Goal: Information Seeking & Learning: Learn about a topic

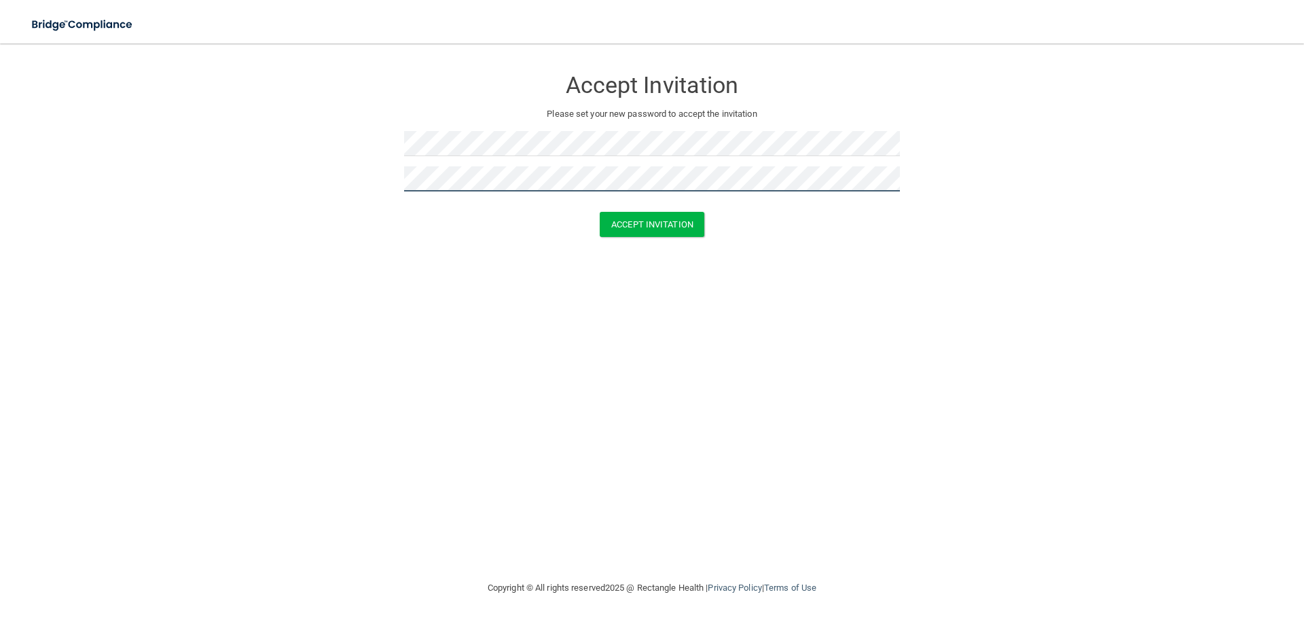
click at [599, 212] on button "Accept Invitation" at bounding box center [651, 224] width 105 height 25
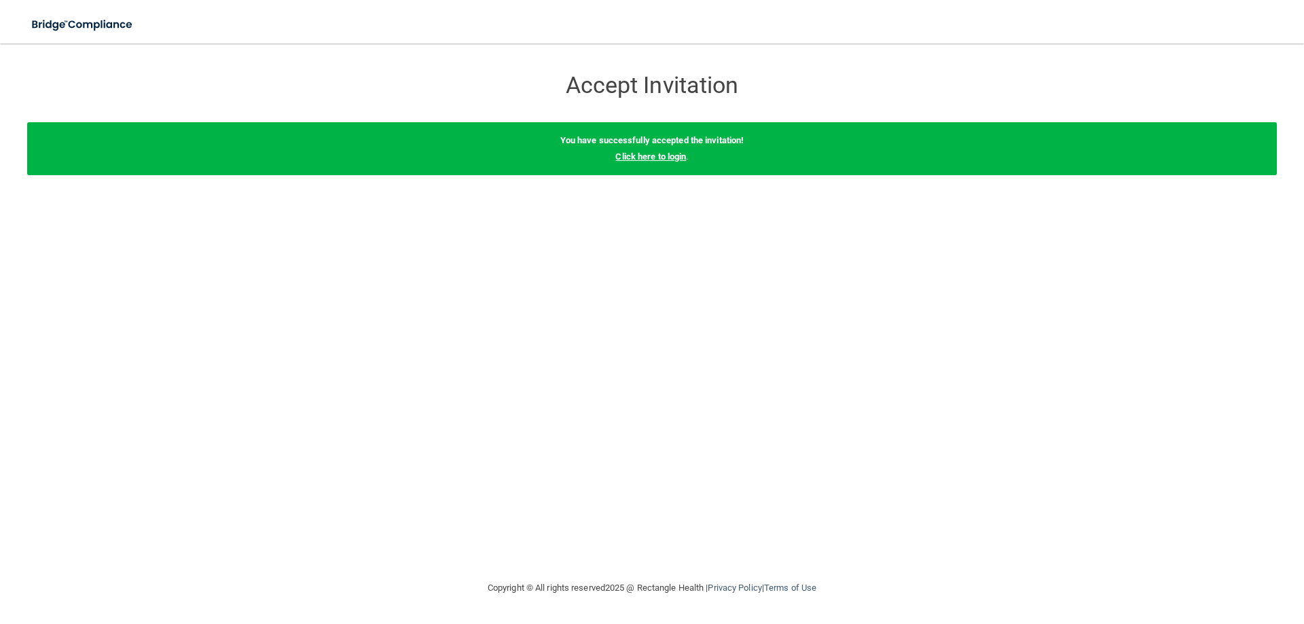
click at [640, 160] on link "Click here to login" at bounding box center [650, 156] width 71 height 10
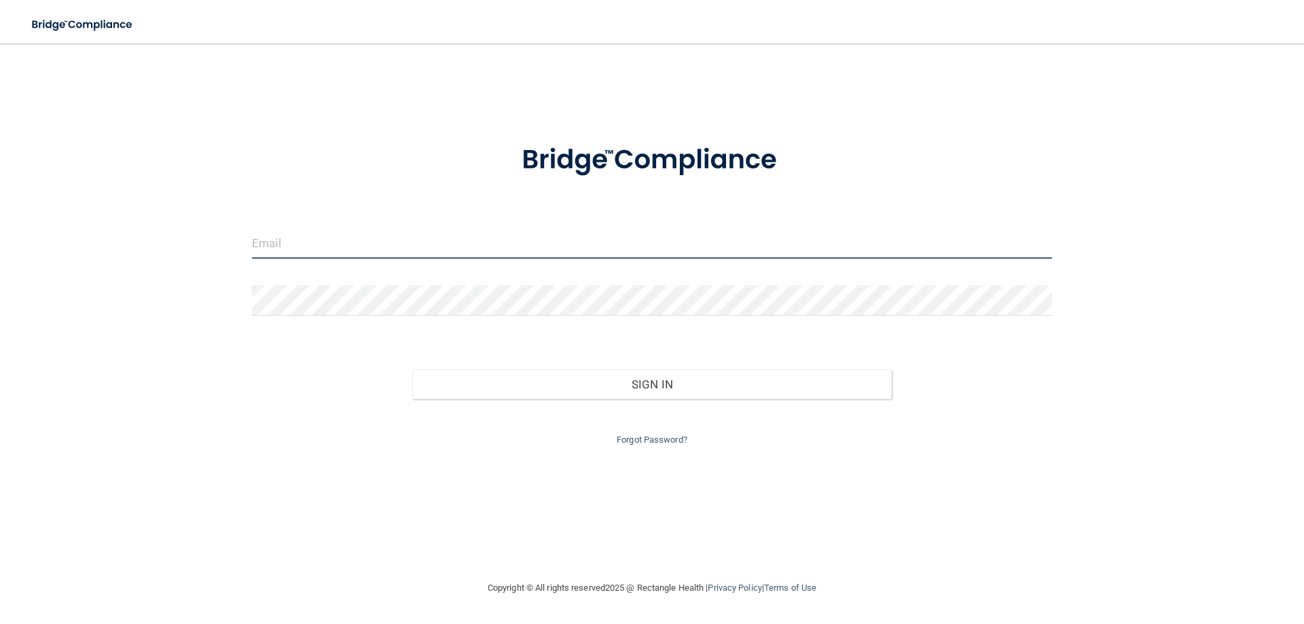
type input "cathy.newhall@Belfast-dentalcare.com"
drag, startPoint x: 499, startPoint y: 241, endPoint x: 181, endPoint y: 270, distance: 319.7
click at [181, 270] on div "cathy.newhall@Belfast-dentalcare.com Invalid email/password. You don't have per…" at bounding box center [651, 311] width 1249 height 509
type input "[EMAIL_ADDRESS][DOMAIN_NAME]"
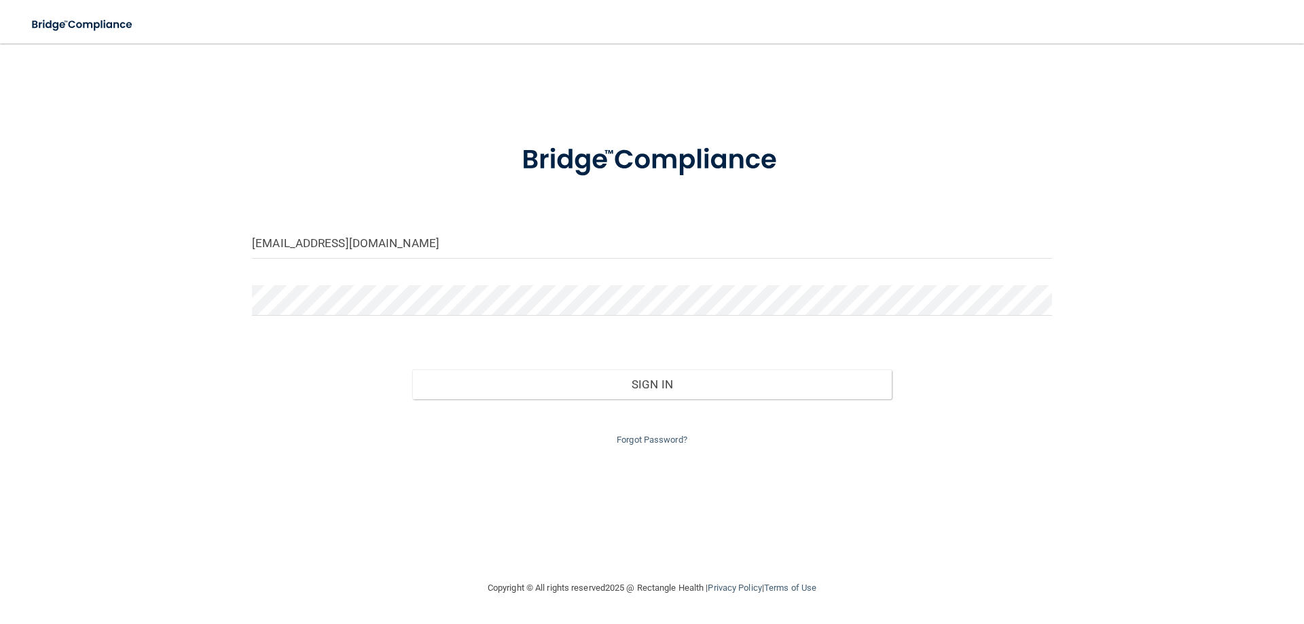
click at [582, 340] on form "liz.young@belfast-dentalcare.com Invalid email/password. You don't have permiss…" at bounding box center [652, 286] width 800 height 323
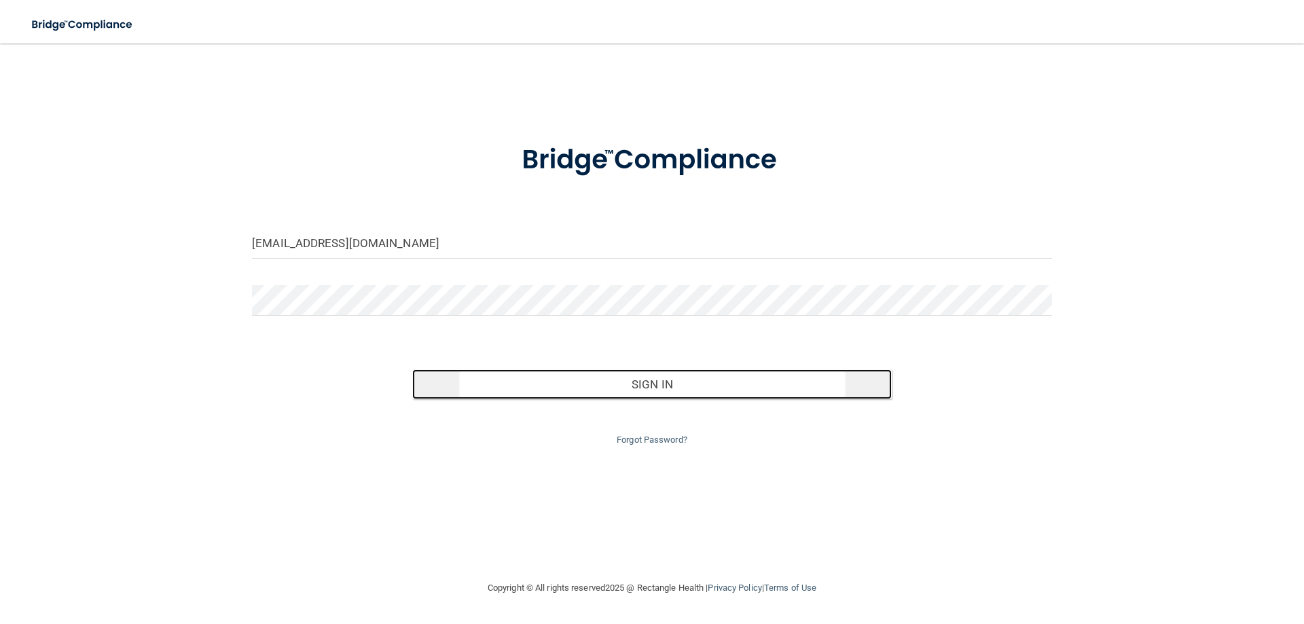
click at [481, 387] on button "Sign In" at bounding box center [652, 384] width 480 height 30
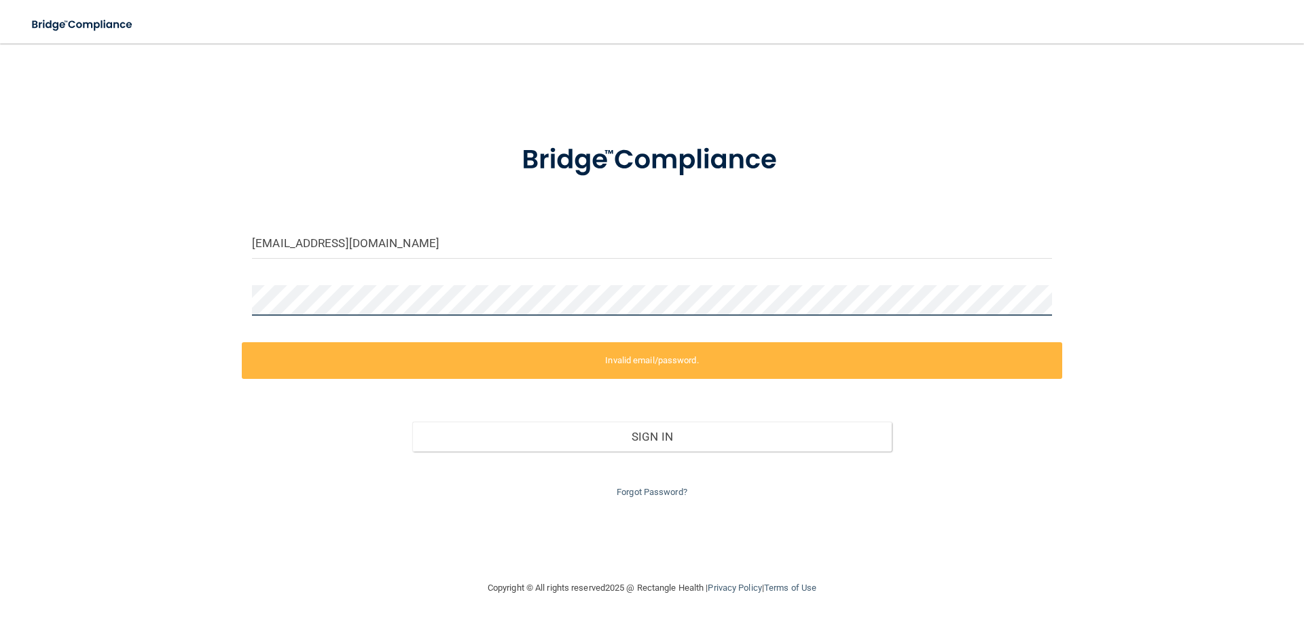
click at [180, 291] on div "liz.young@belfast-dentalcare.com Invalid email/password. You don't have permiss…" at bounding box center [651, 311] width 1249 height 509
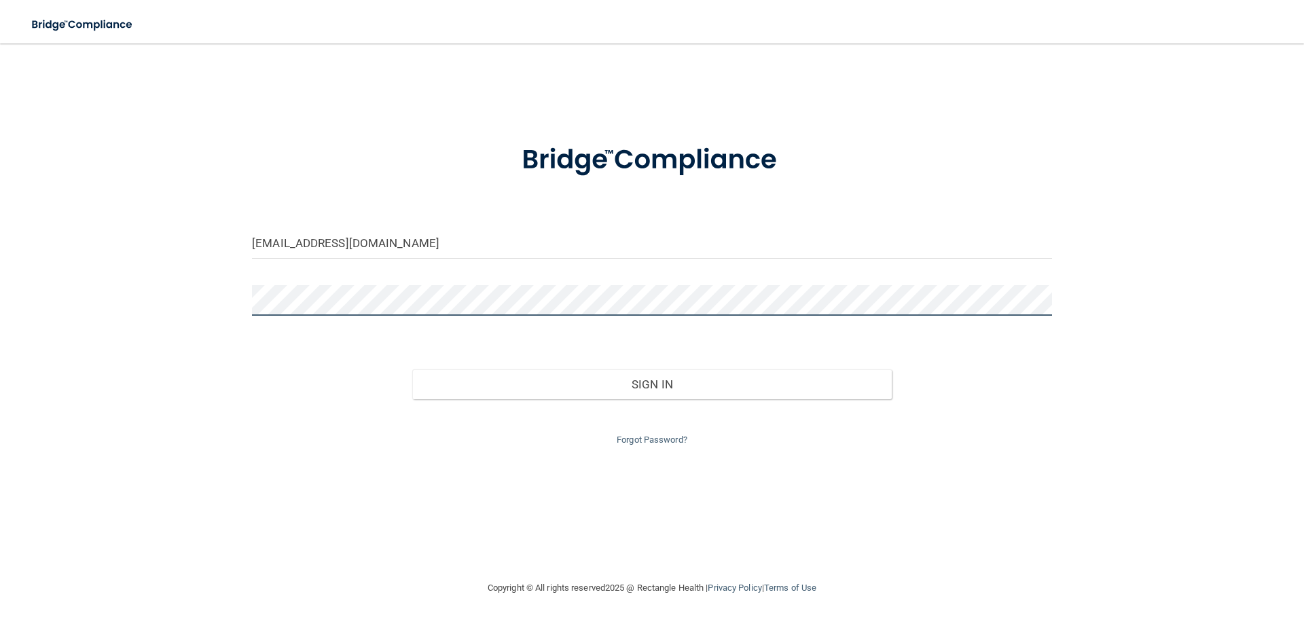
click at [412, 369] on button "Sign In" at bounding box center [652, 384] width 480 height 30
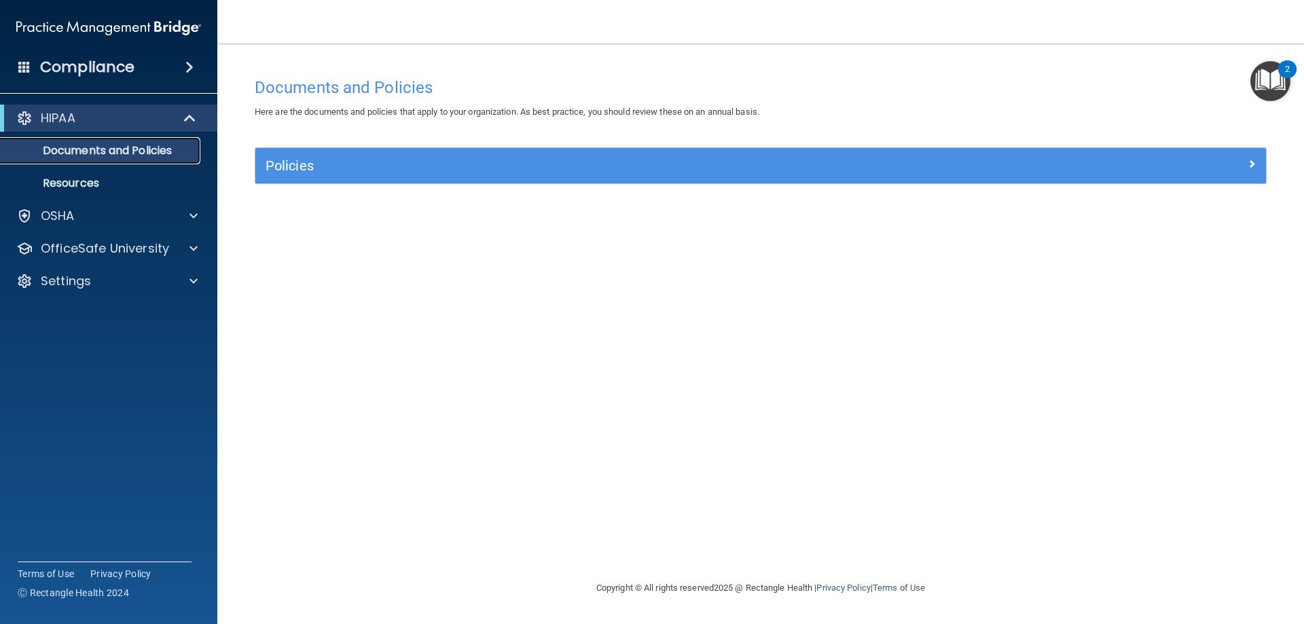
click at [94, 151] on p "Documents and Policies" at bounding box center [101, 151] width 185 height 14
click at [191, 214] on span at bounding box center [193, 216] width 8 height 16
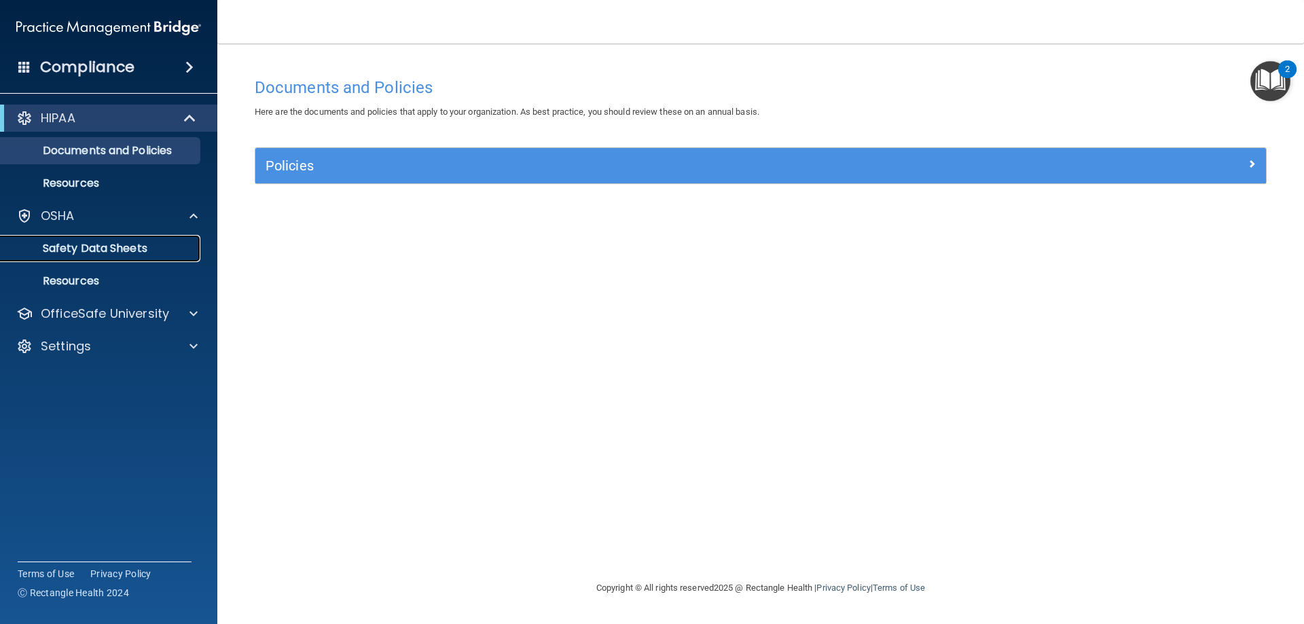
click at [118, 246] on p "Safety Data Sheets" at bounding box center [101, 249] width 185 height 14
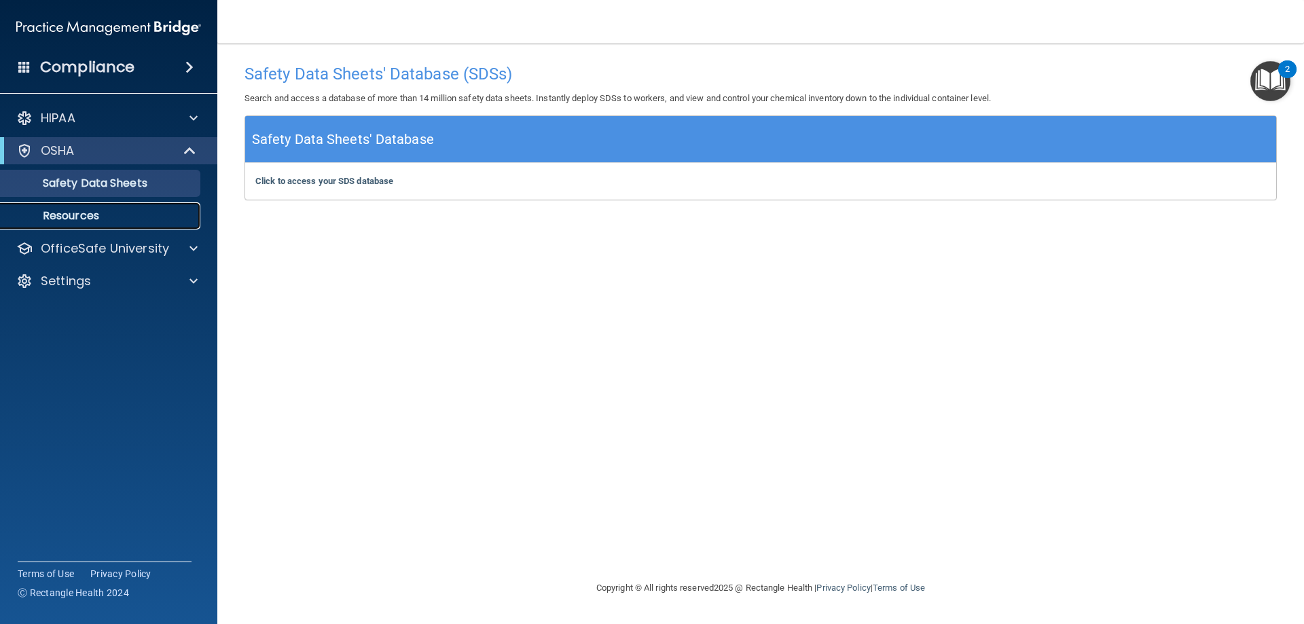
click at [77, 217] on p "Resources" at bounding box center [101, 216] width 185 height 14
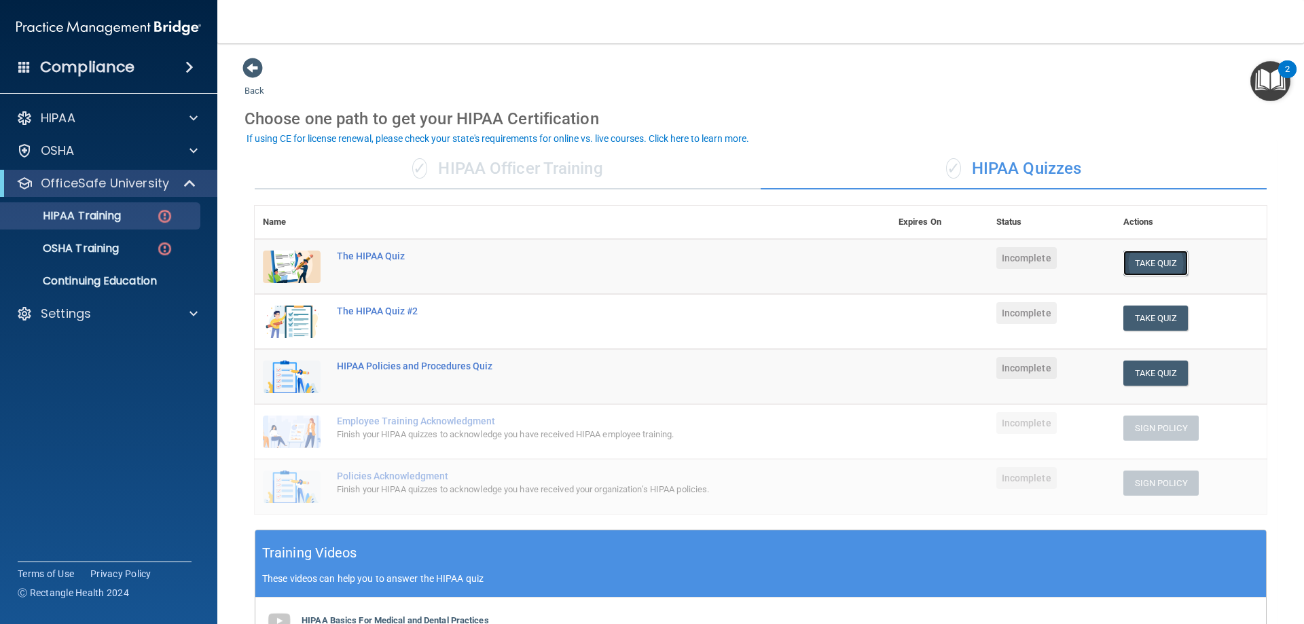
click at [1139, 257] on button "Take Quiz" at bounding box center [1155, 263] width 65 height 25
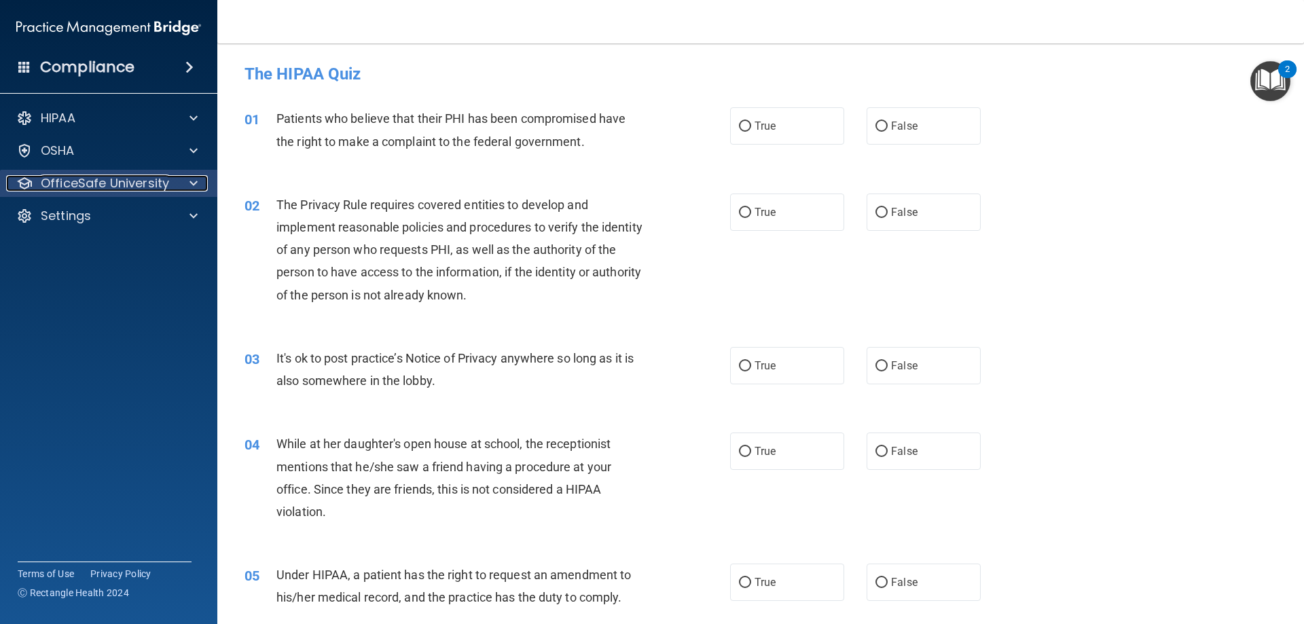
click at [97, 184] on p "OfficeSafe University" at bounding box center [105, 183] width 128 height 16
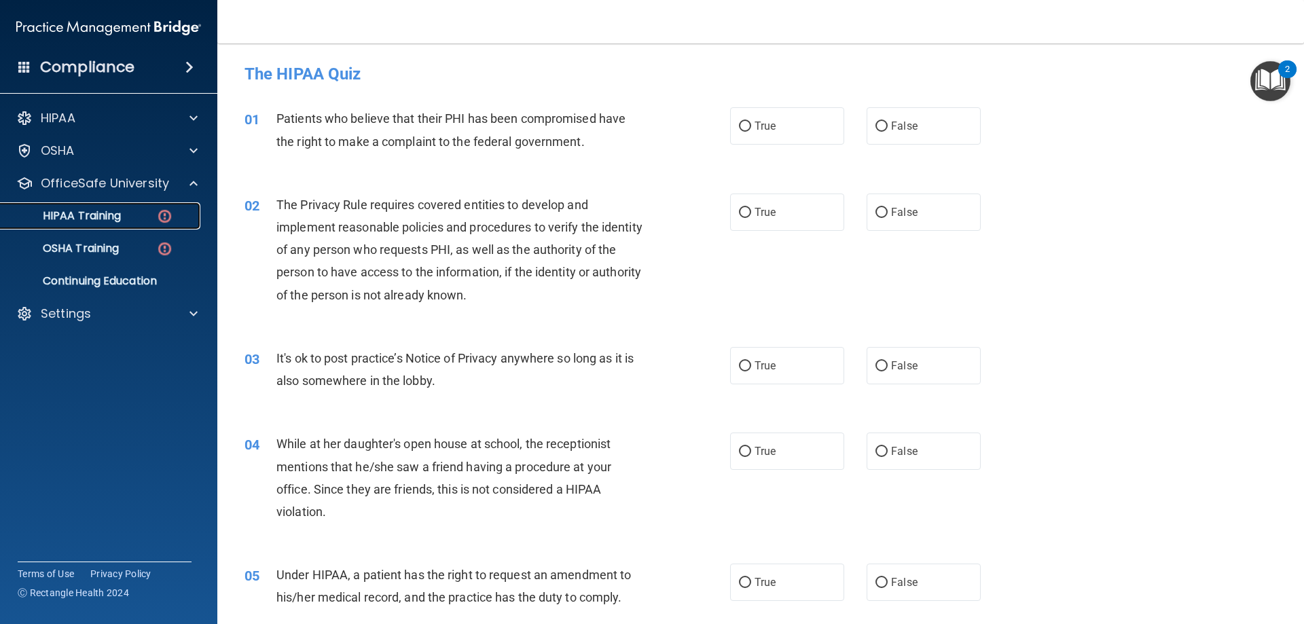
click at [105, 218] on p "HIPAA Training" at bounding box center [65, 216] width 112 height 14
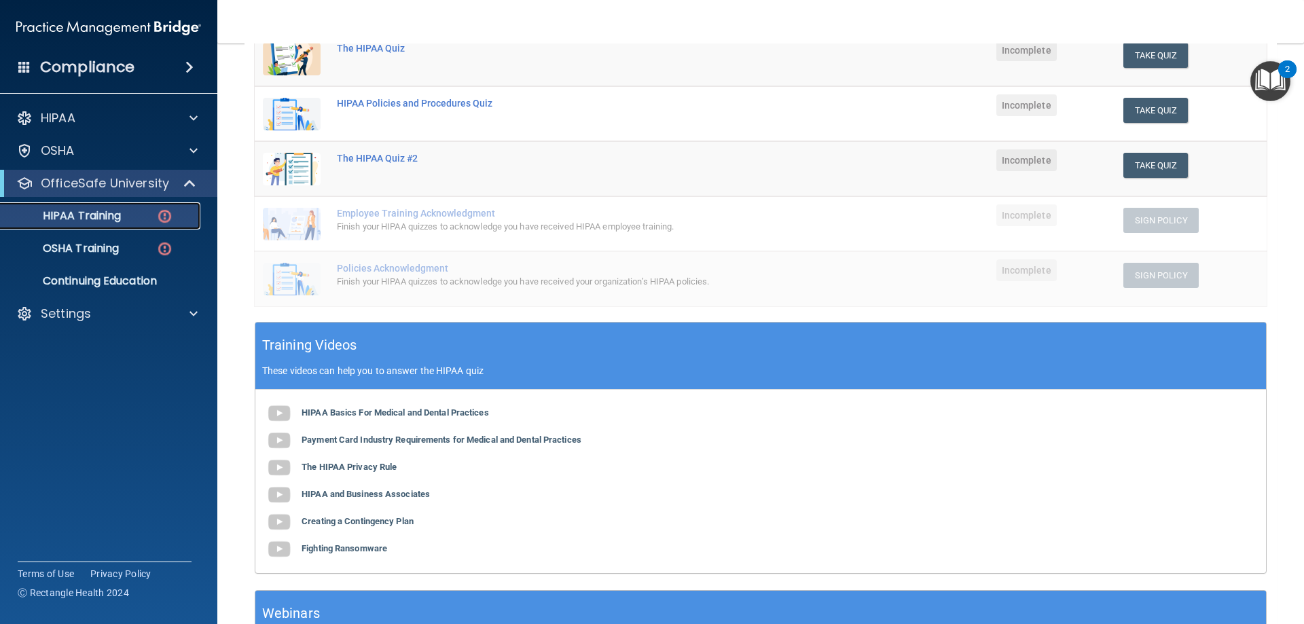
scroll to position [191, 0]
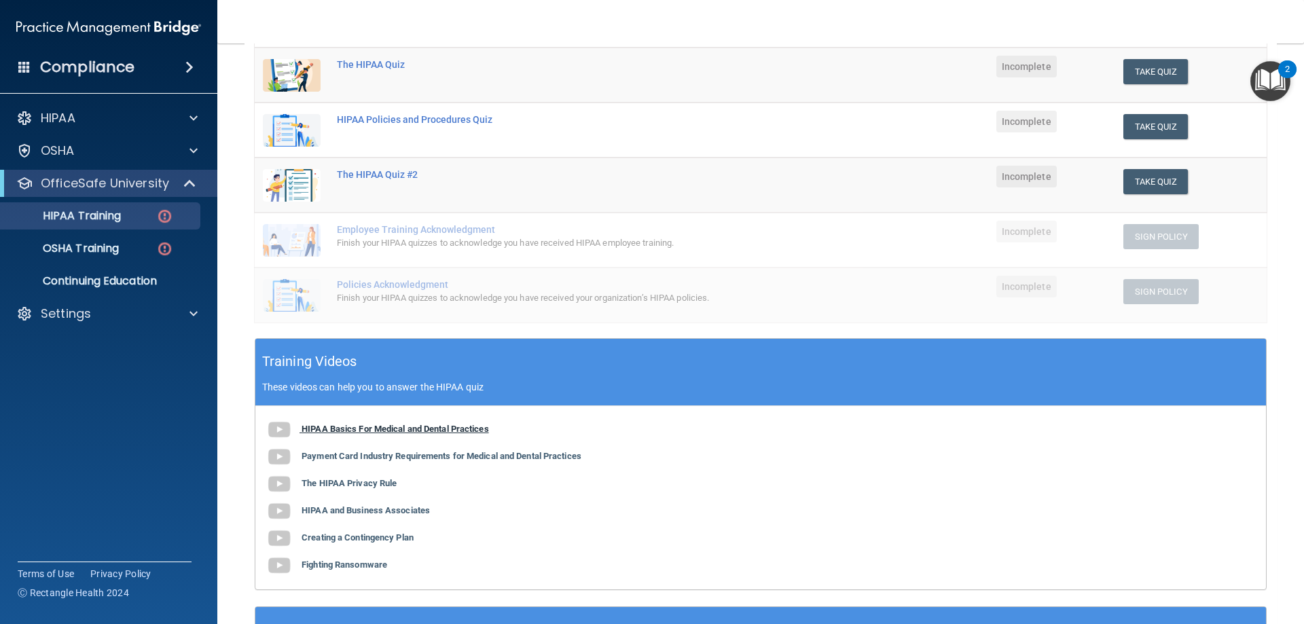
click at [365, 429] on b "HIPAA Basics For Medical and Dental Practices" at bounding box center [394, 429] width 187 height 10
click at [367, 460] on b "Payment Card Industry Requirements for Medical and Dental Practices" at bounding box center [441, 456] width 280 height 10
click at [385, 481] on b "The HIPAA Privacy Rule" at bounding box center [348, 483] width 95 height 10
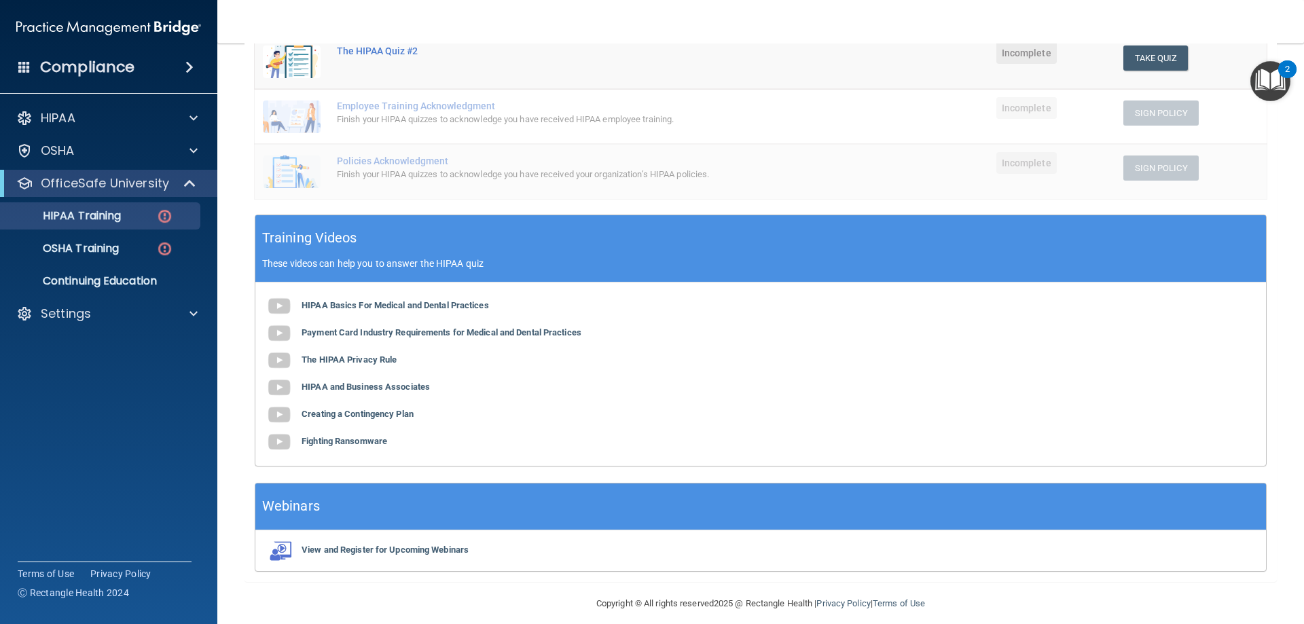
scroll to position [327, 0]
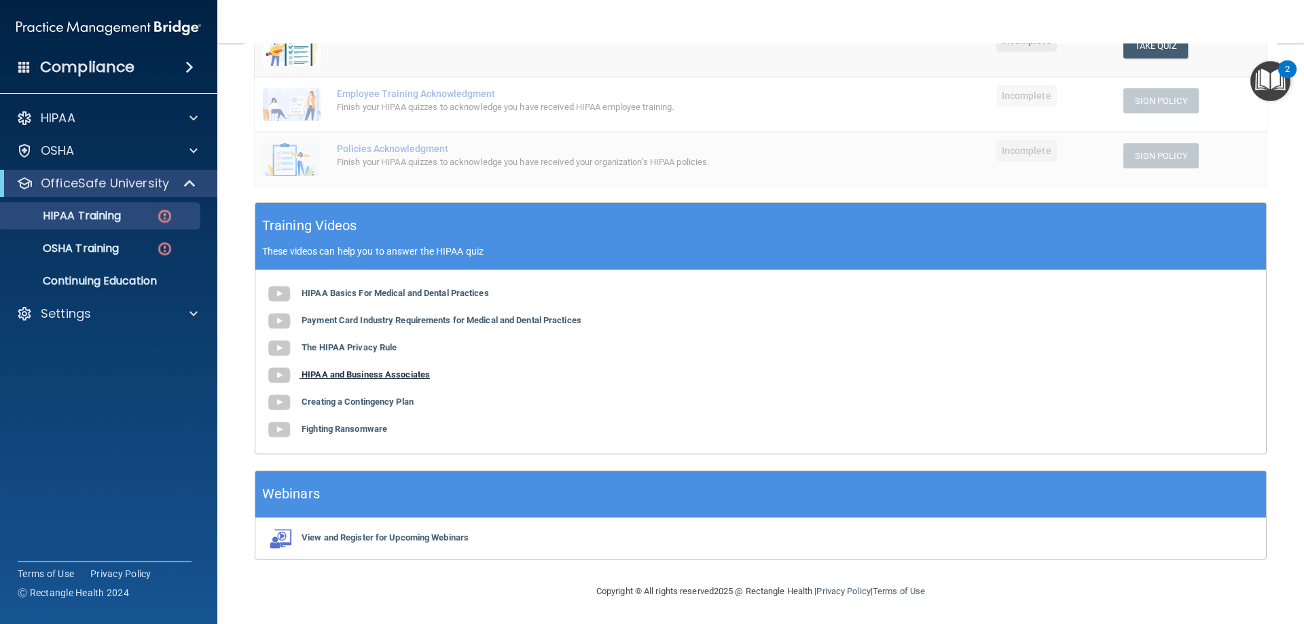
click at [422, 373] on b "HIPAA and Business Associates" at bounding box center [365, 374] width 128 height 10
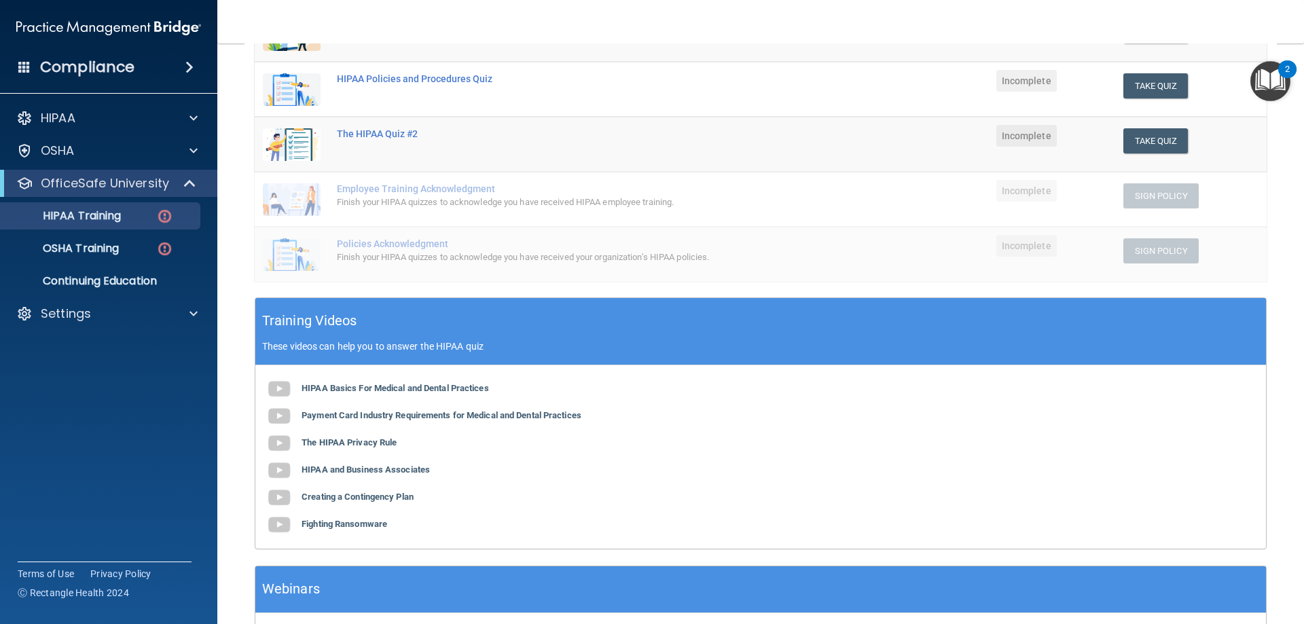
scroll to position [272, 0]
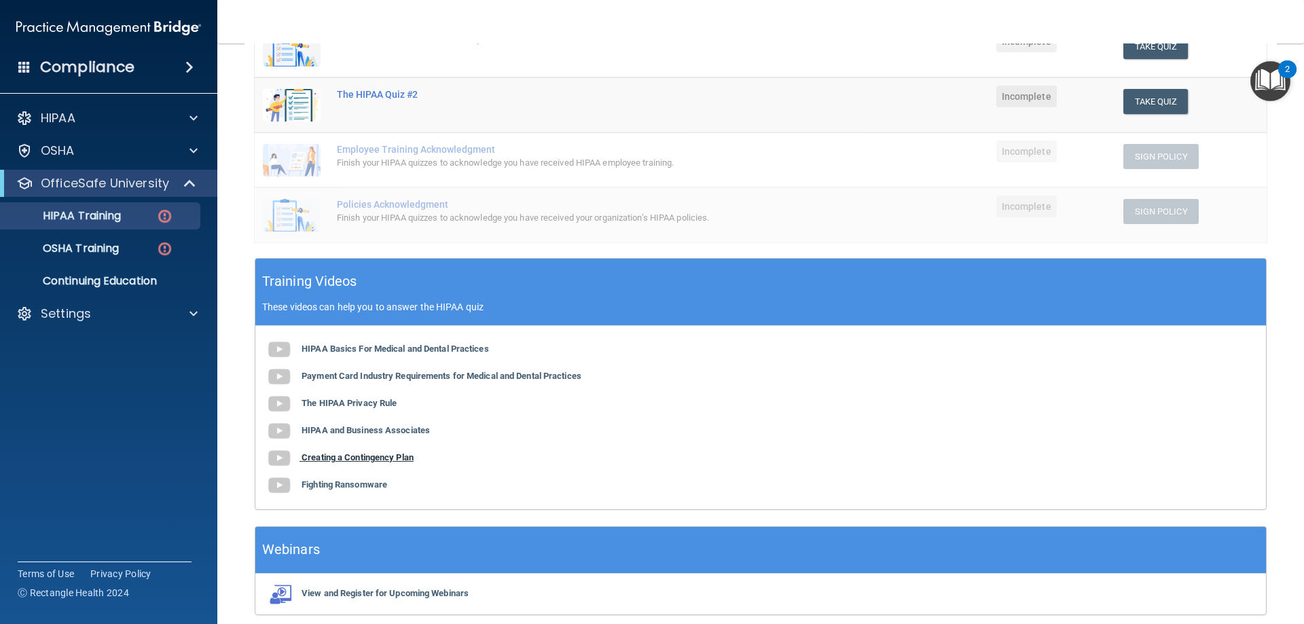
click at [379, 457] on b "Creating a Contingency Plan" at bounding box center [357, 457] width 112 height 10
click at [346, 488] on b "Fighting Ransomware" at bounding box center [344, 484] width 86 height 10
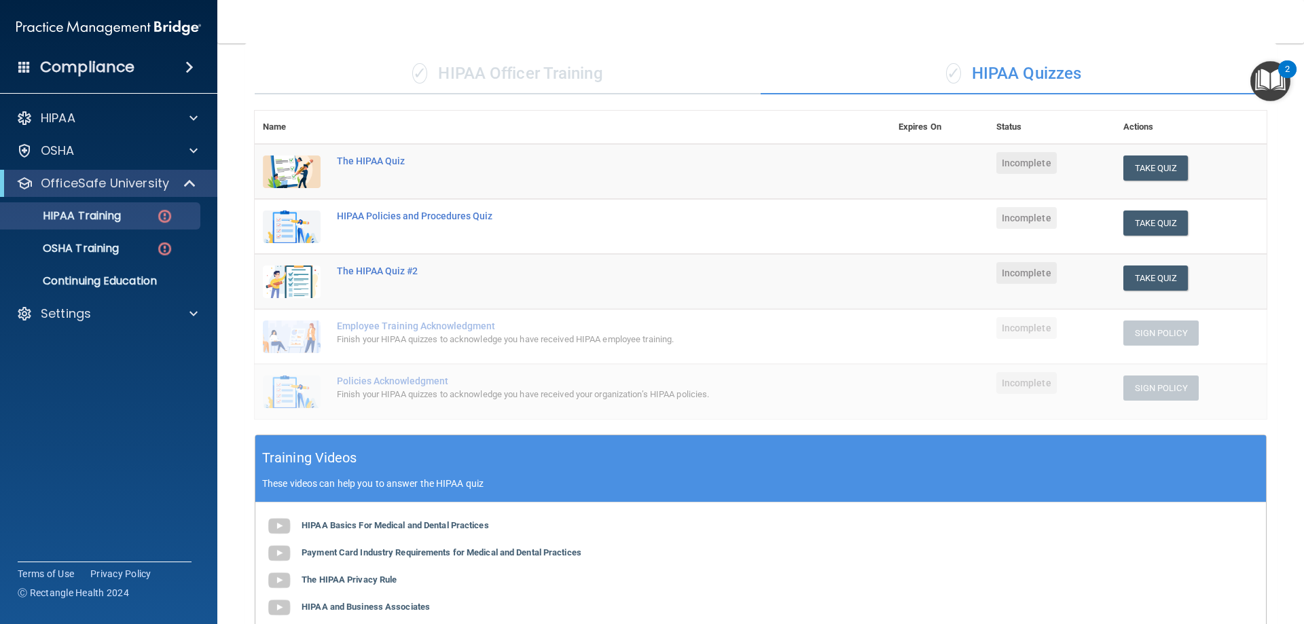
scroll to position [68, 0]
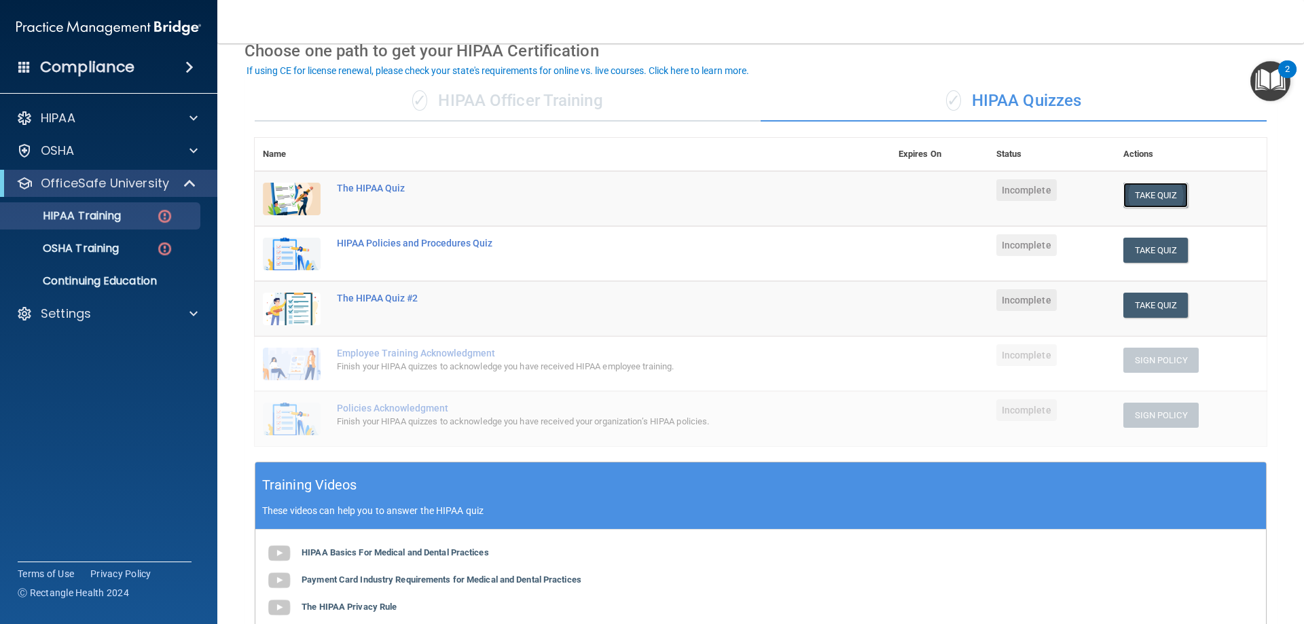
click at [1143, 187] on button "Take Quiz" at bounding box center [1155, 195] width 65 height 25
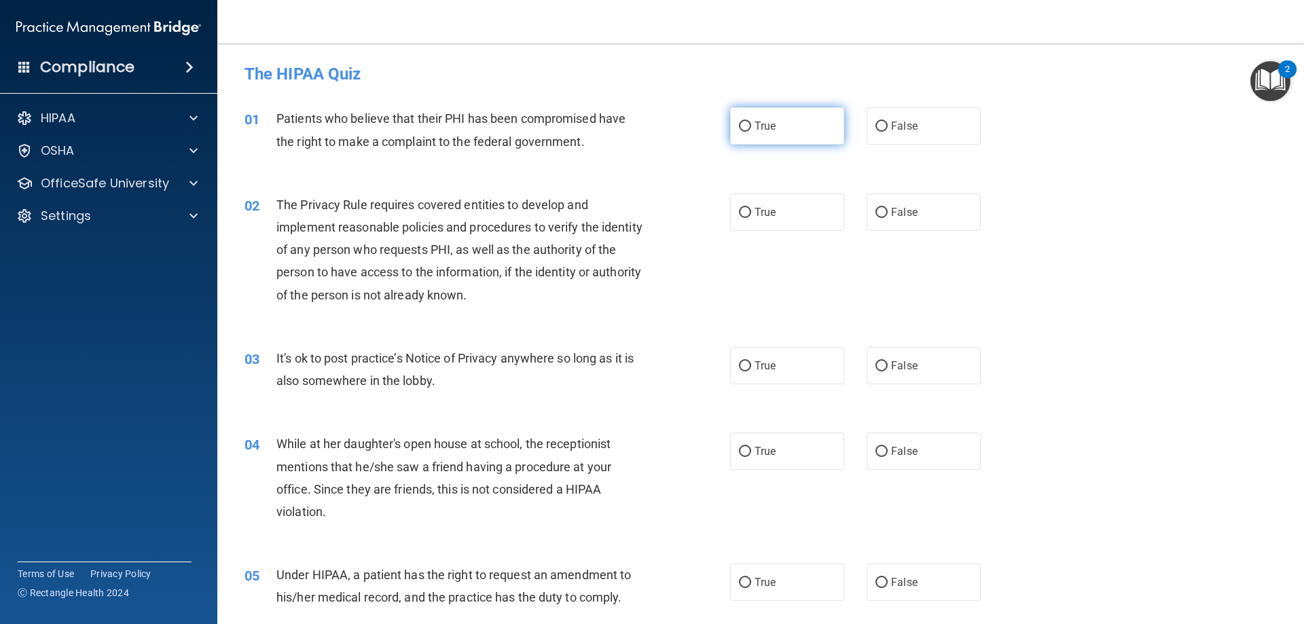
click at [747, 127] on label "True" at bounding box center [787, 125] width 114 height 37
click at [747, 127] on input "True" at bounding box center [745, 127] width 12 height 10
radio input "true"
click at [781, 209] on label "True" at bounding box center [787, 211] width 114 height 37
click at [751, 209] on input "True" at bounding box center [745, 213] width 12 height 10
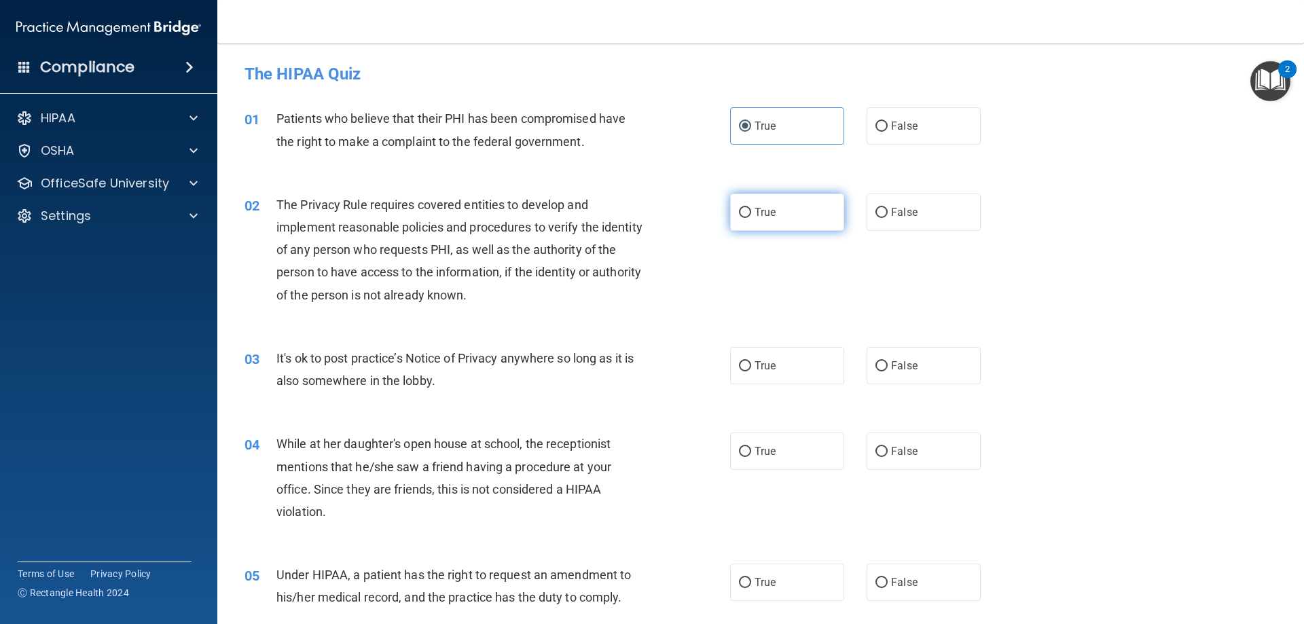
radio input "true"
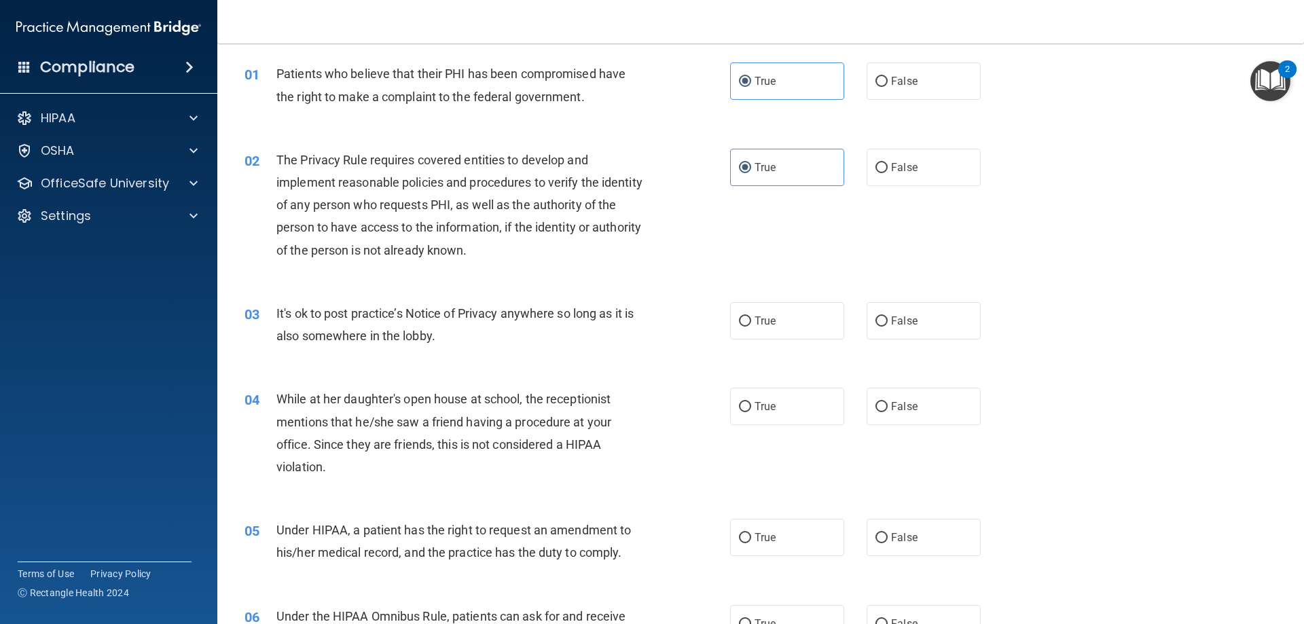
scroll to position [136, 0]
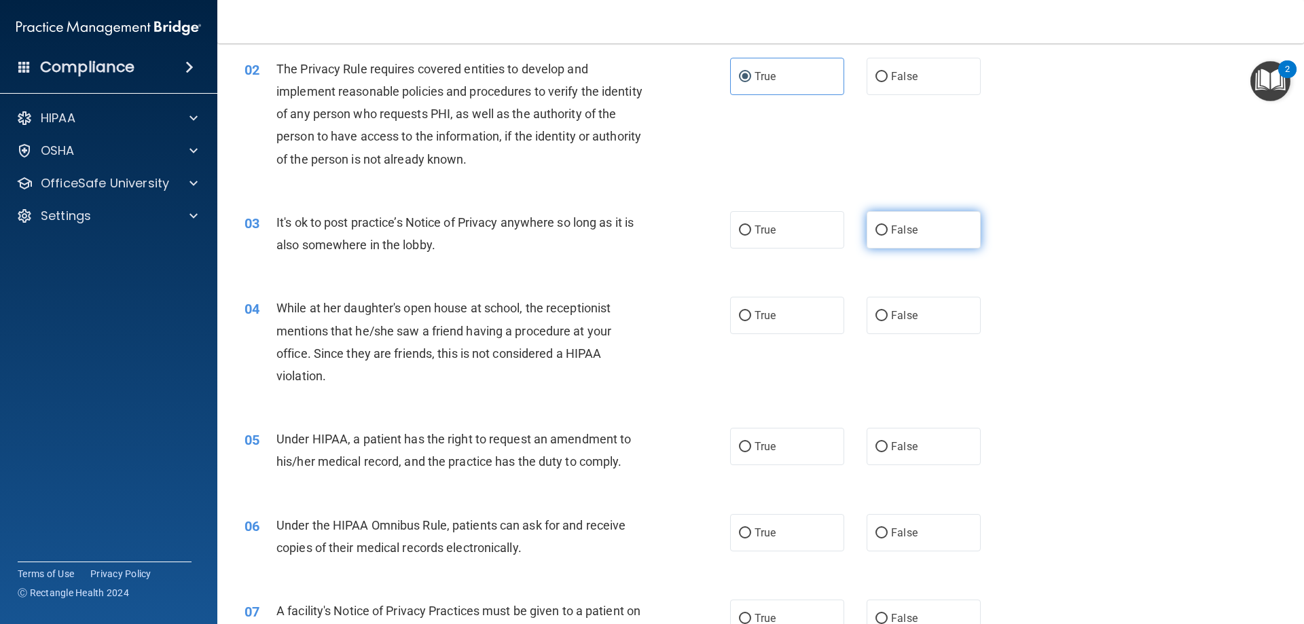
click at [897, 227] on span "False" at bounding box center [904, 229] width 26 height 13
click at [887, 227] on input "False" at bounding box center [881, 230] width 12 height 10
radio input "true"
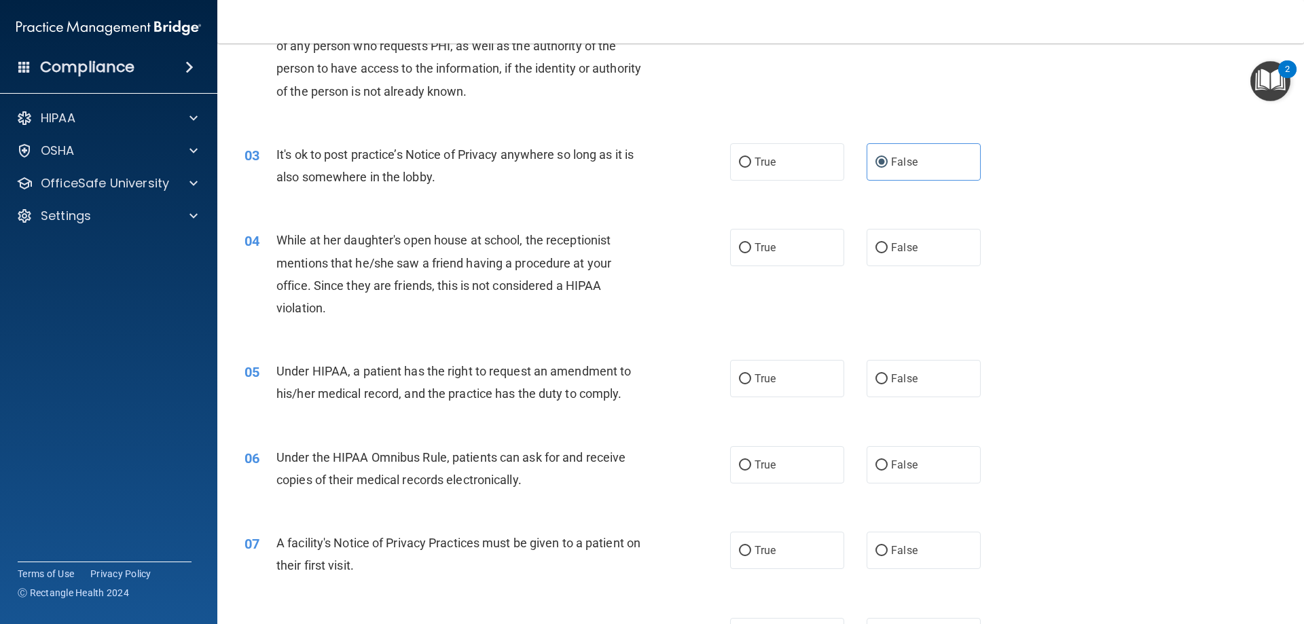
scroll to position [272, 0]
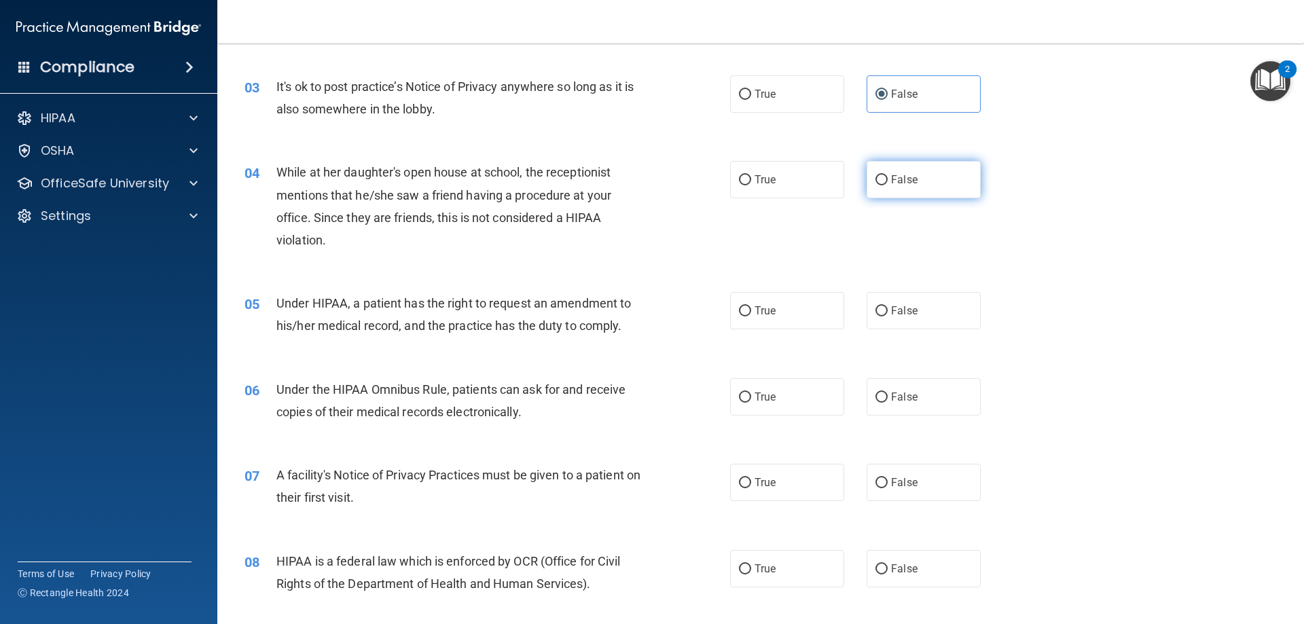
click at [891, 173] on span "False" at bounding box center [904, 179] width 26 height 13
click at [887, 175] on input "False" at bounding box center [881, 180] width 12 height 10
radio input "true"
click at [809, 109] on label "True" at bounding box center [787, 93] width 114 height 37
click at [751, 100] on input "True" at bounding box center [745, 95] width 12 height 10
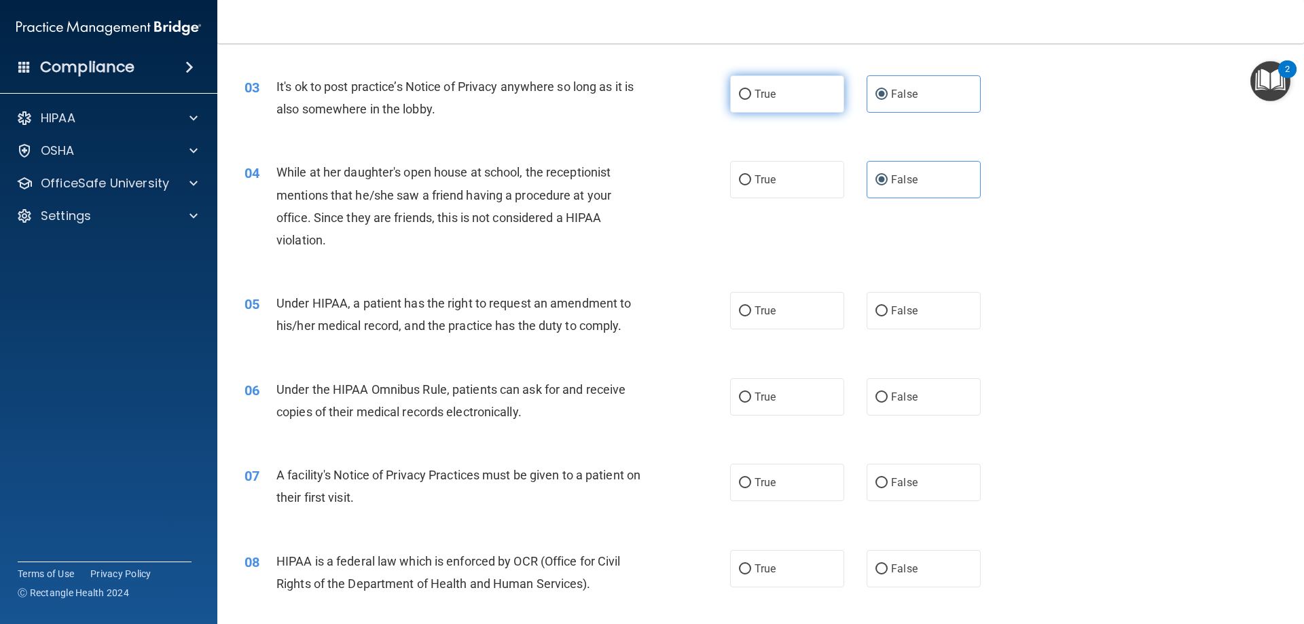
radio input "true"
radio input "false"
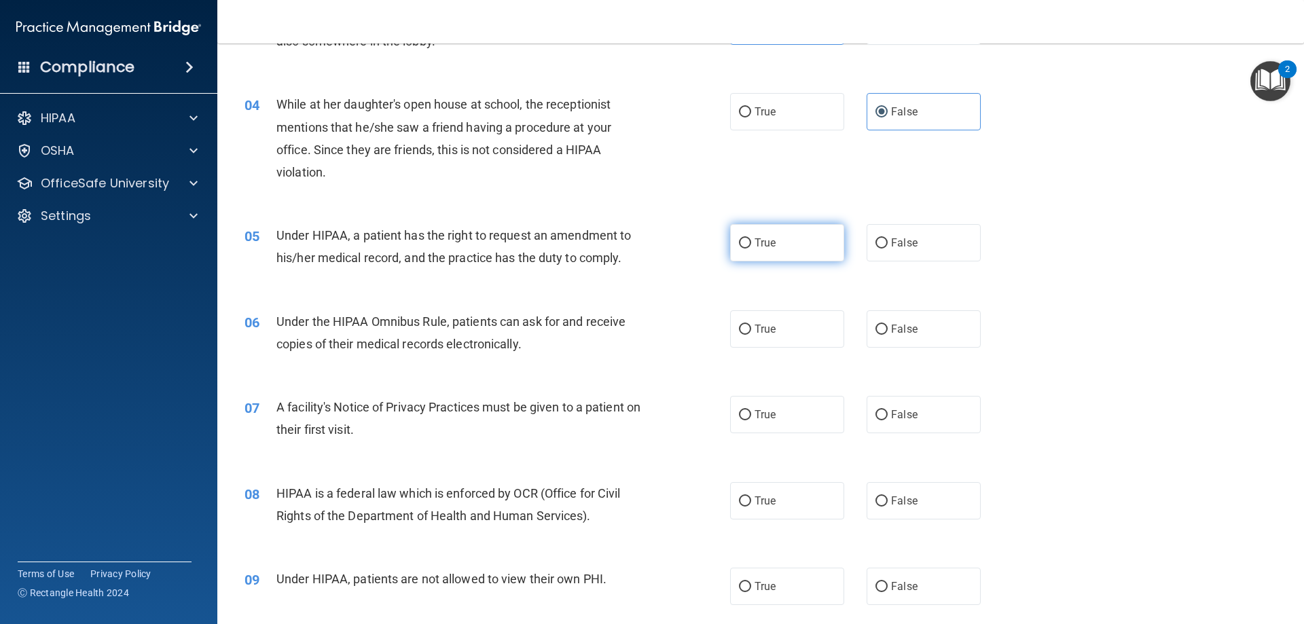
click at [745, 242] on input "True" at bounding box center [745, 243] width 12 height 10
radio input "true"
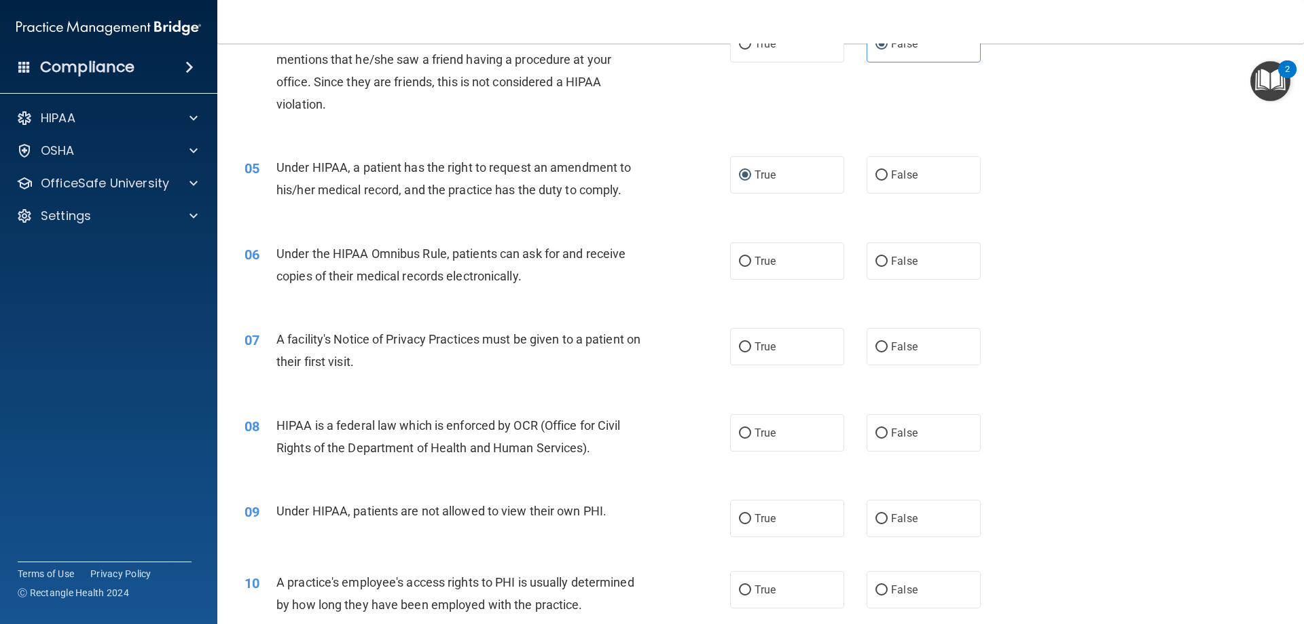
scroll to position [475, 0]
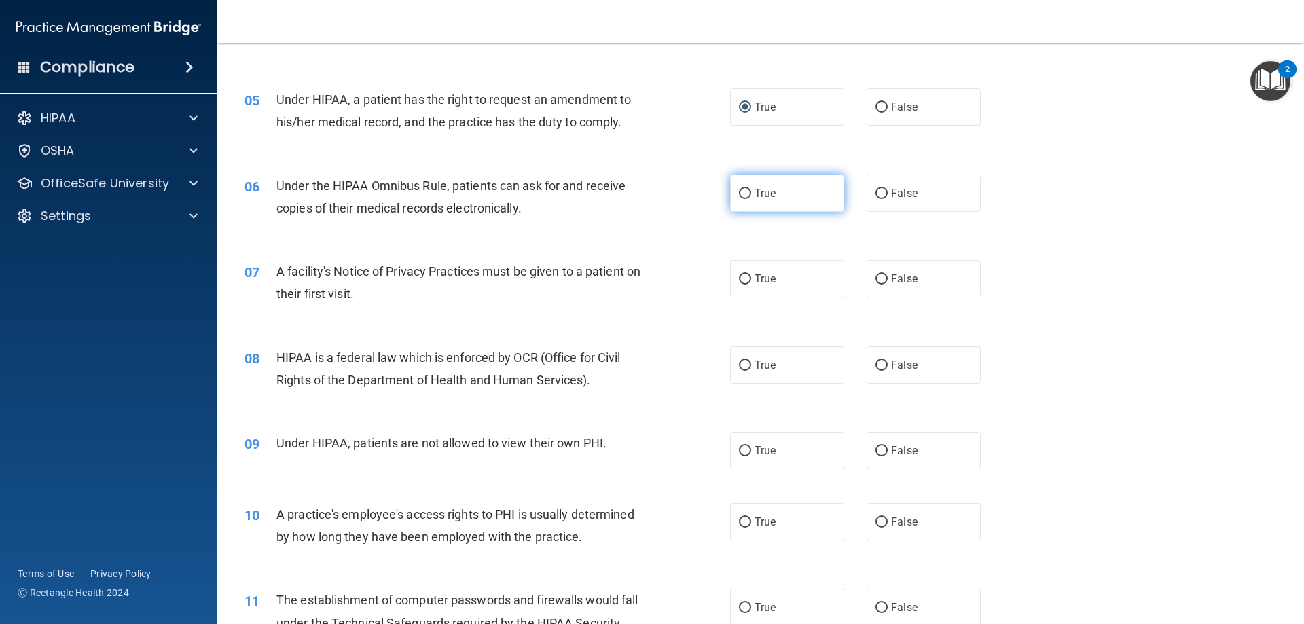
click at [754, 194] on span "True" at bounding box center [764, 193] width 21 height 13
click at [751, 194] on input "True" at bounding box center [745, 194] width 12 height 10
radio input "true"
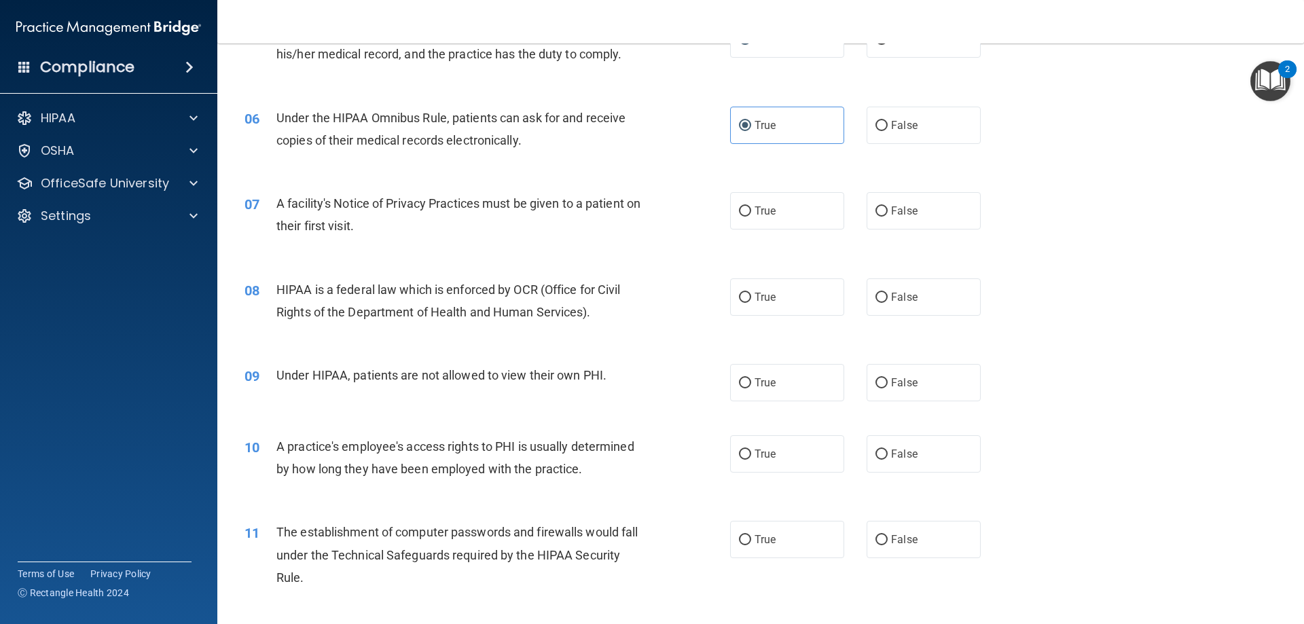
scroll to position [611, 0]
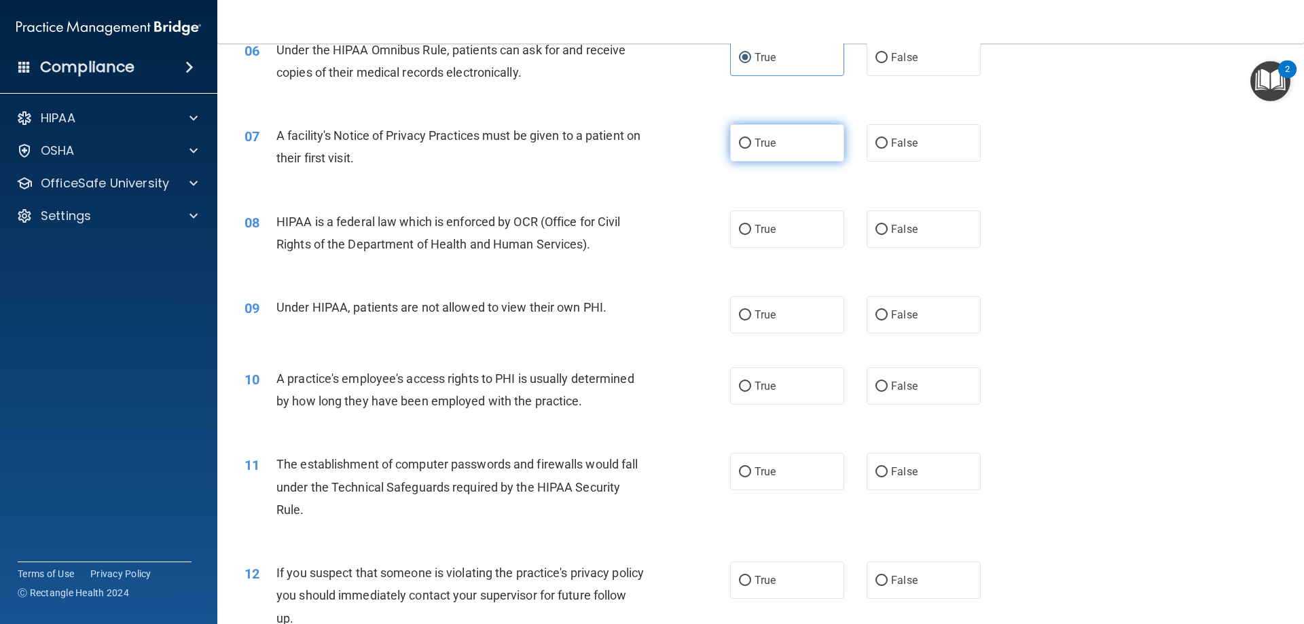
click at [767, 153] on label "True" at bounding box center [787, 142] width 114 height 37
click at [751, 149] on input "True" at bounding box center [745, 144] width 12 height 10
radio input "true"
click at [781, 219] on label "True" at bounding box center [787, 228] width 114 height 37
click at [751, 225] on input "True" at bounding box center [745, 230] width 12 height 10
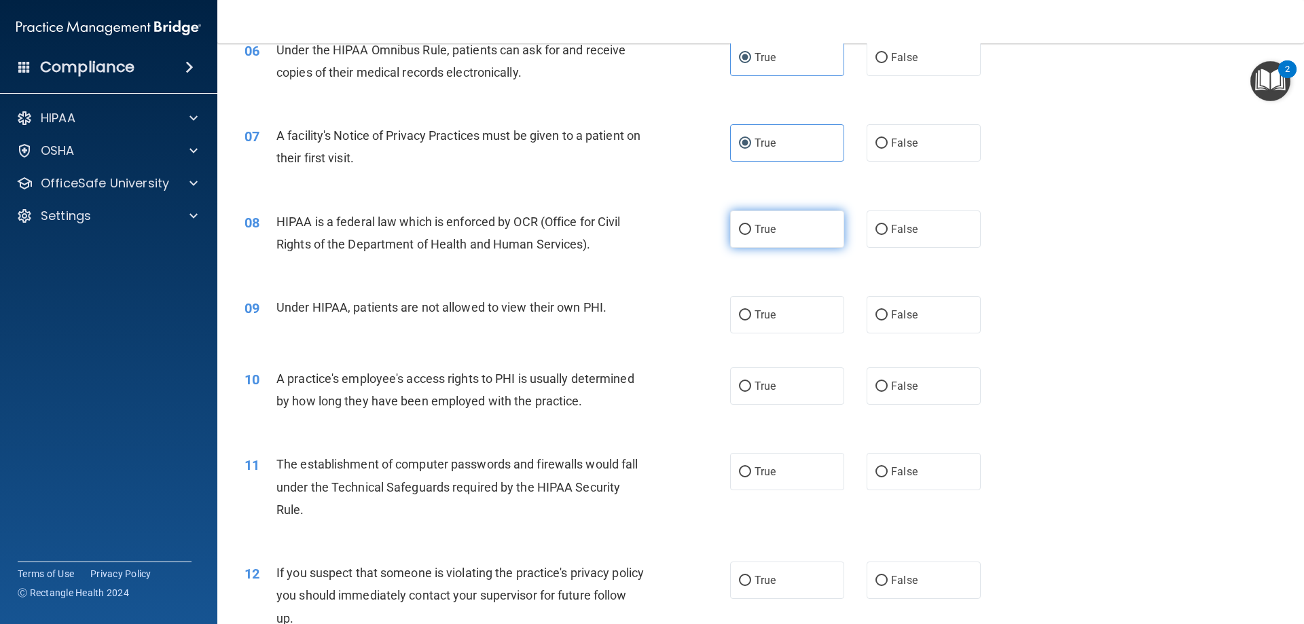
radio input "true"
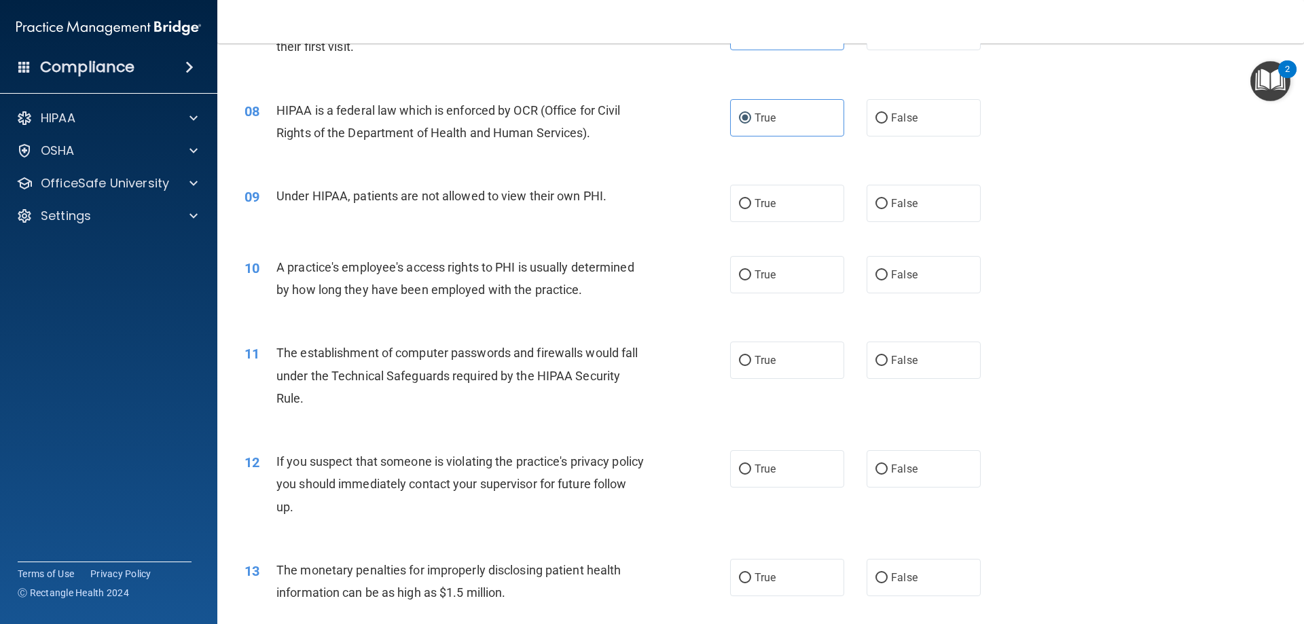
scroll to position [747, 0]
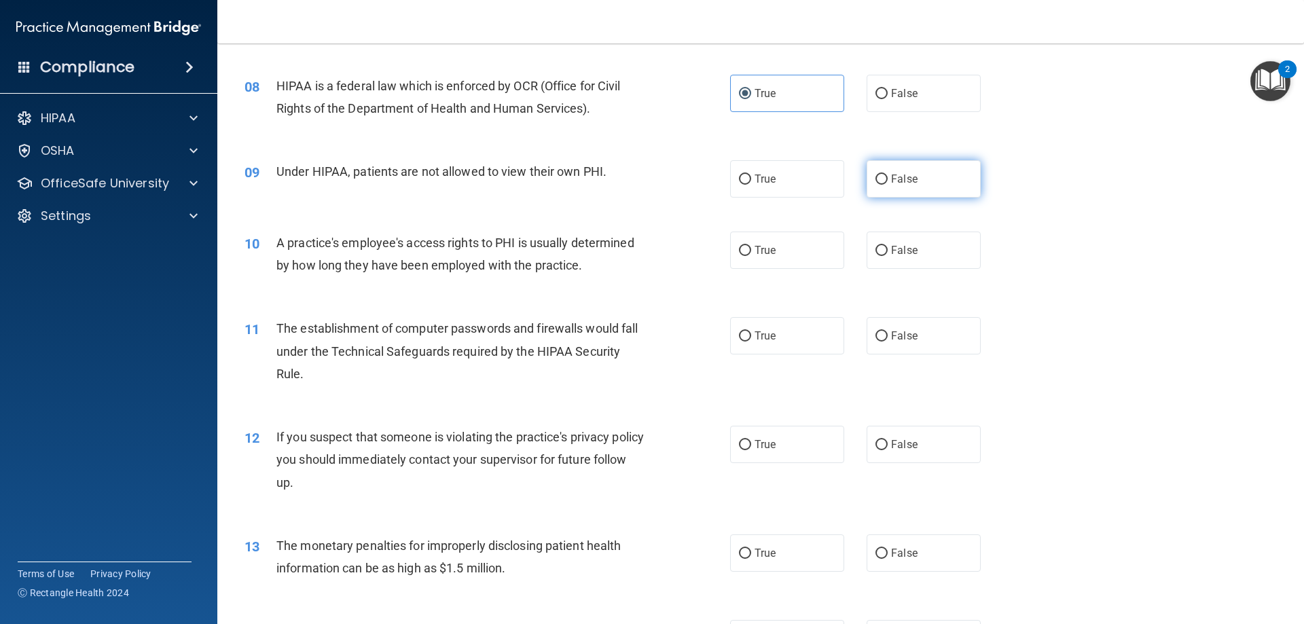
click at [910, 179] on label "False" at bounding box center [923, 178] width 114 height 37
click at [887, 179] on input "False" at bounding box center [881, 179] width 12 height 10
radio input "true"
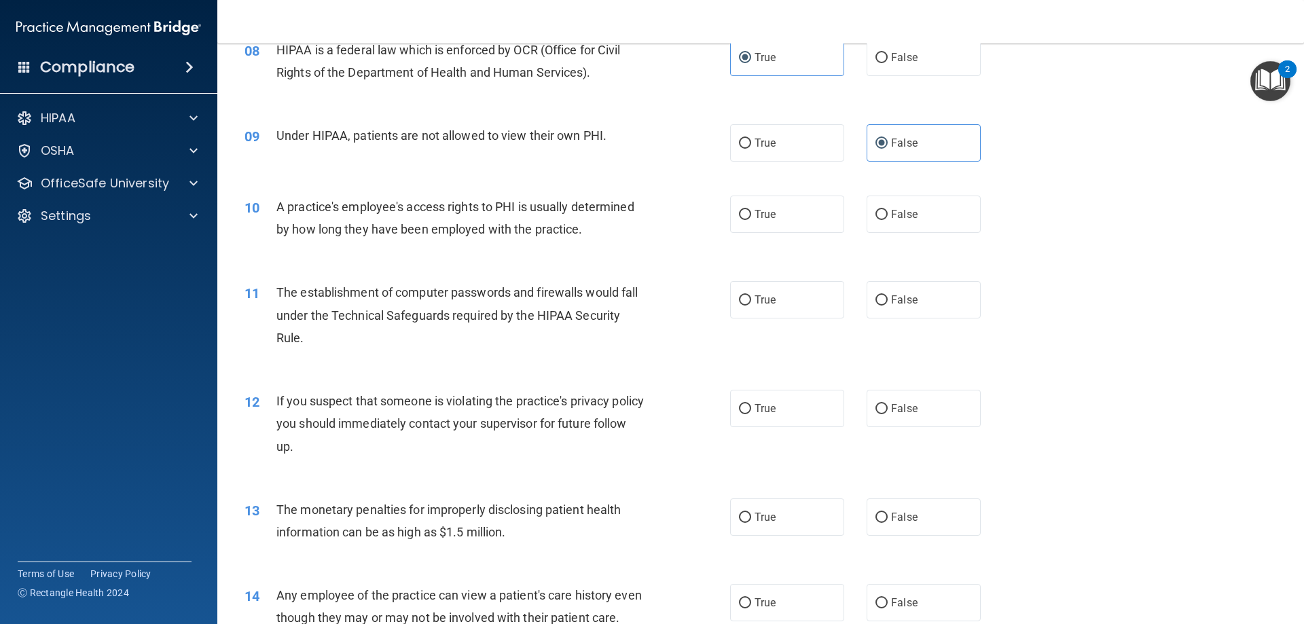
scroll to position [815, 0]
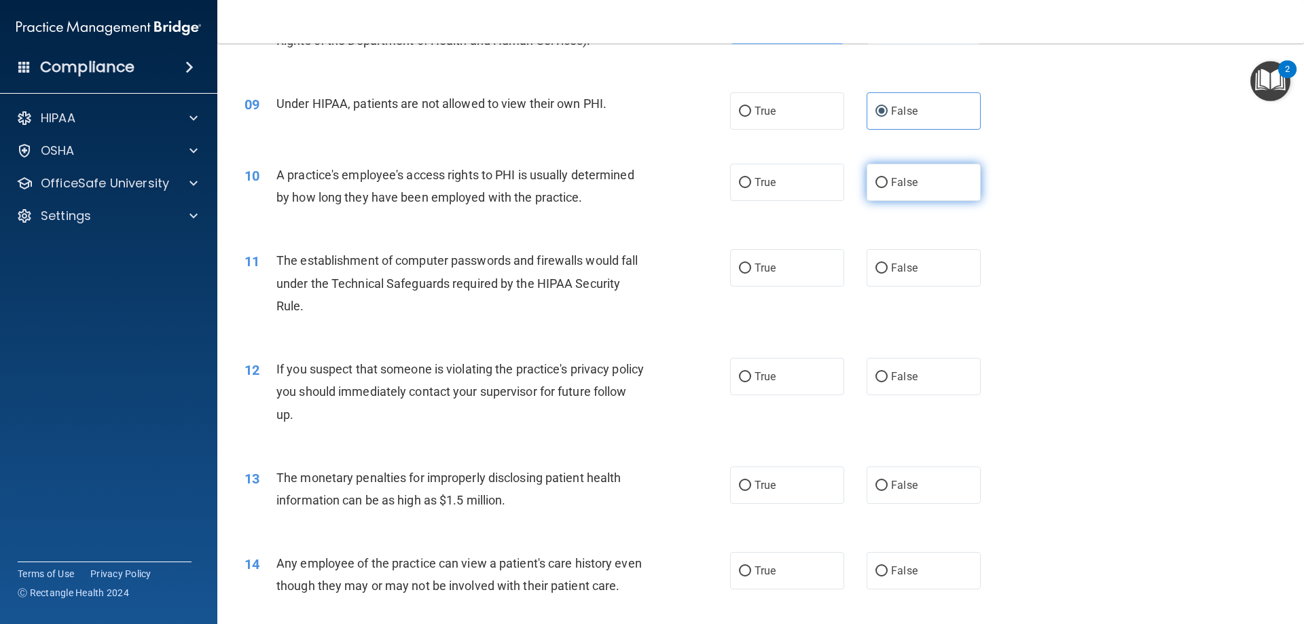
click at [889, 171] on label "False" at bounding box center [923, 182] width 114 height 37
click at [887, 178] on input "False" at bounding box center [881, 183] width 12 height 10
radio input "true"
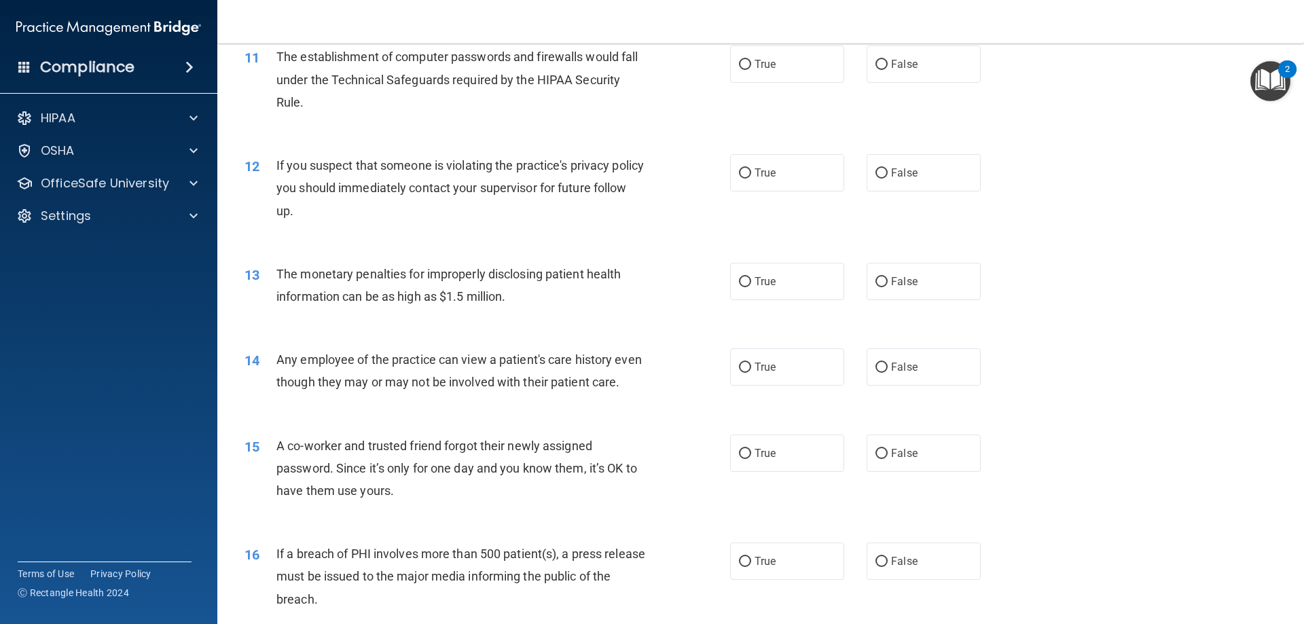
scroll to position [950, 0]
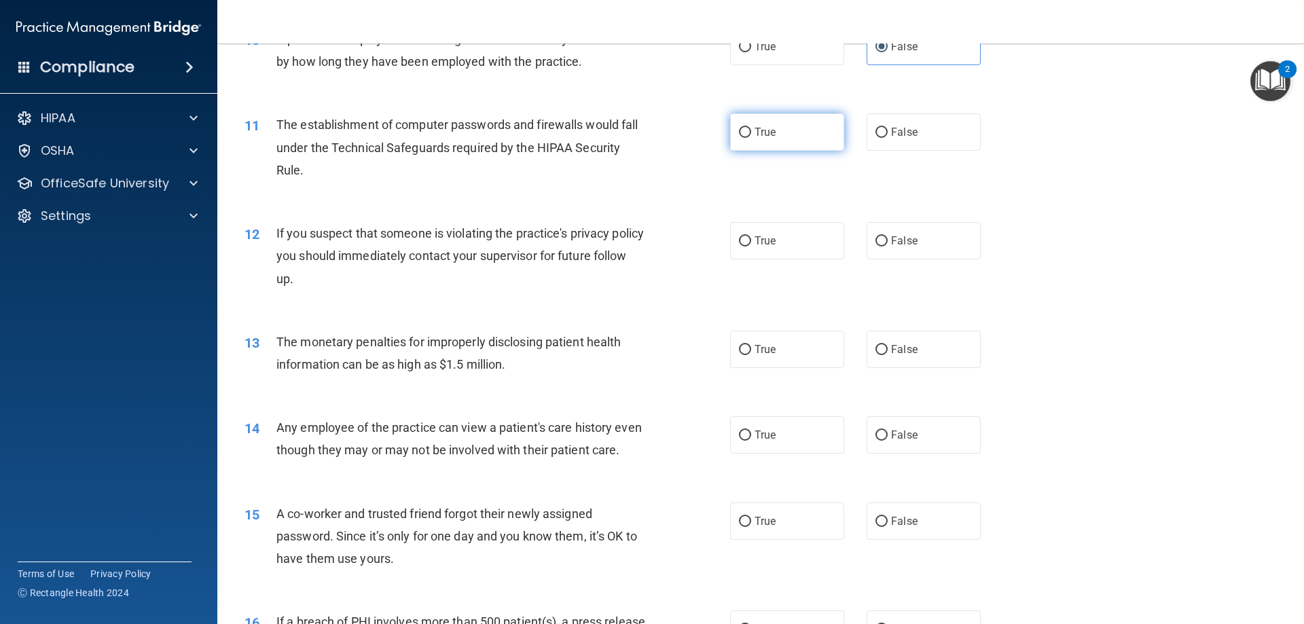
click at [805, 126] on label "True" at bounding box center [787, 131] width 114 height 37
click at [751, 128] on input "True" at bounding box center [745, 133] width 12 height 10
radio input "true"
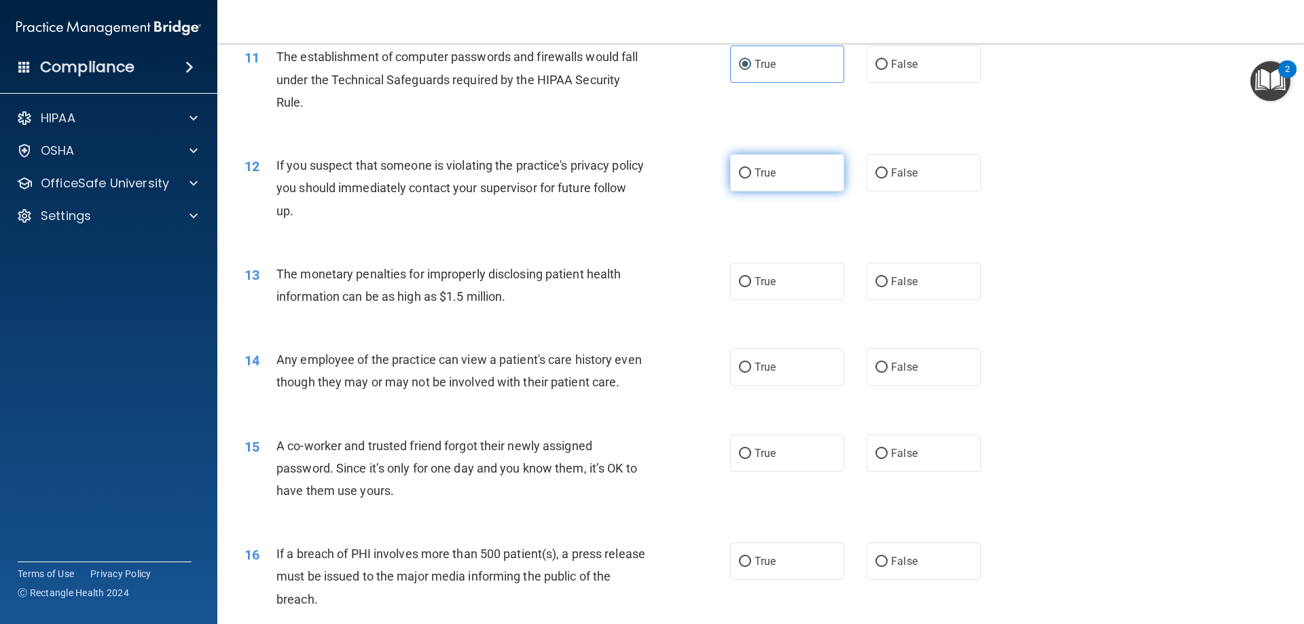
click at [758, 179] on label "True" at bounding box center [787, 172] width 114 height 37
click at [751, 179] on input "True" at bounding box center [745, 173] width 12 height 10
radio input "true"
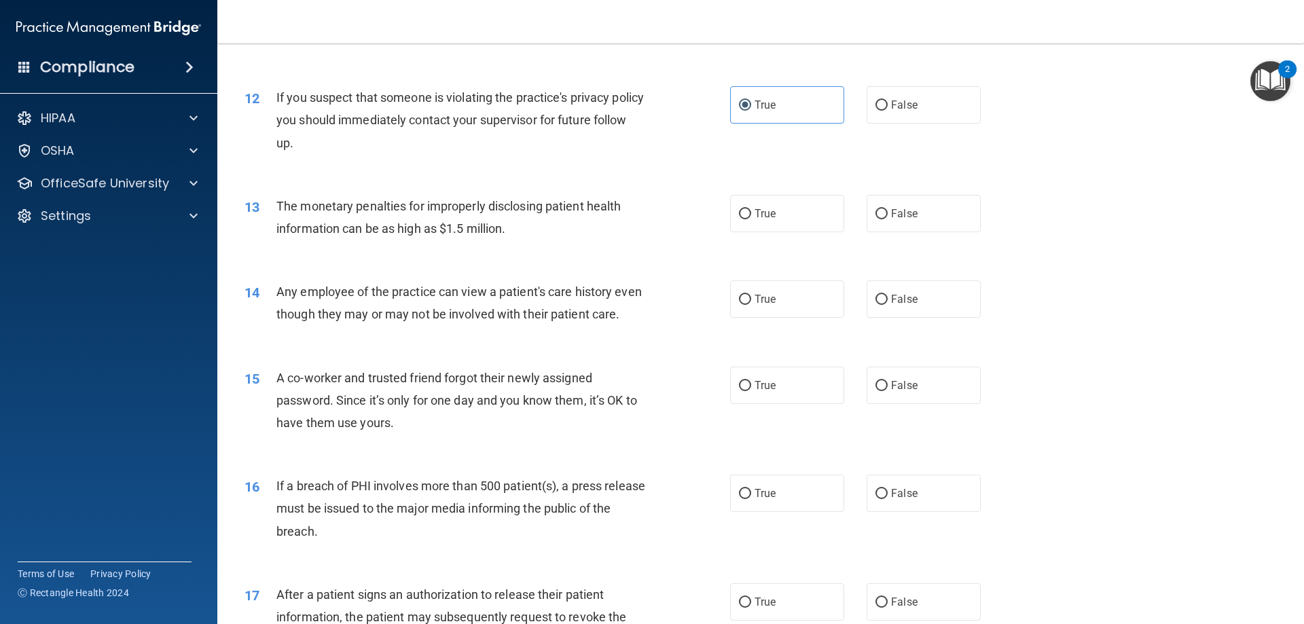
scroll to position [1154, 0]
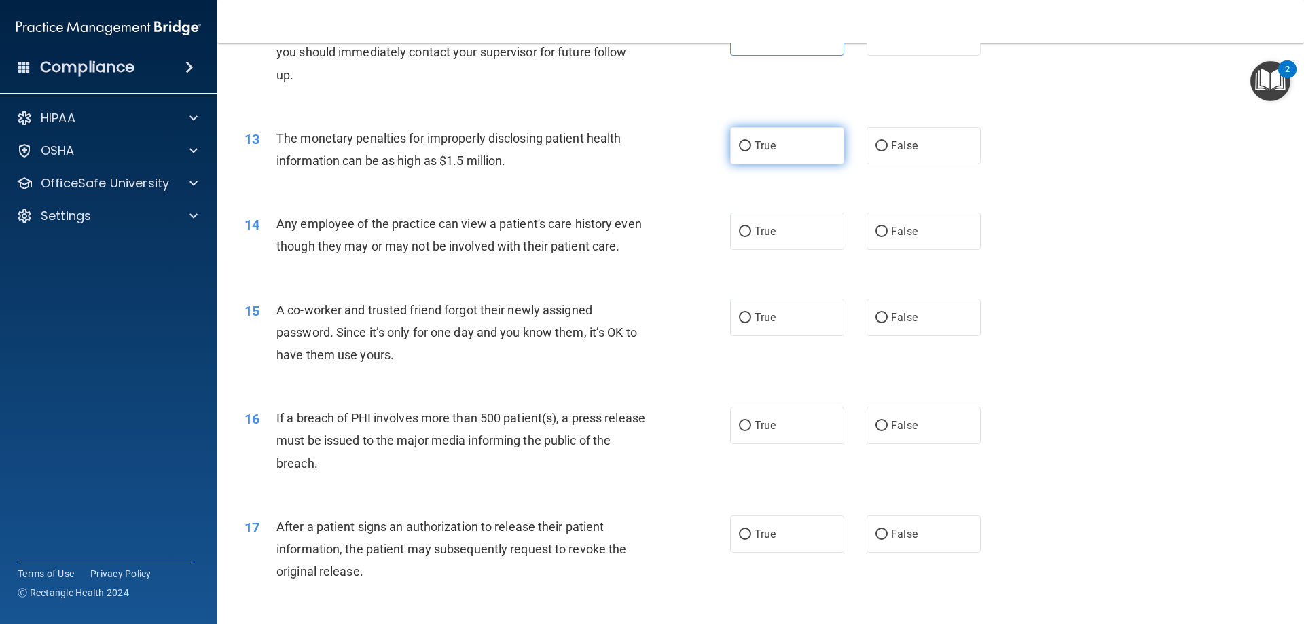
click at [783, 143] on label "True" at bounding box center [787, 145] width 114 height 37
click at [751, 143] on input "True" at bounding box center [745, 146] width 12 height 10
radio input "true"
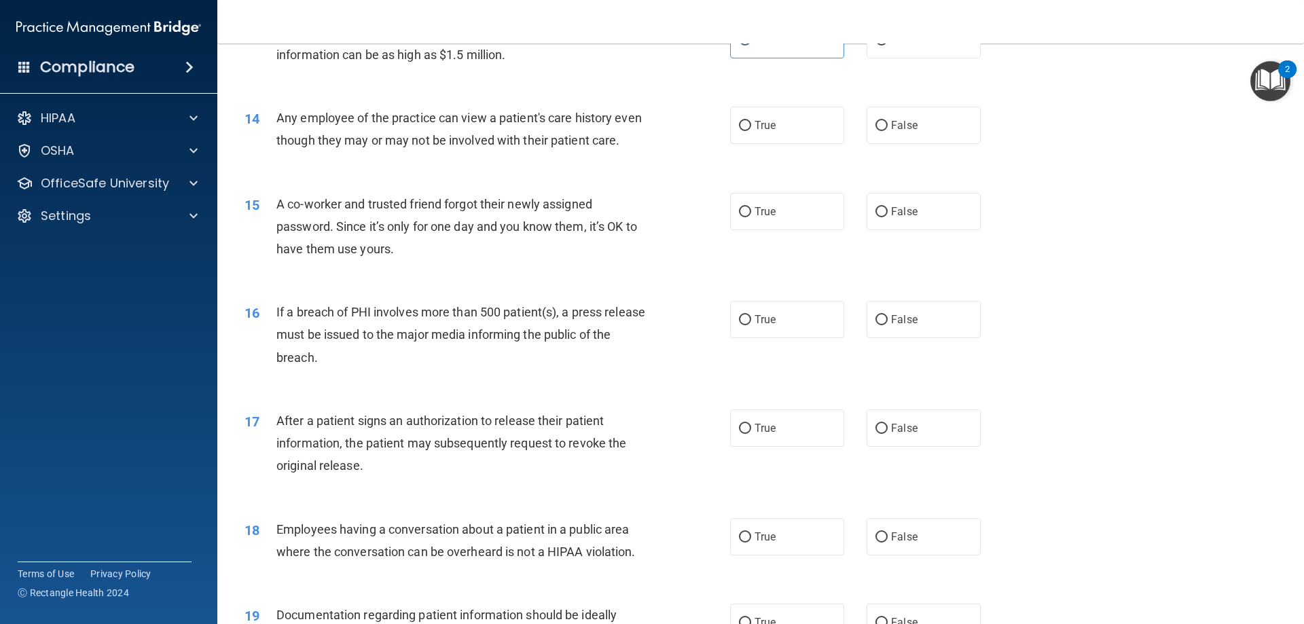
scroll to position [1290, 0]
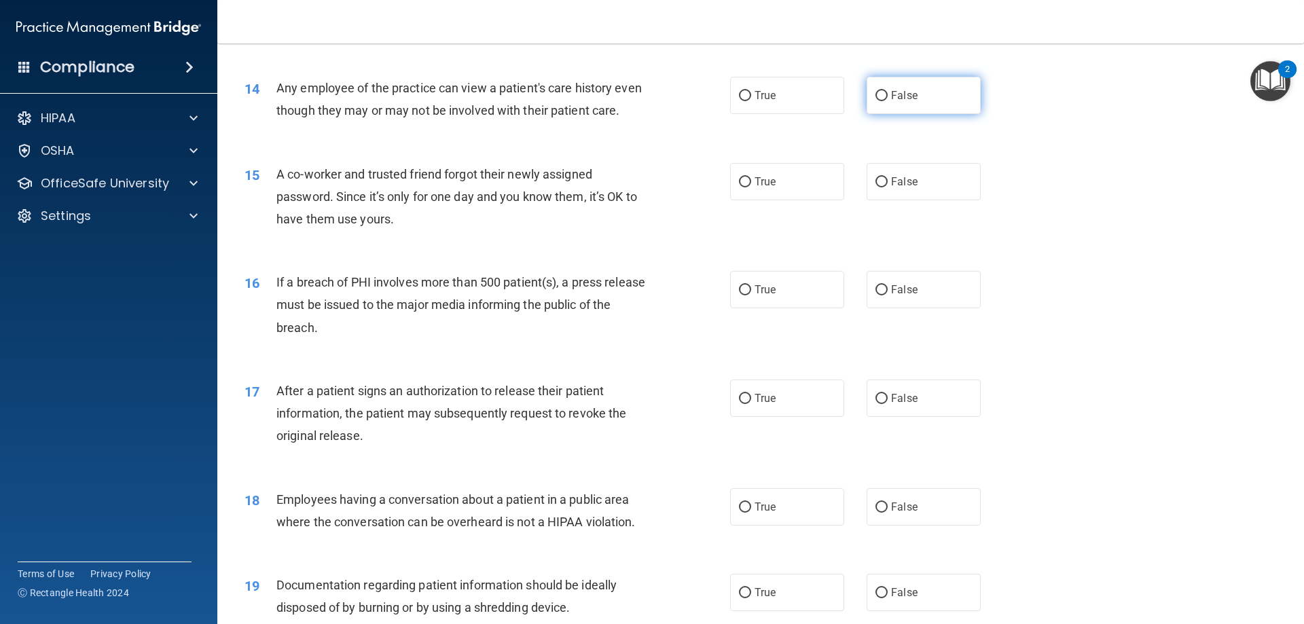
click at [923, 103] on label "False" at bounding box center [923, 95] width 114 height 37
click at [887, 101] on input "False" at bounding box center [881, 96] width 12 height 10
radio input "true"
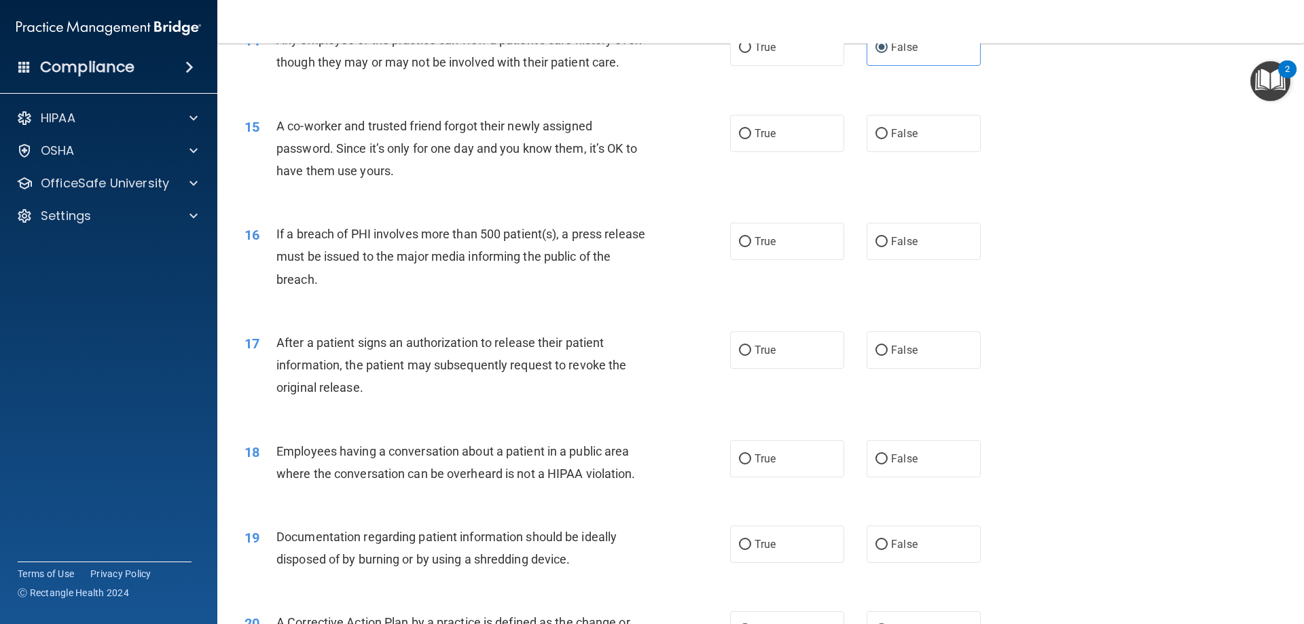
scroll to position [1358, 0]
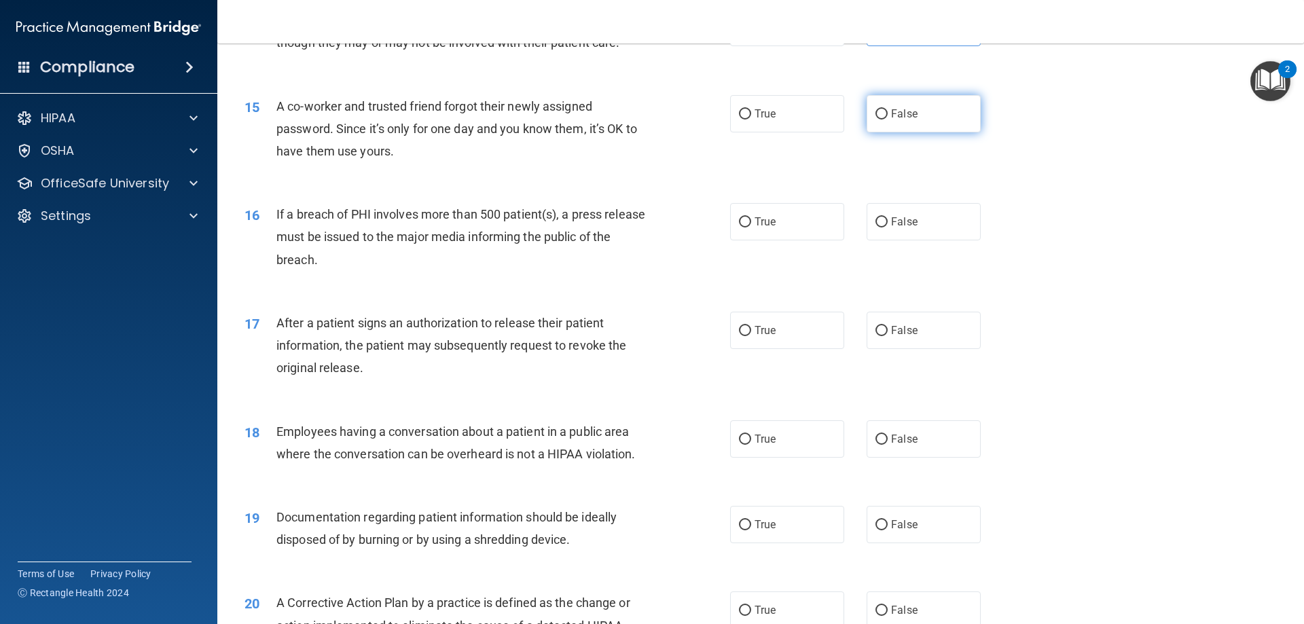
click at [904, 120] on span "False" at bounding box center [904, 113] width 26 height 13
click at [887, 119] on input "False" at bounding box center [881, 114] width 12 height 10
radio input "true"
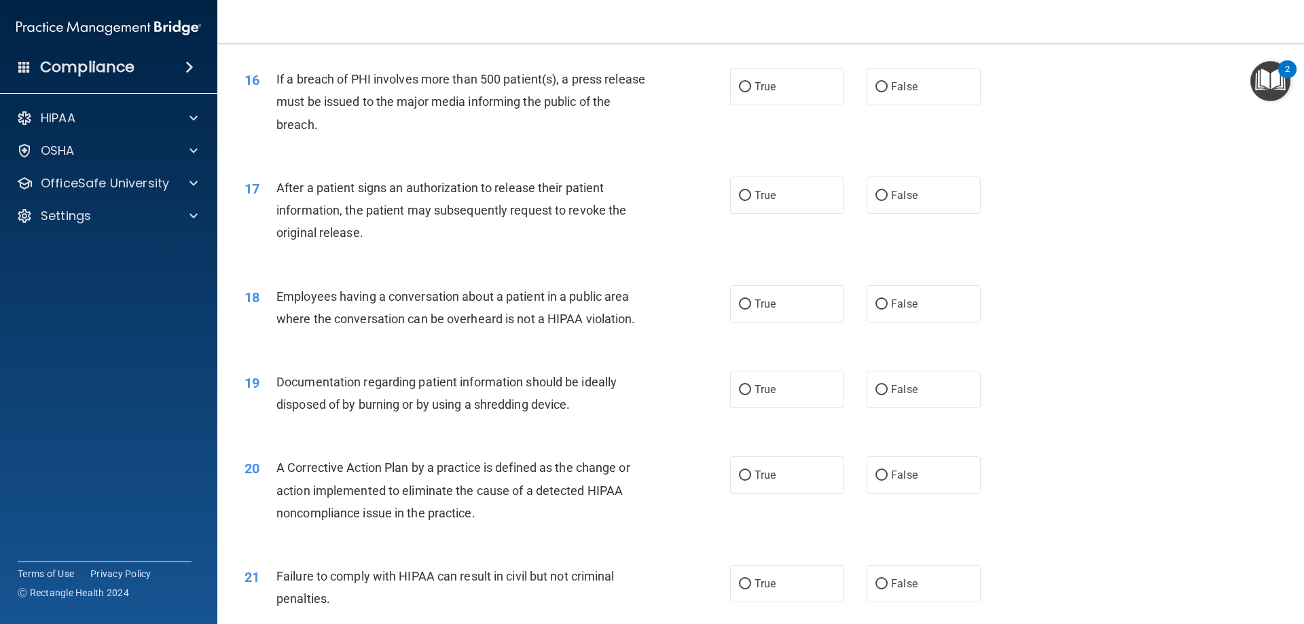
scroll to position [1494, 0]
click at [759, 98] on label "True" at bounding box center [787, 85] width 114 height 37
click at [751, 92] on input "True" at bounding box center [745, 86] width 12 height 10
radio input "true"
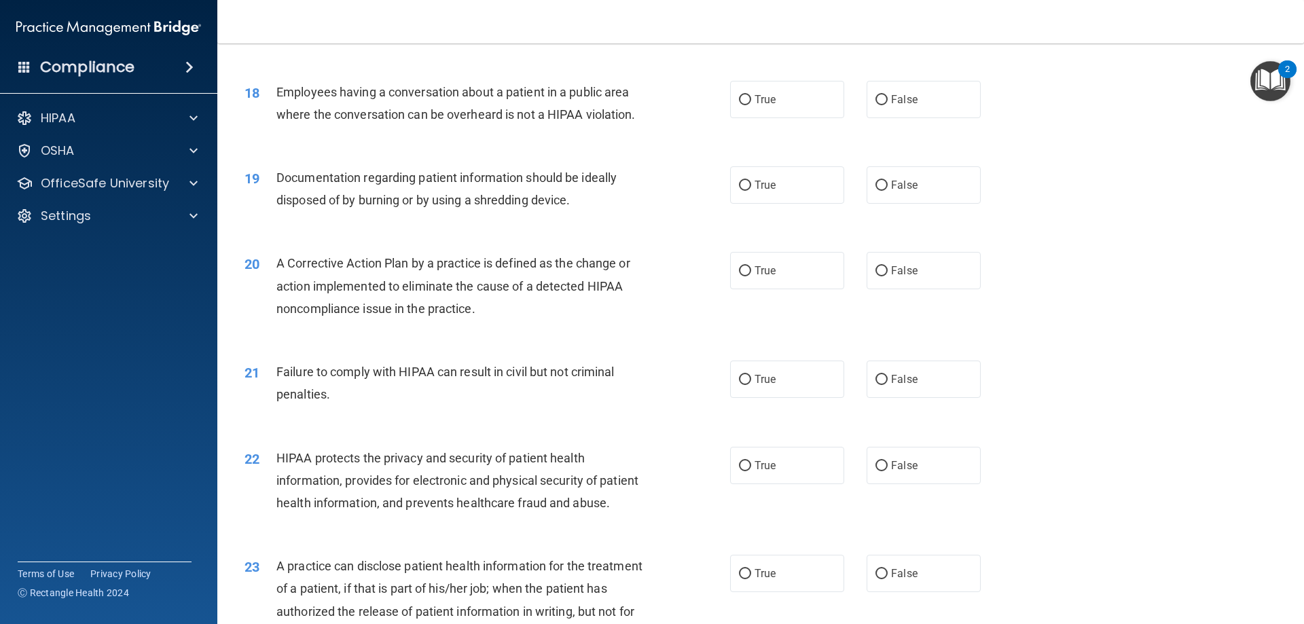
scroll to position [1629, 0]
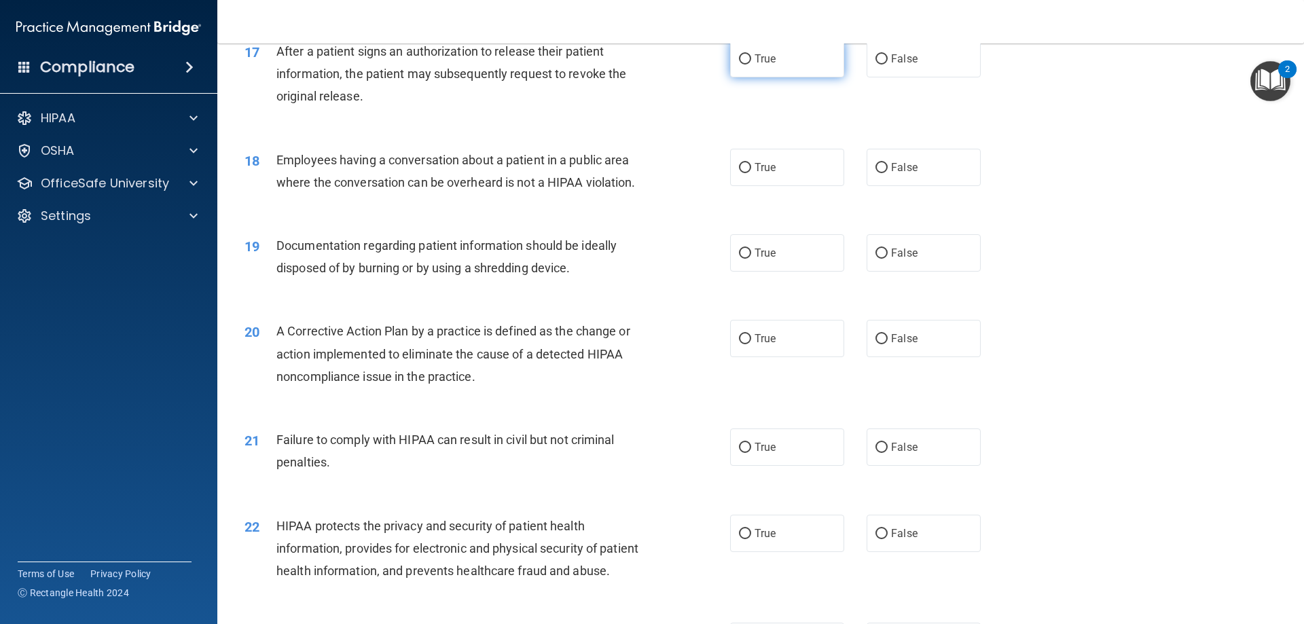
click at [813, 75] on label "True" at bounding box center [787, 58] width 114 height 37
click at [751, 64] on input "True" at bounding box center [745, 59] width 12 height 10
radio input "true"
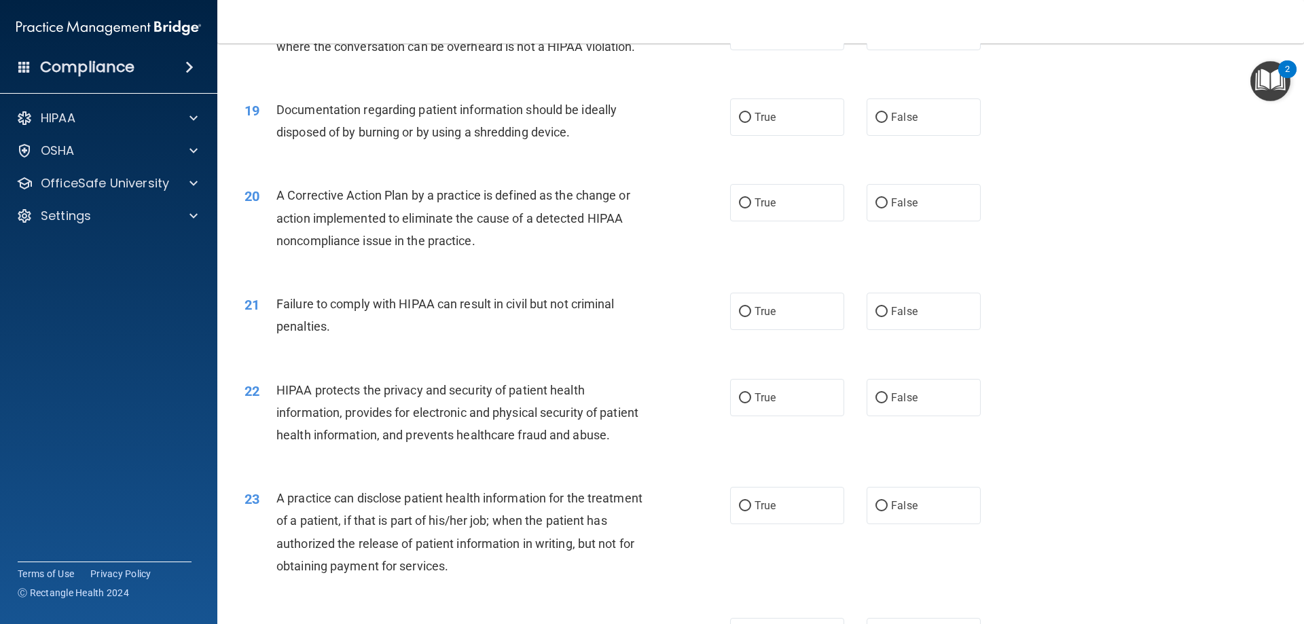
scroll to position [1697, 0]
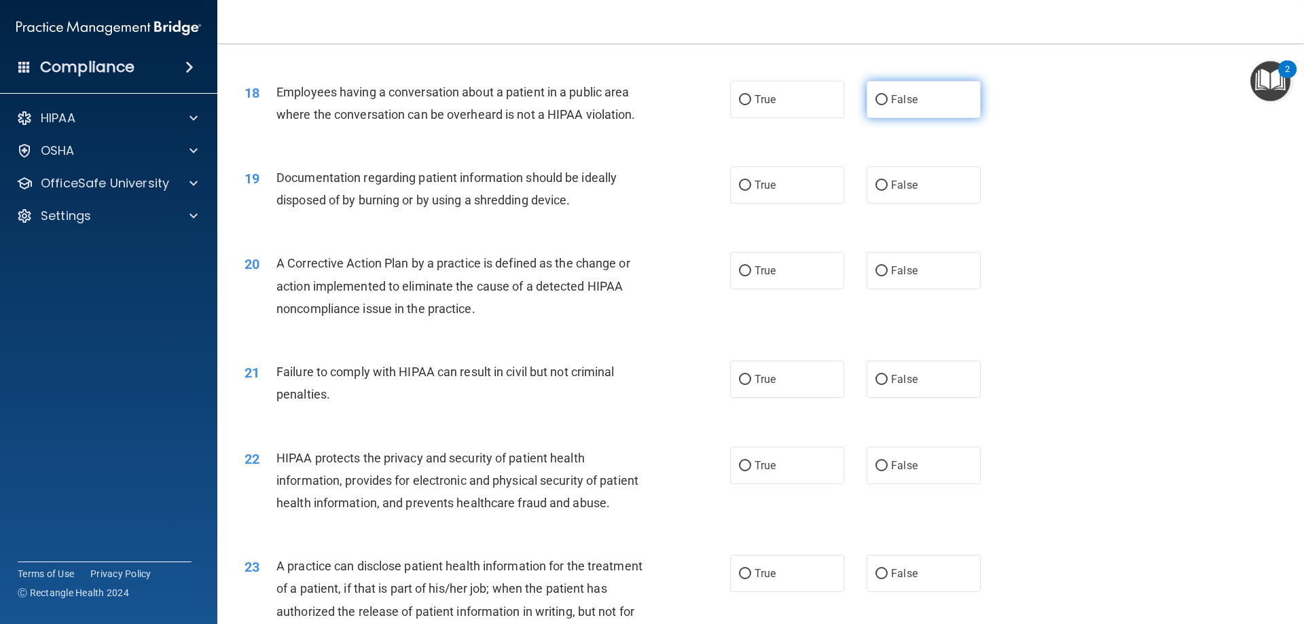
click at [893, 106] on span "False" at bounding box center [904, 99] width 26 height 13
click at [887, 105] on input "False" at bounding box center [881, 100] width 12 height 10
radio input "true"
click at [779, 200] on label "True" at bounding box center [787, 184] width 114 height 37
click at [751, 191] on input "True" at bounding box center [745, 186] width 12 height 10
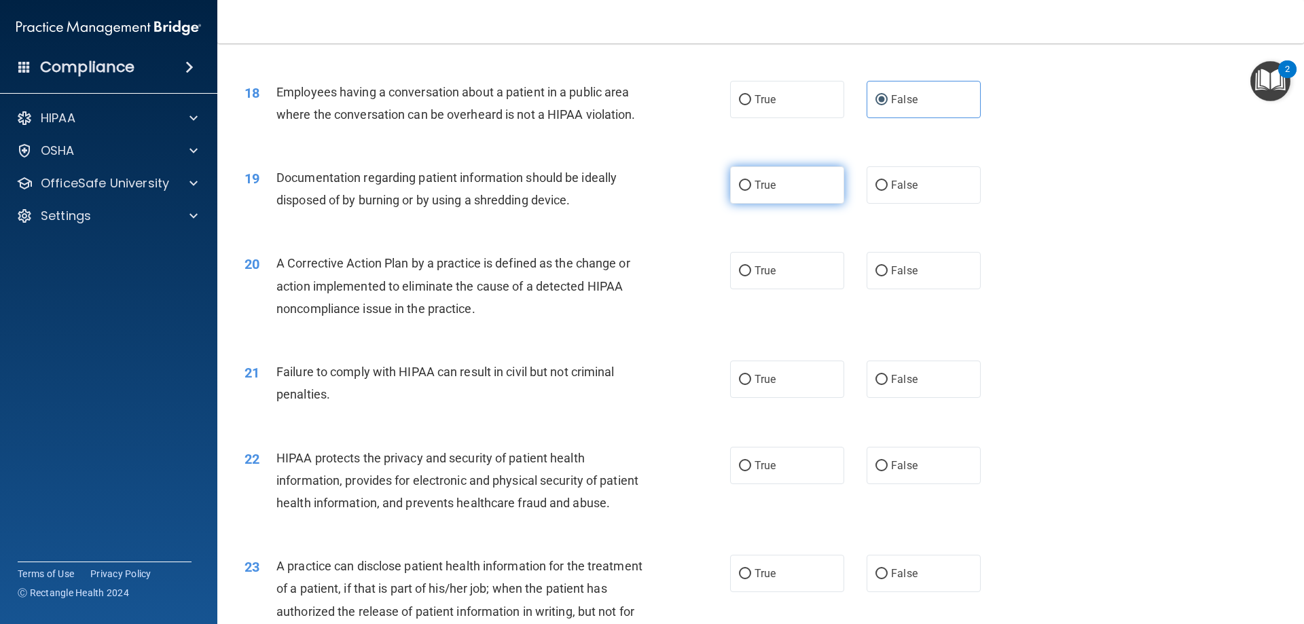
radio input "true"
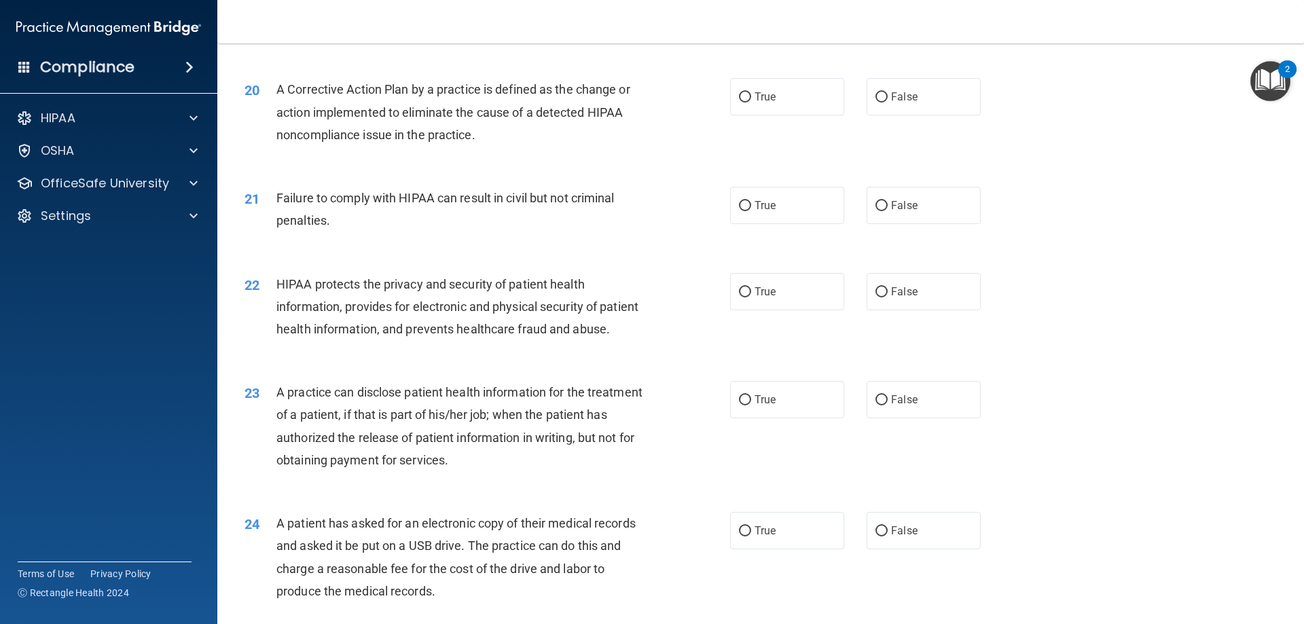
scroll to position [1901, 0]
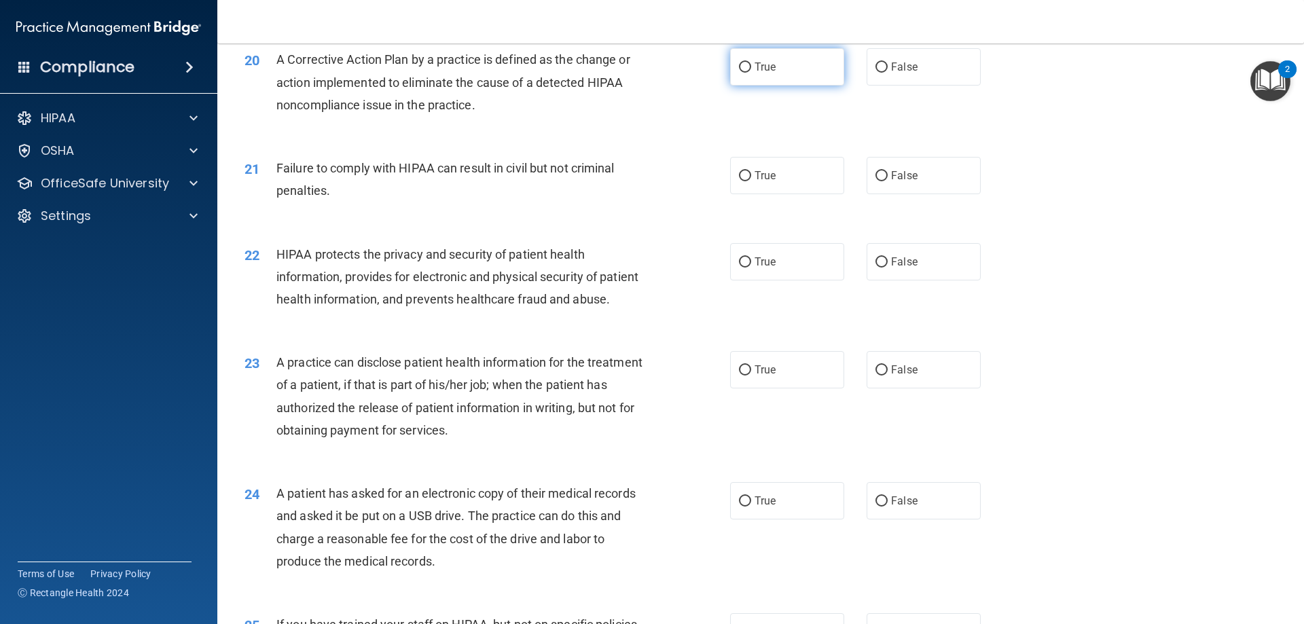
click at [737, 77] on label "True" at bounding box center [787, 66] width 114 height 37
click at [739, 73] on input "True" at bounding box center [745, 67] width 12 height 10
radio input "true"
click at [920, 194] on label "False" at bounding box center [923, 175] width 114 height 37
click at [887, 181] on input "False" at bounding box center [881, 176] width 12 height 10
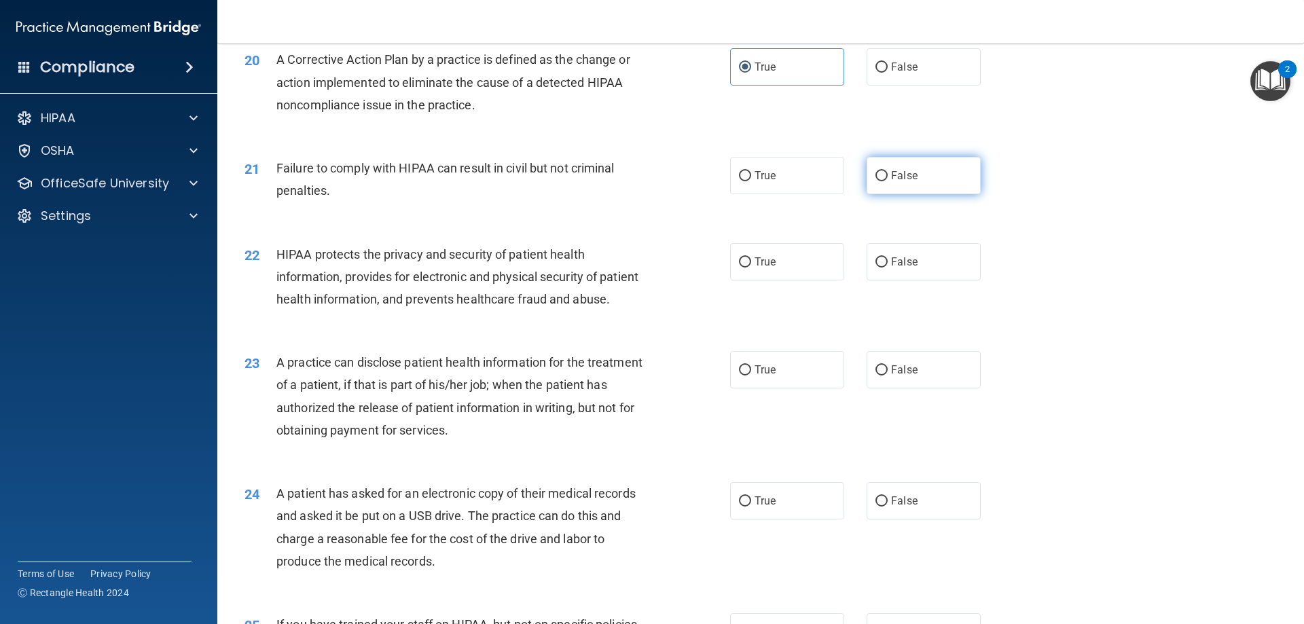
radio input "true"
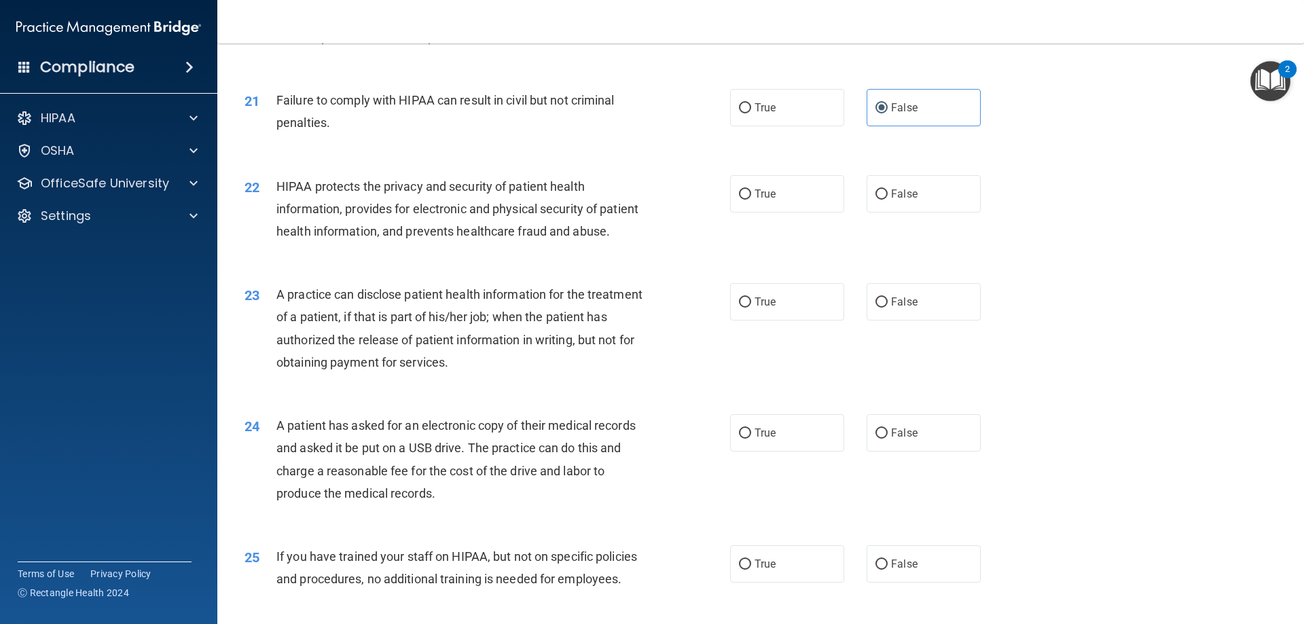
scroll to position [2037, 0]
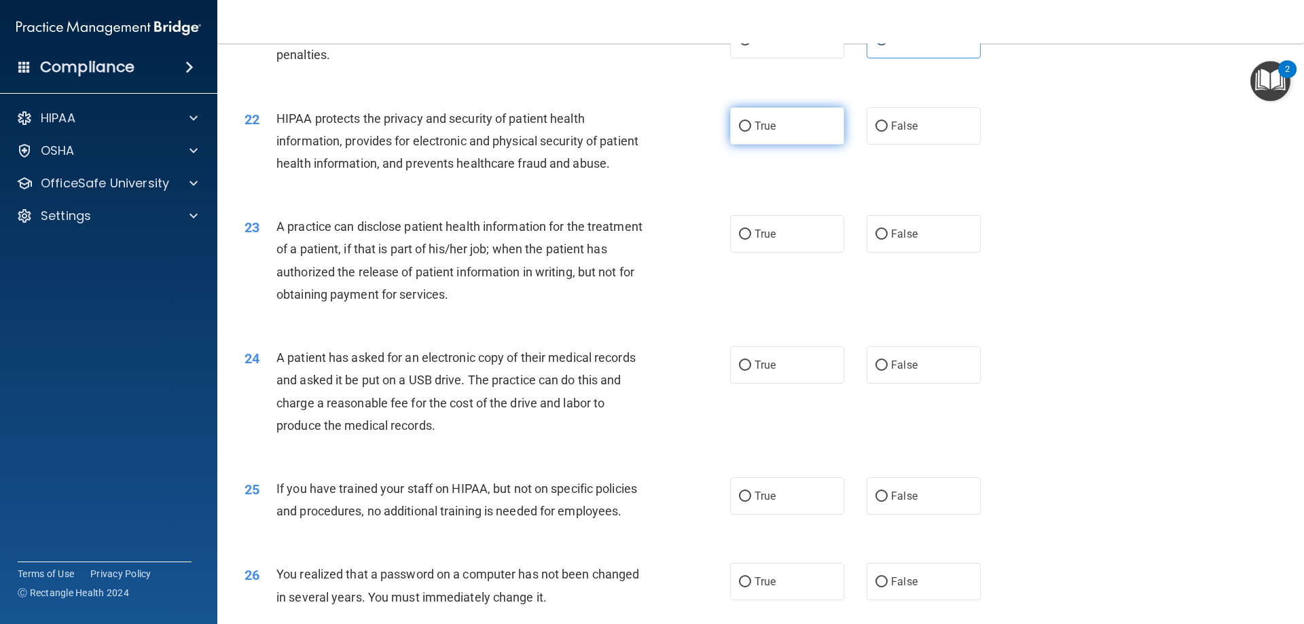
click at [754, 132] on span "True" at bounding box center [764, 125] width 21 height 13
click at [751, 132] on input "True" at bounding box center [745, 127] width 12 height 10
radio input "true"
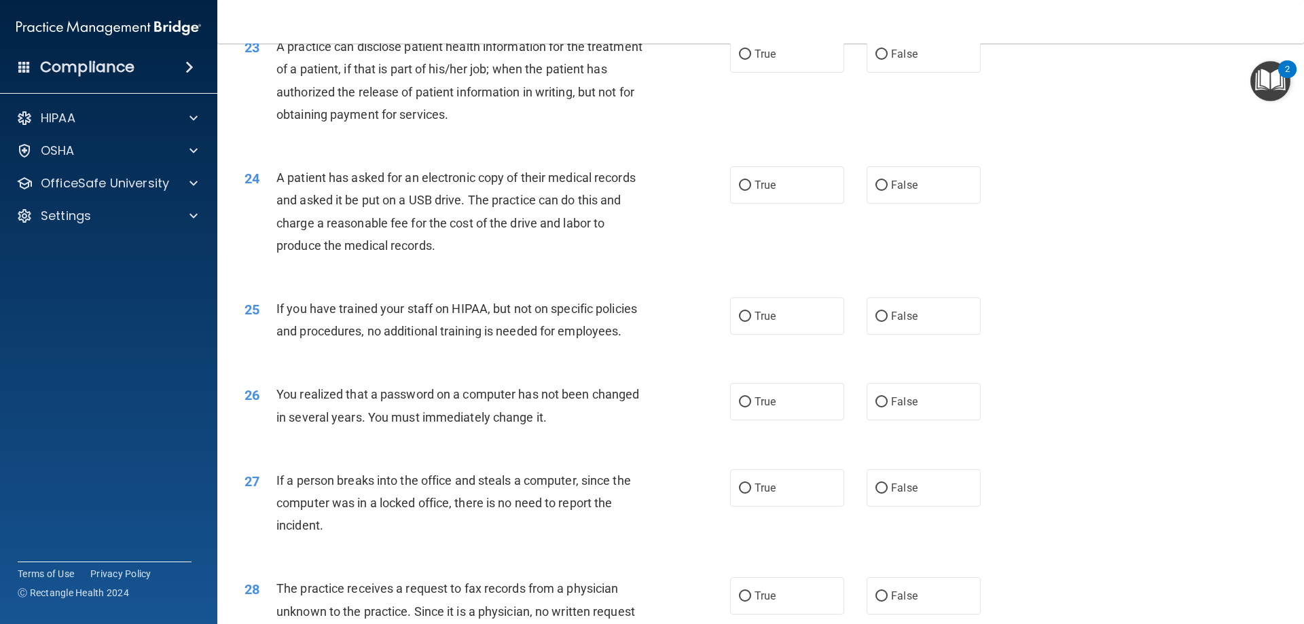
scroll to position [2240, 0]
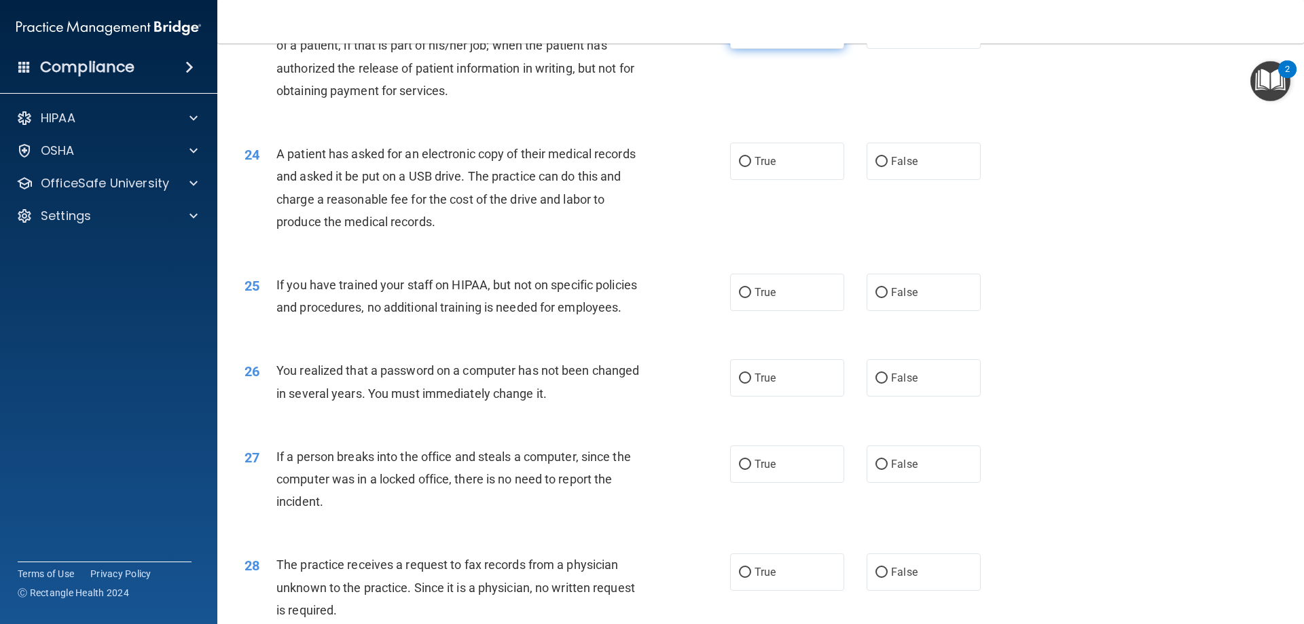
click at [781, 49] on label "True" at bounding box center [787, 30] width 114 height 37
click at [751, 36] on input "True" at bounding box center [745, 31] width 12 height 10
radio input "true"
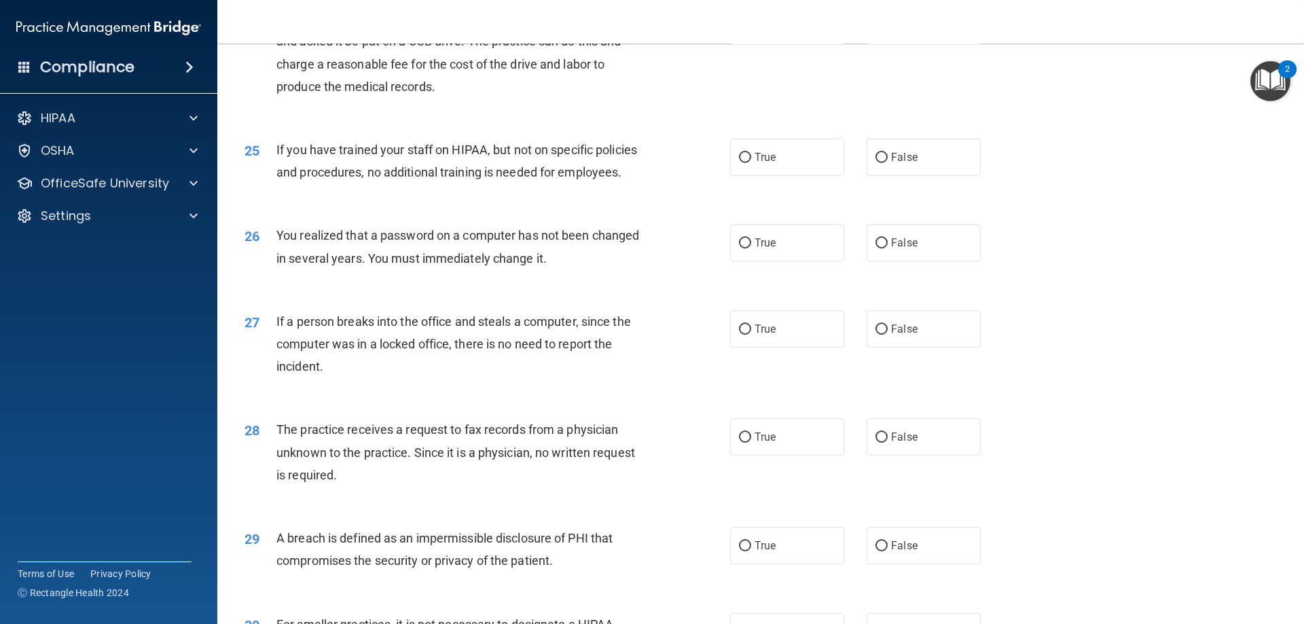
scroll to position [2376, 0]
click at [754, 44] on label "True" at bounding box center [787, 25] width 114 height 37
click at [751, 31] on input "True" at bounding box center [745, 26] width 12 height 10
radio input "true"
click at [927, 175] on label "False" at bounding box center [923, 156] width 114 height 37
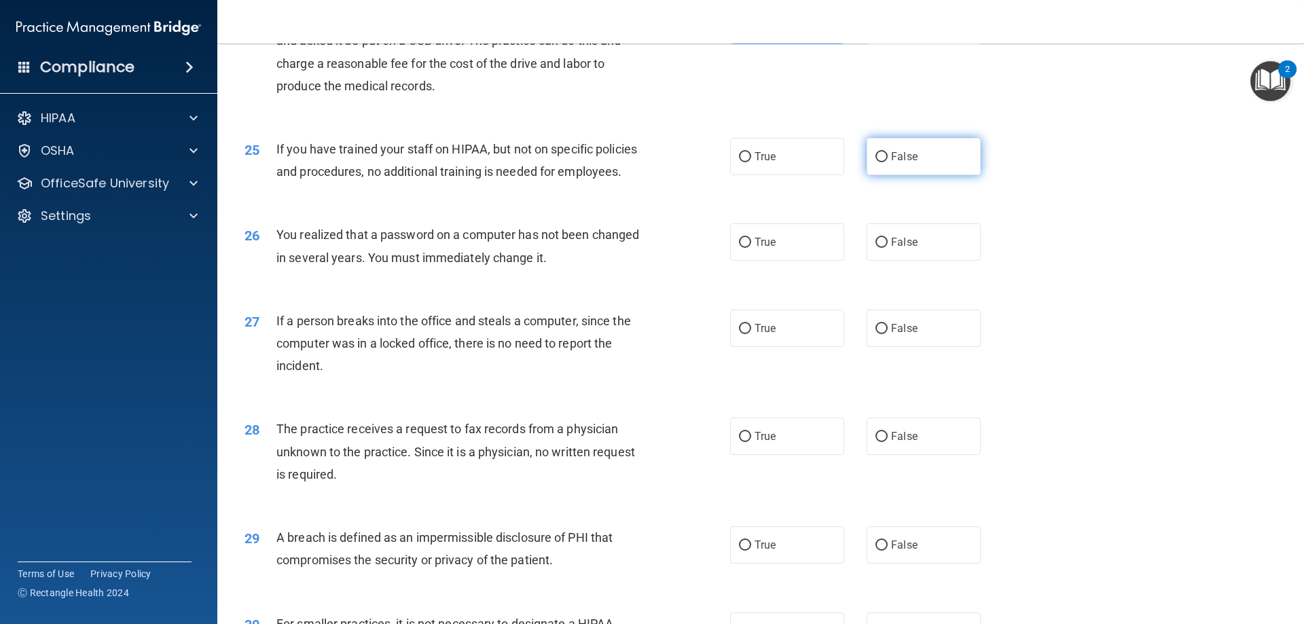
click at [887, 162] on input "False" at bounding box center [881, 157] width 12 height 10
radio input "true"
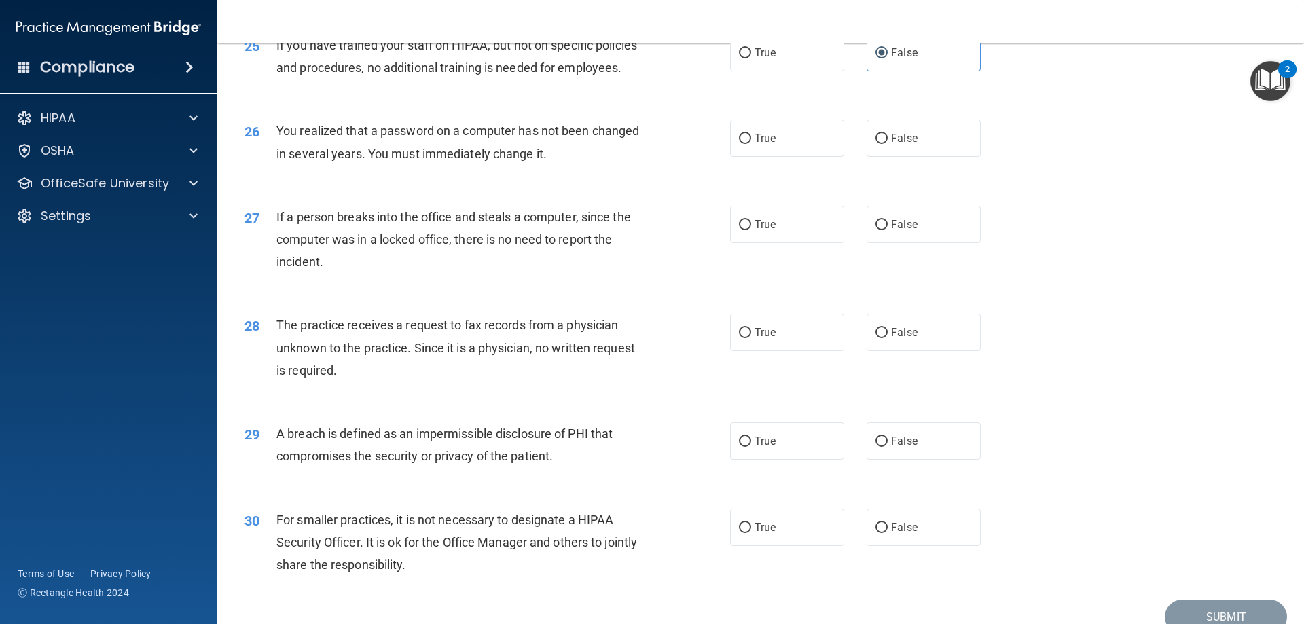
scroll to position [2512, 0]
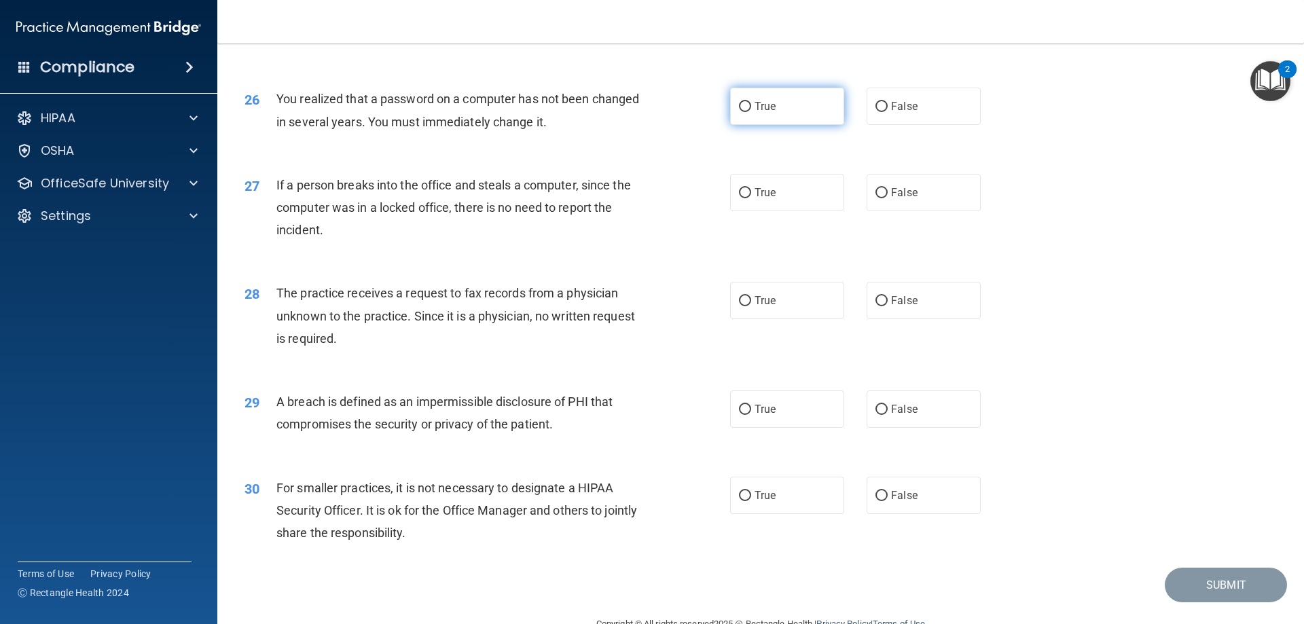
click at [760, 125] on label "True" at bounding box center [787, 106] width 114 height 37
click at [751, 112] on input "True" at bounding box center [745, 107] width 12 height 10
radio input "true"
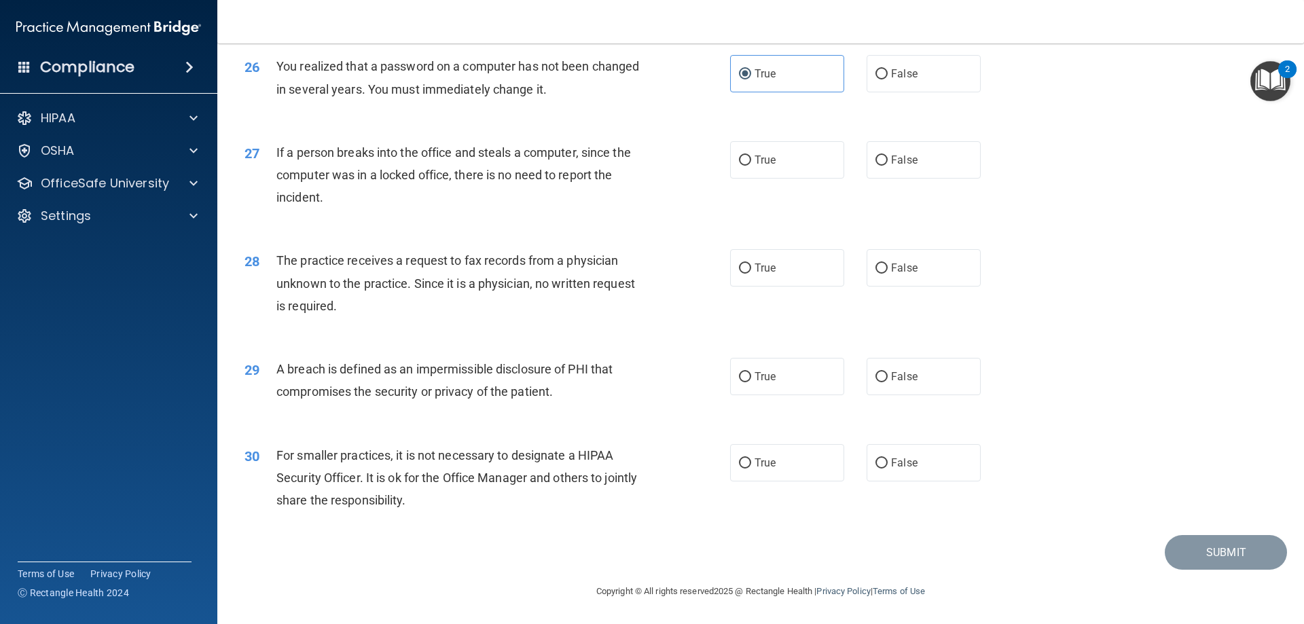
scroll to position [2589, 0]
click at [947, 158] on label "False" at bounding box center [923, 159] width 114 height 37
click at [887, 158] on input "False" at bounding box center [881, 160] width 12 height 10
radio input "true"
click at [962, 261] on label "False" at bounding box center [923, 267] width 114 height 37
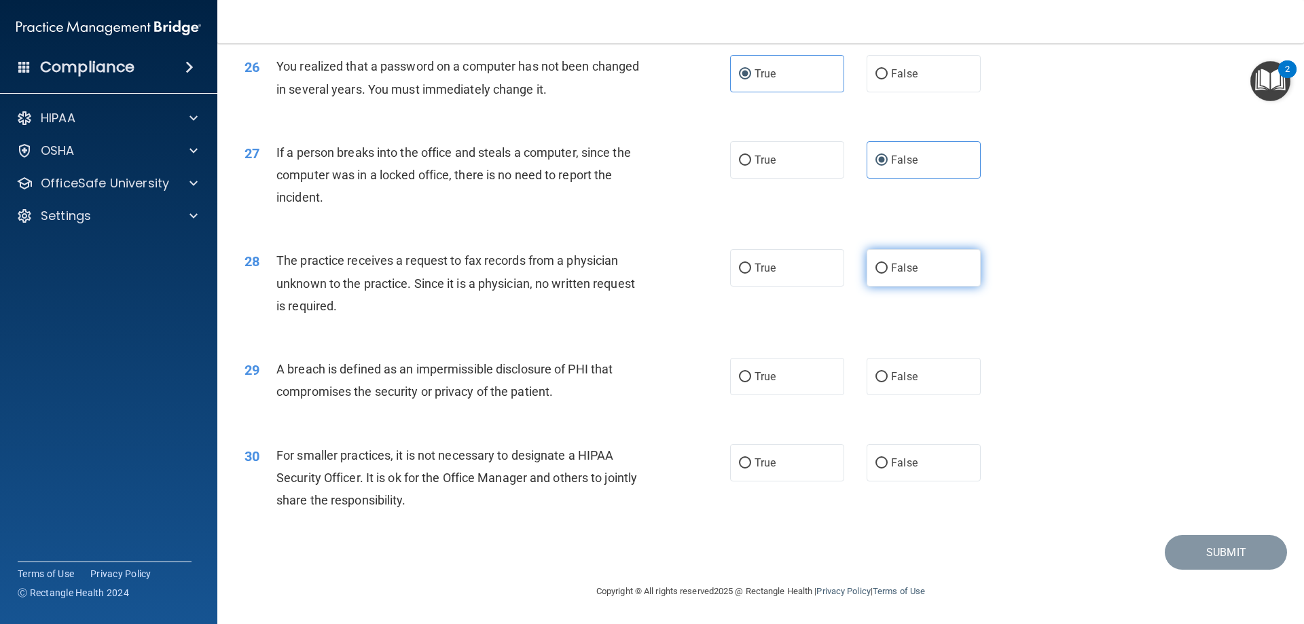
click at [887, 263] on input "False" at bounding box center [881, 268] width 12 height 10
radio input "true"
click at [778, 382] on label "True" at bounding box center [787, 376] width 114 height 37
click at [751, 382] on input "True" at bounding box center [745, 377] width 12 height 10
radio input "true"
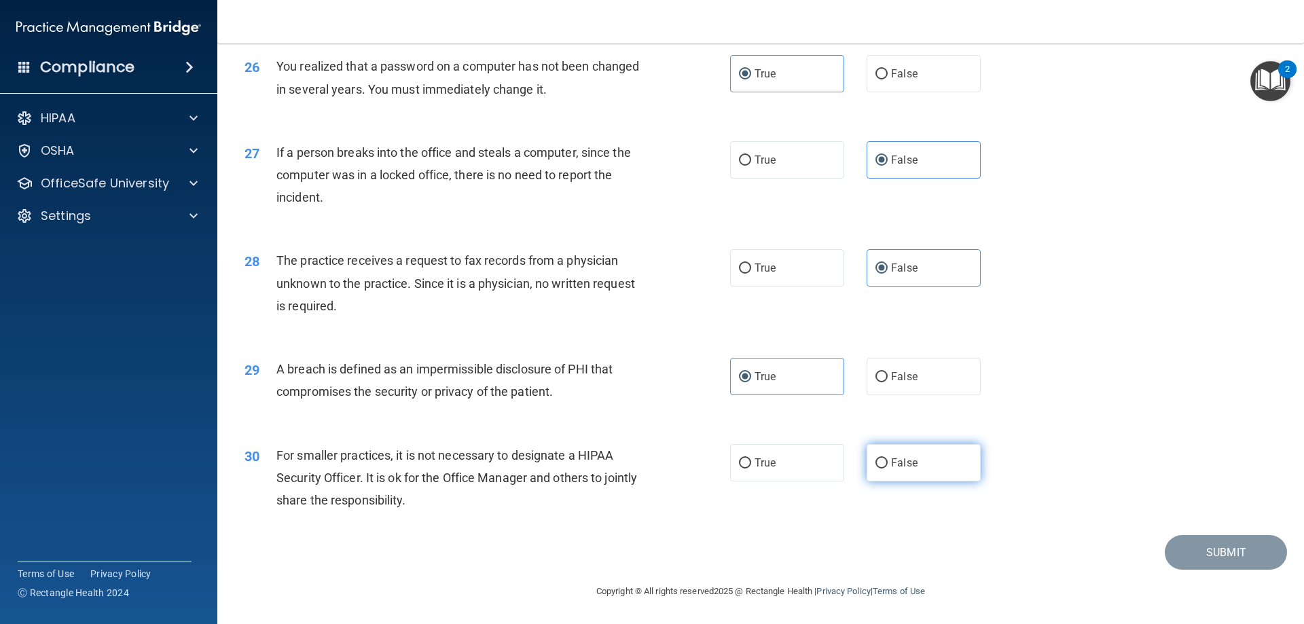
click at [924, 455] on label "False" at bounding box center [923, 462] width 114 height 37
click at [887, 458] on input "False" at bounding box center [881, 463] width 12 height 10
radio input "true"
click at [1191, 547] on button "Submit" at bounding box center [1225, 552] width 122 height 35
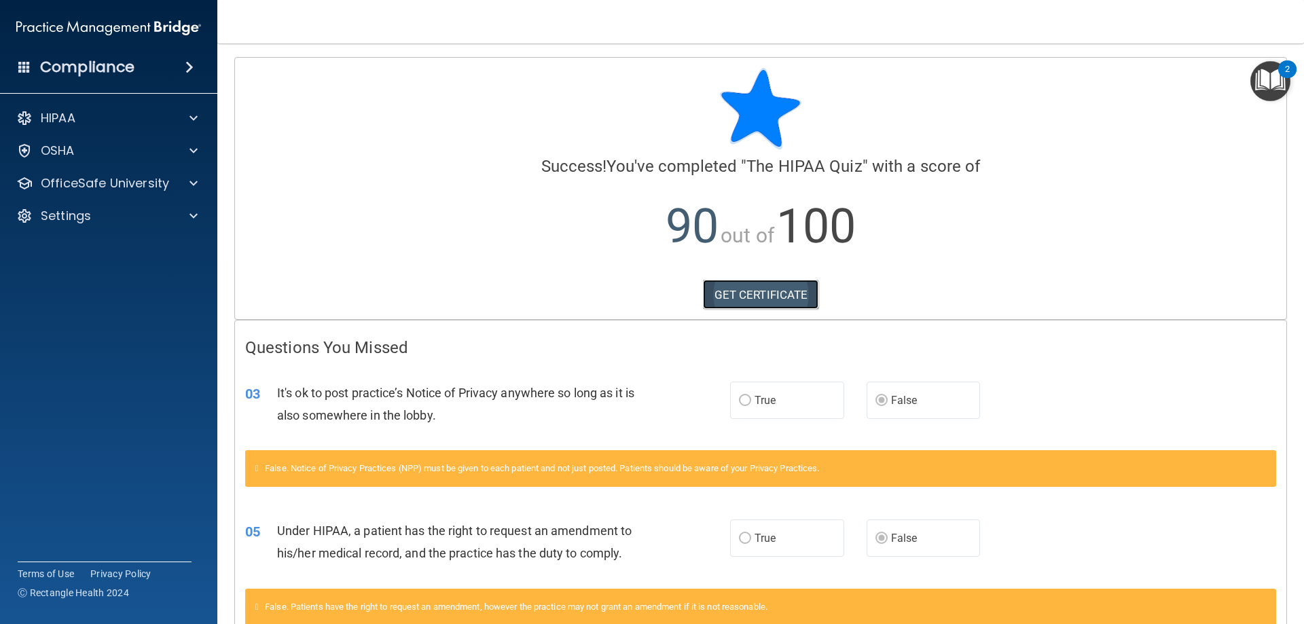
click at [782, 300] on link "GET CERTIFICATE" at bounding box center [761, 295] width 116 height 30
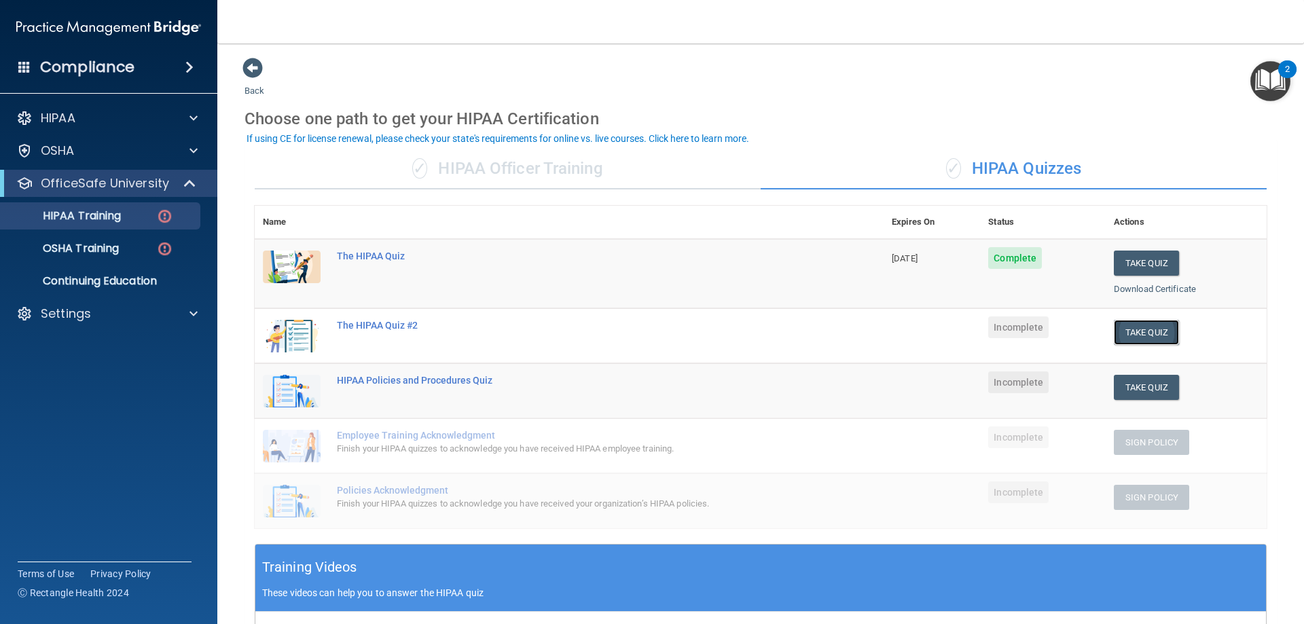
click at [1128, 332] on button "Take Quiz" at bounding box center [1145, 332] width 65 height 25
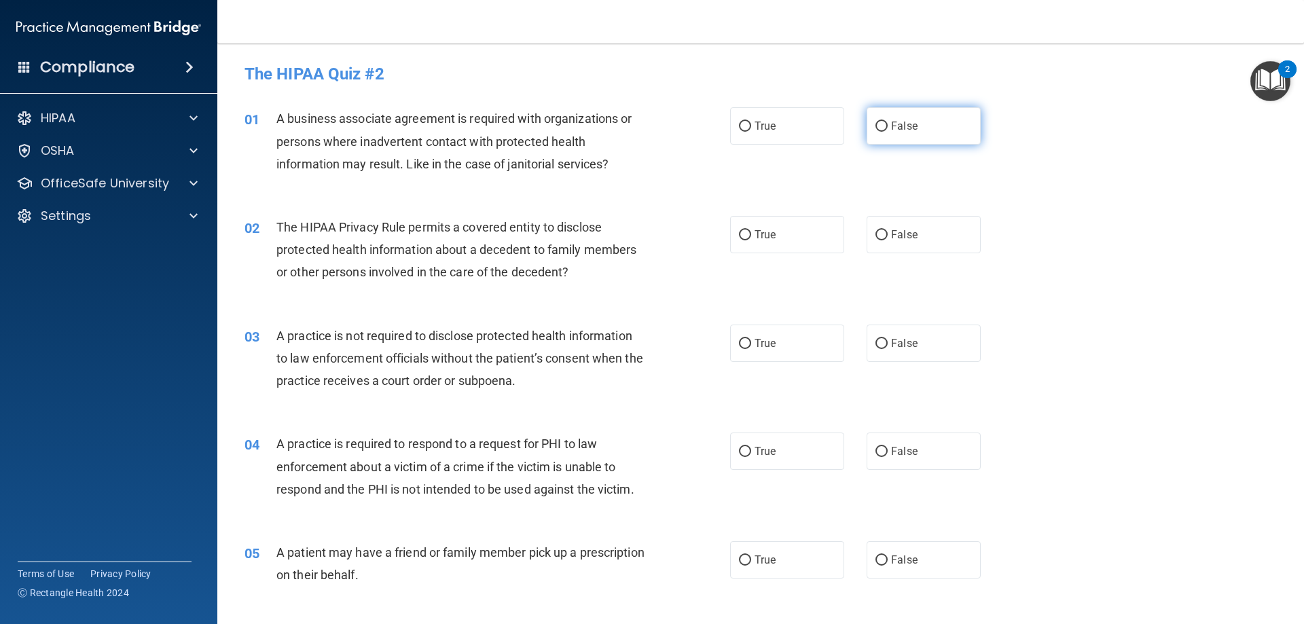
click at [896, 132] on label "False" at bounding box center [923, 125] width 114 height 37
click at [887, 132] on input "False" at bounding box center [881, 127] width 12 height 10
radio input "true"
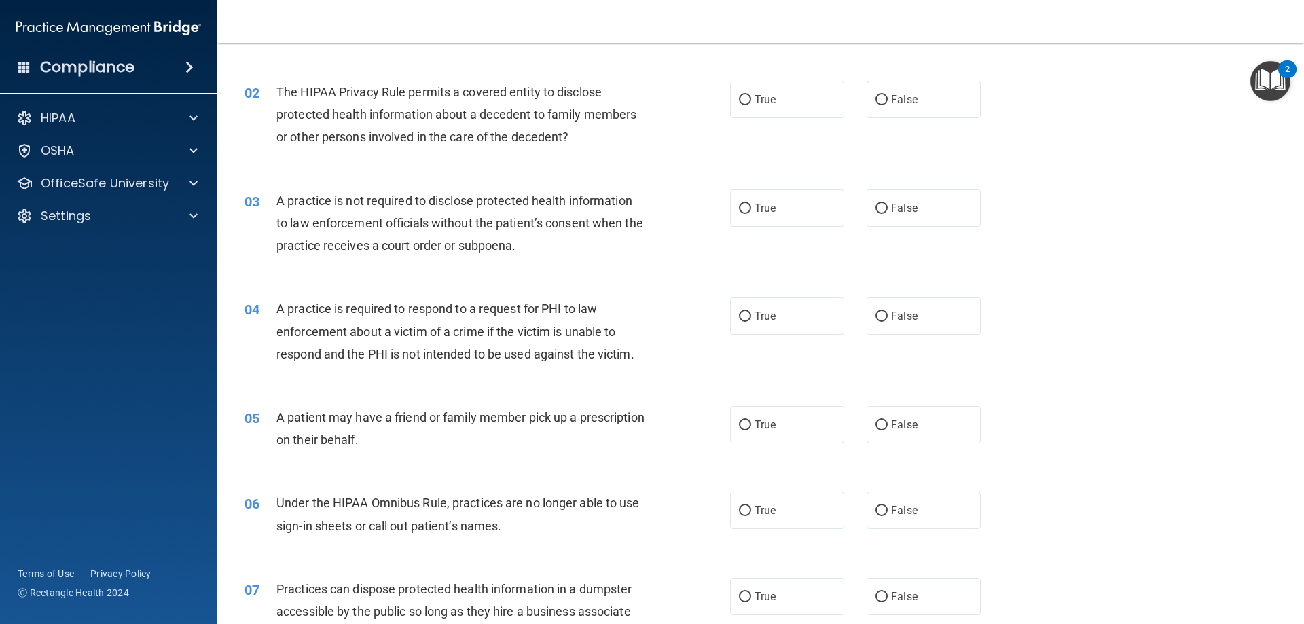
scroll to position [136, 0]
drag, startPoint x: 757, startPoint y: 103, endPoint x: 779, endPoint y: 119, distance: 26.8
click at [779, 118] on div "02 The HIPAA Privacy Rule permits a covered entity to disclose protected health…" at bounding box center [760, 117] width 1052 height 109
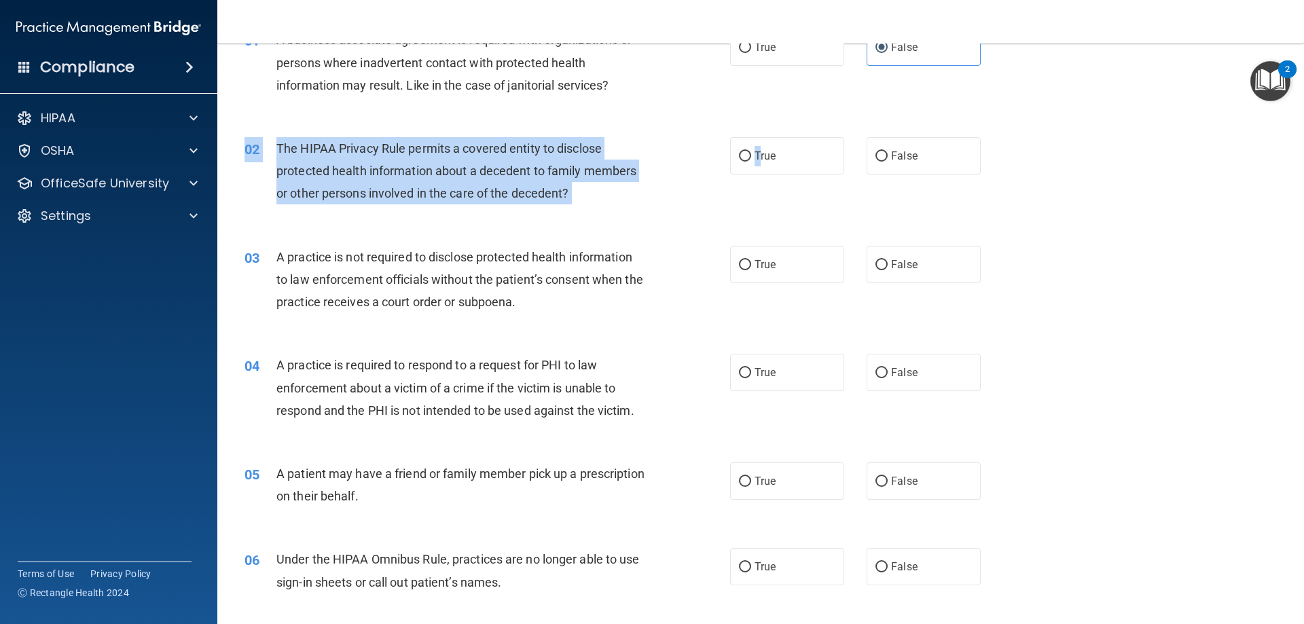
scroll to position [68, 0]
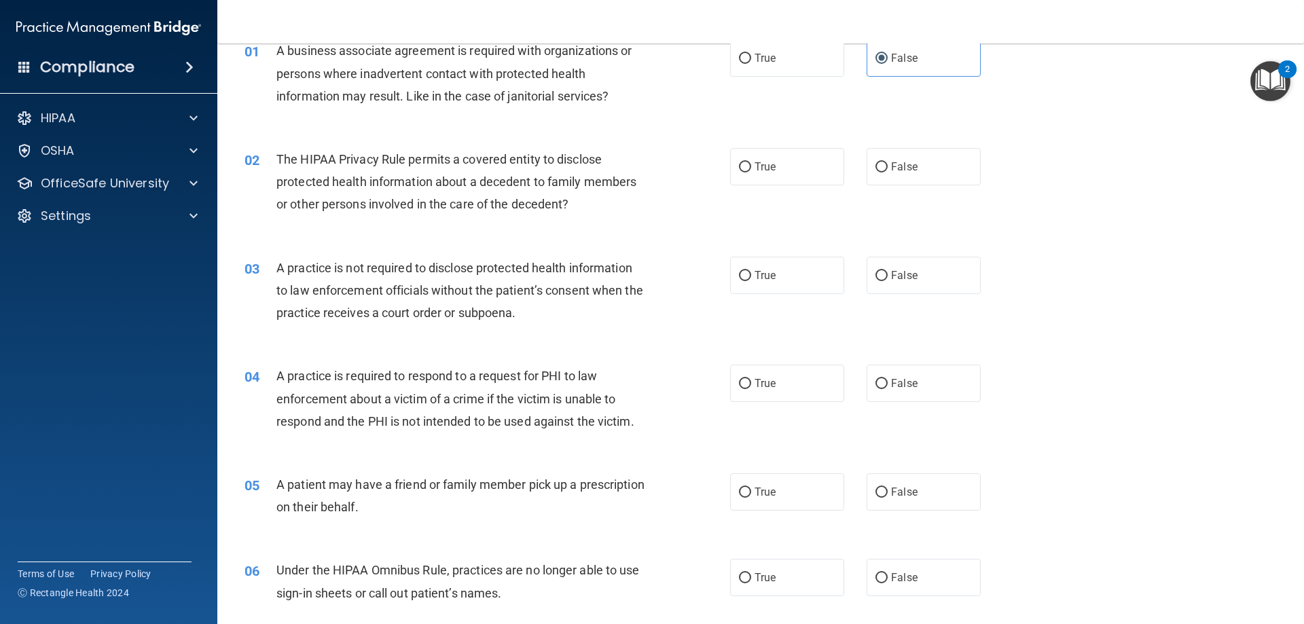
click at [781, 145] on div "02 The HIPAA Privacy Rule permits a covered entity to disclose protected health…" at bounding box center [760, 185] width 1052 height 109
drag, startPoint x: 794, startPoint y: 165, endPoint x: 798, endPoint y: 263, distance: 97.8
click at [796, 166] on label "True" at bounding box center [787, 166] width 114 height 37
click at [751, 166] on input "True" at bounding box center [745, 167] width 12 height 10
radio input "true"
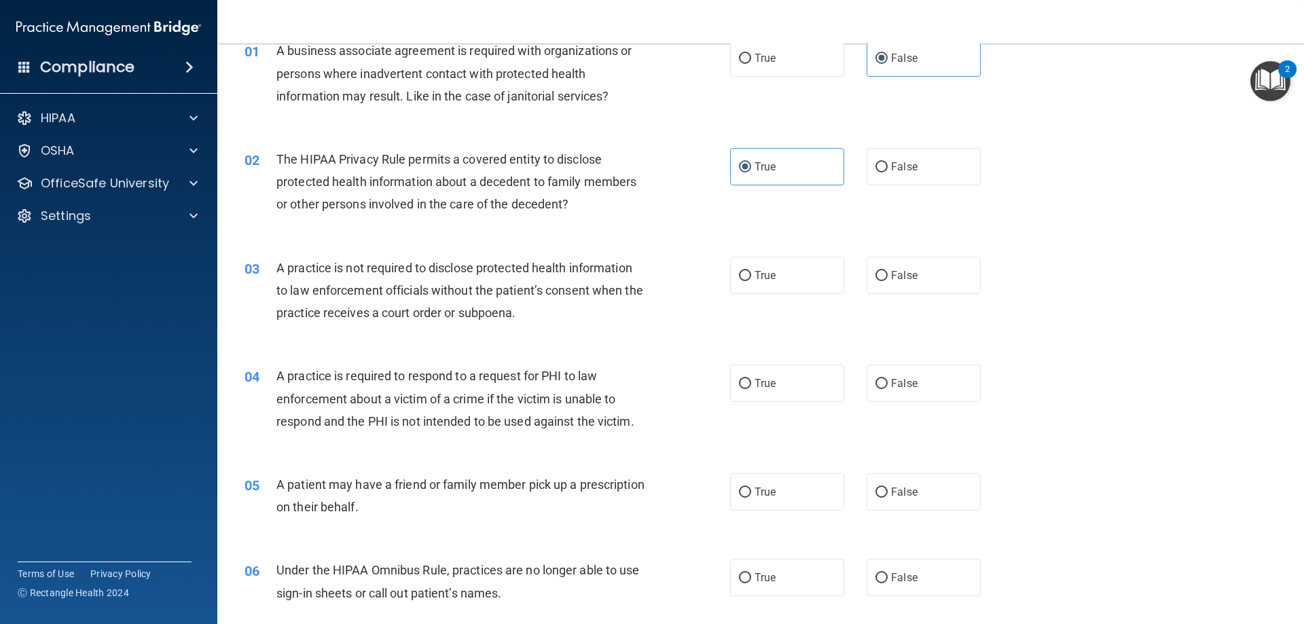
scroll to position [136, 0]
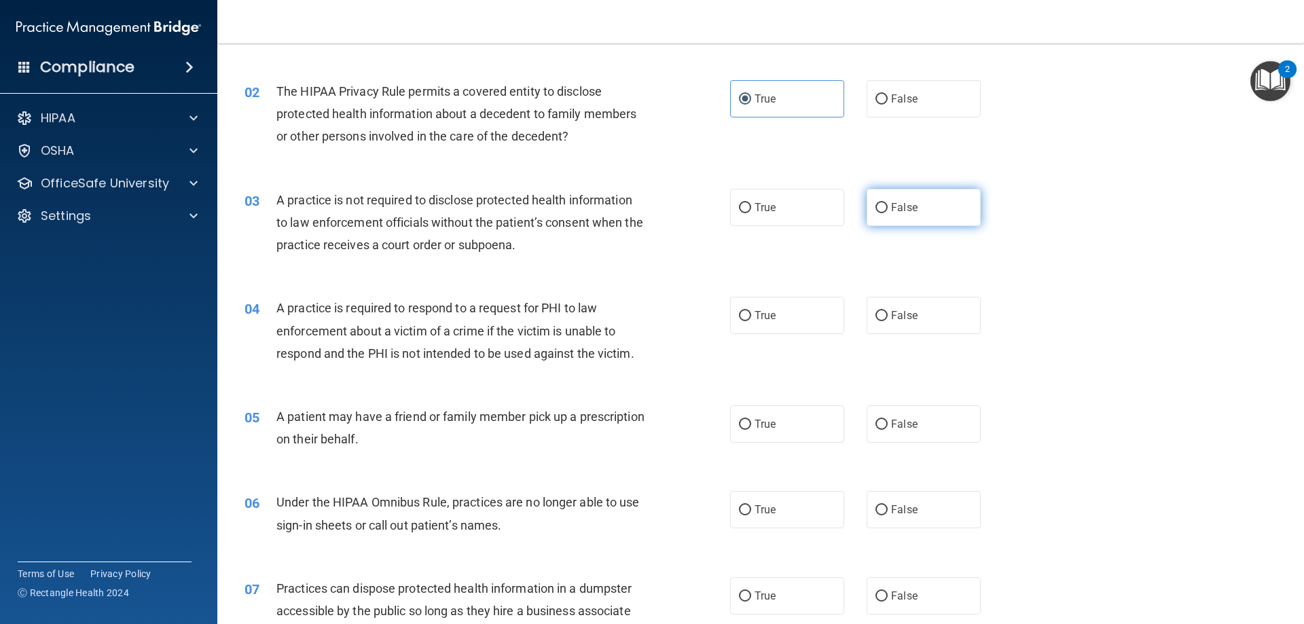
click at [921, 208] on label "False" at bounding box center [923, 207] width 114 height 37
click at [887, 208] on input "False" at bounding box center [881, 208] width 12 height 10
radio input "true"
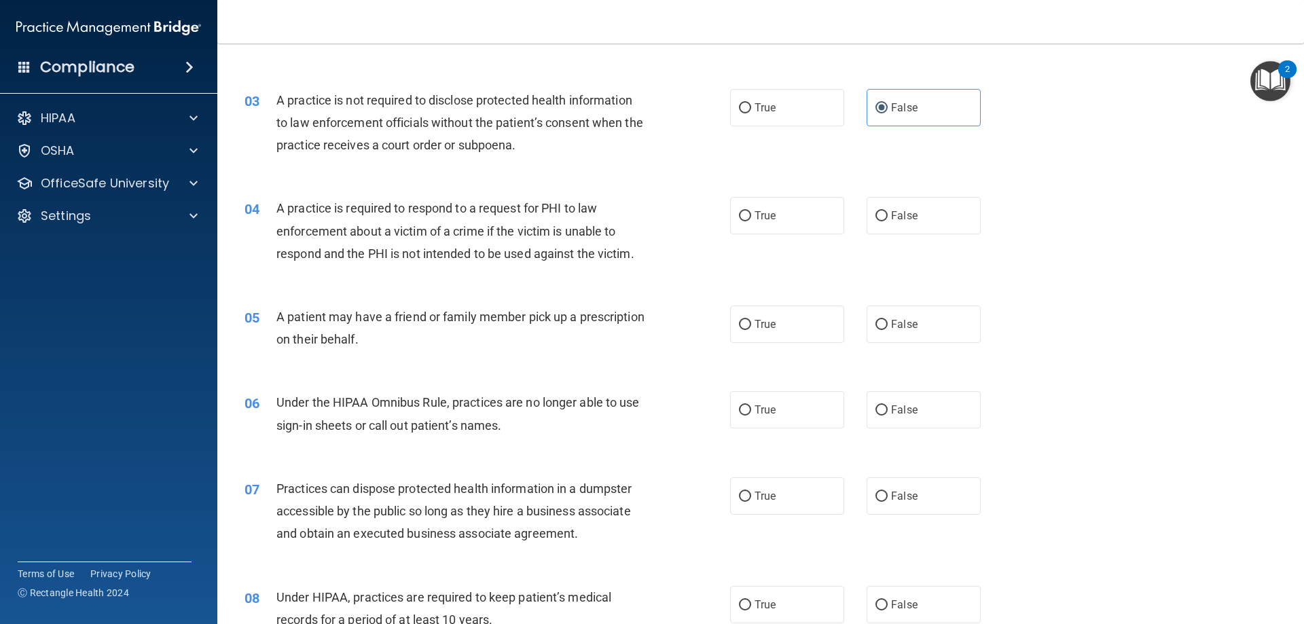
scroll to position [272, 0]
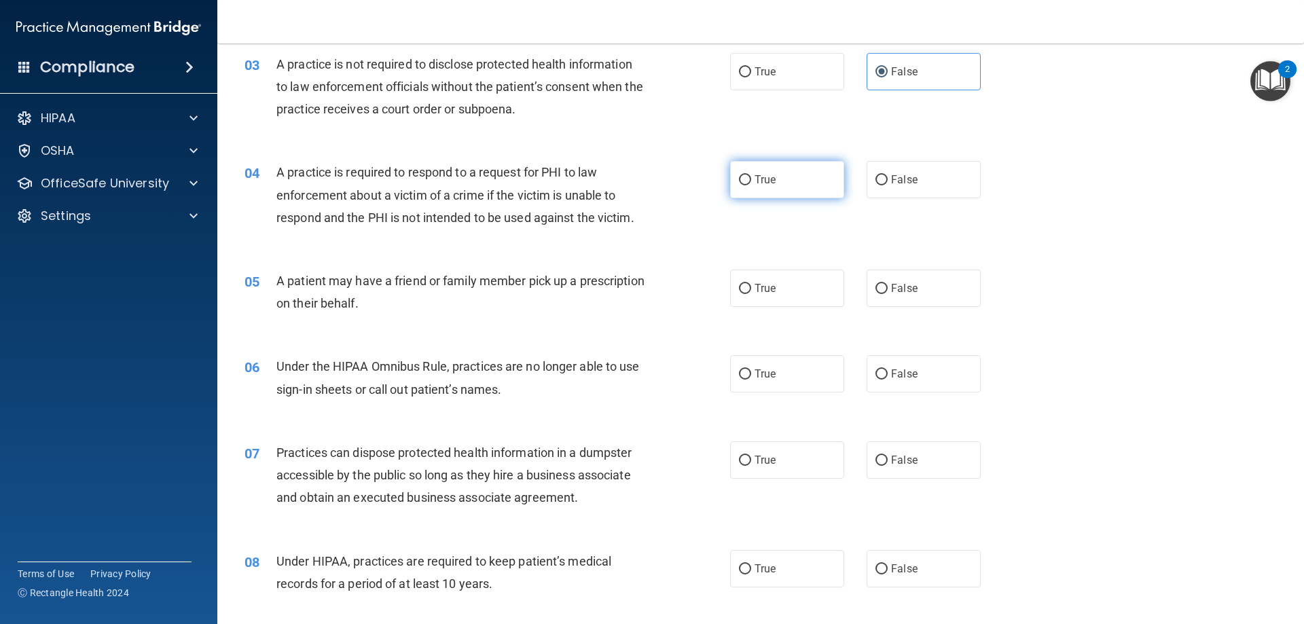
click at [760, 190] on label "True" at bounding box center [787, 179] width 114 height 37
click at [751, 185] on input "True" at bounding box center [745, 180] width 12 height 10
radio input "true"
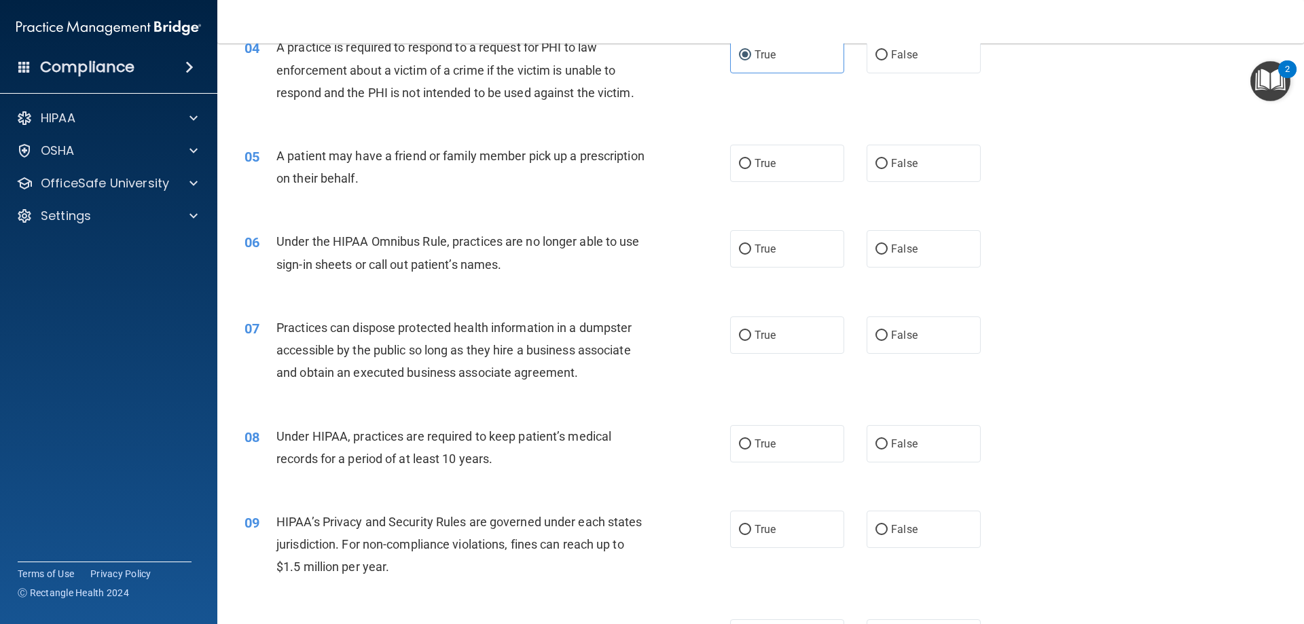
scroll to position [407, 0]
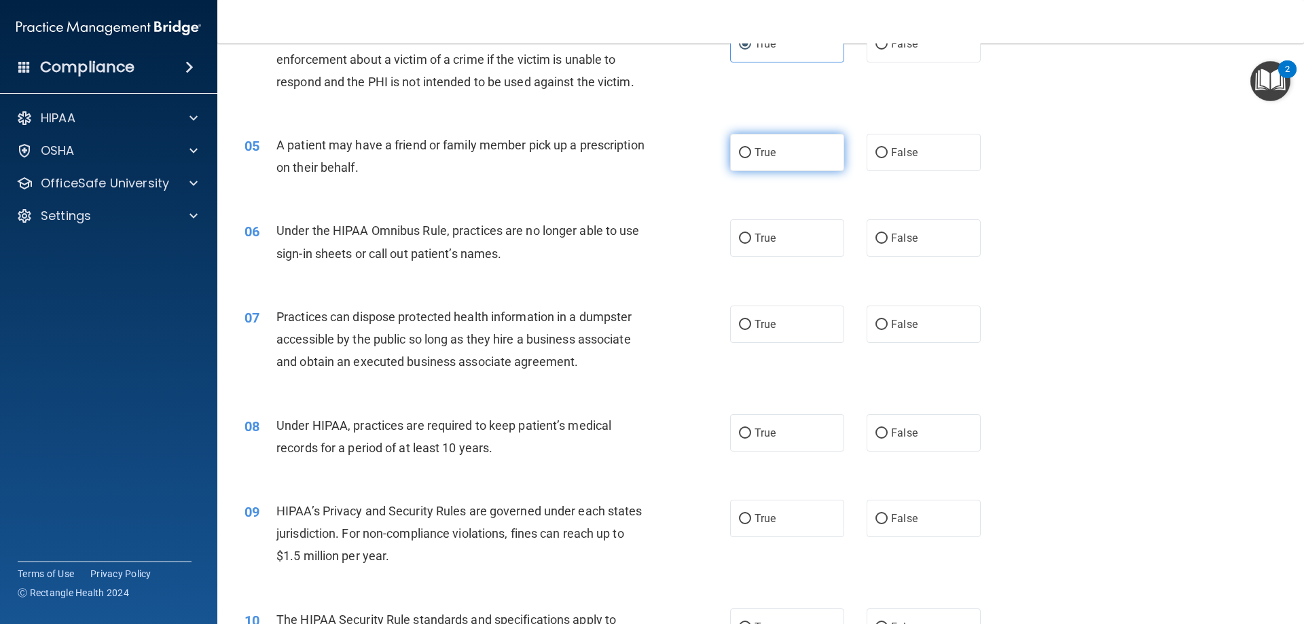
click at [777, 153] on label "True" at bounding box center [787, 152] width 114 height 37
click at [751, 153] on input "True" at bounding box center [745, 153] width 12 height 10
radio input "true"
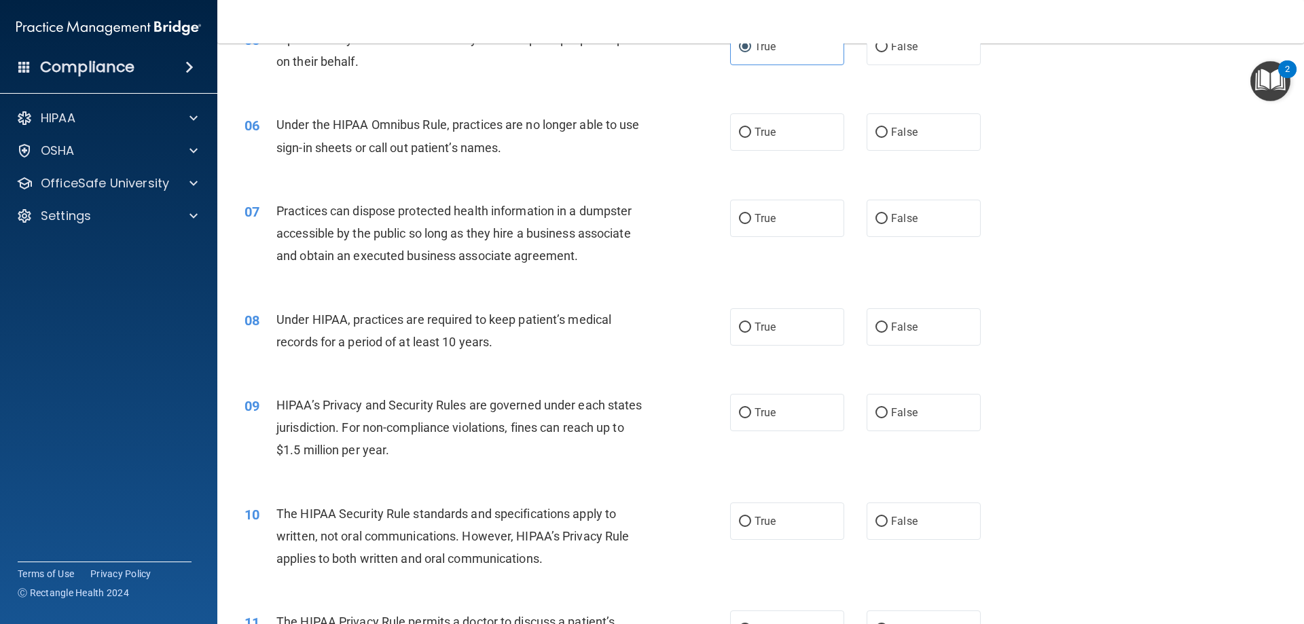
scroll to position [543, 0]
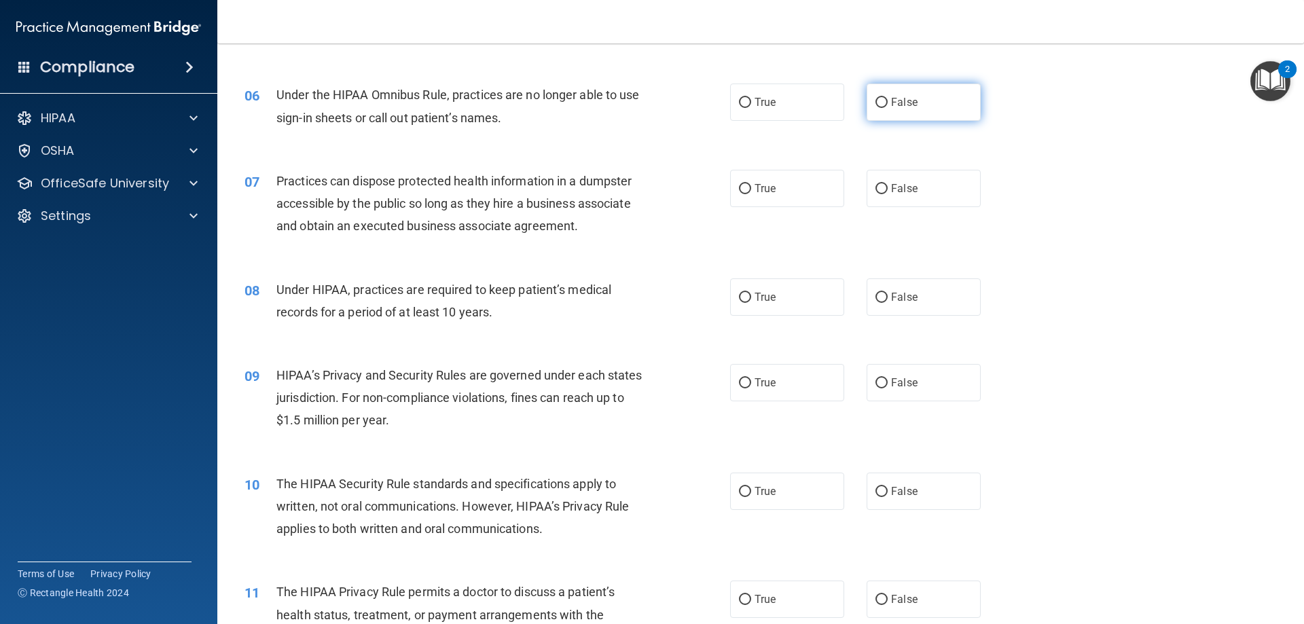
click at [909, 110] on label "False" at bounding box center [923, 102] width 114 height 37
click at [887, 108] on input "False" at bounding box center [881, 103] width 12 height 10
radio input "true"
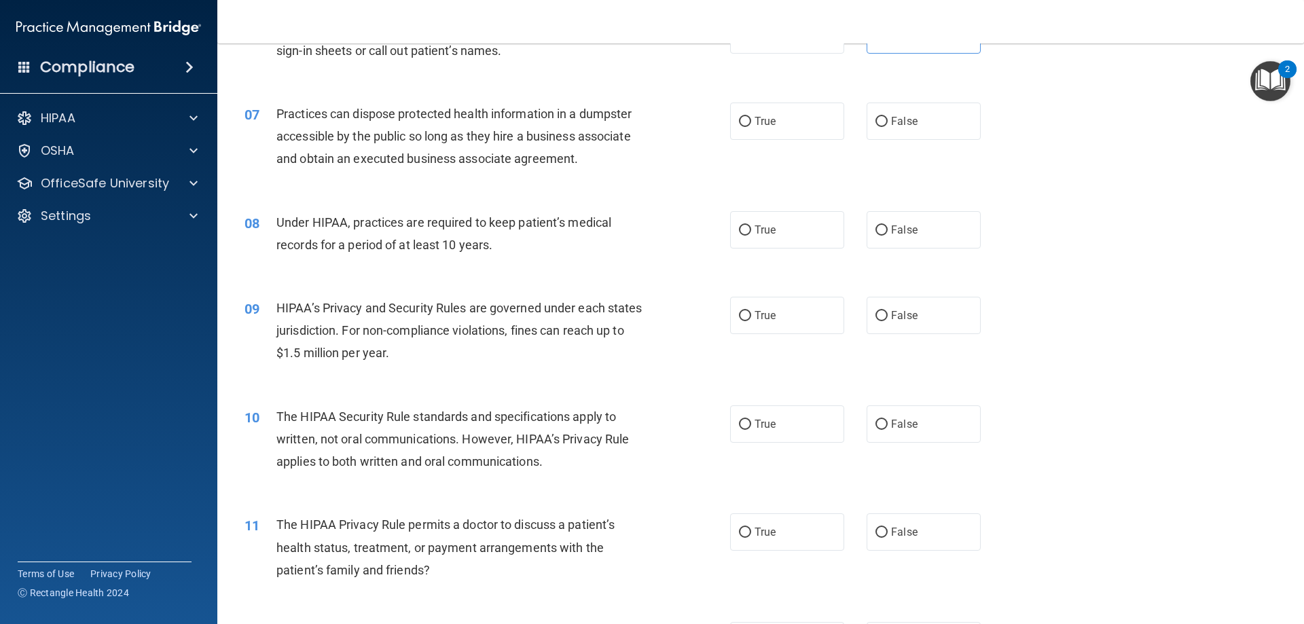
scroll to position [611, 0]
click at [904, 98] on div "07 Practices can dispose protected health information in a dumpster accessible …" at bounding box center [760, 139] width 1052 height 109
click at [908, 122] on span "False" at bounding box center [904, 120] width 26 height 13
click at [887, 122] on input "False" at bounding box center [881, 121] width 12 height 10
radio input "true"
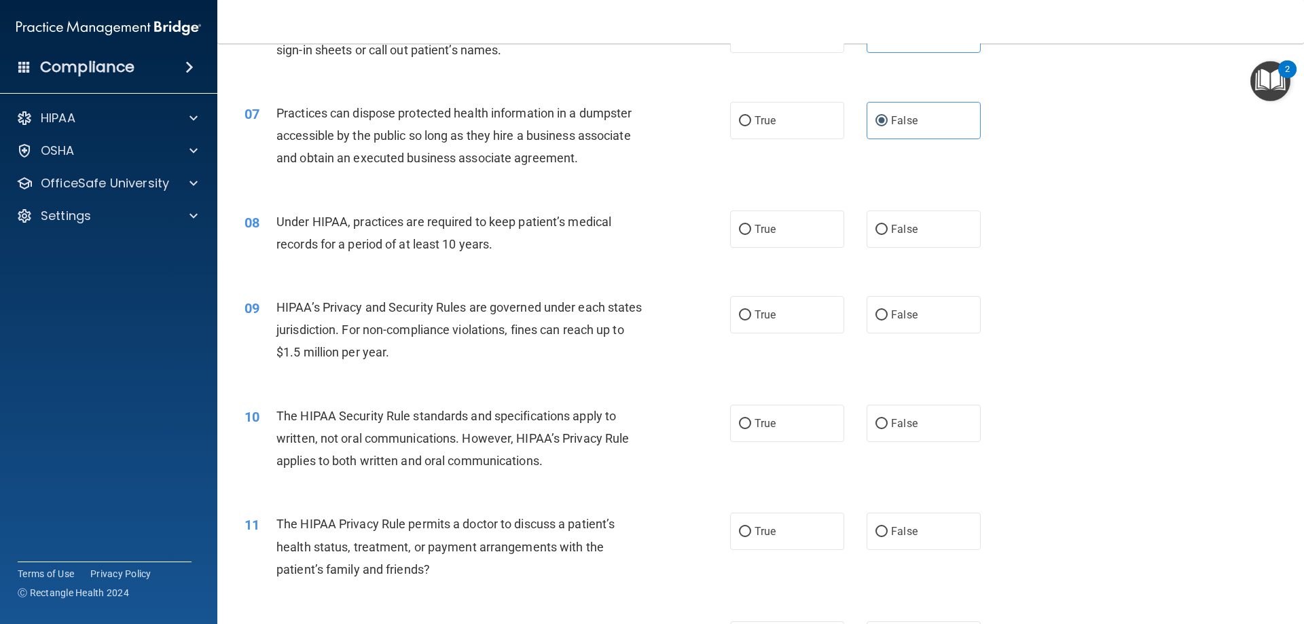
scroll to position [679, 0]
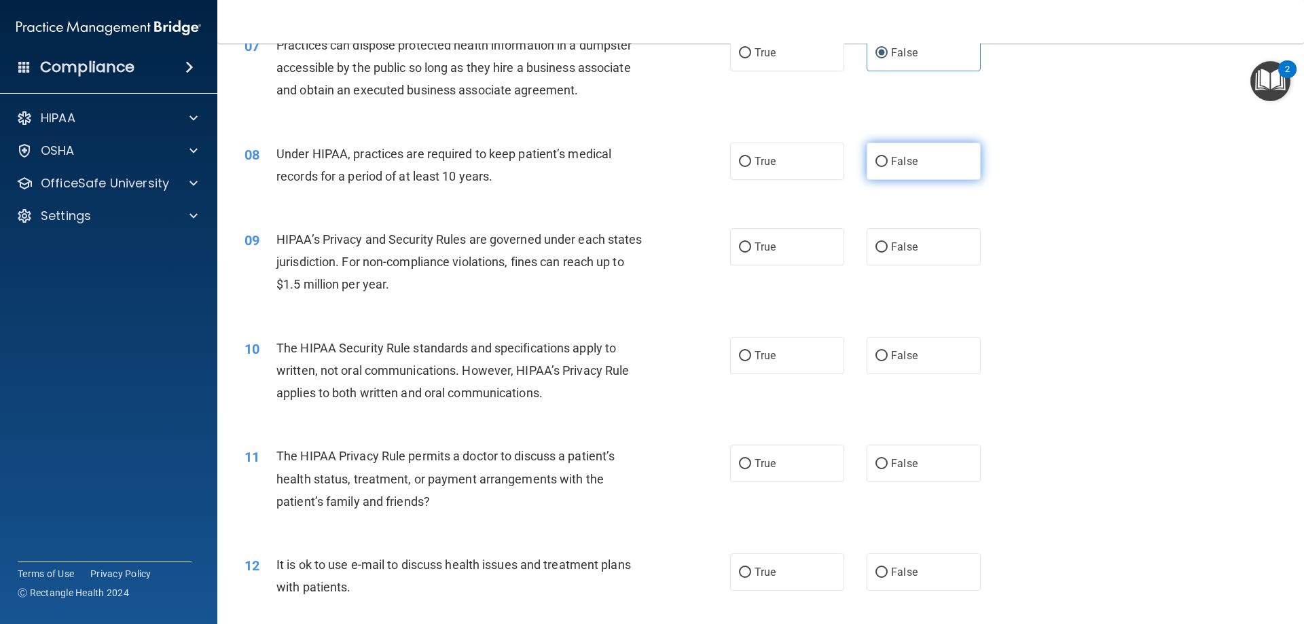
click at [934, 159] on label "False" at bounding box center [923, 161] width 114 height 37
click at [887, 159] on input "False" at bounding box center [881, 162] width 12 height 10
radio input "true"
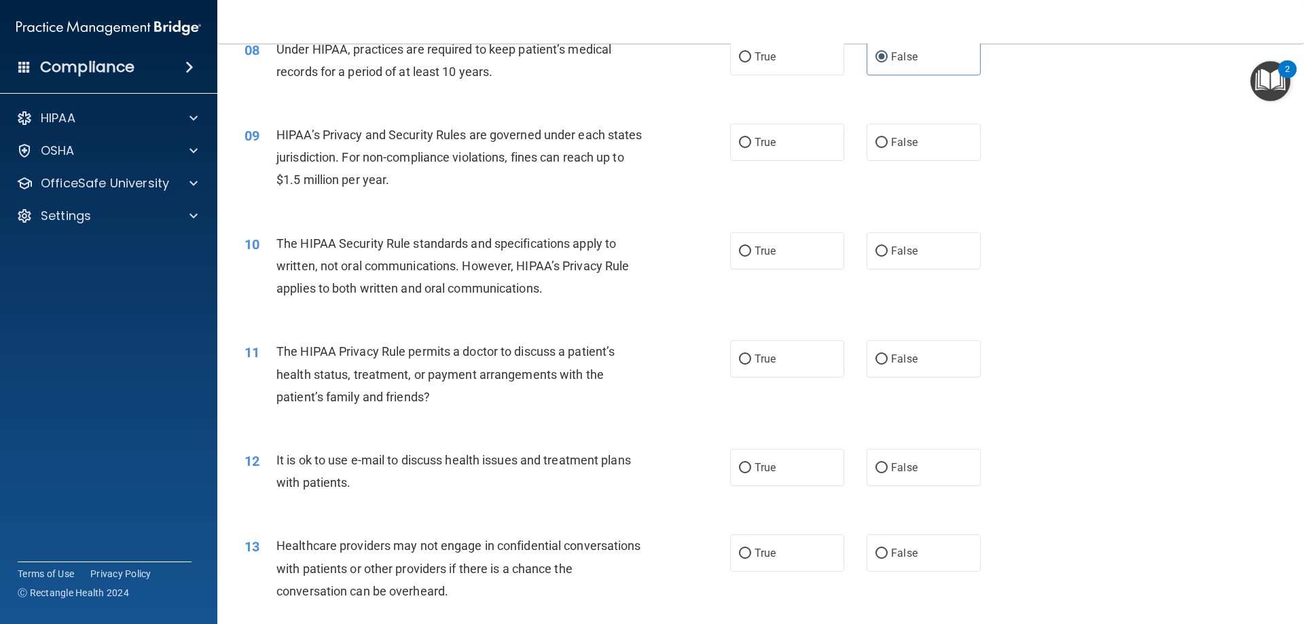
scroll to position [815, 0]
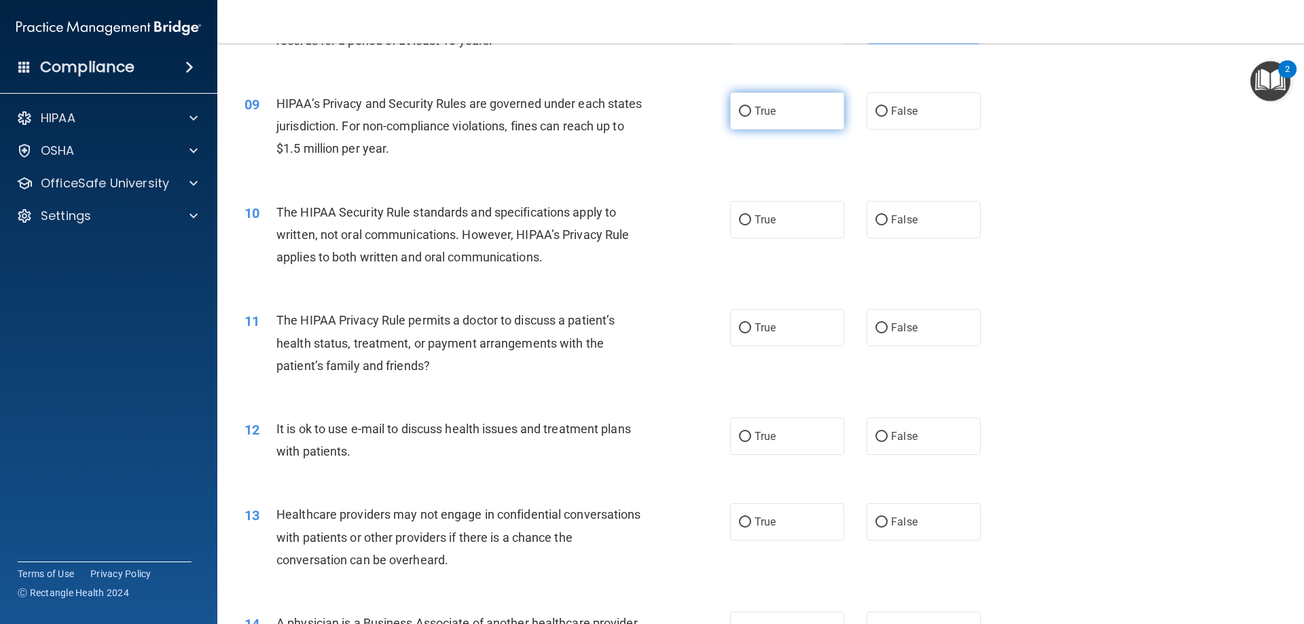
click at [764, 106] on span "True" at bounding box center [764, 111] width 21 height 13
click at [751, 107] on input "True" at bounding box center [745, 112] width 12 height 10
radio input "true"
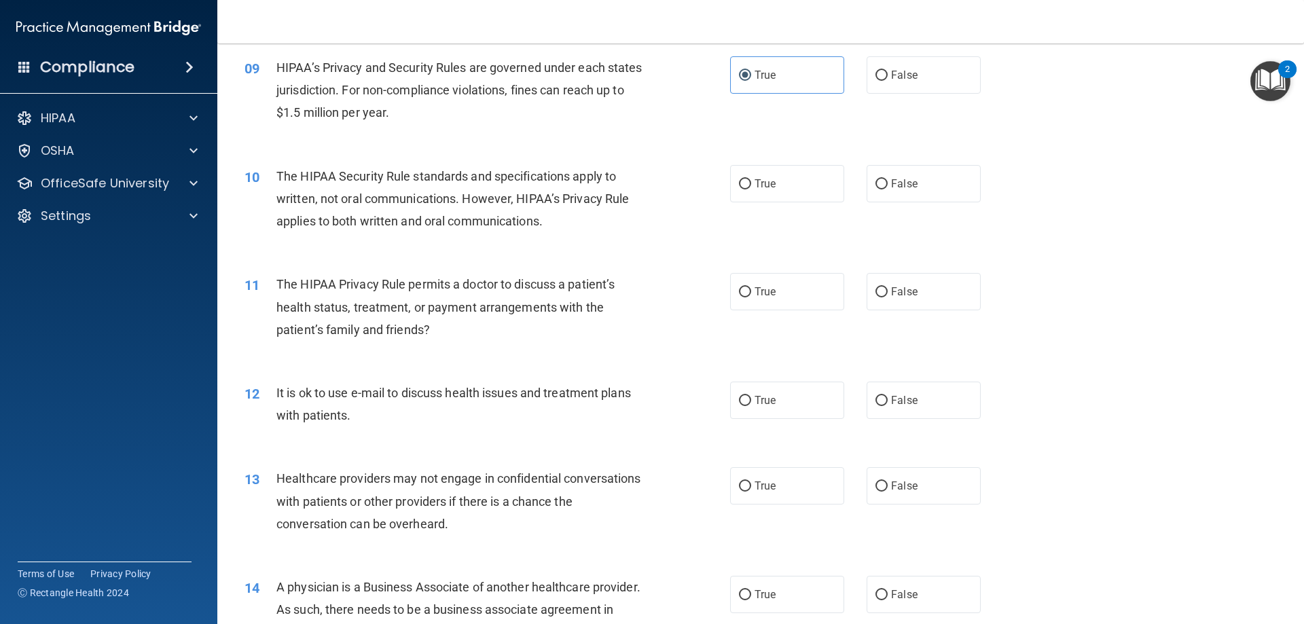
scroll to position [883, 0]
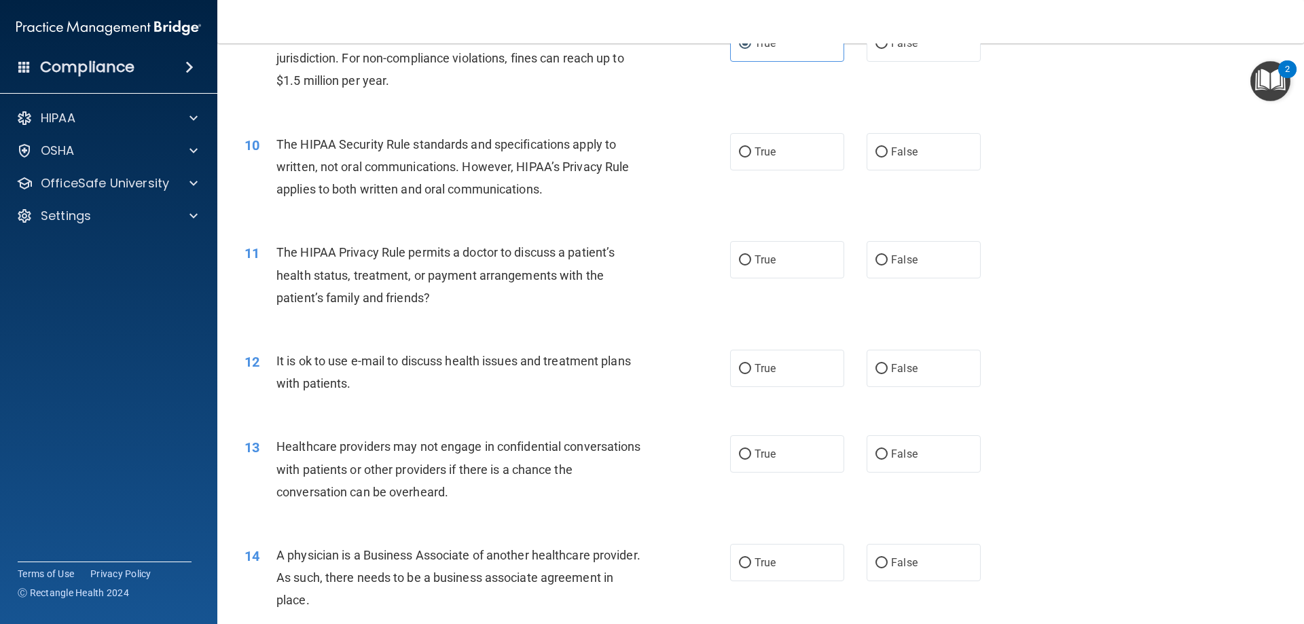
click at [856, 137] on div "True False" at bounding box center [867, 151] width 274 height 37
click at [779, 147] on label "True" at bounding box center [787, 151] width 114 height 37
click at [751, 147] on input "True" at bounding box center [745, 152] width 12 height 10
radio input "true"
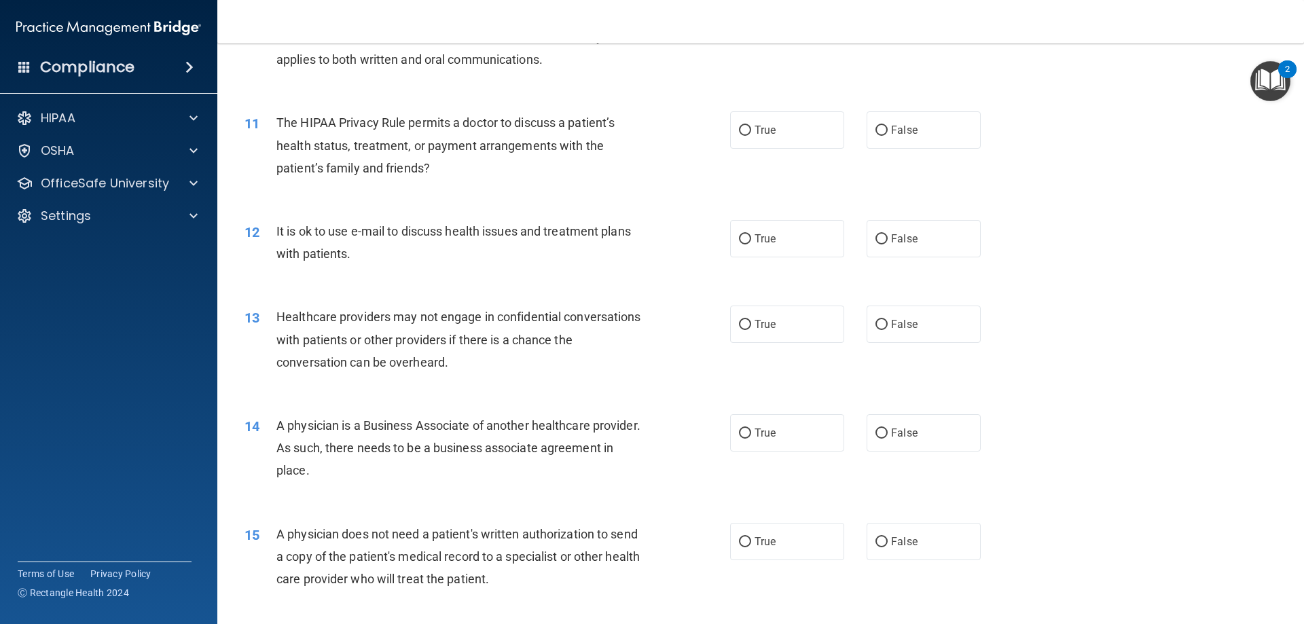
scroll to position [1018, 0]
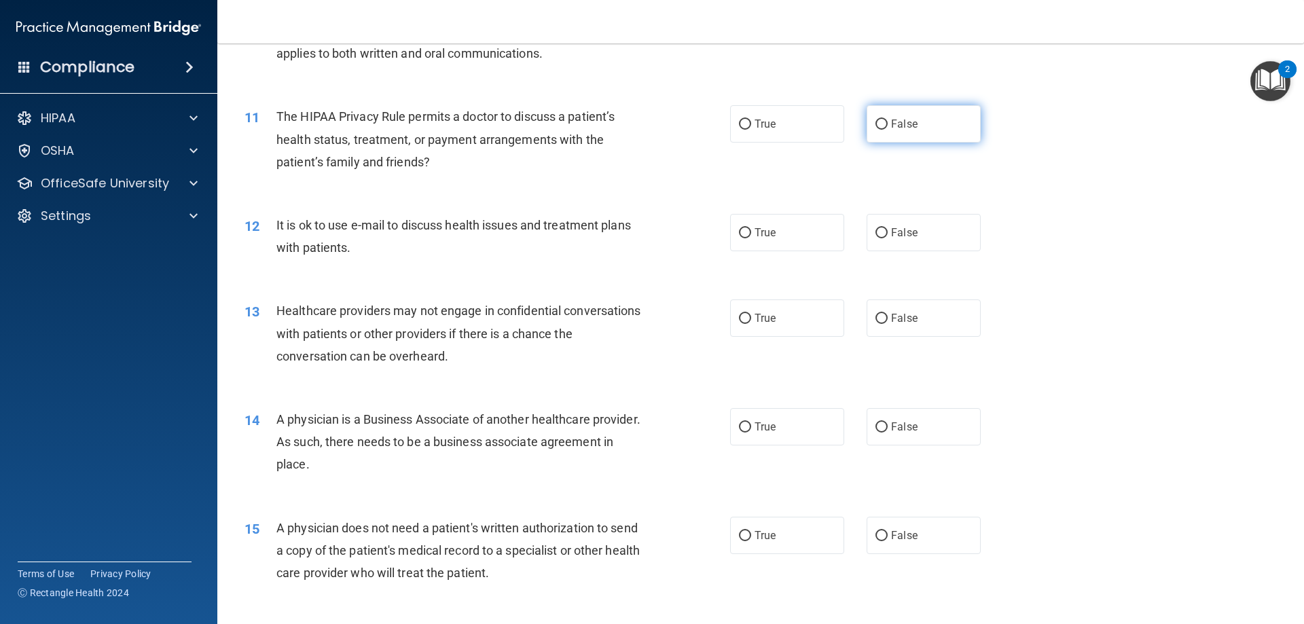
click at [943, 129] on label "False" at bounding box center [923, 123] width 114 height 37
click at [887, 129] on input "False" at bounding box center [881, 124] width 12 height 10
radio input "true"
click at [902, 232] on span "False" at bounding box center [904, 232] width 26 height 13
click at [887, 232] on input "False" at bounding box center [881, 233] width 12 height 10
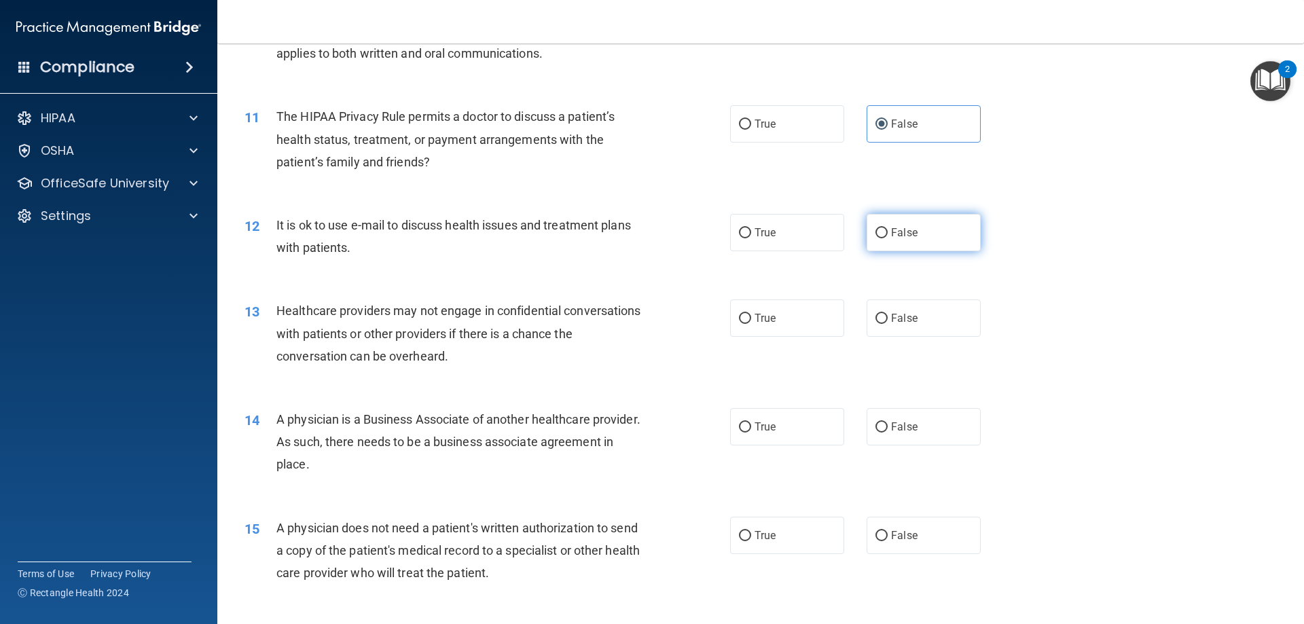
radio input "true"
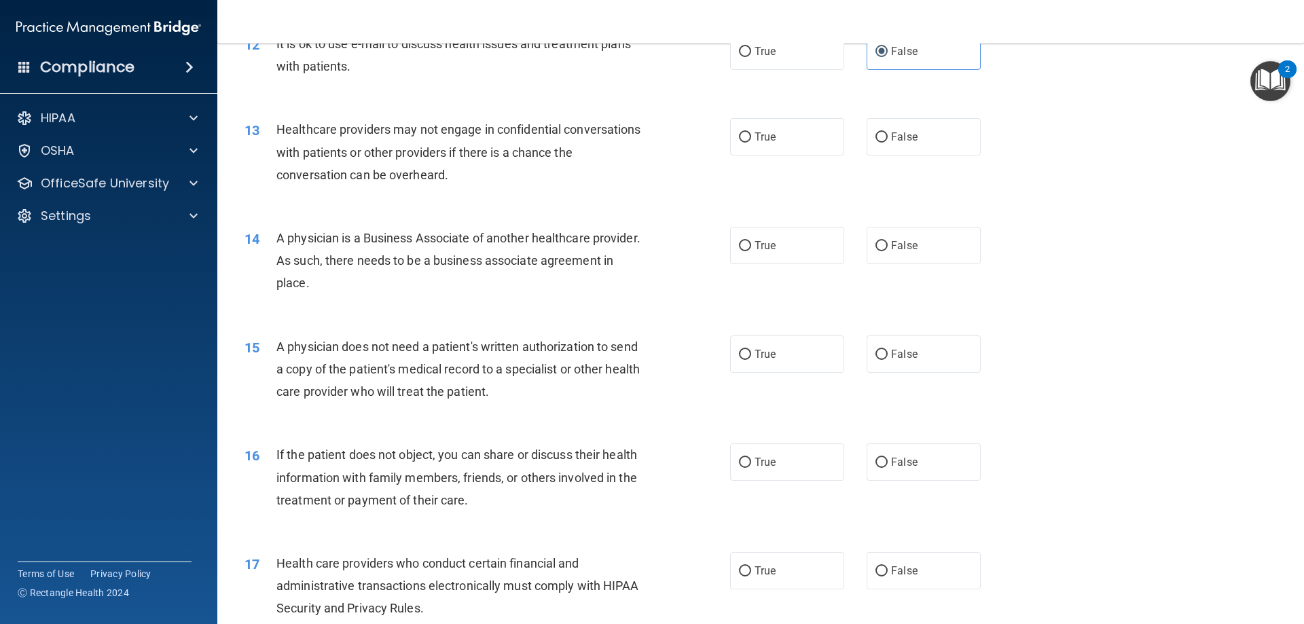
scroll to position [1222, 0]
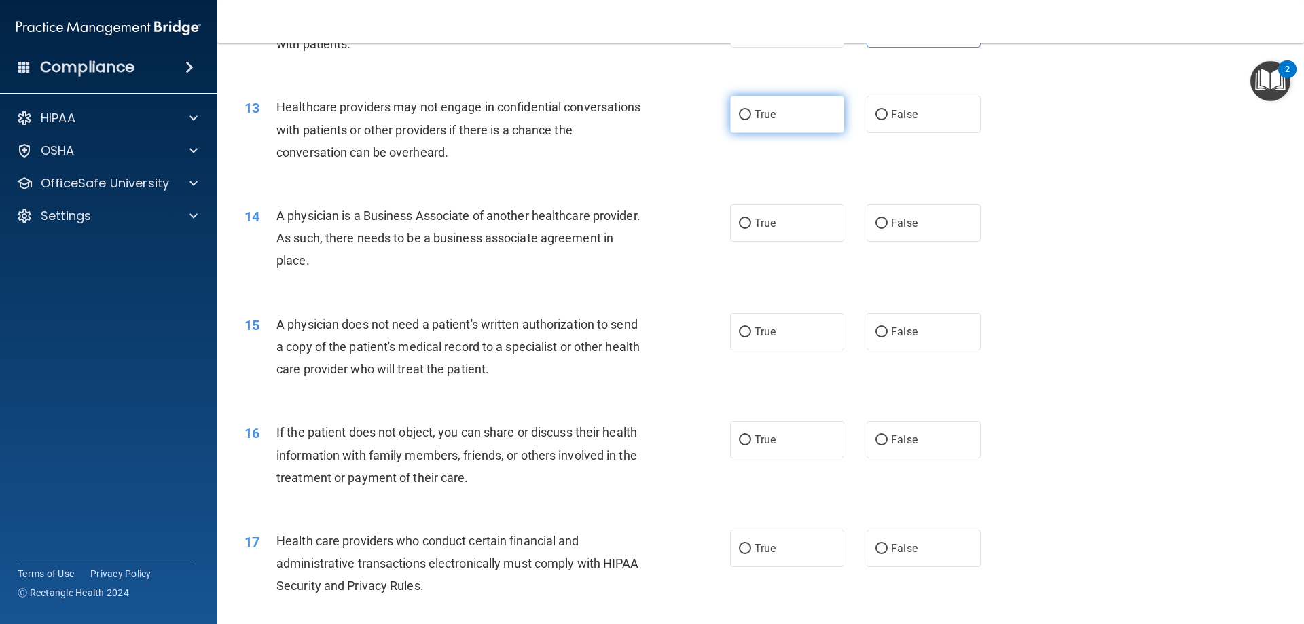
click at [780, 102] on label "True" at bounding box center [787, 114] width 114 height 37
click at [751, 110] on input "True" at bounding box center [745, 115] width 12 height 10
radio input "true"
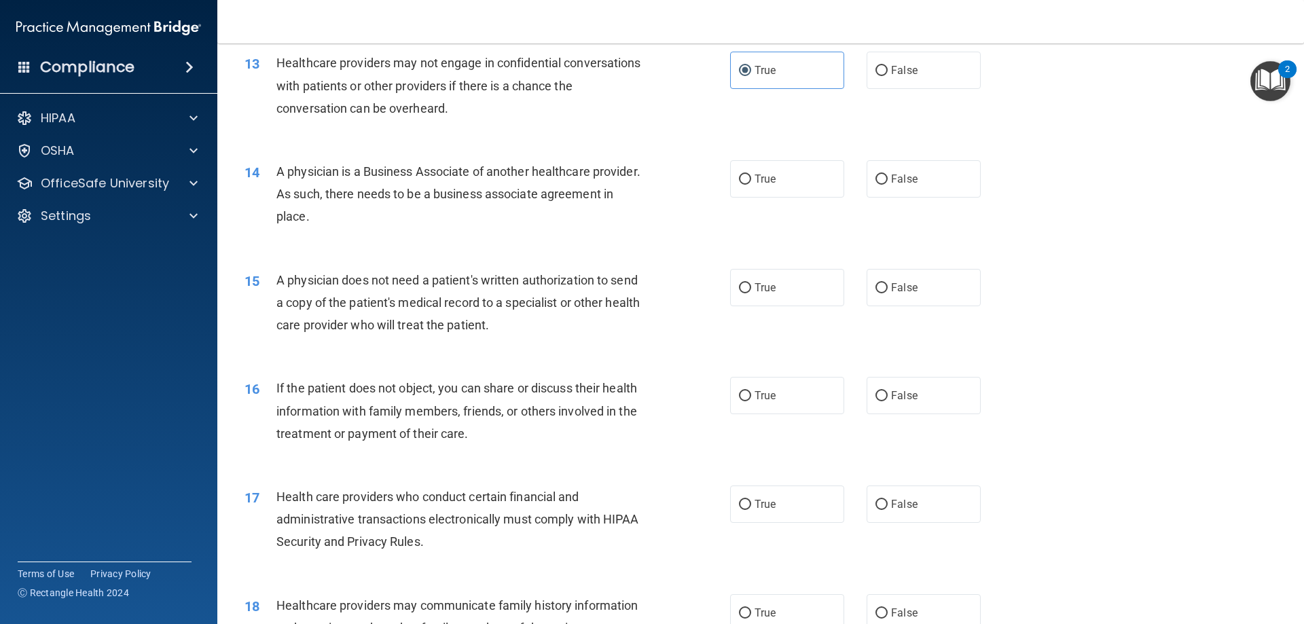
scroll to position [1358, 0]
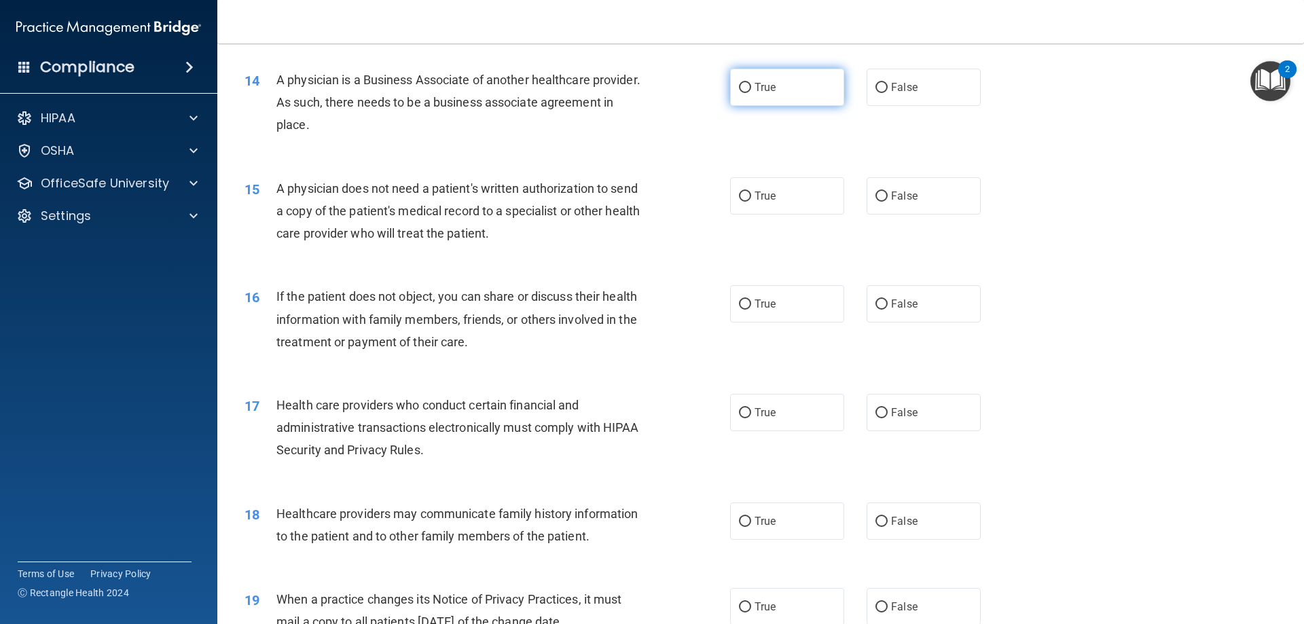
click at [754, 83] on span "True" at bounding box center [764, 87] width 21 height 13
click at [751, 83] on input "True" at bounding box center [745, 88] width 12 height 10
radio input "true"
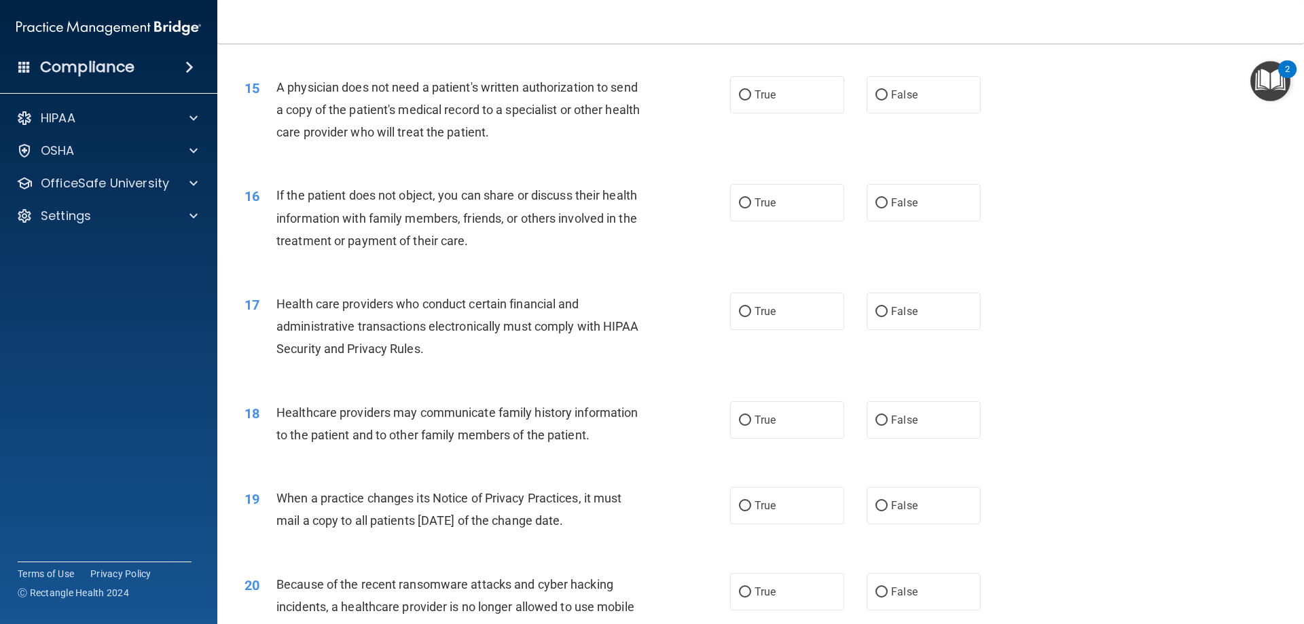
scroll to position [1426, 0]
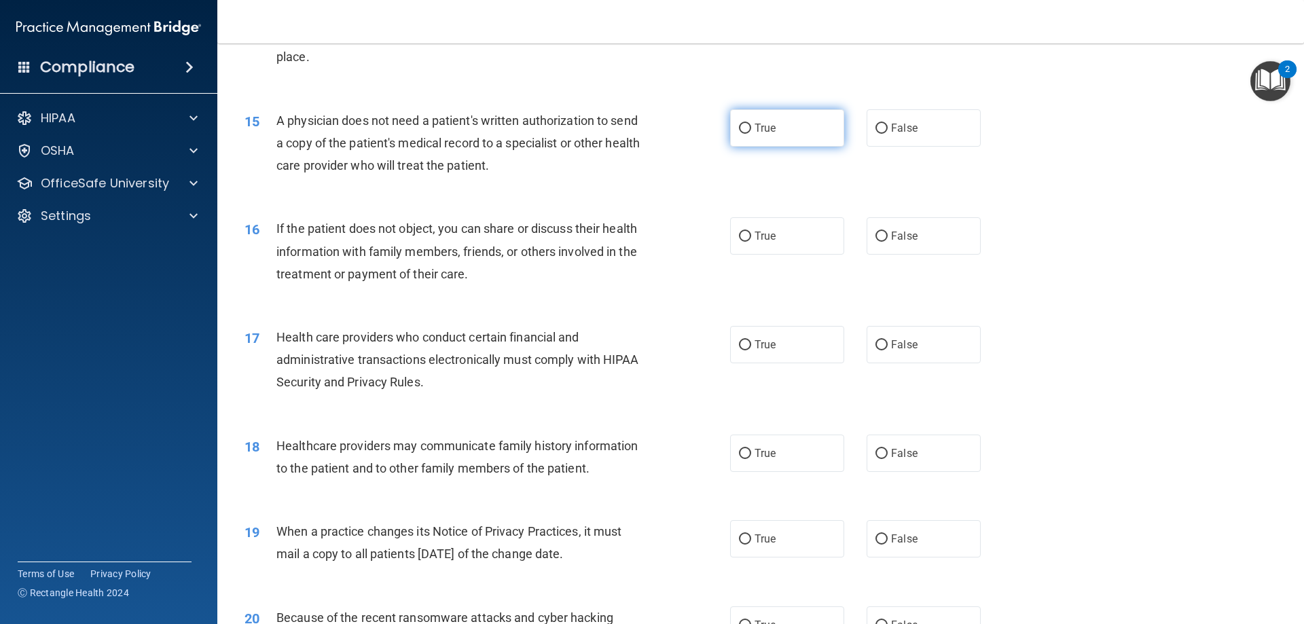
click at [763, 126] on span "True" at bounding box center [764, 128] width 21 height 13
click at [751, 126] on input "True" at bounding box center [745, 129] width 12 height 10
radio input "true"
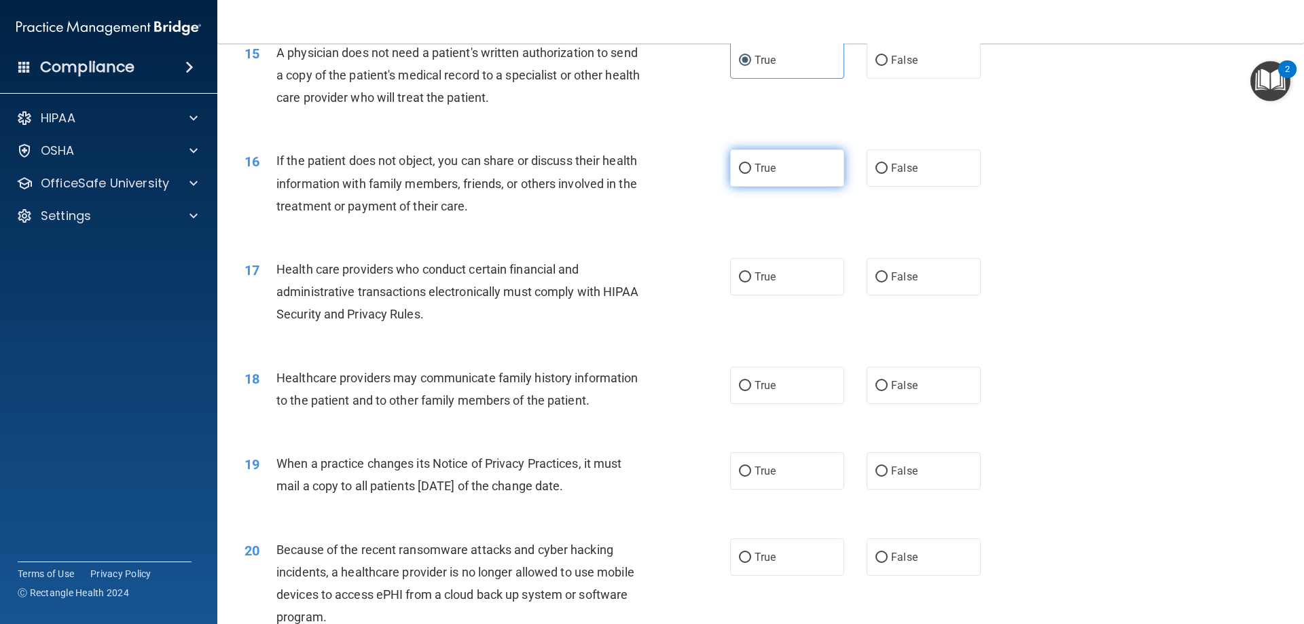
click at [786, 165] on label "True" at bounding box center [787, 167] width 114 height 37
click at [751, 165] on input "True" at bounding box center [745, 169] width 12 height 10
radio input "true"
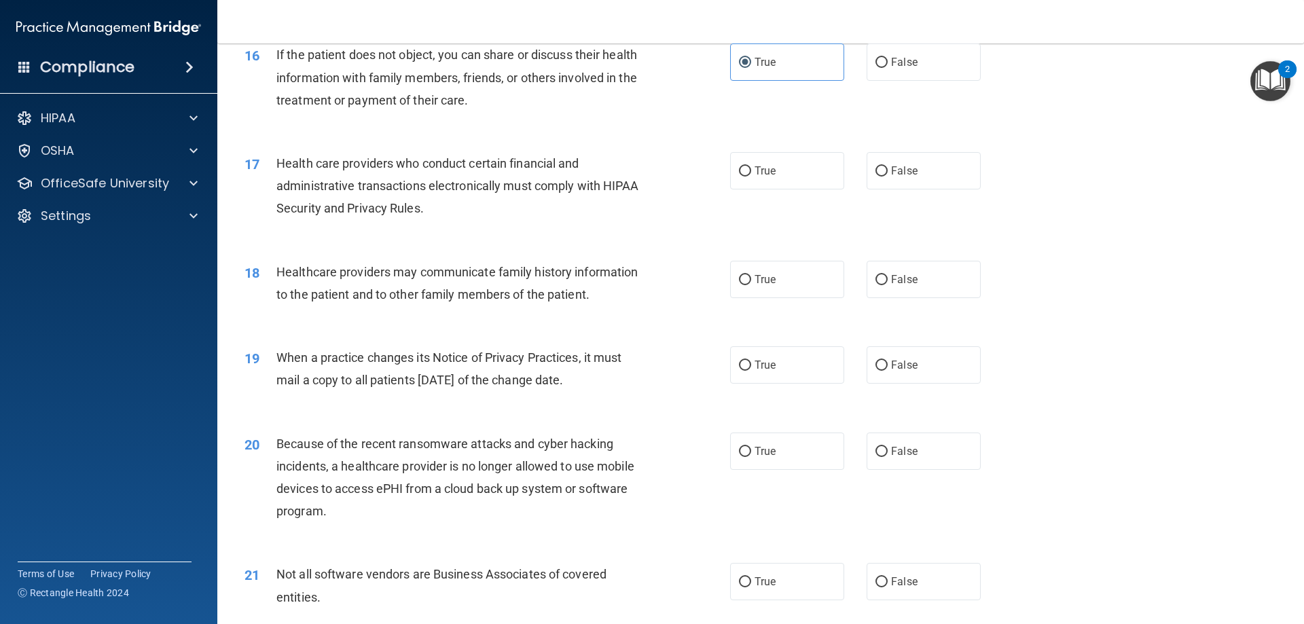
scroll to position [1629, 0]
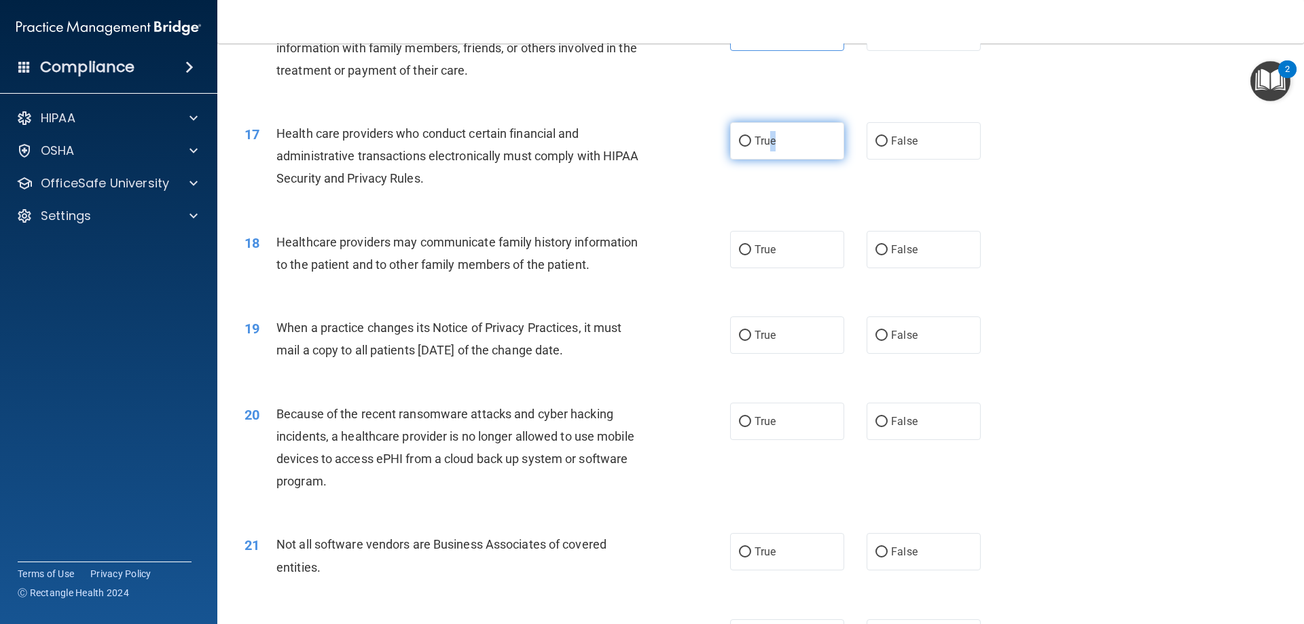
click at [770, 153] on label "True" at bounding box center [787, 140] width 114 height 37
click at [803, 158] on label "True" at bounding box center [787, 140] width 114 height 37
click at [751, 147] on input "True" at bounding box center [745, 141] width 12 height 10
radio input "true"
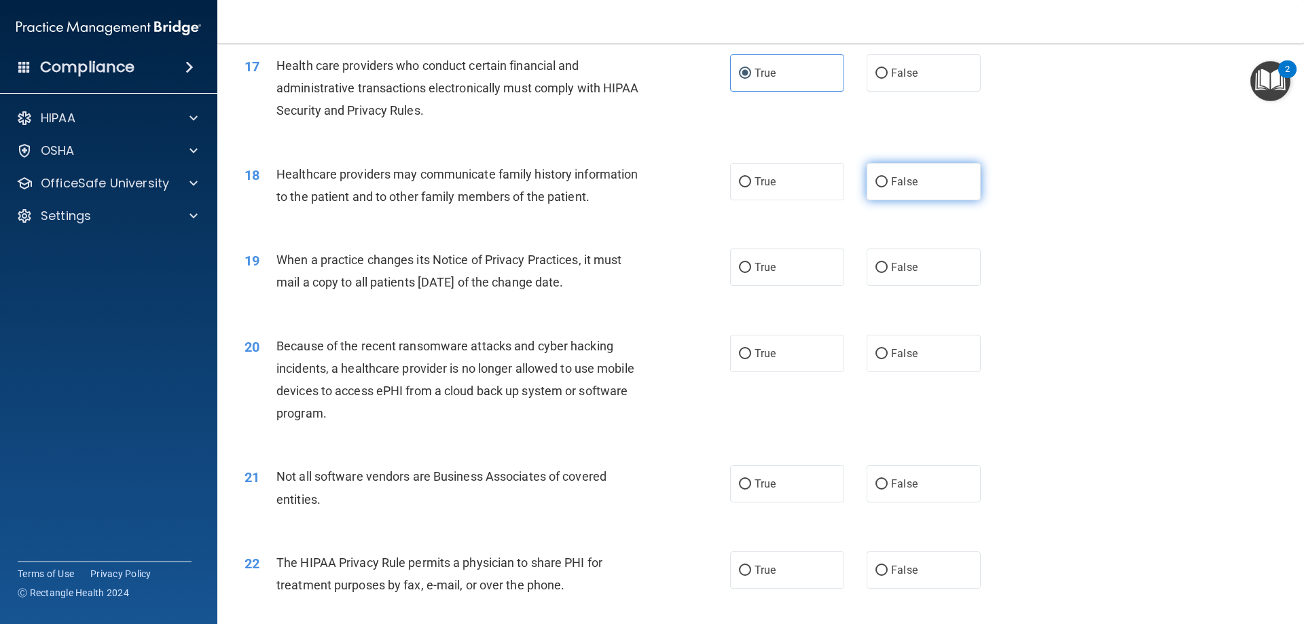
click at [950, 192] on label "False" at bounding box center [923, 181] width 114 height 37
click at [887, 187] on input "False" at bounding box center [881, 182] width 12 height 10
radio input "true"
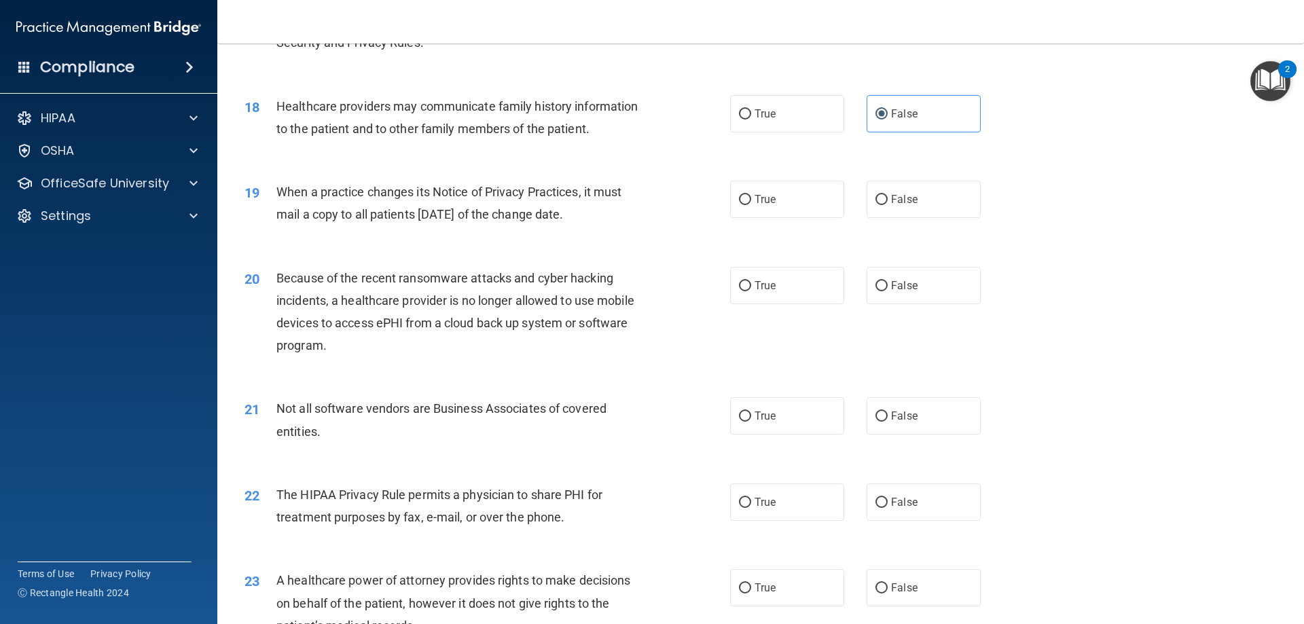
scroll to position [1833, 0]
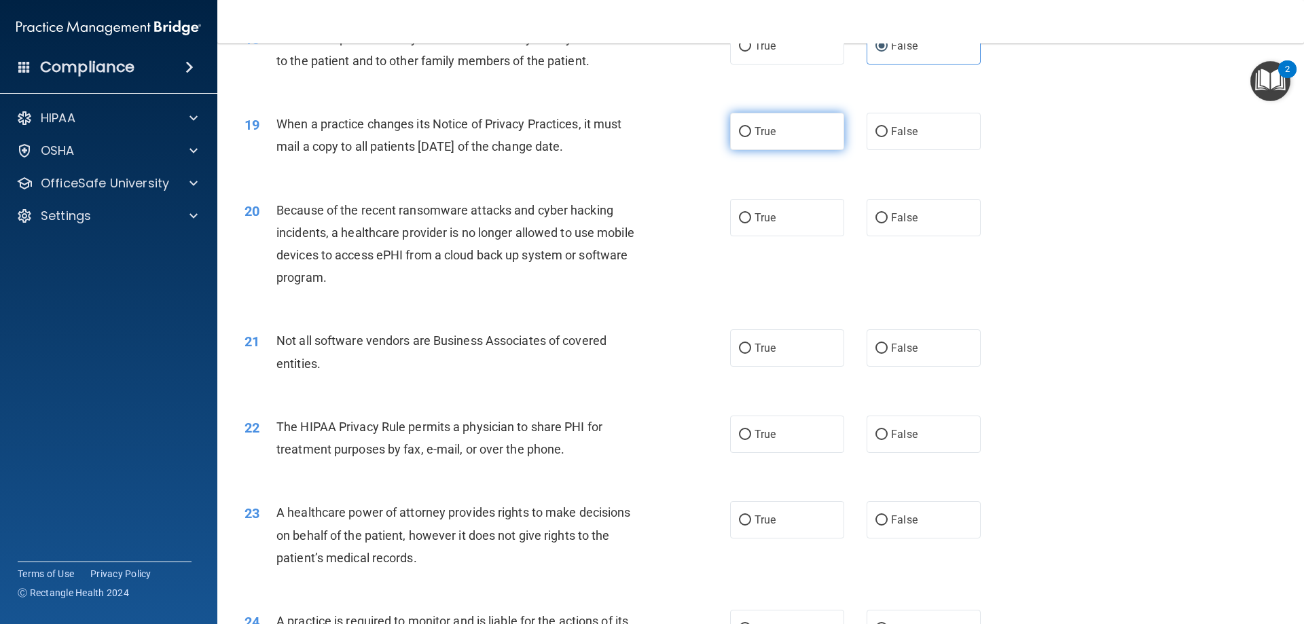
click at [783, 141] on label "True" at bounding box center [787, 131] width 114 height 37
click at [751, 137] on input "True" at bounding box center [745, 132] width 12 height 10
radio input "true"
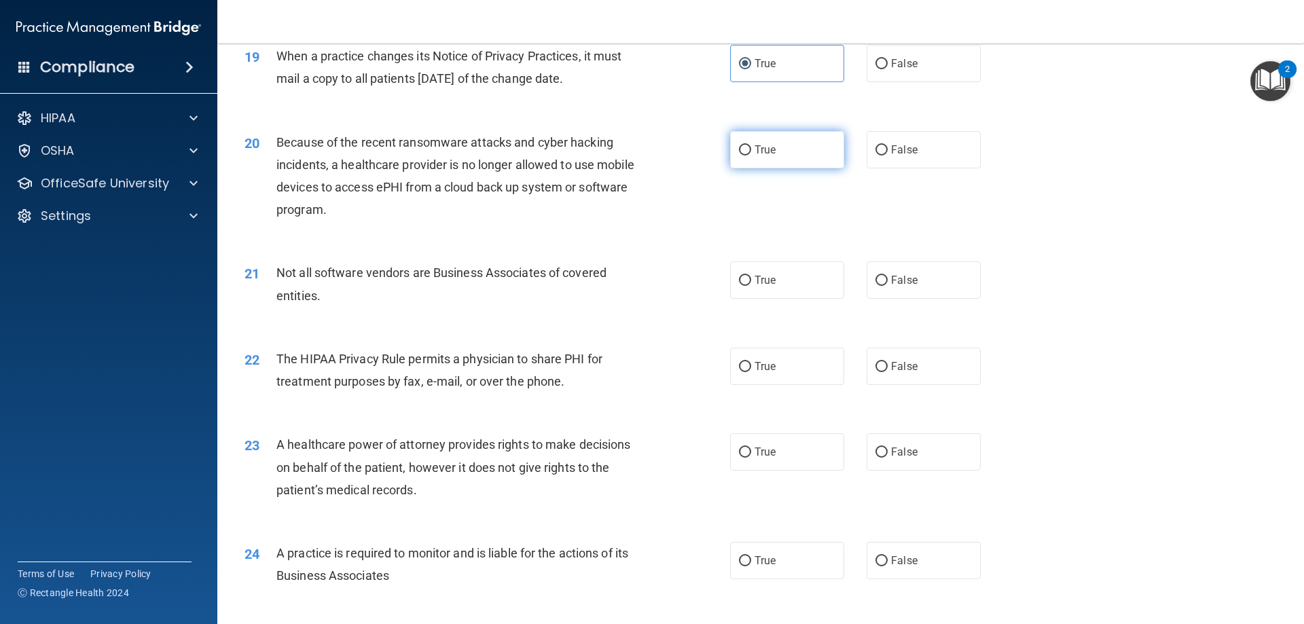
click at [754, 154] on span "True" at bounding box center [764, 149] width 21 height 13
click at [750, 154] on input "True" at bounding box center [745, 150] width 12 height 10
radio input "true"
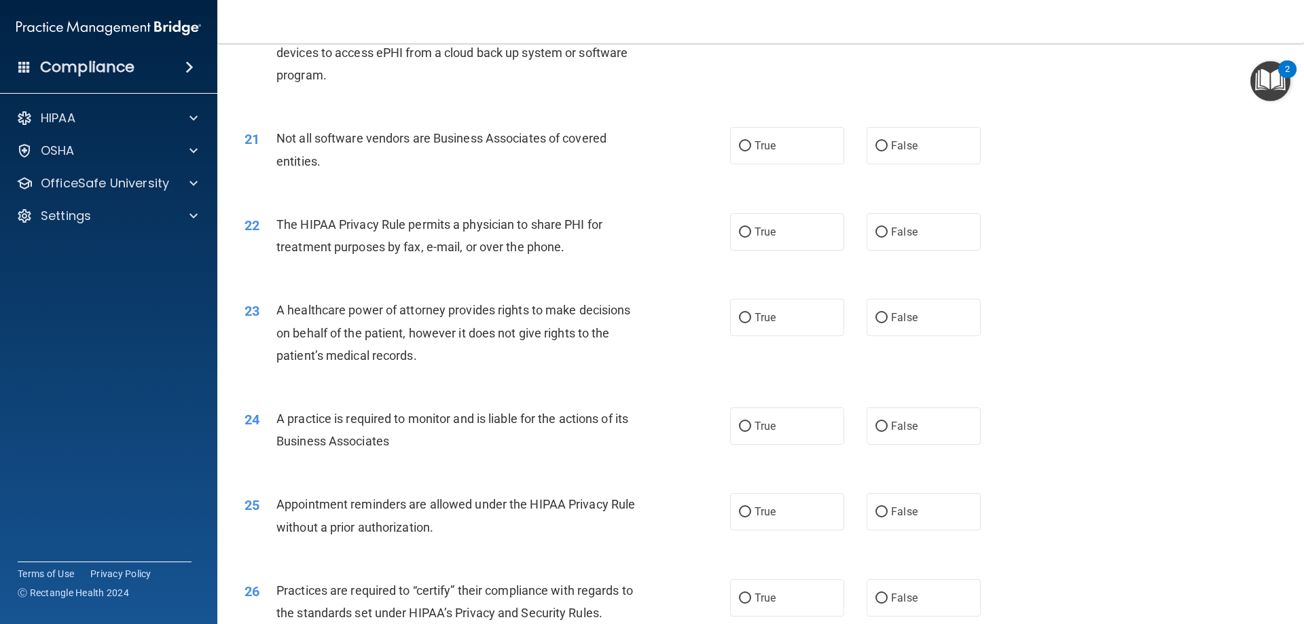
scroll to position [2037, 0]
click at [891, 135] on label "False" at bounding box center [923, 144] width 114 height 37
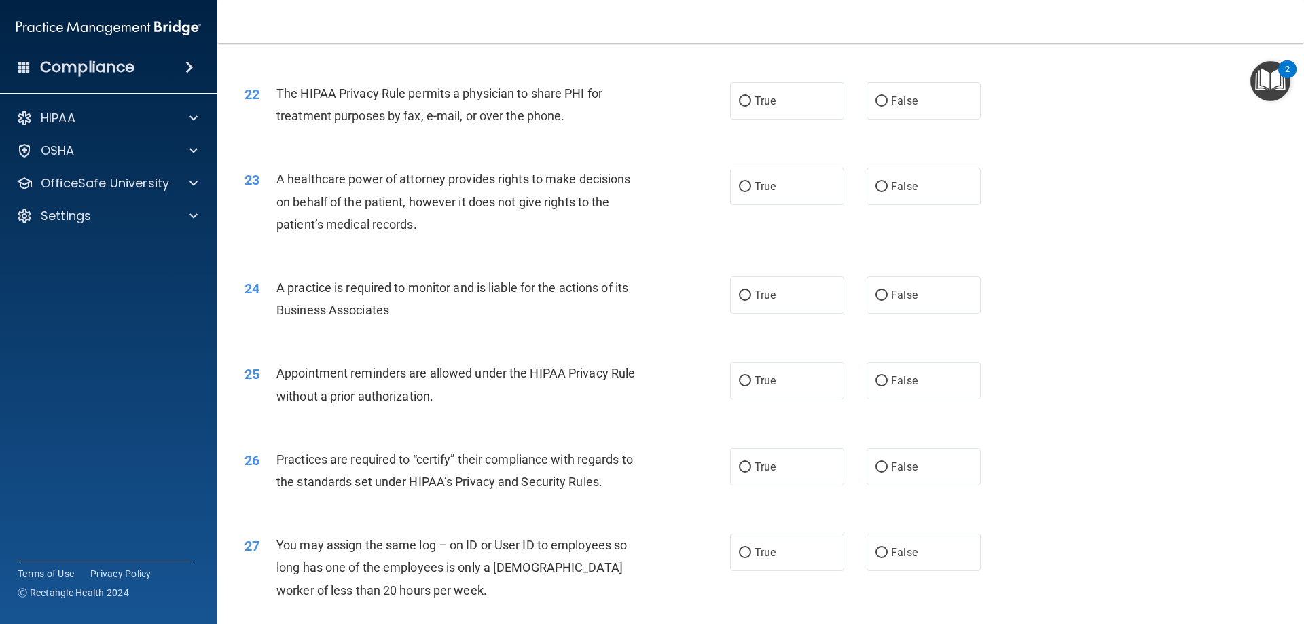
scroll to position [2173, 0]
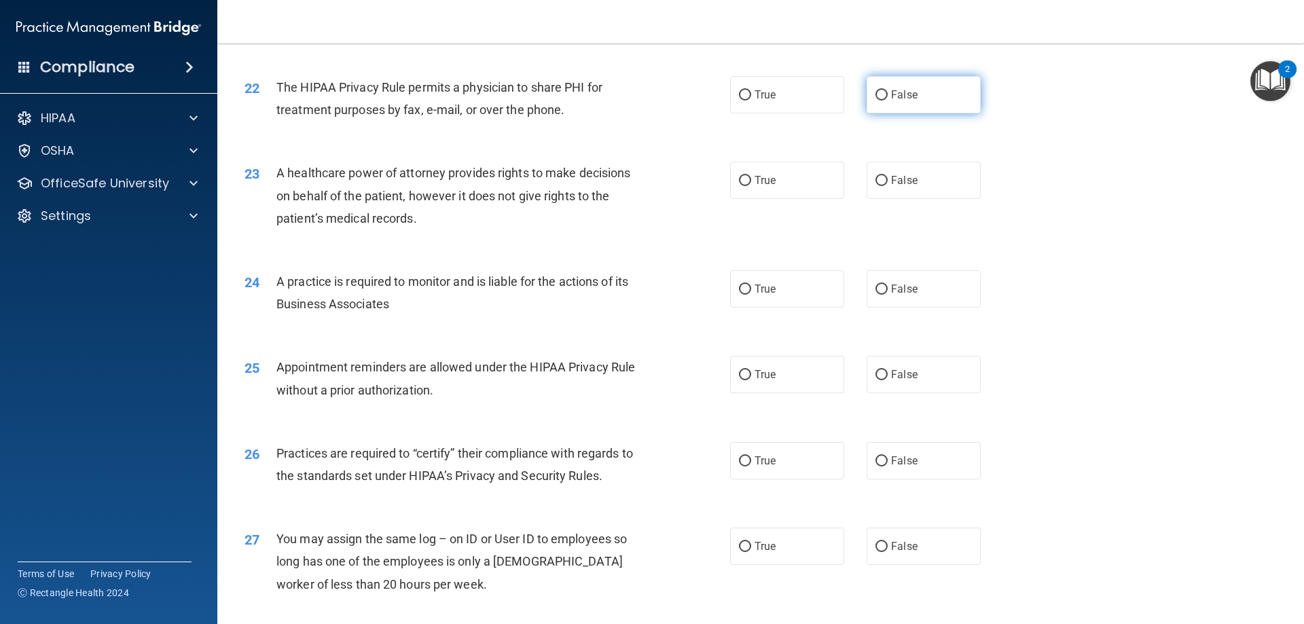
click at [892, 110] on label "False" at bounding box center [923, 94] width 114 height 37
click at [887, 100] on input "False" at bounding box center [881, 95] width 12 height 10
radio input "true"
click at [800, 93] on label "True" at bounding box center [787, 94] width 114 height 37
click at [751, 93] on input "True" at bounding box center [745, 95] width 12 height 10
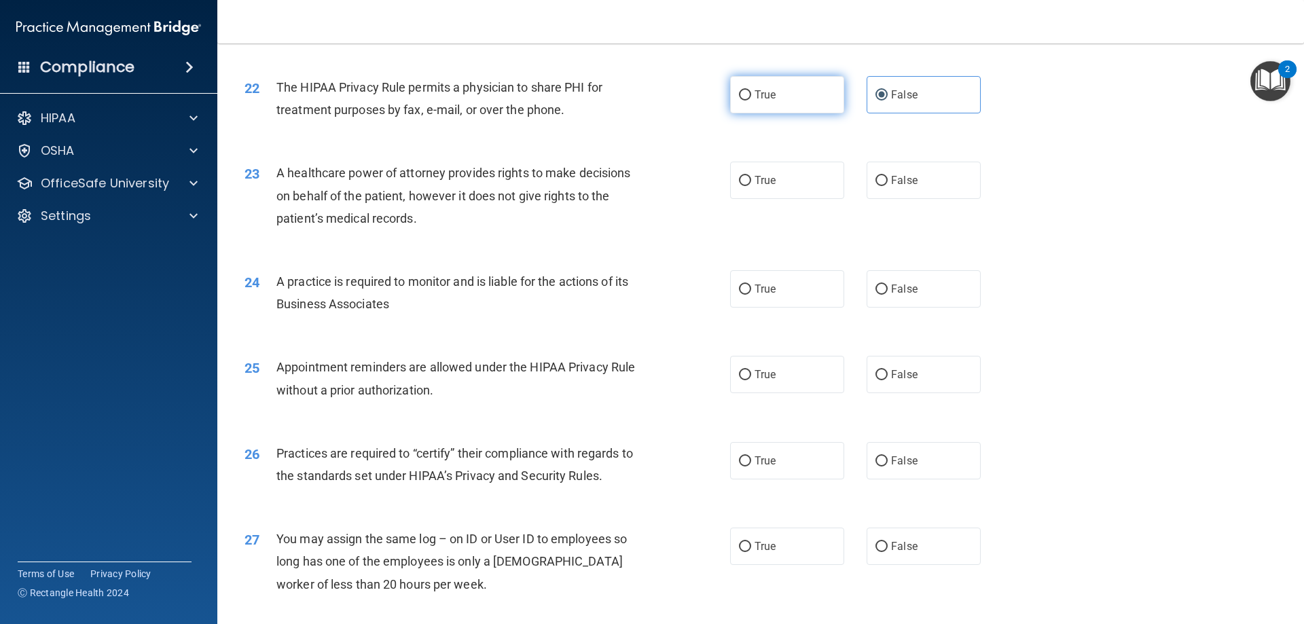
radio input "true"
click at [896, 97] on span "False" at bounding box center [904, 94] width 26 height 13
click at [887, 97] on input "False" at bounding box center [881, 95] width 12 height 10
radio input "true"
click at [827, 92] on label "True" at bounding box center [787, 94] width 114 height 37
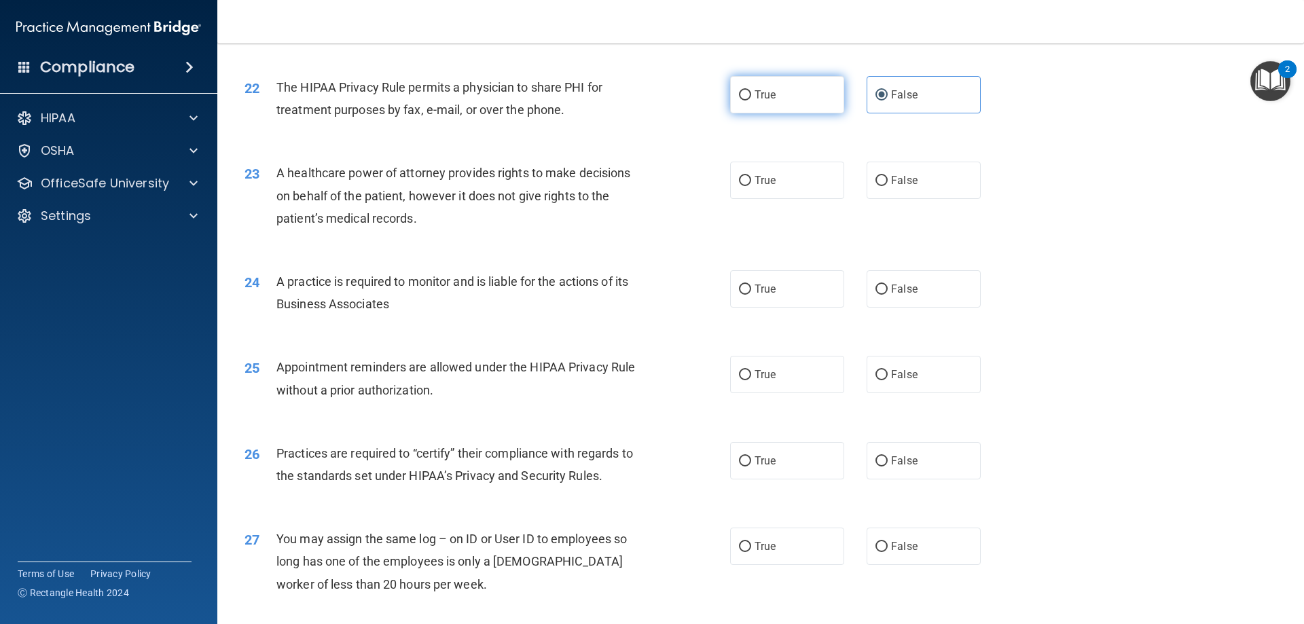
click at [751, 92] on input "True" at bounding box center [745, 95] width 12 height 10
radio input "true"
radio input "false"
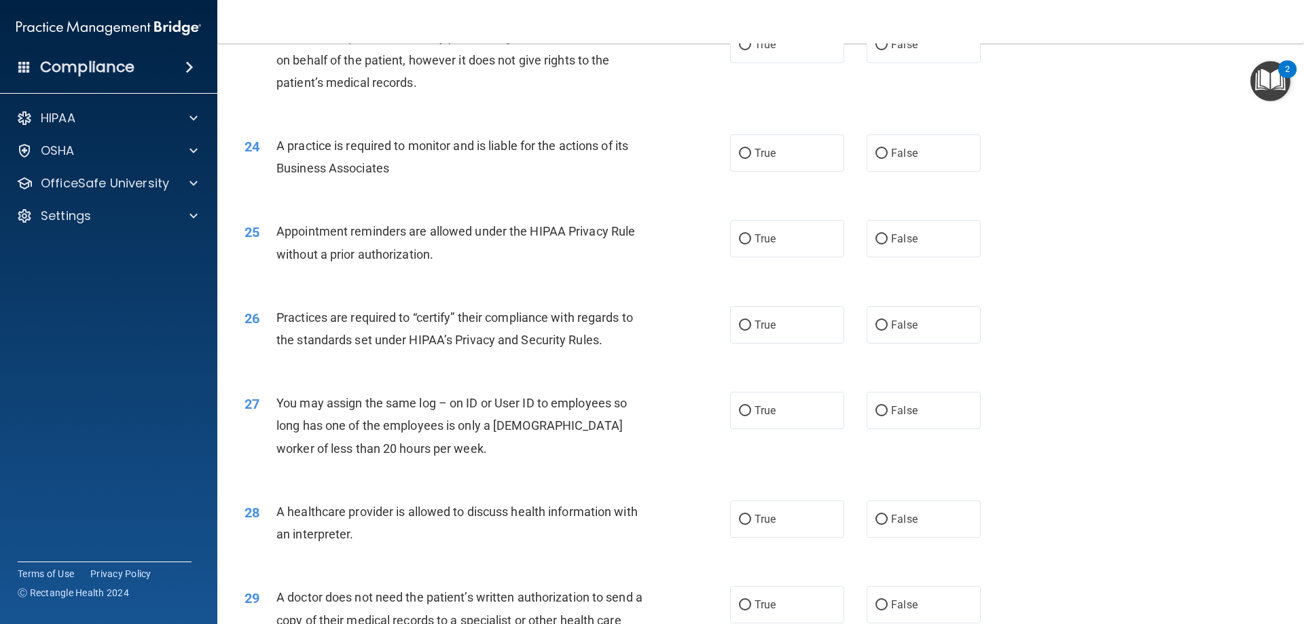
scroll to position [2240, 0]
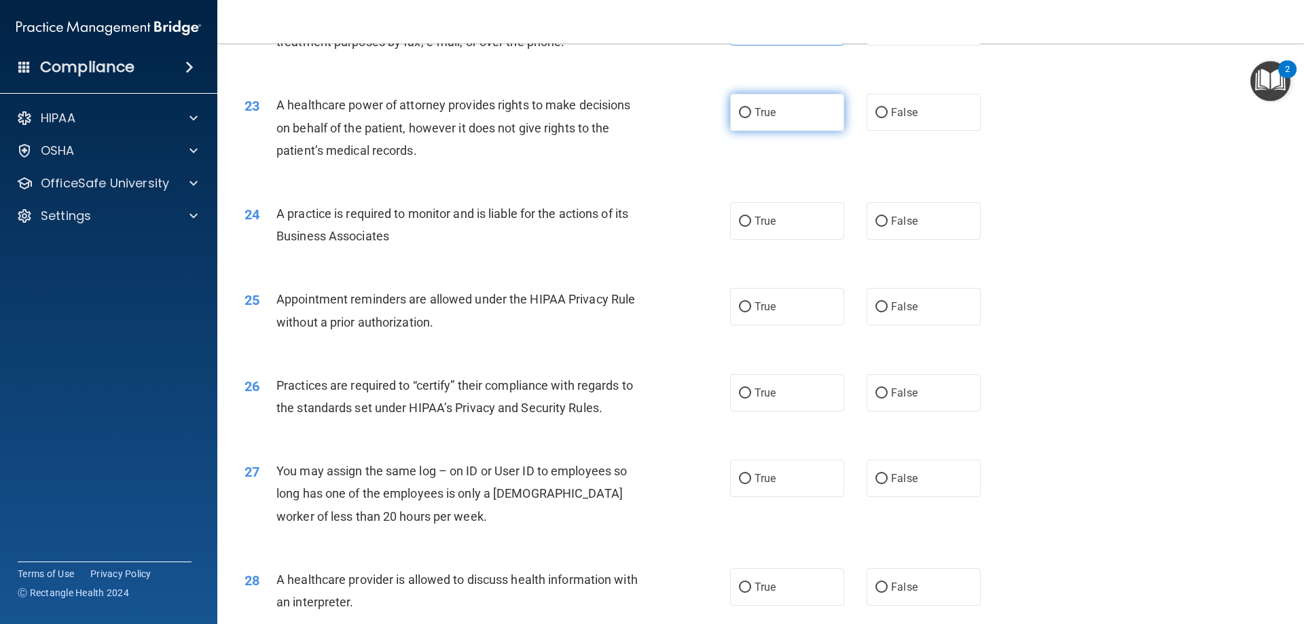
click at [777, 106] on label "True" at bounding box center [787, 112] width 114 height 37
click at [751, 108] on input "True" at bounding box center [745, 113] width 12 height 10
radio input "true"
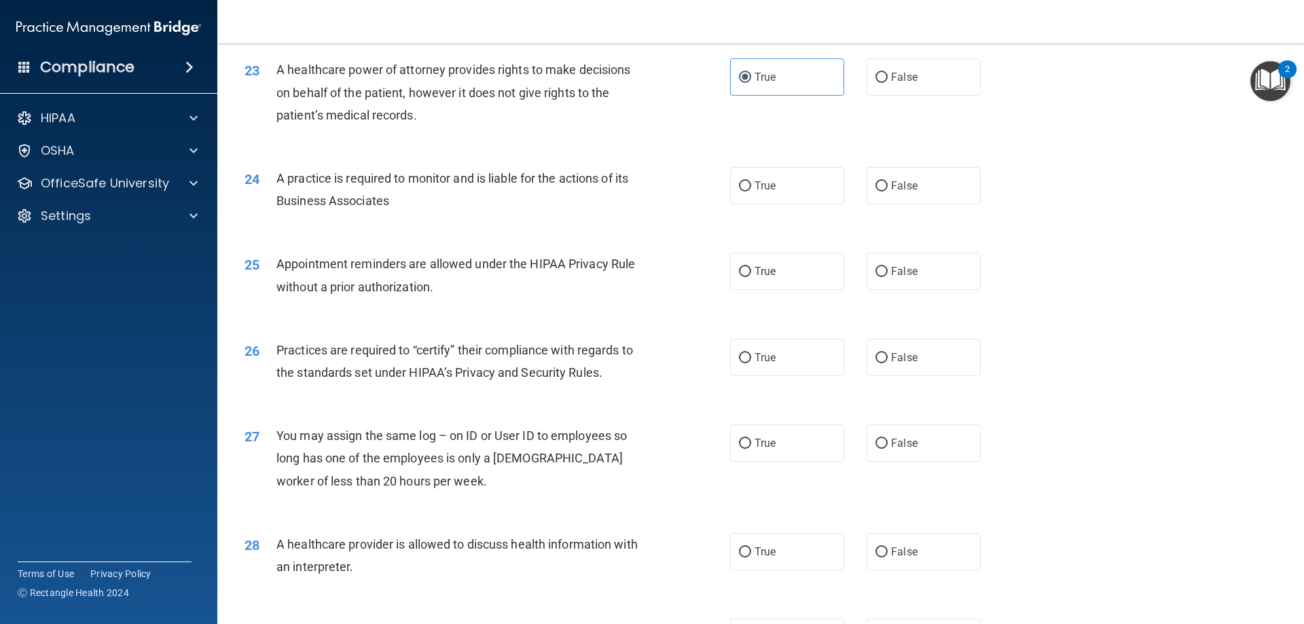
scroll to position [2308, 0]
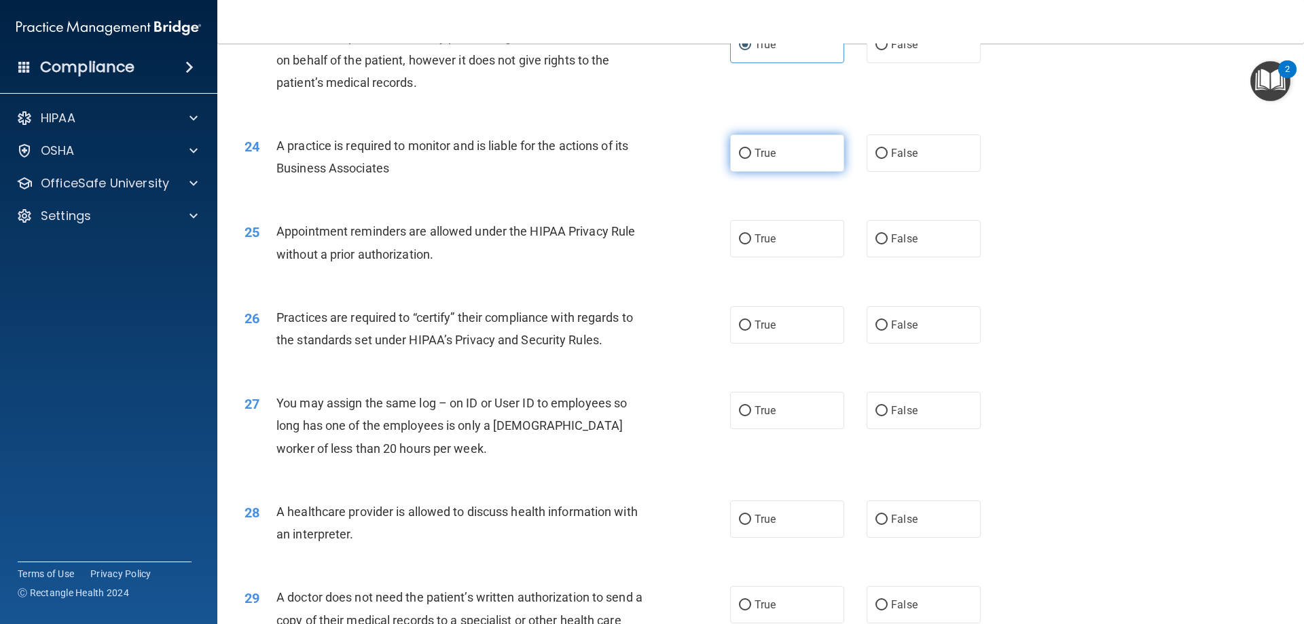
click at [785, 147] on label "True" at bounding box center [787, 152] width 114 height 37
click at [751, 149] on input "True" at bounding box center [745, 154] width 12 height 10
radio input "true"
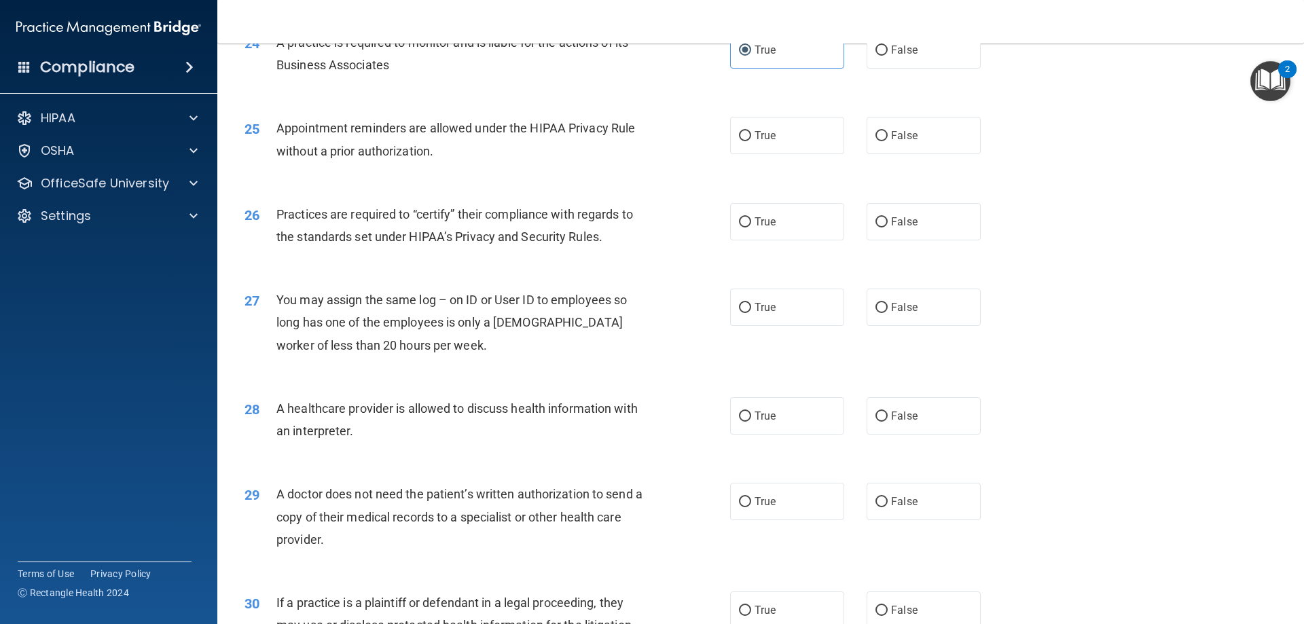
scroll to position [2444, 0]
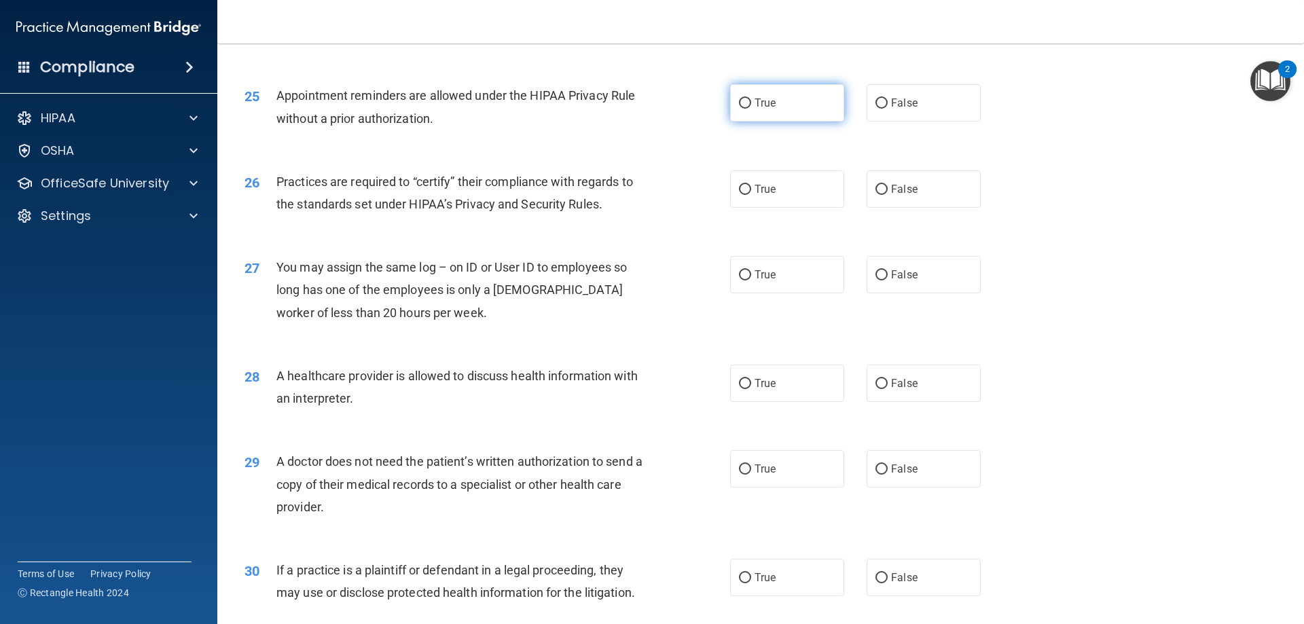
click at [772, 101] on label "True" at bounding box center [787, 102] width 114 height 37
click at [751, 101] on input "True" at bounding box center [745, 103] width 12 height 10
radio input "true"
click at [933, 107] on label "False" at bounding box center [923, 102] width 114 height 37
click at [887, 107] on input "False" at bounding box center [881, 103] width 12 height 10
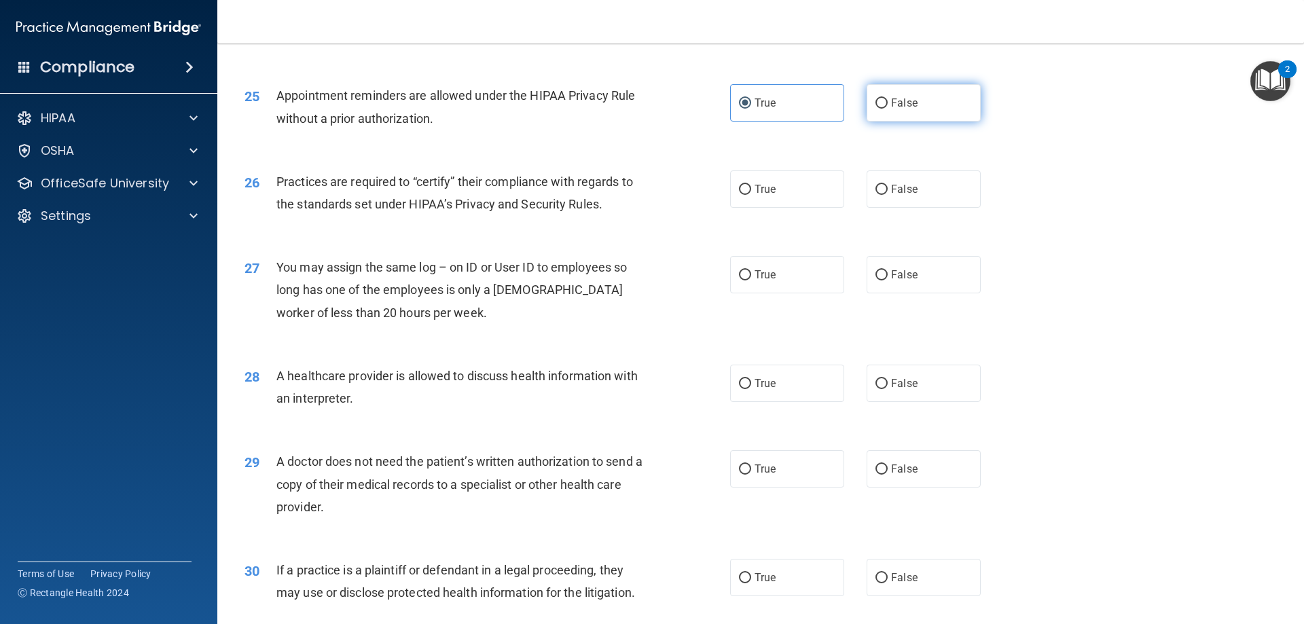
radio input "true"
click at [786, 116] on label "True" at bounding box center [787, 102] width 114 height 37
click at [751, 109] on input "True" at bounding box center [745, 103] width 12 height 10
radio input "true"
radio input "false"
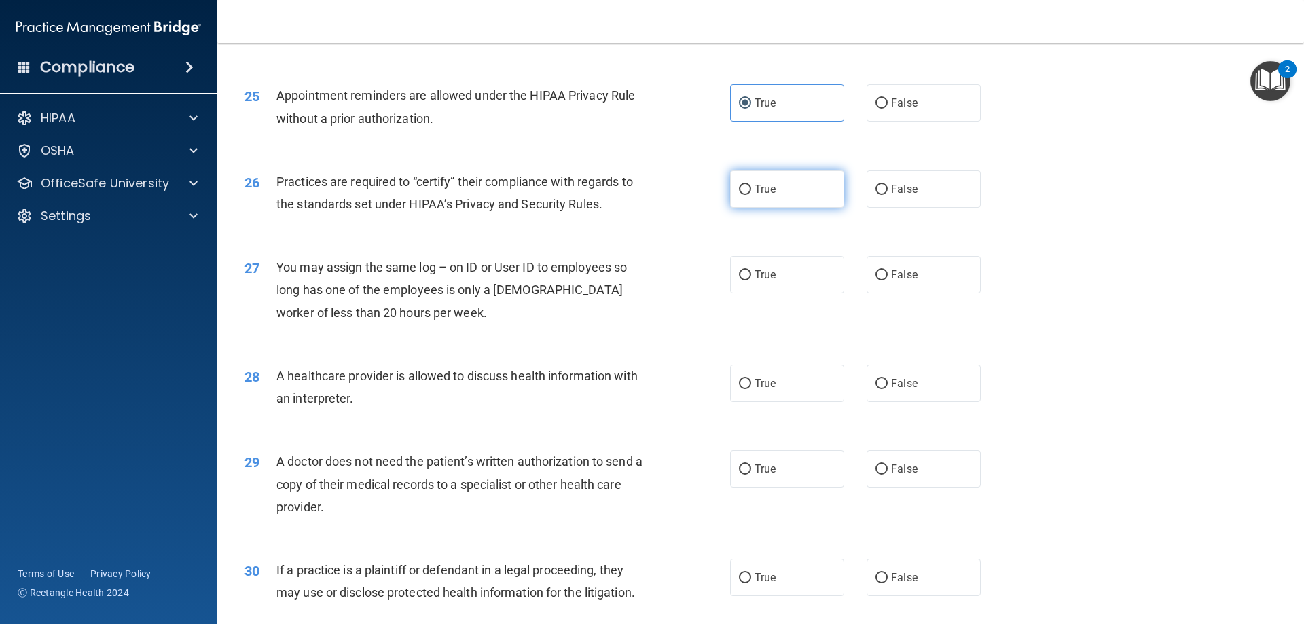
click at [763, 204] on label "True" at bounding box center [787, 188] width 114 height 37
click at [751, 195] on input "True" at bounding box center [745, 190] width 12 height 10
radio input "true"
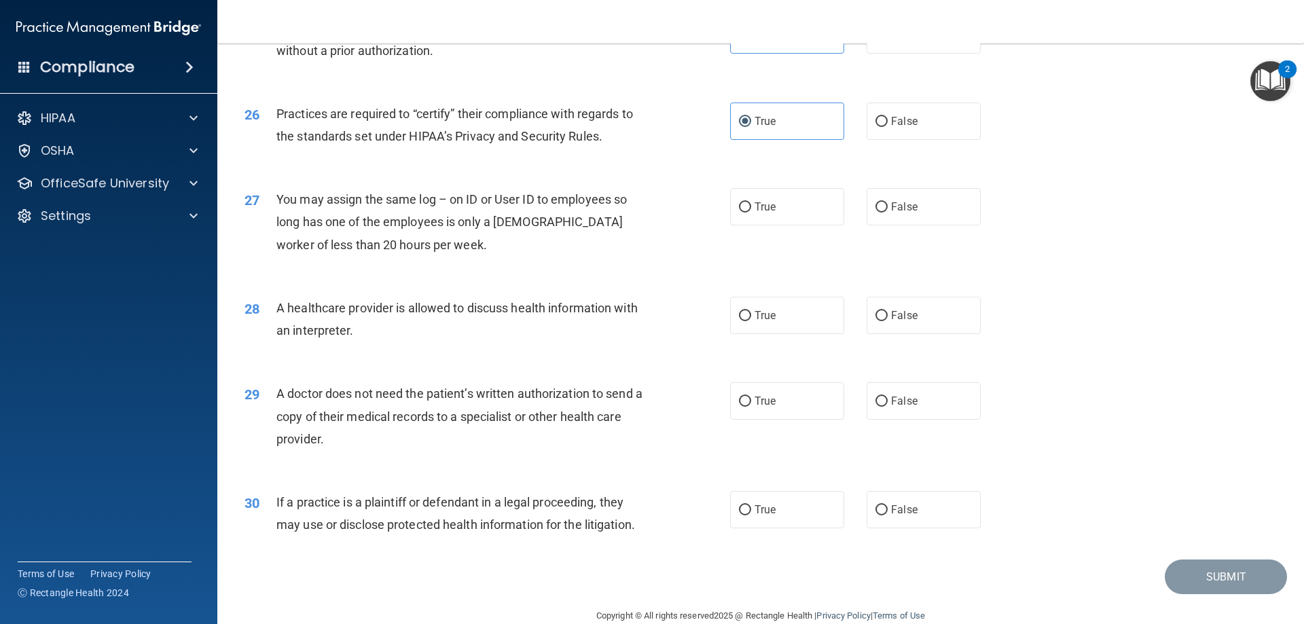
scroll to position [2536, 0]
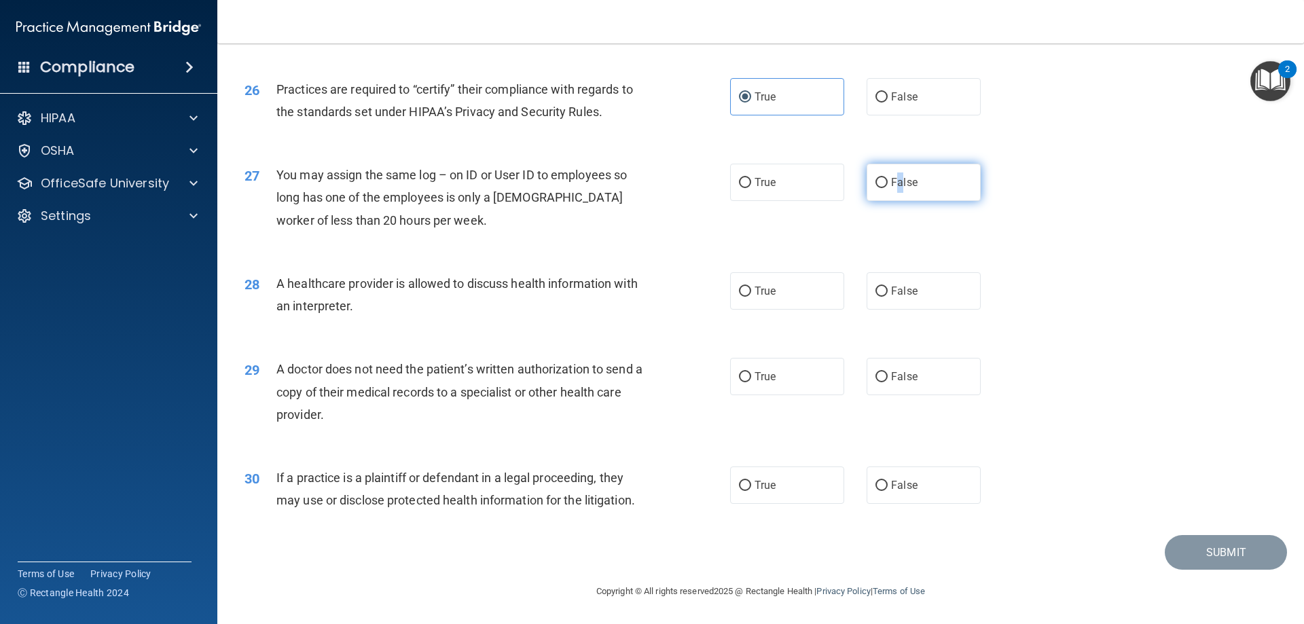
click at [894, 181] on span "False" at bounding box center [904, 182] width 26 height 13
click at [940, 179] on label "False" at bounding box center [923, 182] width 114 height 37
click at [887, 179] on input "False" at bounding box center [881, 183] width 12 height 10
radio input "true"
click at [800, 297] on label "True" at bounding box center [787, 290] width 114 height 37
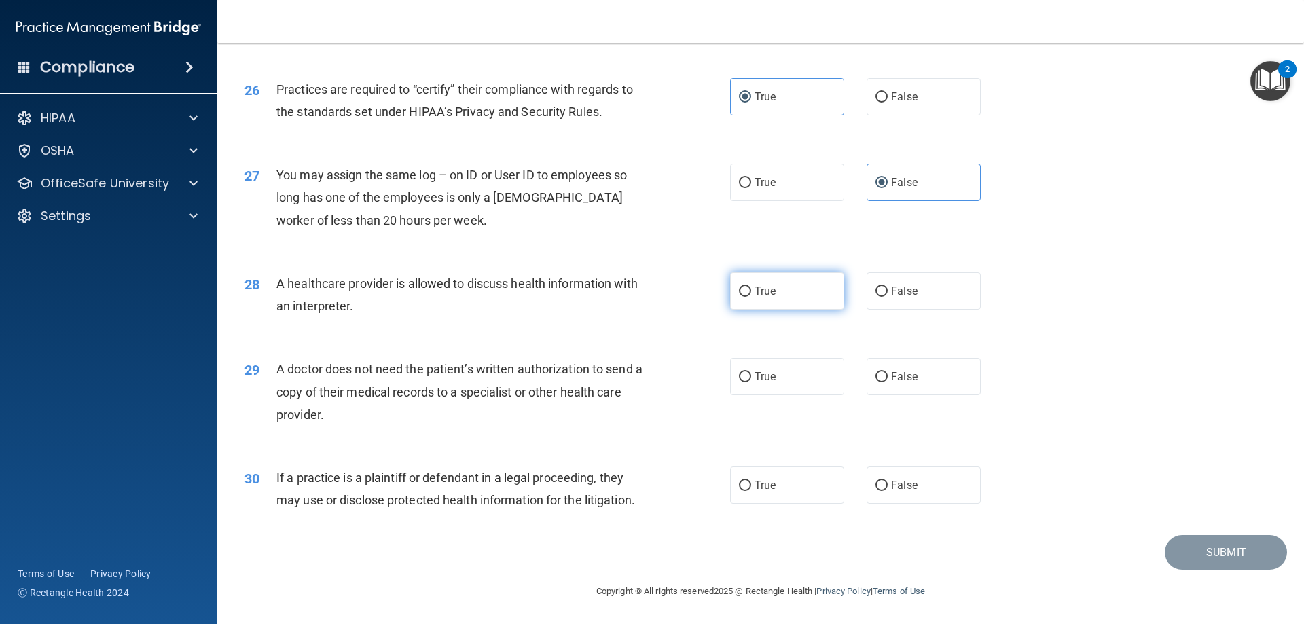
click at [751, 297] on input "True" at bounding box center [745, 292] width 12 height 10
radio input "true"
click at [948, 363] on label "False" at bounding box center [923, 376] width 114 height 37
click at [887, 372] on input "False" at bounding box center [881, 377] width 12 height 10
radio input "true"
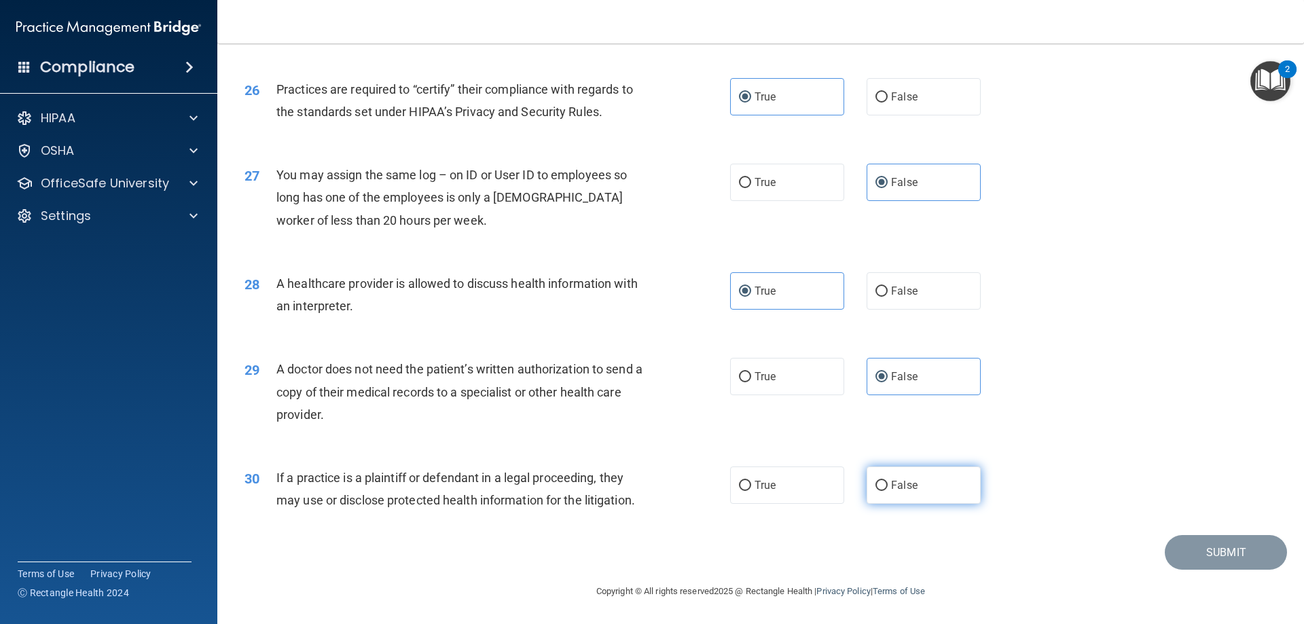
click at [926, 491] on label "False" at bounding box center [923, 484] width 114 height 37
click at [887, 491] on input "False" at bounding box center [881, 486] width 12 height 10
radio input "true"
click at [934, 485] on label "False" at bounding box center [923, 484] width 114 height 37
click at [887, 485] on input "False" at bounding box center [881, 486] width 12 height 10
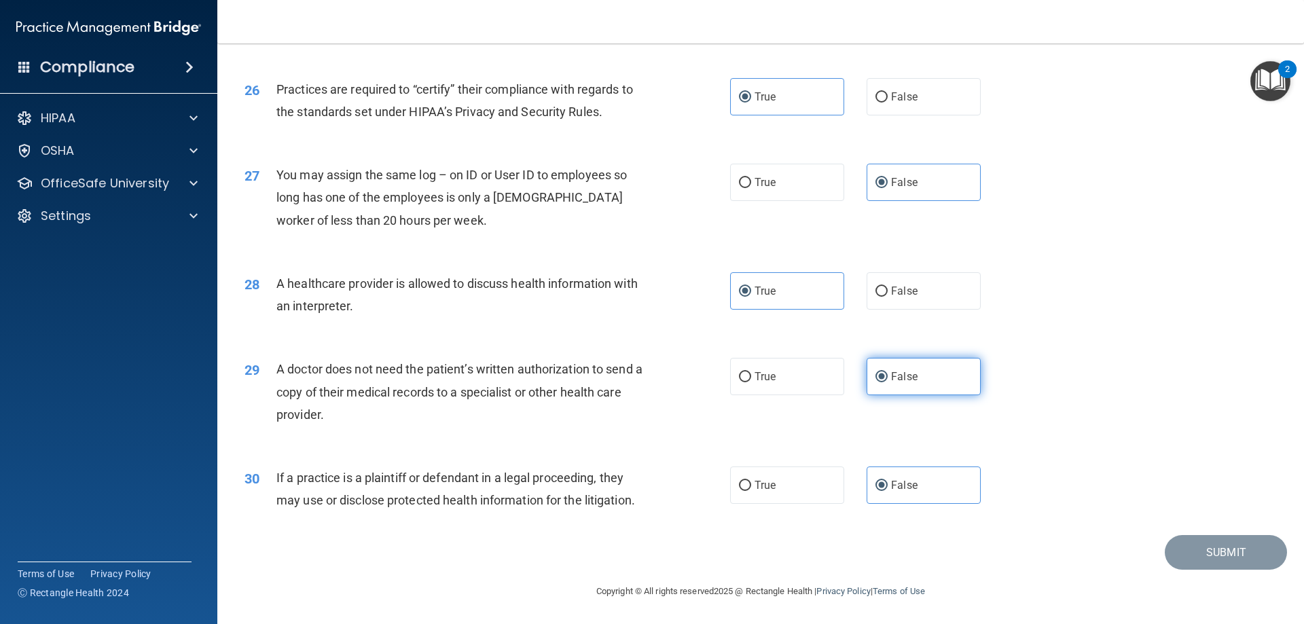
click at [959, 386] on label "False" at bounding box center [923, 376] width 114 height 37
click at [887, 382] on input "False" at bounding box center [881, 377] width 12 height 10
drag, startPoint x: 759, startPoint y: 295, endPoint x: 883, endPoint y: 208, distance: 151.1
click at [760, 295] on span "True" at bounding box center [764, 290] width 21 height 13
click at [751, 295] on input "True" at bounding box center [745, 292] width 12 height 10
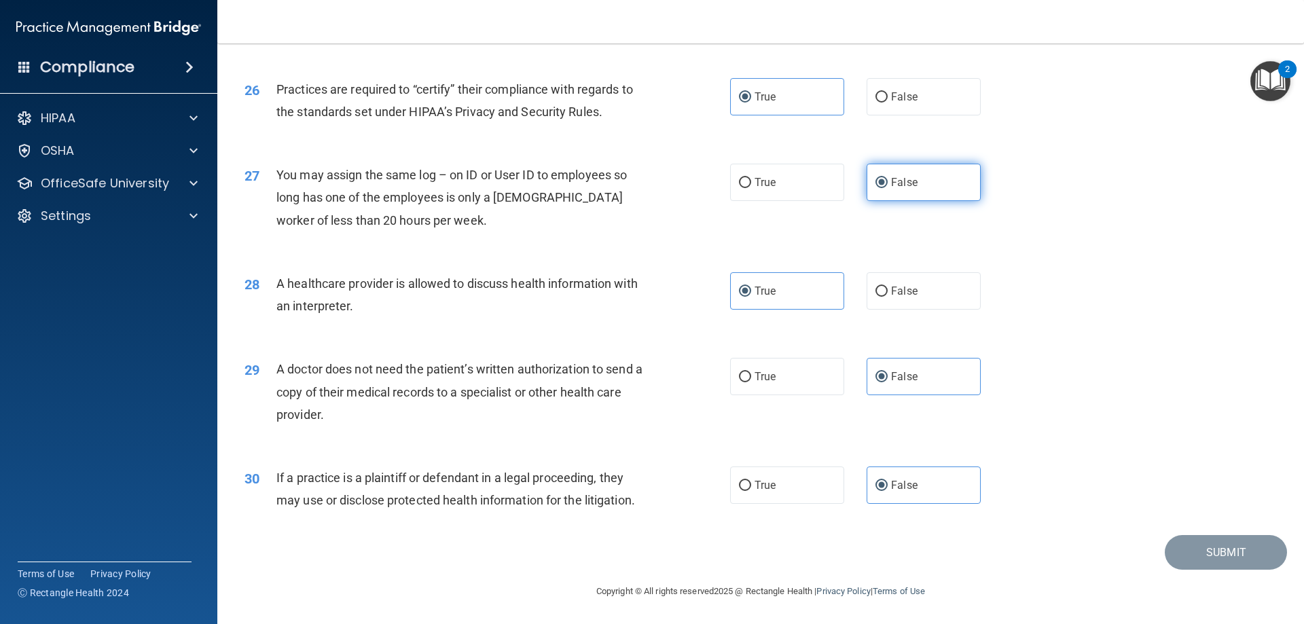
click at [921, 184] on label "False" at bounding box center [923, 182] width 114 height 37
click at [887, 184] on input "False" at bounding box center [881, 183] width 12 height 10
click at [795, 98] on label "True" at bounding box center [787, 96] width 114 height 37
click at [751, 98] on input "True" at bounding box center [745, 97] width 12 height 10
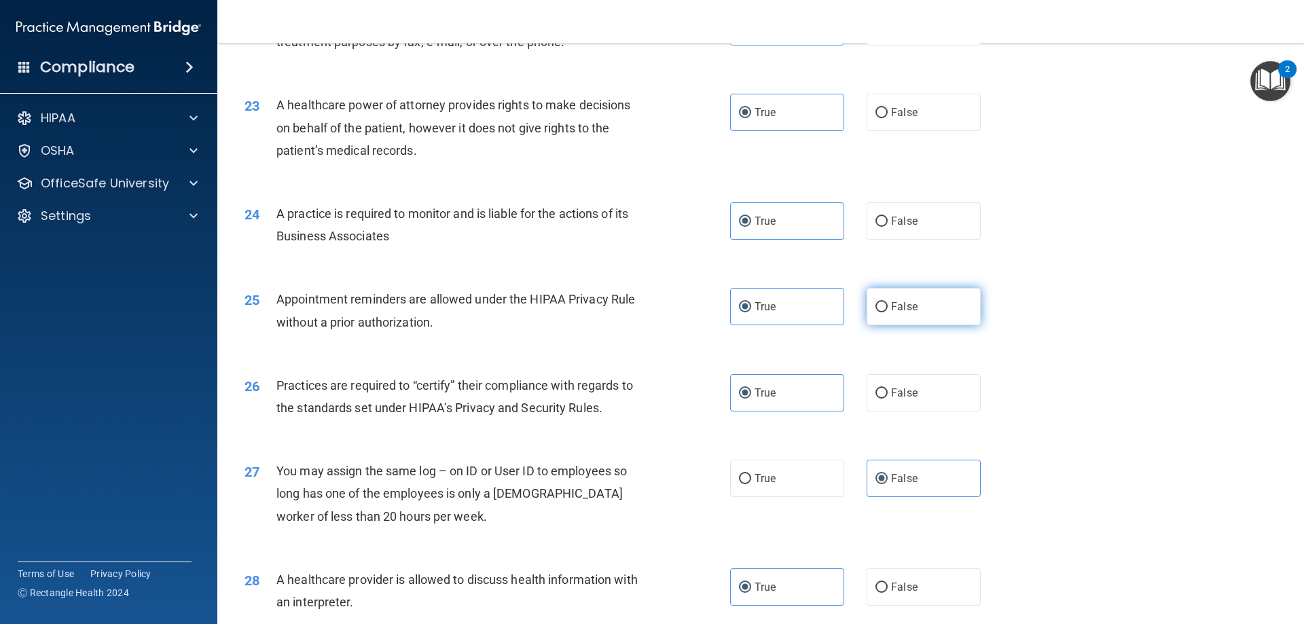
scroll to position [2197, 0]
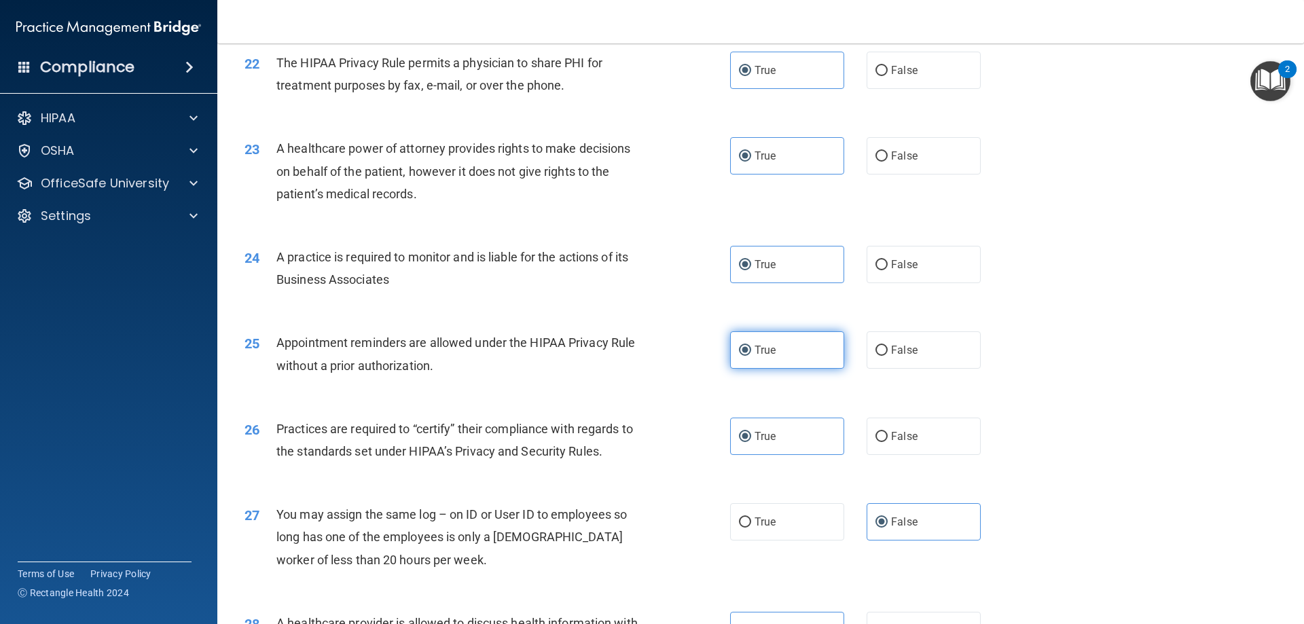
click at [790, 354] on label "True" at bounding box center [787, 349] width 114 height 37
click at [751, 354] on input "True" at bounding box center [745, 351] width 12 height 10
click at [802, 249] on label "True" at bounding box center [787, 264] width 114 height 37
click at [751, 260] on input "True" at bounding box center [745, 265] width 12 height 10
click at [816, 155] on label "True" at bounding box center [787, 155] width 114 height 37
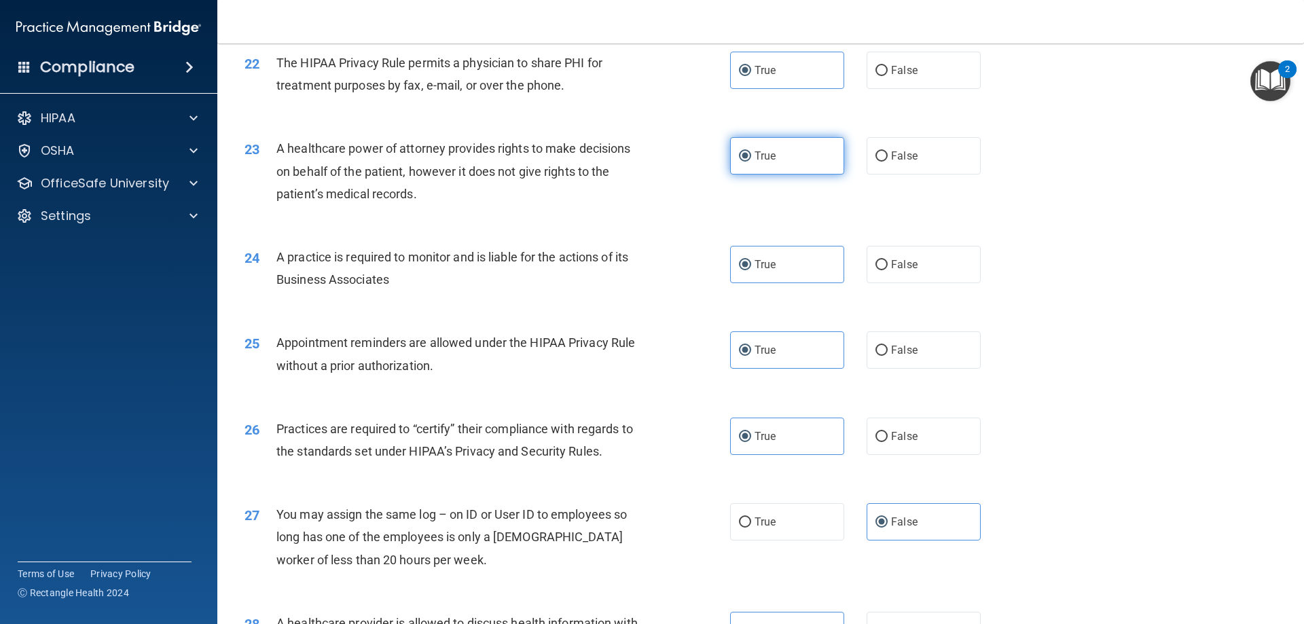
click at [751, 155] on input "True" at bounding box center [745, 156] width 12 height 10
click at [771, 67] on span "True" at bounding box center [764, 70] width 21 height 13
click at [751, 67] on input "True" at bounding box center [745, 71] width 12 height 10
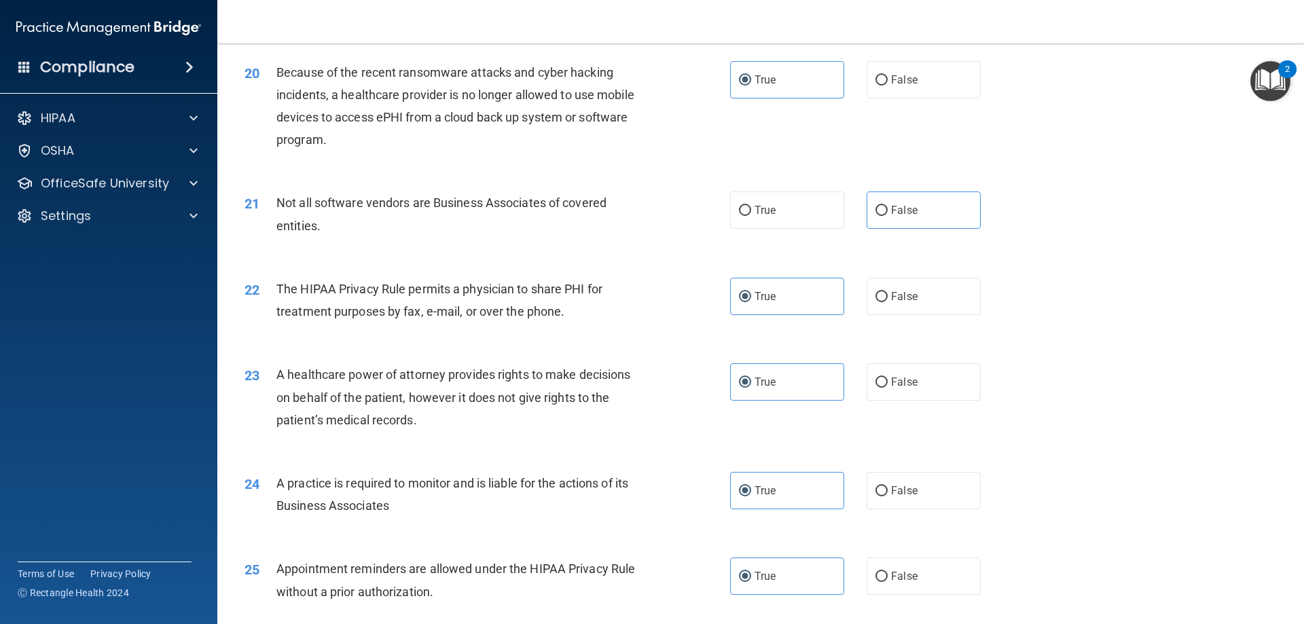
scroll to position [1858, 0]
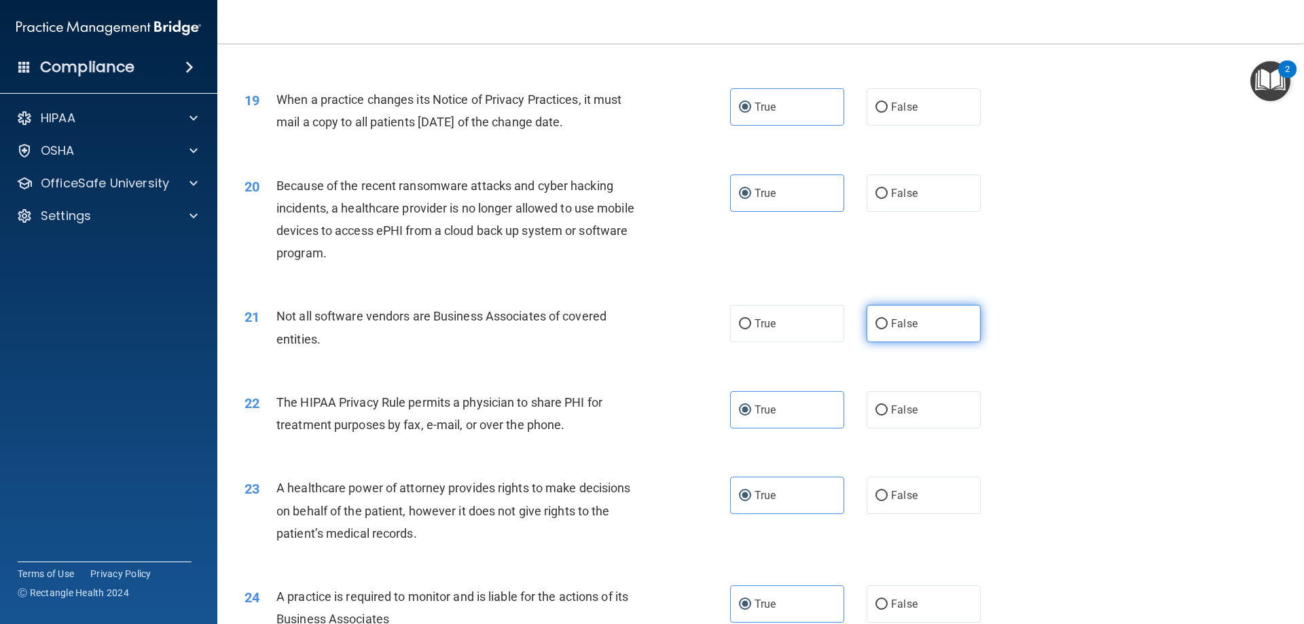
click at [954, 330] on label "False" at bounding box center [923, 323] width 114 height 37
click at [887, 329] on input "False" at bounding box center [881, 324] width 12 height 10
radio input "true"
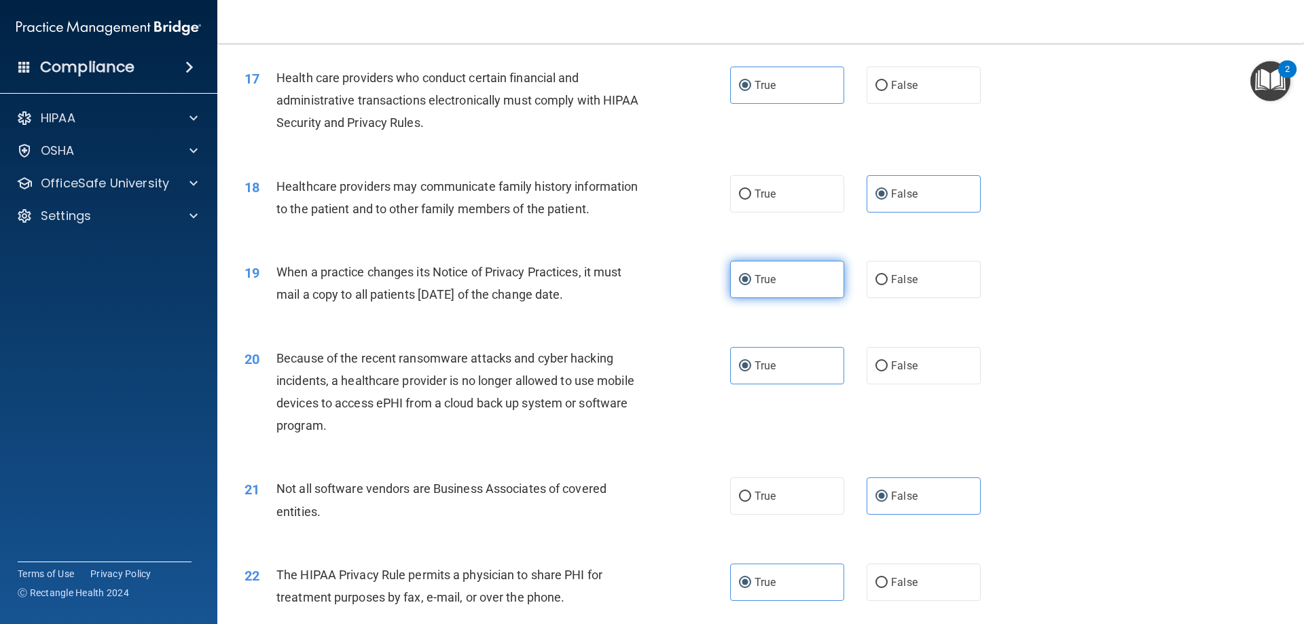
scroll to position [1654, 0]
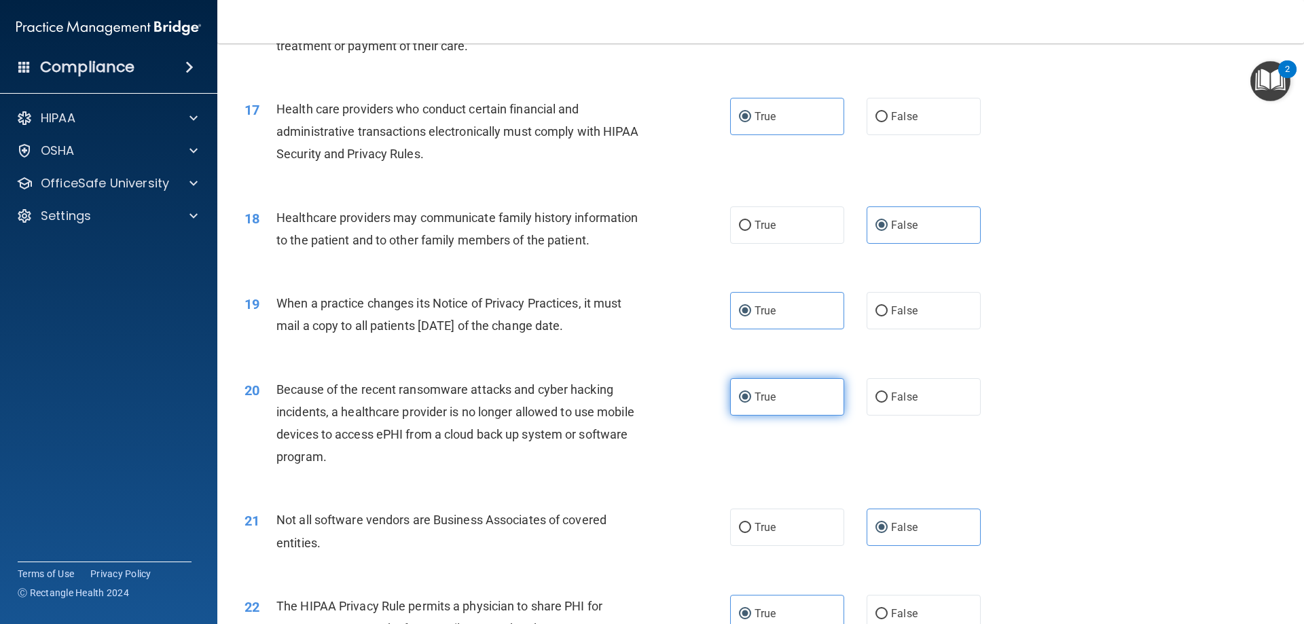
click at [756, 382] on label "True" at bounding box center [787, 396] width 114 height 37
click at [751, 392] on input "True" at bounding box center [745, 397] width 12 height 10
click at [792, 300] on label "True" at bounding box center [787, 310] width 114 height 37
click at [751, 306] on input "True" at bounding box center [745, 311] width 12 height 10
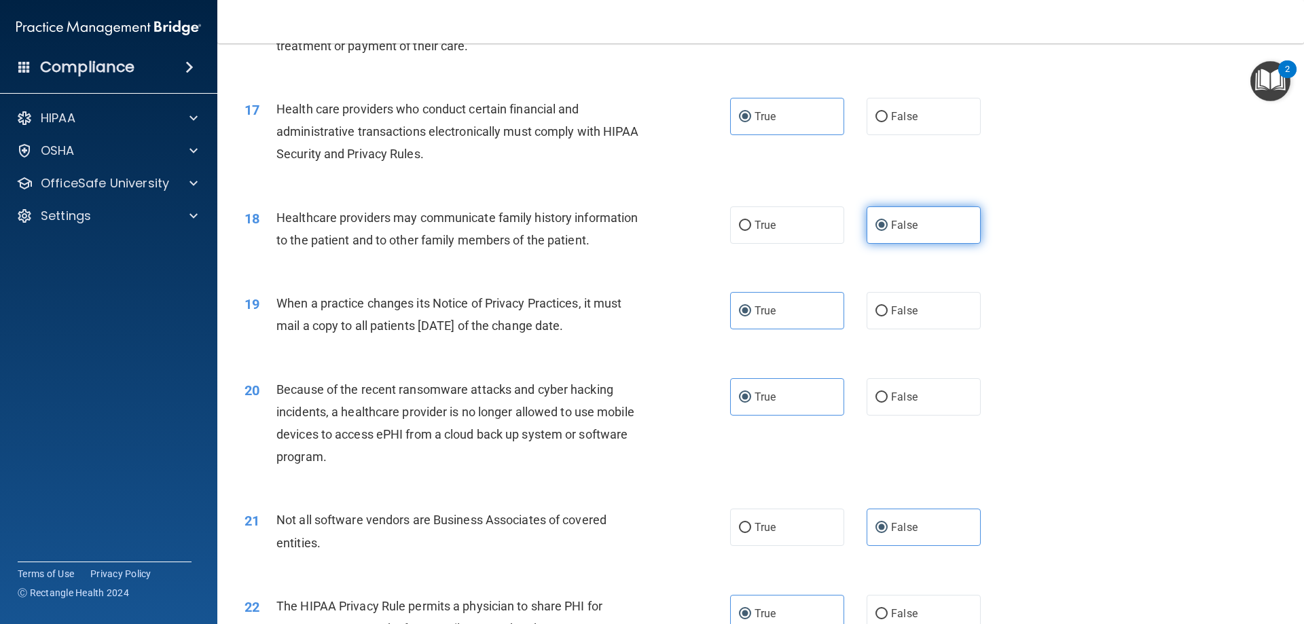
click at [875, 226] on input "False" at bounding box center [881, 226] width 12 height 10
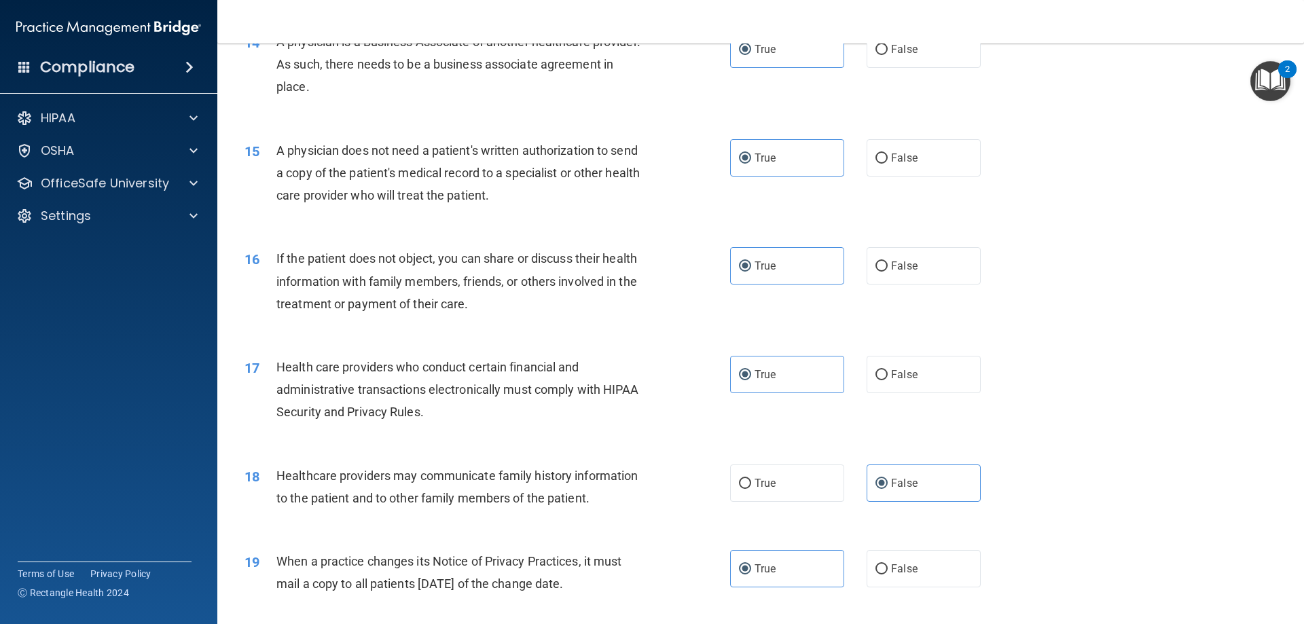
scroll to position [1314, 0]
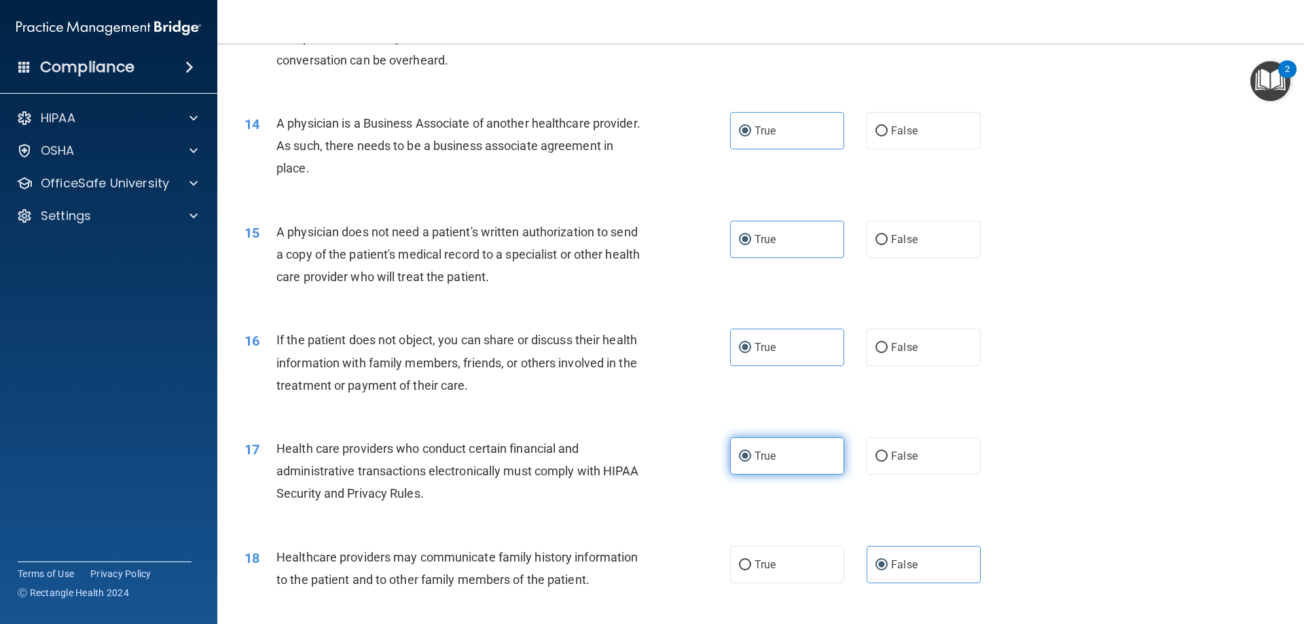
click at [770, 447] on label "True" at bounding box center [787, 455] width 114 height 37
click at [751, 451] on input "True" at bounding box center [745, 456] width 12 height 10
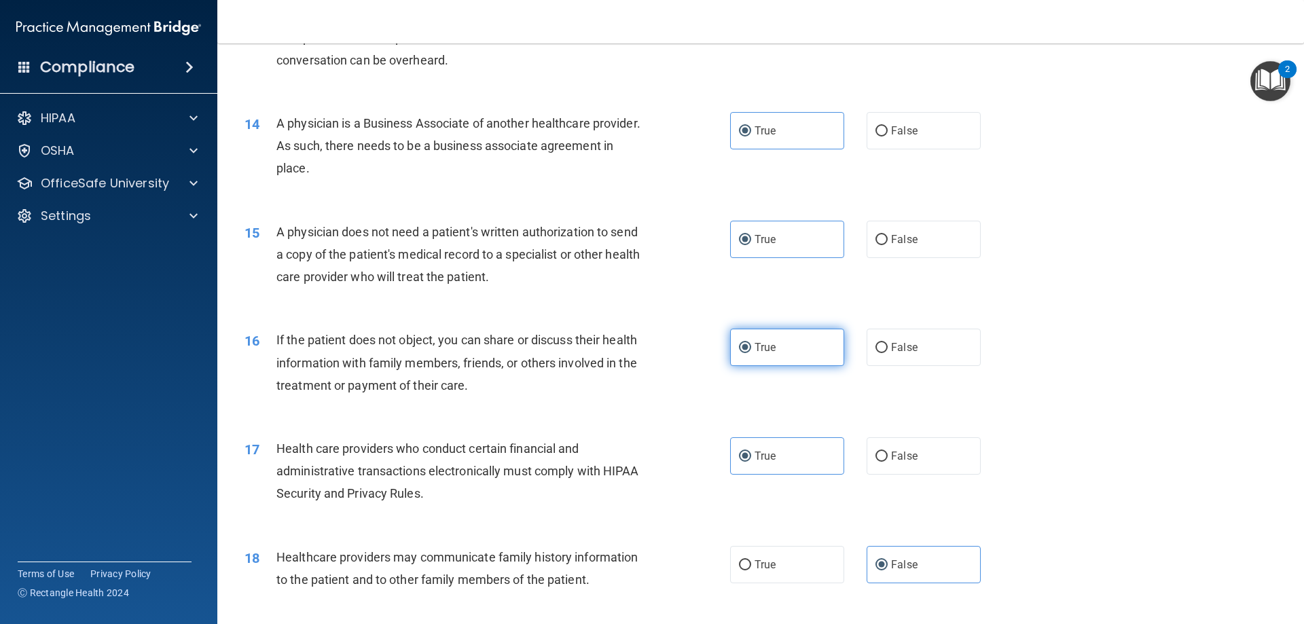
click at [792, 350] on label "True" at bounding box center [787, 347] width 114 height 37
click at [751, 350] on input "True" at bounding box center [745, 348] width 12 height 10
drag, startPoint x: 765, startPoint y: 219, endPoint x: 786, endPoint y: 147, distance: 75.4
click at [764, 219] on div "15 A physician does not need a patient's written authorization to send a copy o…" at bounding box center [760, 258] width 1052 height 109
click at [790, 132] on label "True" at bounding box center [787, 130] width 114 height 37
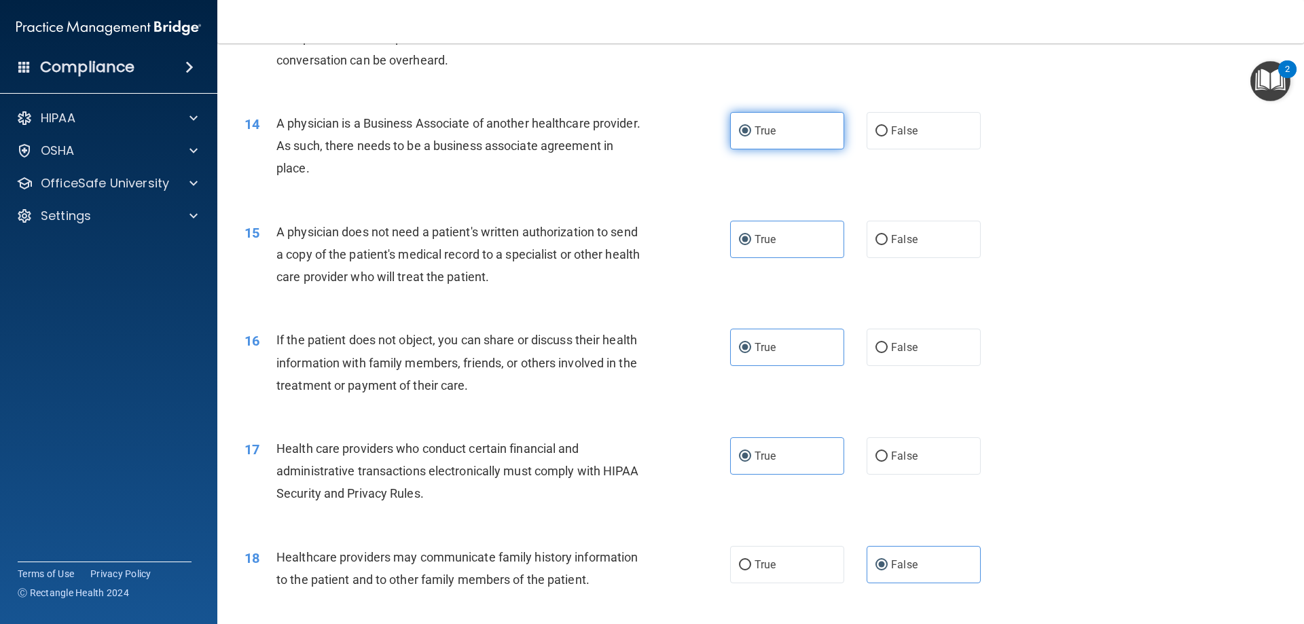
click at [751, 132] on input "True" at bounding box center [745, 131] width 12 height 10
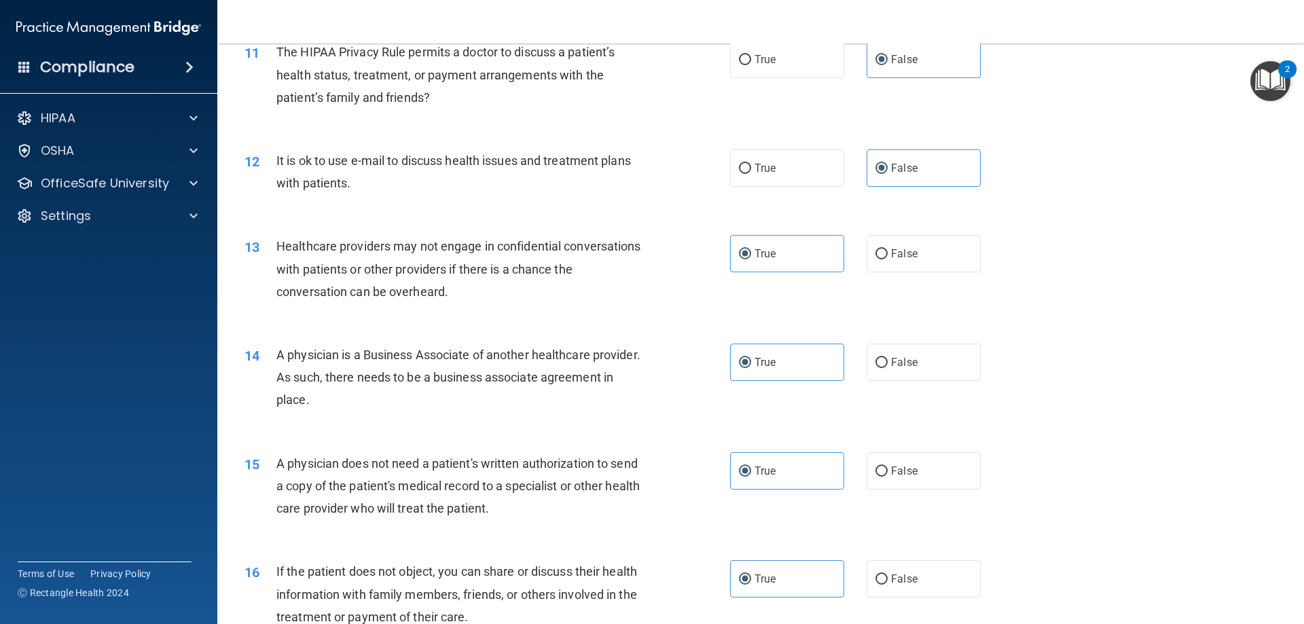
scroll to position [1043, 0]
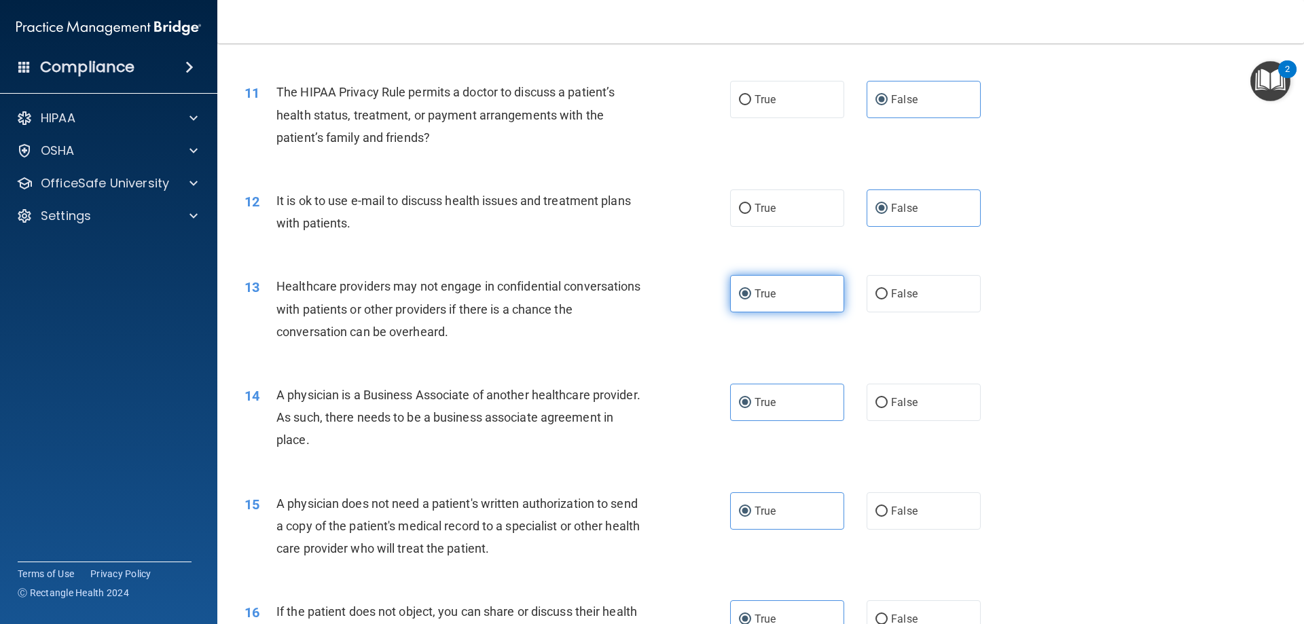
click at [824, 308] on label "True" at bounding box center [787, 293] width 114 height 37
click at [751, 299] on input "True" at bounding box center [745, 294] width 12 height 10
click at [931, 219] on label "False" at bounding box center [923, 207] width 114 height 37
click at [887, 214] on input "False" at bounding box center [881, 209] width 12 height 10
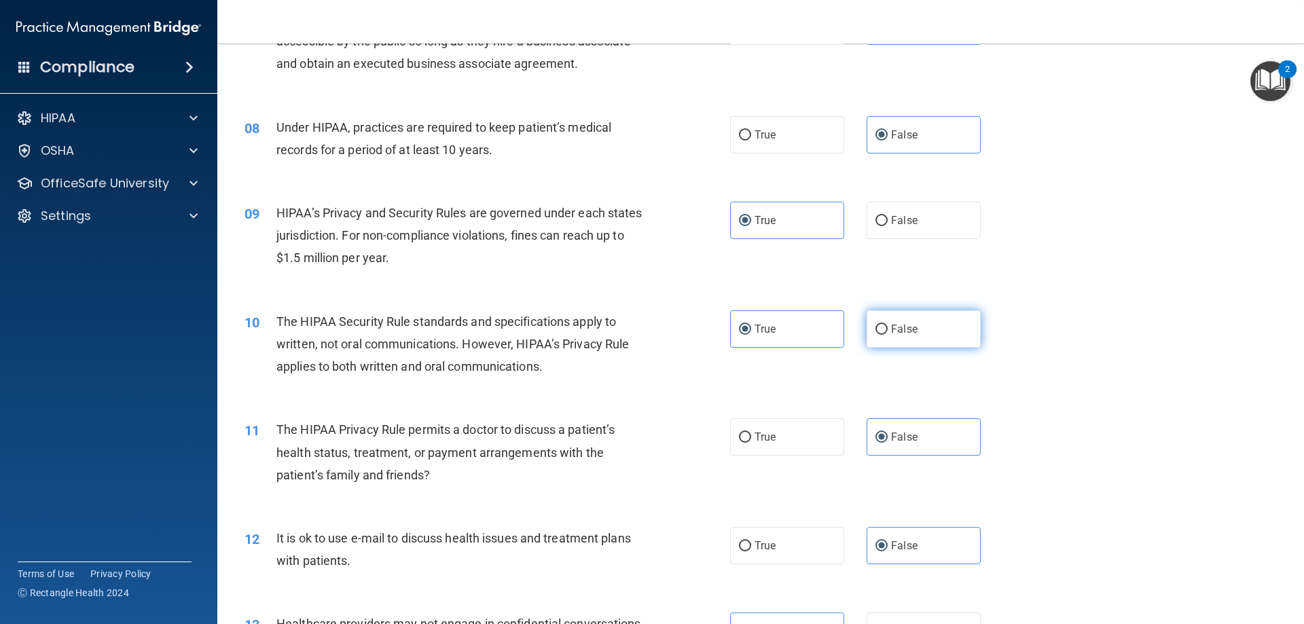
scroll to position [703, 0]
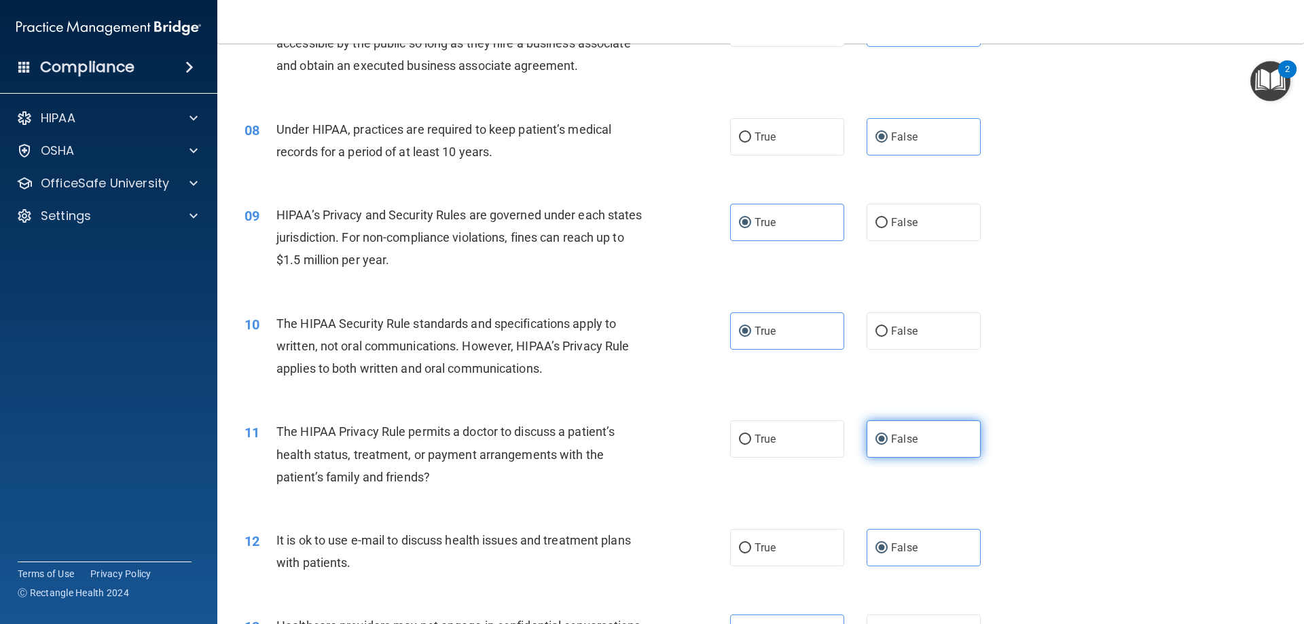
click at [905, 439] on span "False" at bounding box center [904, 438] width 26 height 13
click at [887, 439] on input "False" at bounding box center [881, 440] width 12 height 10
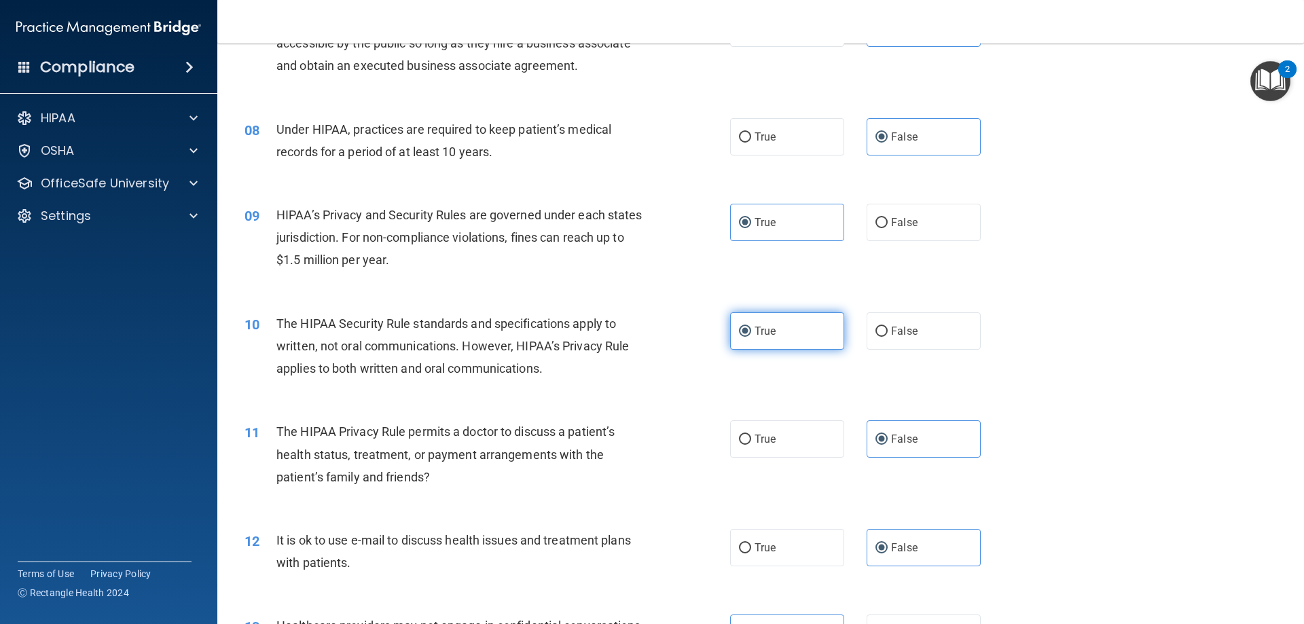
click at [809, 322] on label "True" at bounding box center [787, 330] width 114 height 37
click at [751, 327] on input "True" at bounding box center [745, 332] width 12 height 10
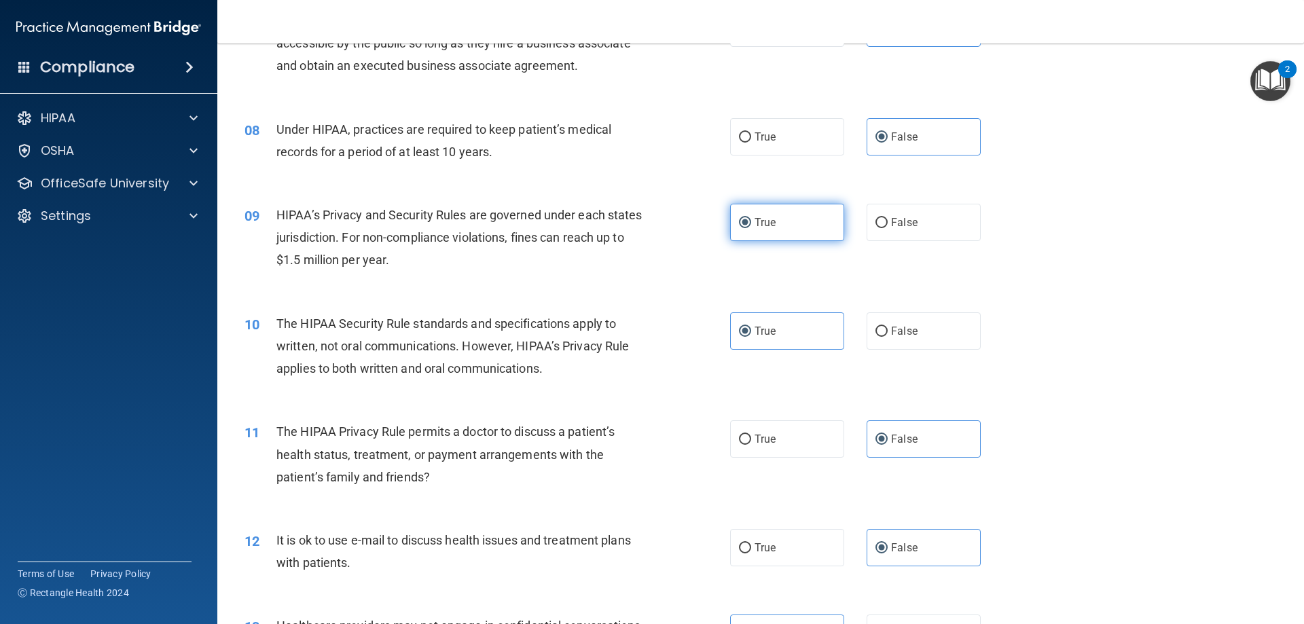
click at [784, 223] on label "True" at bounding box center [787, 222] width 114 height 37
click at [751, 223] on input "True" at bounding box center [745, 223] width 12 height 10
click at [955, 136] on label "False" at bounding box center [923, 136] width 114 height 37
click at [887, 136] on input "False" at bounding box center [881, 137] width 12 height 10
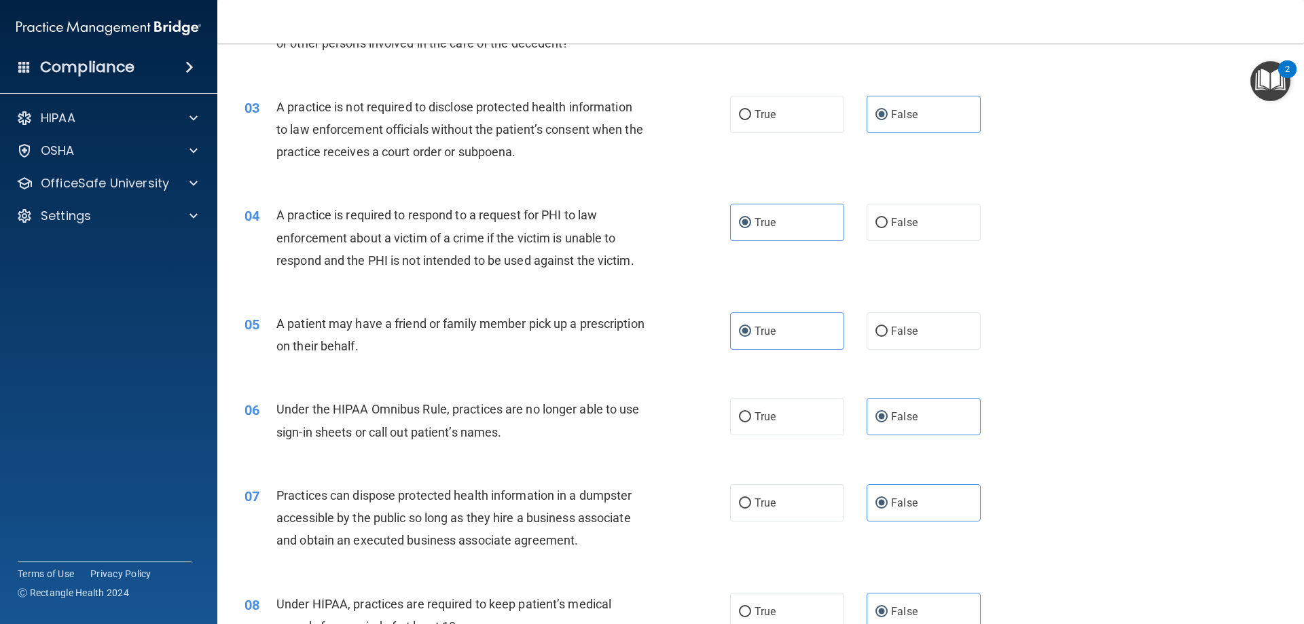
scroll to position [228, 0]
click at [906, 506] on span "False" at bounding box center [904, 503] width 26 height 13
click at [887, 506] on input "False" at bounding box center [881, 504] width 12 height 10
click at [934, 405] on label "False" at bounding box center [923, 417] width 114 height 37
click at [887, 413] on input "False" at bounding box center [881, 418] width 12 height 10
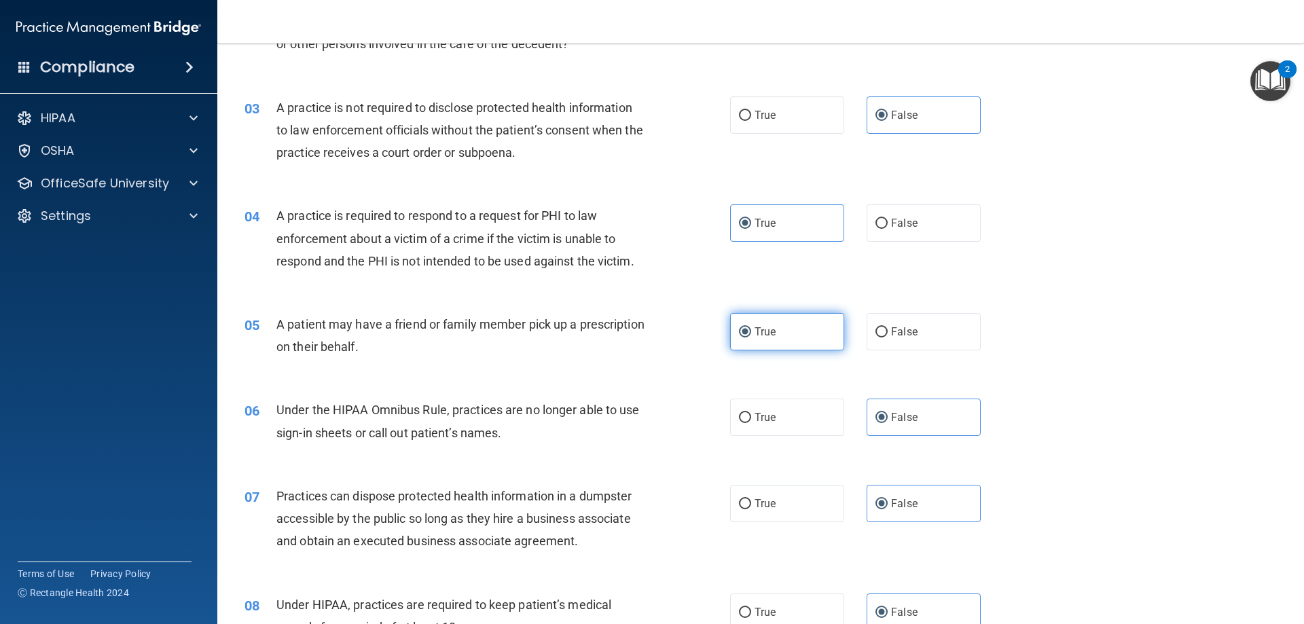
drag, startPoint x: 796, startPoint y: 339, endPoint x: 796, endPoint y: 331, distance: 7.5
click at [796, 337] on label "True" at bounding box center [787, 331] width 114 height 37
click at [751, 337] on input "True" at bounding box center [745, 332] width 12 height 10
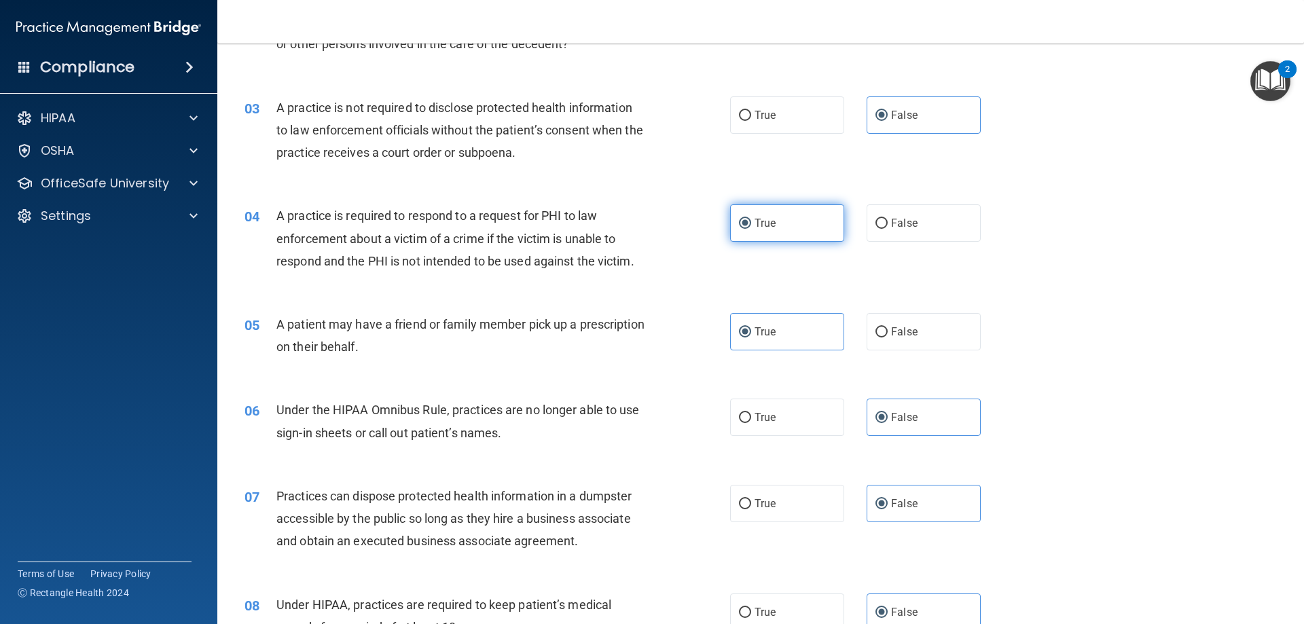
click at [788, 217] on label "True" at bounding box center [787, 222] width 114 height 37
click at [751, 219] on input "True" at bounding box center [745, 224] width 12 height 10
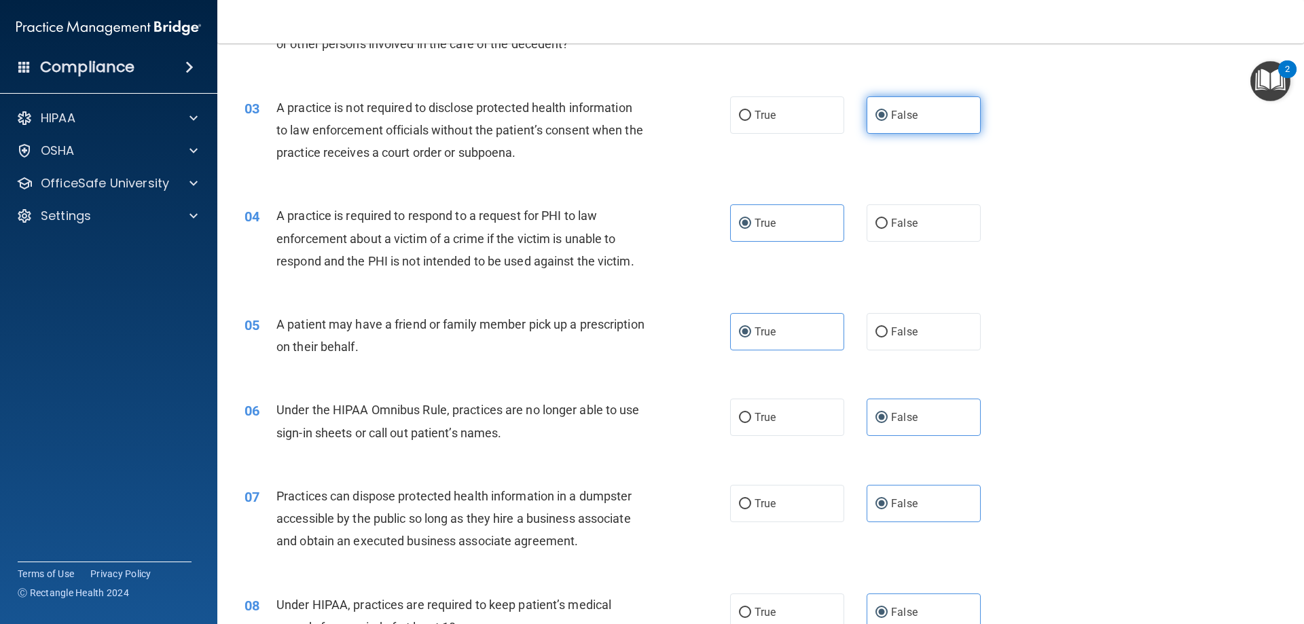
click at [897, 125] on label "False" at bounding box center [923, 114] width 114 height 37
click at [887, 121] on input "False" at bounding box center [881, 116] width 12 height 10
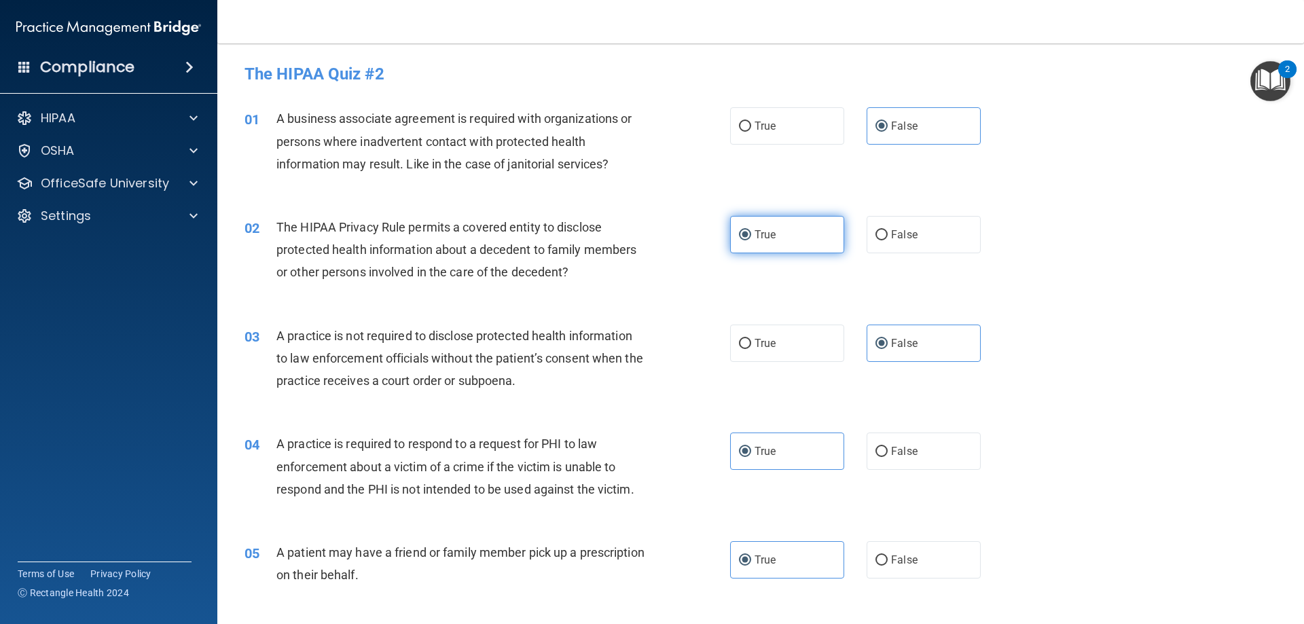
click at [792, 243] on label "True" at bounding box center [787, 234] width 114 height 37
click at [751, 240] on input "True" at bounding box center [745, 235] width 12 height 10
click at [940, 124] on label "False" at bounding box center [923, 125] width 114 height 37
click at [887, 124] on input "False" at bounding box center [881, 127] width 12 height 10
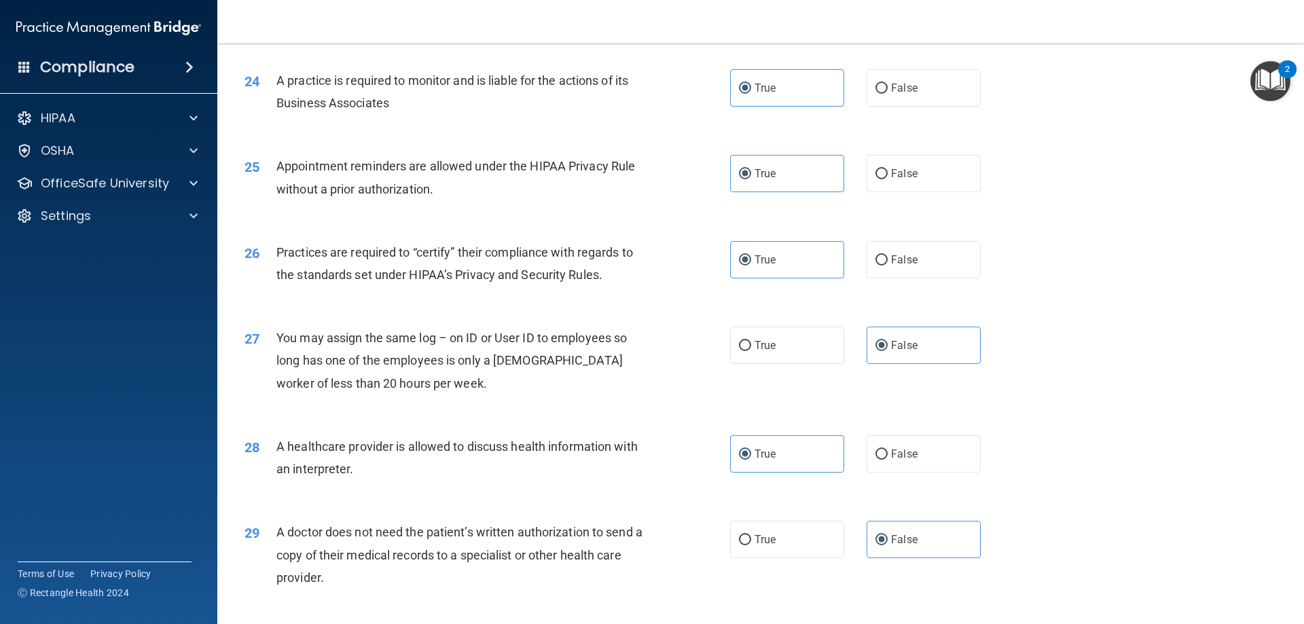
scroll to position [2536, 0]
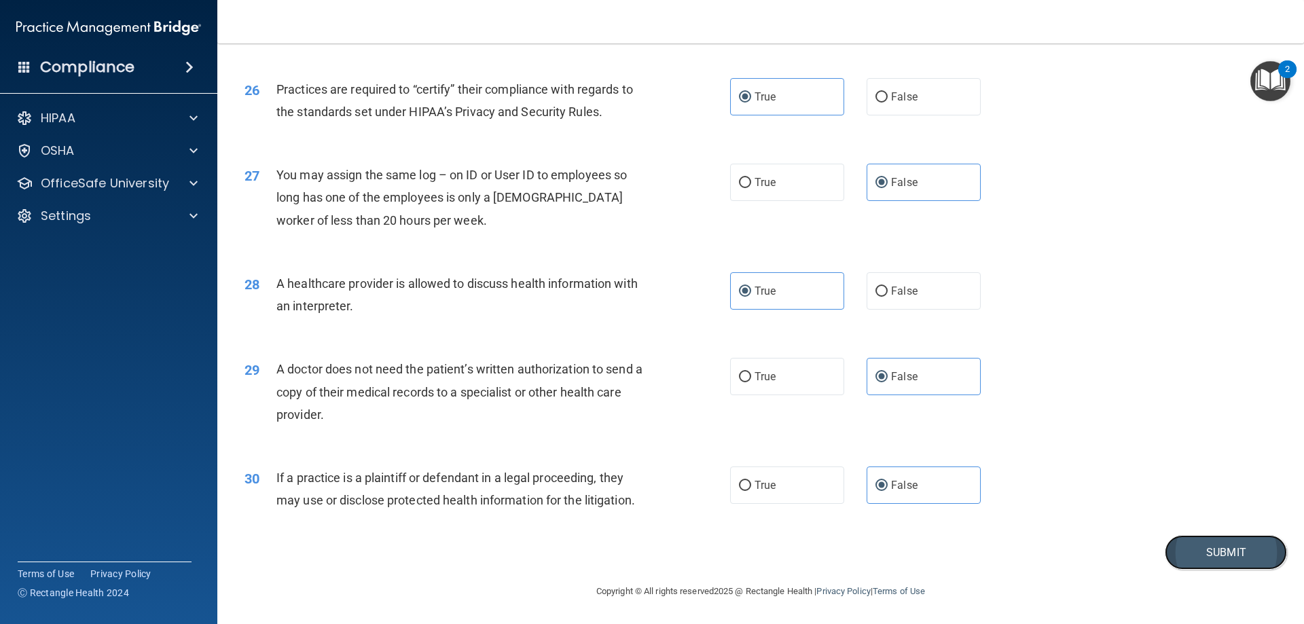
click at [1175, 551] on button "Submit" at bounding box center [1225, 552] width 122 height 35
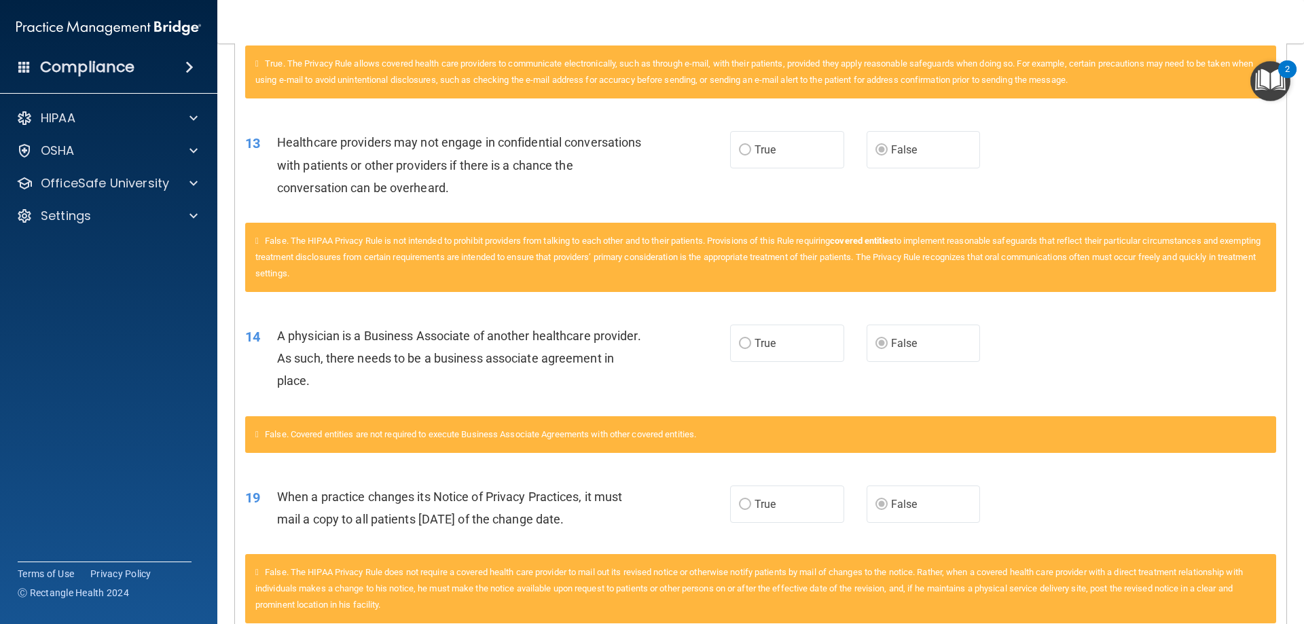
scroll to position [747, 0]
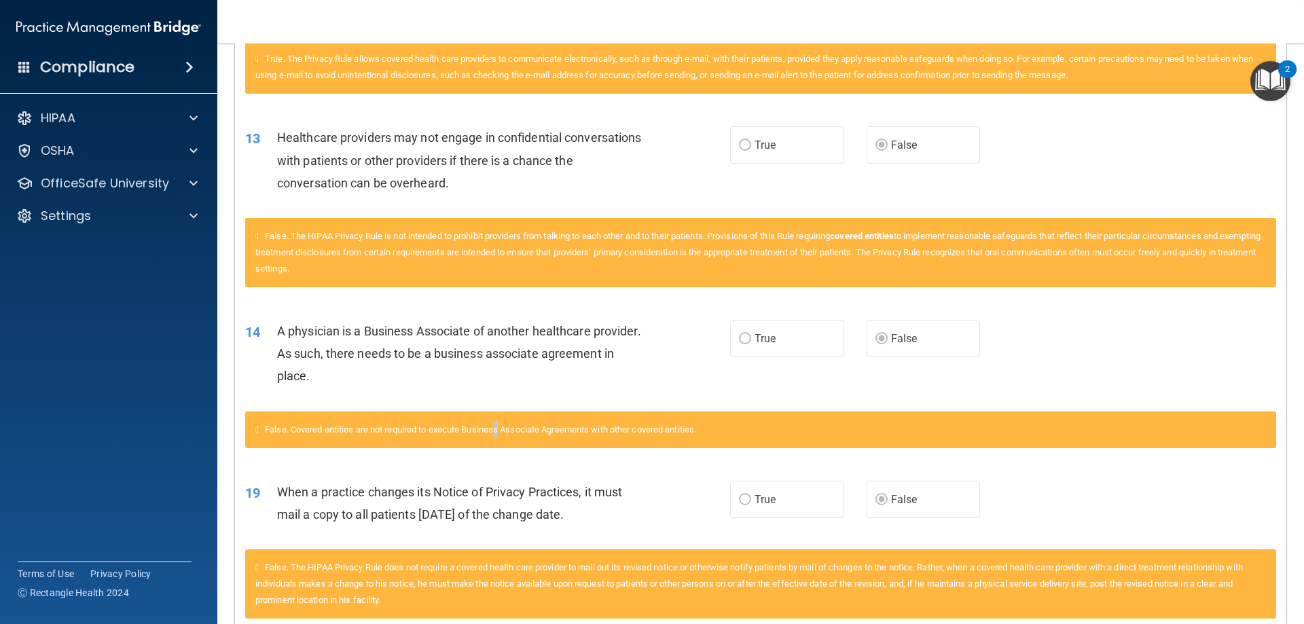
drag, startPoint x: 504, startPoint y: 436, endPoint x: 504, endPoint y: 428, distance: 8.2
click at [504, 428] on div "False. Covered entities are not required to execute Business Associate Agreemen…" at bounding box center [760, 429] width 1031 height 37
click at [316, 471] on div "19 When a practice changes its Notice of Privacy Practices, it must mail a copy…" at bounding box center [760, 507] width 1051 height 86
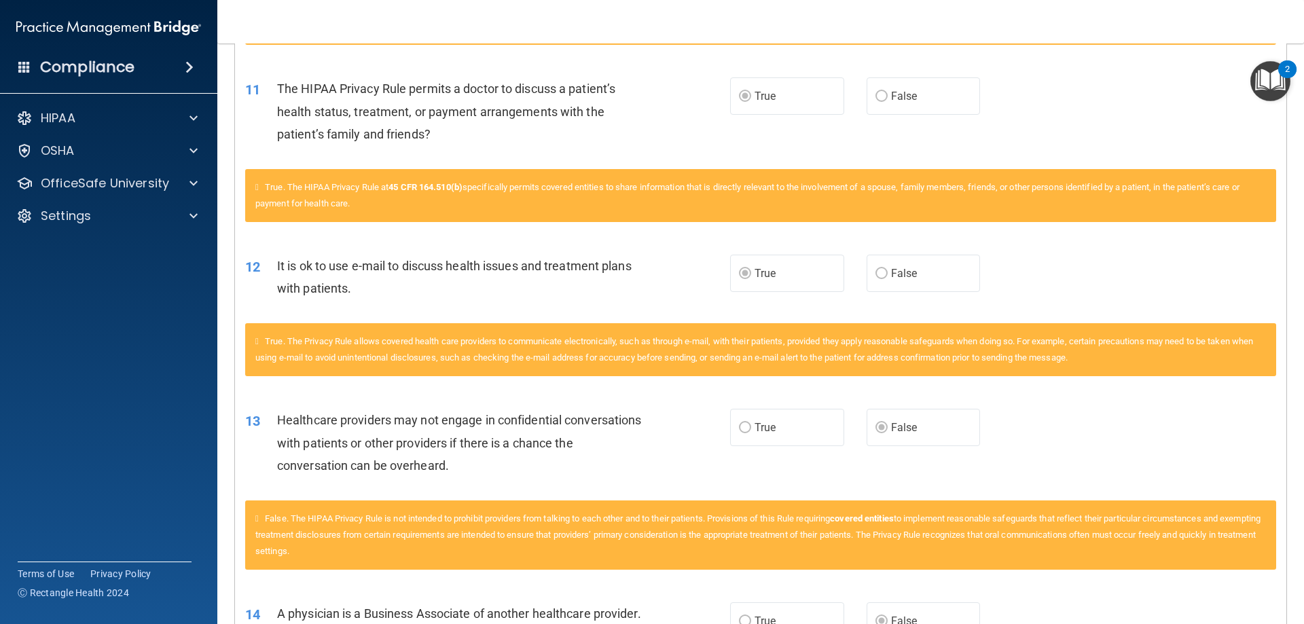
scroll to position [125, 0]
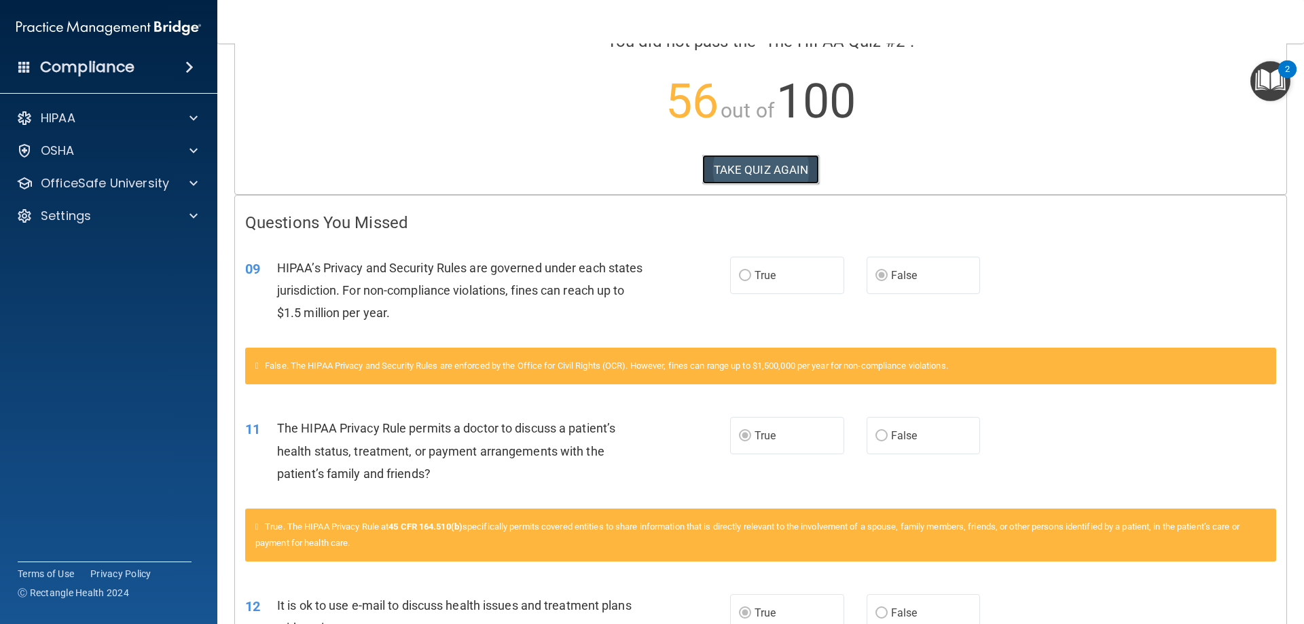
click at [764, 167] on button "TAKE QUIZ AGAIN" at bounding box center [760, 170] width 117 height 30
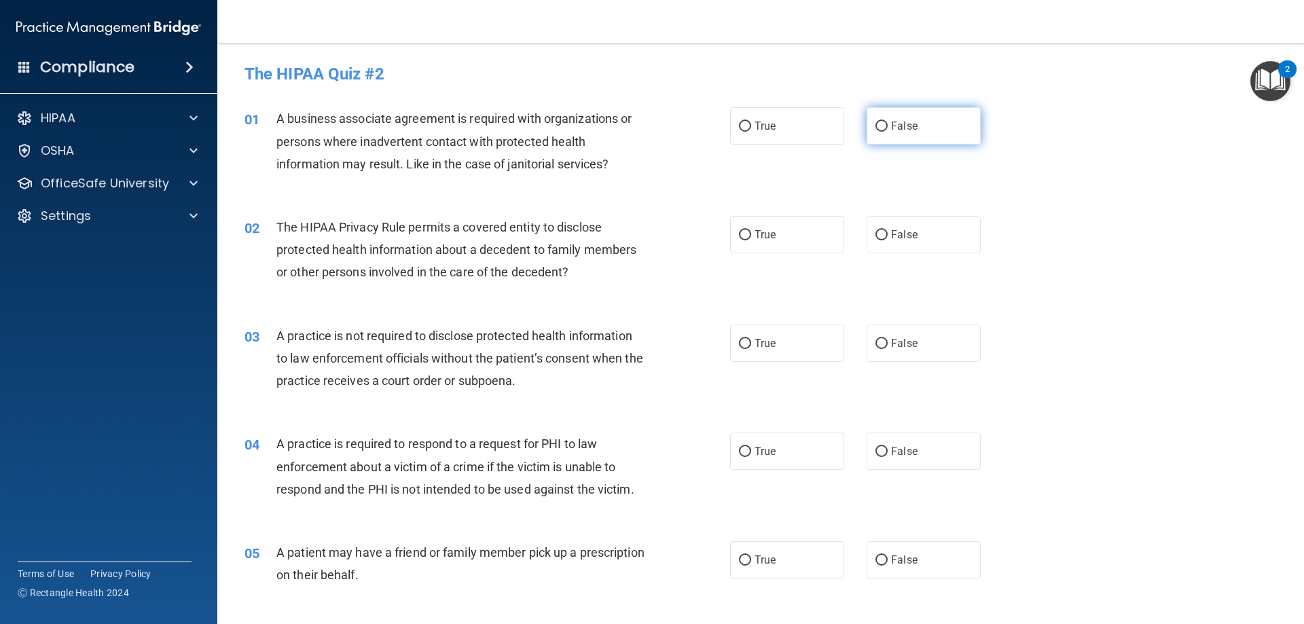
click at [892, 133] on label "False" at bounding box center [923, 125] width 114 height 37
click at [887, 132] on input "False" at bounding box center [881, 127] width 12 height 10
radio input "true"
click at [904, 247] on label "False" at bounding box center [923, 234] width 114 height 37
click at [887, 240] on input "False" at bounding box center [881, 235] width 12 height 10
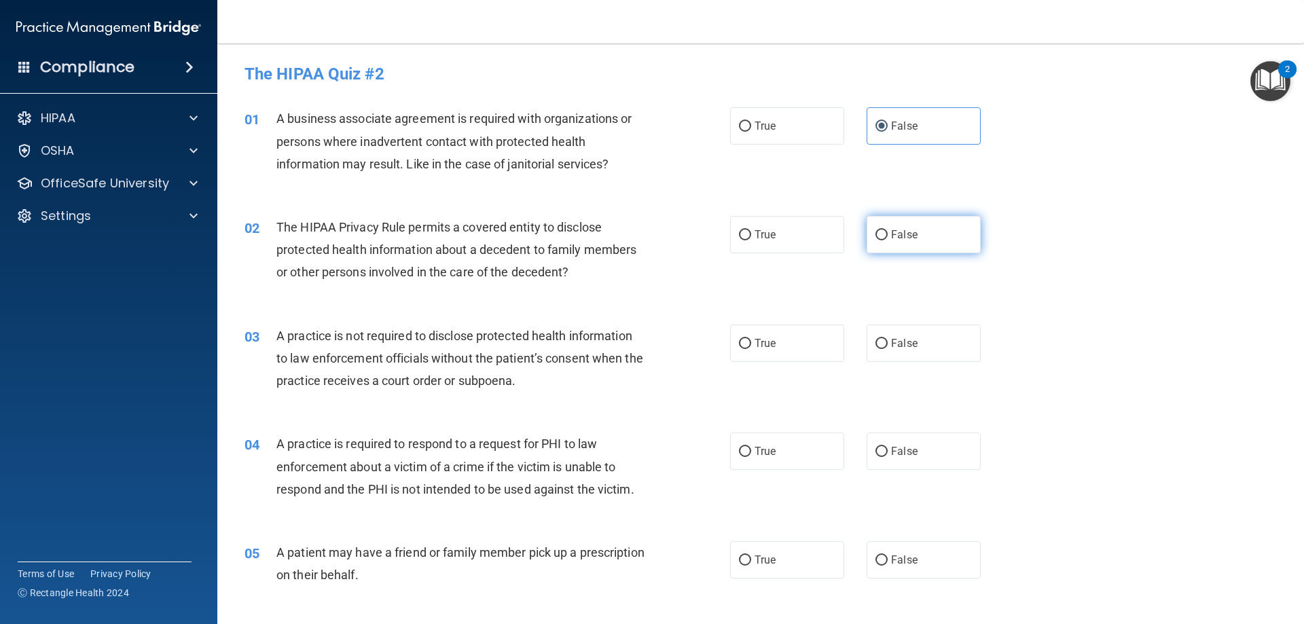
radio input "true"
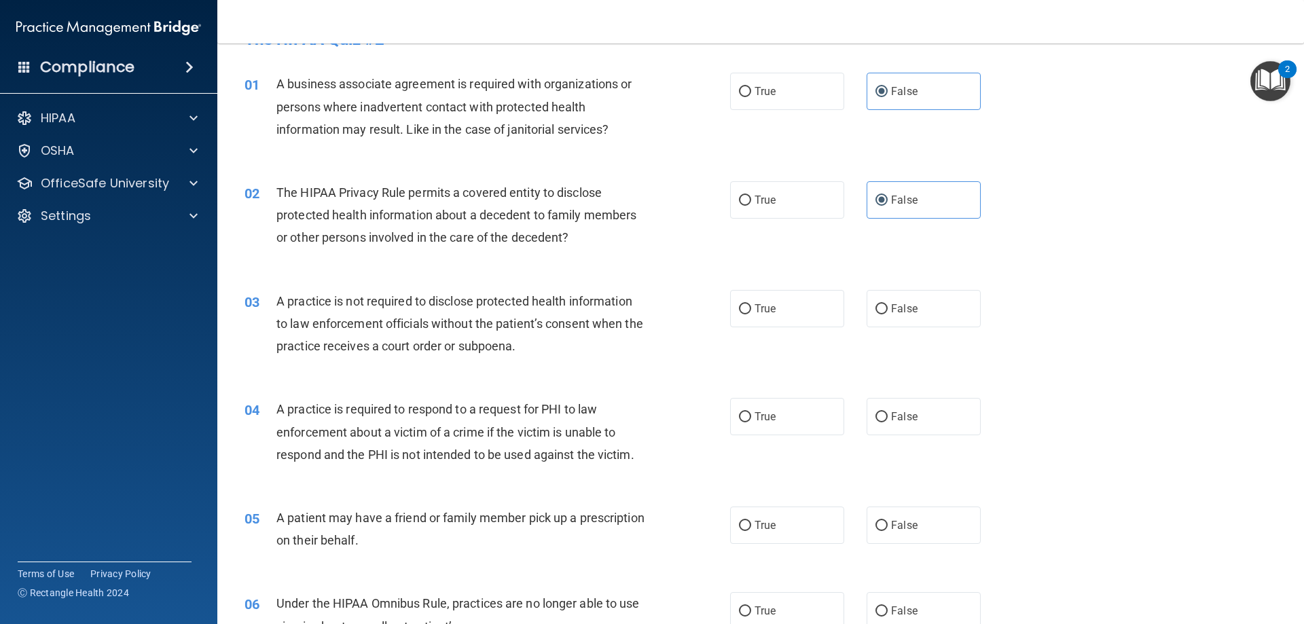
scroll to position [68, 0]
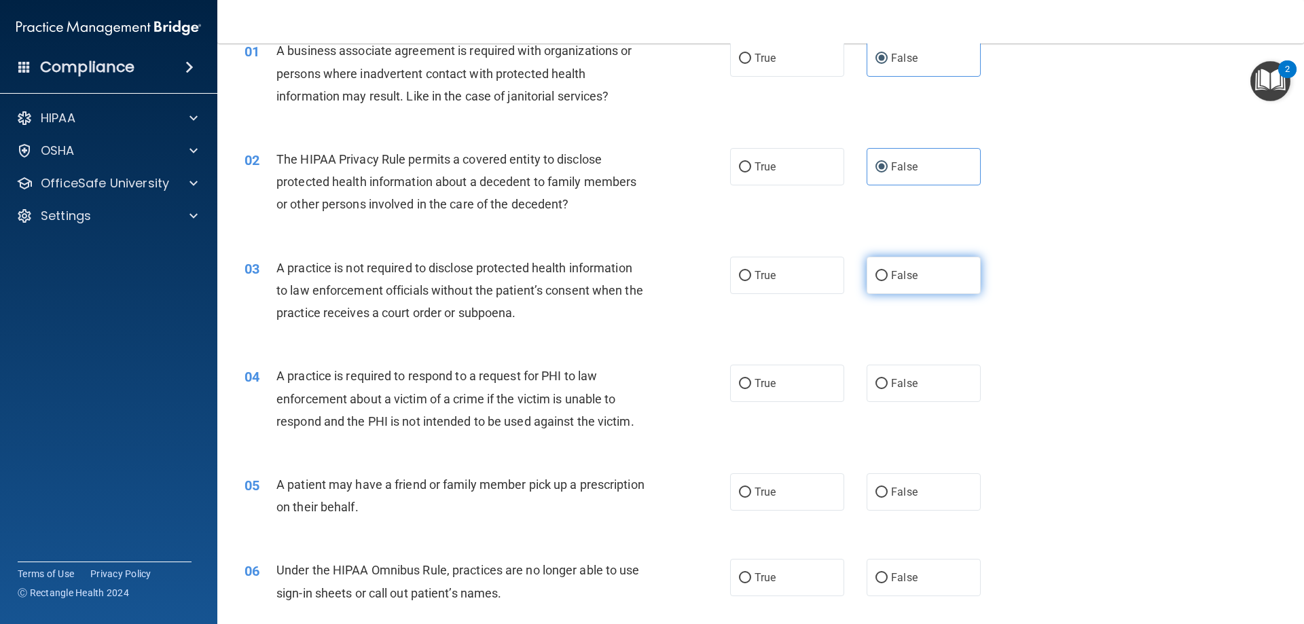
click at [902, 274] on span "False" at bounding box center [904, 275] width 26 height 13
click at [887, 274] on input "False" at bounding box center [881, 276] width 12 height 10
radio input "true"
click at [779, 384] on label "True" at bounding box center [787, 383] width 114 height 37
click at [751, 384] on input "True" at bounding box center [745, 384] width 12 height 10
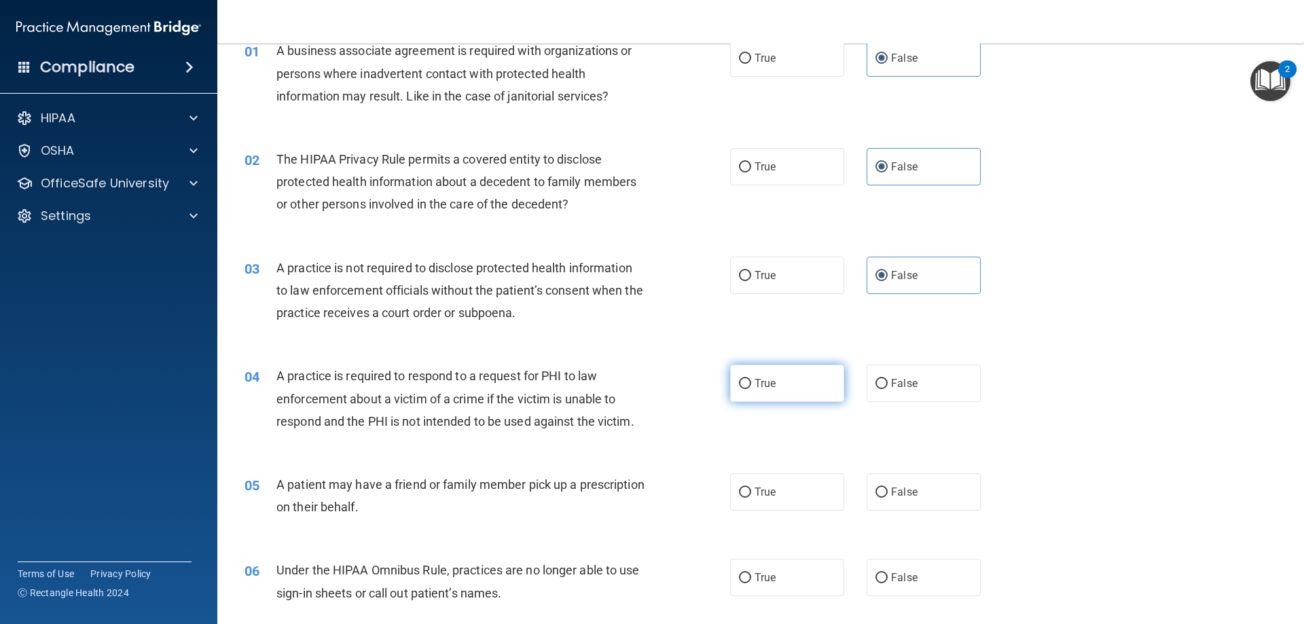
radio input "true"
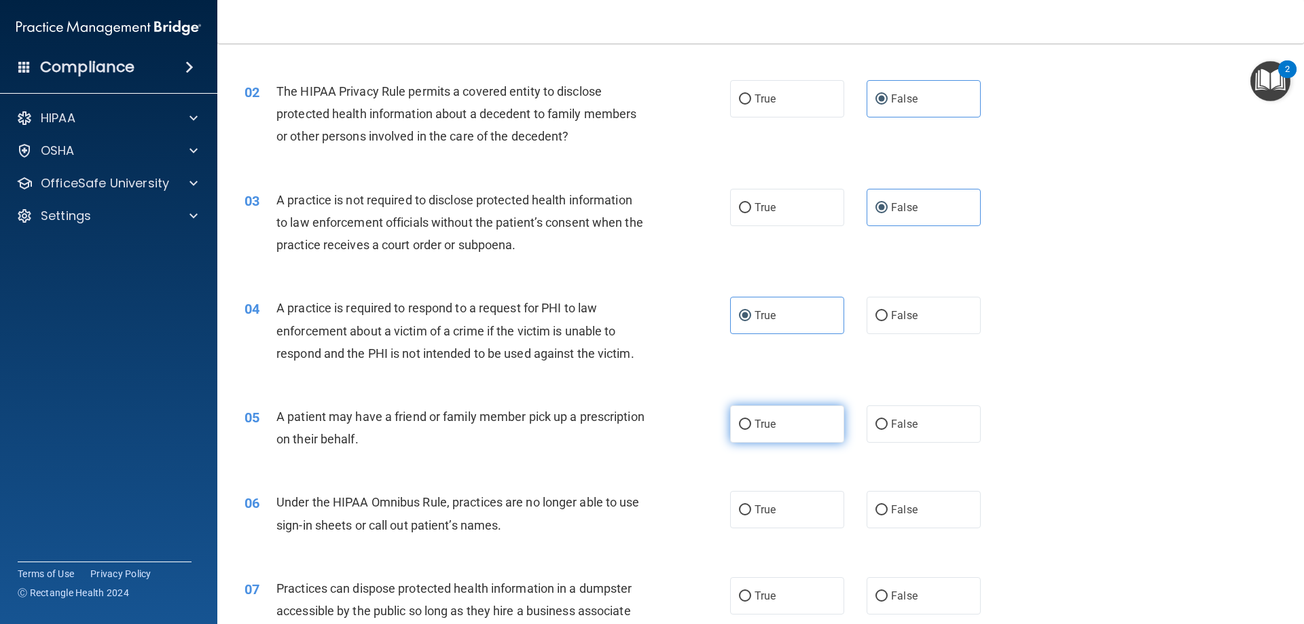
click at [805, 430] on label "True" at bounding box center [787, 423] width 114 height 37
click at [751, 430] on input "True" at bounding box center [745, 425] width 12 height 10
radio input "true"
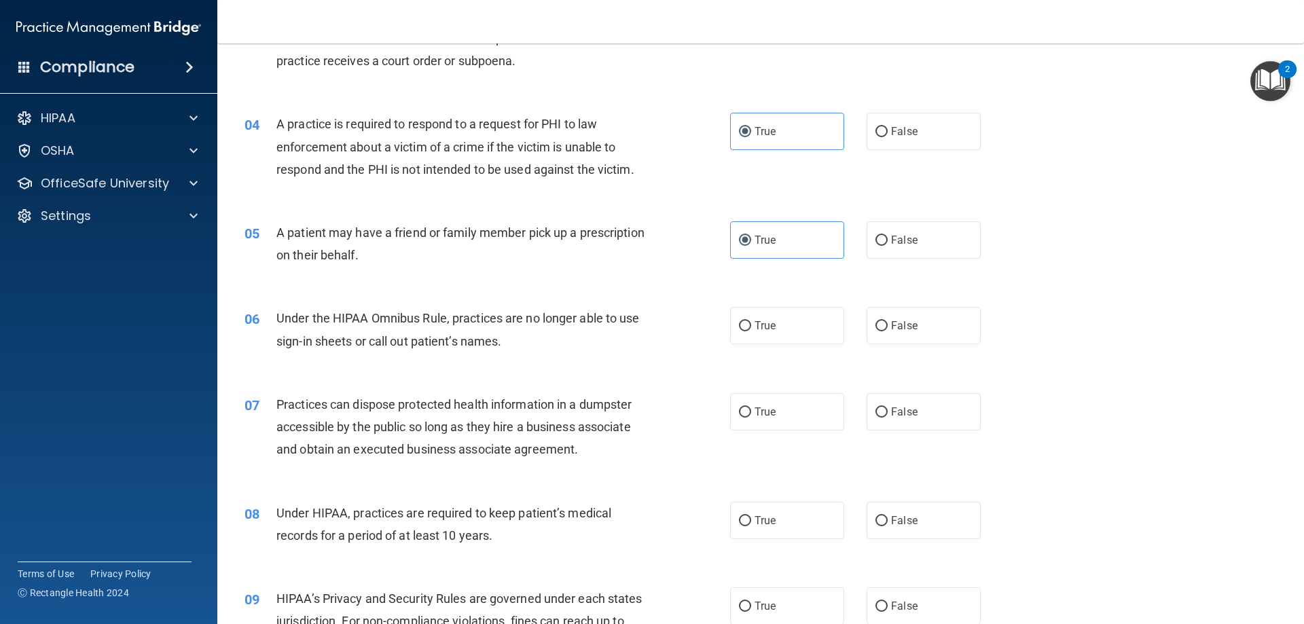
scroll to position [339, 0]
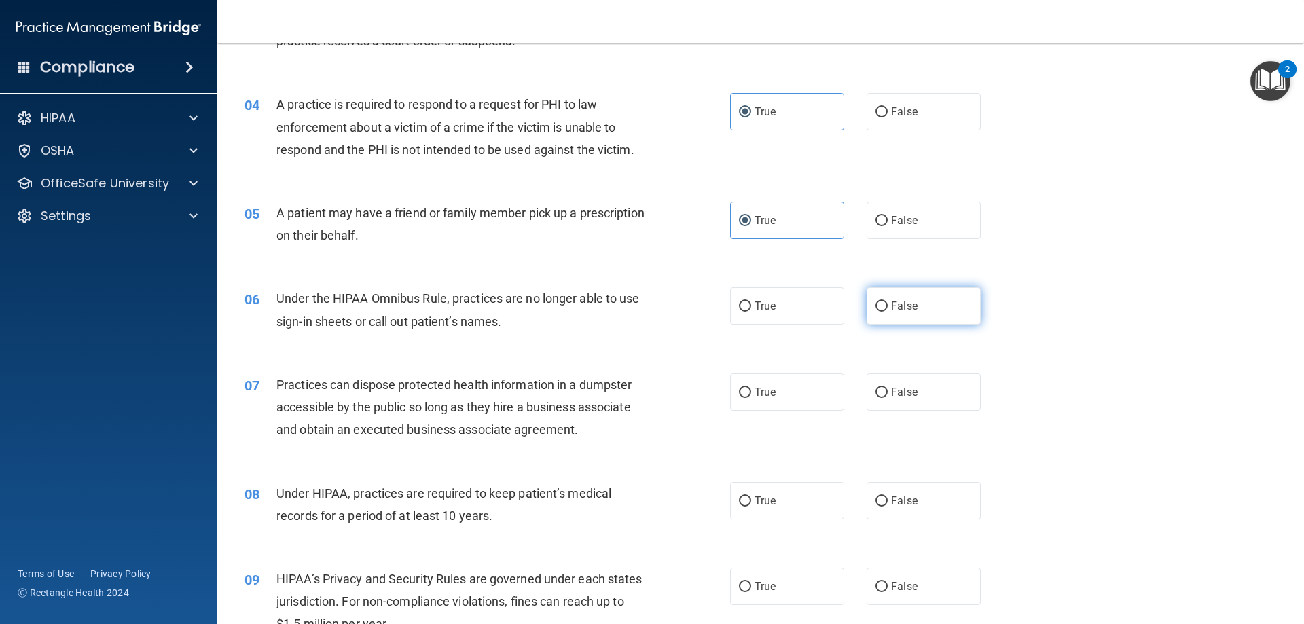
click at [900, 311] on span "False" at bounding box center [904, 305] width 26 height 13
click at [887, 311] on input "False" at bounding box center [881, 306] width 12 height 10
radio input "true"
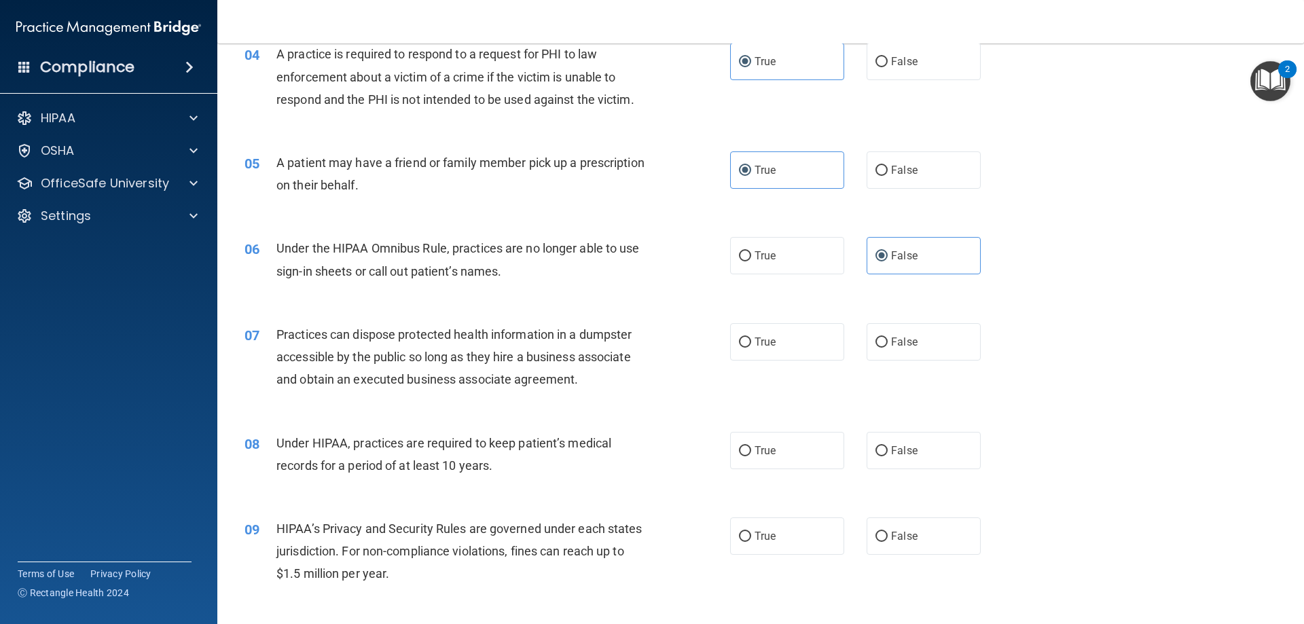
scroll to position [475, 0]
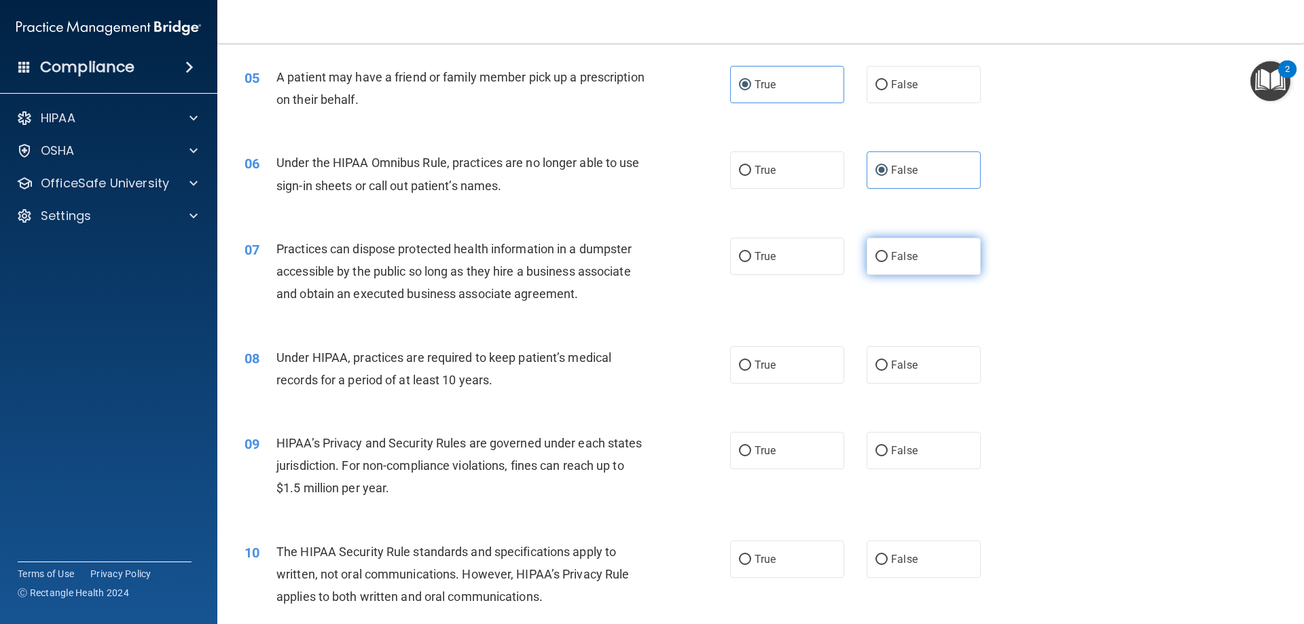
click at [884, 246] on label "False" at bounding box center [923, 256] width 114 height 37
click at [884, 252] on input "False" at bounding box center [881, 257] width 12 height 10
radio input "true"
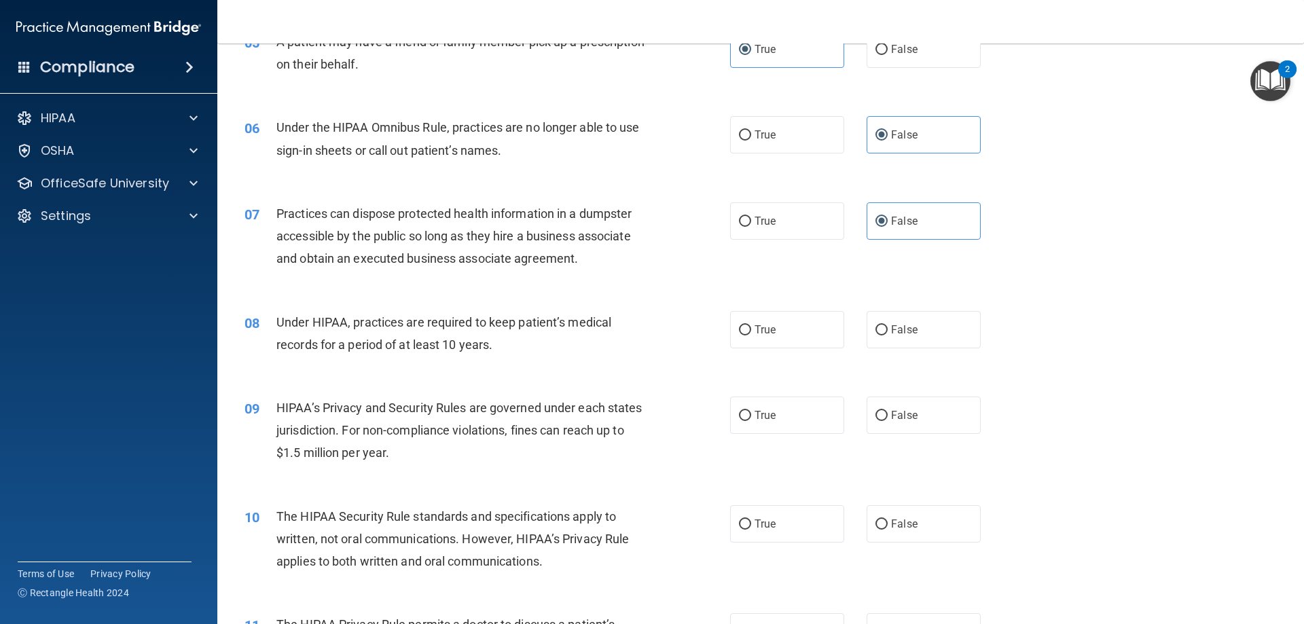
scroll to position [543, 0]
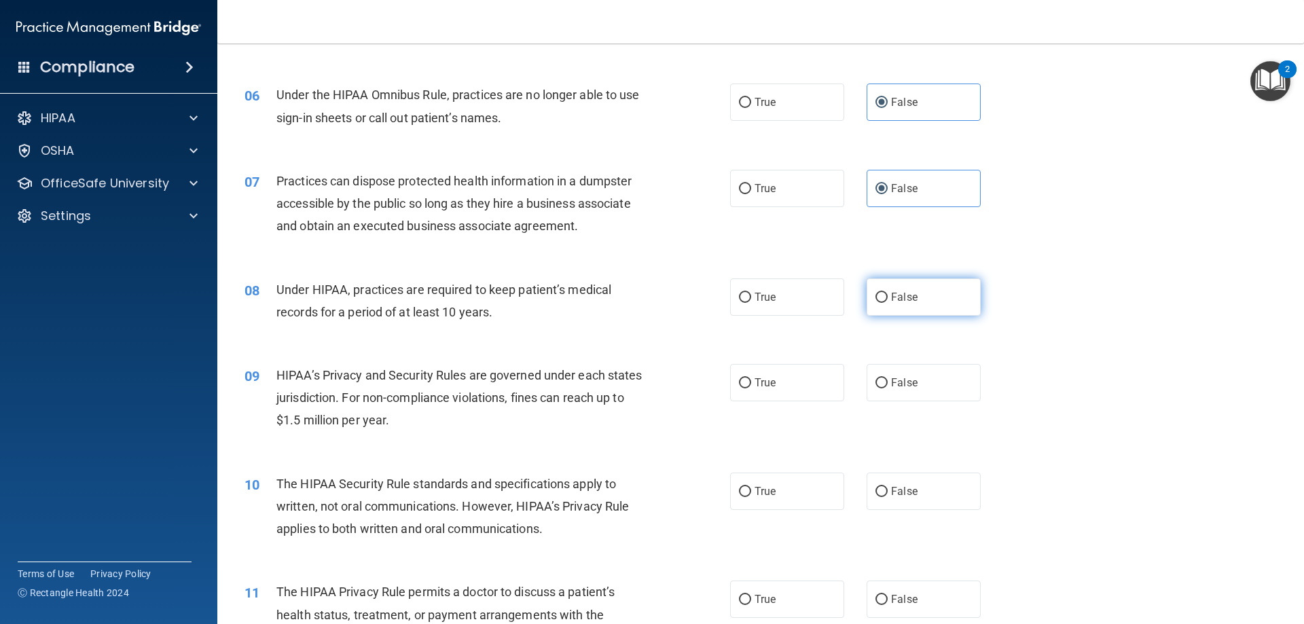
click at [891, 308] on label "False" at bounding box center [923, 296] width 114 height 37
click at [887, 303] on input "False" at bounding box center [881, 298] width 12 height 10
radio input "true"
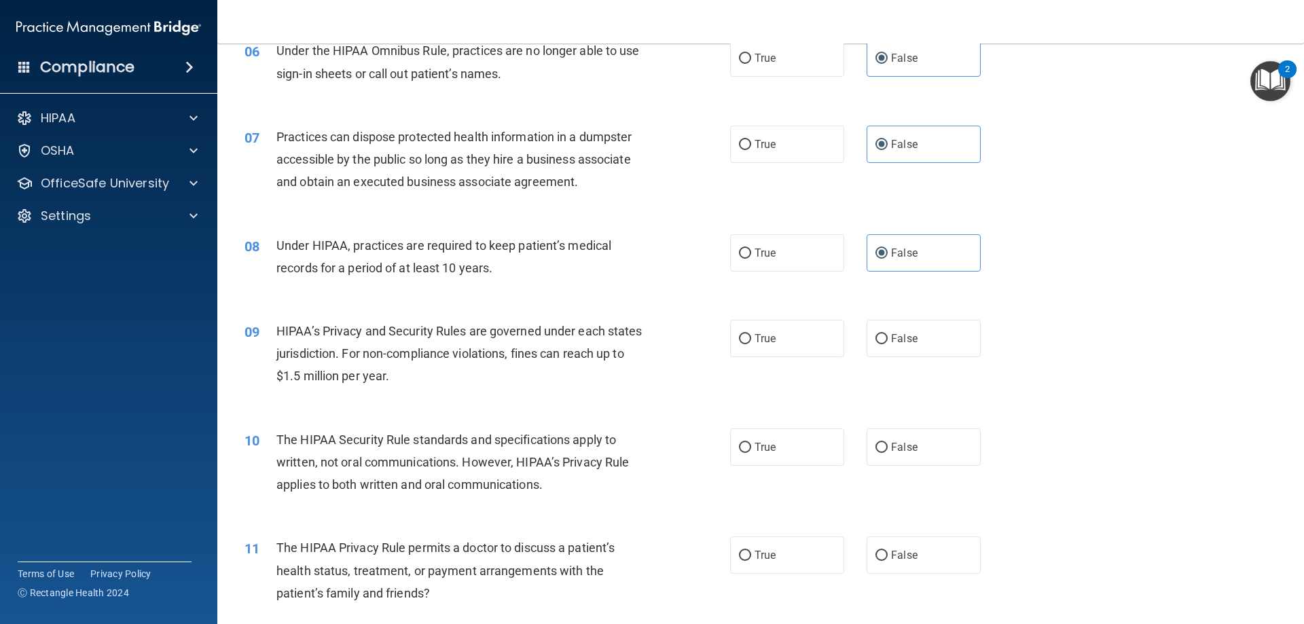
scroll to position [611, 0]
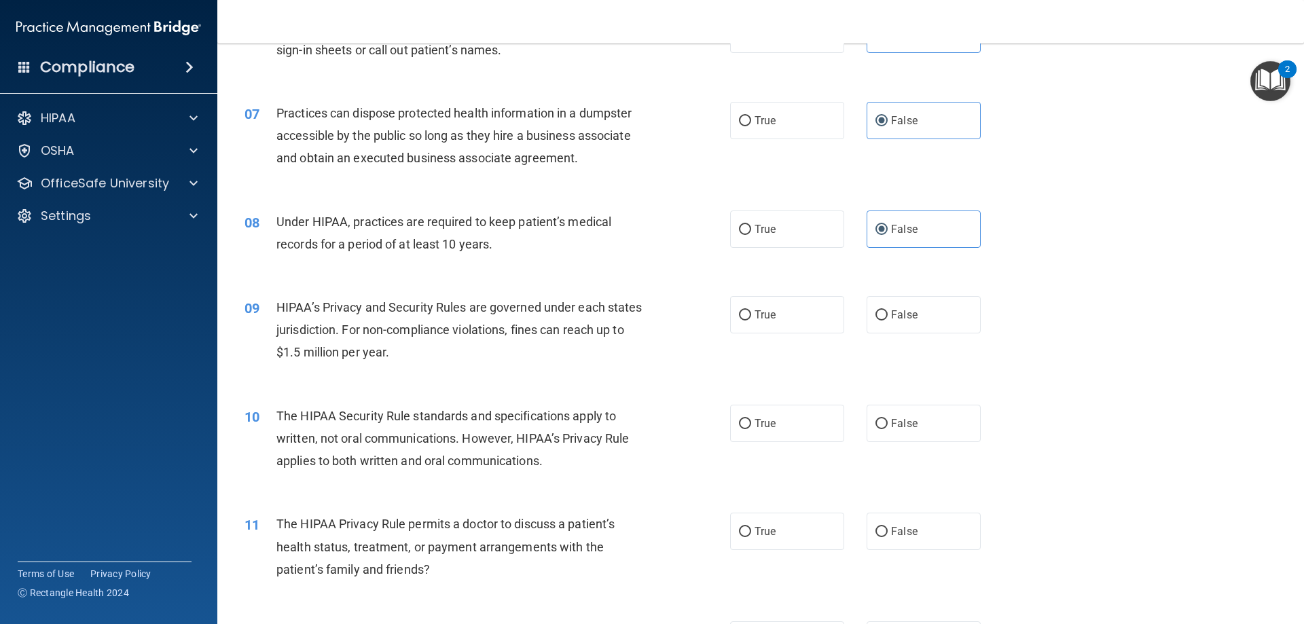
drag, startPoint x: 903, startPoint y: 322, endPoint x: 872, endPoint y: 337, distance: 34.0
click at [904, 322] on label "False" at bounding box center [923, 314] width 114 height 37
click at [887, 320] on input "False" at bounding box center [881, 315] width 12 height 10
radio input "true"
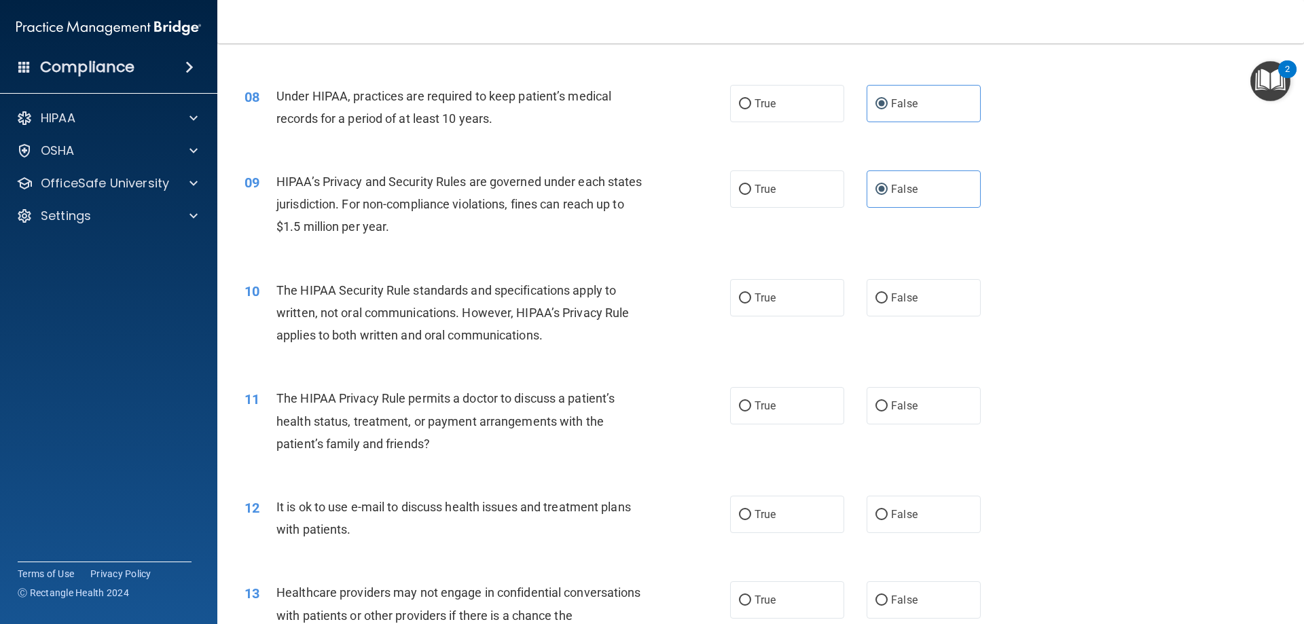
scroll to position [747, 0]
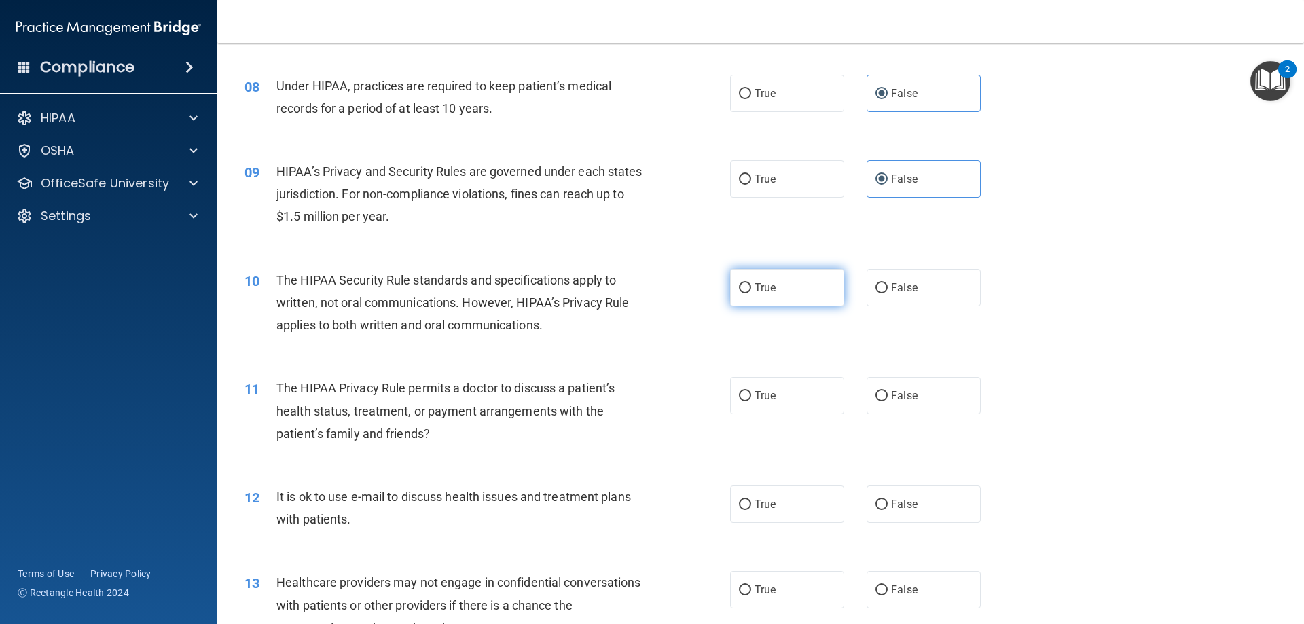
click at [790, 291] on label "True" at bounding box center [787, 287] width 114 height 37
click at [751, 291] on input "True" at bounding box center [745, 288] width 12 height 10
radio input "true"
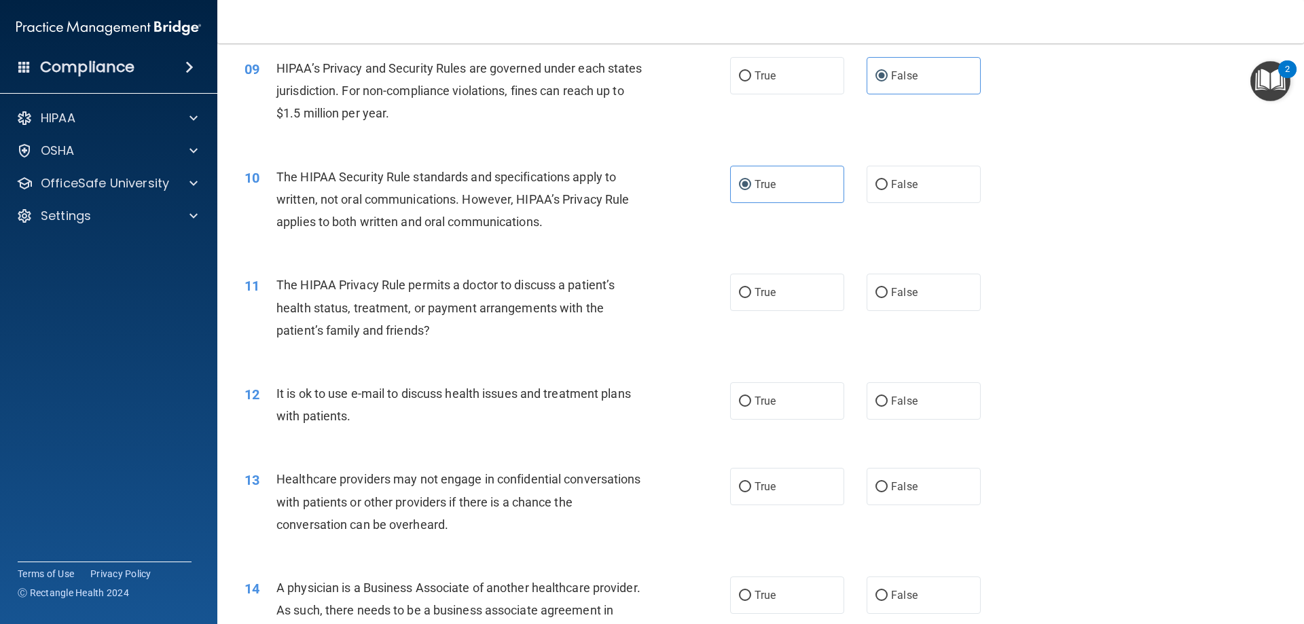
scroll to position [883, 0]
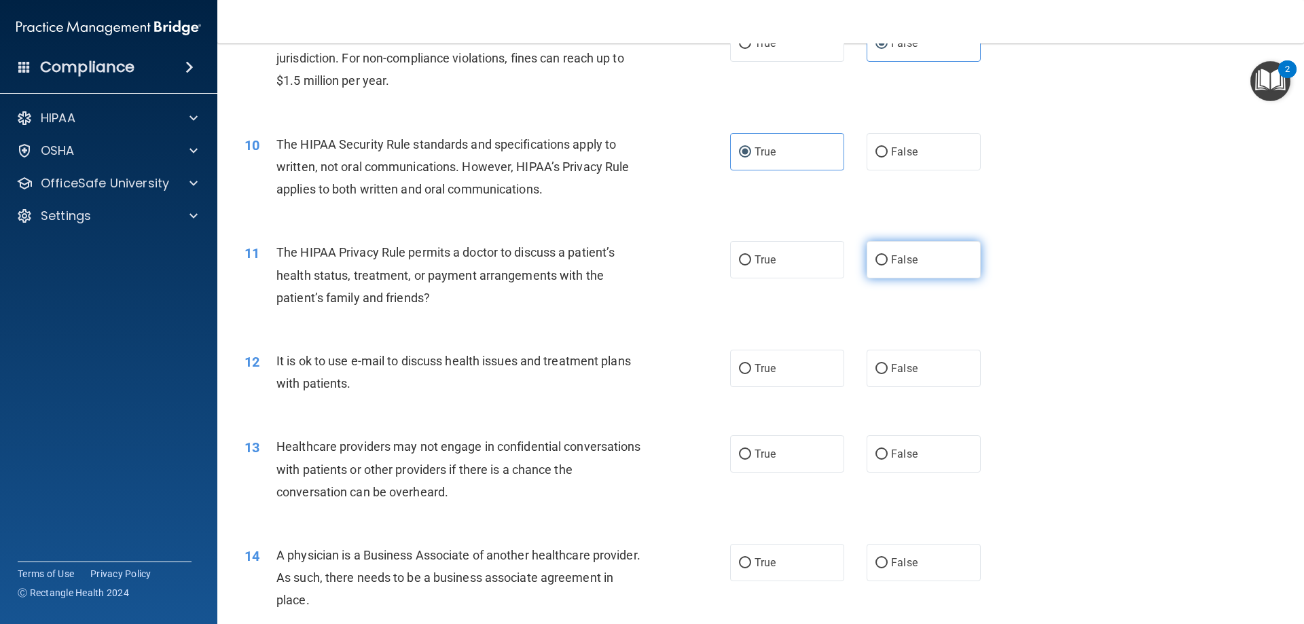
click at [908, 257] on span "False" at bounding box center [904, 259] width 26 height 13
click at [887, 257] on input "False" at bounding box center [881, 260] width 12 height 10
radio input "true"
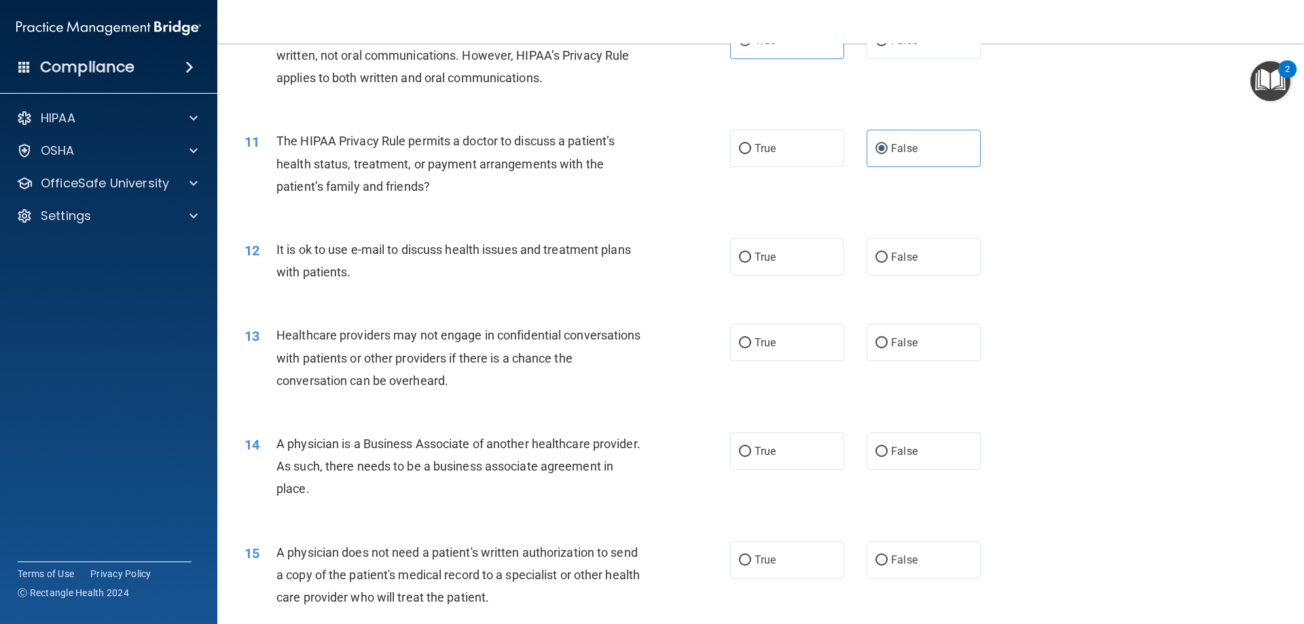
scroll to position [1018, 0]
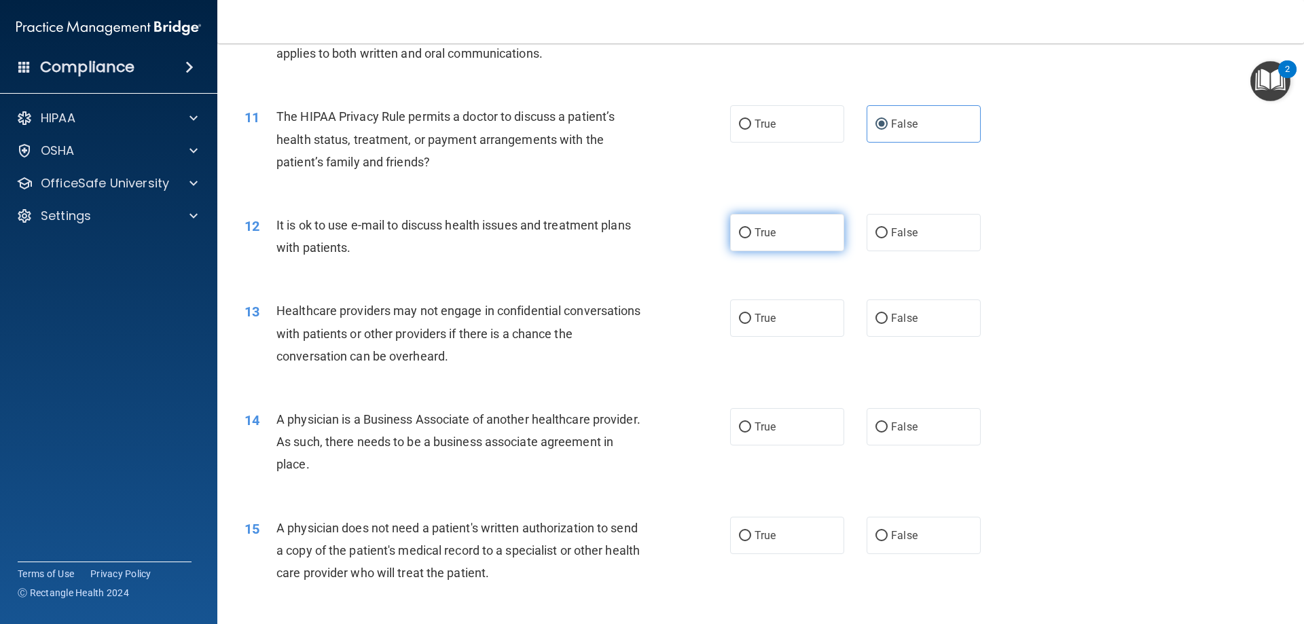
click at [797, 244] on label "True" at bounding box center [787, 232] width 114 height 37
click at [751, 238] on input "True" at bounding box center [745, 233] width 12 height 10
radio input "true"
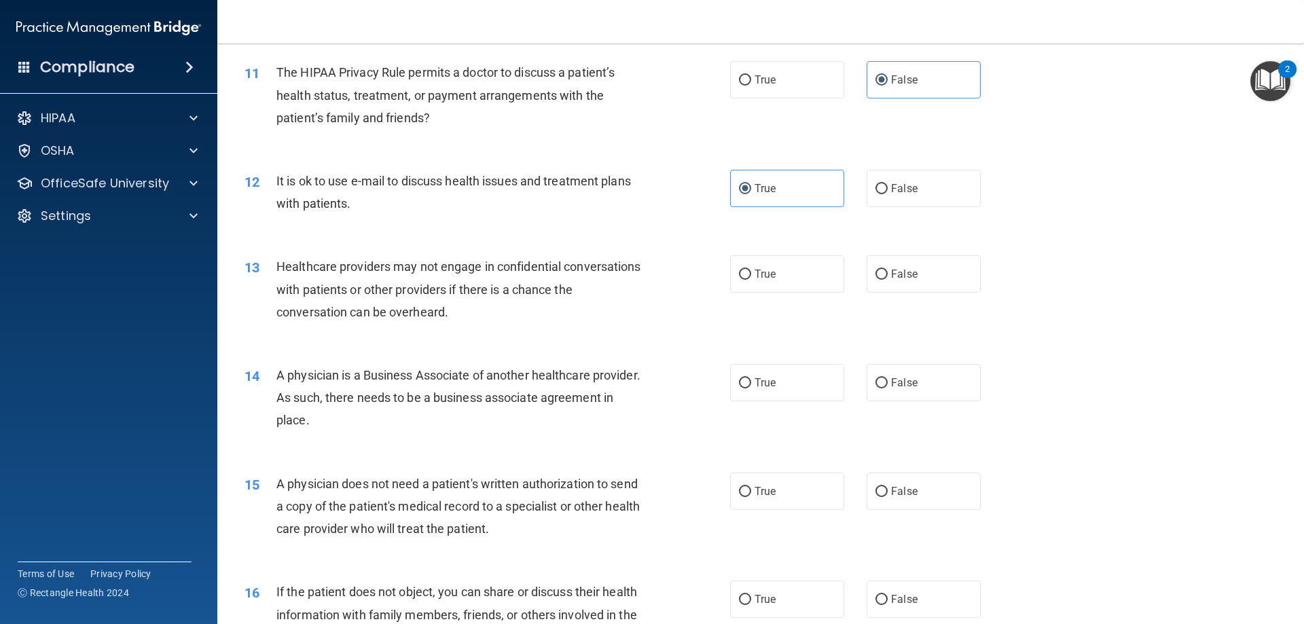
scroll to position [1086, 0]
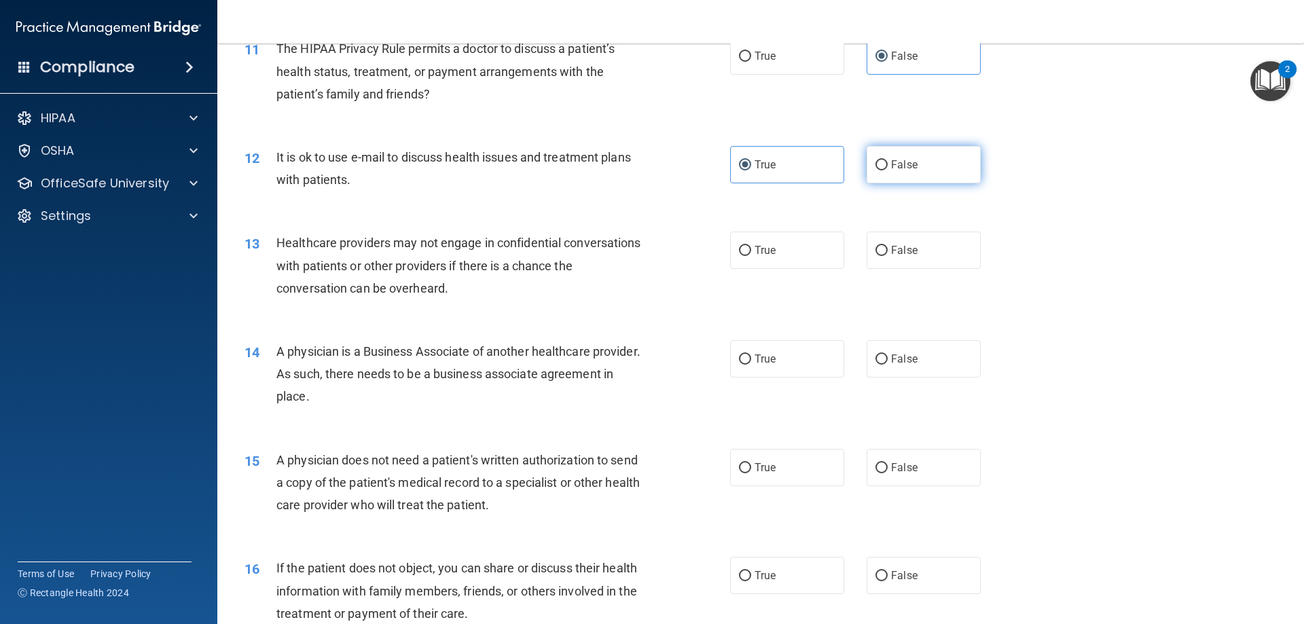
click at [900, 158] on label "False" at bounding box center [923, 164] width 114 height 37
click at [887, 160] on input "False" at bounding box center [881, 165] width 12 height 10
radio input "true"
radio input "false"
click at [889, 258] on label "False" at bounding box center [923, 250] width 114 height 37
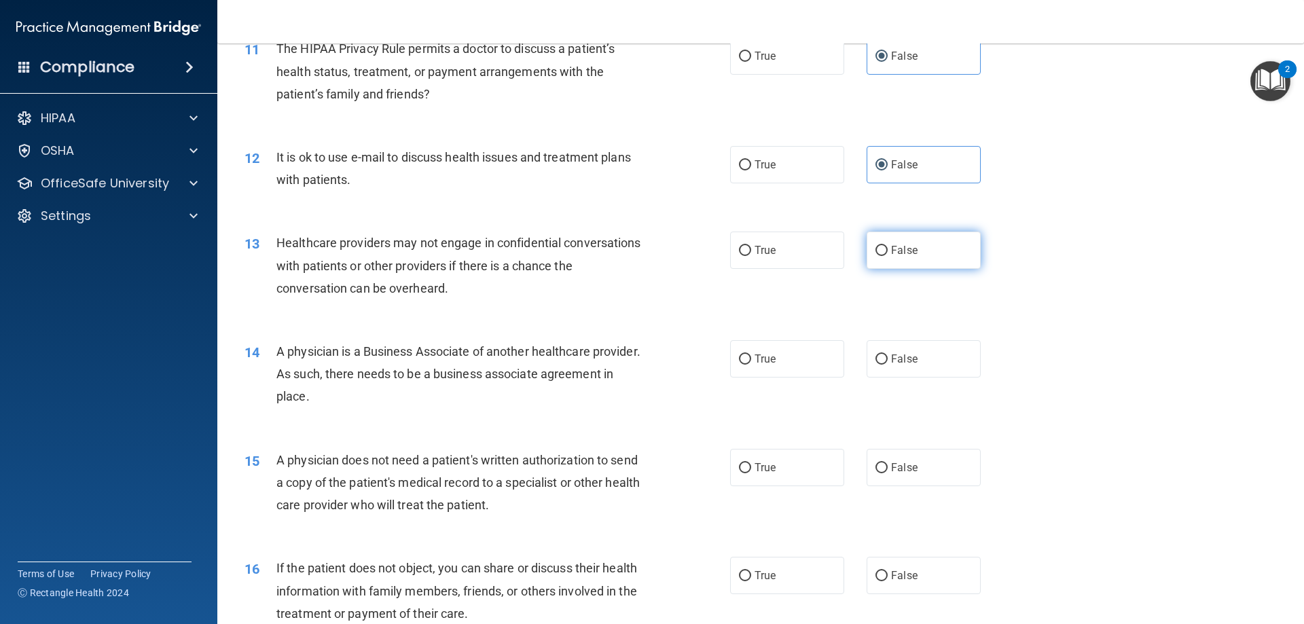
click at [887, 256] on input "False" at bounding box center [881, 251] width 12 height 10
radio input "true"
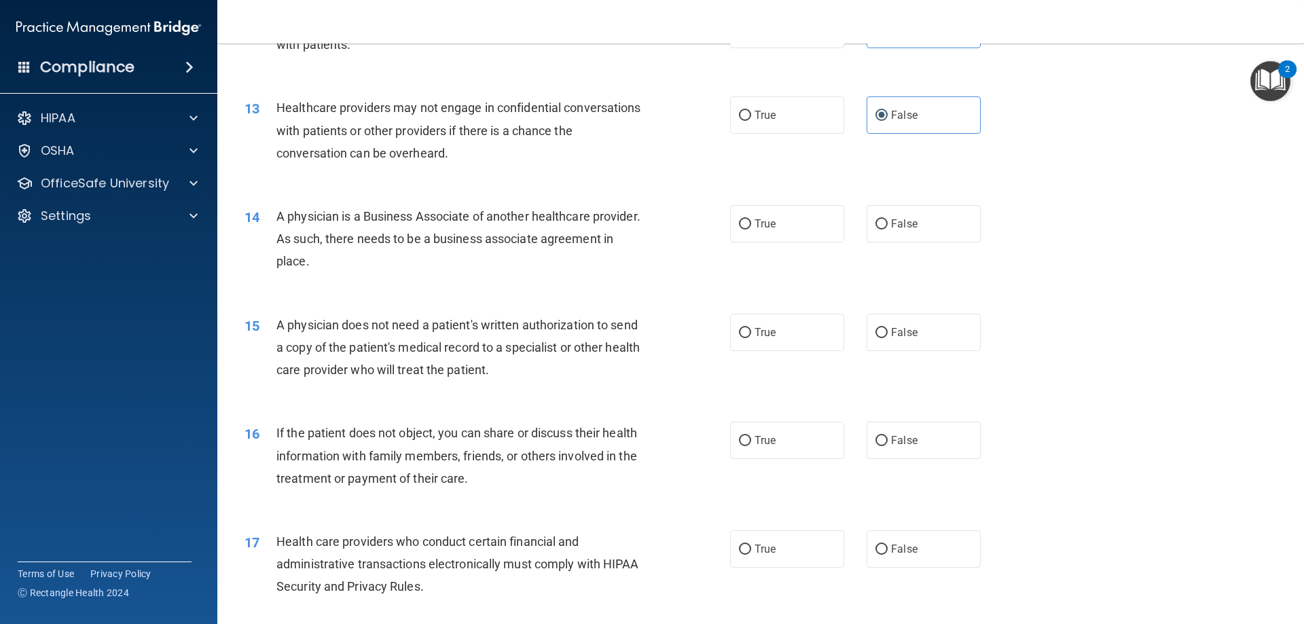
scroll to position [1222, 0]
drag, startPoint x: 906, startPoint y: 242, endPoint x: 916, endPoint y: 227, distance: 18.6
click at [906, 242] on div "14 A physician is a Business Associate of another healthcare provider. As such,…" at bounding box center [760, 241] width 1052 height 109
click at [916, 223] on label "False" at bounding box center [923, 222] width 114 height 37
click at [887, 223] on input "False" at bounding box center [881, 224] width 12 height 10
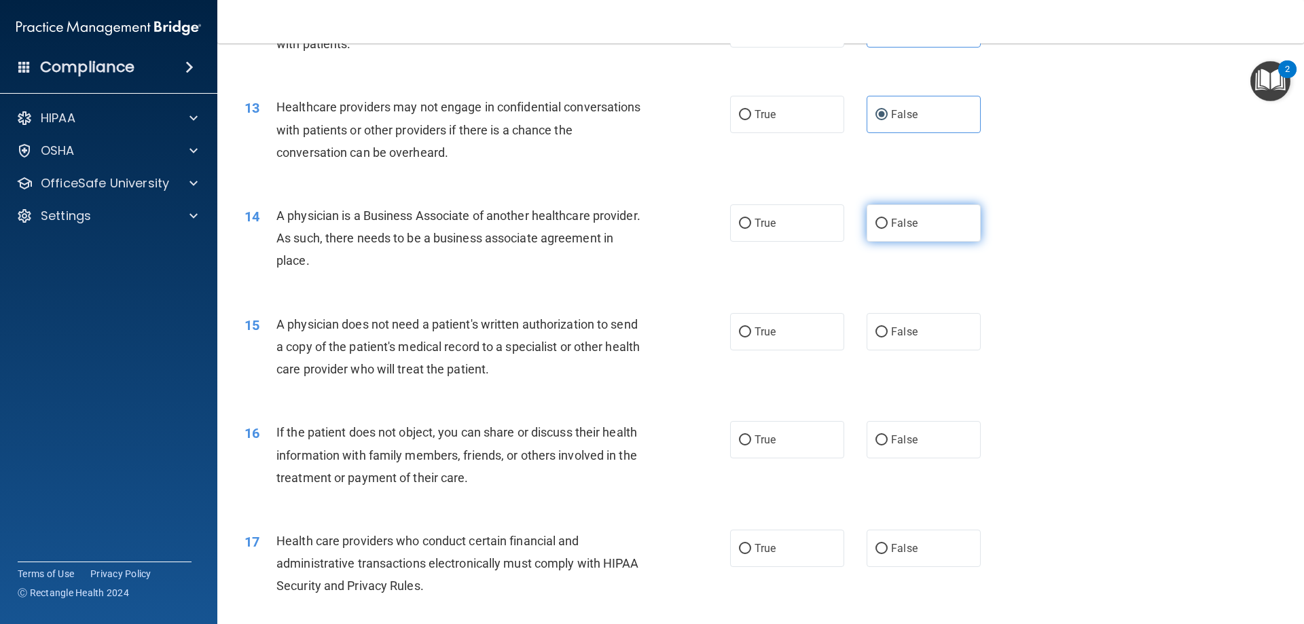
radio input "true"
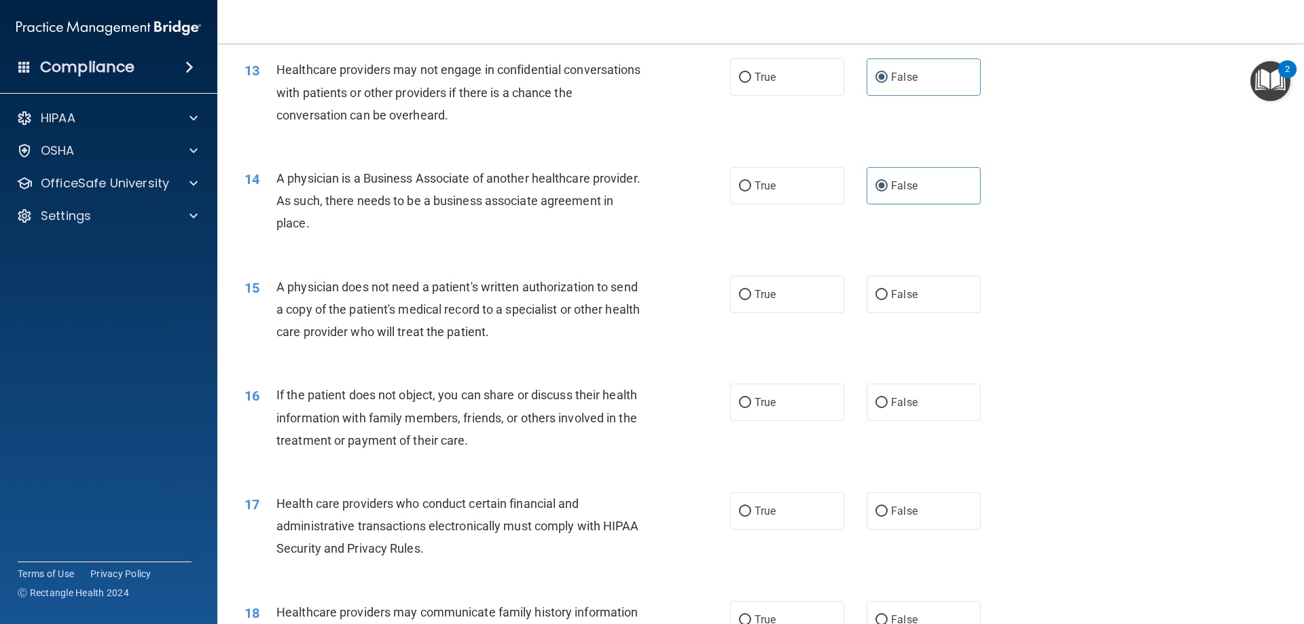
scroll to position [1290, 0]
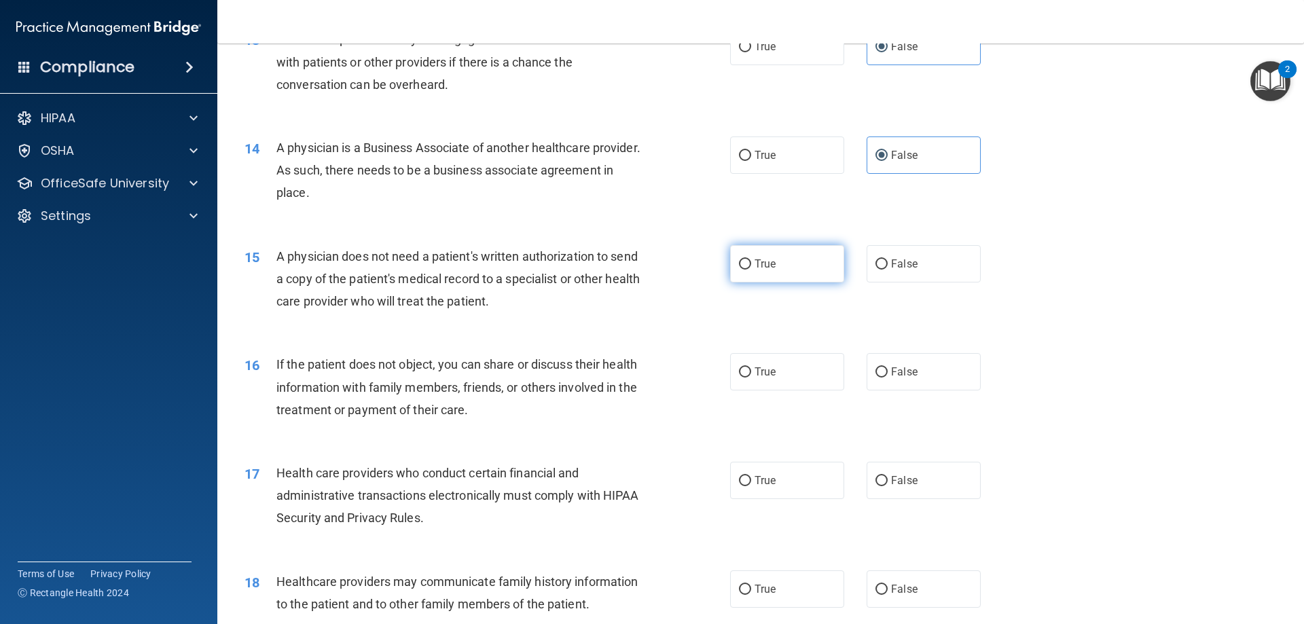
click at [767, 246] on label "True" at bounding box center [787, 263] width 114 height 37
click at [751, 259] on input "True" at bounding box center [745, 264] width 12 height 10
radio input "true"
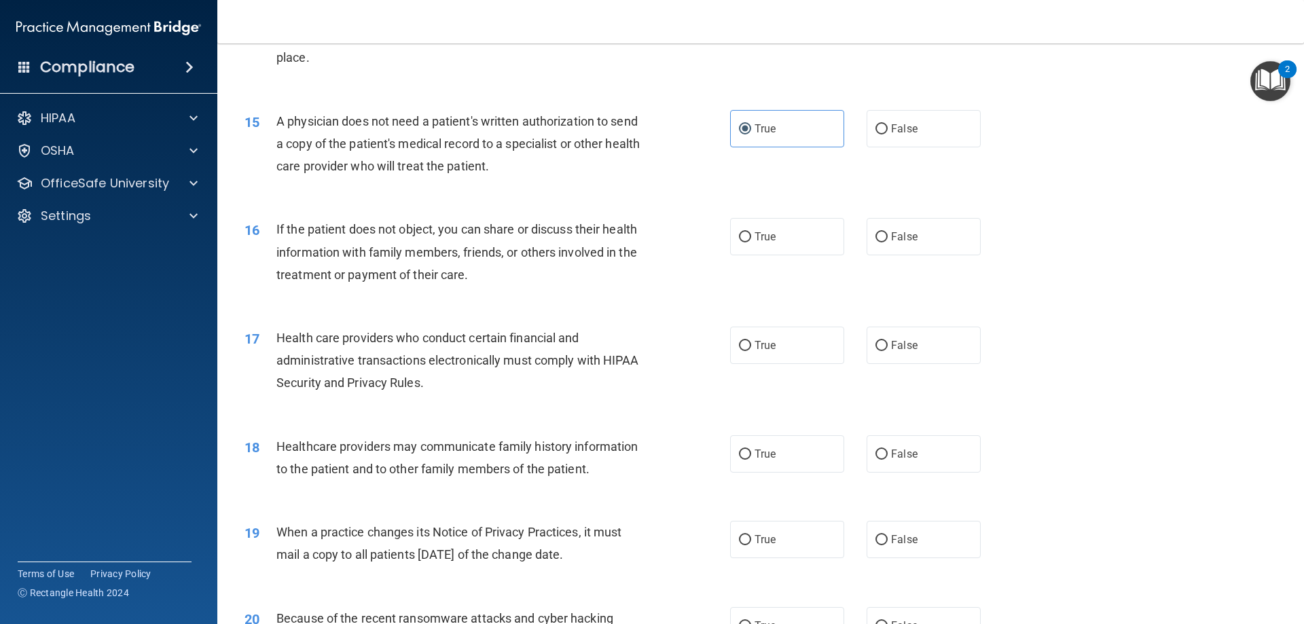
scroll to position [1426, 0]
click at [893, 229] on span "False" at bounding box center [904, 235] width 26 height 13
click at [887, 232] on input "False" at bounding box center [881, 237] width 12 height 10
radio input "true"
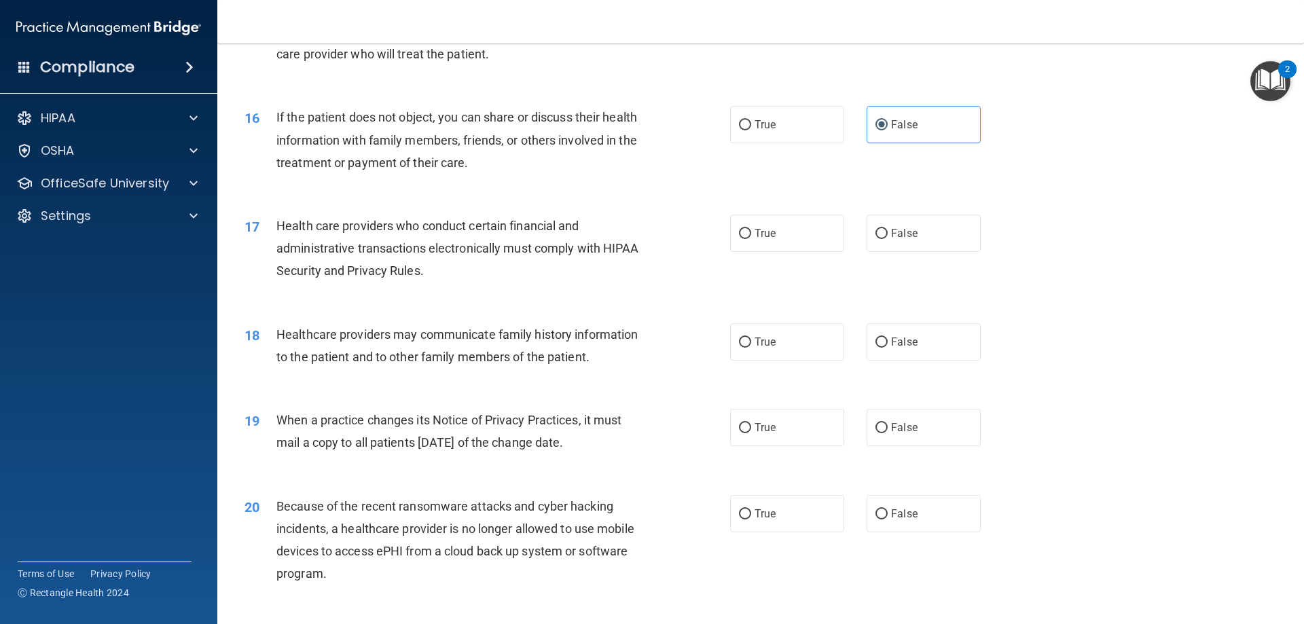
scroll to position [1562, 0]
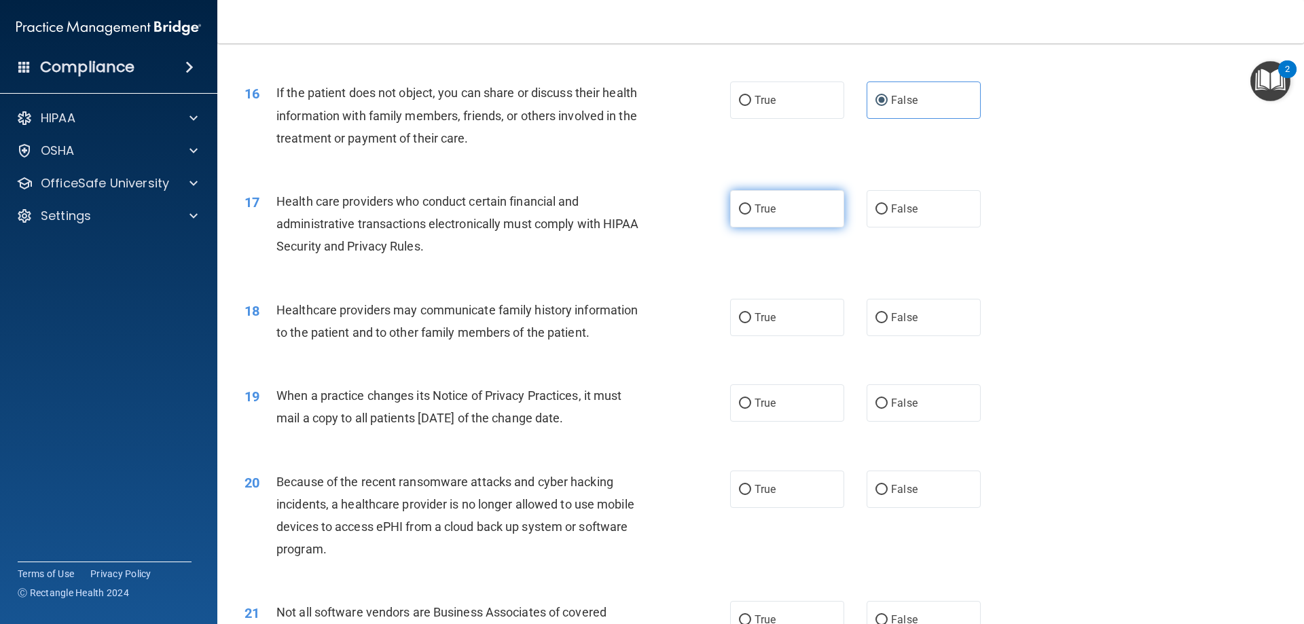
click at [732, 213] on label "True" at bounding box center [787, 208] width 114 height 37
click at [739, 213] on input "True" at bounding box center [745, 209] width 12 height 10
radio input "true"
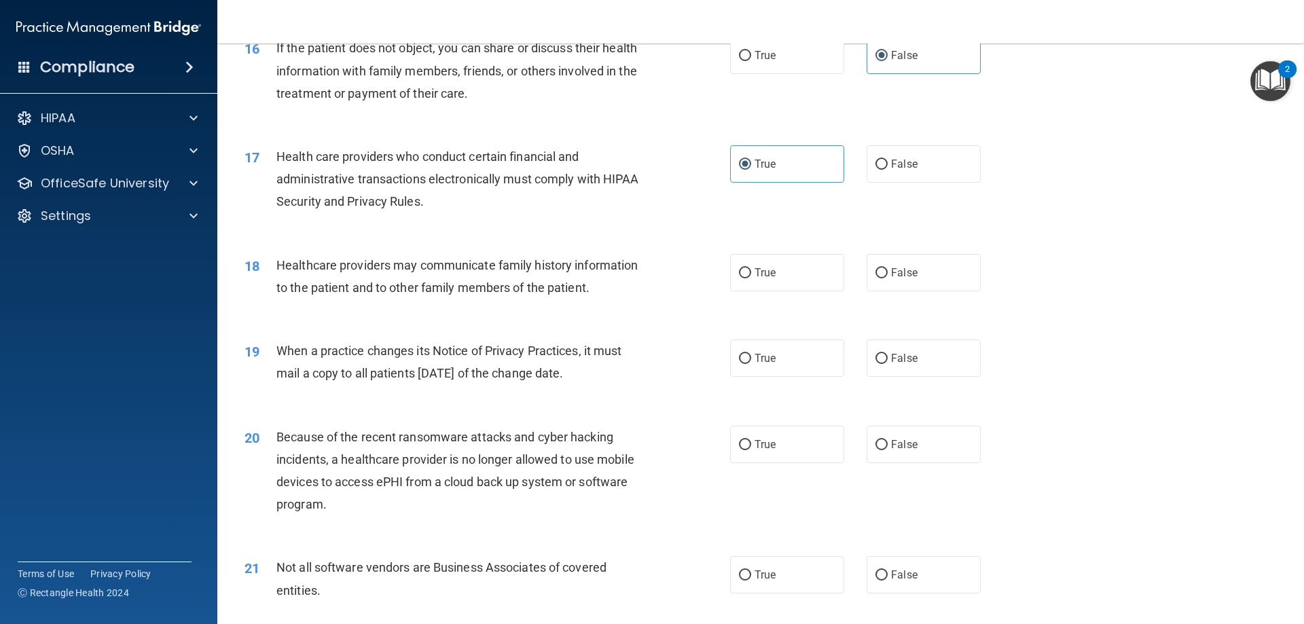
scroll to position [1697, 0]
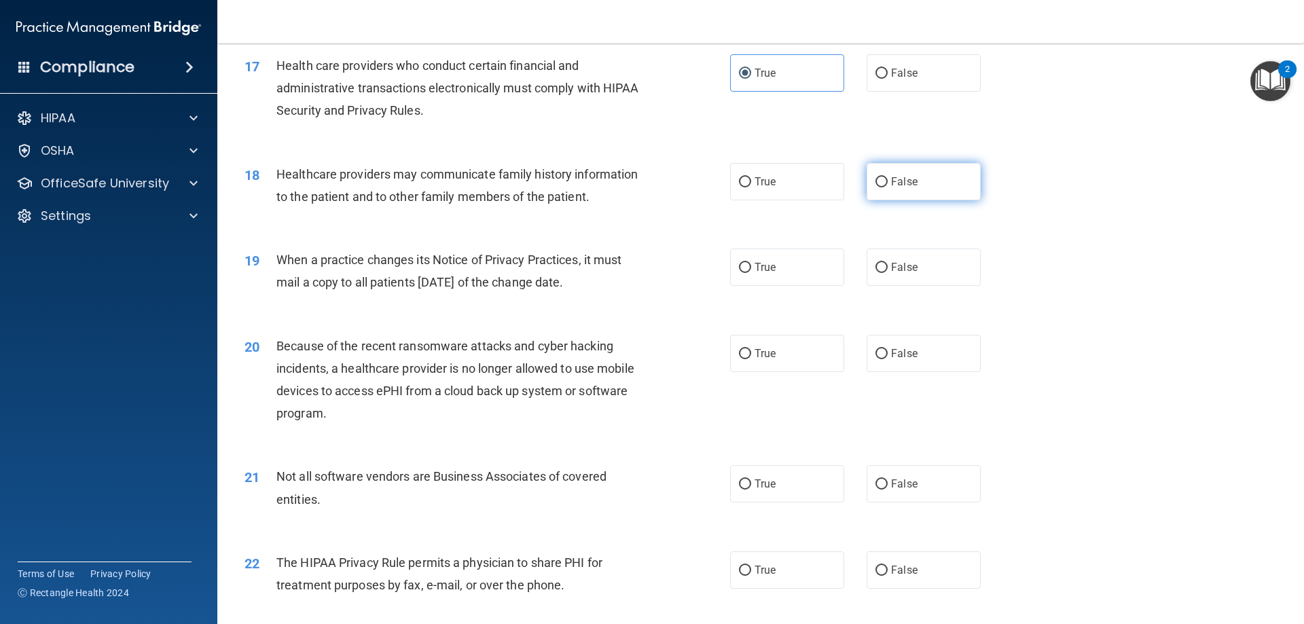
click at [917, 187] on label "False" at bounding box center [923, 181] width 114 height 37
click at [887, 187] on input "False" at bounding box center [881, 182] width 12 height 10
radio input "true"
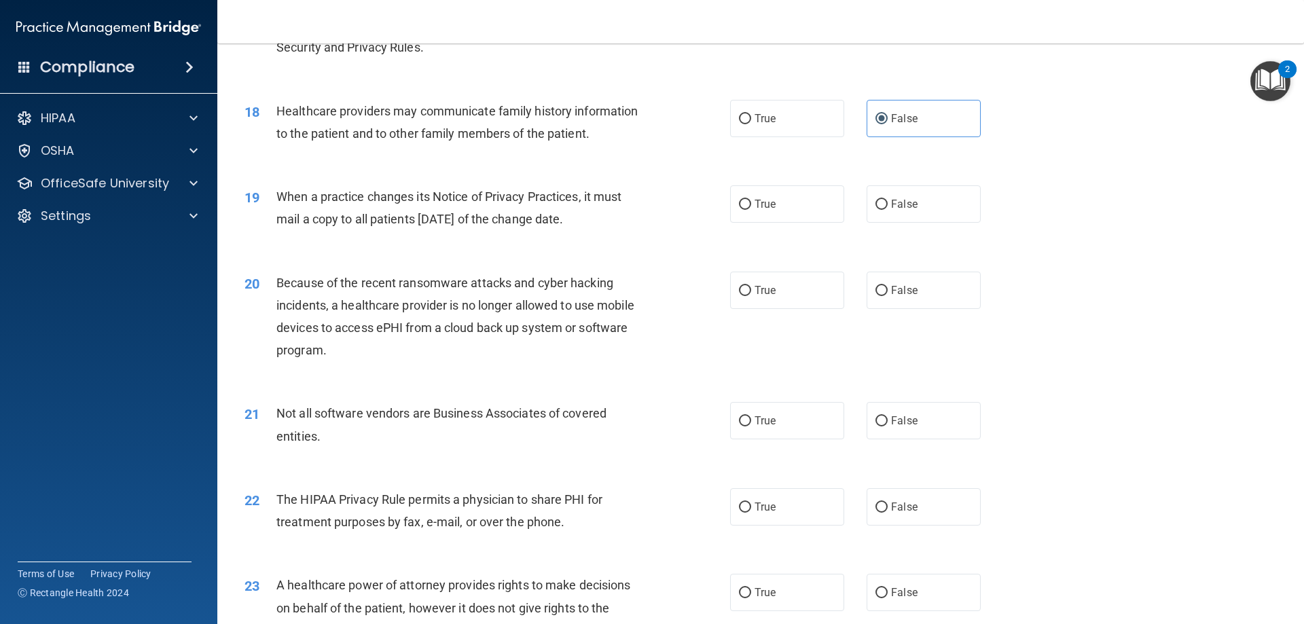
scroll to position [1833, 0]
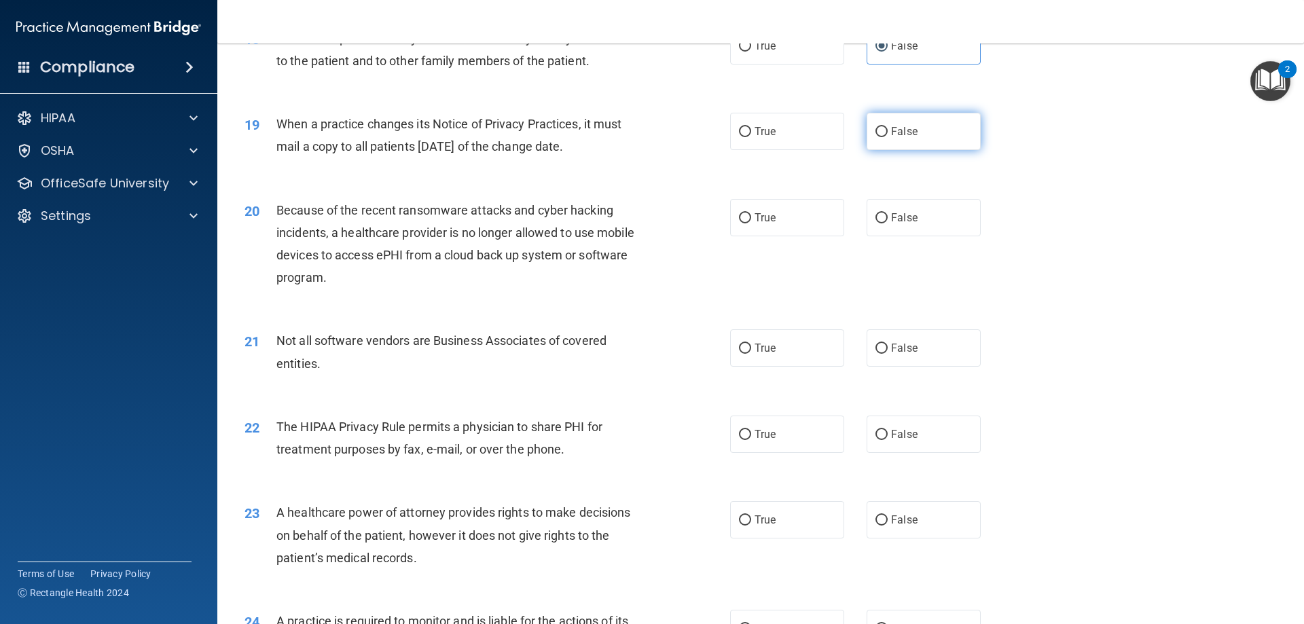
click at [902, 140] on label "False" at bounding box center [923, 131] width 114 height 37
click at [887, 137] on input "False" at bounding box center [881, 132] width 12 height 10
radio input "true"
click at [896, 222] on span "False" at bounding box center [904, 217] width 26 height 13
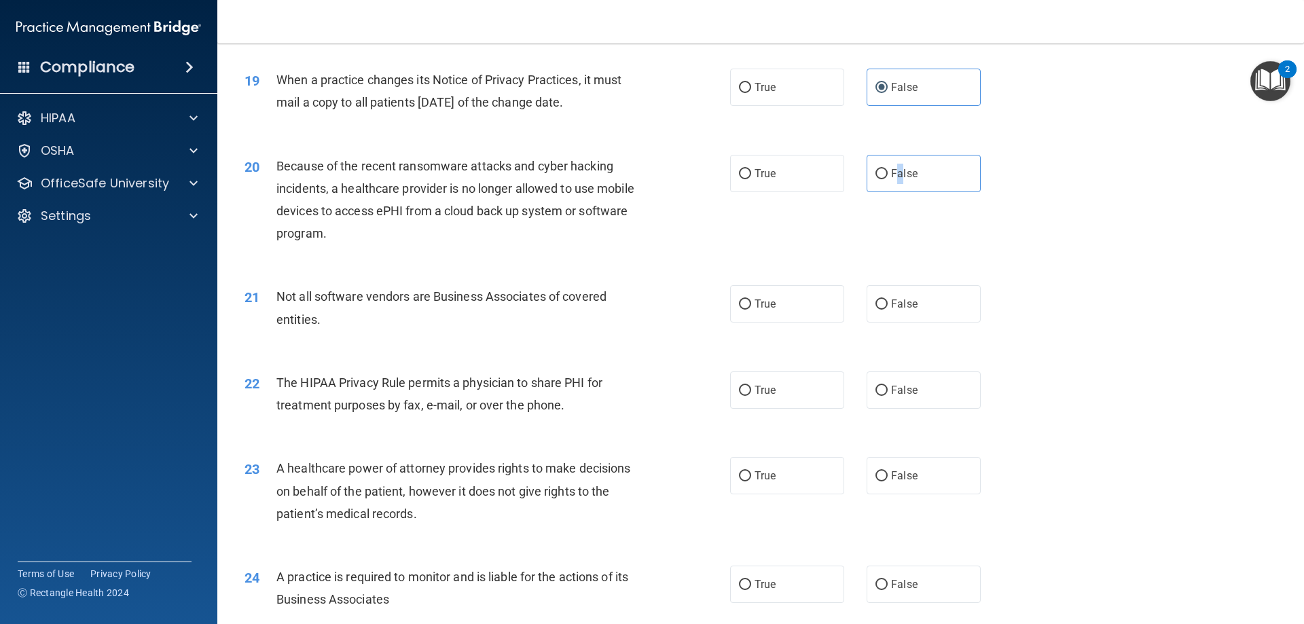
scroll to position [1901, 0]
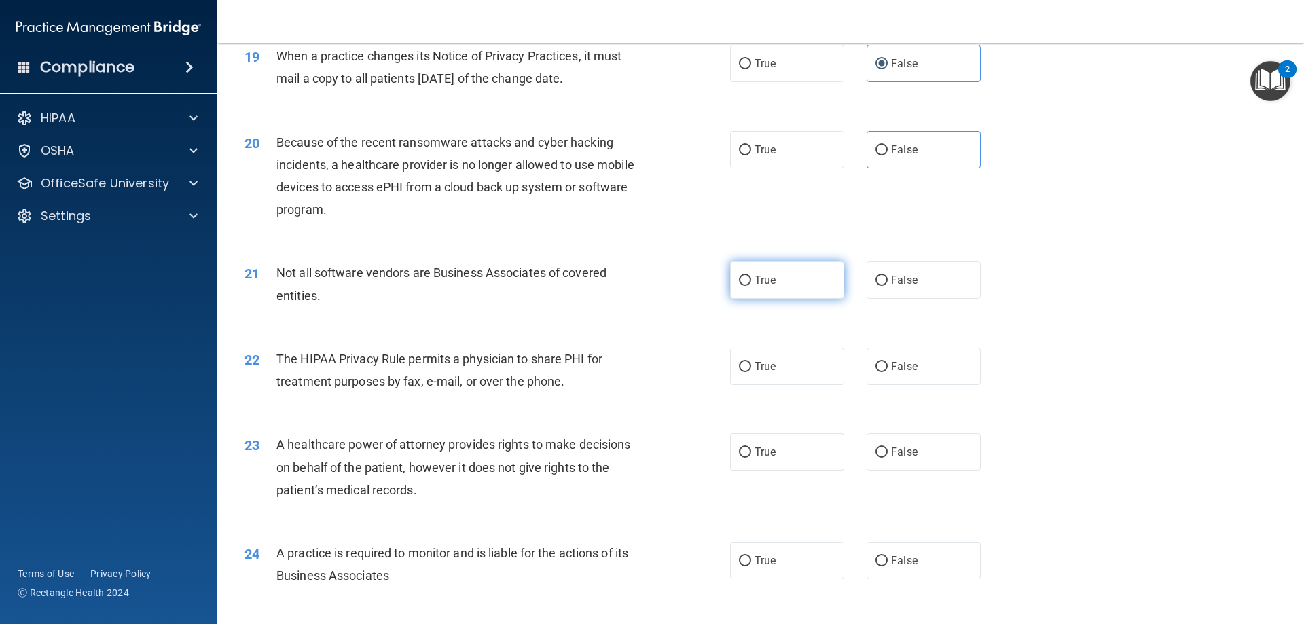
click at [802, 277] on label "True" at bounding box center [787, 279] width 114 height 37
click at [751, 277] on input "True" at bounding box center [745, 281] width 12 height 10
radio input "true"
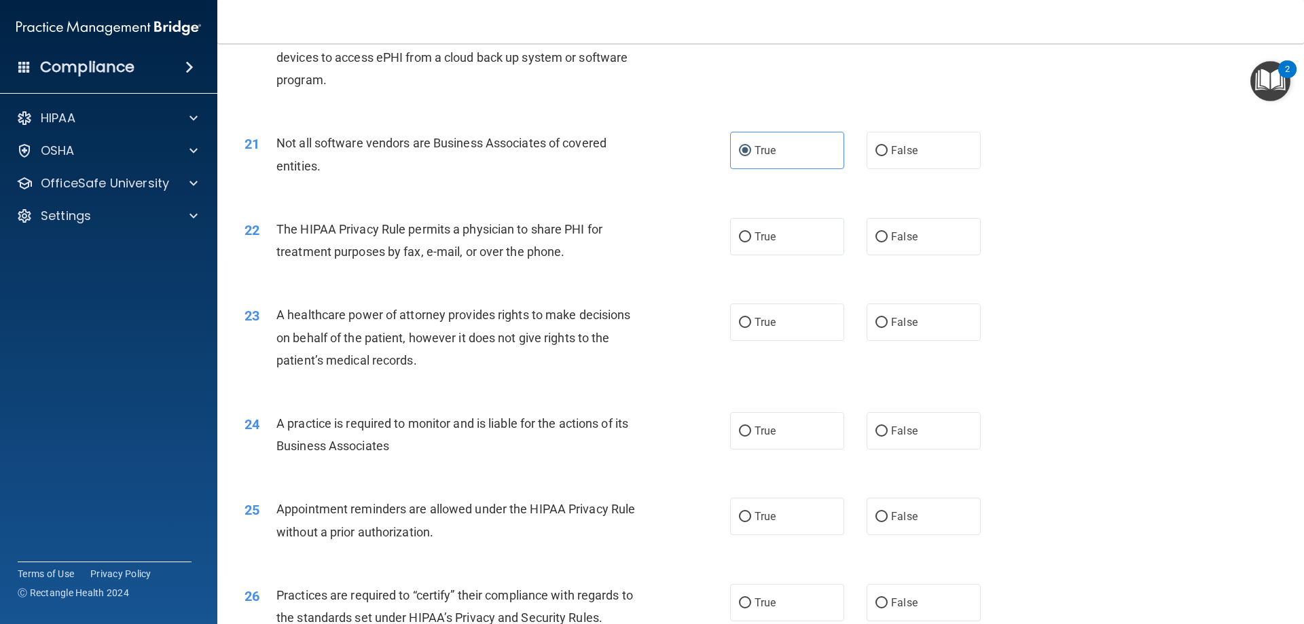
scroll to position [2037, 0]
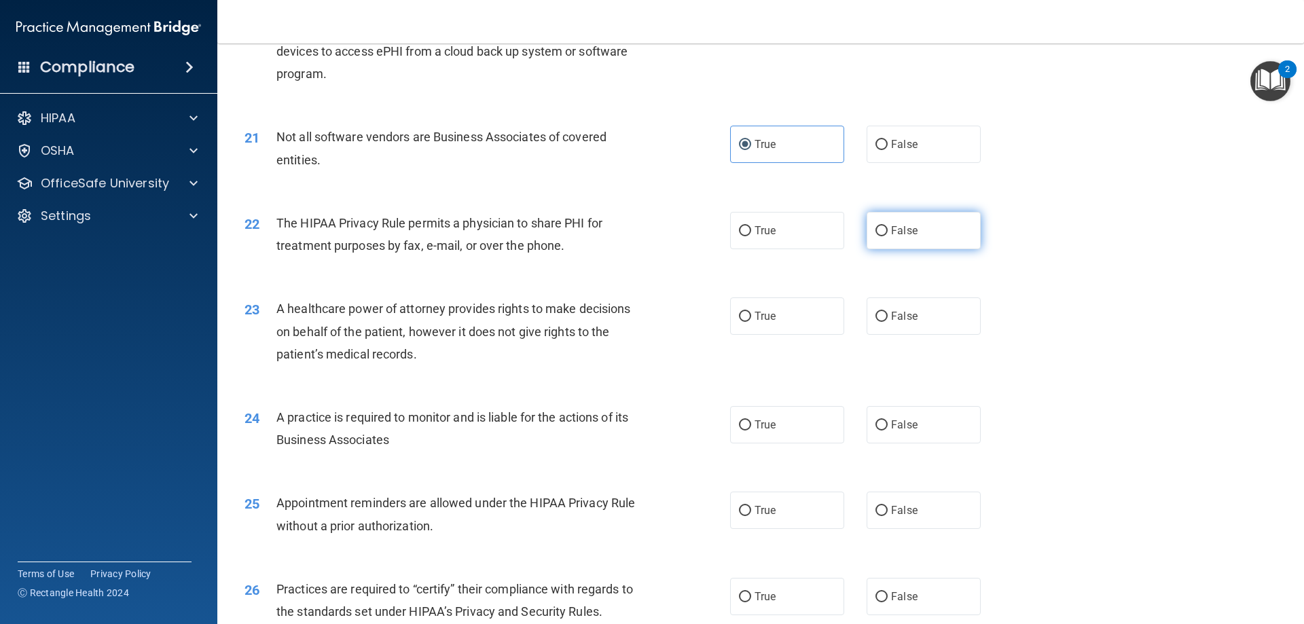
click at [902, 231] on span "False" at bounding box center [904, 230] width 26 height 13
click at [887, 231] on input "False" at bounding box center [881, 231] width 12 height 10
radio input "true"
click at [764, 229] on span "True" at bounding box center [764, 230] width 21 height 13
click at [751, 229] on input "True" at bounding box center [745, 231] width 12 height 10
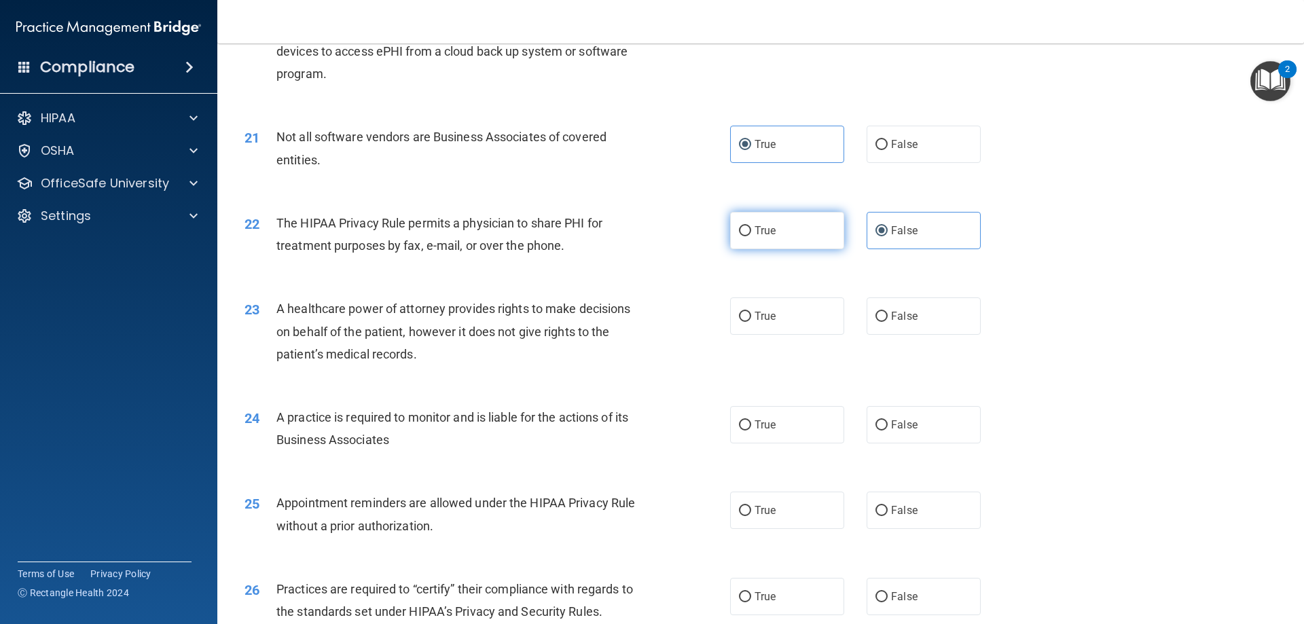
radio input "true"
radio input "false"
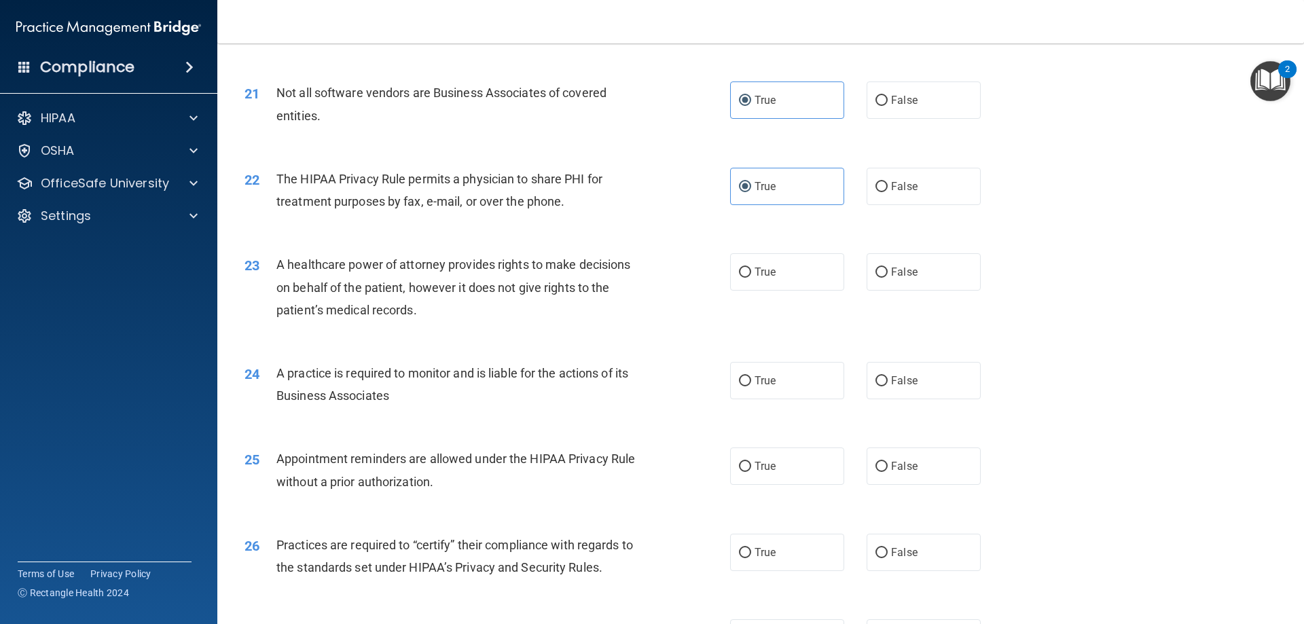
scroll to position [2105, 0]
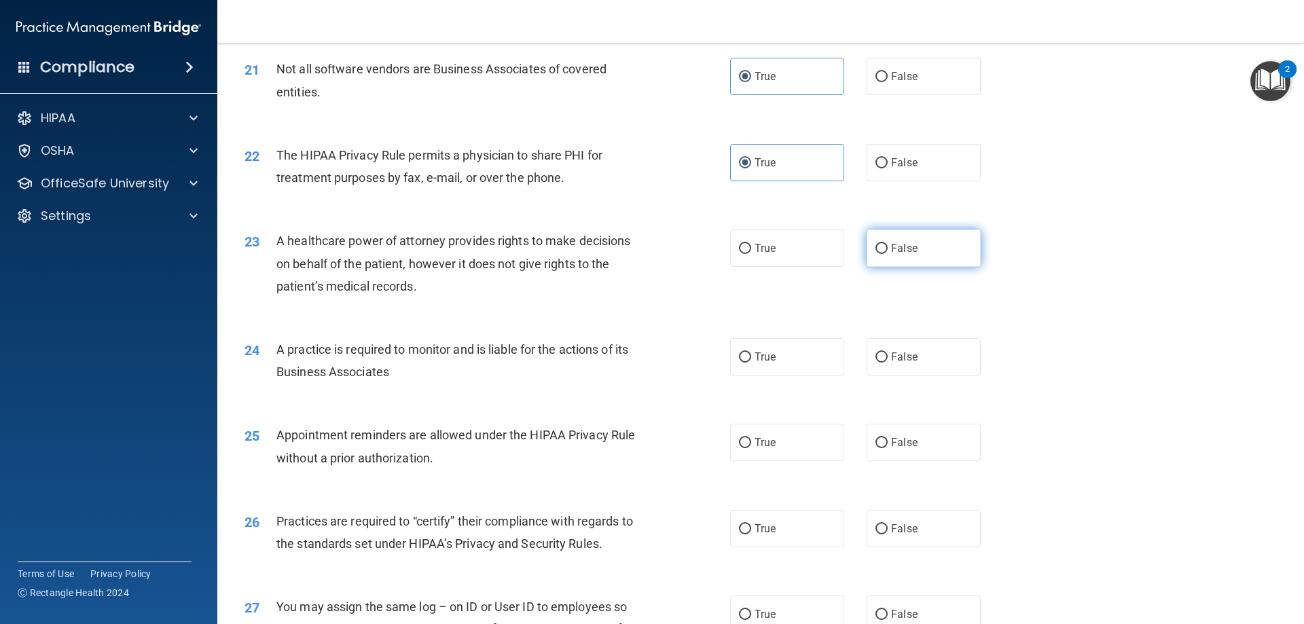
click at [931, 233] on label "False" at bounding box center [923, 247] width 114 height 37
click at [887, 244] on input "False" at bounding box center [881, 249] width 12 height 10
radio input "true"
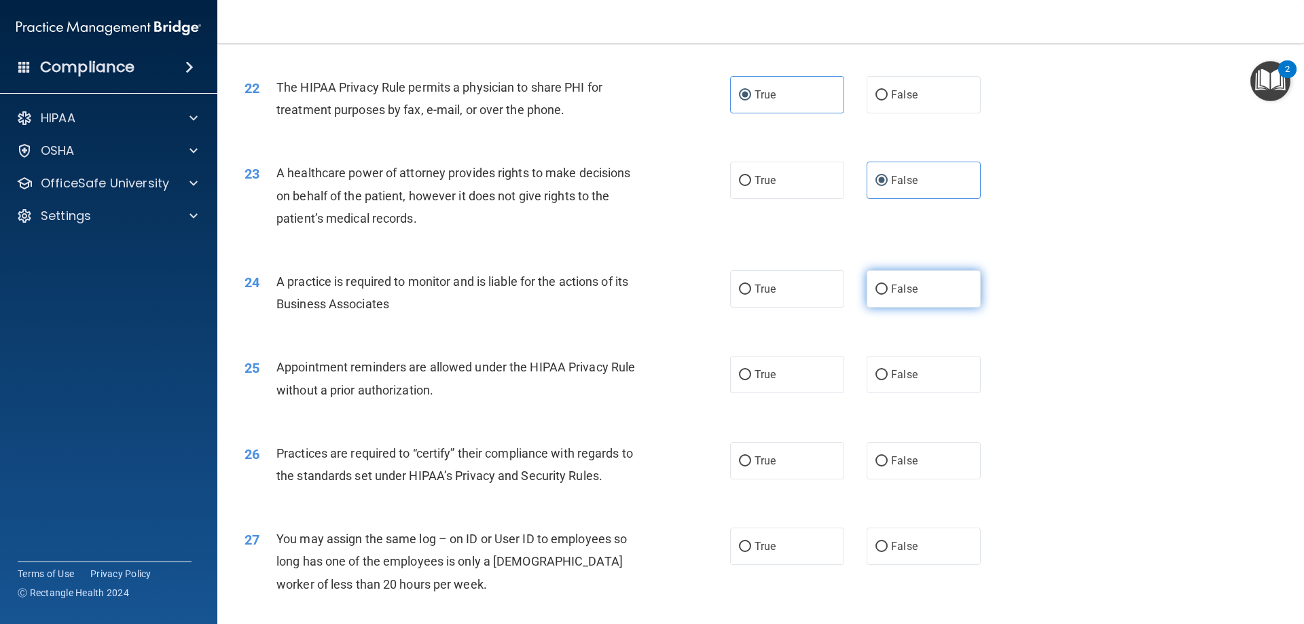
drag, startPoint x: 953, startPoint y: 285, endPoint x: 893, endPoint y: 303, distance: 62.5
click at [954, 285] on label "False" at bounding box center [923, 288] width 114 height 37
click at [887, 285] on input "False" at bounding box center [881, 289] width 12 height 10
radio input "true"
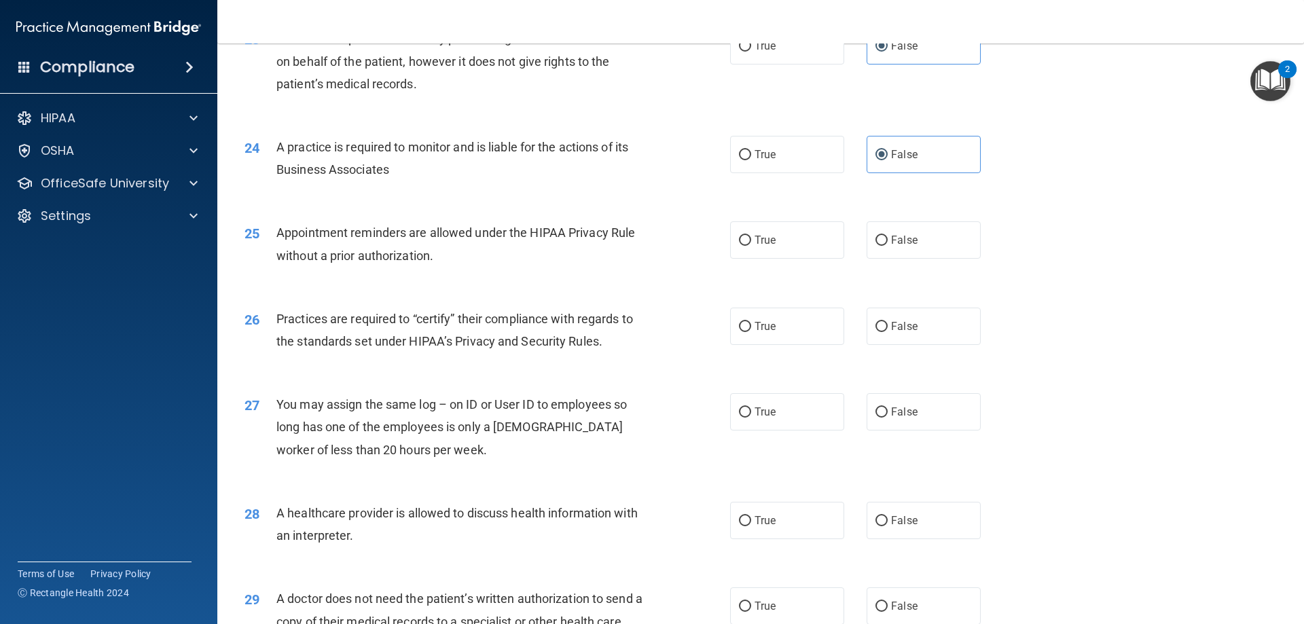
scroll to position [2308, 0]
click at [792, 234] on label "True" at bounding box center [787, 238] width 114 height 37
click at [751, 234] on input "True" at bounding box center [745, 239] width 12 height 10
radio input "true"
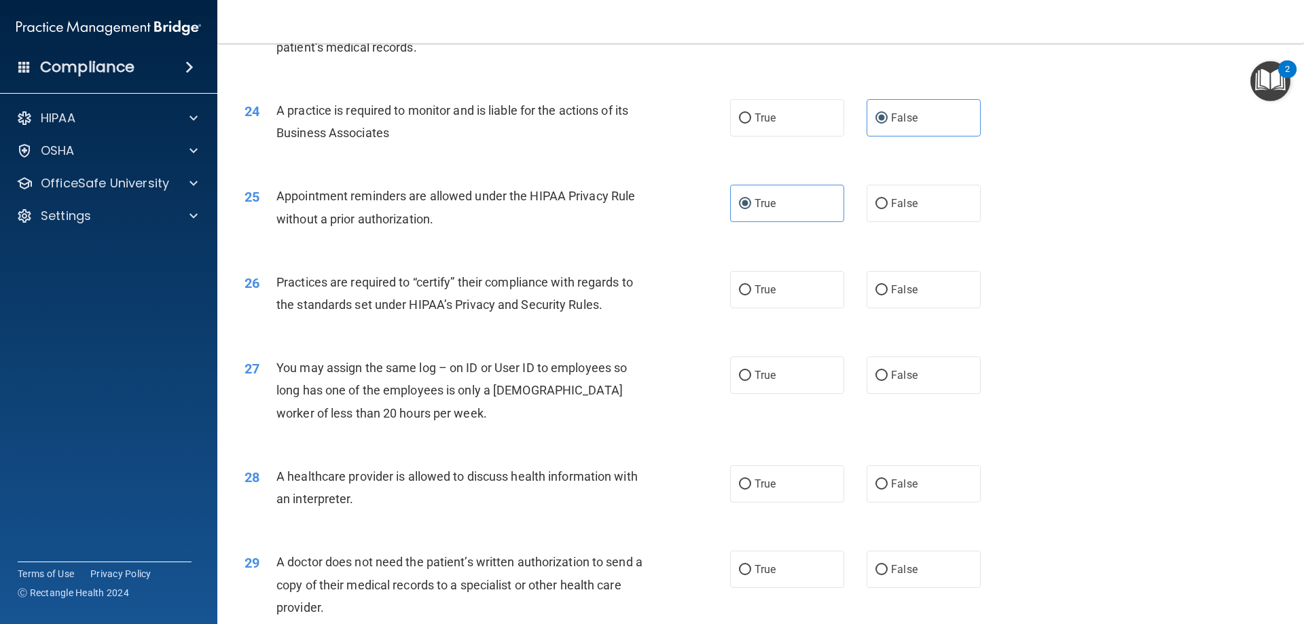
scroll to position [2376, 0]
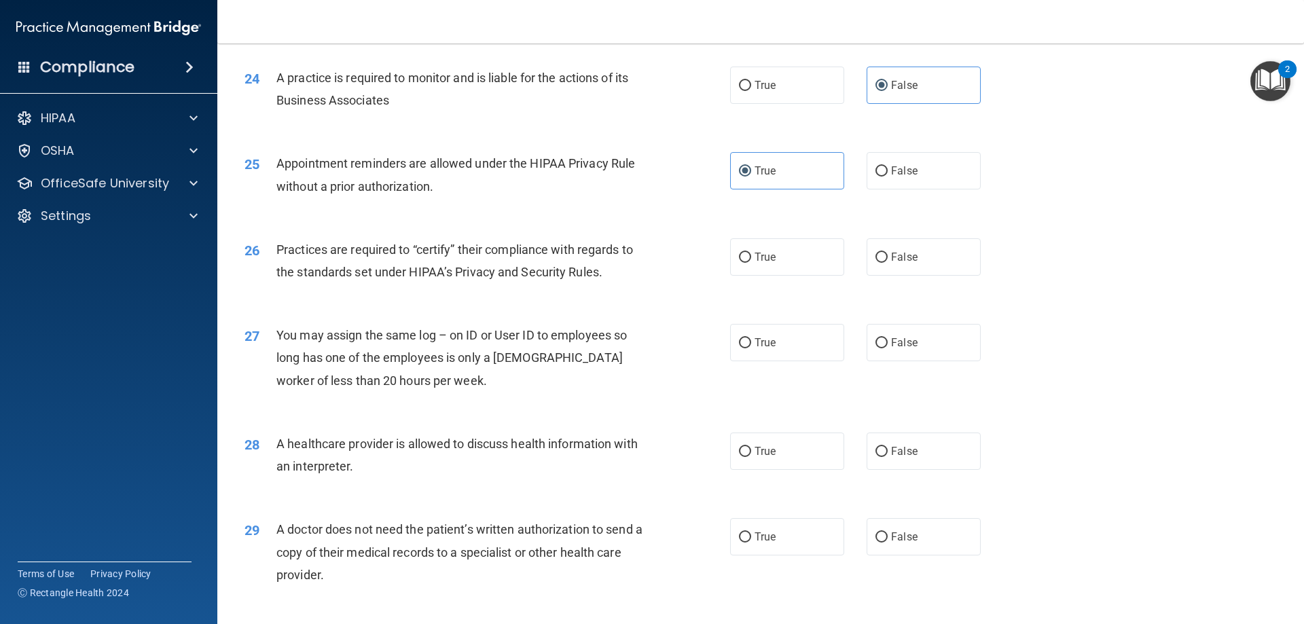
drag, startPoint x: 801, startPoint y: 256, endPoint x: 776, endPoint y: 276, distance: 31.9
click at [802, 257] on label "True" at bounding box center [787, 256] width 114 height 37
click at [751, 257] on input "True" at bounding box center [745, 258] width 12 height 10
radio input "true"
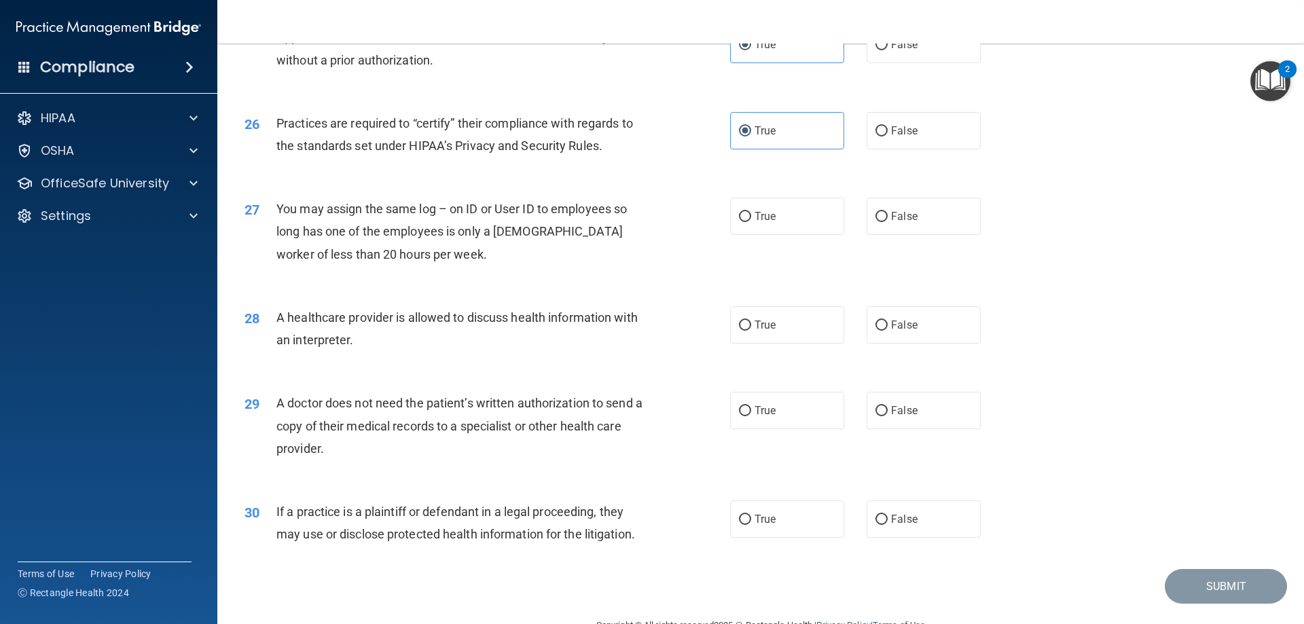
scroll to position [2512, 0]
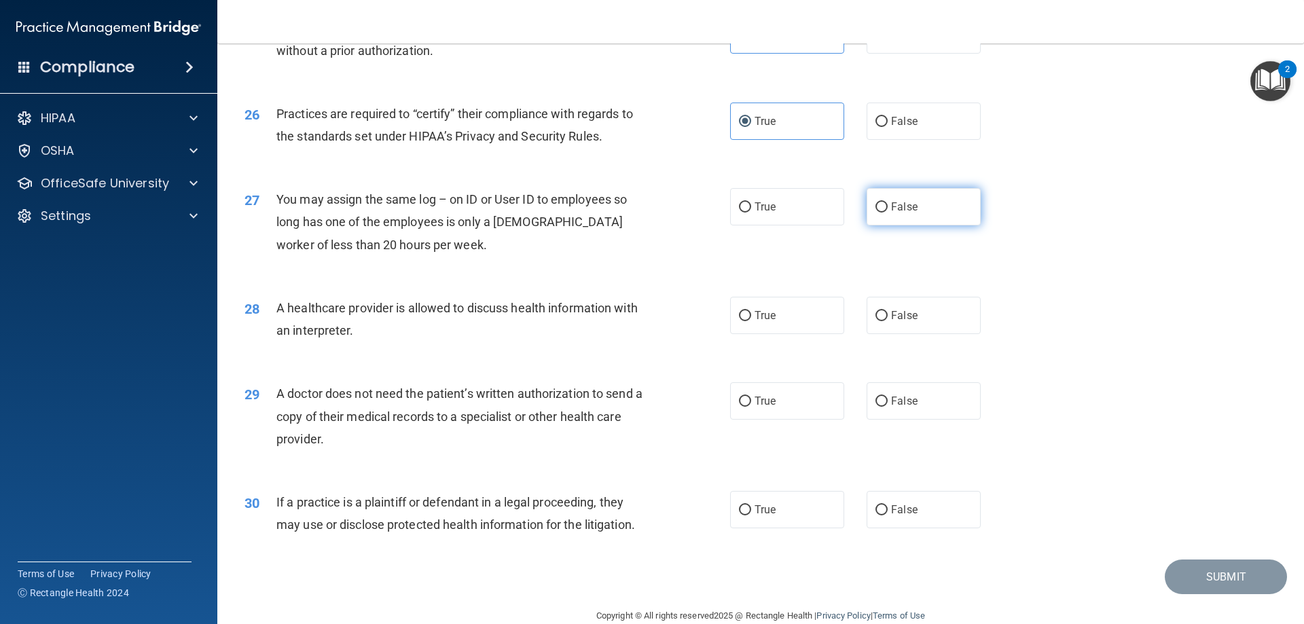
click at [938, 221] on label "False" at bounding box center [923, 206] width 114 height 37
click at [887, 213] on input "False" at bounding box center [881, 207] width 12 height 10
radio input "true"
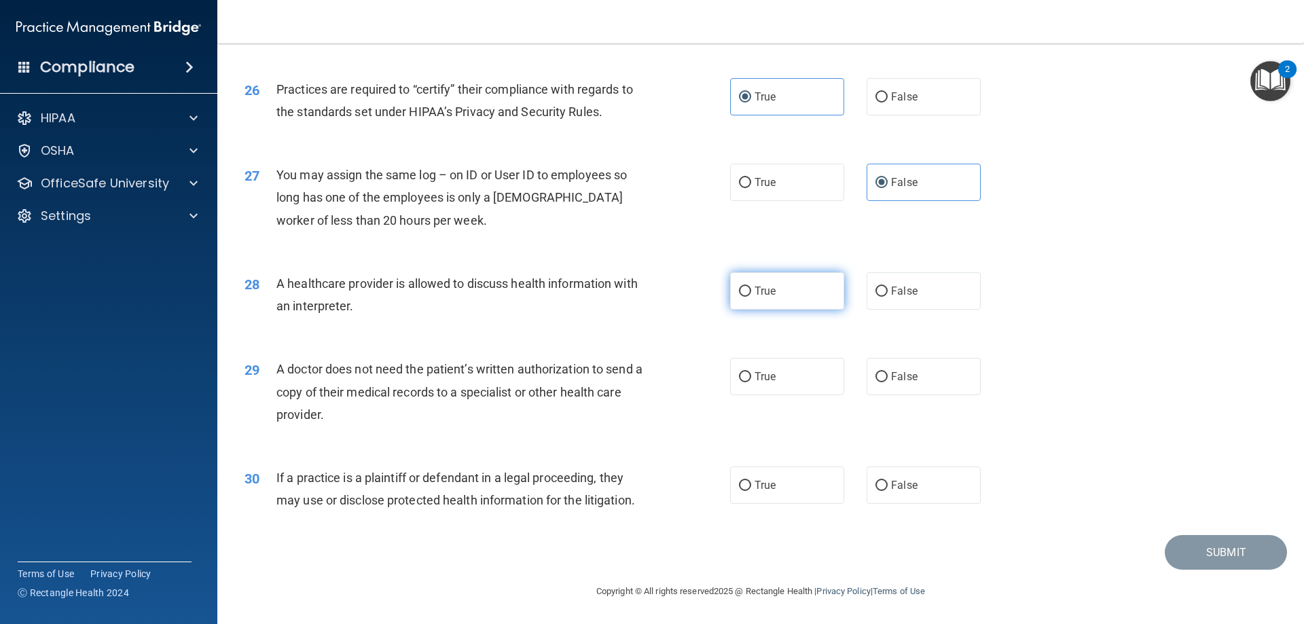
click at [764, 296] on span "True" at bounding box center [764, 290] width 21 height 13
click at [751, 296] on input "True" at bounding box center [745, 292] width 12 height 10
radio input "true"
click at [802, 372] on label "True" at bounding box center [787, 376] width 114 height 37
click at [751, 372] on input "True" at bounding box center [745, 377] width 12 height 10
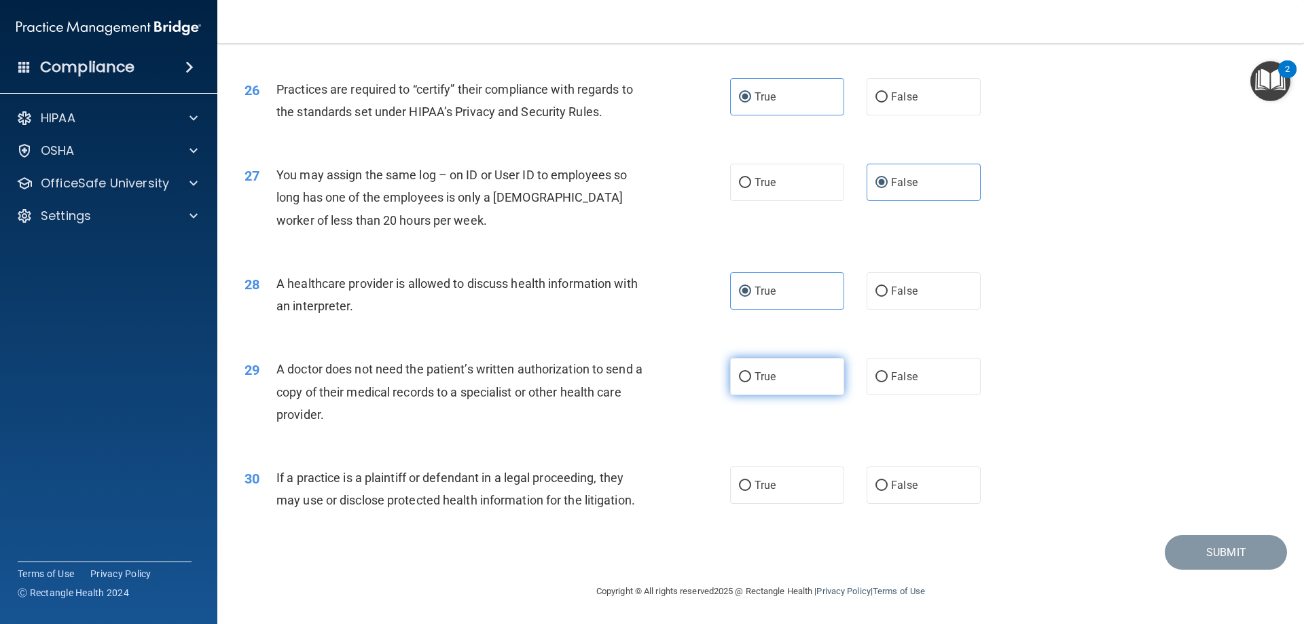
radio input "true"
click at [745, 491] on input "True" at bounding box center [745, 486] width 12 height 10
radio input "true"
click at [799, 484] on label "True" at bounding box center [787, 484] width 114 height 37
click at [751, 484] on input "True" at bounding box center [745, 486] width 12 height 10
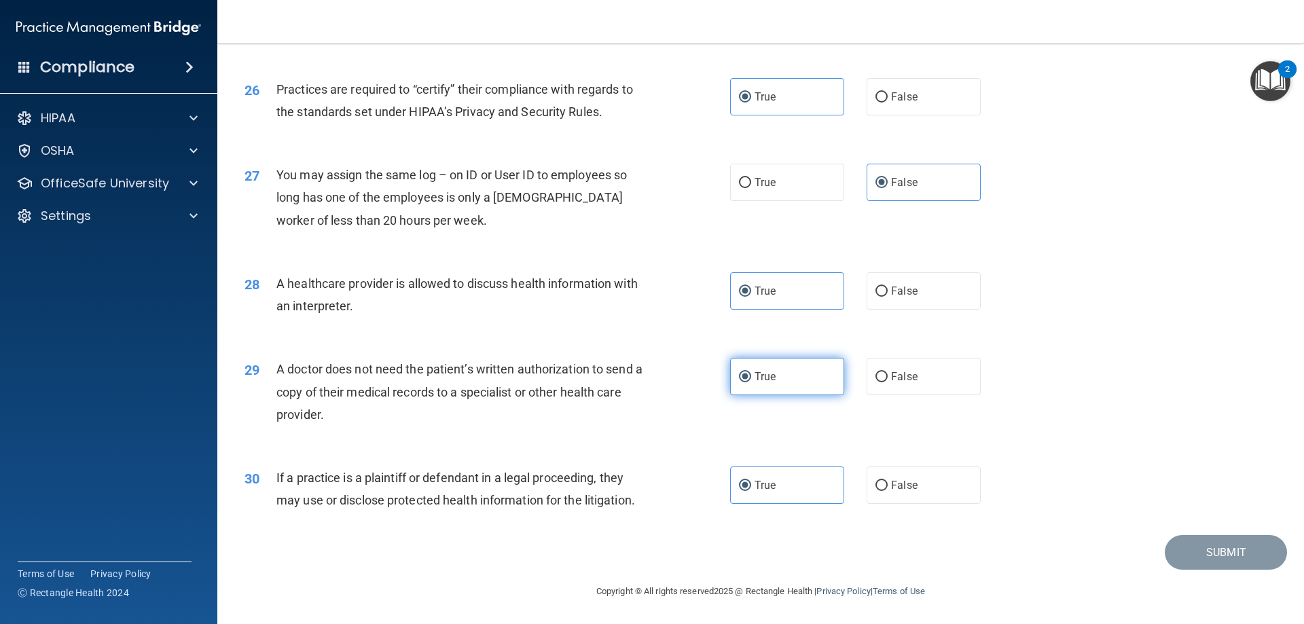
click at [787, 380] on label "True" at bounding box center [787, 376] width 114 height 37
click at [751, 380] on input "True" at bounding box center [745, 377] width 12 height 10
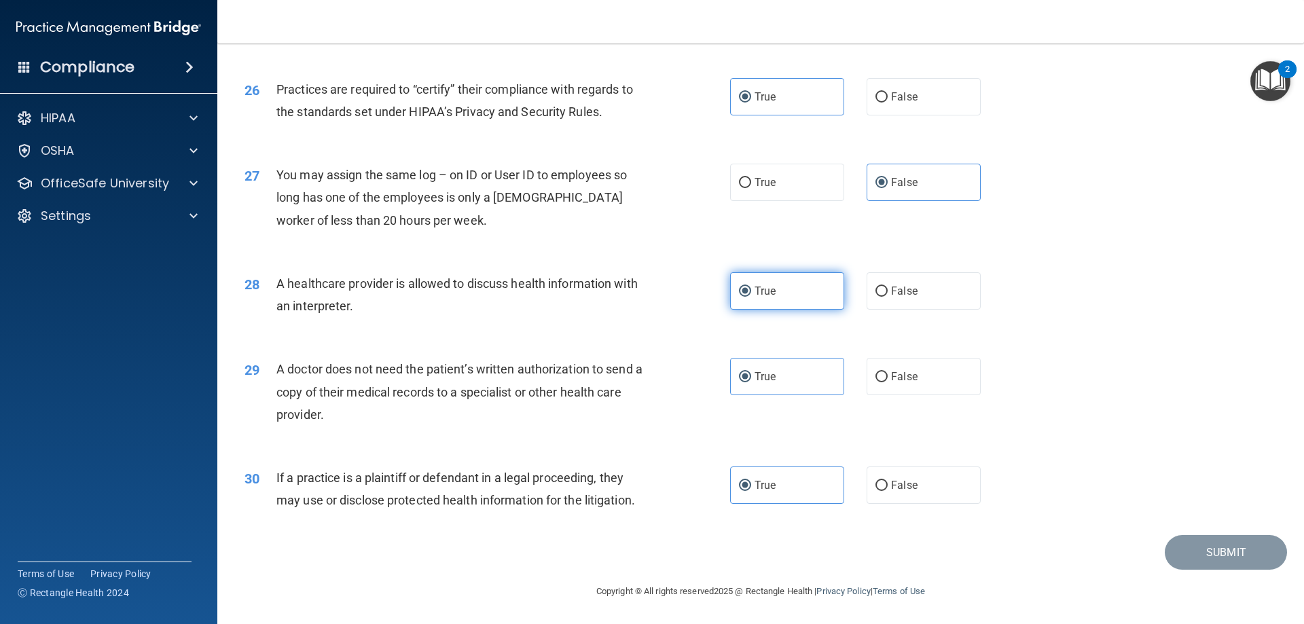
click at [793, 301] on label "True" at bounding box center [787, 290] width 114 height 37
click at [751, 297] on input "True" at bounding box center [745, 292] width 12 height 10
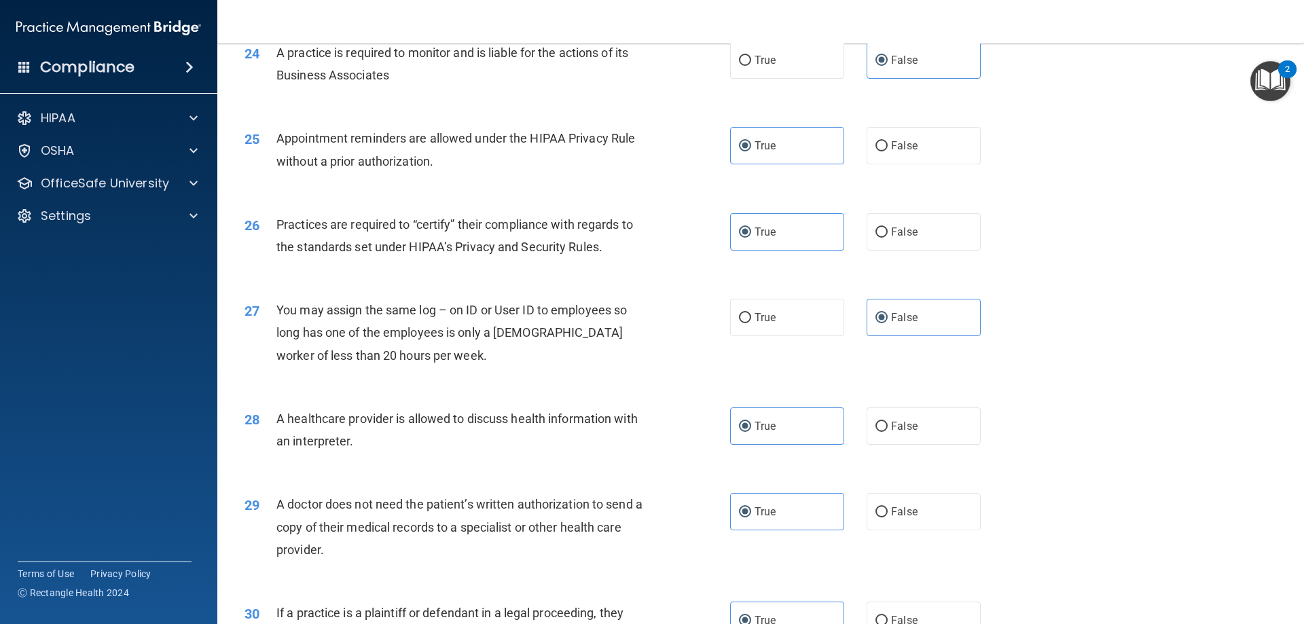
scroll to position [2401, 0]
click at [923, 321] on label "False" at bounding box center [923, 317] width 114 height 37
click at [887, 321] on input "False" at bounding box center [881, 319] width 12 height 10
click at [781, 222] on label "True" at bounding box center [787, 232] width 114 height 37
click at [751, 228] on input "True" at bounding box center [745, 233] width 12 height 10
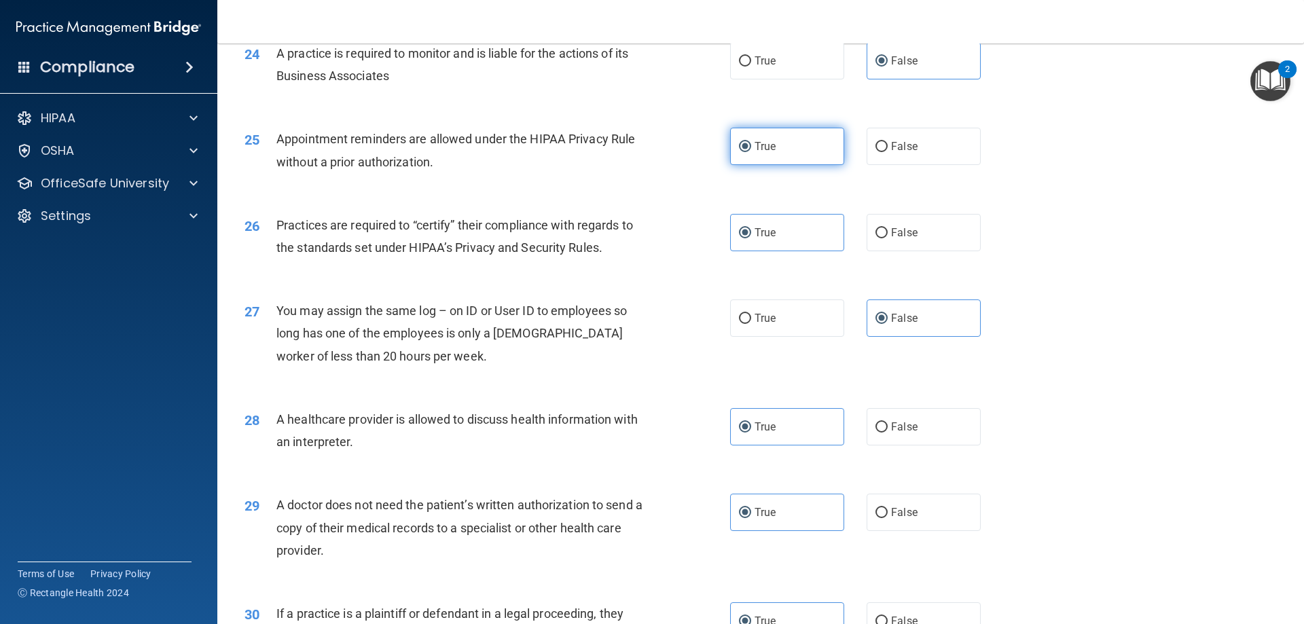
click at [806, 130] on label "True" at bounding box center [787, 146] width 114 height 37
click at [751, 142] on input "True" at bounding box center [745, 147] width 12 height 10
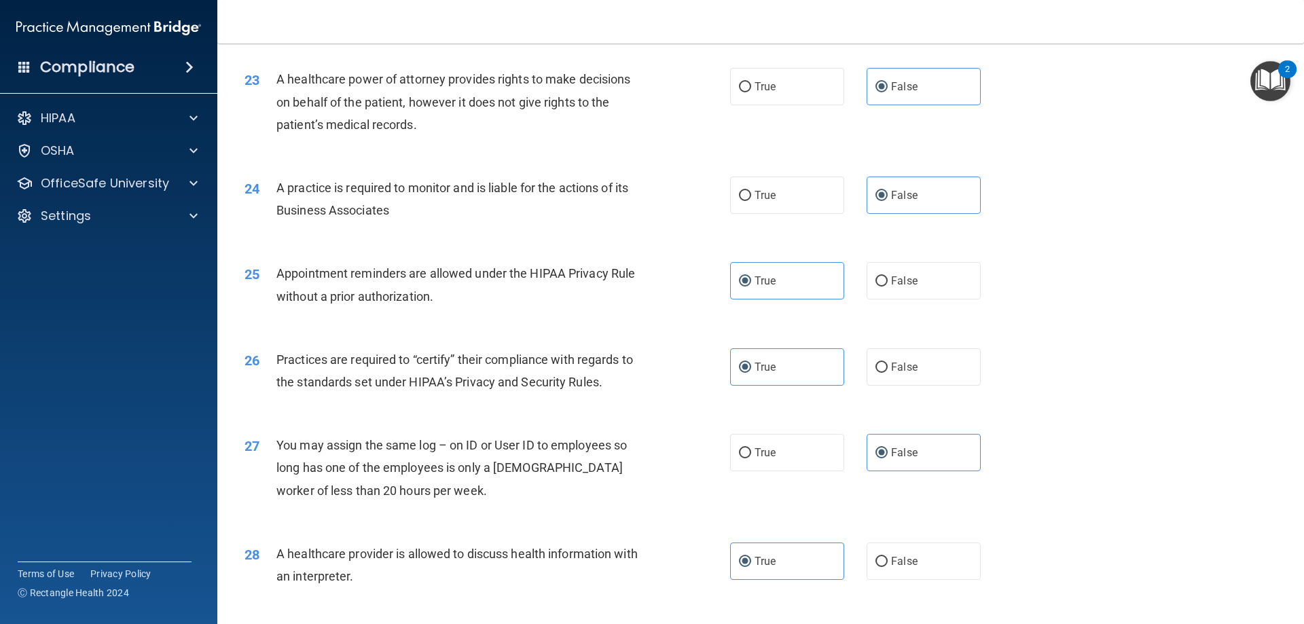
scroll to position [2265, 0]
drag, startPoint x: 903, startPoint y: 200, endPoint x: 912, endPoint y: 174, distance: 27.3
click at [912, 174] on div "24 A practice is required to monitor and is liable for the actions of its Busin…" at bounding box center [760, 204] width 1052 height 86
click at [936, 86] on label "False" at bounding box center [923, 87] width 114 height 37
click at [887, 86] on input "False" at bounding box center [881, 89] width 12 height 10
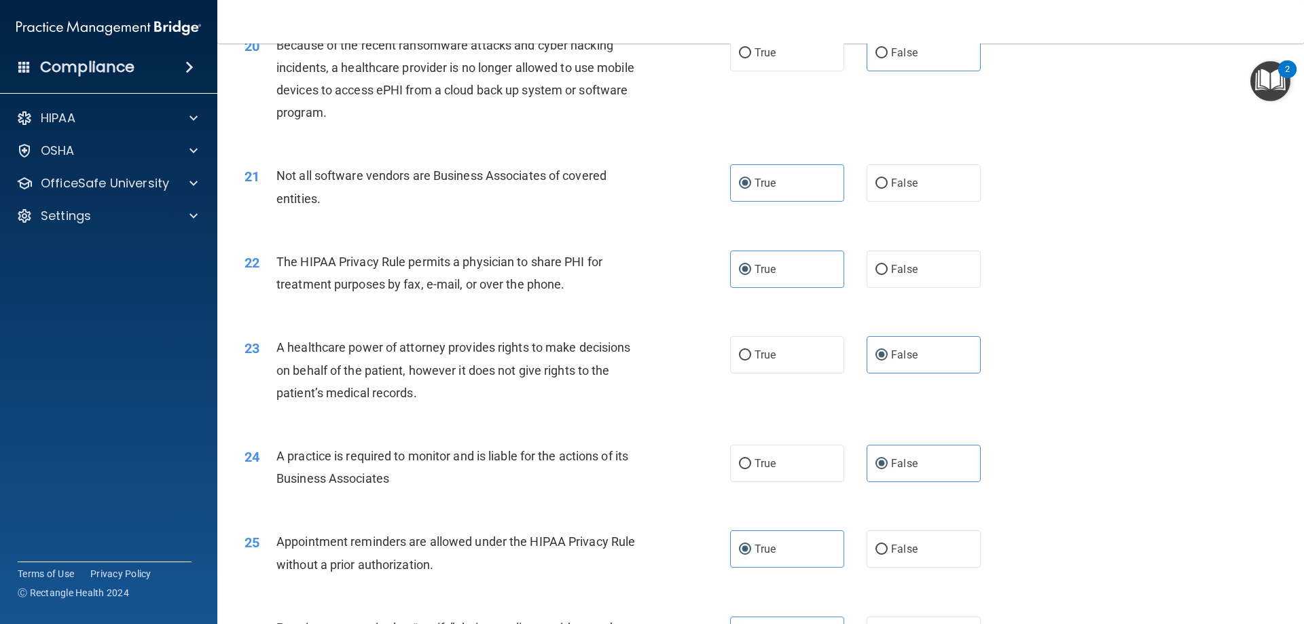
scroll to position [1993, 0]
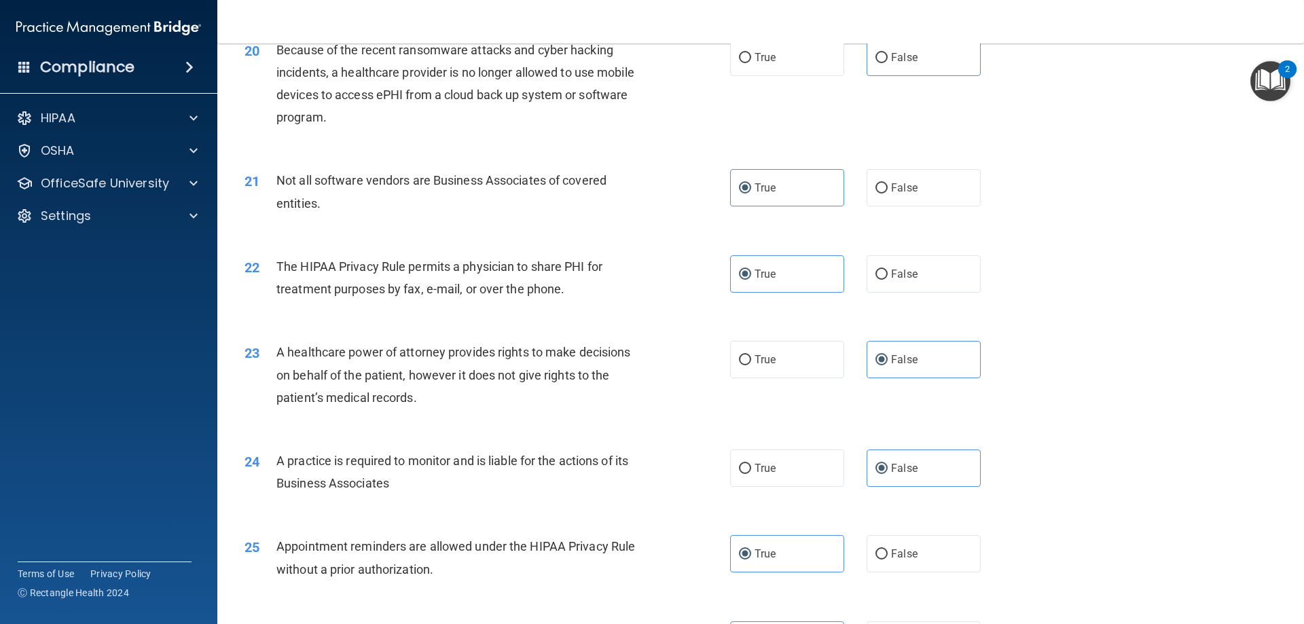
drag, startPoint x: 760, startPoint y: 261, endPoint x: 770, endPoint y: 244, distance: 20.0
click at [762, 260] on label "True" at bounding box center [787, 273] width 114 height 37
click at [751, 270] on input "True" at bounding box center [745, 275] width 12 height 10
drag, startPoint x: 784, startPoint y: 206, endPoint x: 791, endPoint y: 198, distance: 10.1
click at [786, 203] on label "True" at bounding box center [787, 187] width 114 height 37
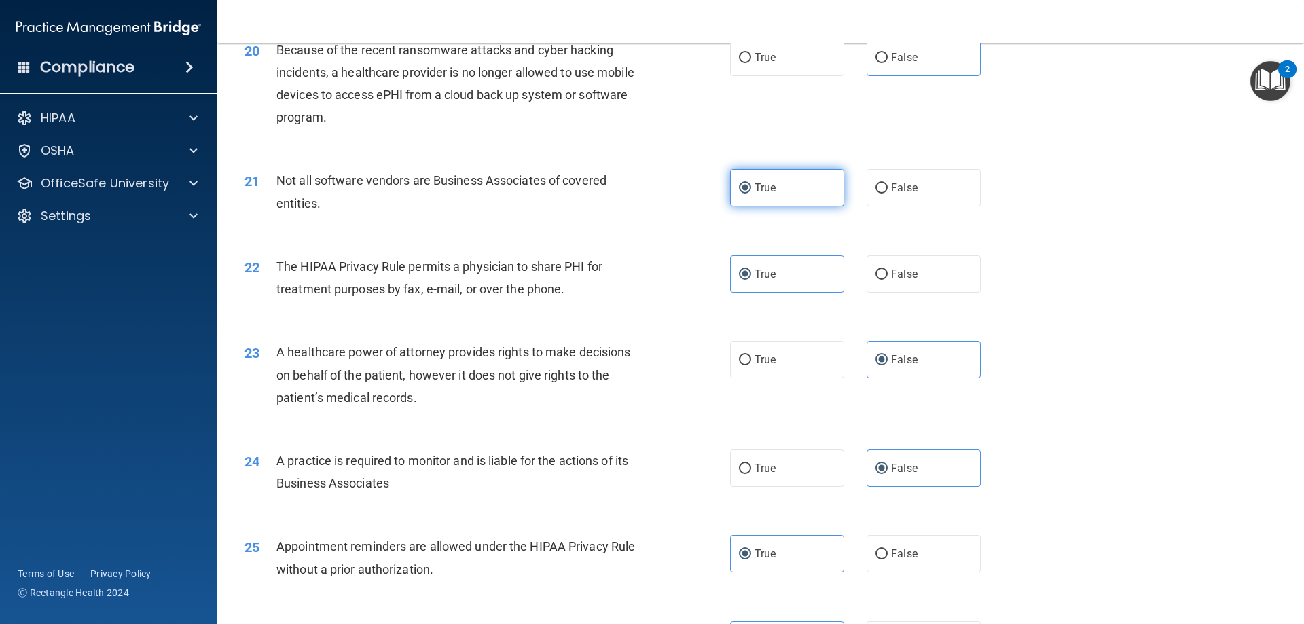
click at [751, 193] on input "True" at bounding box center [745, 188] width 12 height 10
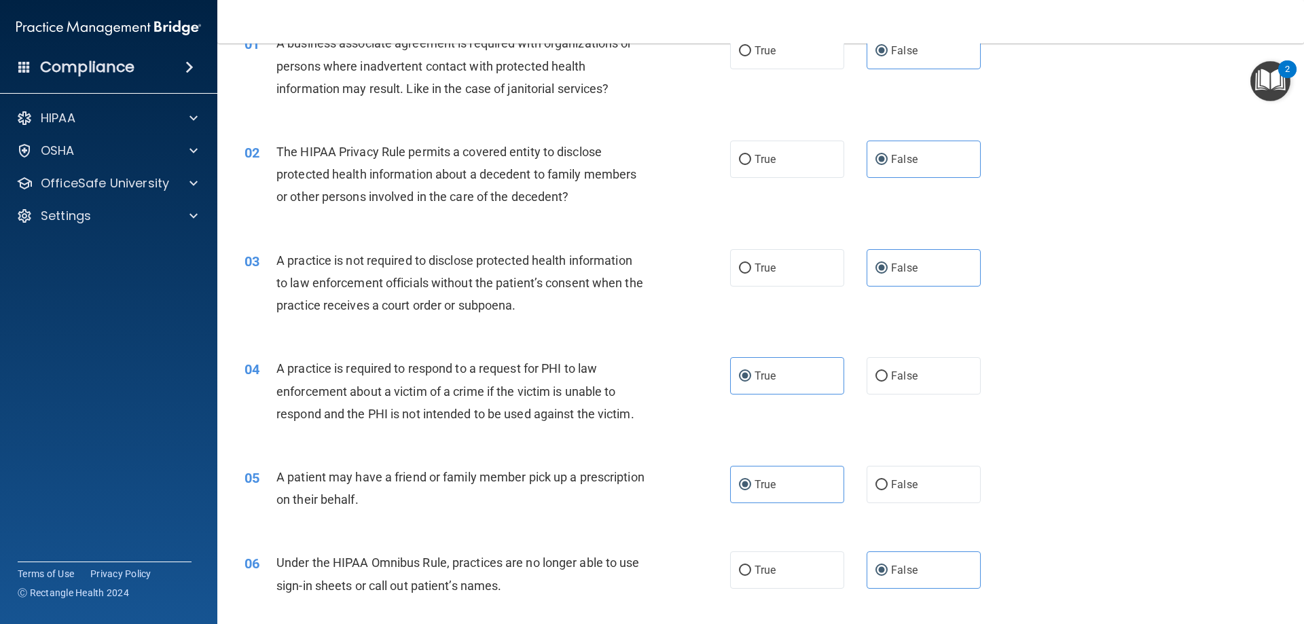
scroll to position [0, 0]
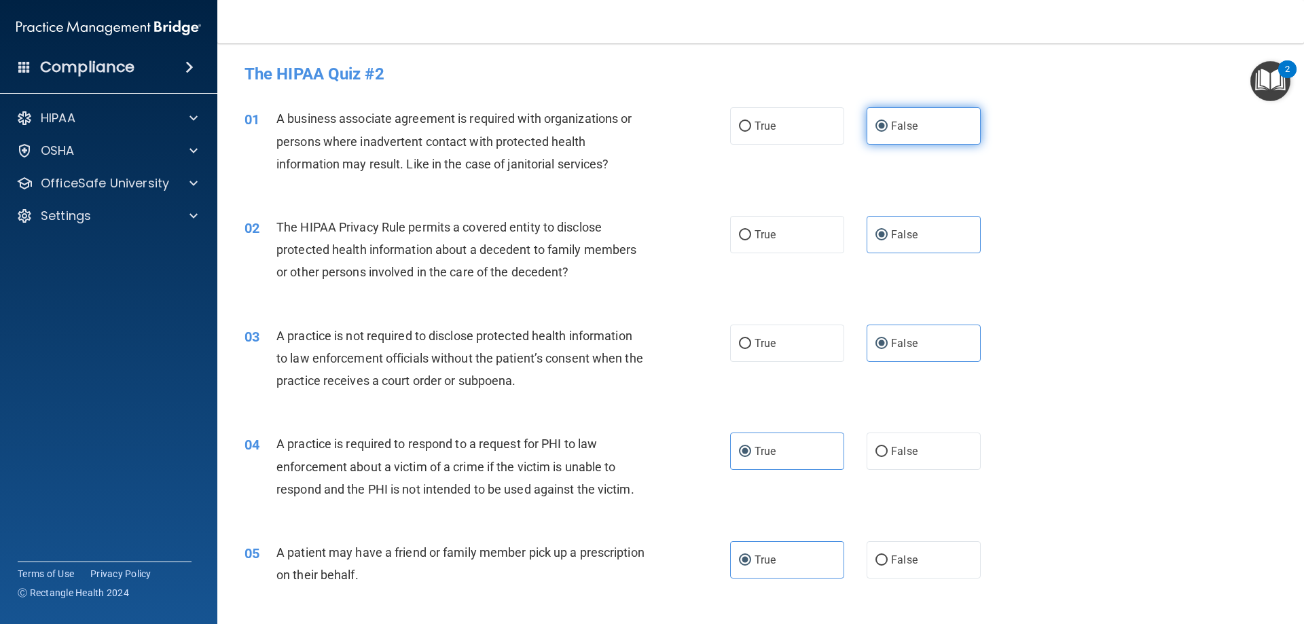
click at [924, 122] on label "False" at bounding box center [923, 125] width 114 height 37
click at [887, 122] on input "False" at bounding box center [881, 127] width 12 height 10
click at [943, 234] on label "False" at bounding box center [923, 234] width 114 height 37
click at [887, 234] on input "False" at bounding box center [881, 235] width 12 height 10
click at [955, 340] on label "False" at bounding box center [923, 343] width 114 height 37
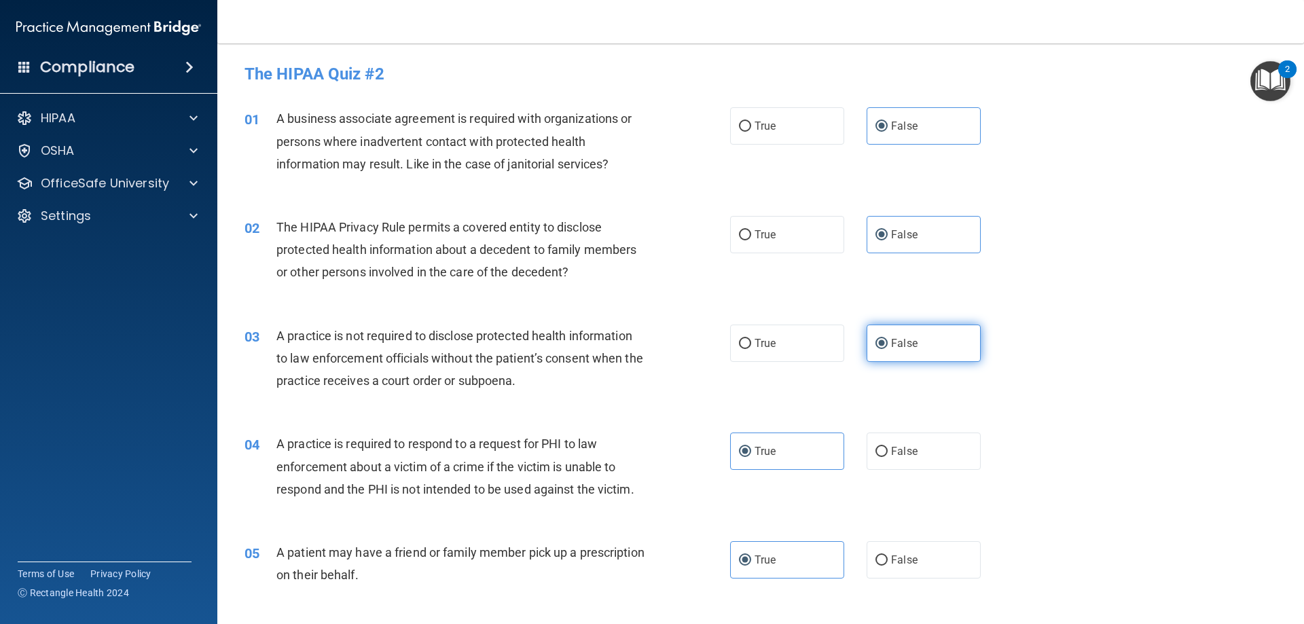
click at [887, 340] on input "False" at bounding box center [881, 344] width 12 height 10
click at [777, 464] on label "True" at bounding box center [787, 450] width 114 height 37
click at [751, 457] on input "True" at bounding box center [745, 452] width 12 height 10
click at [815, 568] on label "True" at bounding box center [787, 559] width 114 height 37
click at [751, 566] on input "True" at bounding box center [745, 560] width 12 height 10
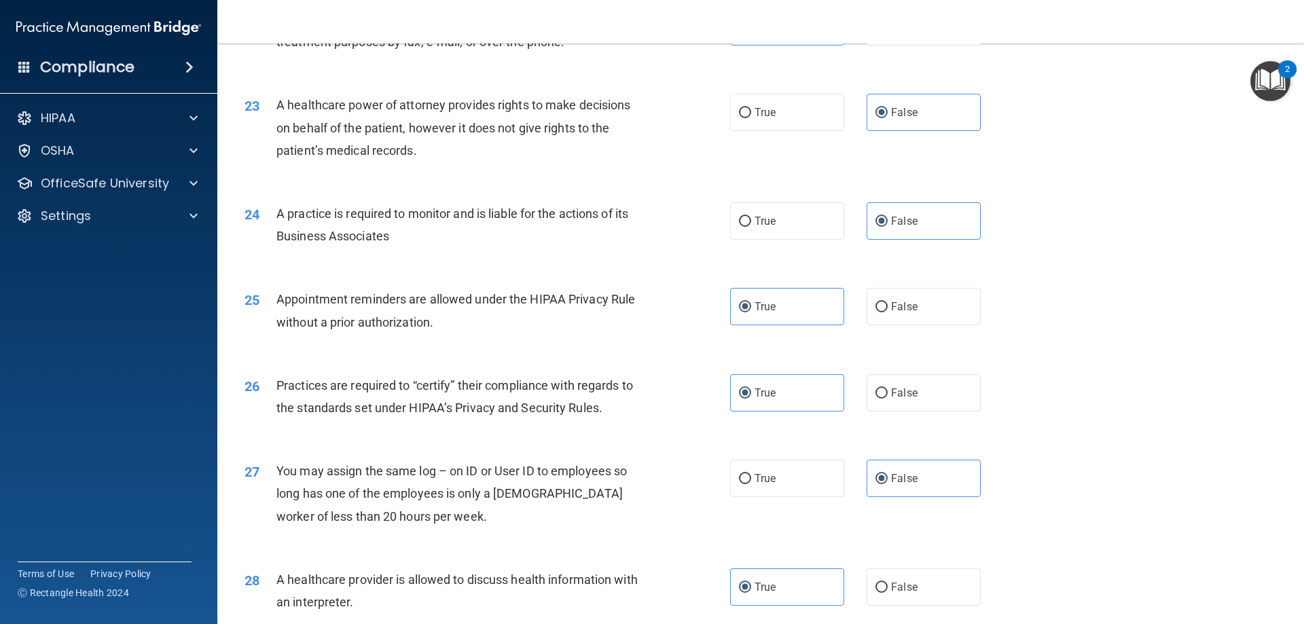
scroll to position [2536, 0]
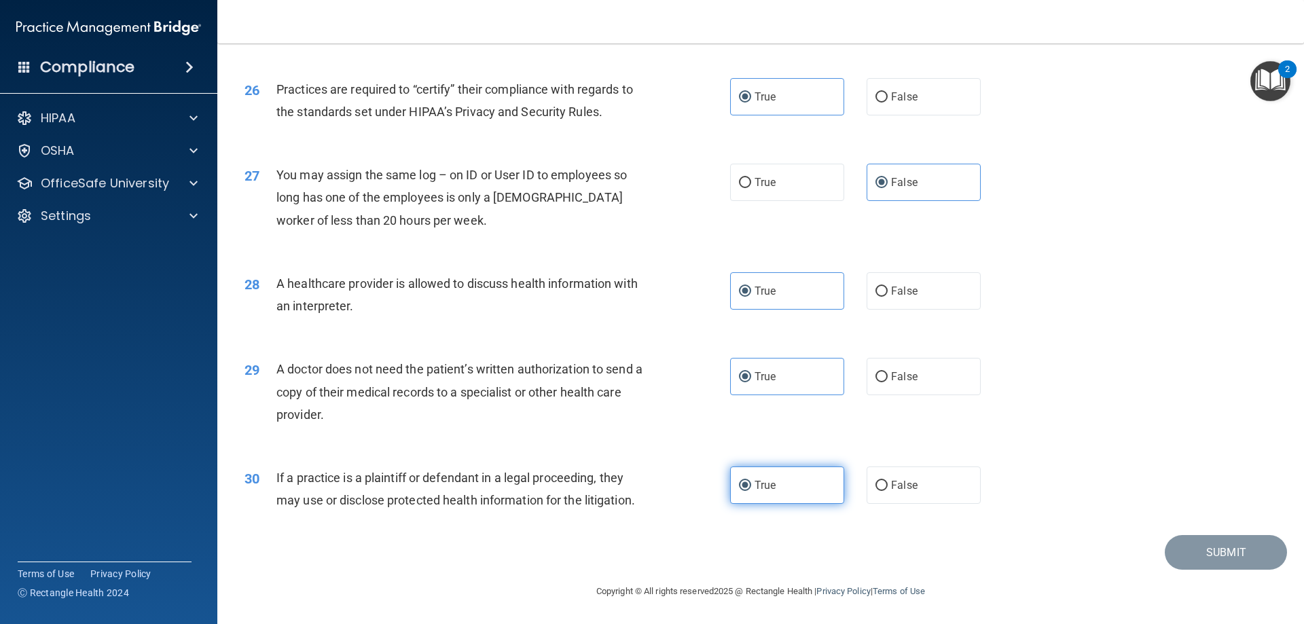
click at [788, 493] on label "True" at bounding box center [787, 484] width 114 height 37
click at [751, 491] on input "True" at bounding box center [745, 486] width 12 height 10
click at [750, 355] on div "29 A doctor does not need the patient’s written authorization to send a copy of…" at bounding box center [760, 395] width 1052 height 109
click at [765, 363] on label "True" at bounding box center [787, 376] width 114 height 37
click at [751, 372] on input "True" at bounding box center [745, 377] width 12 height 10
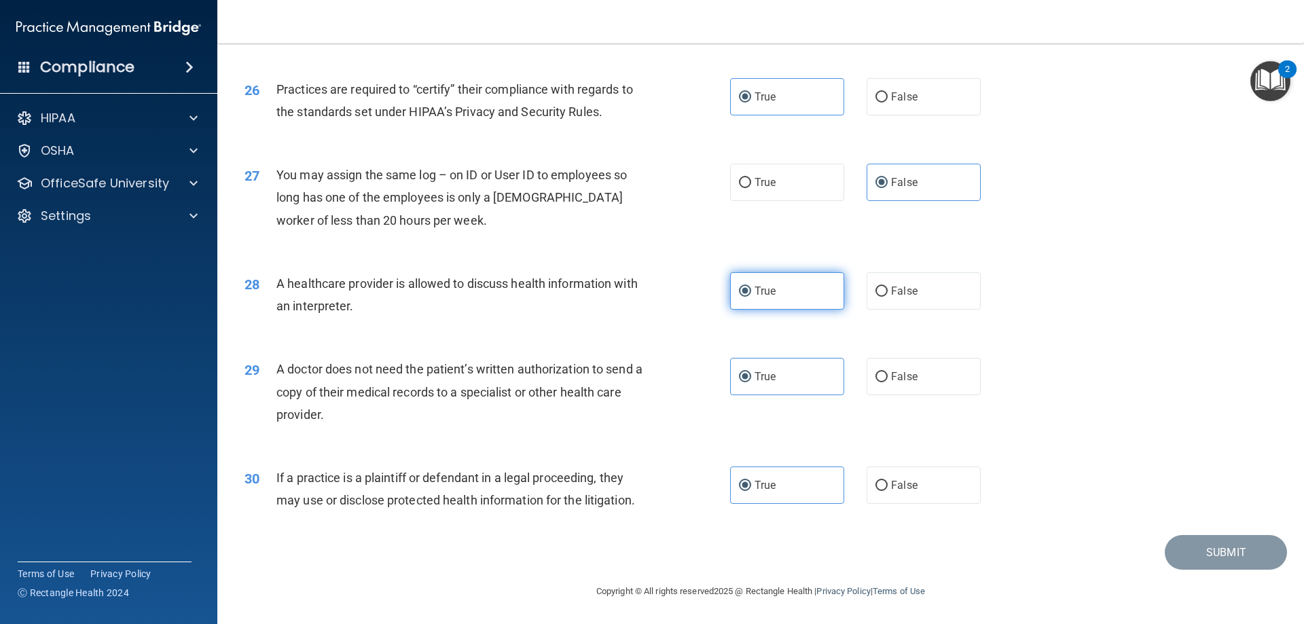
click at [777, 296] on label "True" at bounding box center [787, 290] width 114 height 37
click at [751, 296] on input "True" at bounding box center [745, 292] width 12 height 10
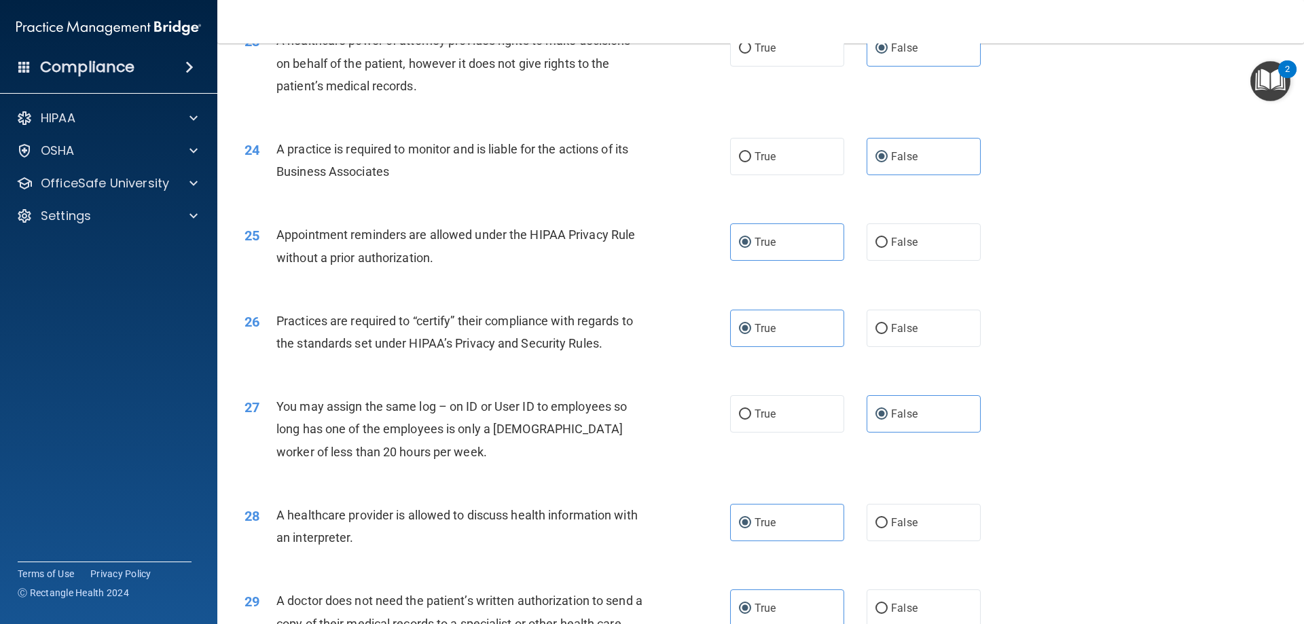
scroll to position [2265, 0]
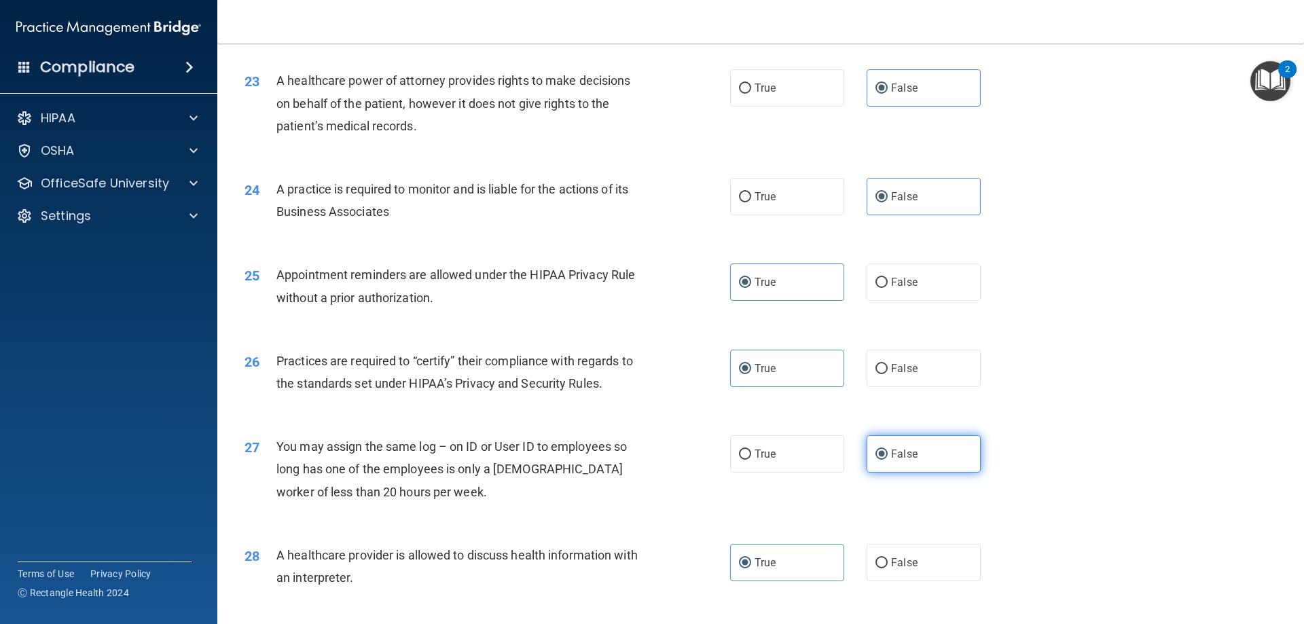
click at [923, 459] on label "False" at bounding box center [923, 453] width 114 height 37
click at [887, 459] on input "False" at bounding box center [881, 454] width 12 height 10
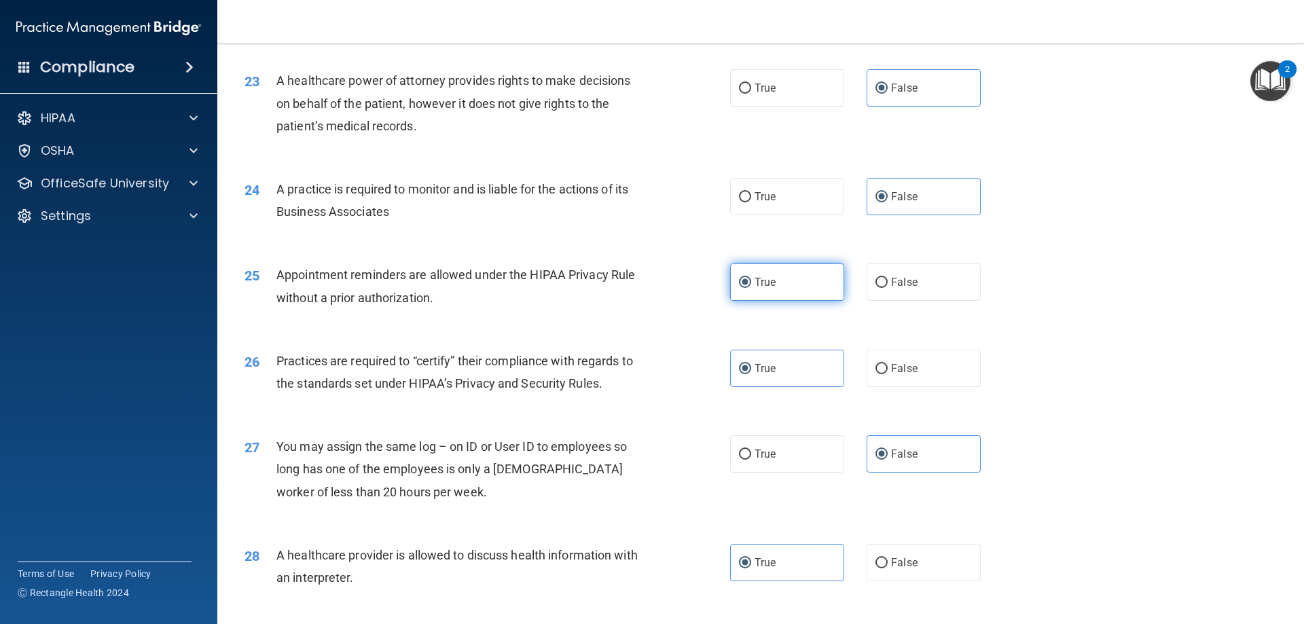
drag, startPoint x: 770, startPoint y: 360, endPoint x: 803, endPoint y: 295, distance: 72.6
click at [770, 358] on label "True" at bounding box center [787, 368] width 114 height 37
click at [751, 364] on input "True" at bounding box center [745, 369] width 12 height 10
click at [806, 260] on div "25 Appointment reminders are allowed under the HIPAA Privacy Rule without a pri…" at bounding box center [760, 289] width 1052 height 86
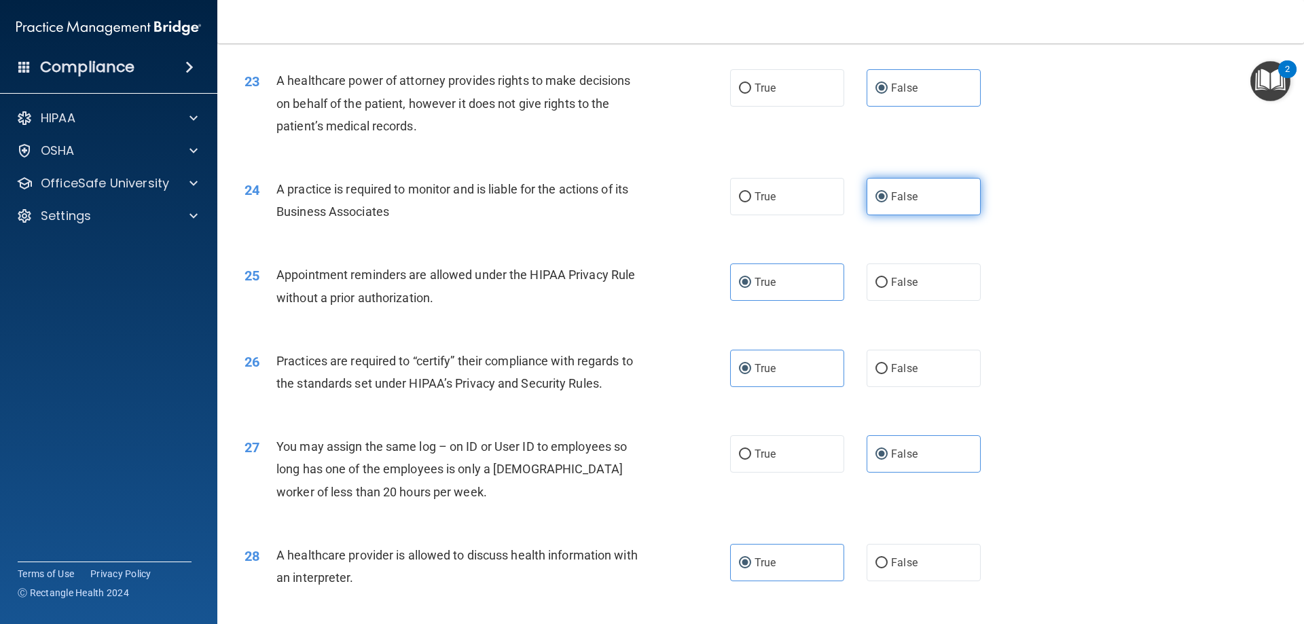
drag, startPoint x: 819, startPoint y: 278, endPoint x: 910, endPoint y: 203, distance: 117.6
click at [821, 279] on label "True" at bounding box center [787, 281] width 114 height 37
click at [751, 279] on input "True" at bounding box center [745, 283] width 12 height 10
drag, startPoint x: 916, startPoint y: 198, endPoint x: 925, endPoint y: 181, distance: 19.1
click at [917, 198] on label "False" at bounding box center [923, 196] width 114 height 37
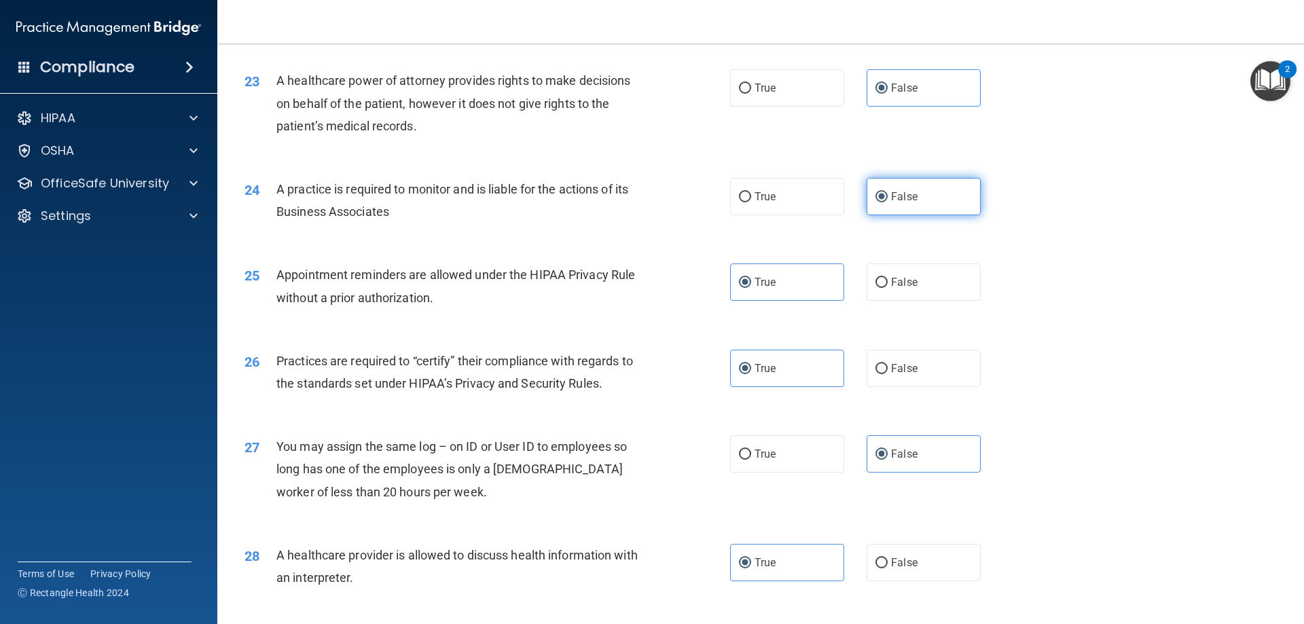
click at [887, 198] on input "False" at bounding box center [881, 197] width 12 height 10
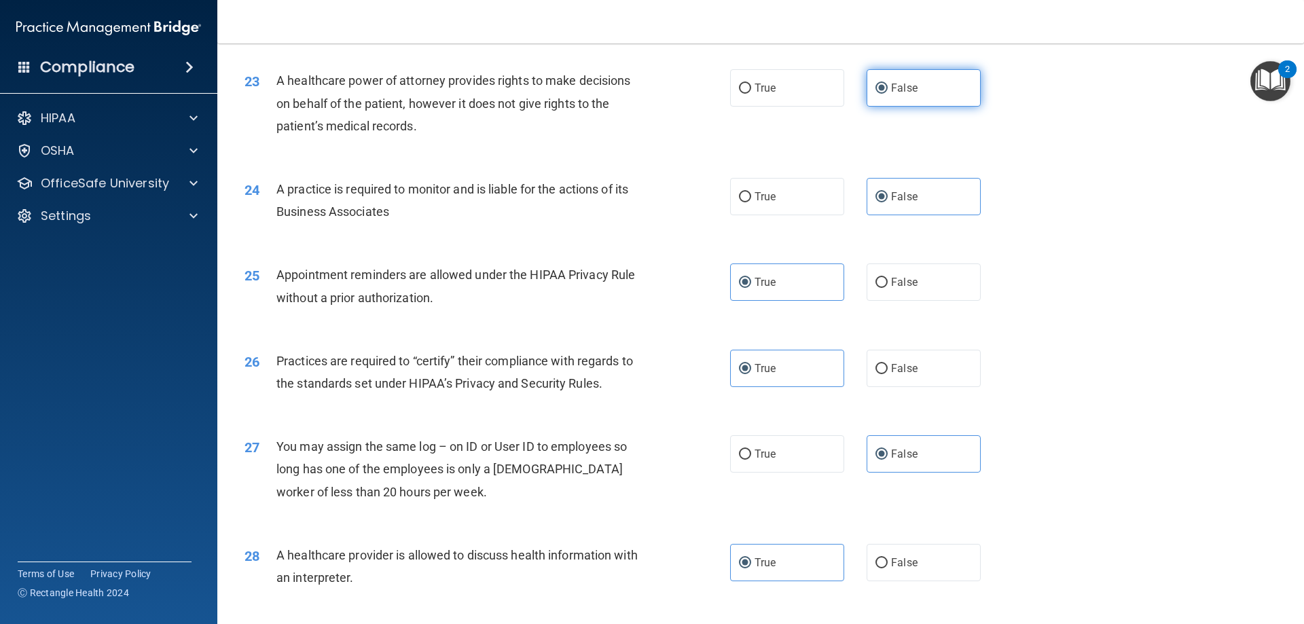
drag, startPoint x: 946, startPoint y: 112, endPoint x: 967, endPoint y: 88, distance: 32.7
click at [946, 111] on div "23 A healthcare power of attorney provides rights to make decisions on behalf o…" at bounding box center [760, 106] width 1052 height 109
click at [970, 86] on label "False" at bounding box center [923, 87] width 114 height 37
click at [887, 86] on input "False" at bounding box center [881, 89] width 12 height 10
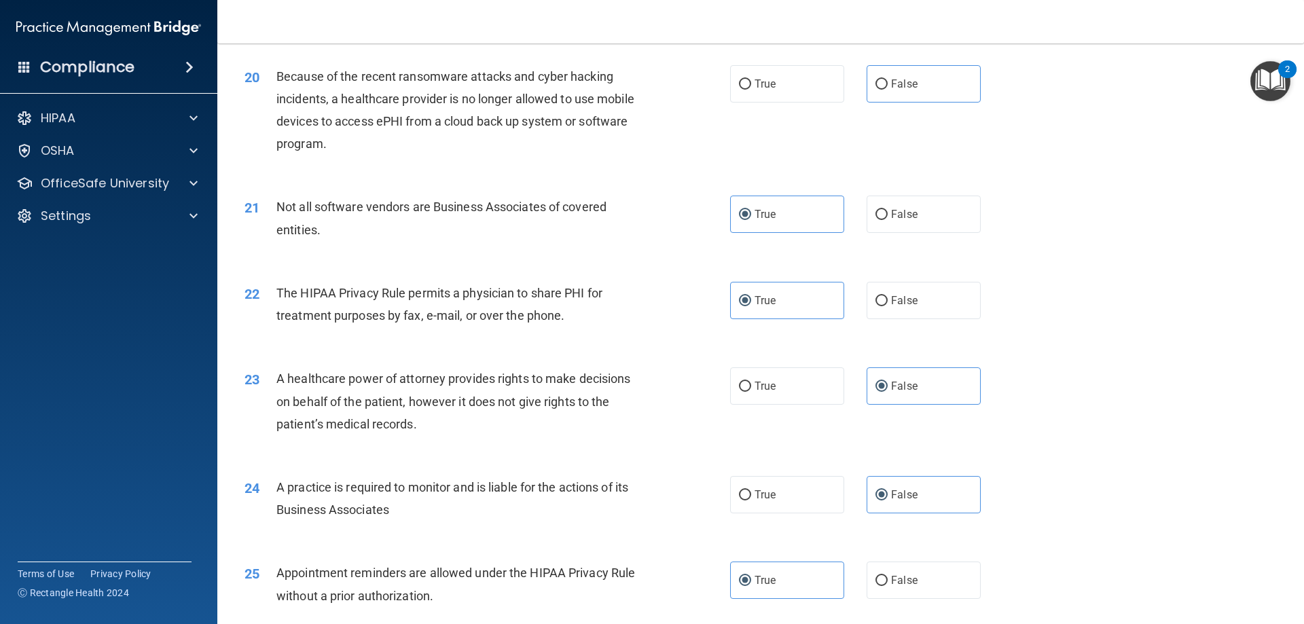
scroll to position [1925, 0]
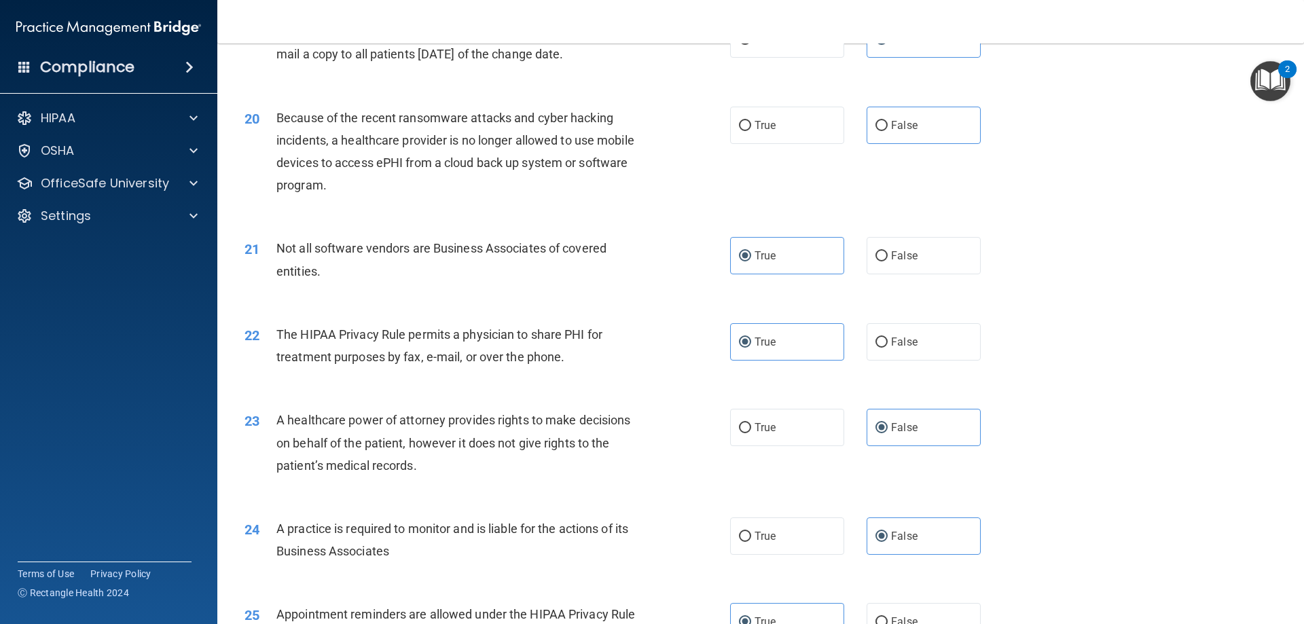
drag, startPoint x: 819, startPoint y: 329, endPoint x: 817, endPoint y: 283, distance: 45.5
click at [819, 327] on label "True" at bounding box center [787, 341] width 114 height 37
click at [751, 337] on input "True" at bounding box center [745, 342] width 12 height 10
click at [812, 254] on label "True" at bounding box center [787, 255] width 114 height 37
click at [751, 254] on input "True" at bounding box center [745, 256] width 12 height 10
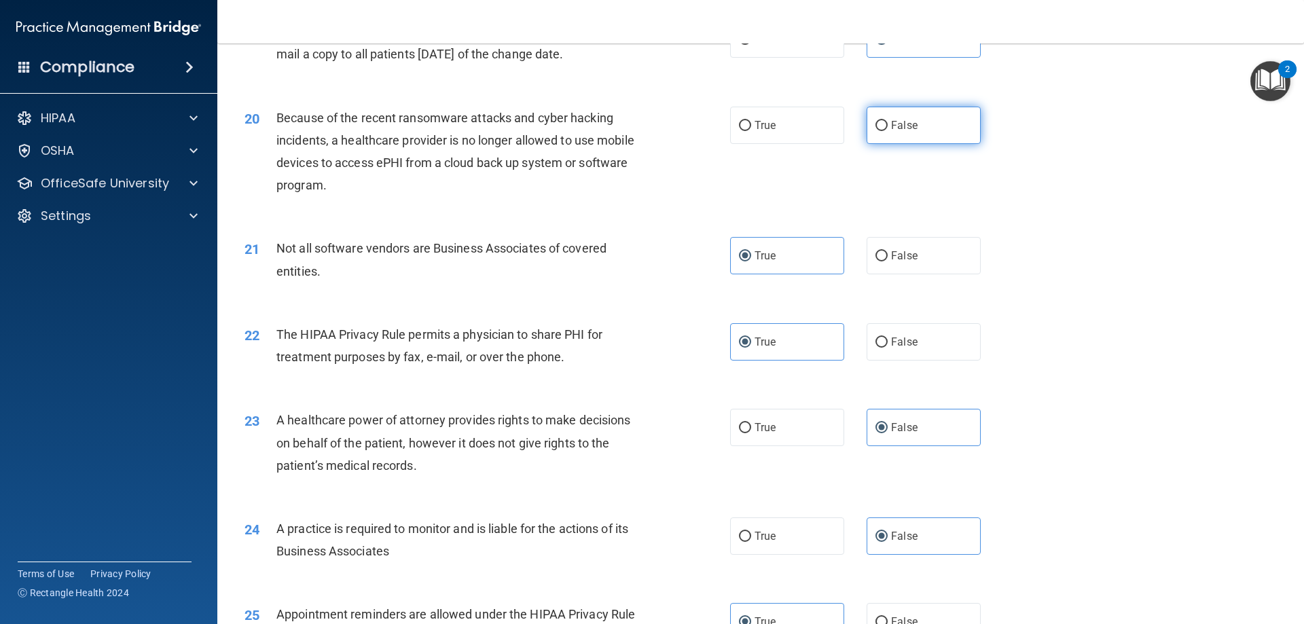
click at [919, 111] on label "False" at bounding box center [923, 125] width 114 height 37
click at [887, 121] on input "False" at bounding box center [881, 126] width 12 height 10
radio input "true"
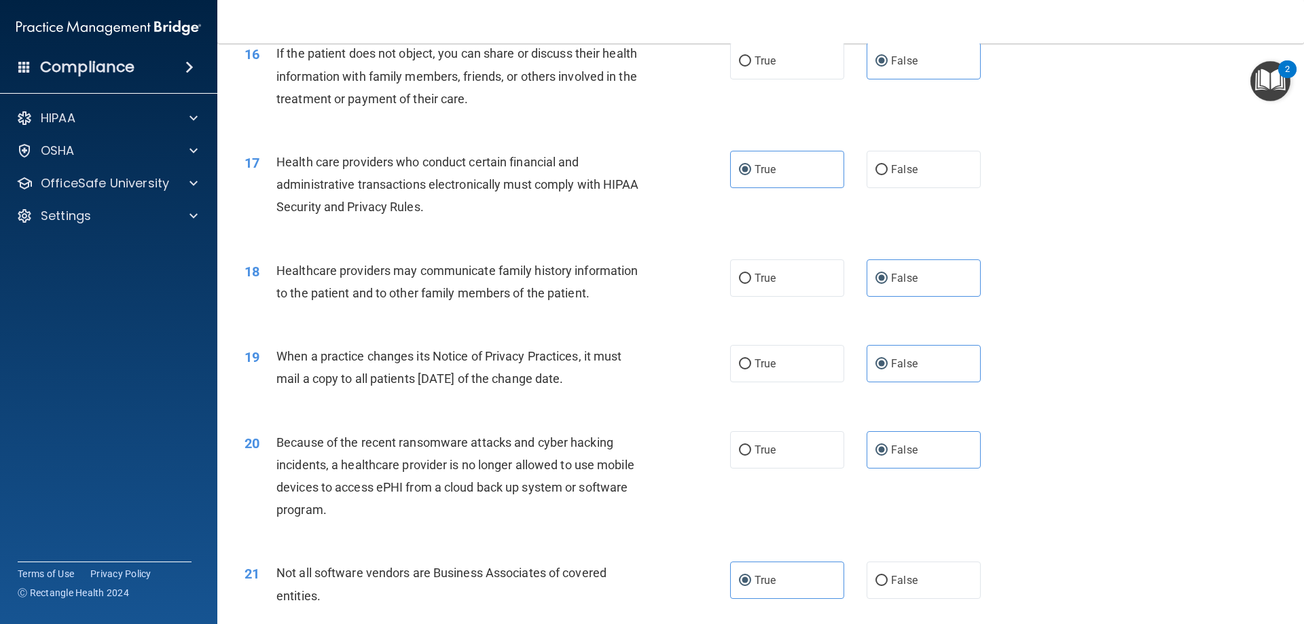
scroll to position [1586, 0]
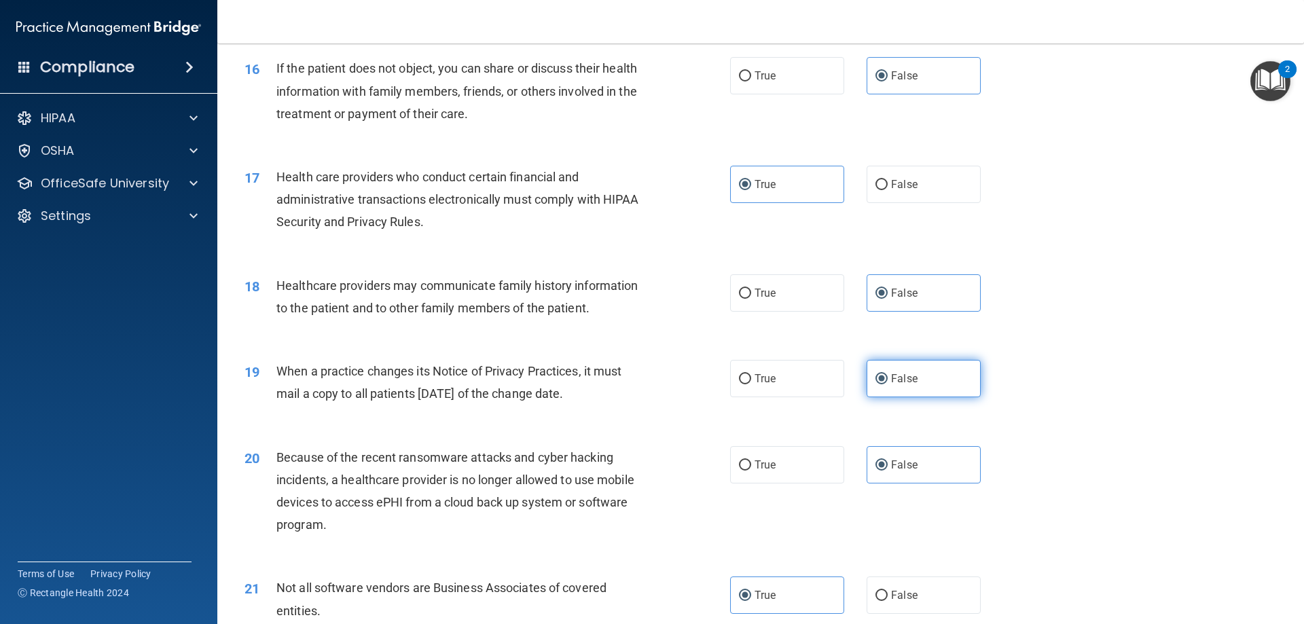
drag, startPoint x: 944, startPoint y: 382, endPoint x: 941, endPoint y: 373, distance: 10.1
click at [944, 382] on label "False" at bounding box center [923, 378] width 114 height 37
click at [887, 382] on input "False" at bounding box center [881, 379] width 12 height 10
click at [939, 287] on label "False" at bounding box center [923, 292] width 114 height 37
click at [887, 289] on input "False" at bounding box center [881, 294] width 12 height 10
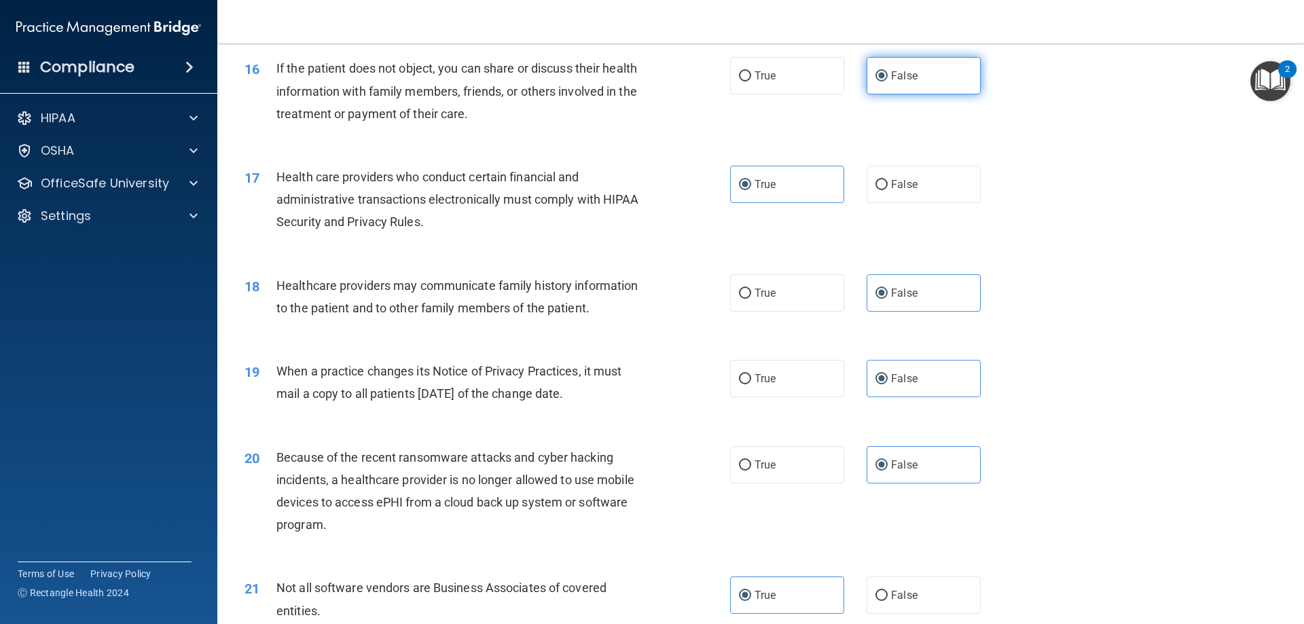
drag, startPoint x: 747, startPoint y: 170, endPoint x: 901, endPoint y: 84, distance: 176.9
click at [751, 170] on label "True" at bounding box center [787, 184] width 114 height 37
click at [751, 180] on input "True" at bounding box center [745, 185] width 12 height 10
click at [945, 60] on label "False" at bounding box center [923, 75] width 114 height 37
click at [887, 71] on input "False" at bounding box center [881, 76] width 12 height 10
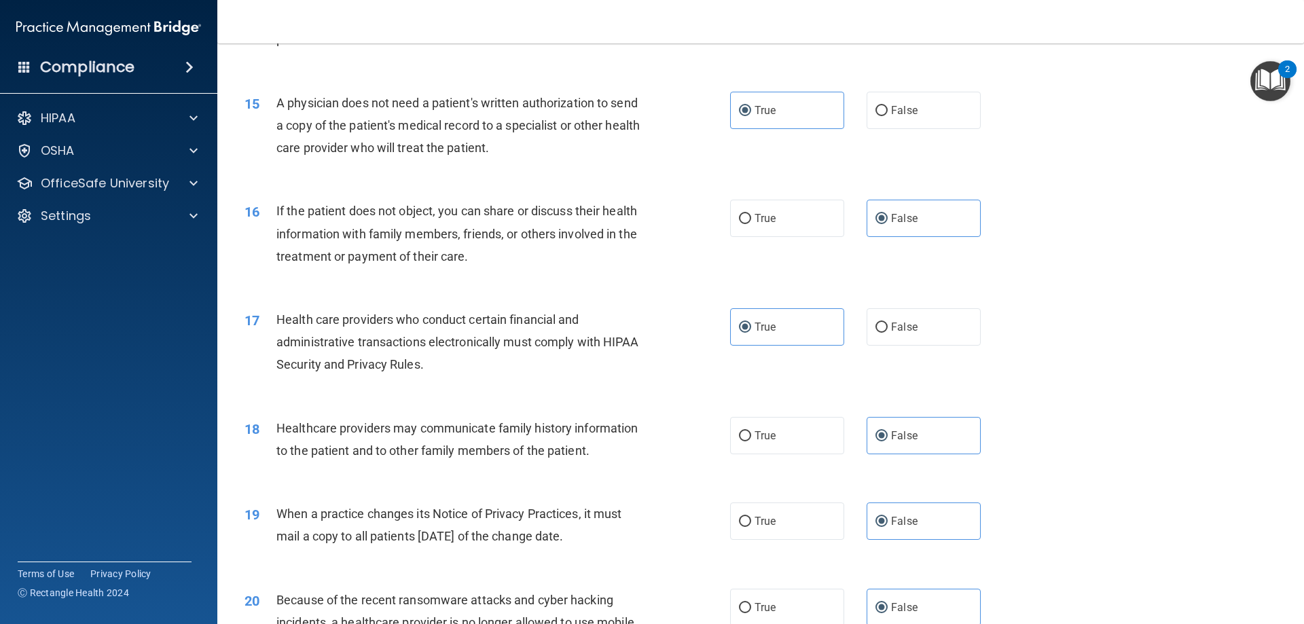
scroll to position [1179, 0]
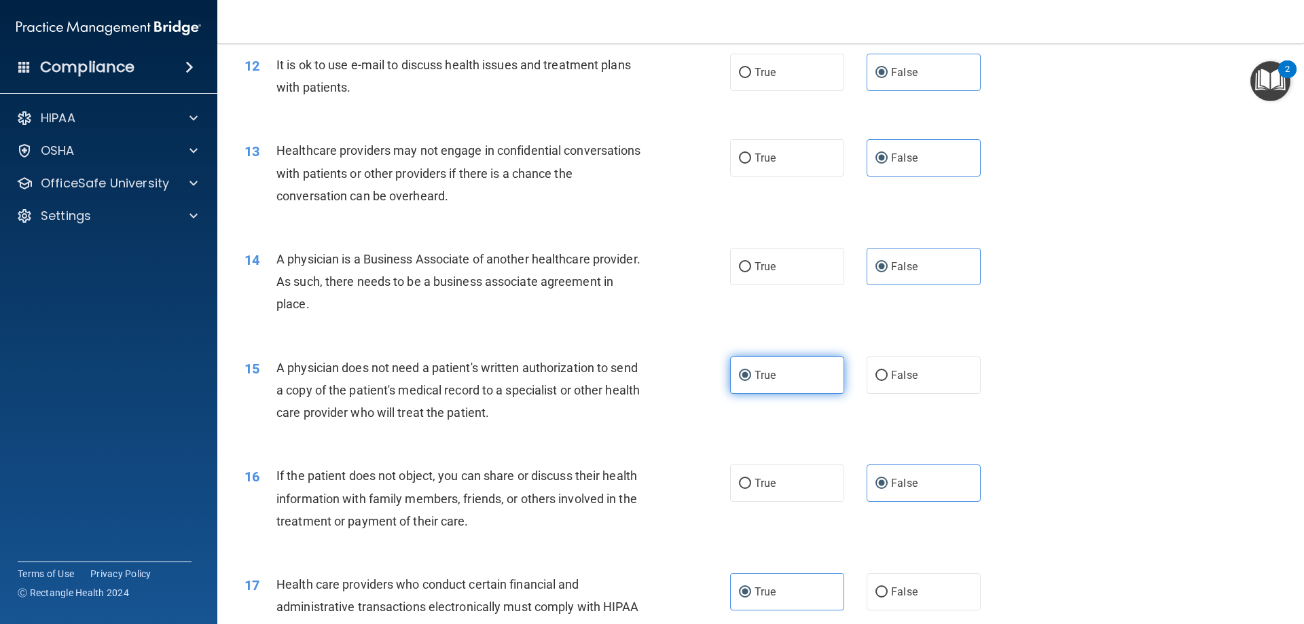
click at [772, 364] on label "True" at bounding box center [787, 374] width 114 height 37
click at [751, 371] on input "True" at bounding box center [745, 376] width 12 height 10
click at [922, 268] on label "False" at bounding box center [923, 266] width 114 height 37
click at [887, 268] on input "False" at bounding box center [881, 267] width 12 height 10
click at [945, 150] on label "False" at bounding box center [923, 157] width 114 height 37
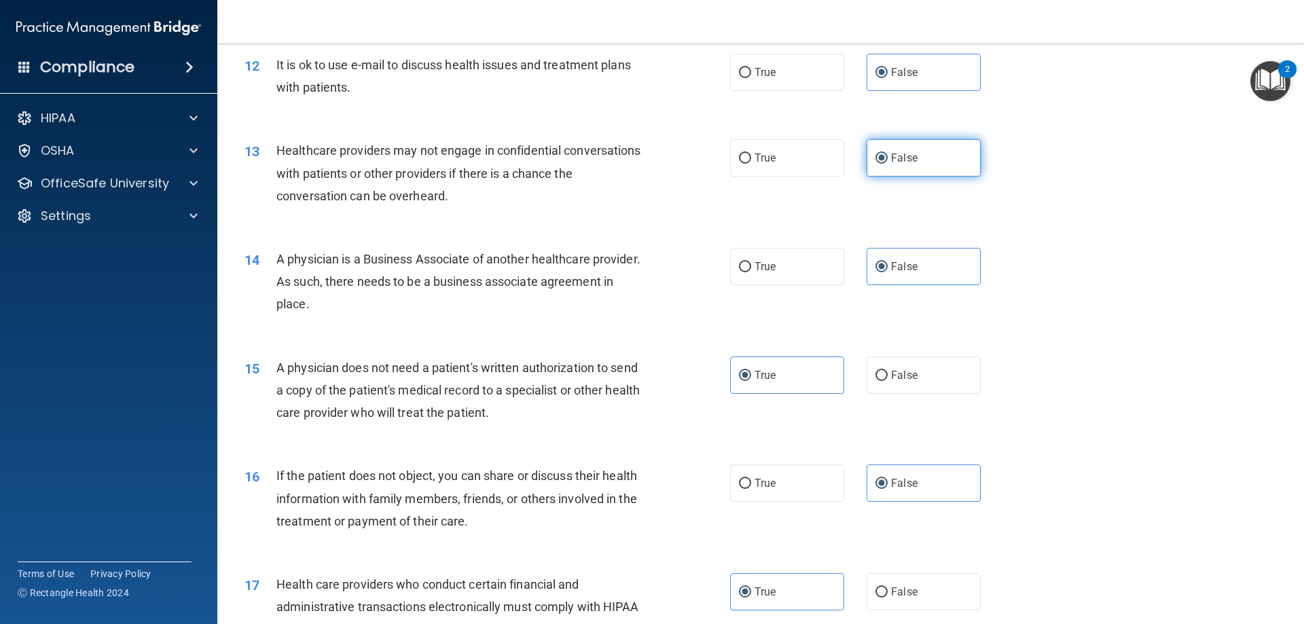
click at [887, 153] on input "False" at bounding box center [881, 158] width 12 height 10
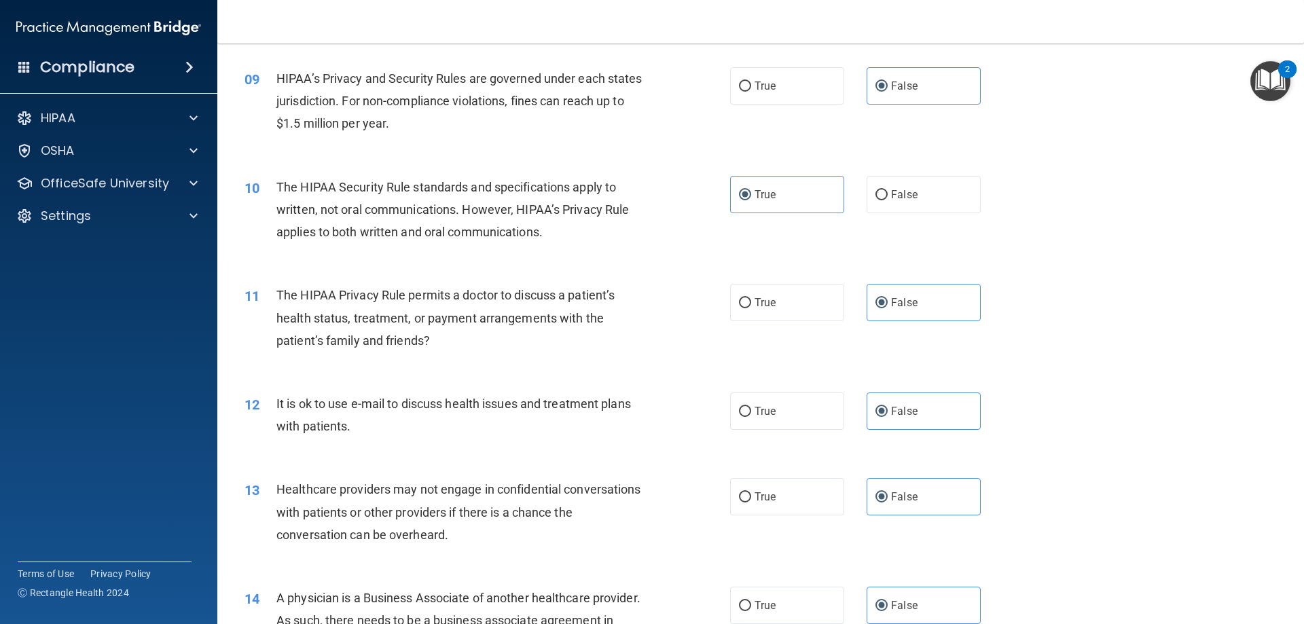
scroll to position [839, 0]
click at [904, 414] on span "False" at bounding box center [904, 411] width 26 height 13
click at [887, 414] on input "False" at bounding box center [881, 412] width 12 height 10
click at [891, 291] on label "False" at bounding box center [923, 302] width 114 height 37
click at [887, 299] on input "False" at bounding box center [881, 304] width 12 height 10
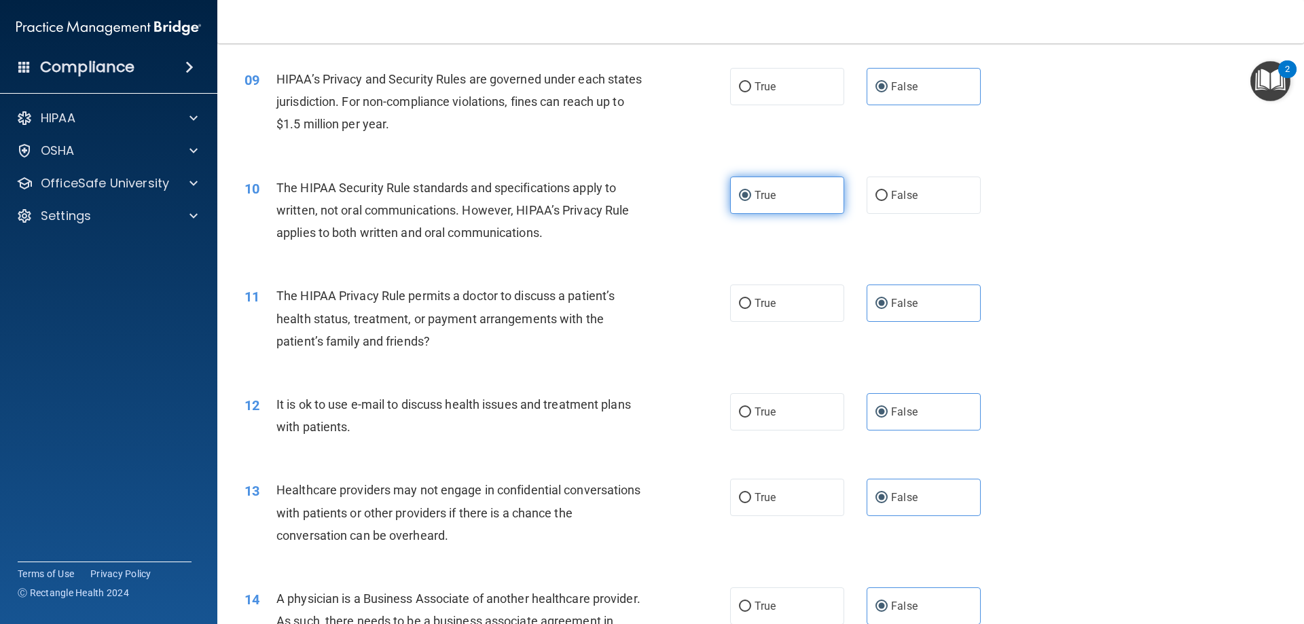
click at [798, 197] on label "True" at bounding box center [787, 195] width 114 height 37
click at [751, 197] on input "True" at bounding box center [745, 196] width 12 height 10
click at [908, 74] on label "False" at bounding box center [923, 86] width 114 height 37
click at [887, 82] on input "False" at bounding box center [881, 87] width 12 height 10
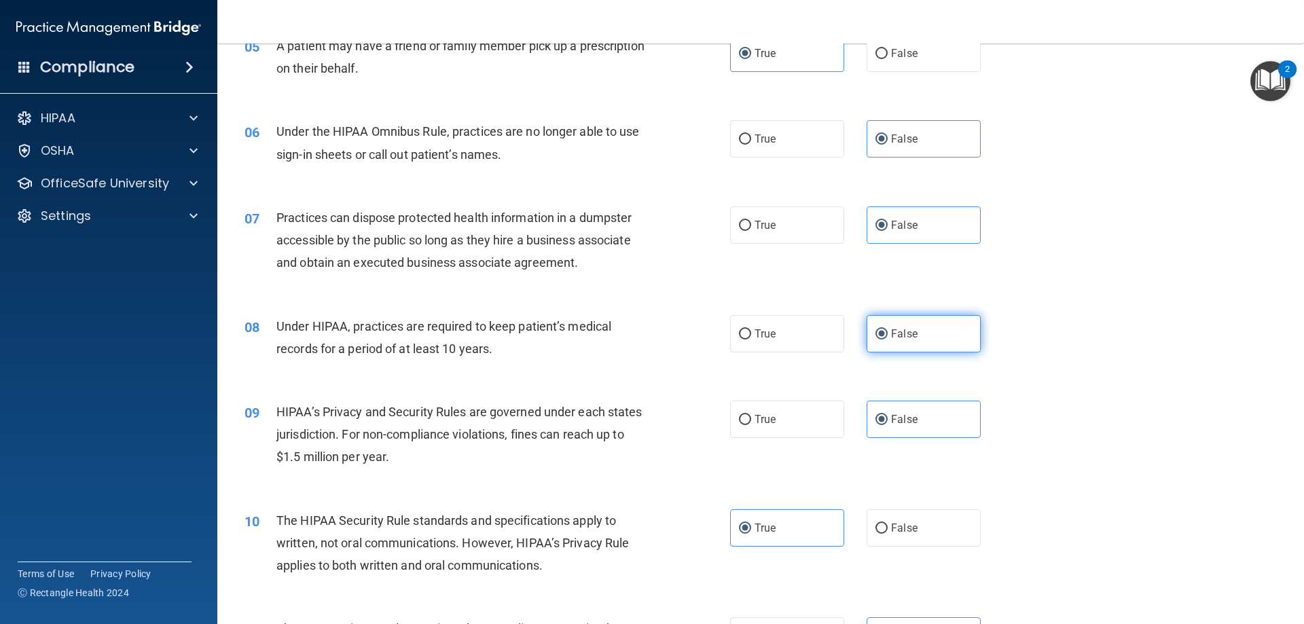
scroll to position [500, 0]
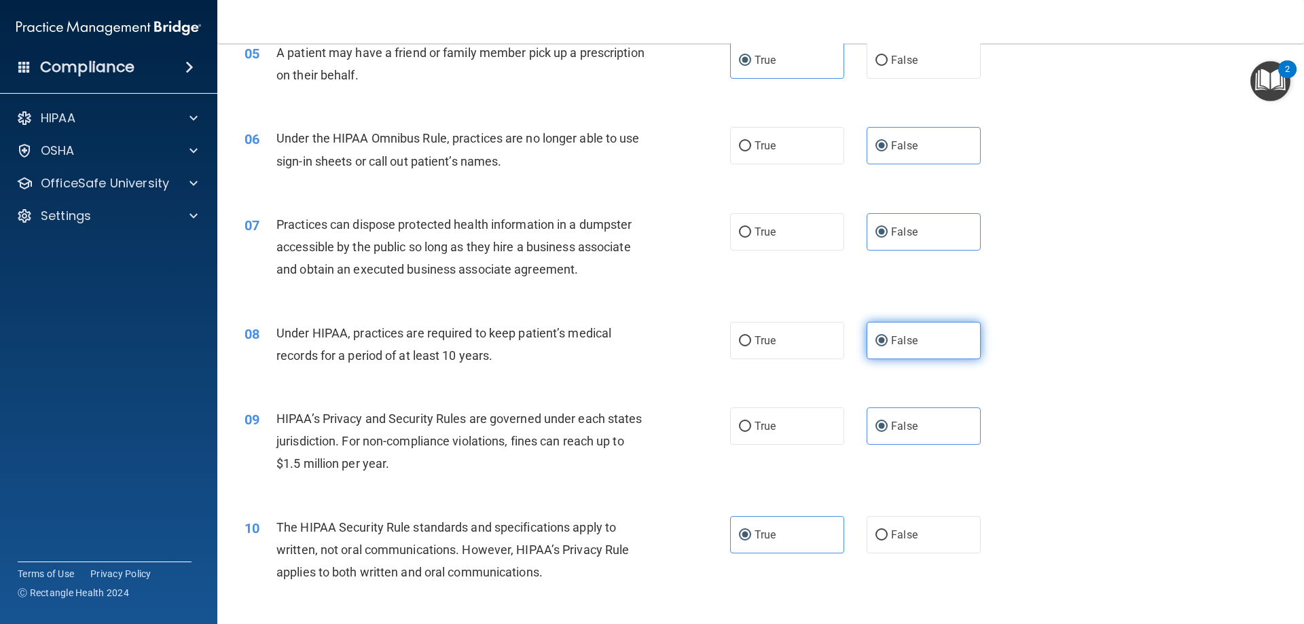
click at [911, 328] on label "False" at bounding box center [923, 340] width 114 height 37
click at [887, 336] on input "False" at bounding box center [881, 341] width 12 height 10
click at [943, 242] on label "False" at bounding box center [923, 231] width 114 height 37
click at [887, 238] on input "False" at bounding box center [881, 232] width 12 height 10
click at [929, 167] on div "06 Under the HIPAA Omnibus Rule, practices are no longer able to use sign-in sh…" at bounding box center [760, 153] width 1052 height 86
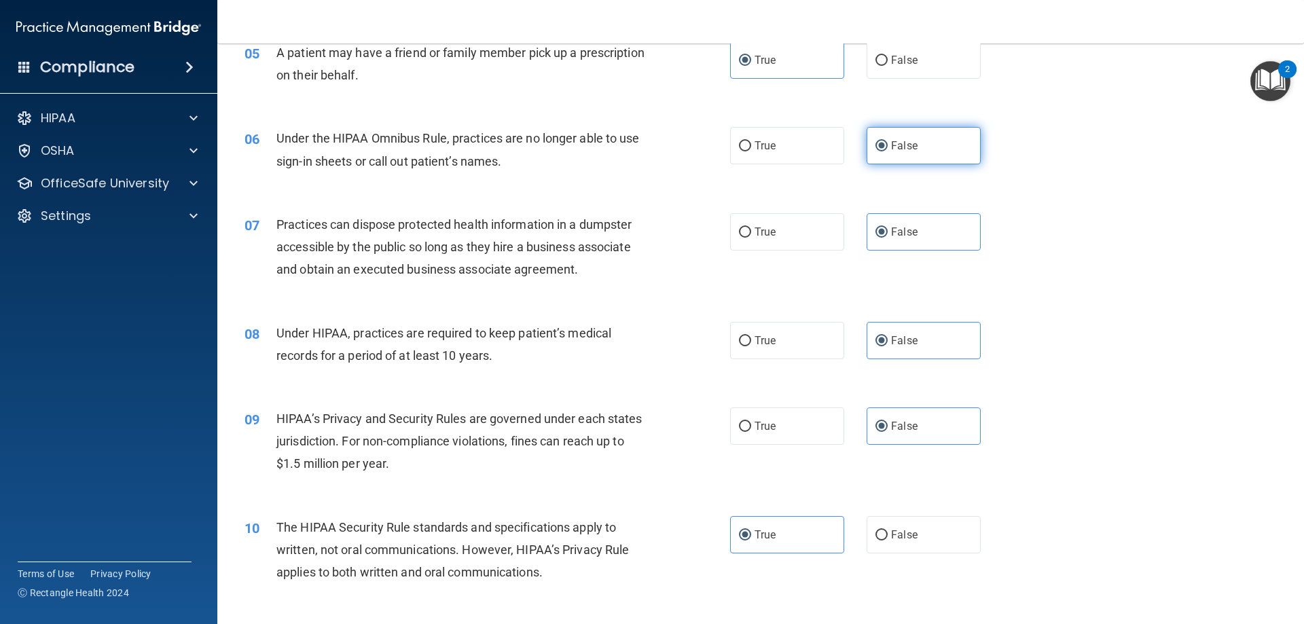
click at [938, 150] on label "False" at bounding box center [923, 145] width 114 height 37
click at [887, 150] on input "False" at bounding box center [881, 146] width 12 height 10
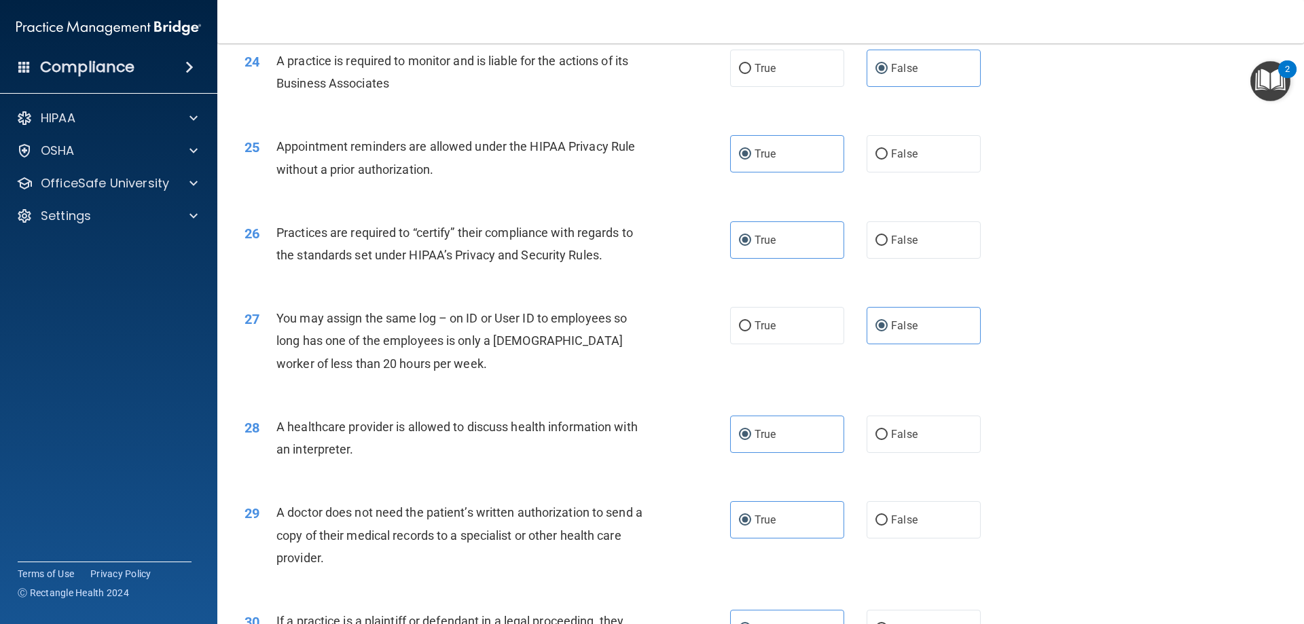
scroll to position [2536, 0]
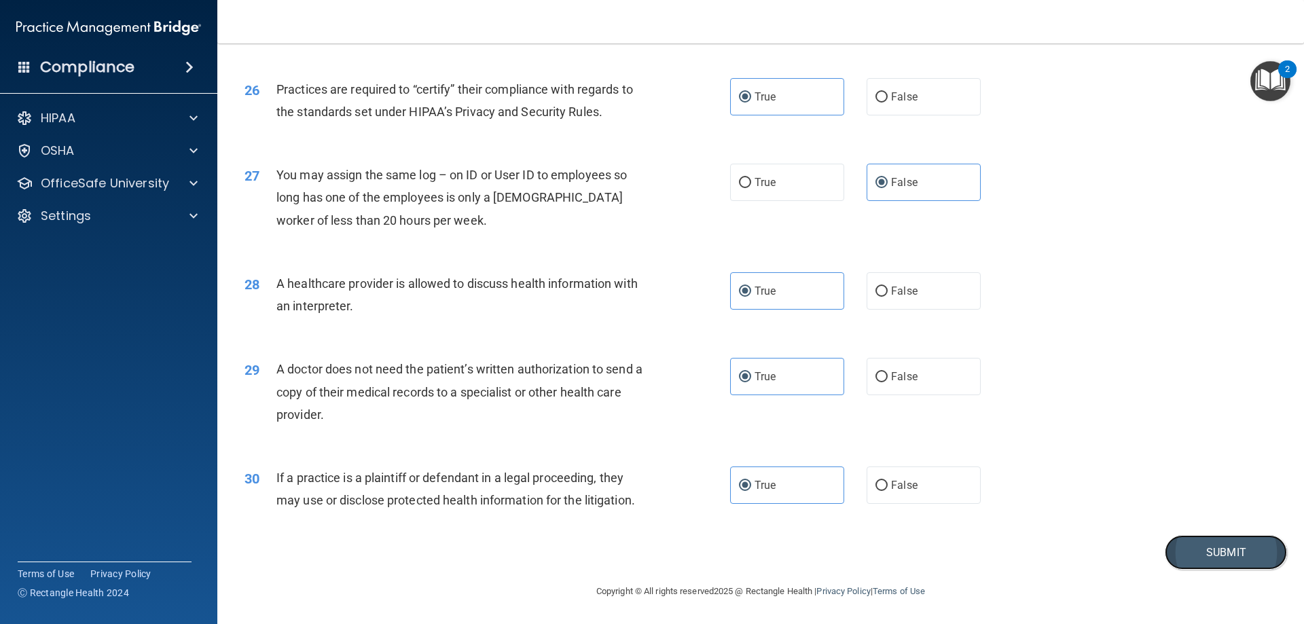
click at [1181, 547] on button "Submit" at bounding box center [1225, 552] width 122 height 35
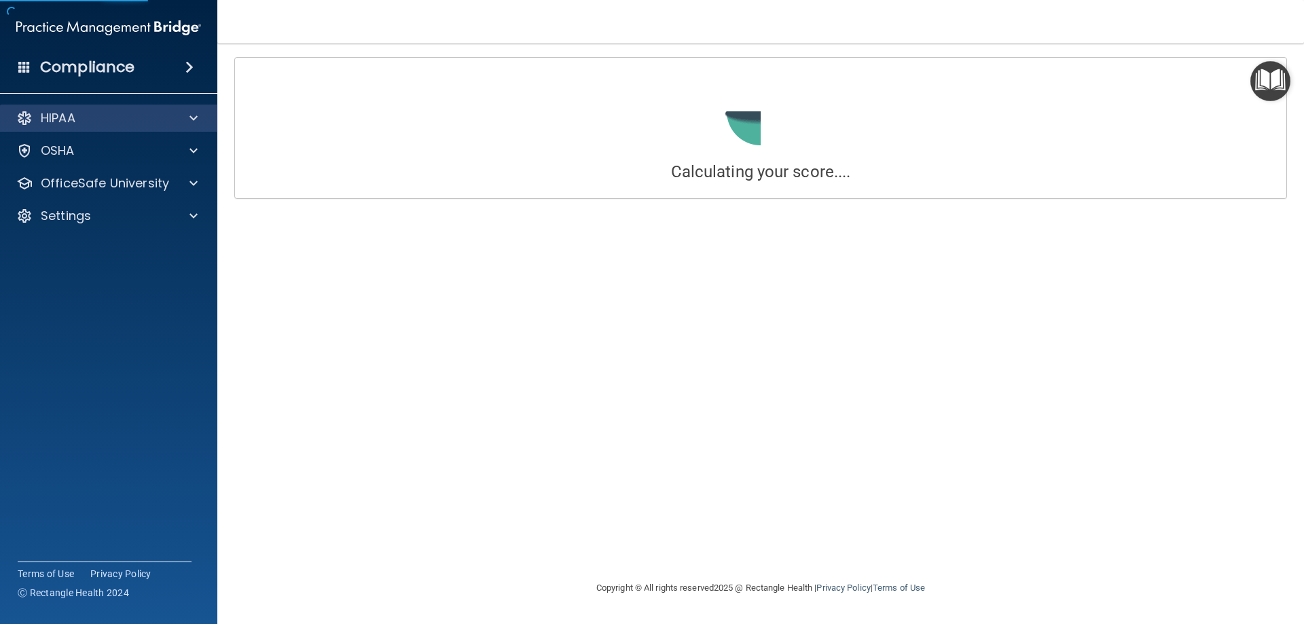
click at [137, 105] on div "HIPAA" at bounding box center [109, 118] width 218 height 27
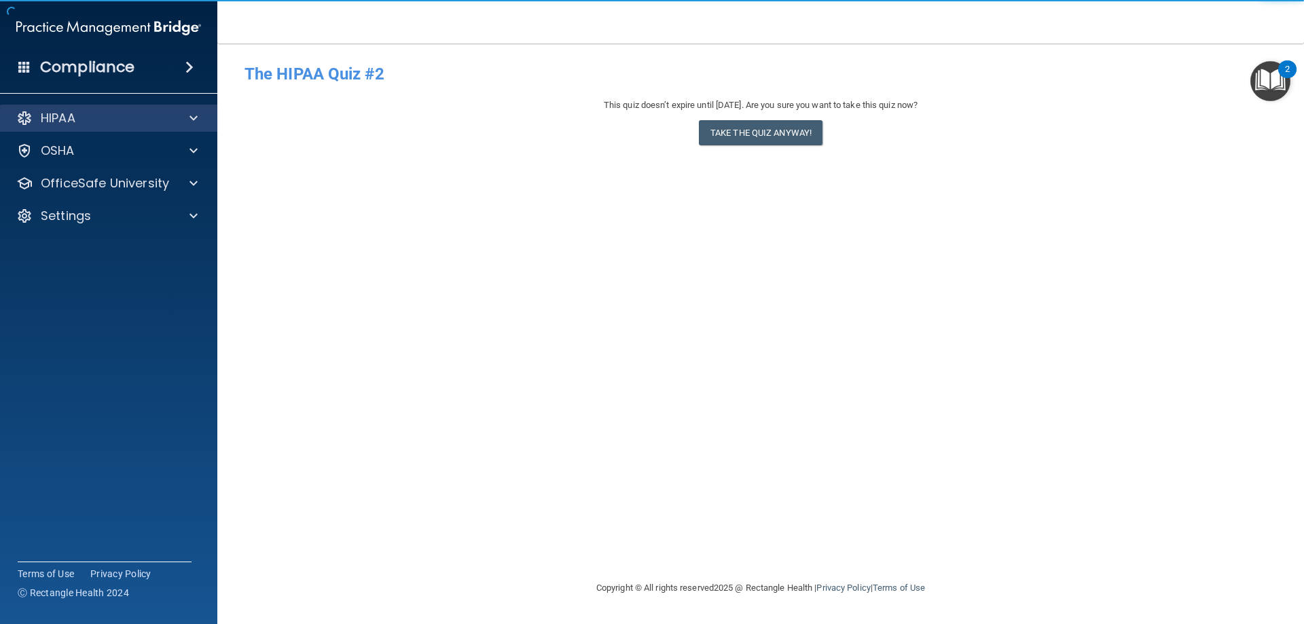
click at [204, 108] on div "HIPAA" at bounding box center [109, 118] width 218 height 27
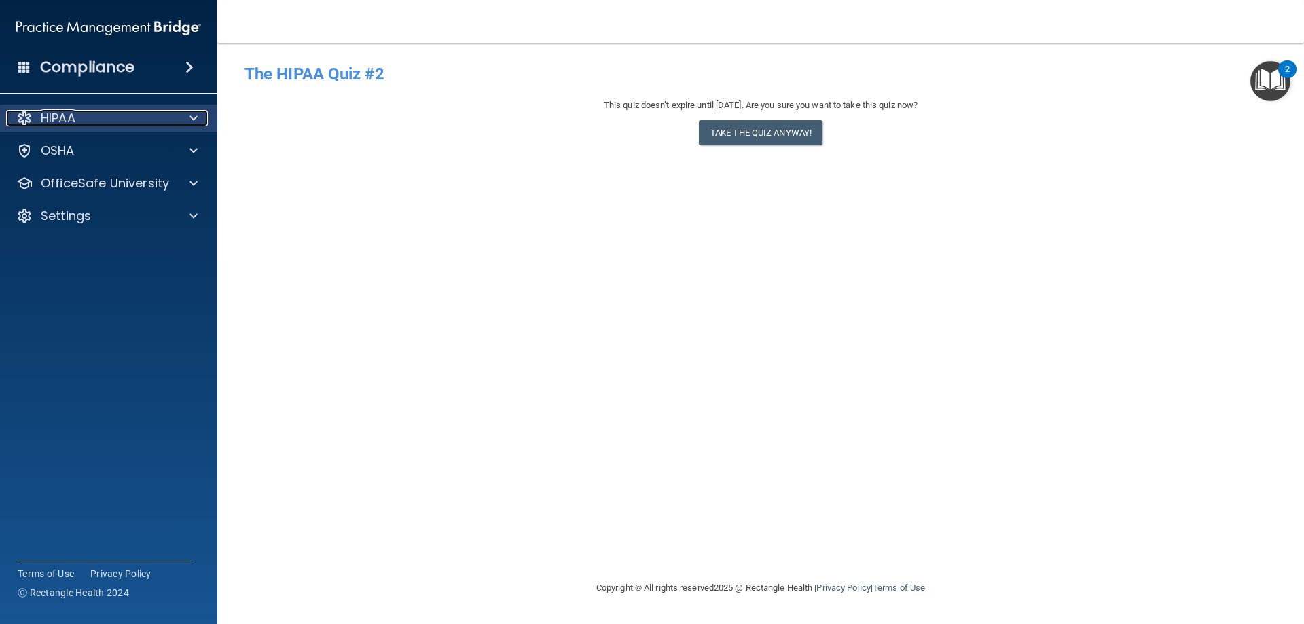
click at [190, 115] on span at bounding box center [193, 118] width 8 height 16
click at [190, 114] on span at bounding box center [193, 118] width 8 height 16
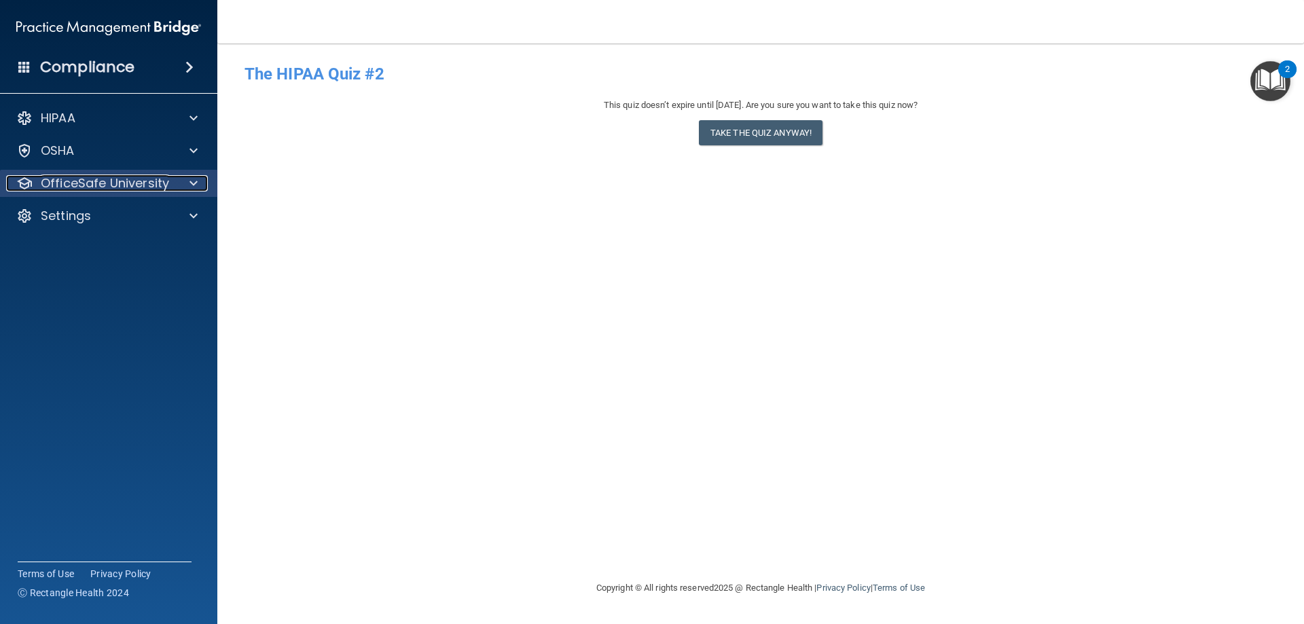
click at [195, 181] on span at bounding box center [193, 183] width 8 height 16
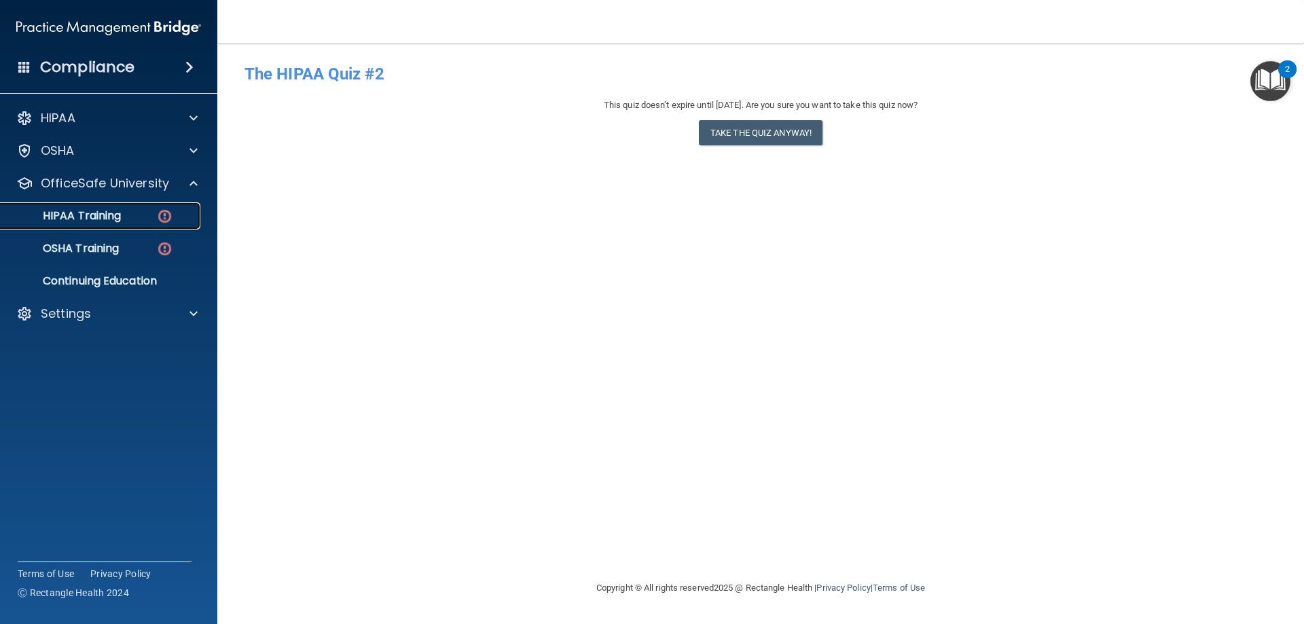
click at [151, 216] on div "HIPAA Training" at bounding box center [101, 216] width 185 height 14
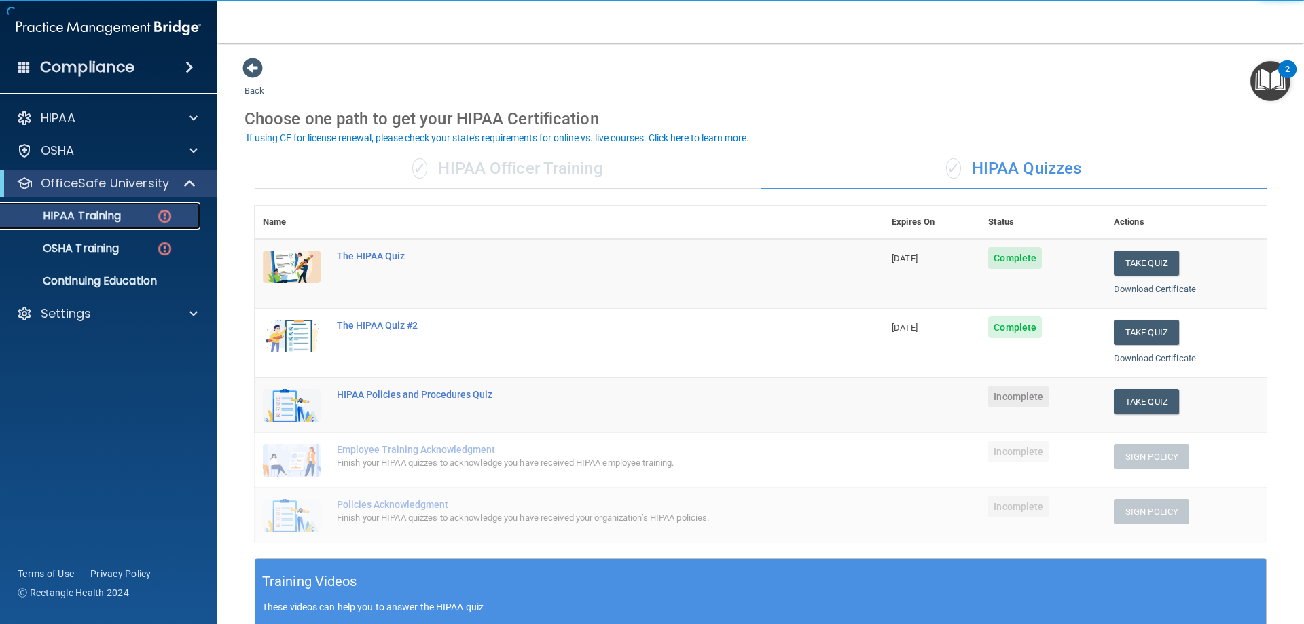
scroll to position [68, 0]
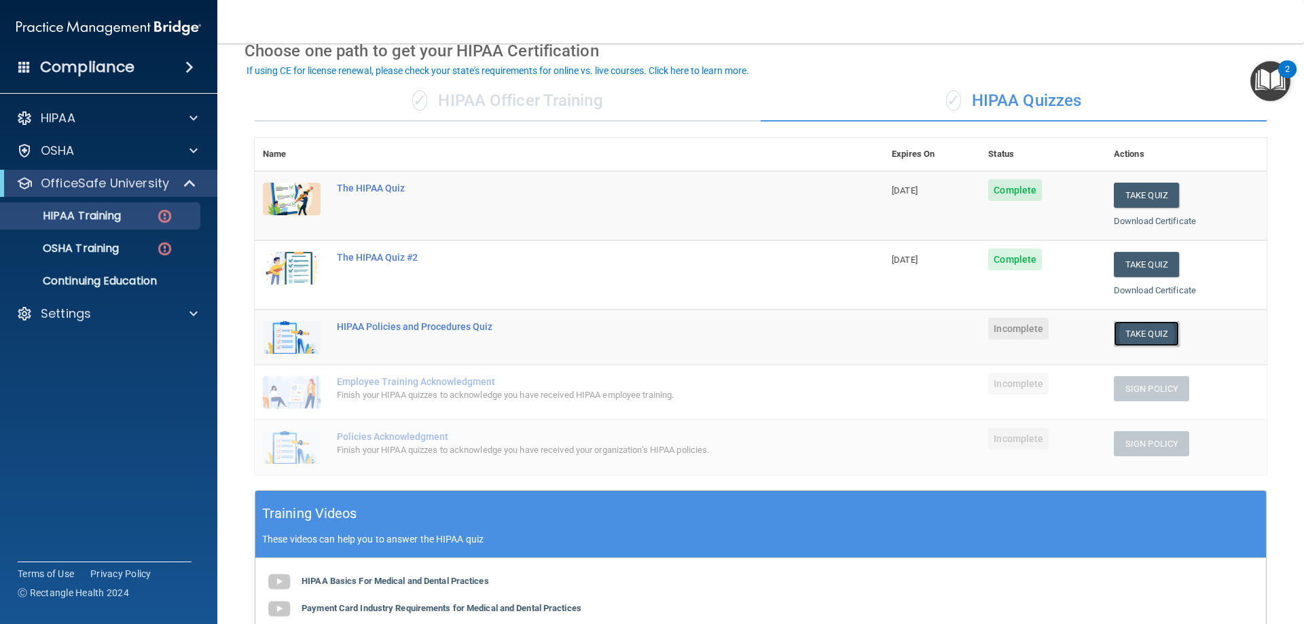
click at [1167, 327] on button "Take Quiz" at bounding box center [1145, 333] width 65 height 25
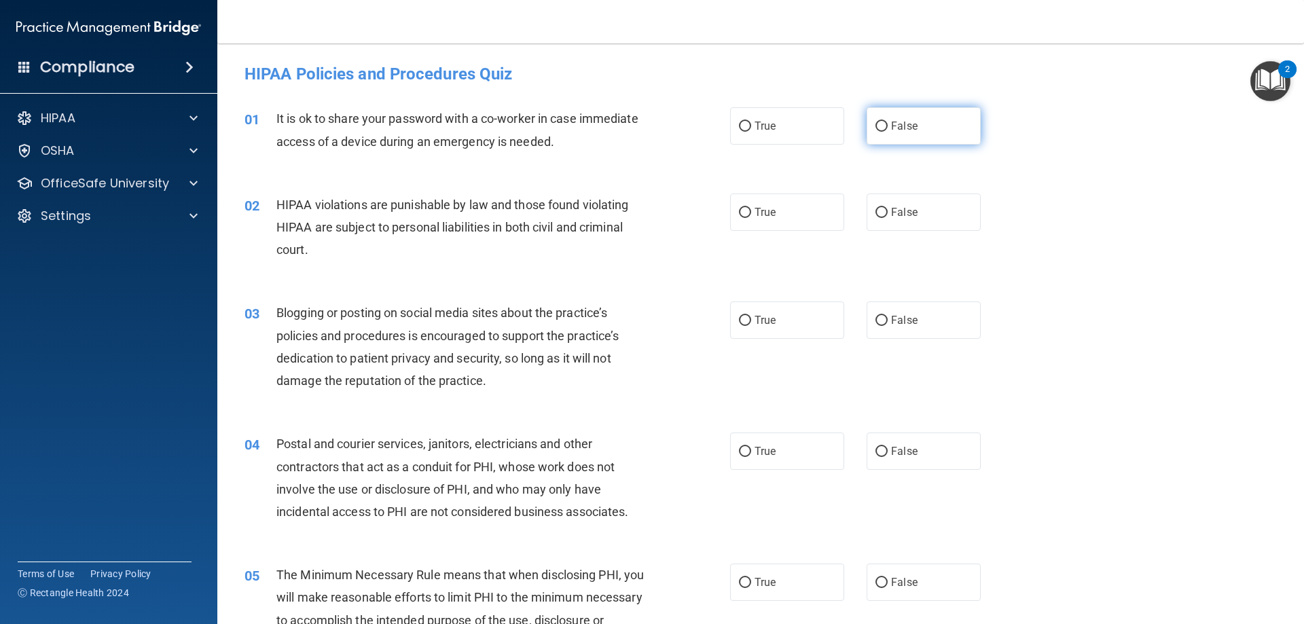
click at [912, 135] on label "False" at bounding box center [923, 125] width 114 height 37
click at [887, 132] on input "False" at bounding box center [881, 127] width 12 height 10
radio input "true"
drag, startPoint x: 772, startPoint y: 218, endPoint x: 760, endPoint y: 219, distance: 11.6
click at [767, 219] on label "True" at bounding box center [787, 211] width 114 height 37
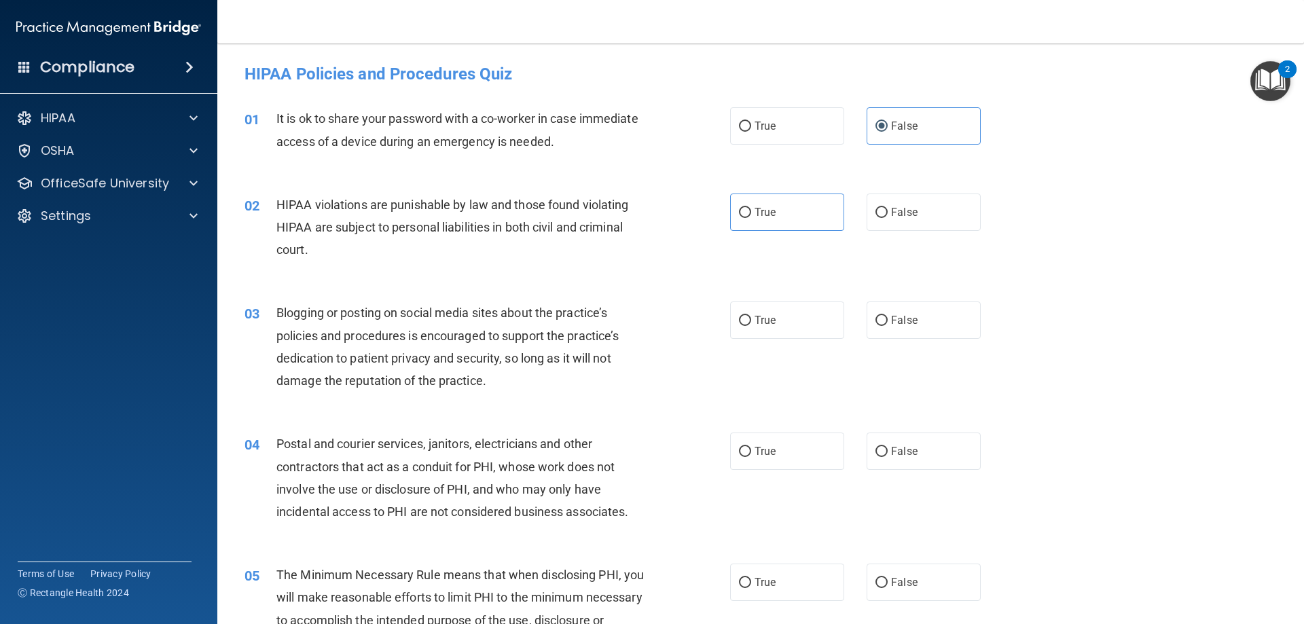
click at [802, 186] on div "02 HIPAA violations are punishable by law and those found violating HIPAA are s…" at bounding box center [760, 231] width 1052 height 109
click at [811, 223] on label "True" at bounding box center [787, 211] width 114 height 37
click at [751, 218] on input "True" at bounding box center [745, 213] width 12 height 10
radio input "true"
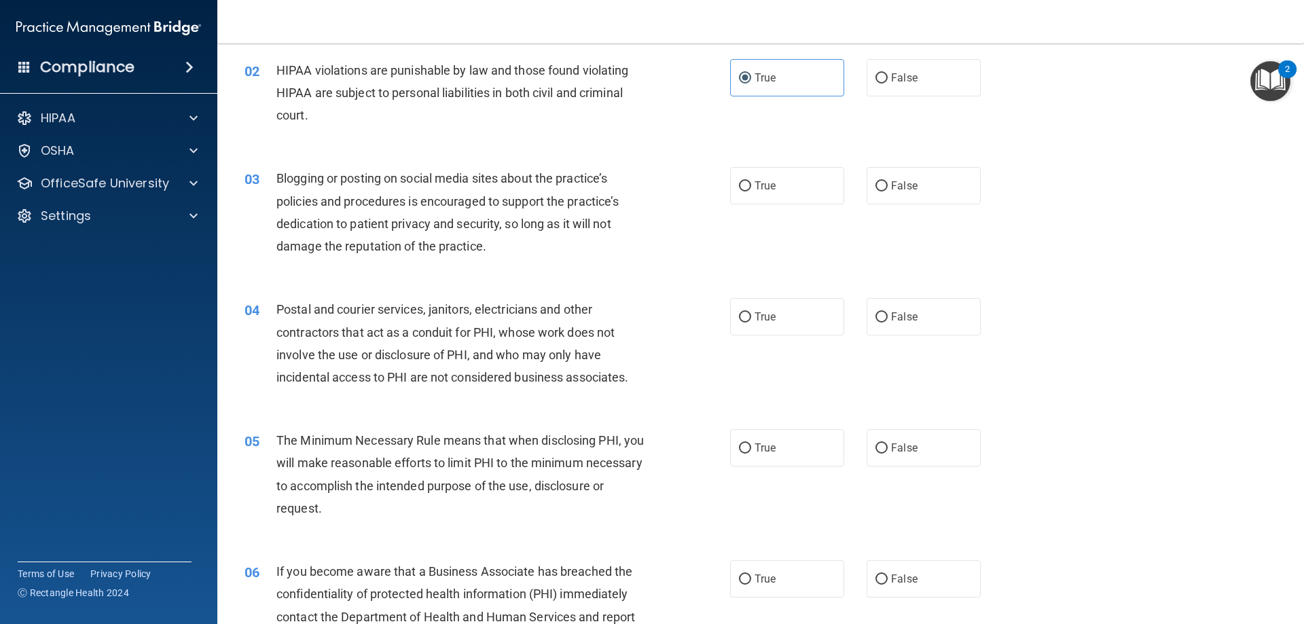
scroll to position [136, 0]
click at [924, 177] on label "False" at bounding box center [923, 184] width 114 height 37
click at [887, 180] on input "False" at bounding box center [881, 185] width 12 height 10
radio input "true"
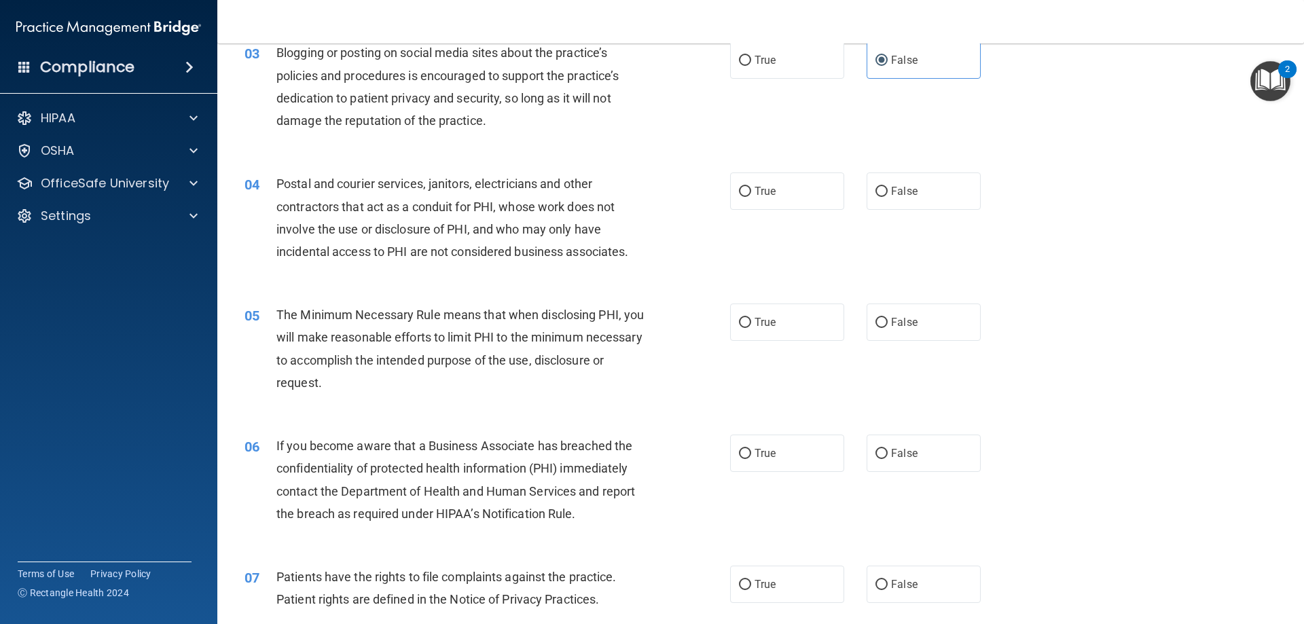
scroll to position [272, 0]
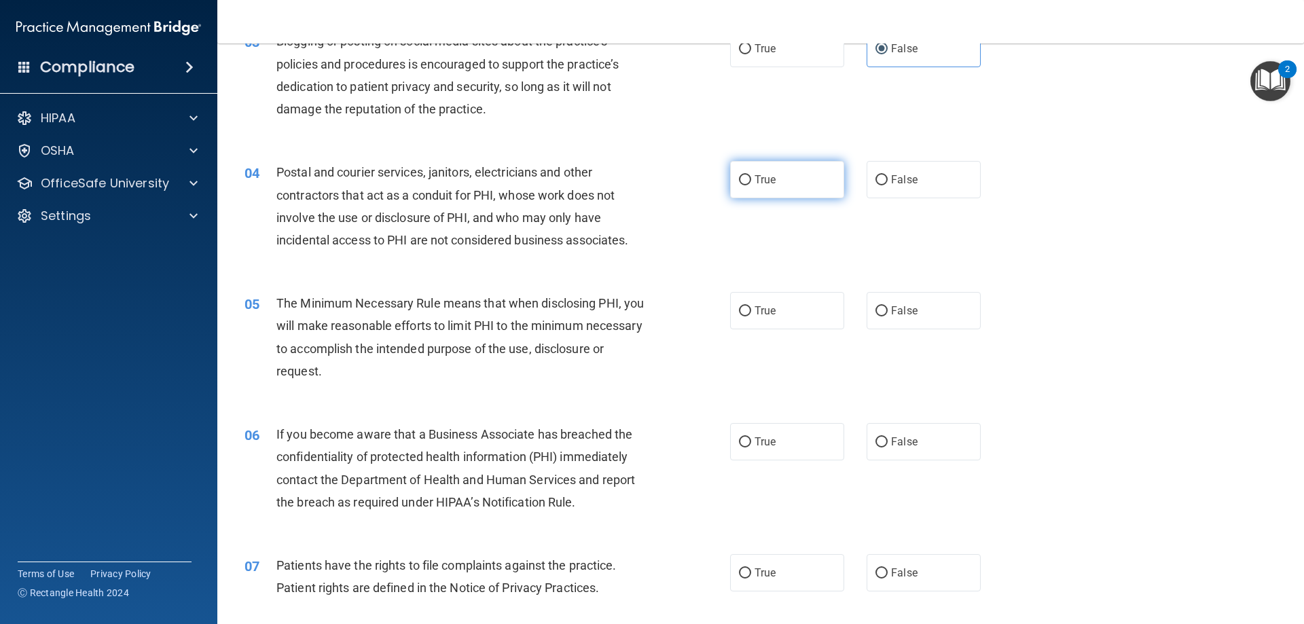
click at [741, 187] on label "True" at bounding box center [787, 179] width 114 height 37
click at [741, 185] on input "True" at bounding box center [745, 180] width 12 height 10
radio input "true"
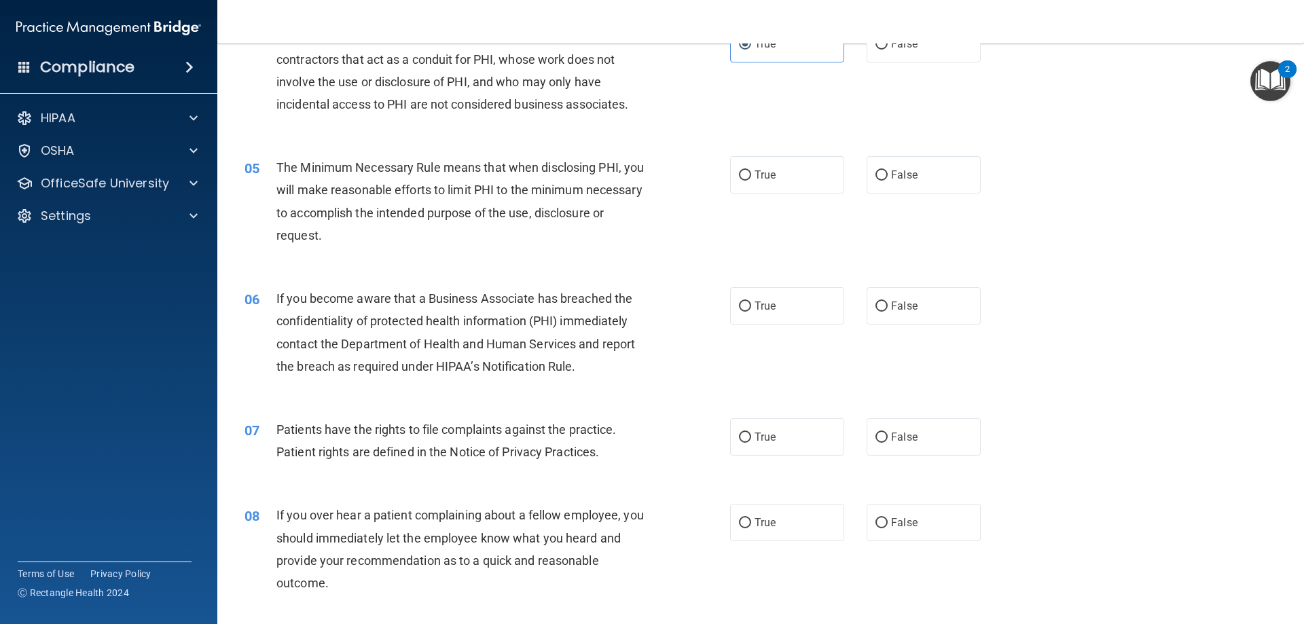
click at [724, 181] on div "05 The Minimum Necessary Rule means that when disclosing PHI, you will make rea…" at bounding box center [487, 204] width 526 height 97
click at [769, 172] on span "True" at bounding box center [764, 174] width 21 height 13
click at [751, 172] on input "True" at bounding box center [745, 175] width 12 height 10
radio input "true"
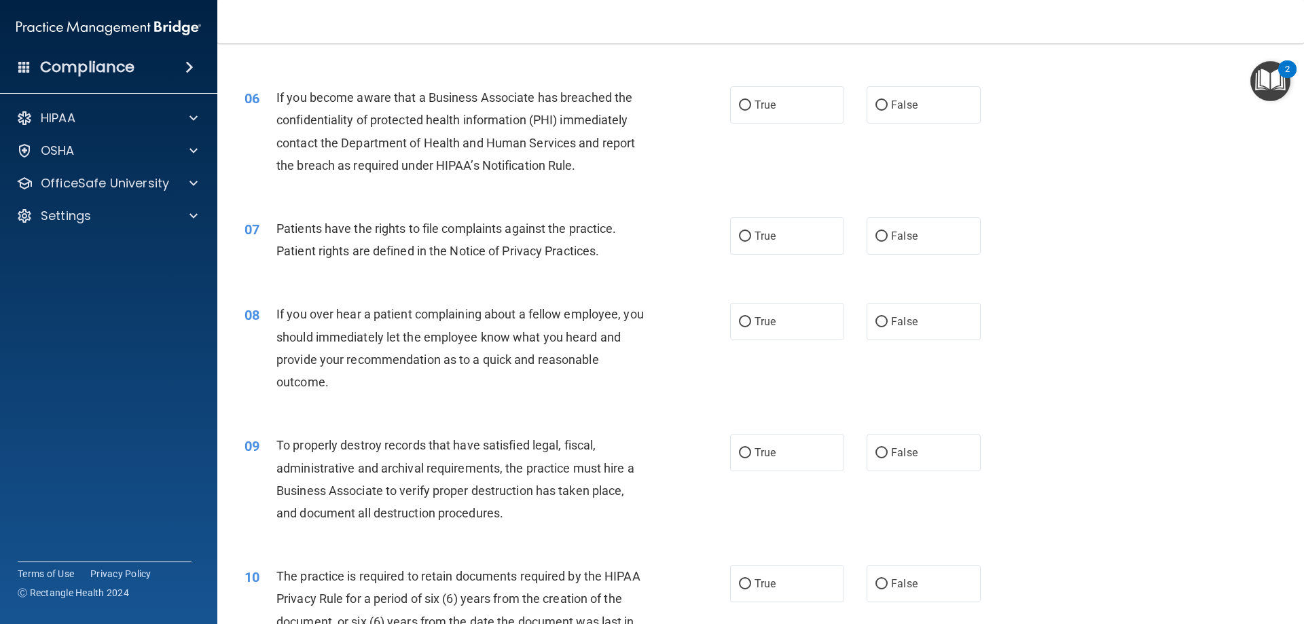
scroll to position [611, 0]
click at [765, 111] on label "True" at bounding box center [787, 102] width 114 height 37
click at [751, 108] on input "True" at bounding box center [745, 103] width 12 height 10
radio input "true"
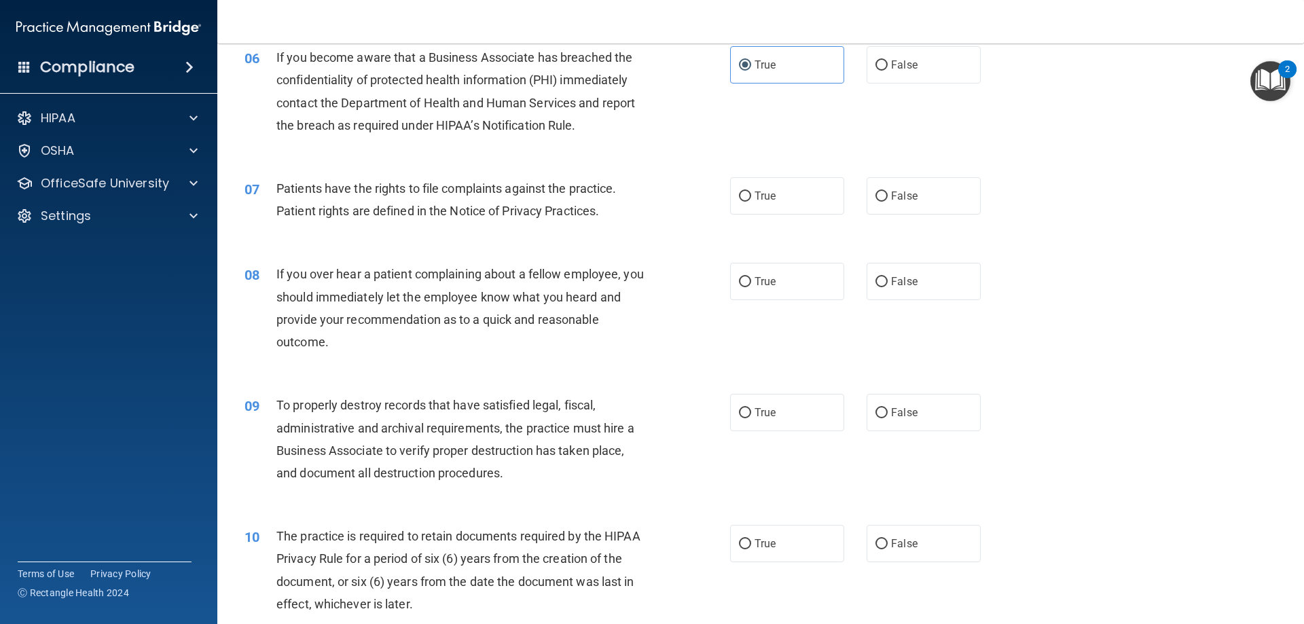
scroll to position [679, 0]
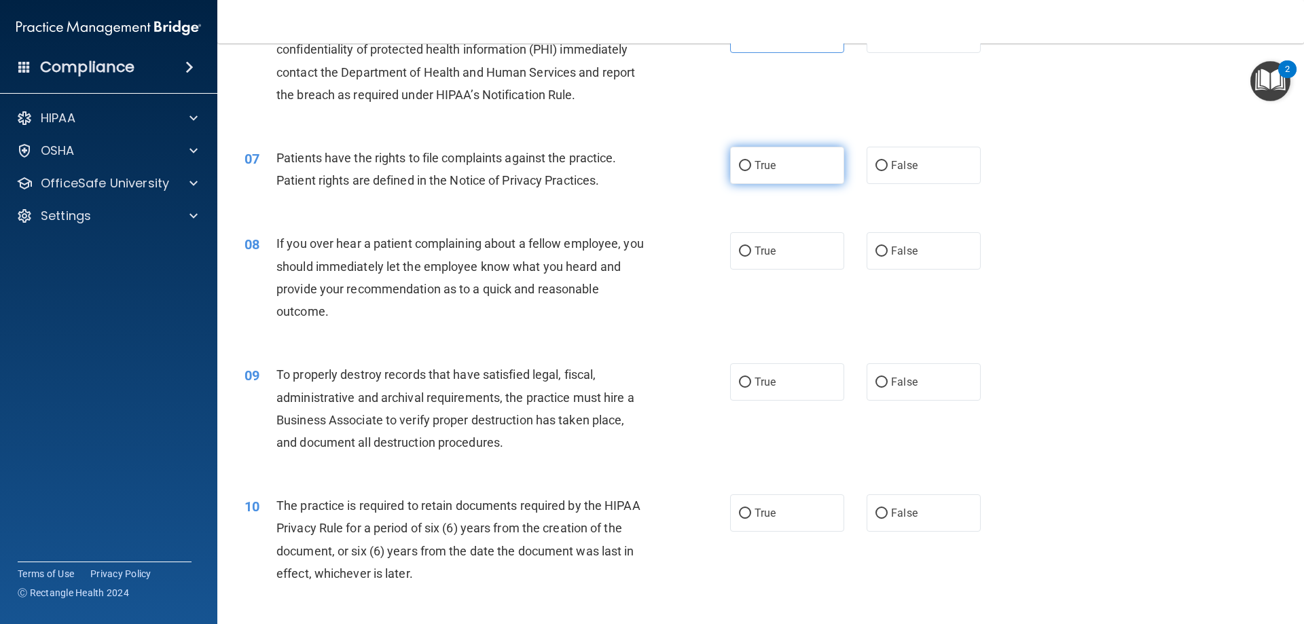
click at [773, 159] on label "True" at bounding box center [787, 165] width 114 height 37
click at [751, 161] on input "True" at bounding box center [745, 166] width 12 height 10
radio input "true"
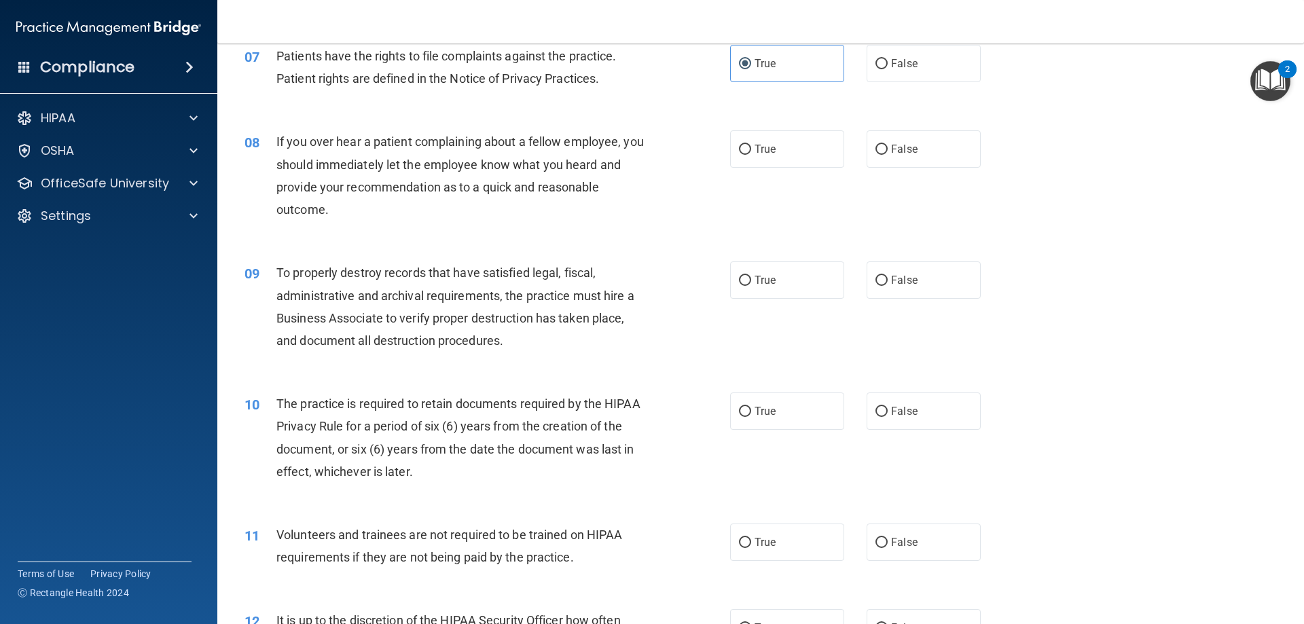
scroll to position [815, 0]
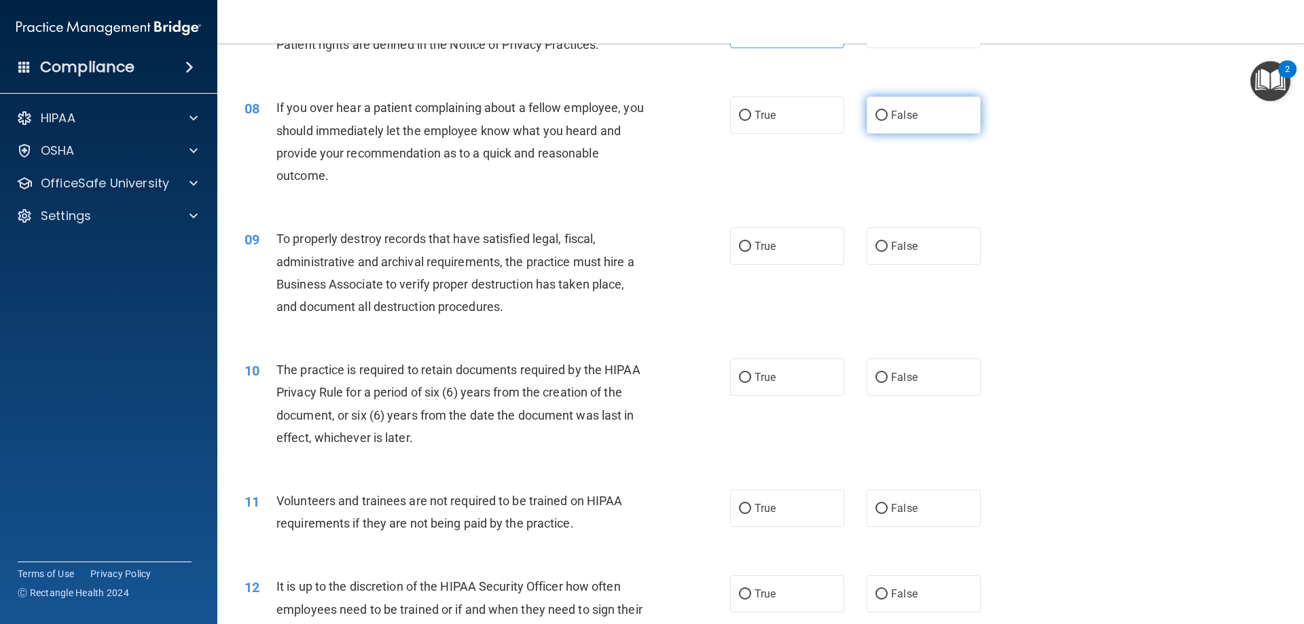
click at [875, 119] on input "False" at bounding box center [881, 116] width 12 height 10
radio input "true"
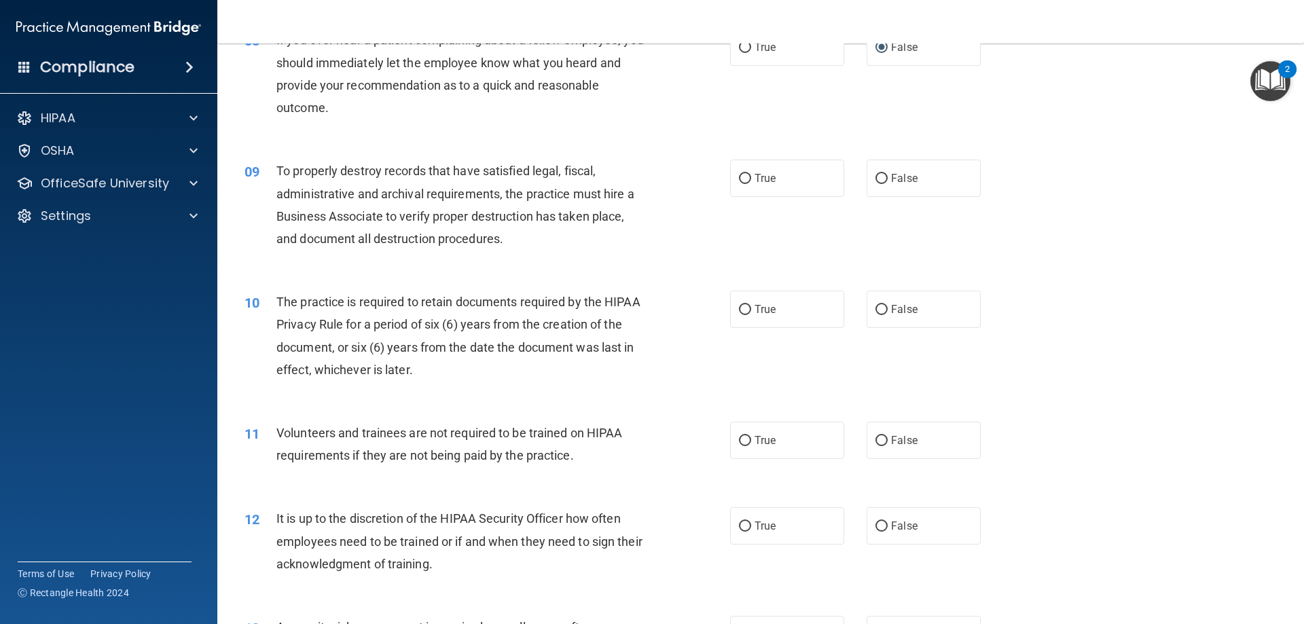
scroll to position [950, 0]
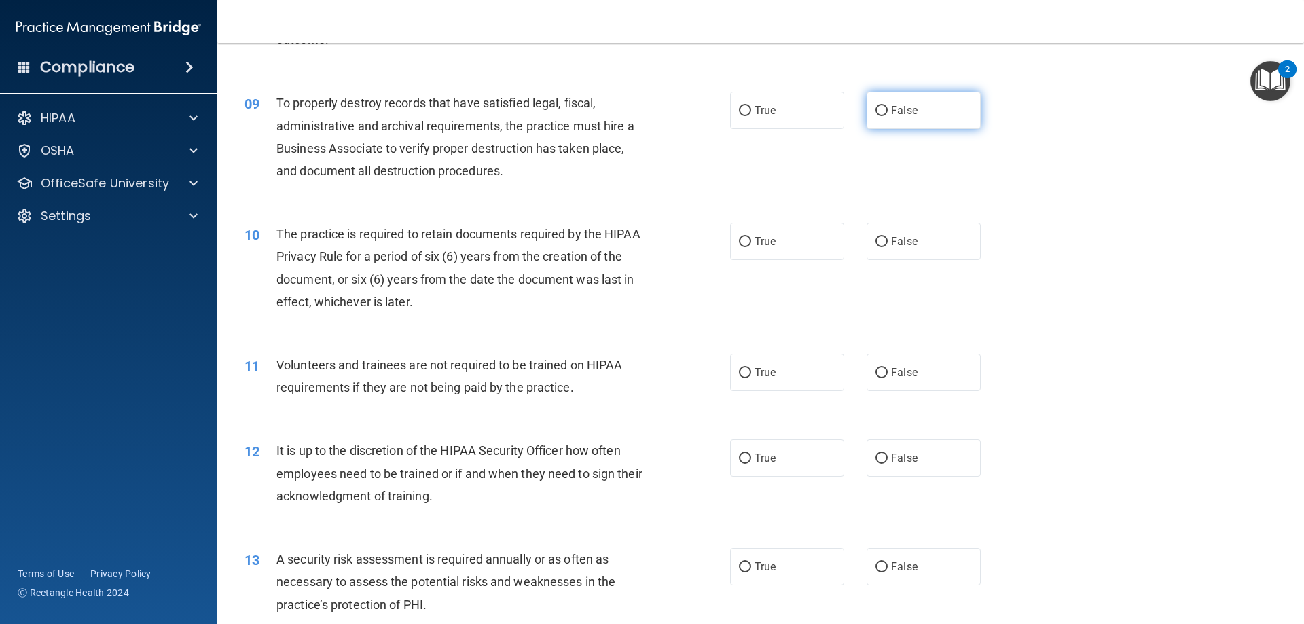
click at [893, 117] on label "False" at bounding box center [923, 110] width 114 height 37
click at [887, 116] on input "False" at bounding box center [881, 111] width 12 height 10
radio input "true"
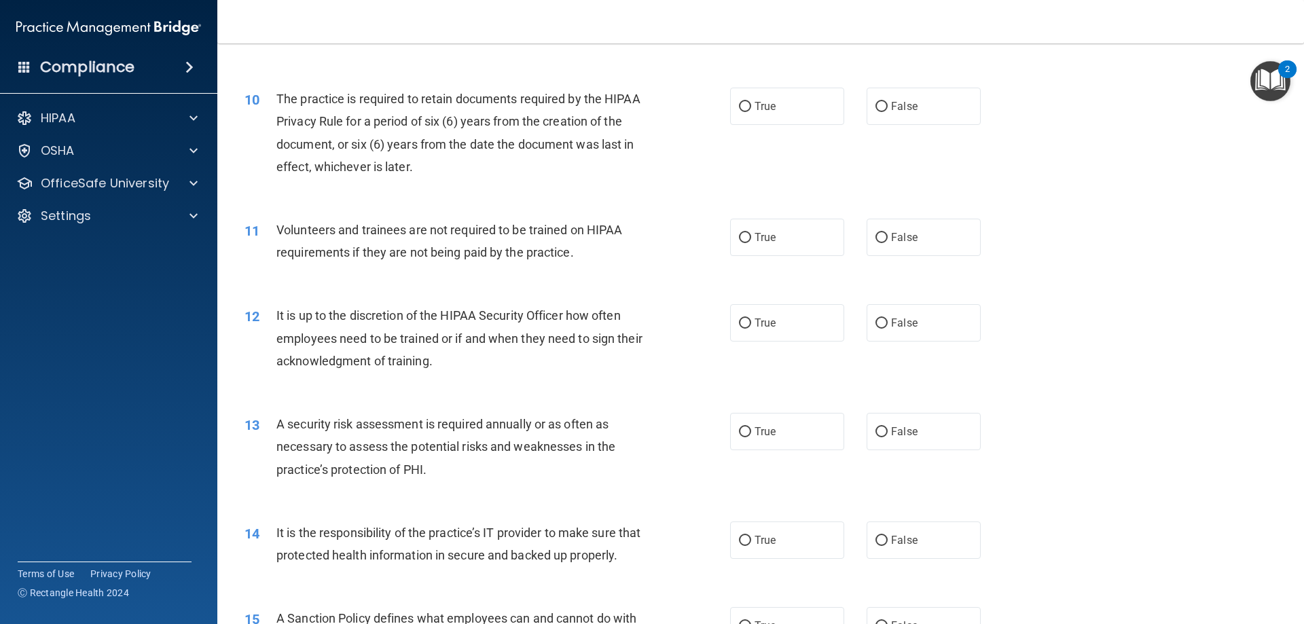
scroll to position [1086, 0]
click at [742, 97] on label "True" at bounding box center [787, 105] width 114 height 37
click at [742, 101] on input "True" at bounding box center [745, 106] width 12 height 10
radio input "true"
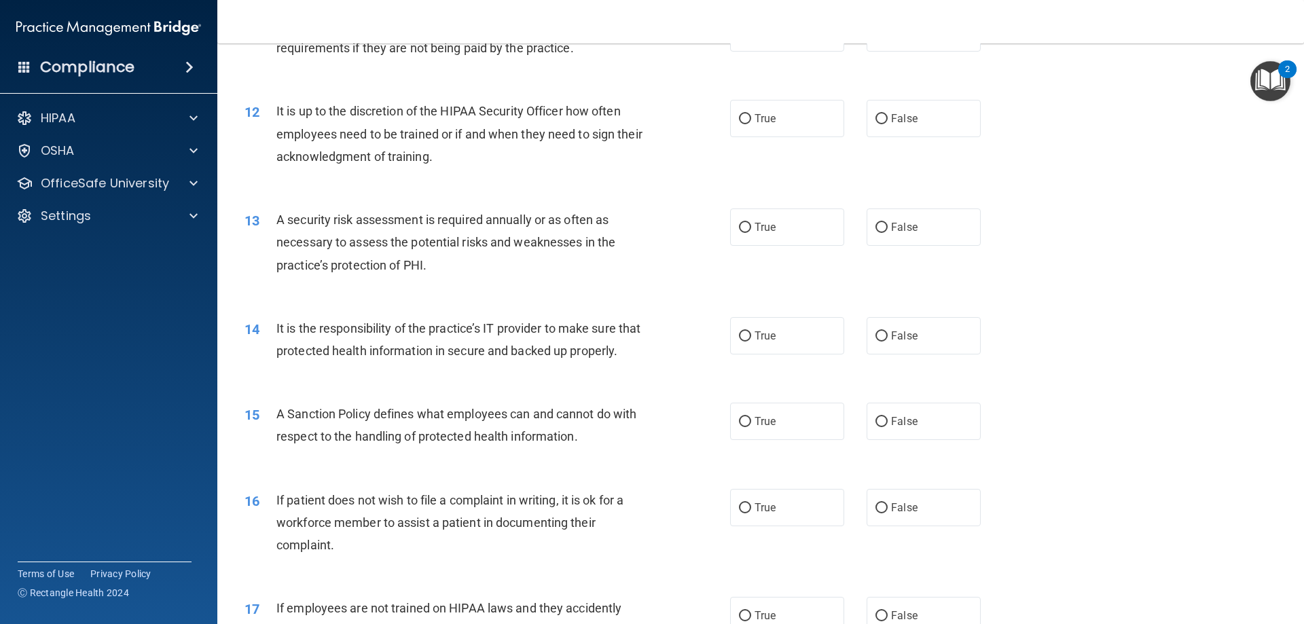
scroll to position [1222, 0]
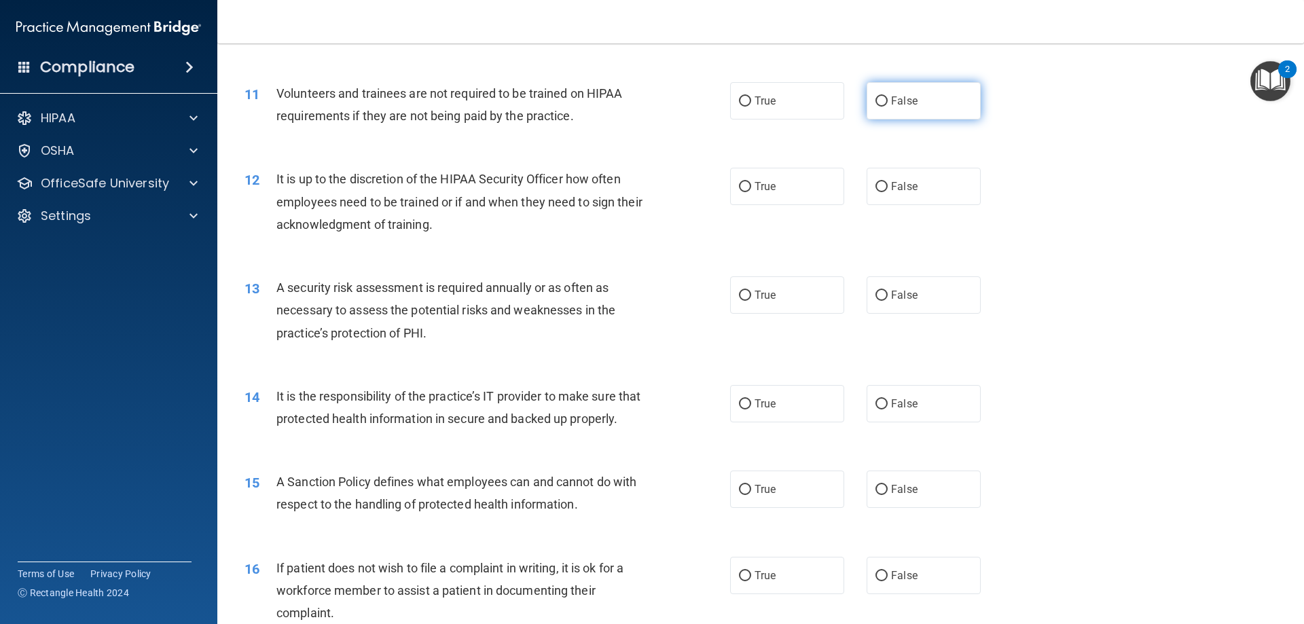
click at [866, 100] on label "False" at bounding box center [923, 100] width 114 height 37
click at [875, 100] on input "False" at bounding box center [881, 101] width 12 height 10
radio input "true"
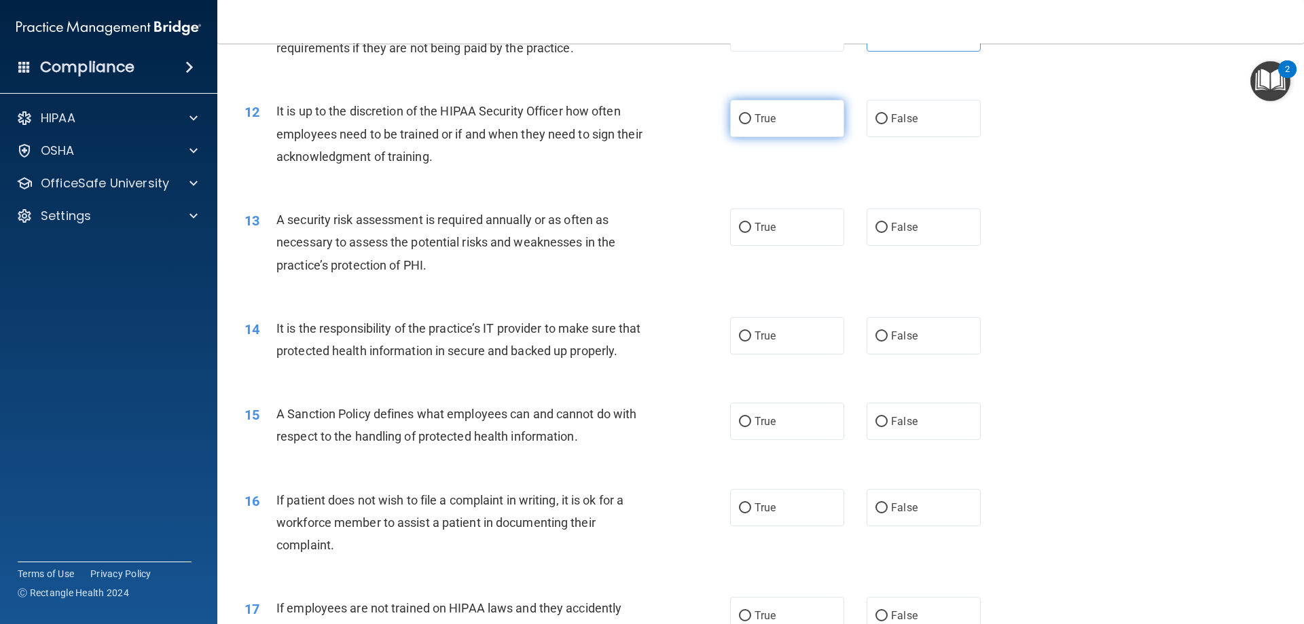
click at [775, 122] on label "True" at bounding box center [787, 118] width 114 height 37
click at [751, 122] on input "True" at bounding box center [745, 119] width 12 height 10
radio input "true"
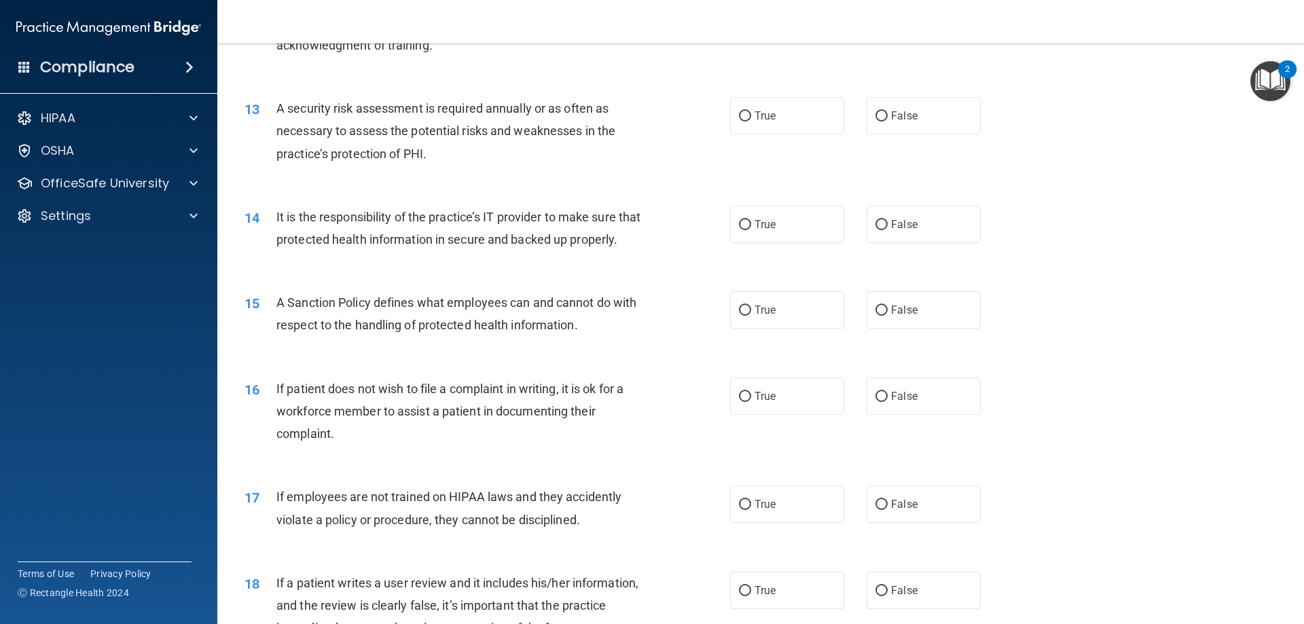
scroll to position [1426, 0]
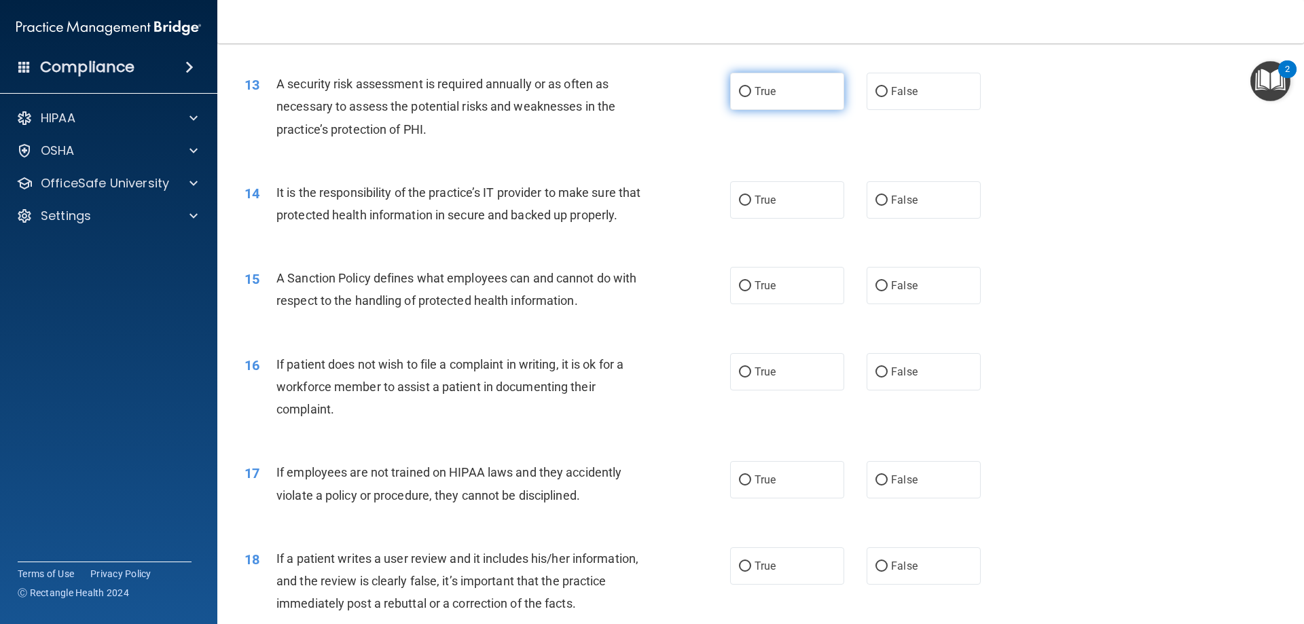
click at [754, 109] on label "True" at bounding box center [787, 91] width 114 height 37
click at [751, 97] on input "True" at bounding box center [745, 92] width 12 height 10
radio input "true"
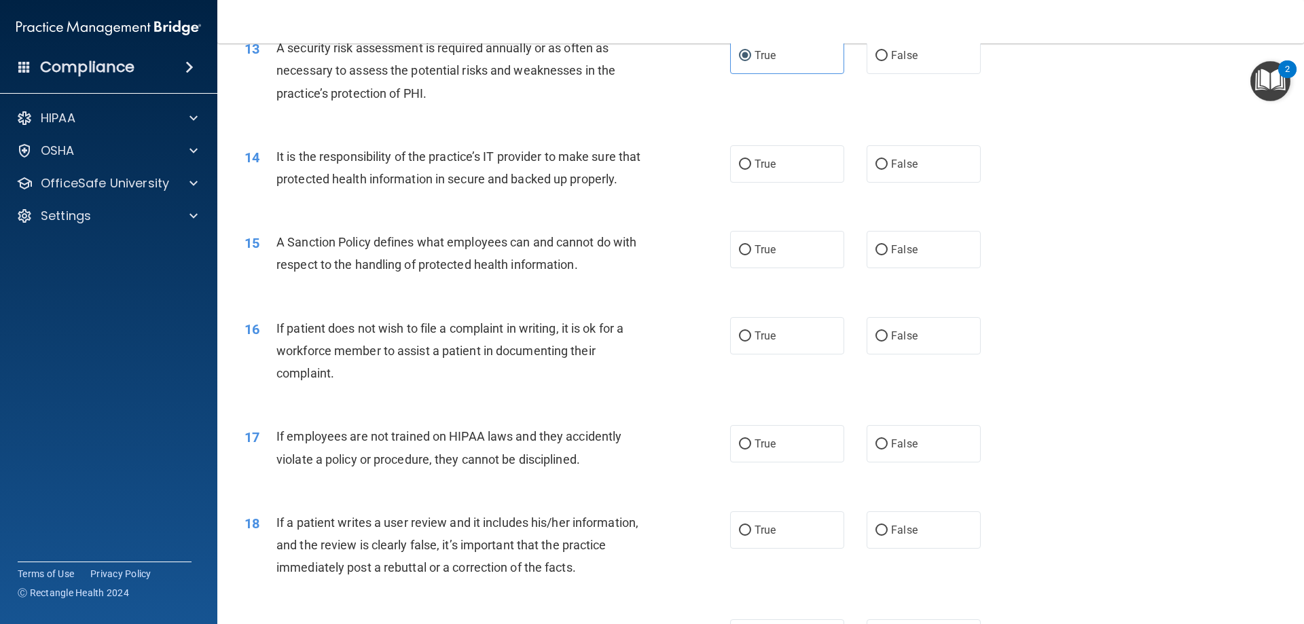
scroll to position [1494, 0]
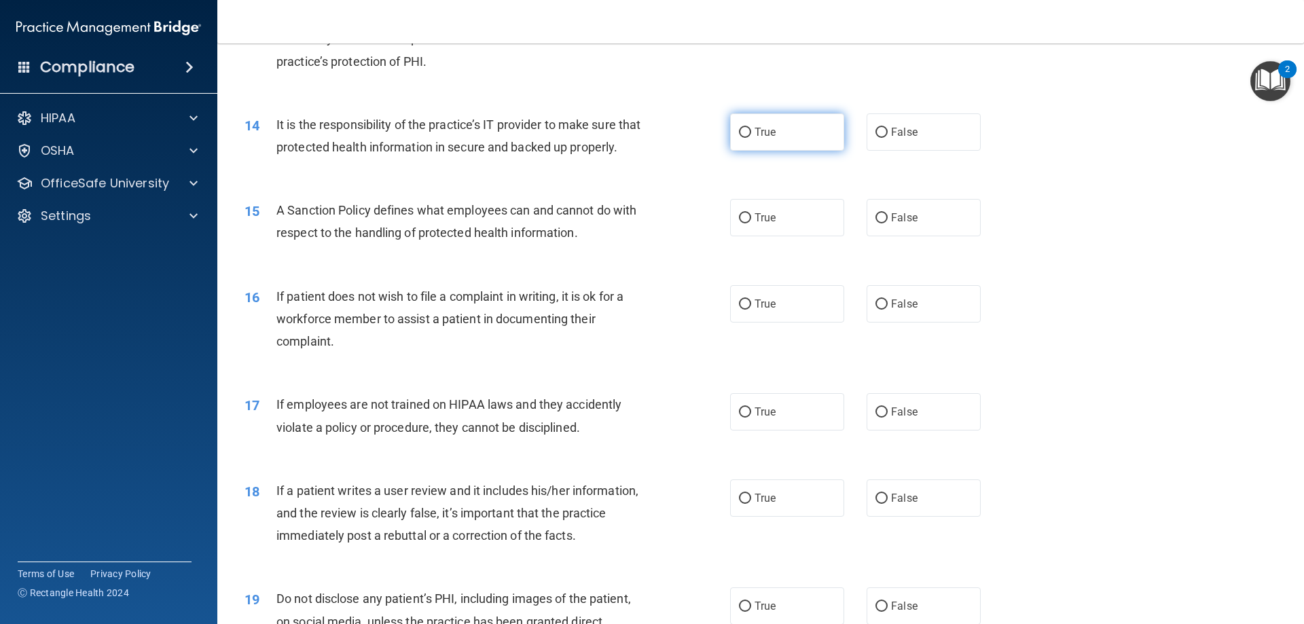
click at [756, 130] on span "True" at bounding box center [764, 132] width 21 height 13
click at [751, 130] on input "True" at bounding box center [745, 133] width 12 height 10
radio input "true"
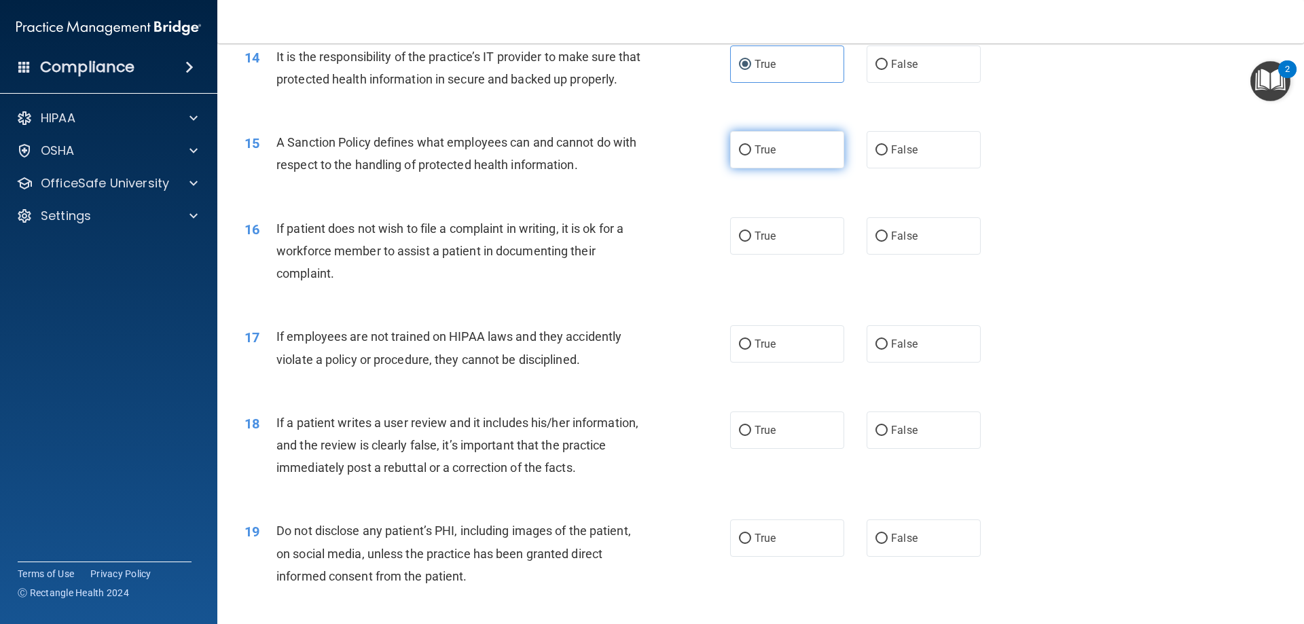
click at [815, 168] on label "True" at bounding box center [787, 149] width 114 height 37
click at [751, 155] on input "True" at bounding box center [745, 150] width 12 height 10
radio input "true"
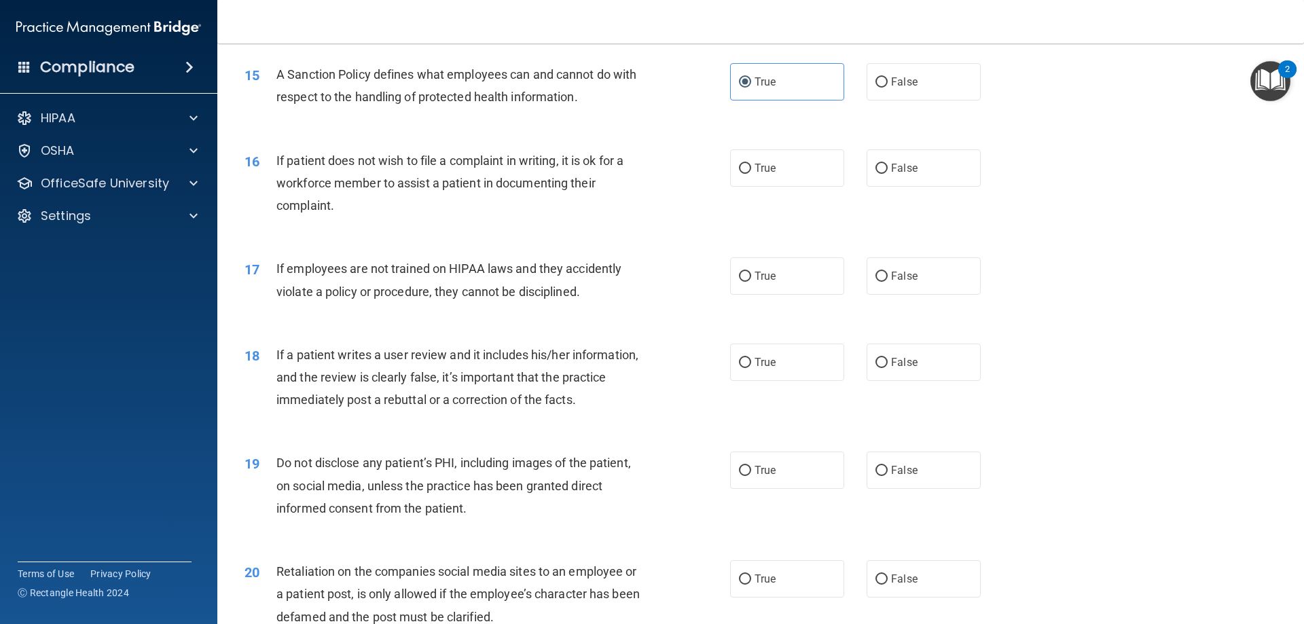
scroll to position [1697, 0]
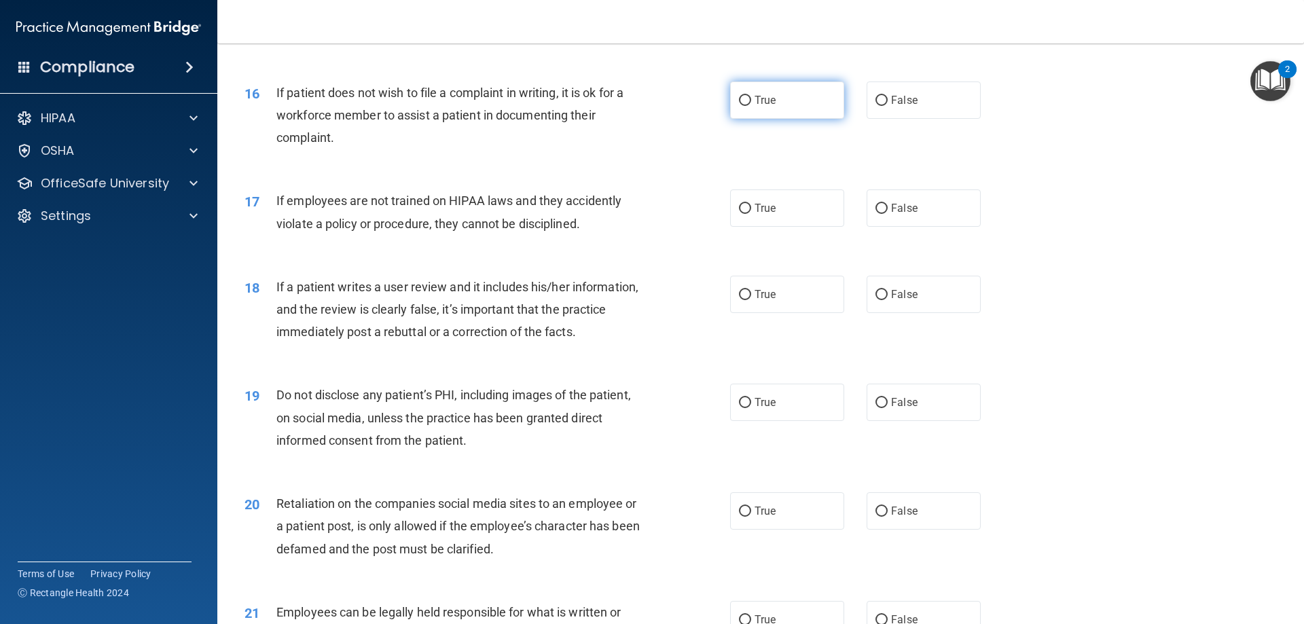
click at [823, 119] on label "True" at bounding box center [787, 99] width 114 height 37
click at [751, 106] on input "True" at bounding box center [745, 101] width 12 height 10
radio input "true"
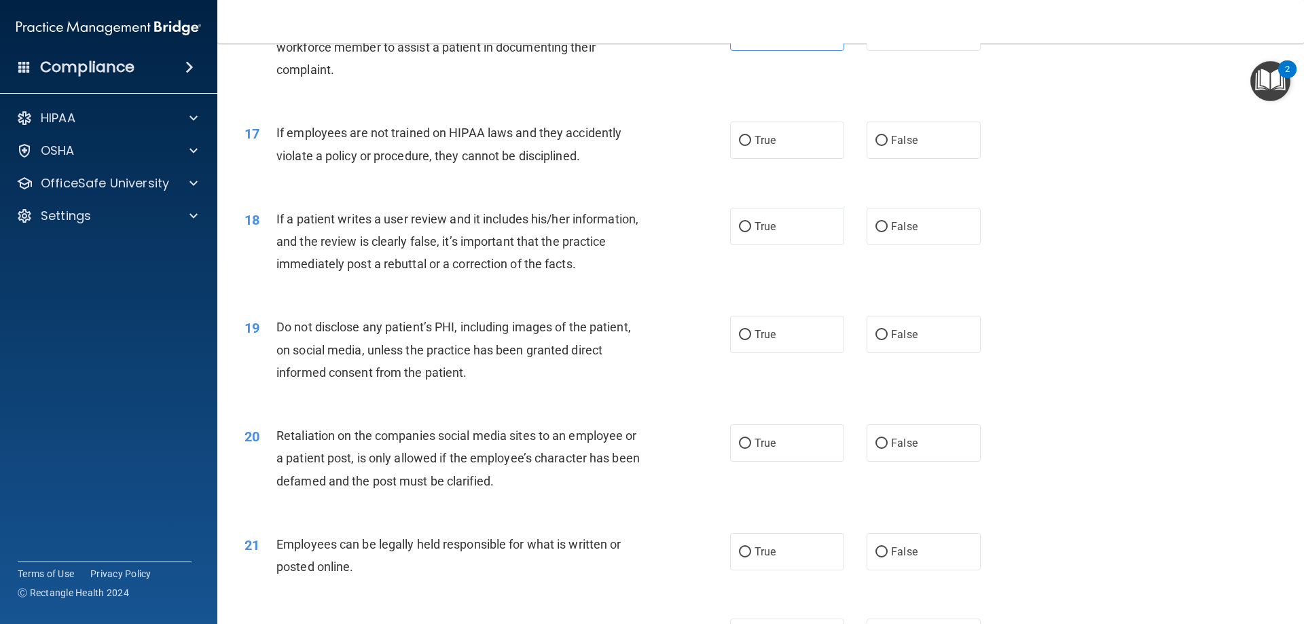
scroll to position [1833, 0]
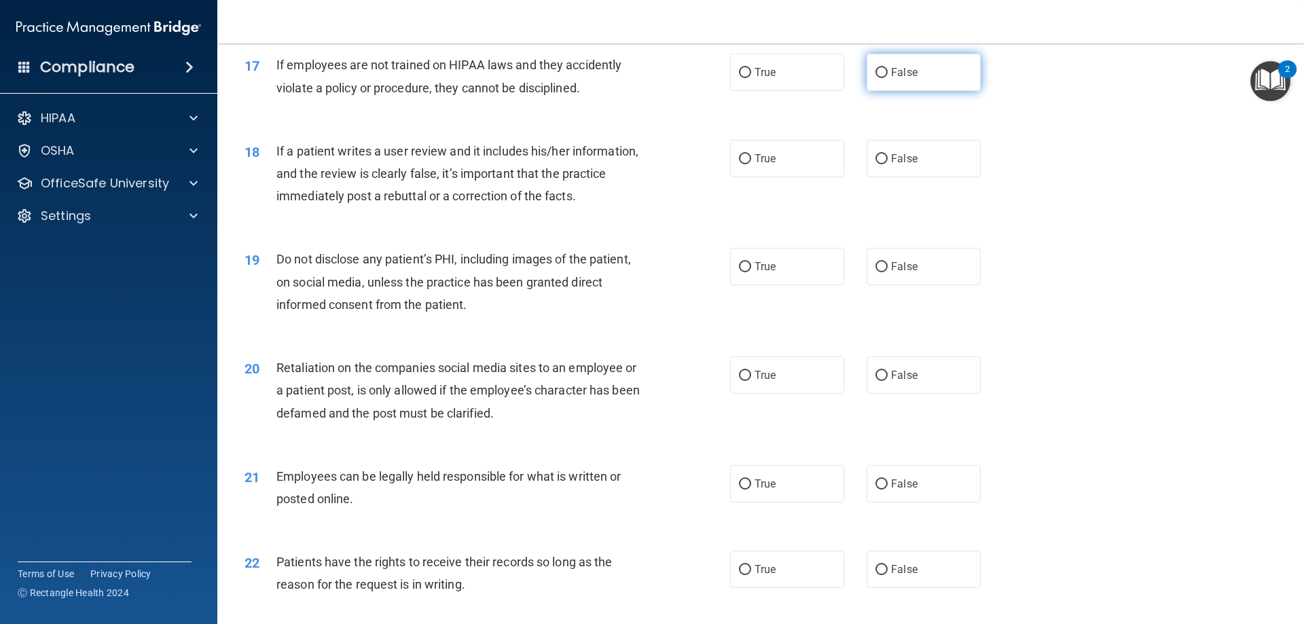
click at [919, 91] on label "False" at bounding box center [923, 72] width 114 height 37
click at [887, 78] on input "False" at bounding box center [881, 73] width 12 height 10
radio input "true"
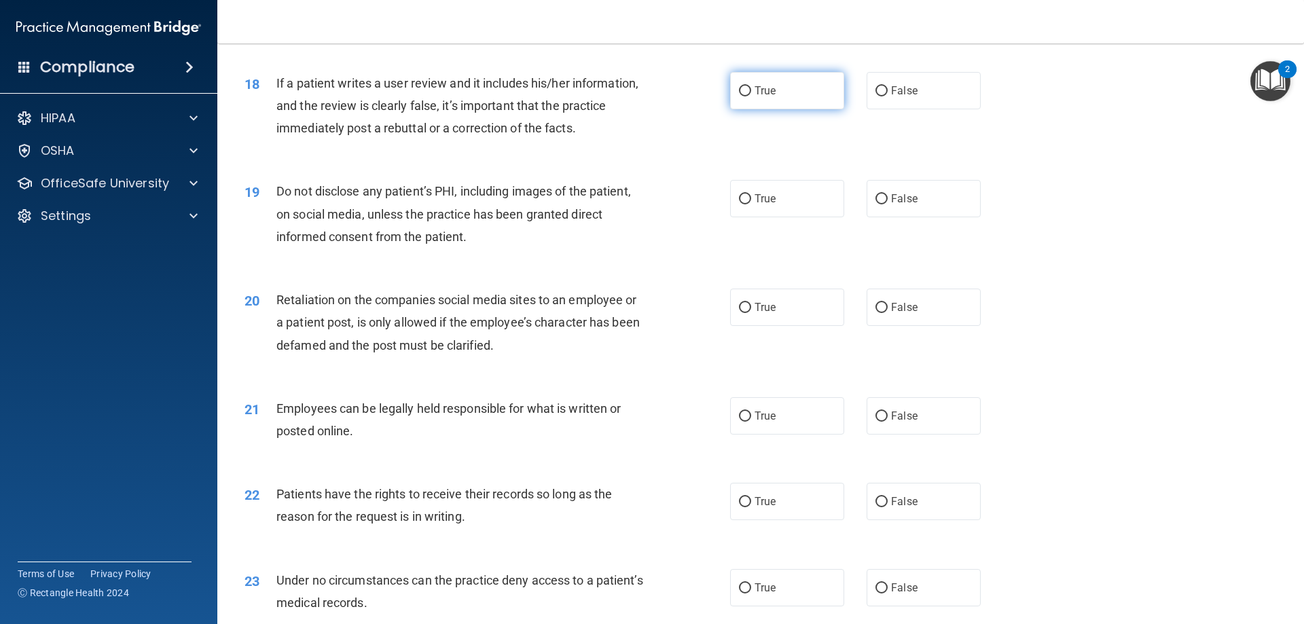
click at [747, 109] on label "True" at bounding box center [787, 90] width 114 height 37
click at [747, 96] on input "True" at bounding box center [745, 91] width 12 height 10
radio input "true"
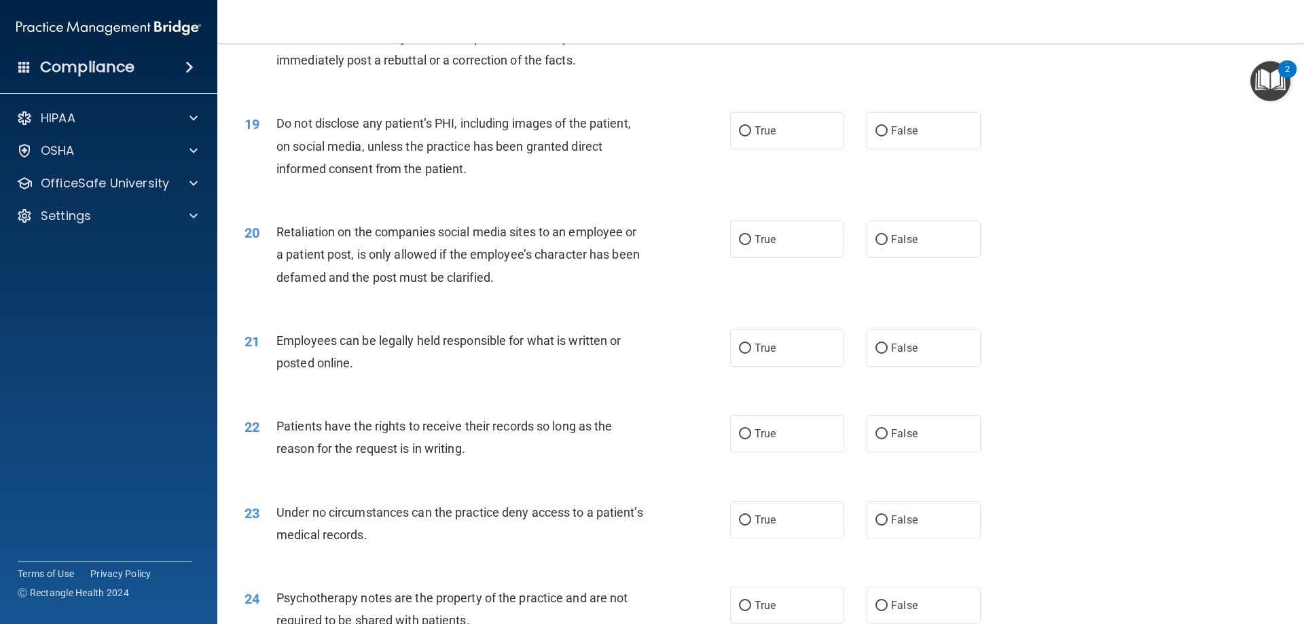
scroll to position [2037, 0]
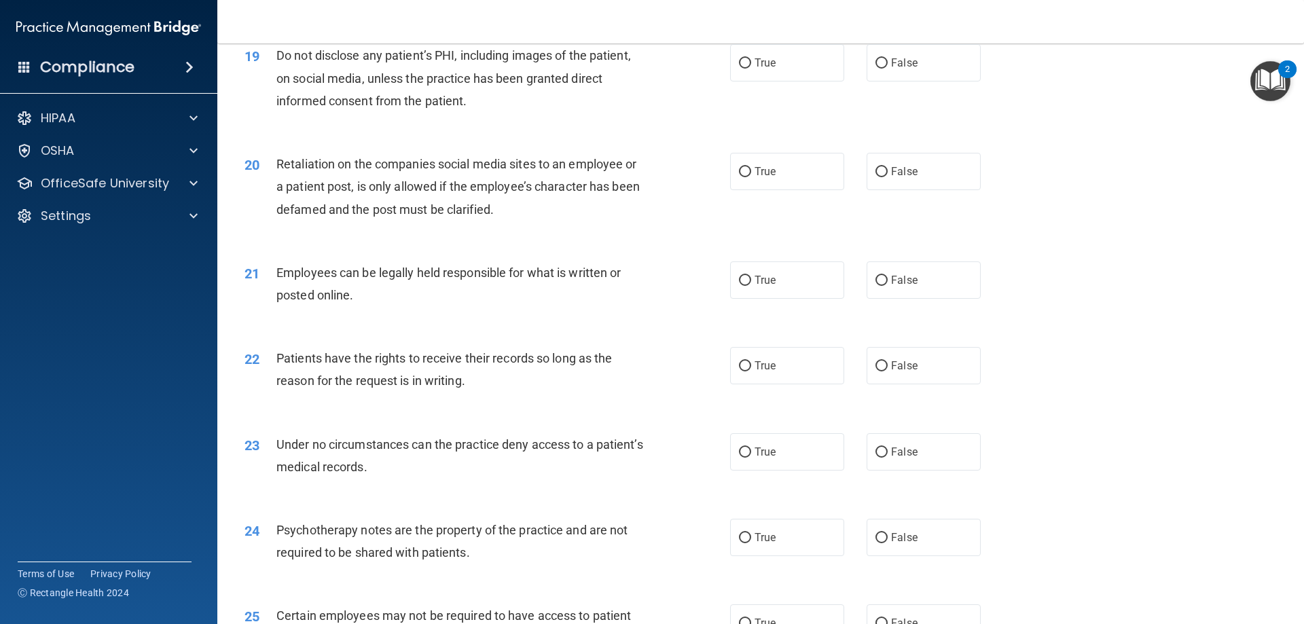
click at [768, 115] on div "19 Do not disclose any patient’s PHI, including images of the patient, on socia…" at bounding box center [760, 81] width 1052 height 109
click at [789, 81] on label "True" at bounding box center [787, 62] width 114 height 37
click at [751, 69] on input "True" at bounding box center [745, 63] width 12 height 10
radio input "true"
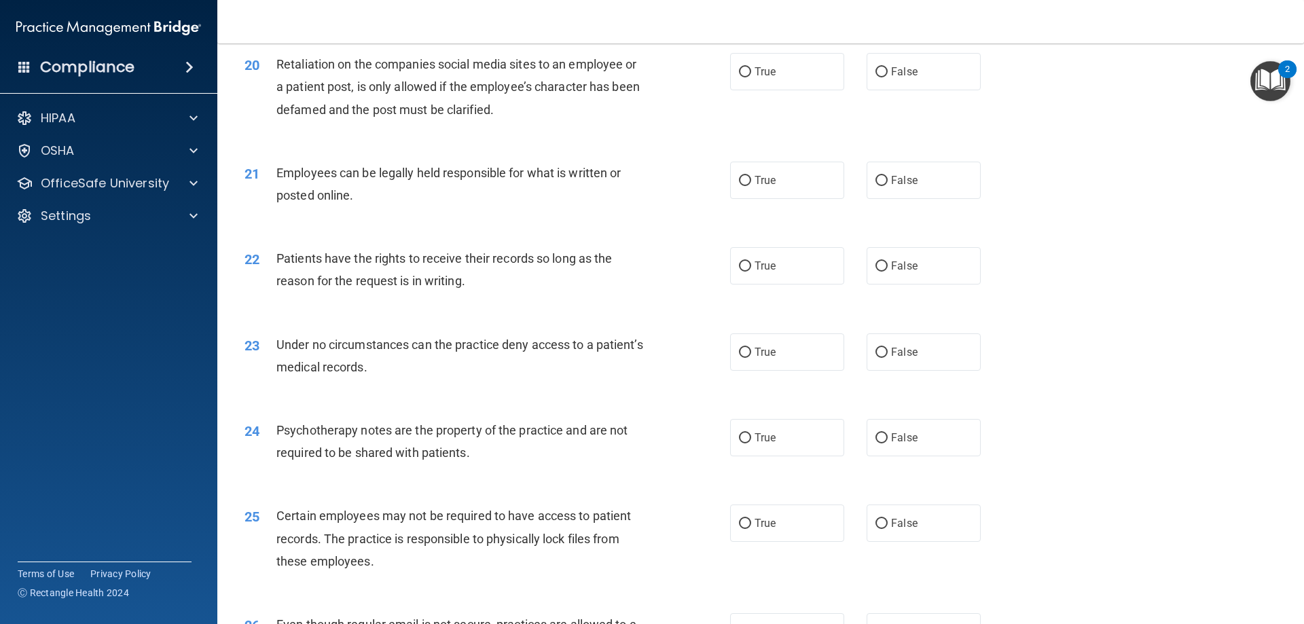
scroll to position [2105, 0]
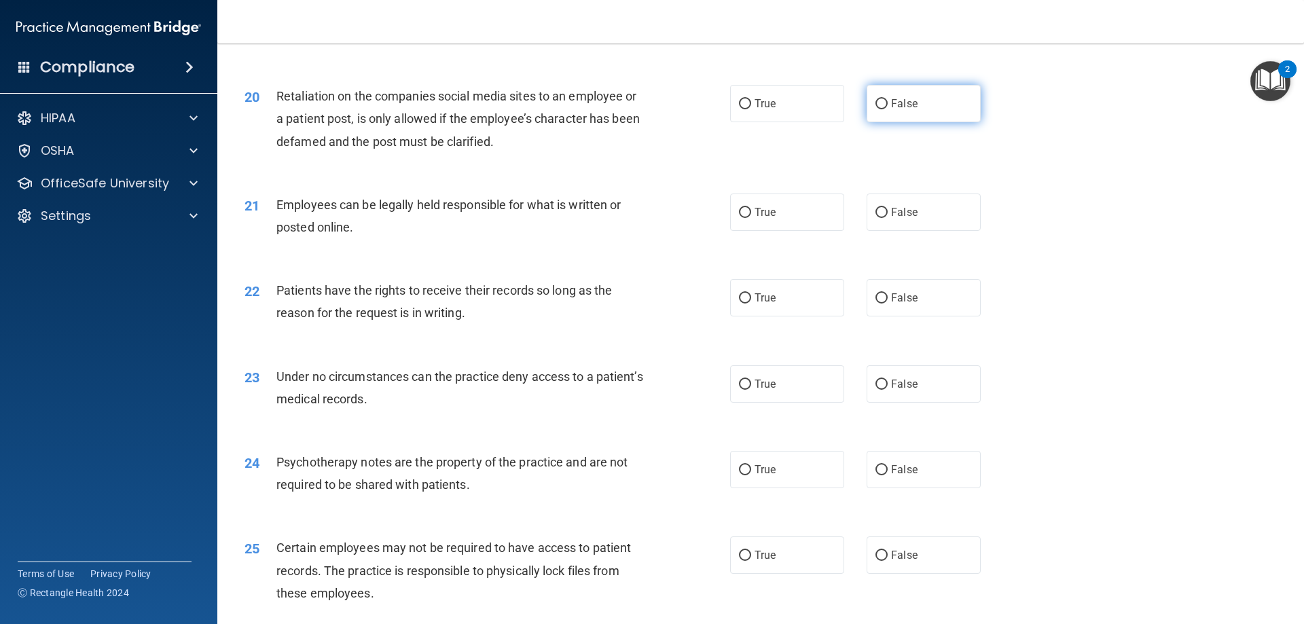
click at [891, 110] on span "False" at bounding box center [904, 103] width 26 height 13
click at [887, 109] on input "False" at bounding box center [881, 104] width 12 height 10
radio input "true"
click at [782, 231] on label "True" at bounding box center [787, 211] width 114 height 37
click at [751, 218] on input "True" at bounding box center [745, 213] width 12 height 10
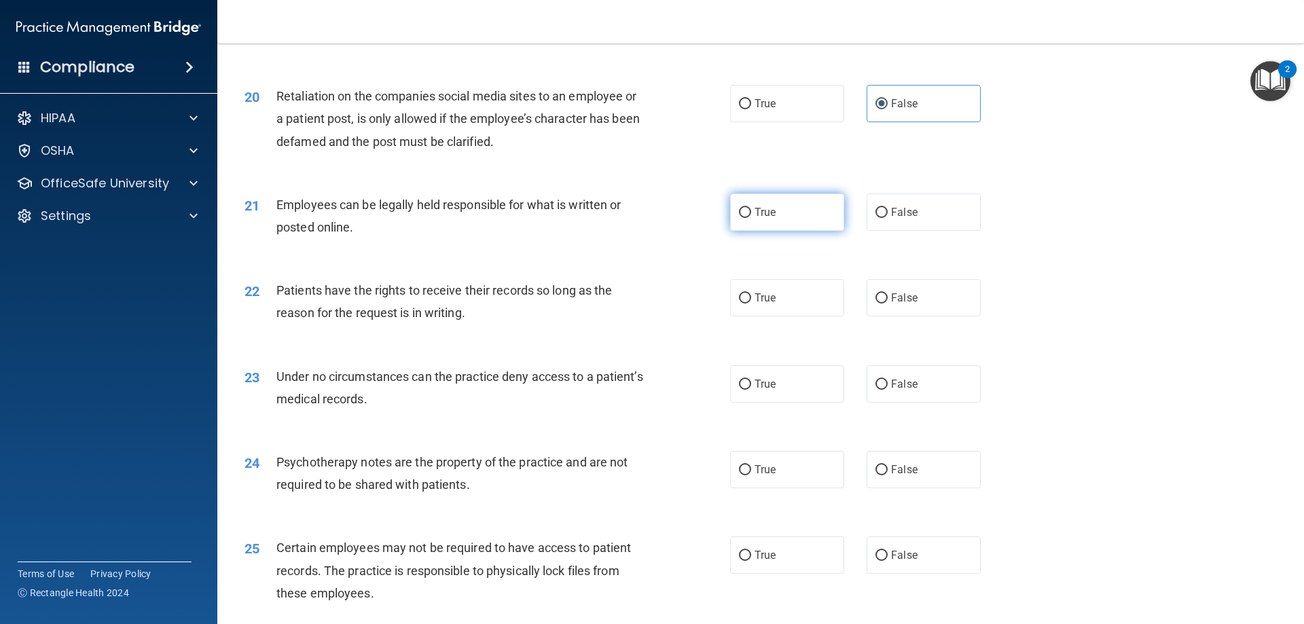
radio input "true"
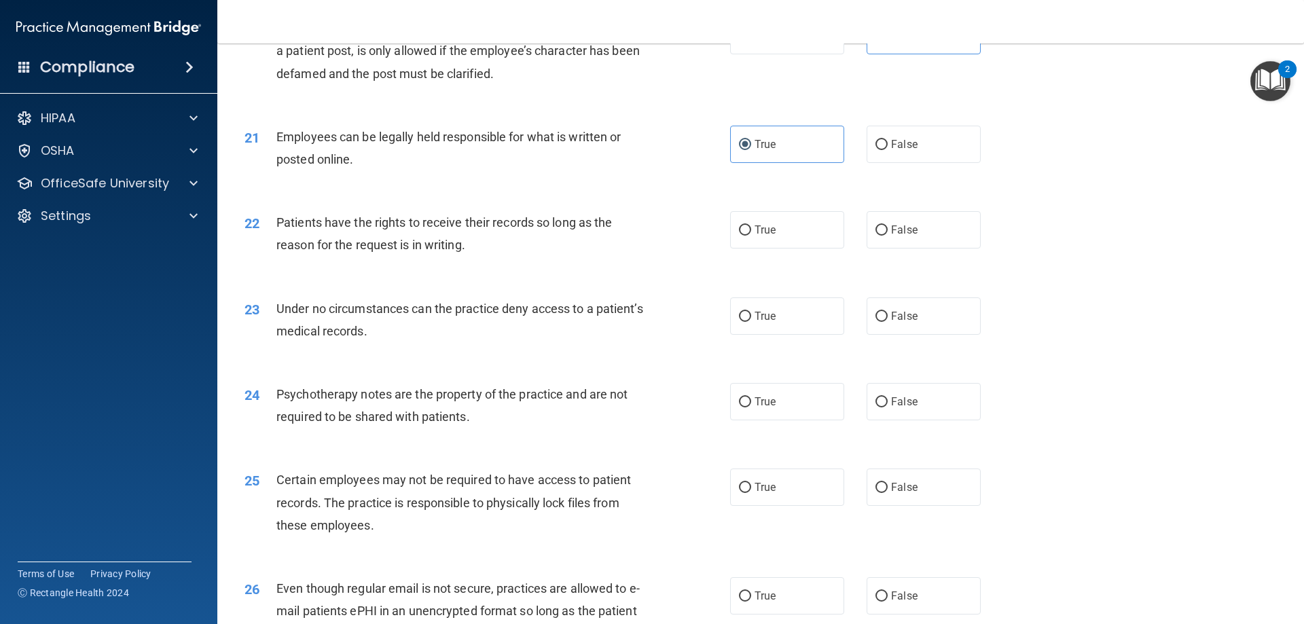
scroll to position [2240, 0]
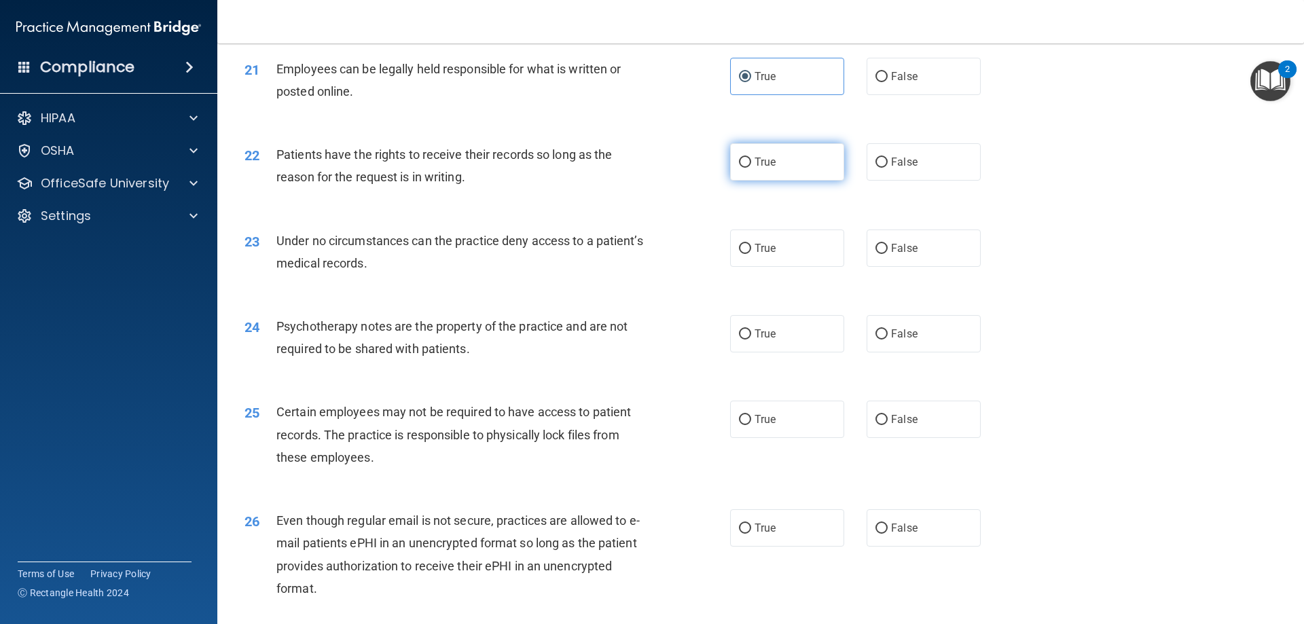
click at [786, 181] on label "True" at bounding box center [787, 161] width 114 height 37
click at [751, 168] on input "True" at bounding box center [745, 163] width 12 height 10
radio input "true"
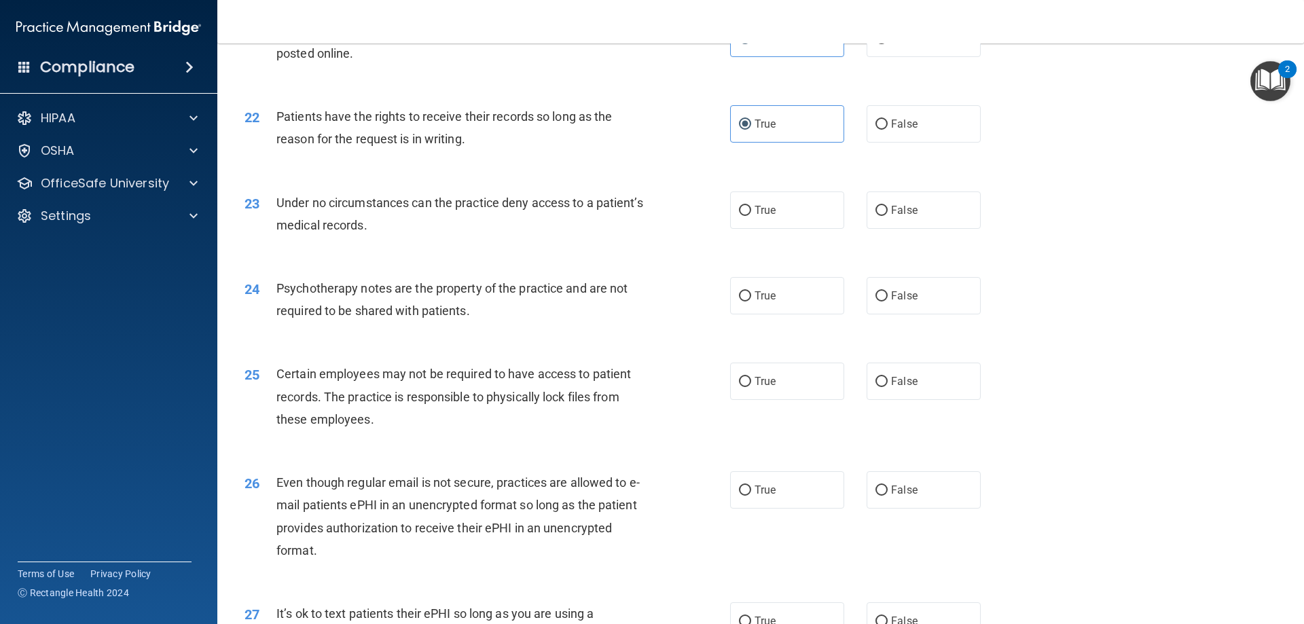
scroll to position [2308, 0]
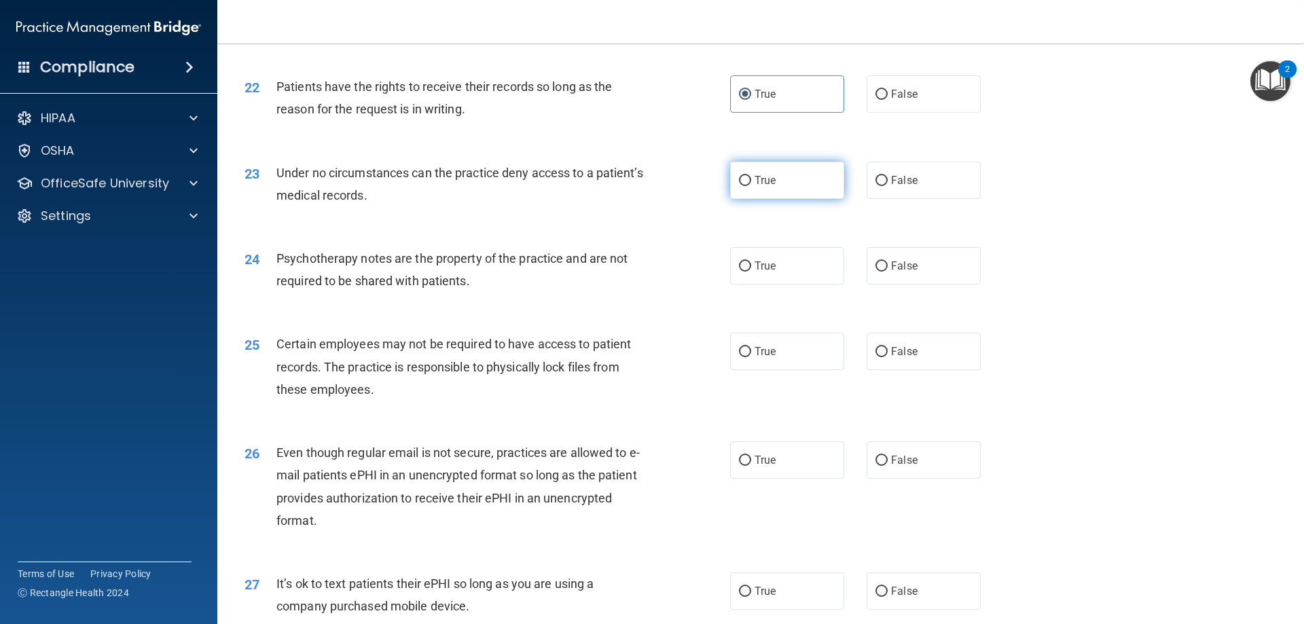
click at [773, 199] on label "True" at bounding box center [787, 180] width 114 height 37
click at [751, 186] on input "True" at bounding box center [745, 181] width 12 height 10
radio input "true"
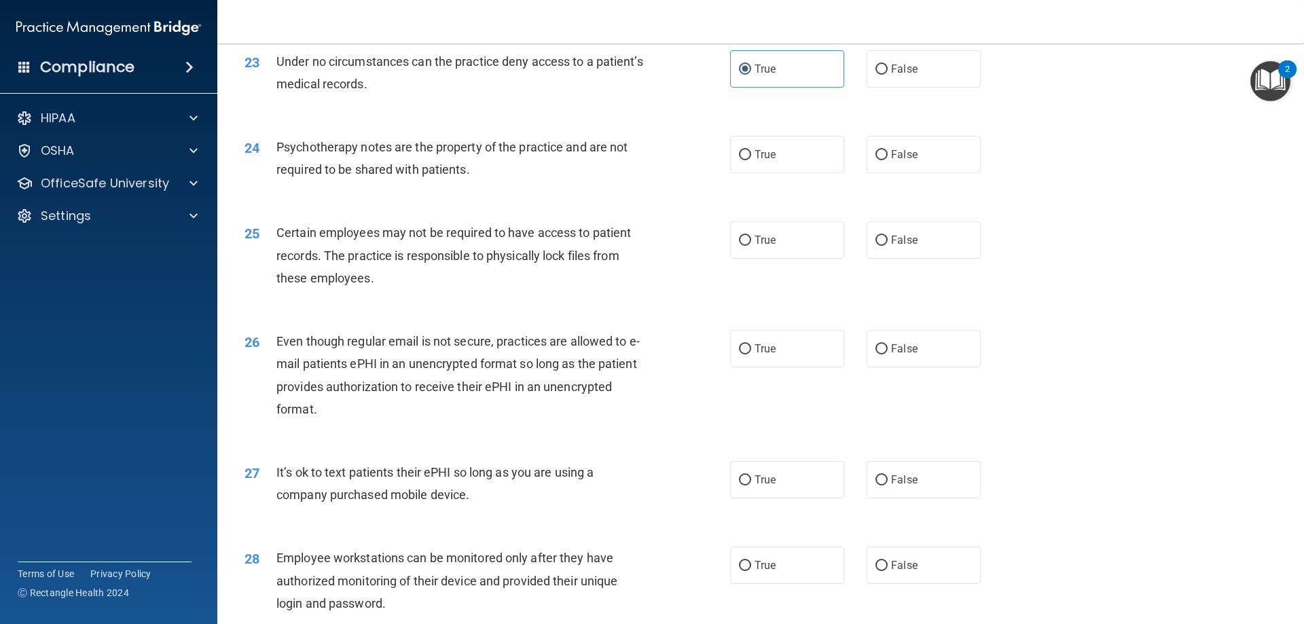
scroll to position [2444, 0]
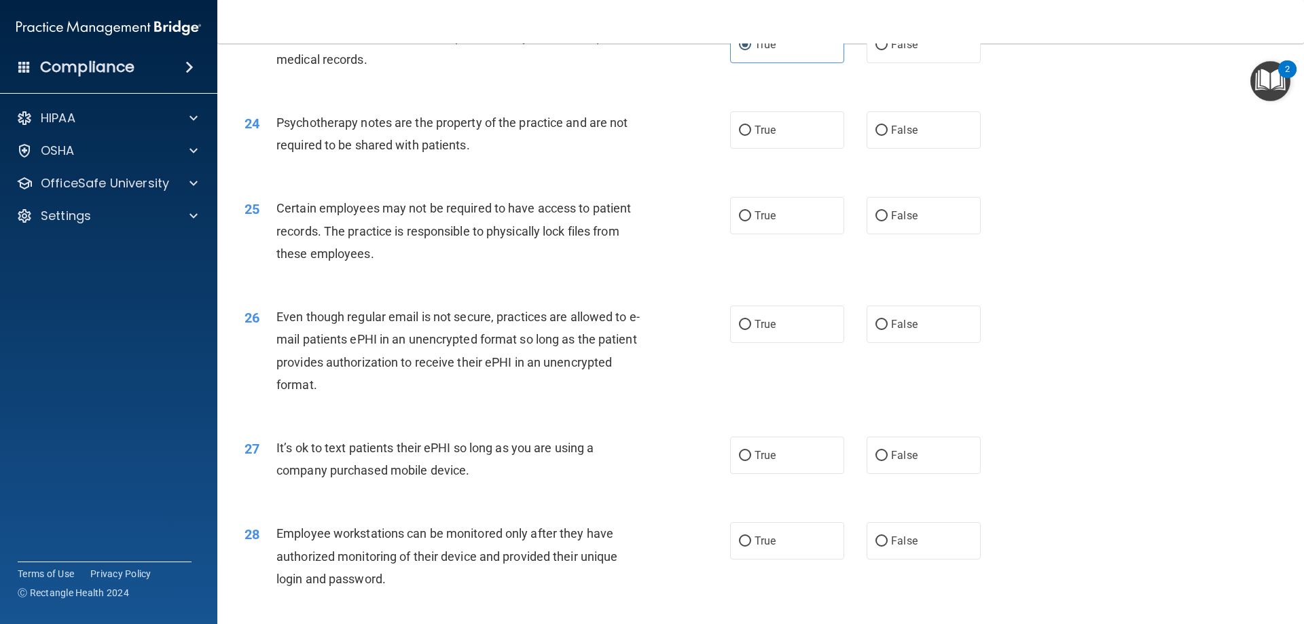
click at [884, 131] on div "24 Psychotherapy notes are the property of the practice and are not required to…" at bounding box center [760, 137] width 1052 height 86
click at [881, 146] on label "False" at bounding box center [923, 129] width 114 height 37
click at [881, 136] on input "False" at bounding box center [881, 131] width 12 height 10
radio input "true"
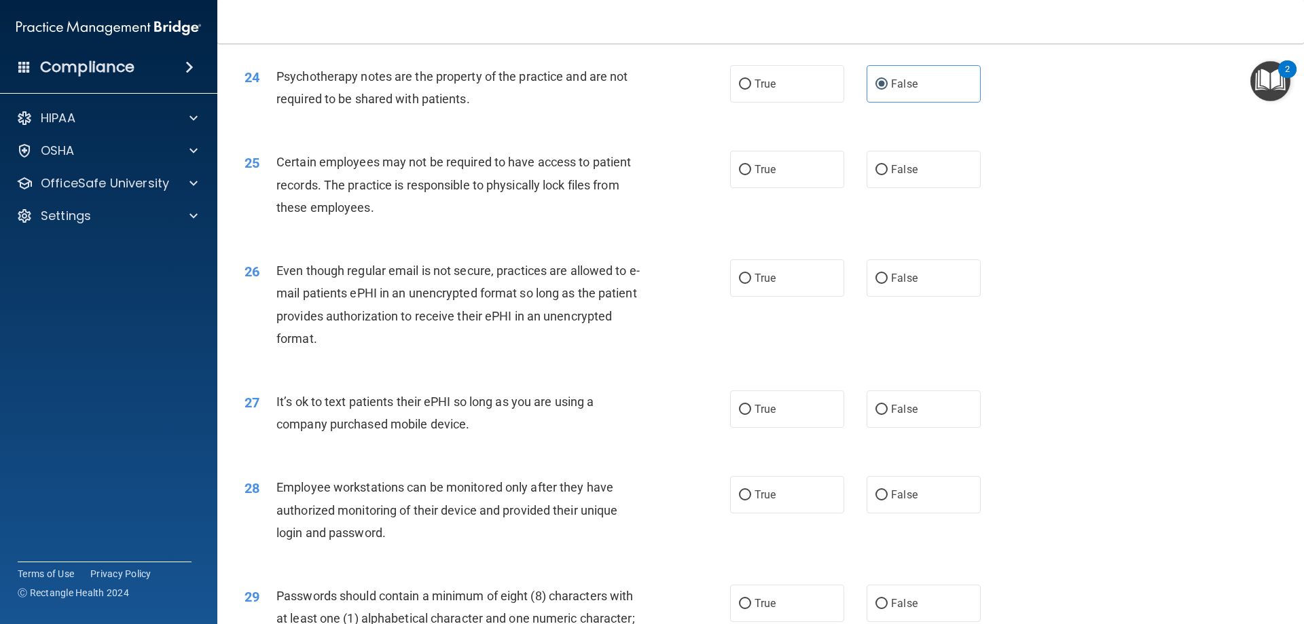
scroll to position [2512, 0]
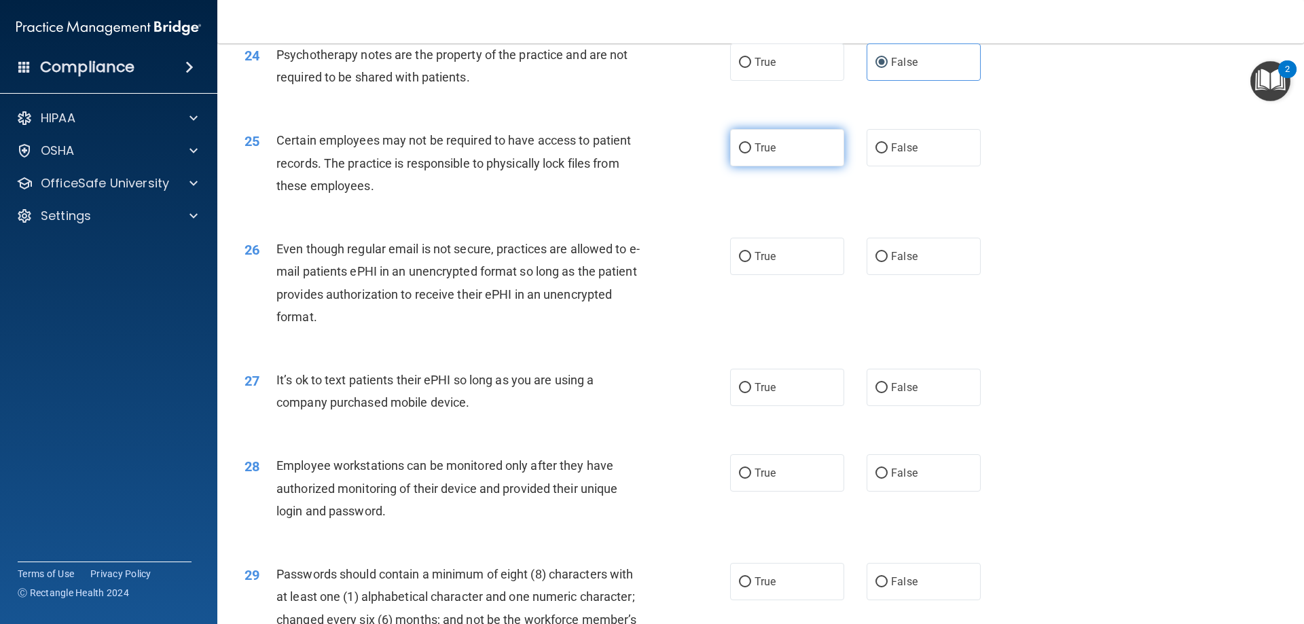
click at [739, 153] on input "True" at bounding box center [745, 148] width 12 height 10
radio input "true"
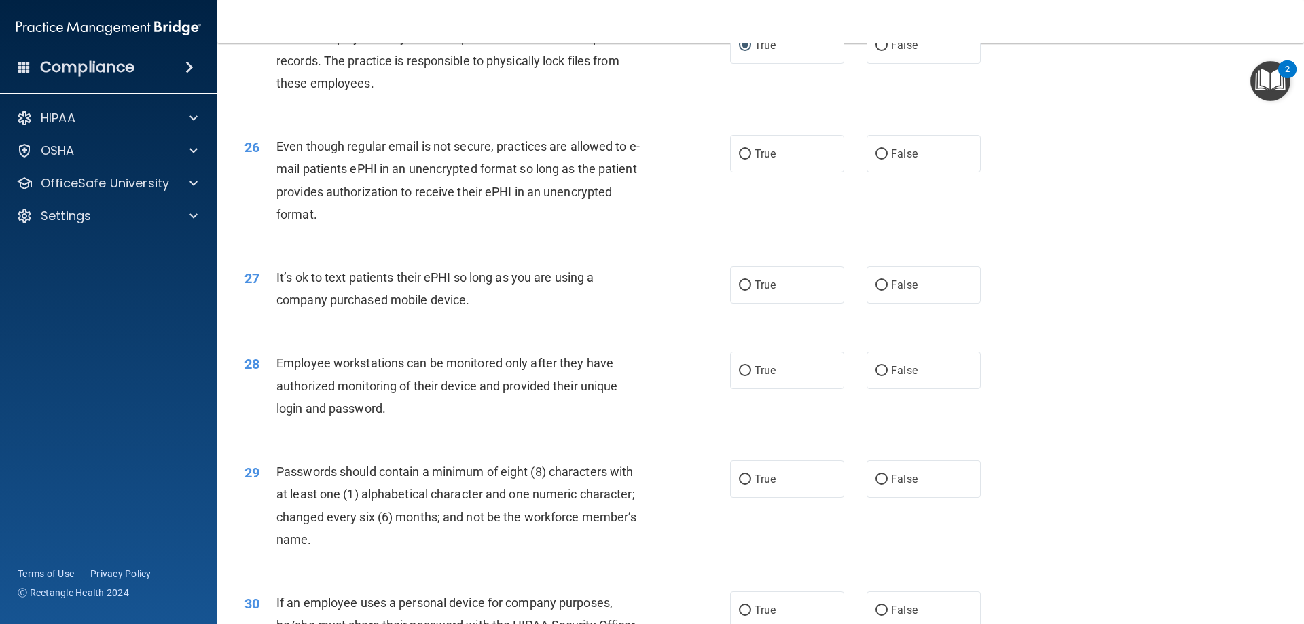
scroll to position [2648, 0]
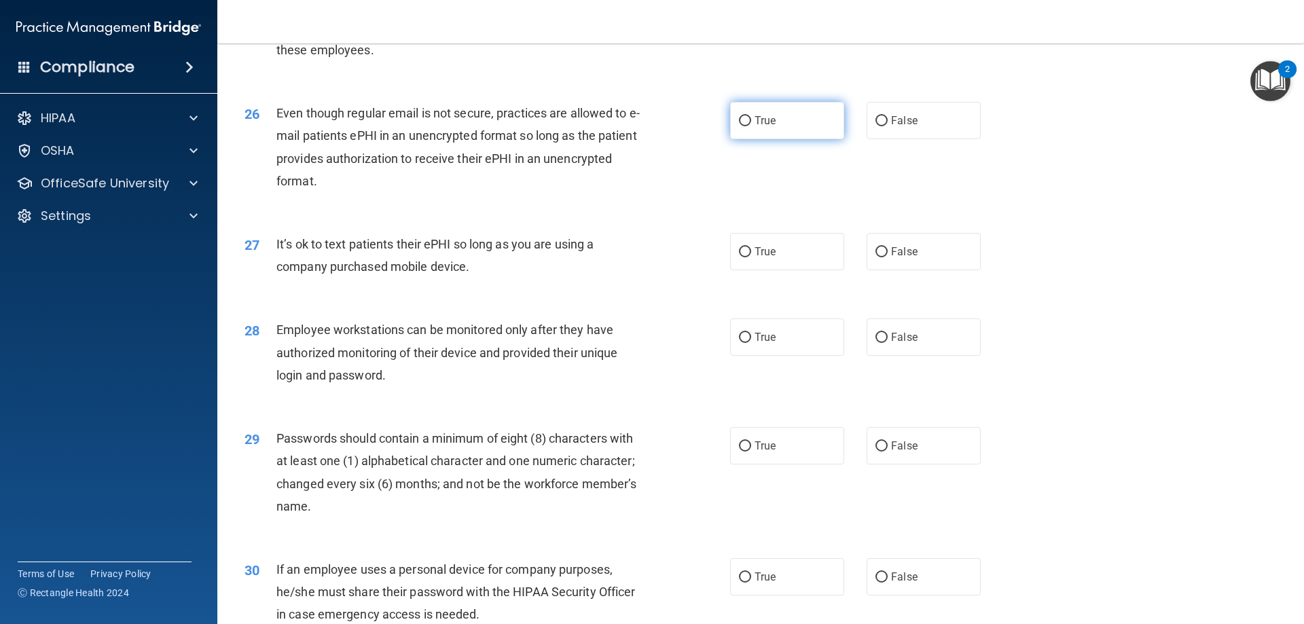
click at [758, 135] on label "True" at bounding box center [787, 120] width 114 height 37
click at [751, 126] on input "True" at bounding box center [745, 121] width 12 height 10
radio input "true"
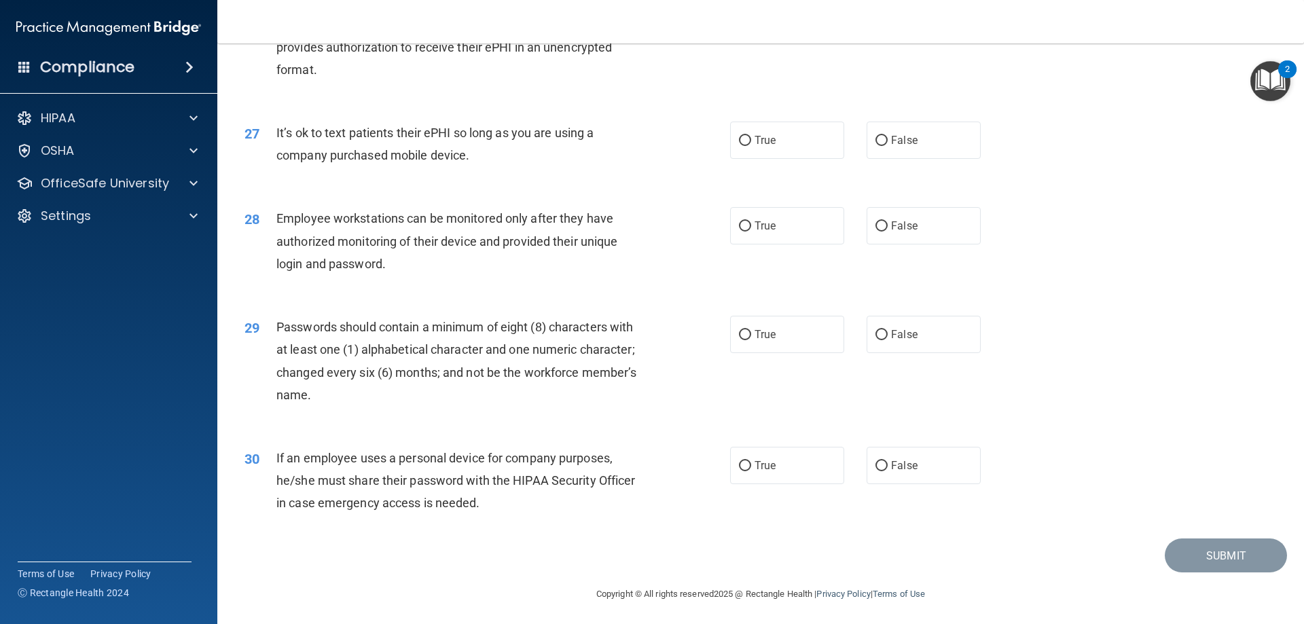
scroll to position [2784, 0]
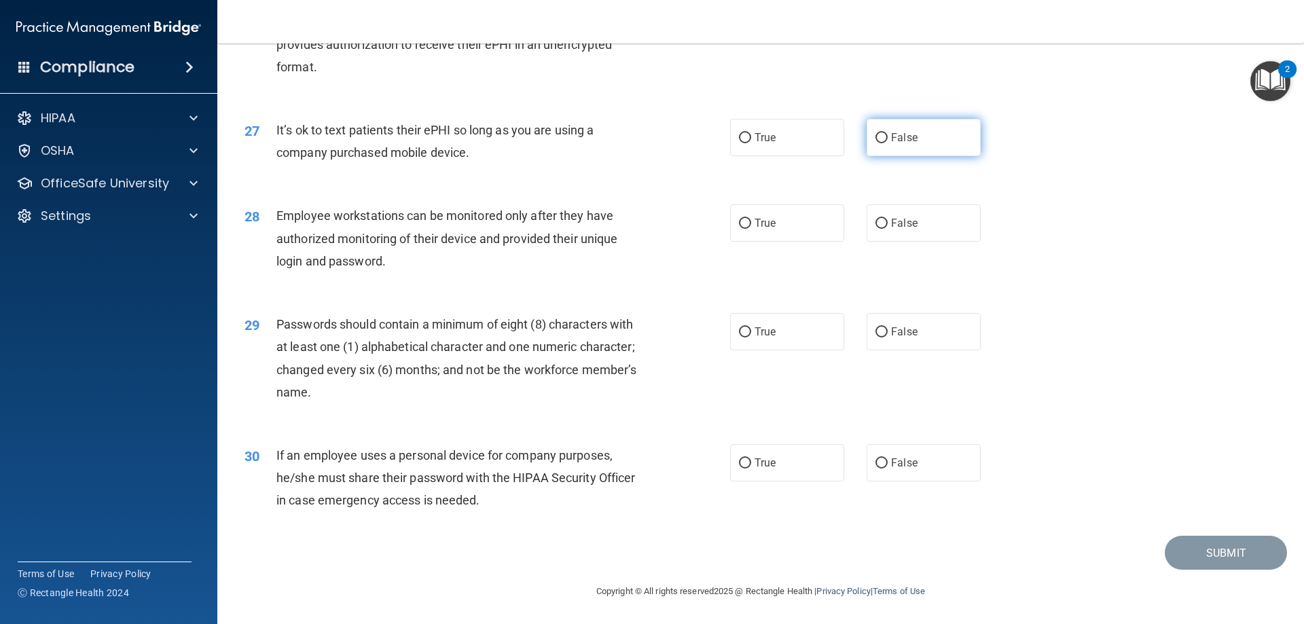
click at [923, 153] on label "False" at bounding box center [923, 137] width 114 height 37
click at [887, 143] on input "False" at bounding box center [881, 138] width 12 height 10
radio input "true"
click at [880, 225] on input "False" at bounding box center [881, 224] width 12 height 10
radio input "true"
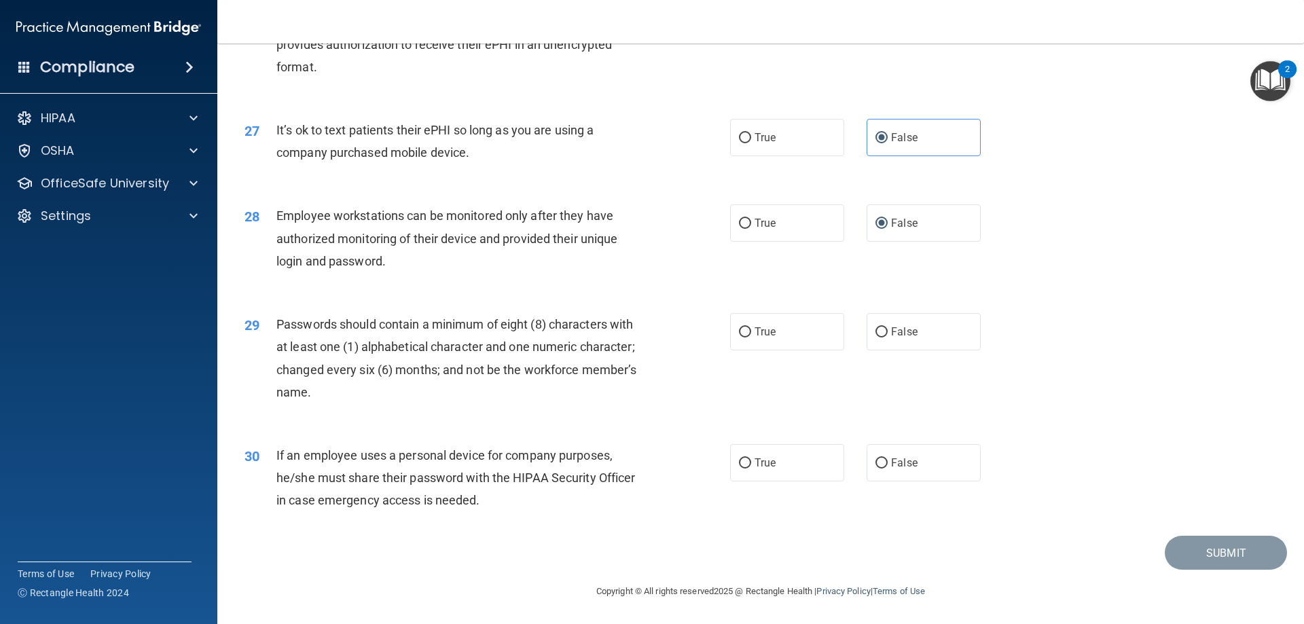
scroll to position [2784, 0]
click at [754, 328] on span "True" at bounding box center [764, 331] width 21 height 13
click at [751, 328] on input "True" at bounding box center [745, 332] width 12 height 10
radio input "true"
click at [913, 475] on label "False" at bounding box center [923, 462] width 114 height 37
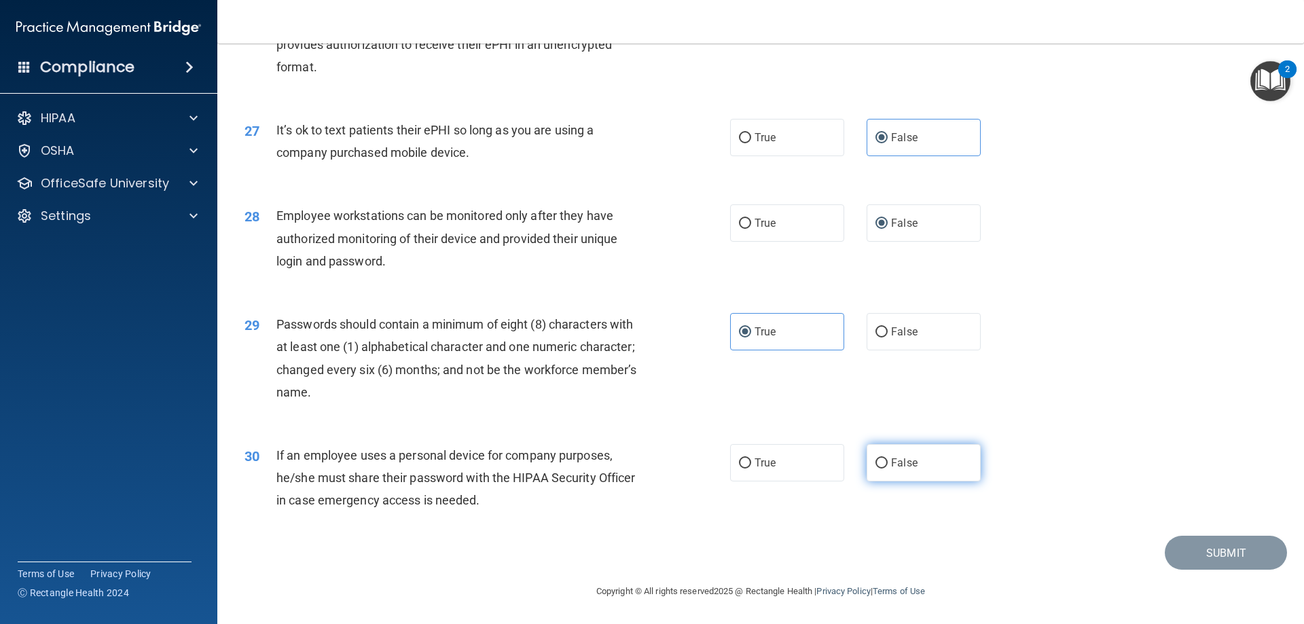
click at [887, 468] on input "False" at bounding box center [881, 463] width 12 height 10
radio input "true"
click at [1169, 555] on button "Submit" at bounding box center [1225, 553] width 122 height 35
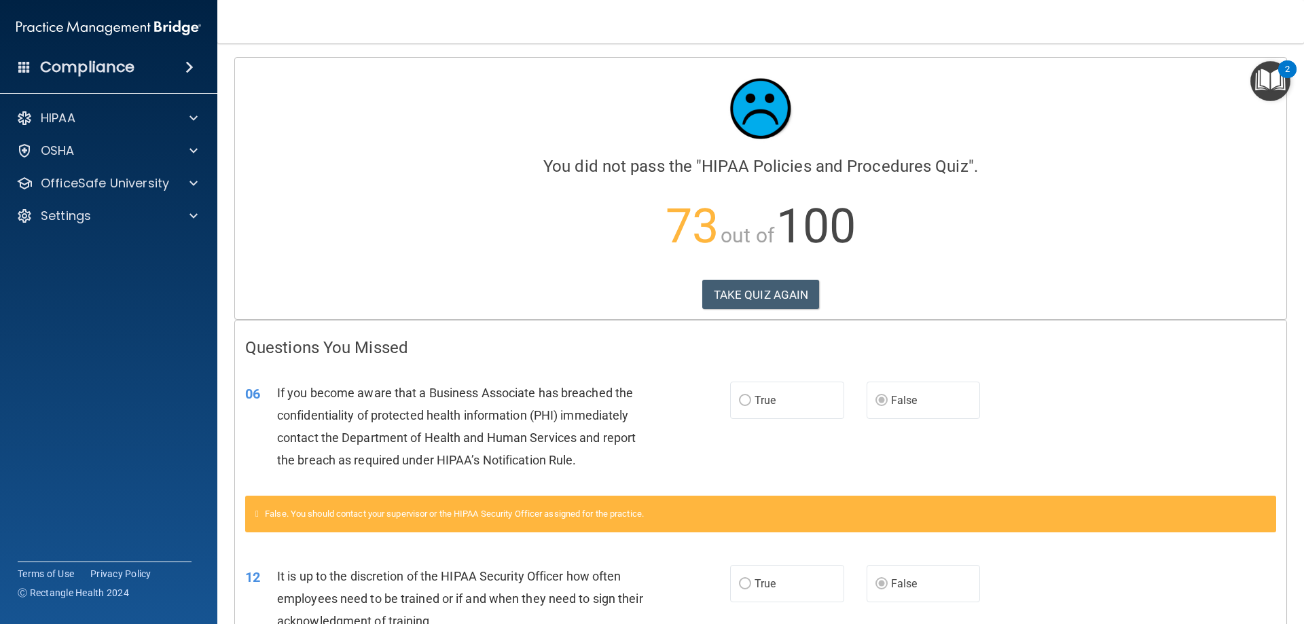
click at [766, 276] on div "Calculating your score.... You did not pass the " HIPAA Policies and Procedures…" at bounding box center [760, 188] width 1051 height 261
click at [749, 300] on button "TAKE QUIZ AGAIN" at bounding box center [760, 295] width 117 height 30
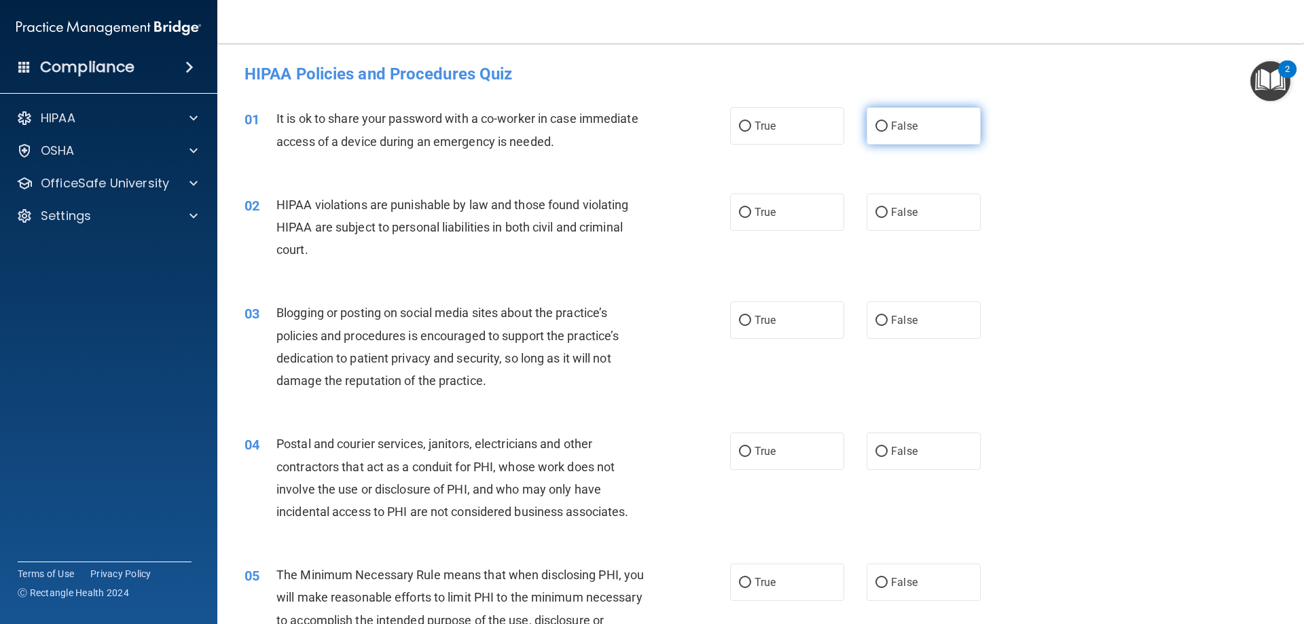
click at [891, 122] on span "False" at bounding box center [904, 125] width 26 height 13
click at [887, 122] on input "False" at bounding box center [881, 127] width 12 height 10
radio input "true"
click at [922, 319] on label "False" at bounding box center [923, 319] width 114 height 37
click at [887, 319] on input "False" at bounding box center [881, 321] width 12 height 10
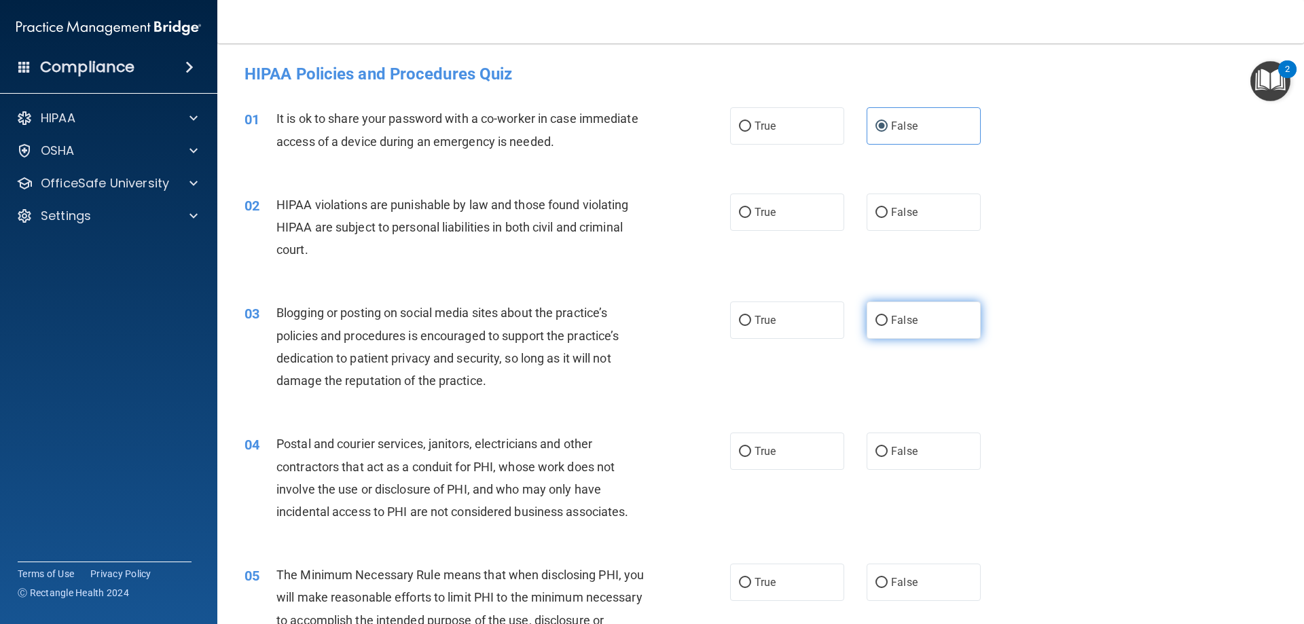
radio input "true"
click at [783, 207] on label "True" at bounding box center [787, 211] width 114 height 37
click at [751, 208] on input "True" at bounding box center [745, 213] width 12 height 10
radio input "true"
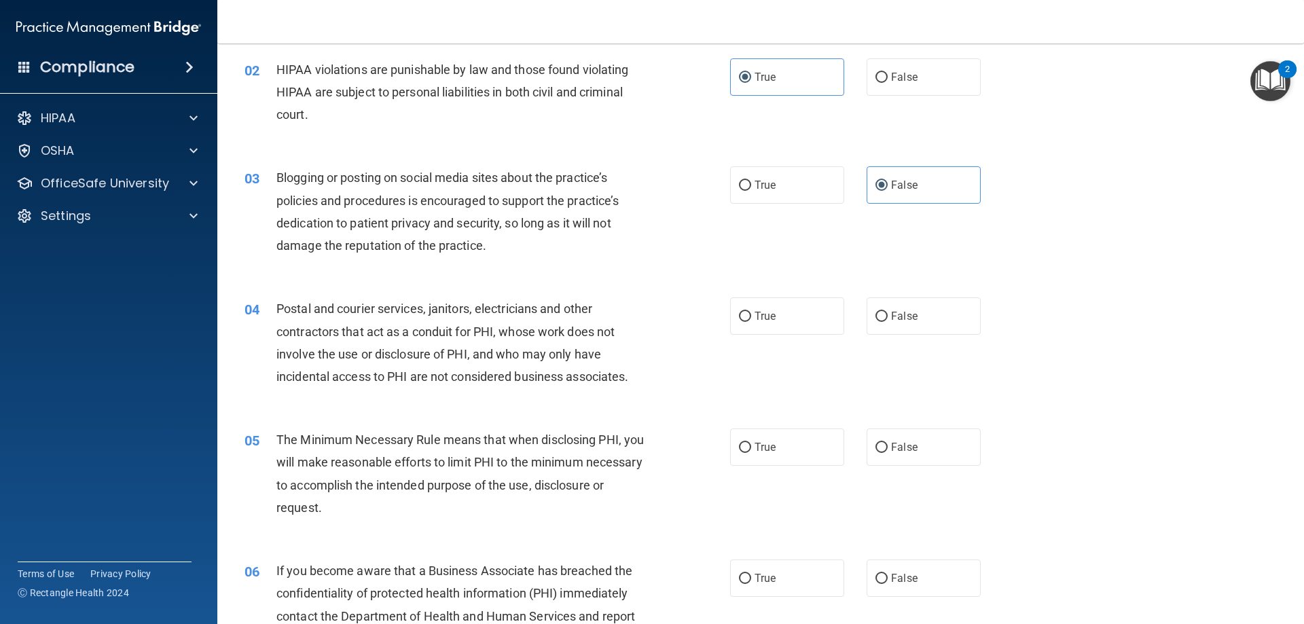
scroll to position [136, 0]
click at [762, 303] on label "True" at bounding box center [787, 315] width 114 height 37
click at [751, 311] on input "True" at bounding box center [745, 316] width 12 height 10
radio input "true"
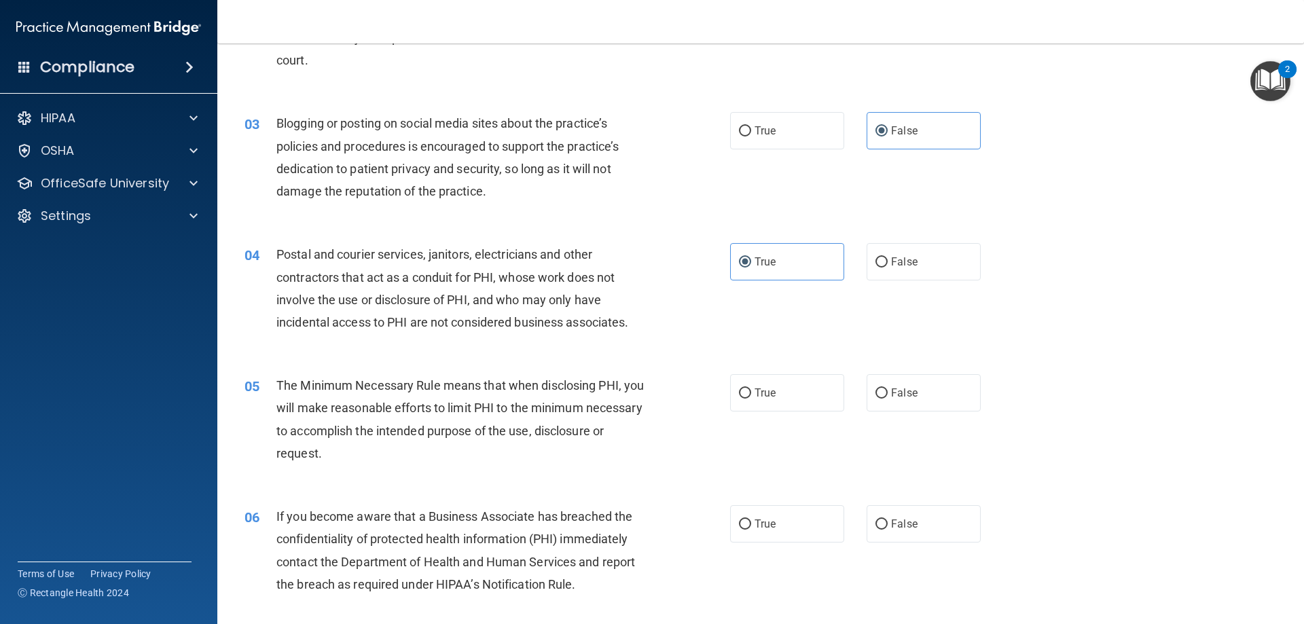
scroll to position [272, 0]
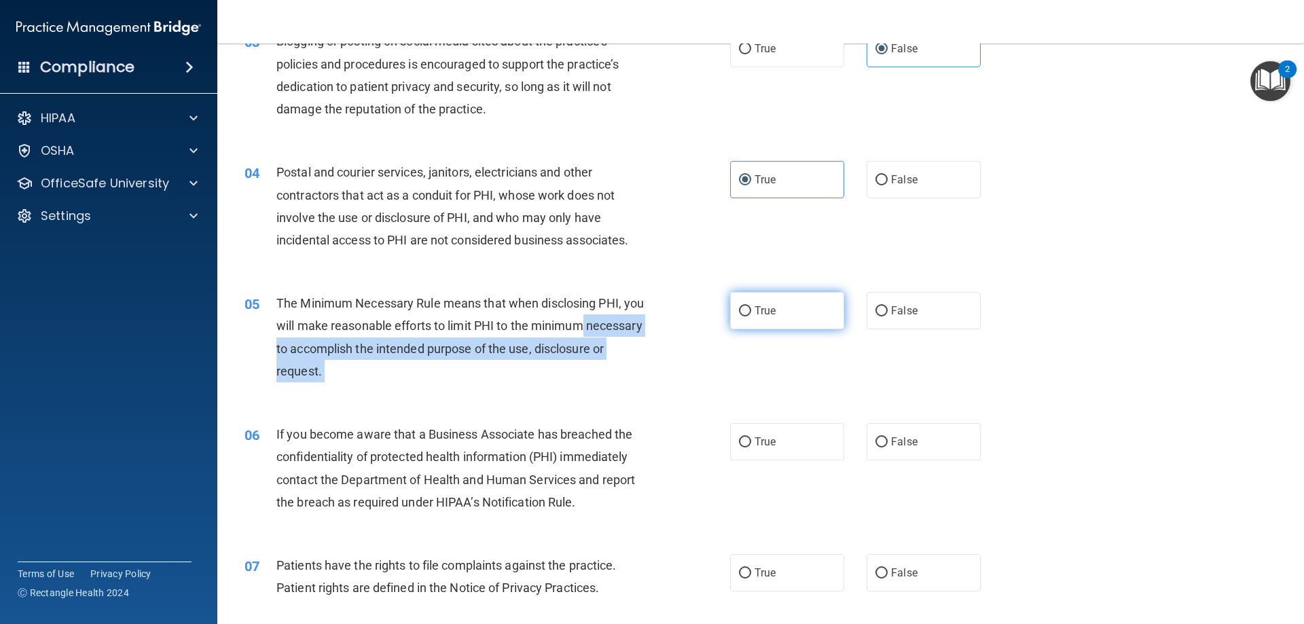
drag, startPoint x: 709, startPoint y: 318, endPoint x: 759, endPoint y: 295, distance: 54.4
click at [1003, 292] on ng-form "05 The Minimum Necessary Rule means that when disclosing PHI, you will make rea…" at bounding box center [1003, 292] width 0 height 0
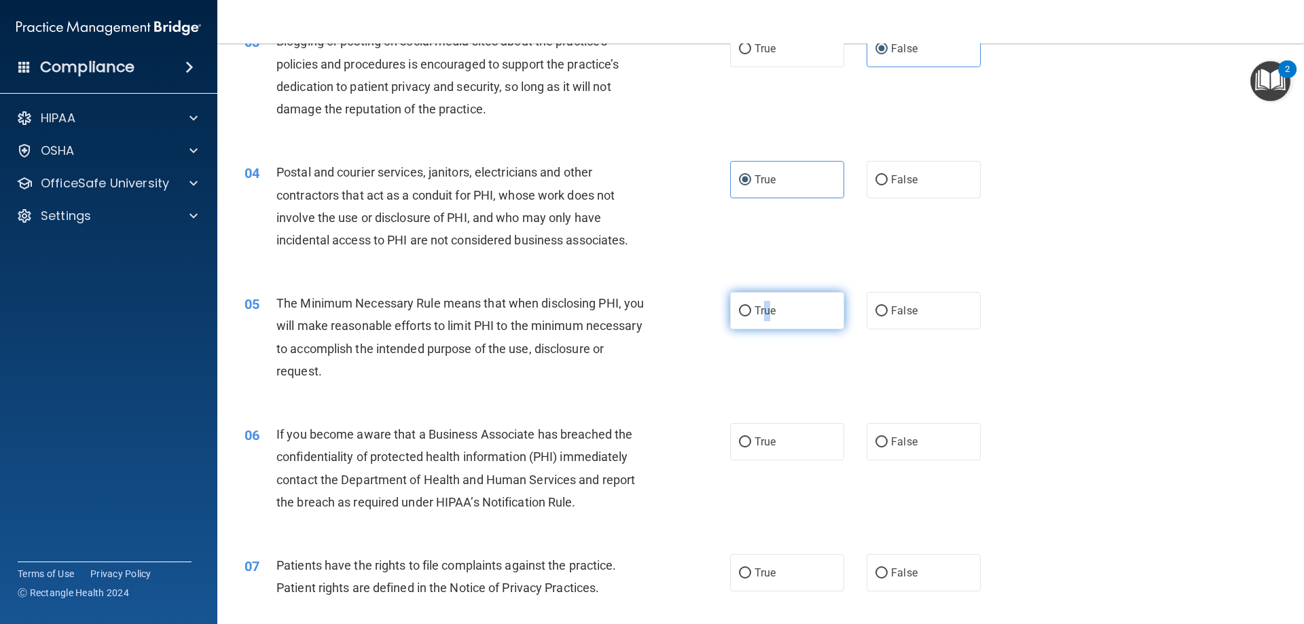
click at [763, 295] on label "True" at bounding box center [787, 310] width 114 height 37
click at [747, 319] on label "True" at bounding box center [787, 310] width 114 height 37
click at [747, 316] on input "True" at bounding box center [745, 311] width 12 height 10
radio input "true"
click at [902, 442] on span "False" at bounding box center [904, 441] width 26 height 13
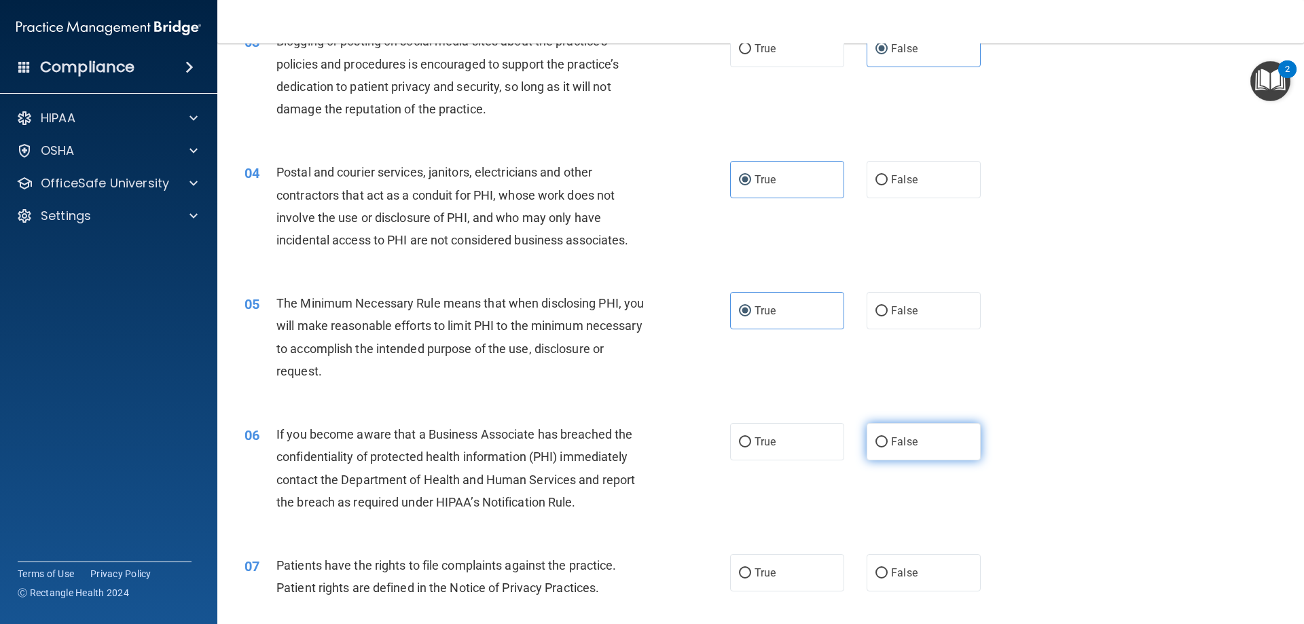
click at [887, 442] on input "False" at bounding box center [881, 442] width 12 height 10
radio input "true"
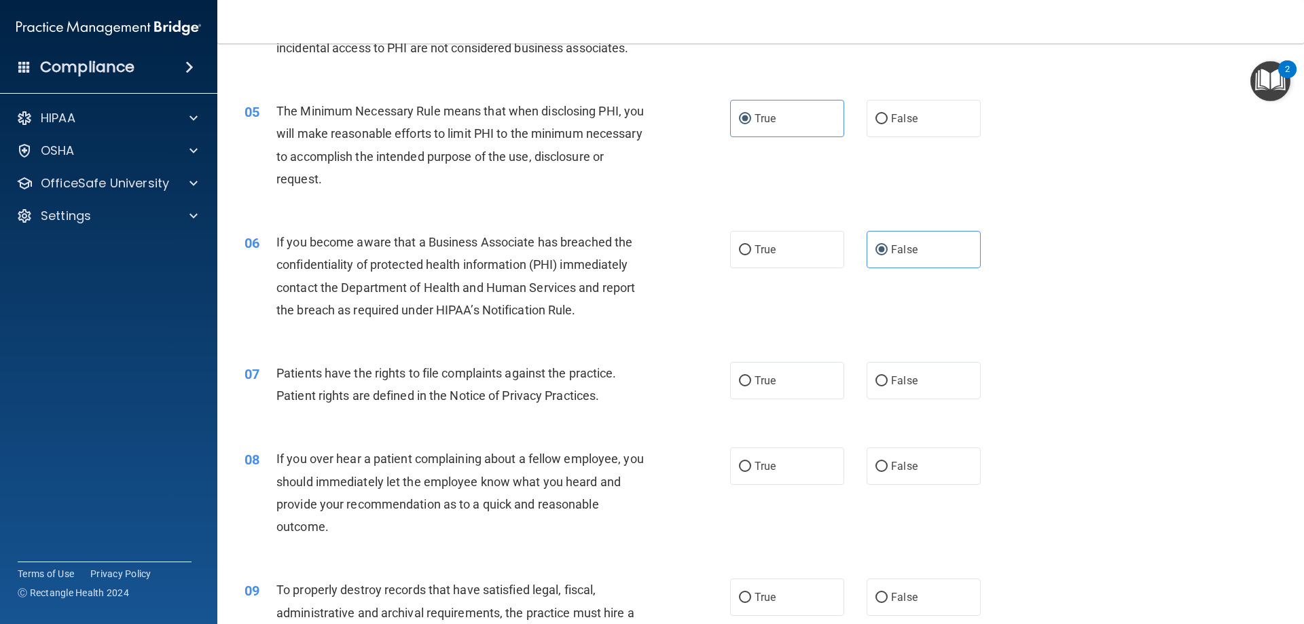
scroll to position [475, 0]
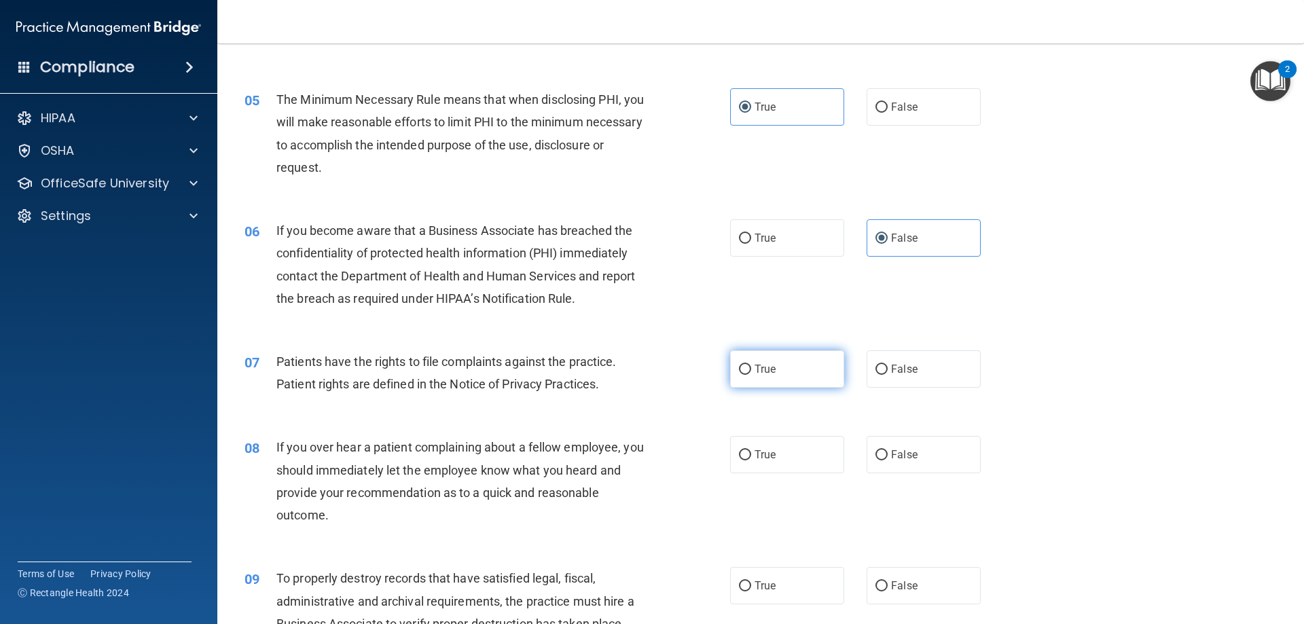
click at [758, 372] on span "True" at bounding box center [764, 369] width 21 height 13
click at [751, 372] on input "True" at bounding box center [745, 370] width 12 height 10
radio input "true"
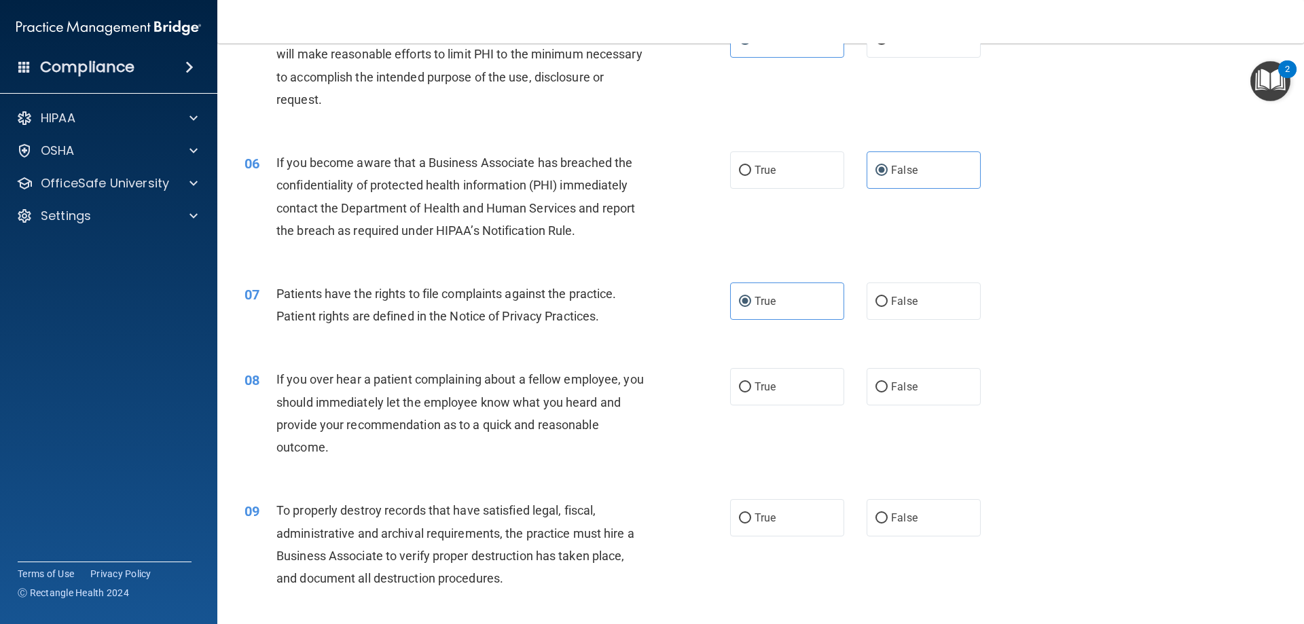
scroll to position [611, 0]
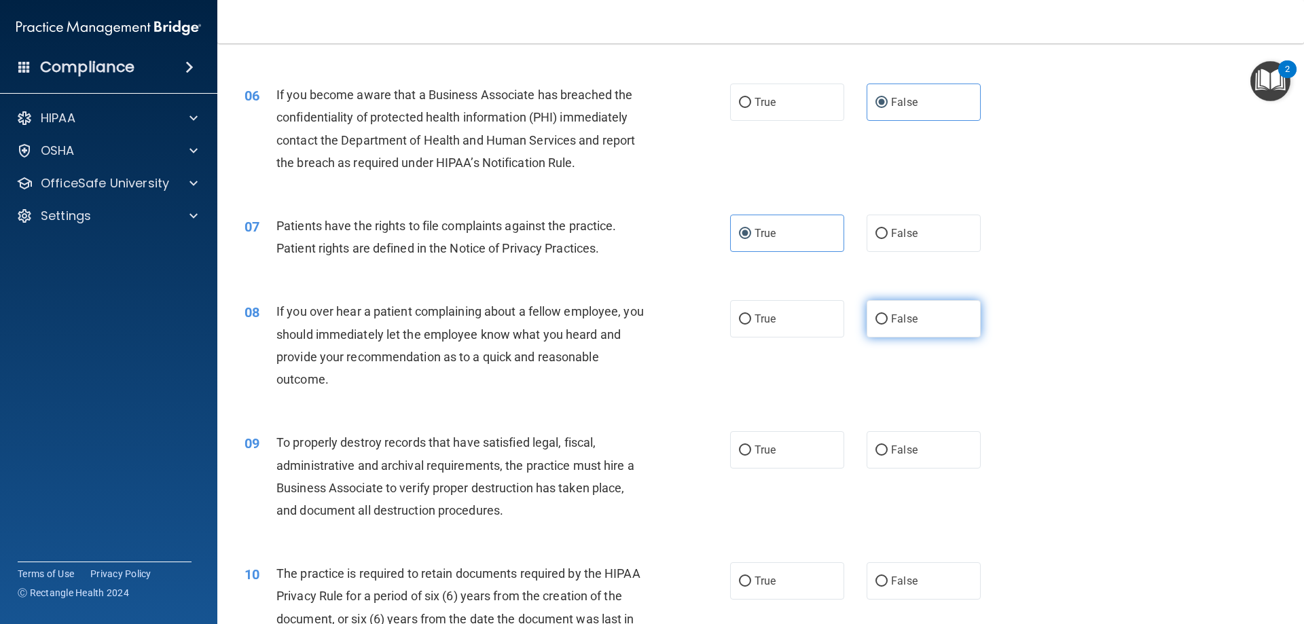
click at [937, 320] on label "False" at bounding box center [923, 318] width 114 height 37
click at [887, 320] on input "False" at bounding box center [881, 319] width 12 height 10
radio input "true"
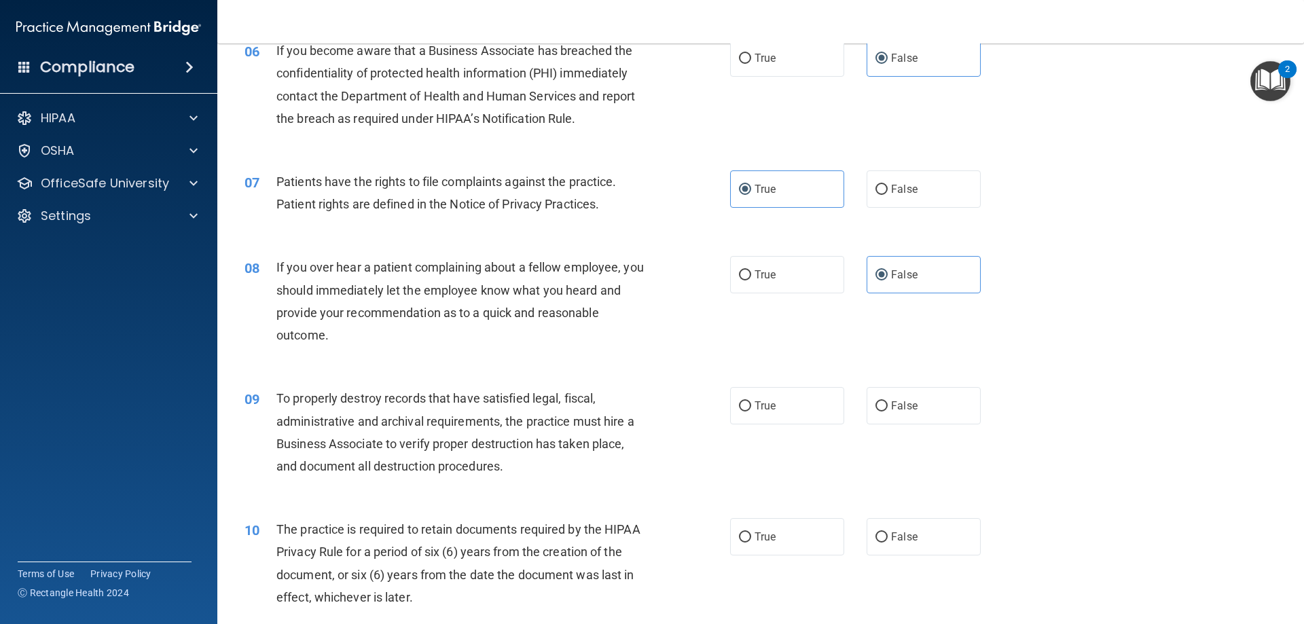
scroll to position [679, 0]
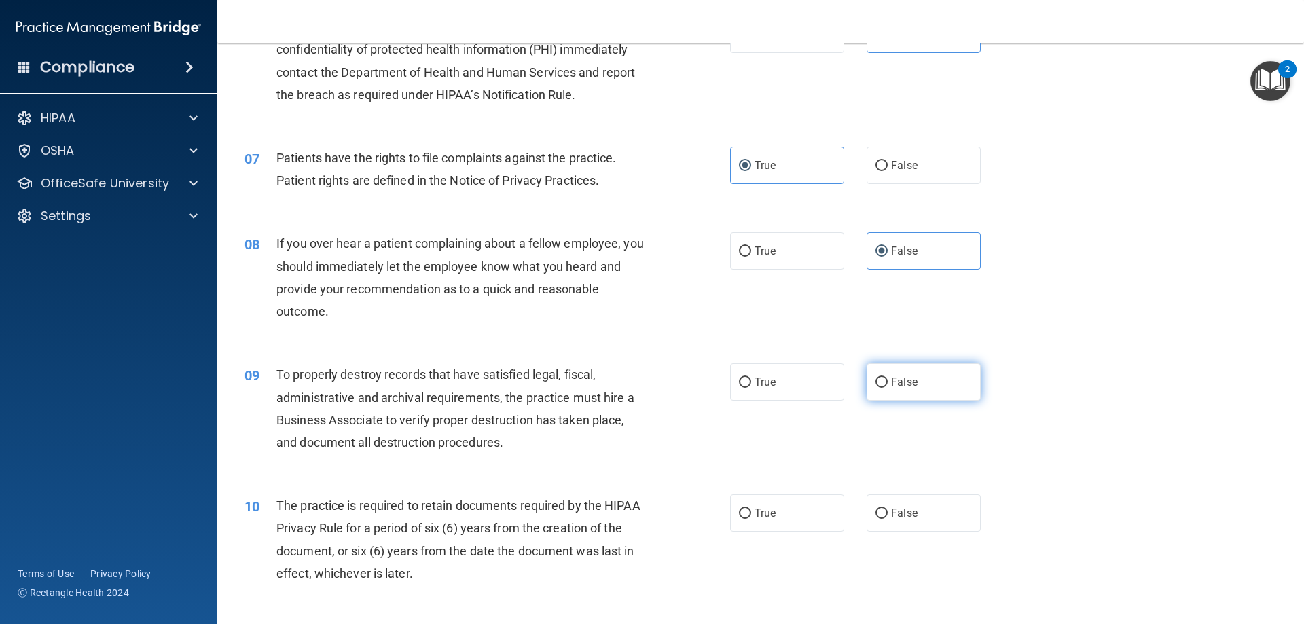
click at [929, 365] on label "False" at bounding box center [923, 381] width 114 height 37
click at [887, 377] on input "False" at bounding box center [881, 382] width 12 height 10
radio input "true"
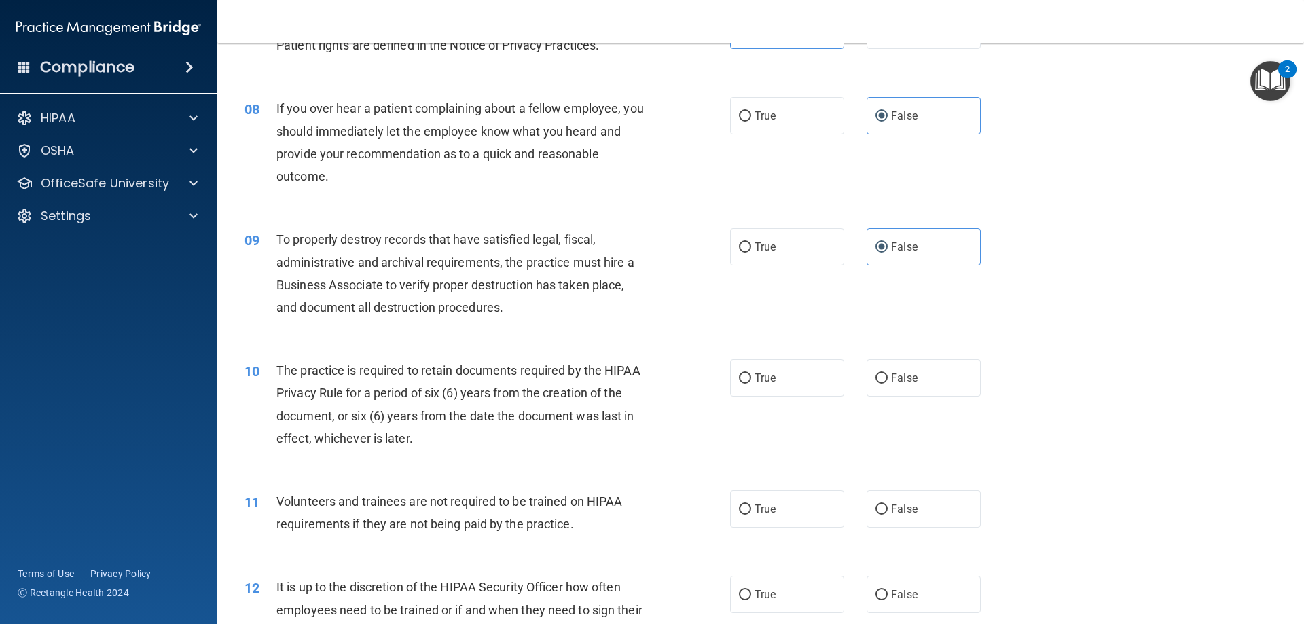
scroll to position [815, 0]
click at [800, 374] on label "True" at bounding box center [787, 376] width 114 height 37
click at [751, 374] on input "True" at bounding box center [745, 378] width 12 height 10
radio input "true"
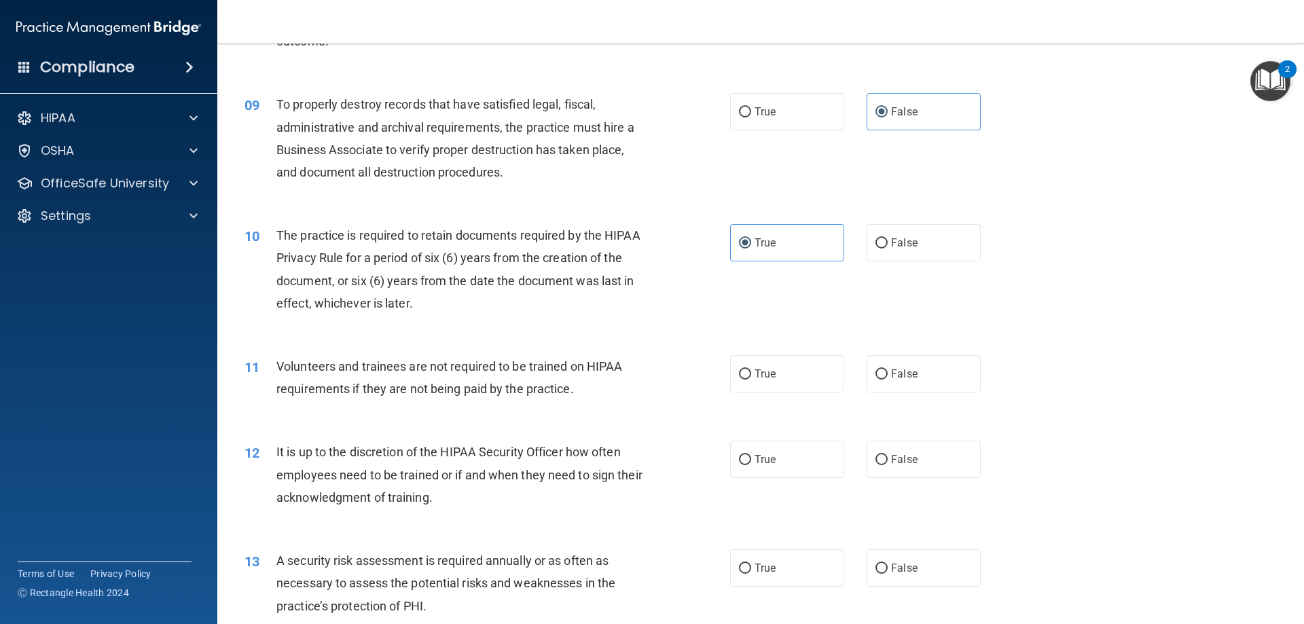
scroll to position [950, 0]
click at [929, 365] on label "False" at bounding box center [923, 372] width 114 height 37
click at [887, 368] on input "False" at bounding box center [881, 373] width 12 height 10
radio input "true"
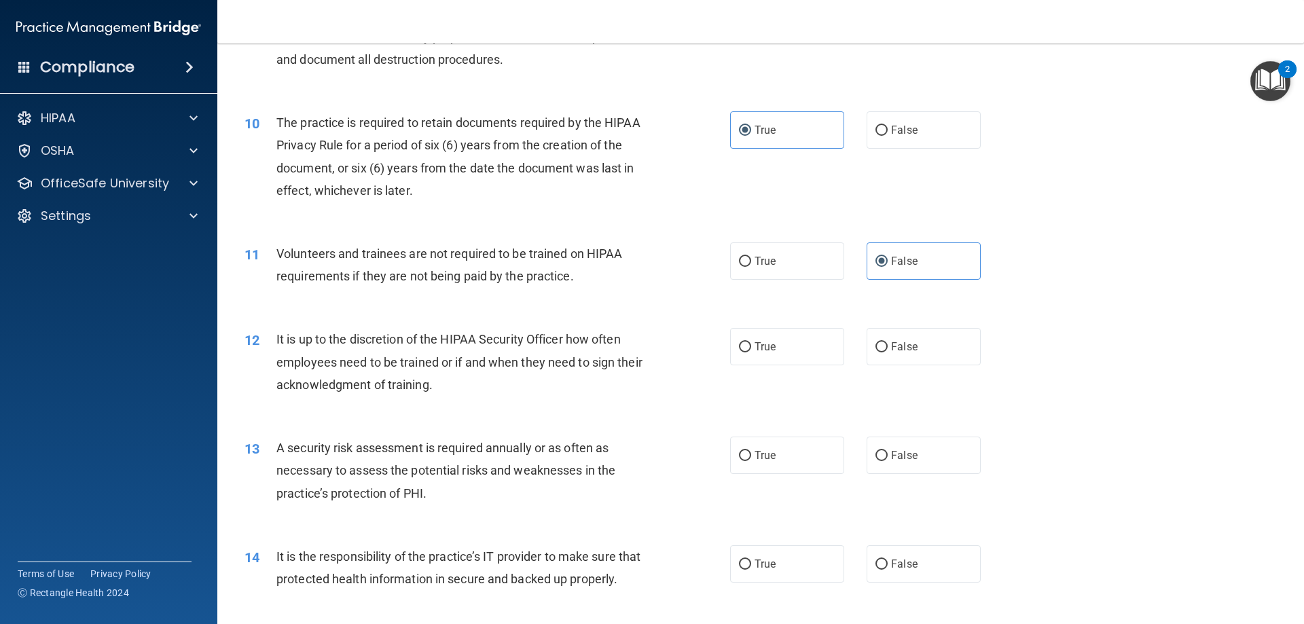
scroll to position [1086, 0]
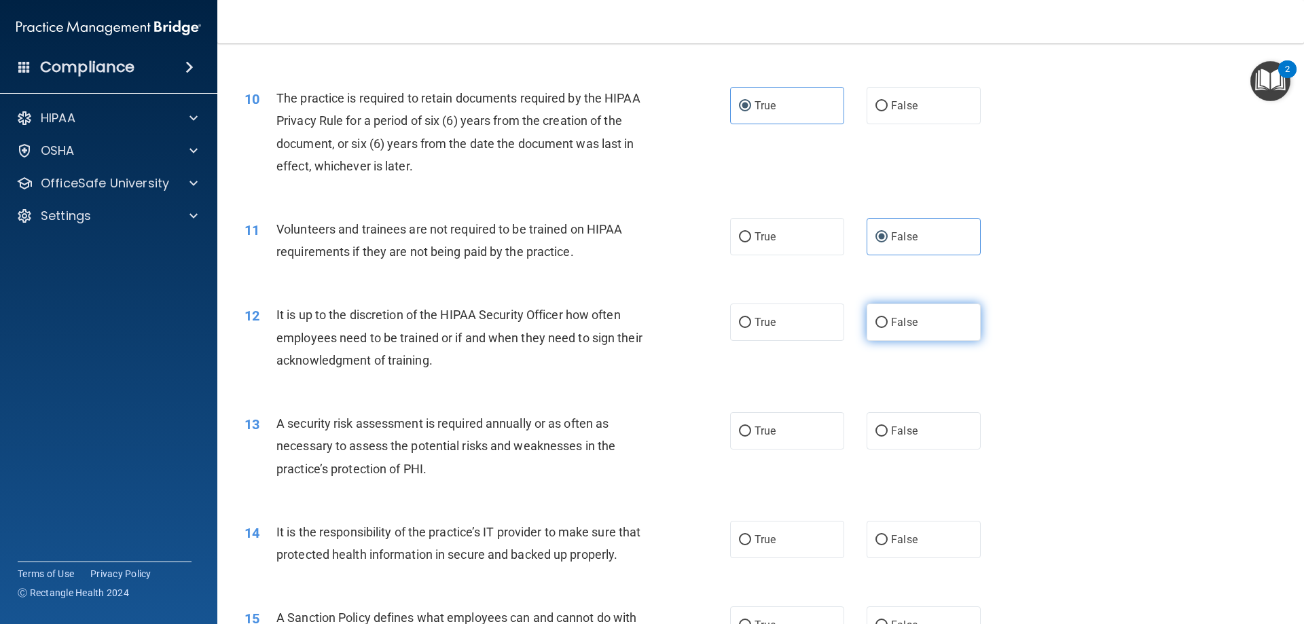
click at [912, 318] on label "False" at bounding box center [923, 321] width 114 height 37
click at [887, 318] on input "False" at bounding box center [881, 323] width 12 height 10
radio input "true"
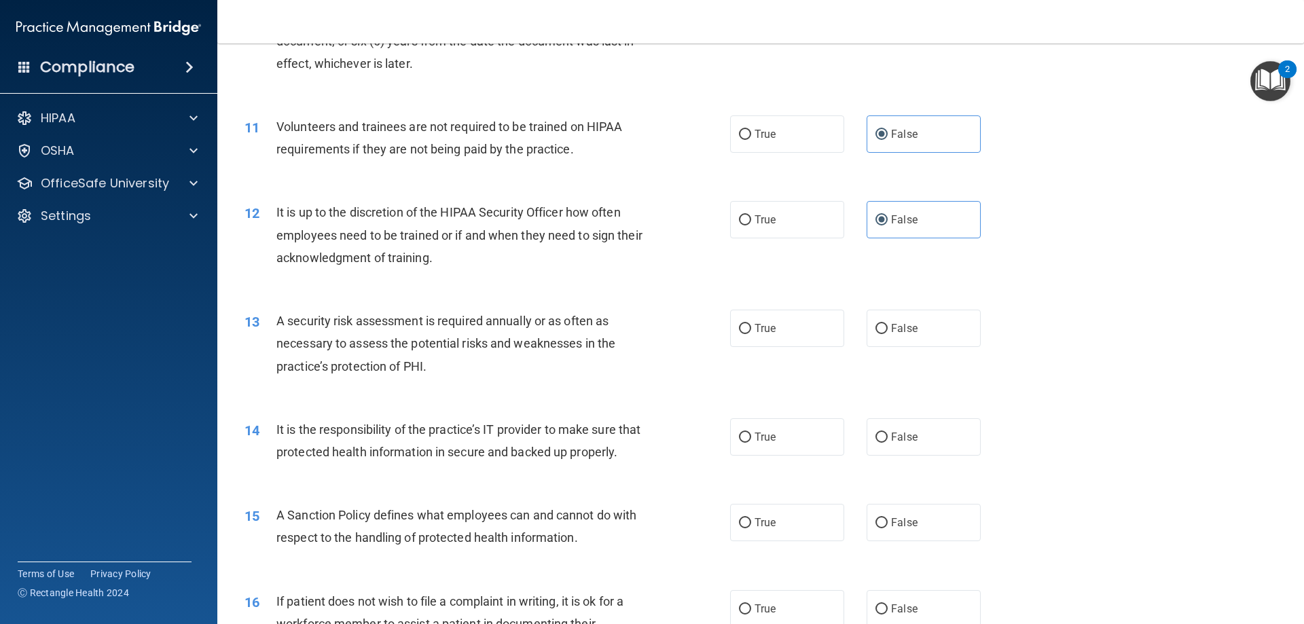
scroll to position [1222, 0]
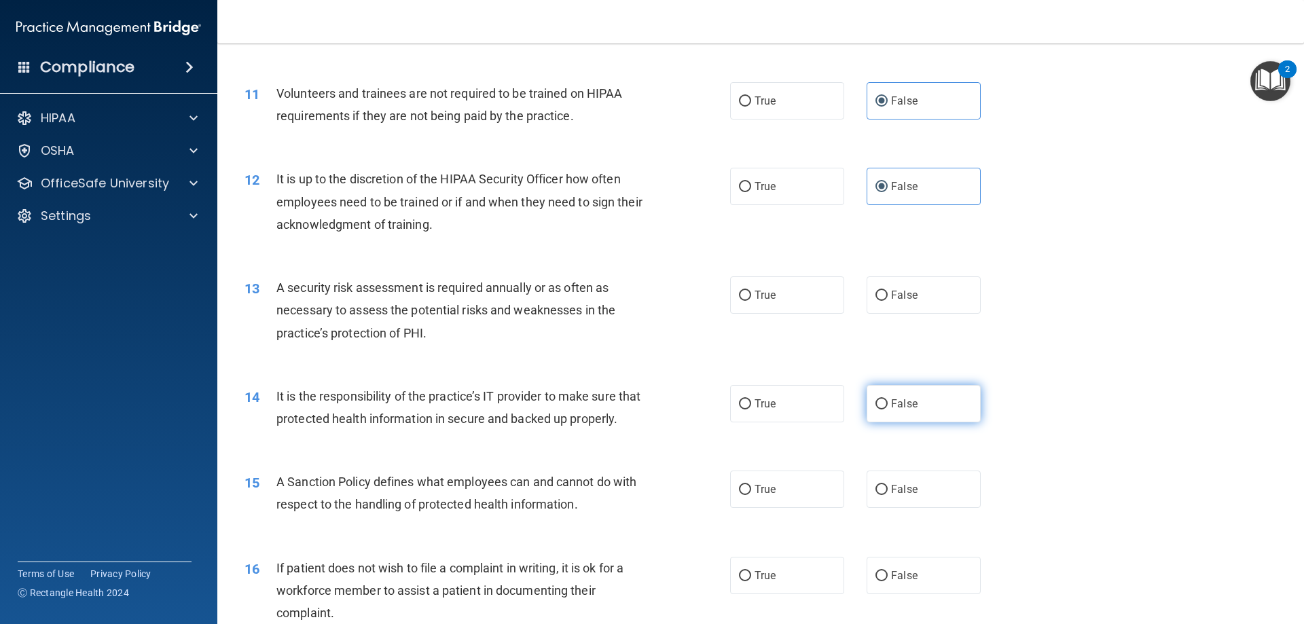
click at [891, 408] on span "False" at bounding box center [904, 403] width 26 height 13
click at [887, 408] on input "False" at bounding box center [881, 404] width 12 height 10
radio input "true"
click at [798, 288] on label "True" at bounding box center [787, 294] width 114 height 37
click at [751, 291] on input "True" at bounding box center [745, 296] width 12 height 10
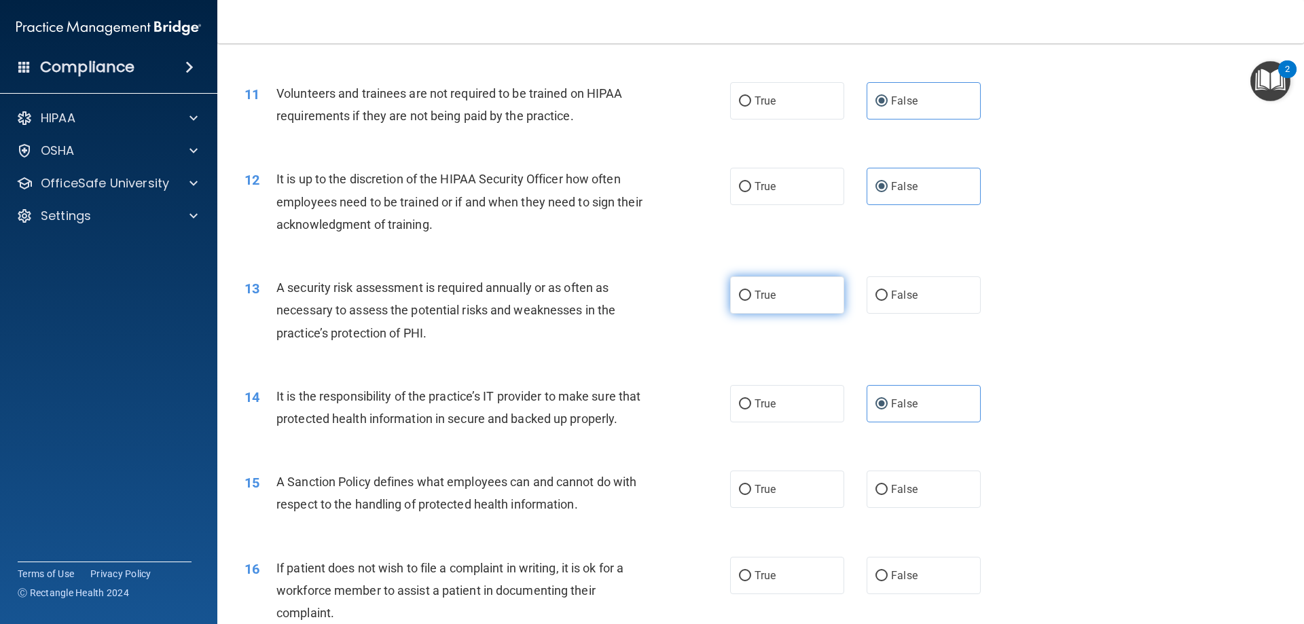
radio input "true"
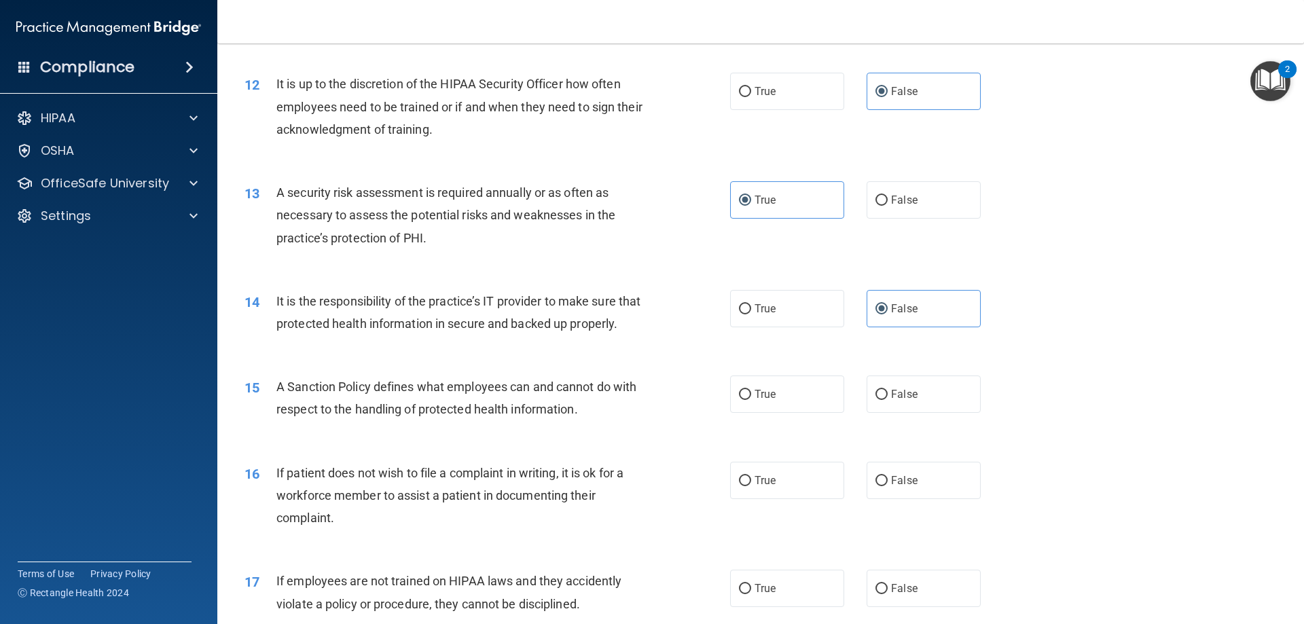
scroll to position [1358, 0]
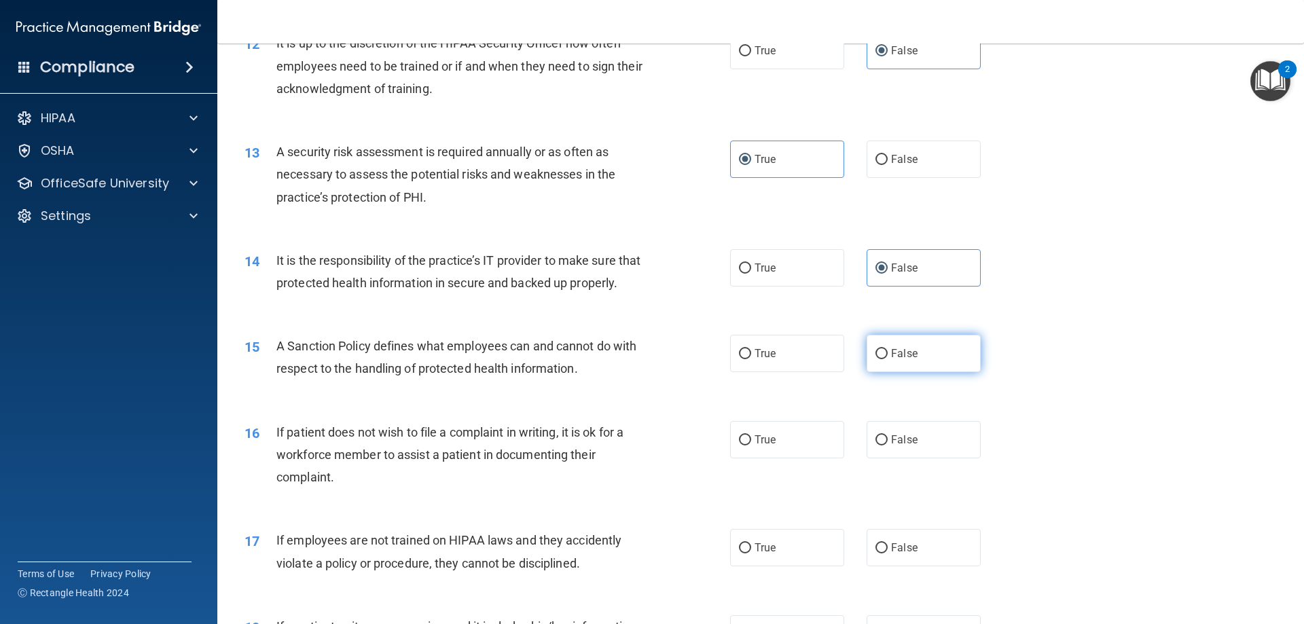
click at [948, 372] on label "False" at bounding box center [923, 353] width 114 height 37
click at [887, 359] on input "False" at bounding box center [881, 354] width 12 height 10
radio input "true"
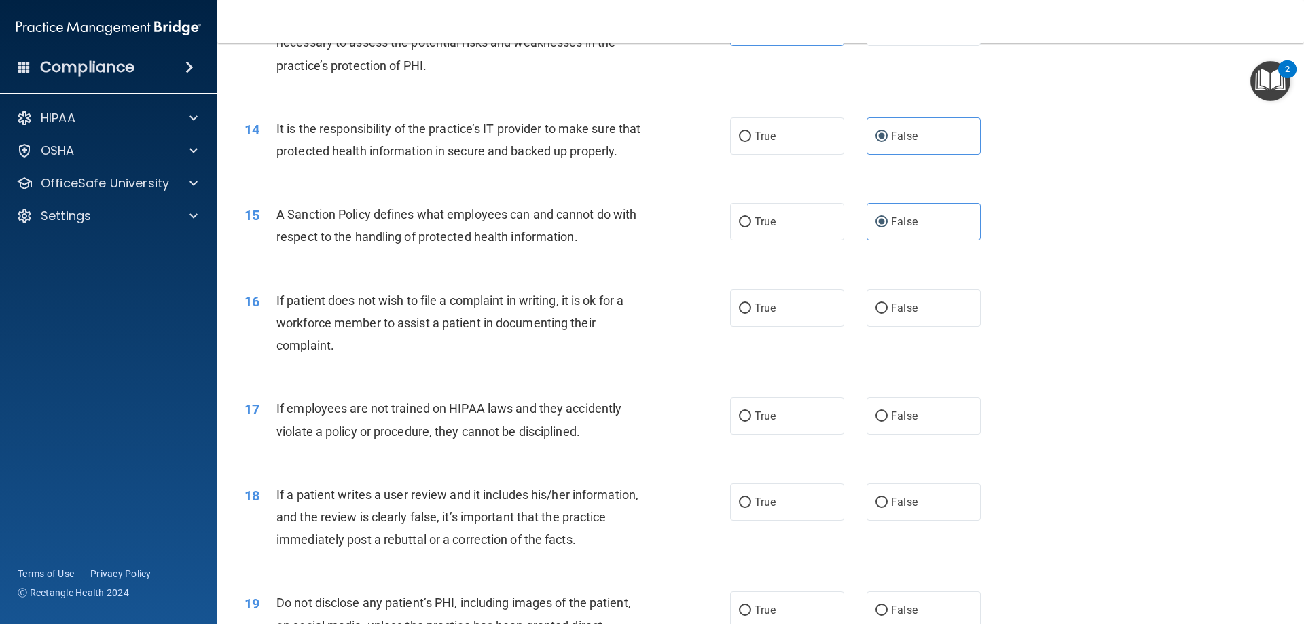
scroll to position [1494, 0]
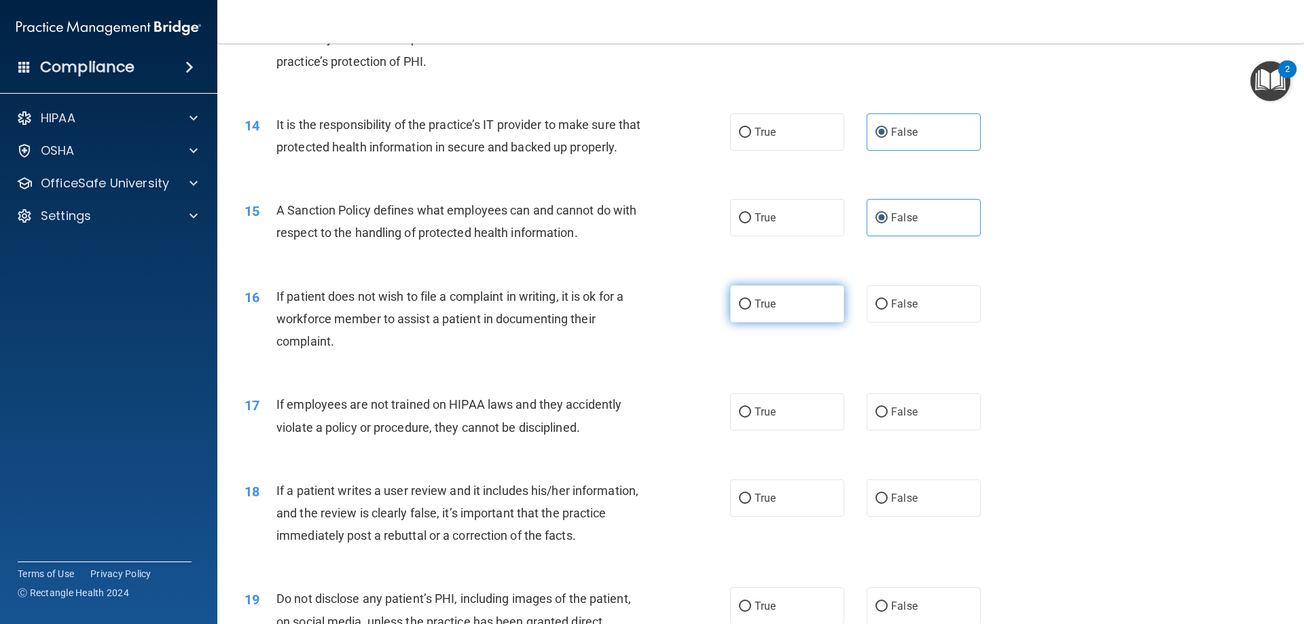
click at [767, 310] on span "True" at bounding box center [764, 303] width 21 height 13
click at [751, 310] on input "True" at bounding box center [745, 304] width 12 height 10
radio input "true"
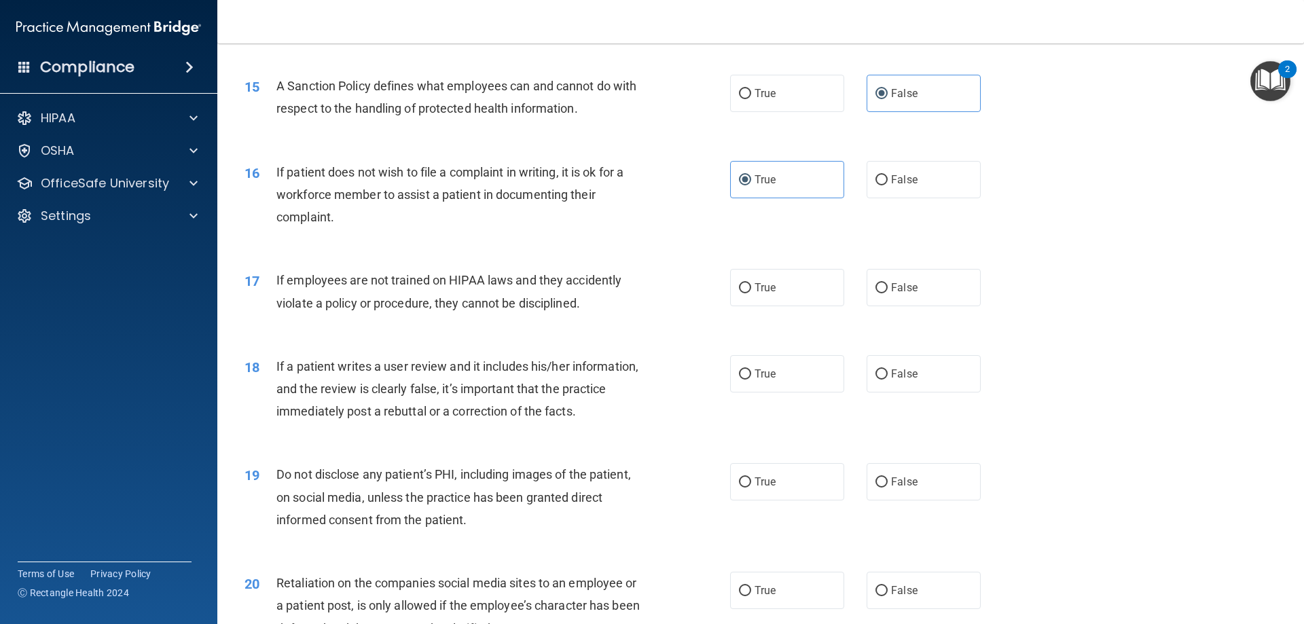
scroll to position [1629, 0]
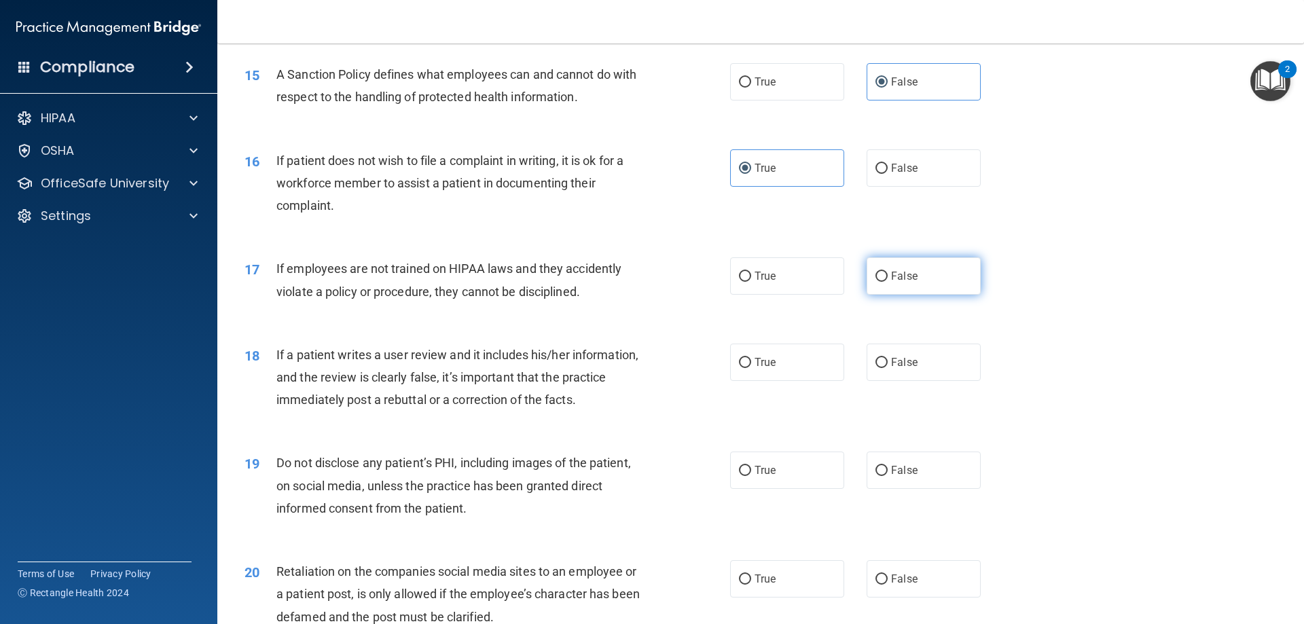
click at [898, 291] on label "False" at bounding box center [923, 275] width 114 height 37
click at [887, 282] on input "False" at bounding box center [881, 277] width 12 height 10
radio input "true"
click at [891, 377] on label "False" at bounding box center [923, 362] width 114 height 37
click at [887, 368] on input "False" at bounding box center [881, 363] width 12 height 10
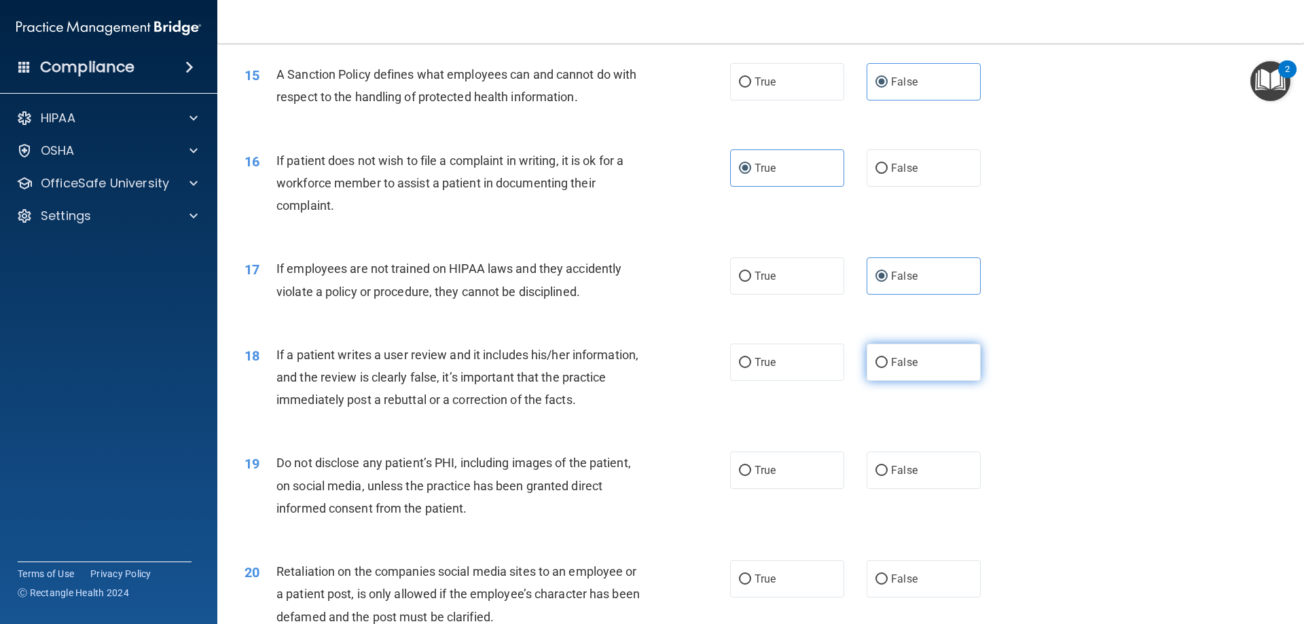
radio input "true"
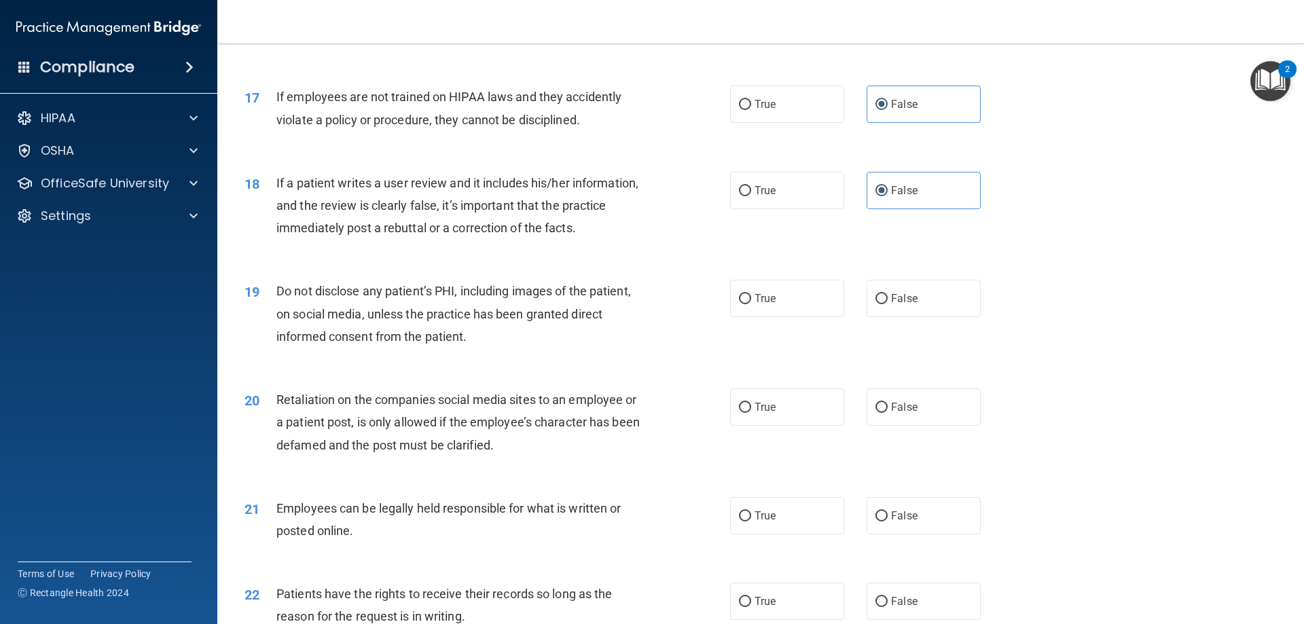
scroll to position [1833, 0]
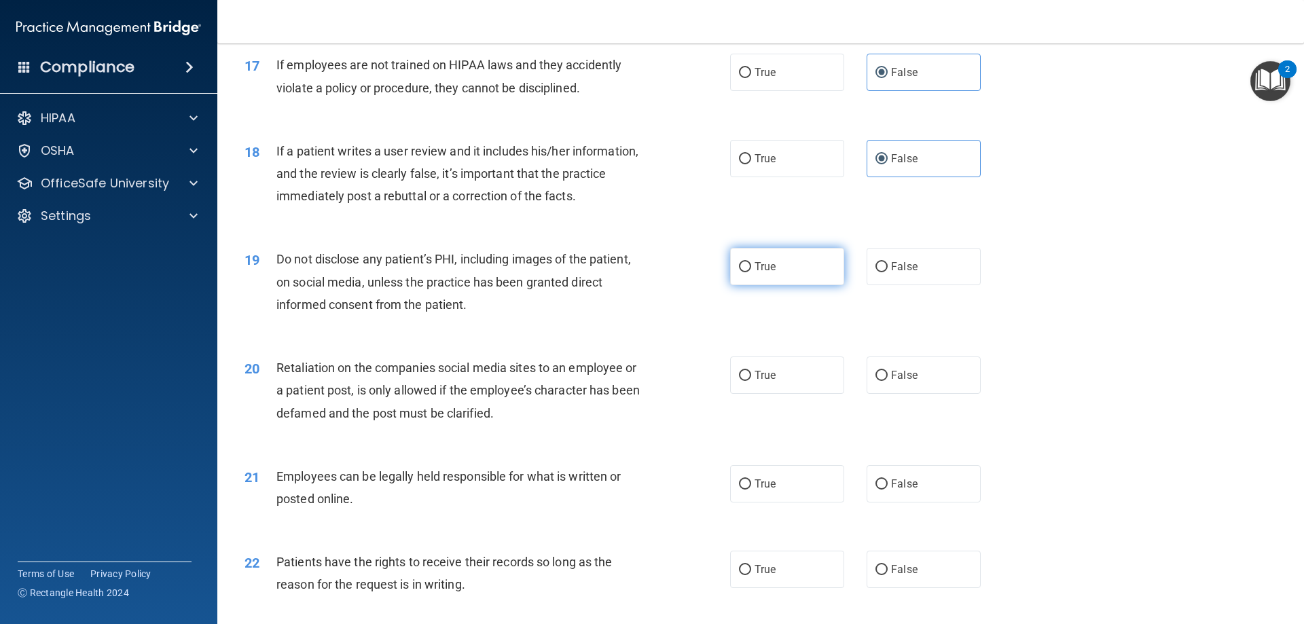
click at [764, 281] on label "True" at bounding box center [787, 266] width 114 height 37
click at [751, 272] on input "True" at bounding box center [745, 267] width 12 height 10
radio input "true"
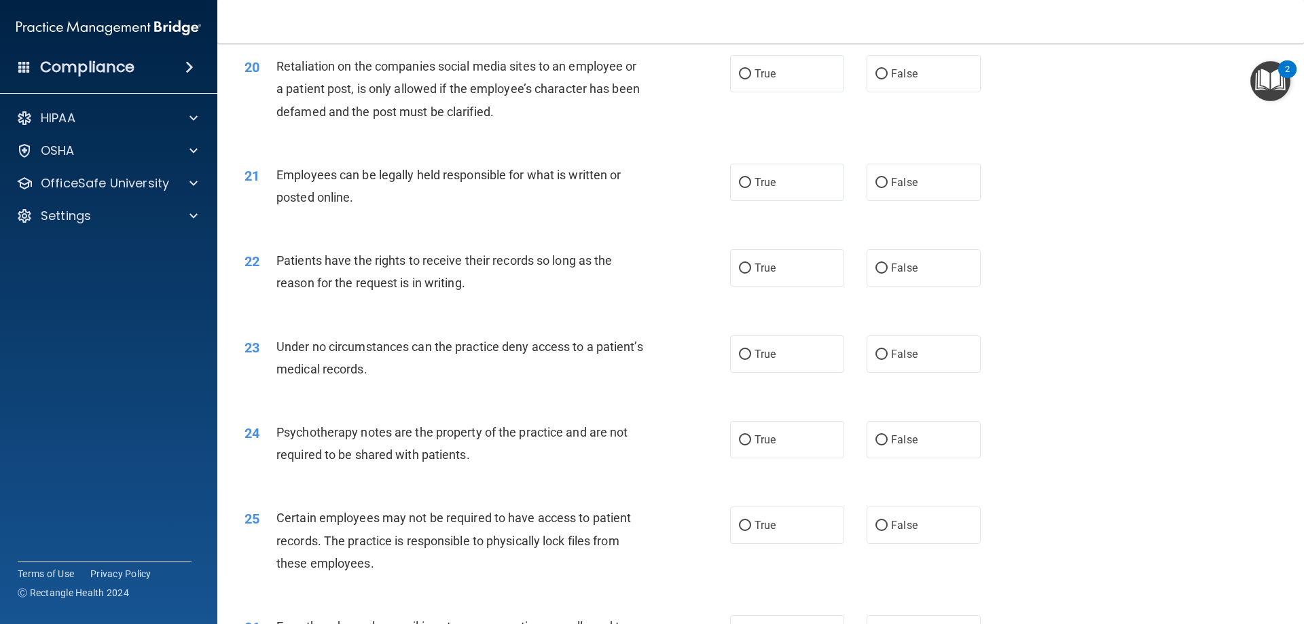
scroll to position [2173, 0]
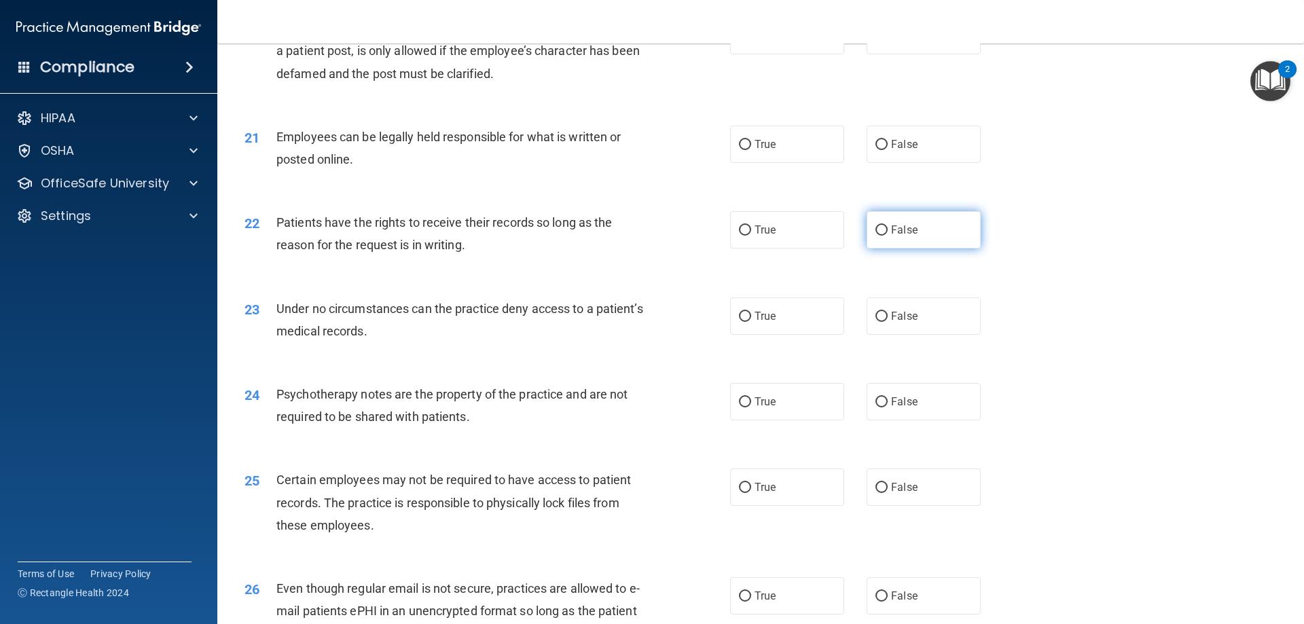
click at [904, 236] on span "False" at bounding box center [904, 229] width 26 height 13
click at [887, 236] on input "False" at bounding box center [881, 230] width 12 height 10
radio input "true"
click at [918, 335] on label "False" at bounding box center [923, 315] width 114 height 37
click at [887, 322] on input "False" at bounding box center [881, 317] width 12 height 10
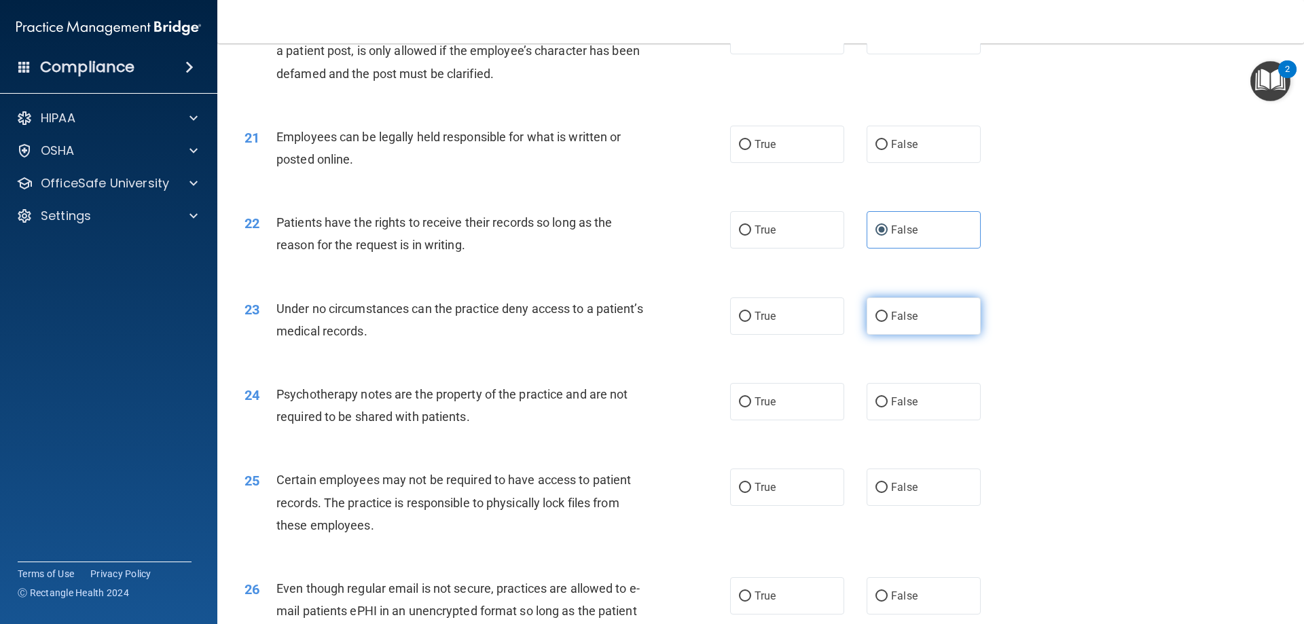
radio input "true"
click at [905, 408] on span "False" at bounding box center [904, 401] width 26 height 13
click at [887, 407] on input "False" at bounding box center [881, 402] width 12 height 10
radio input "true"
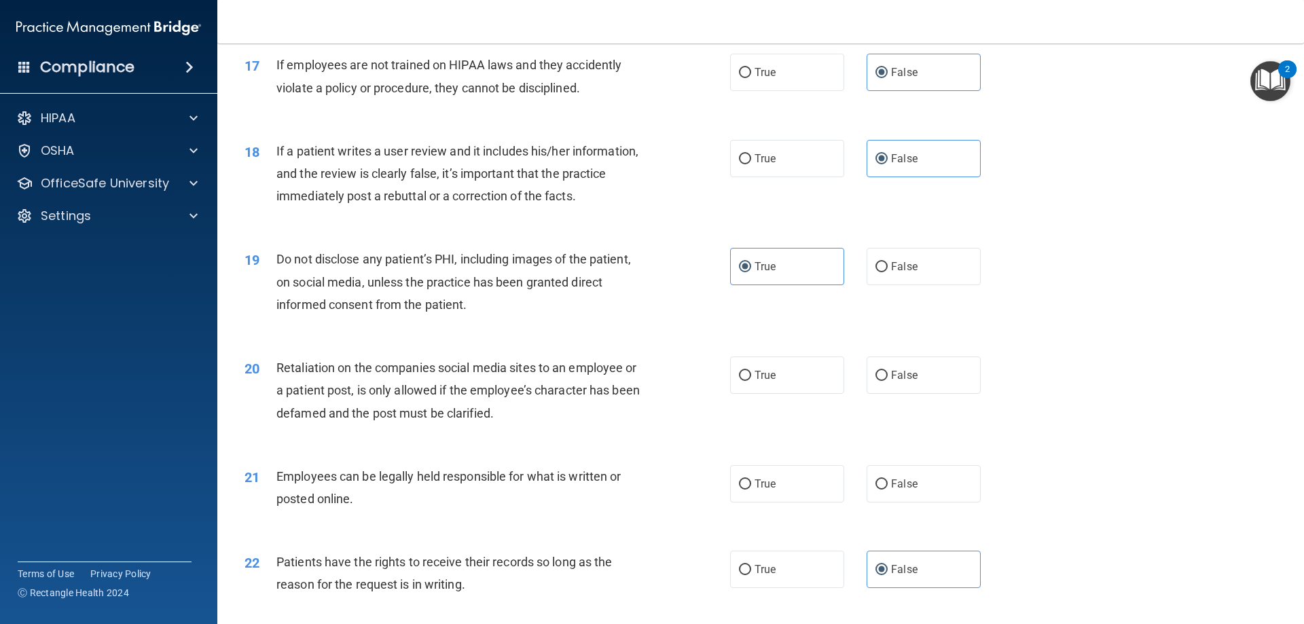
scroll to position [1901, 0]
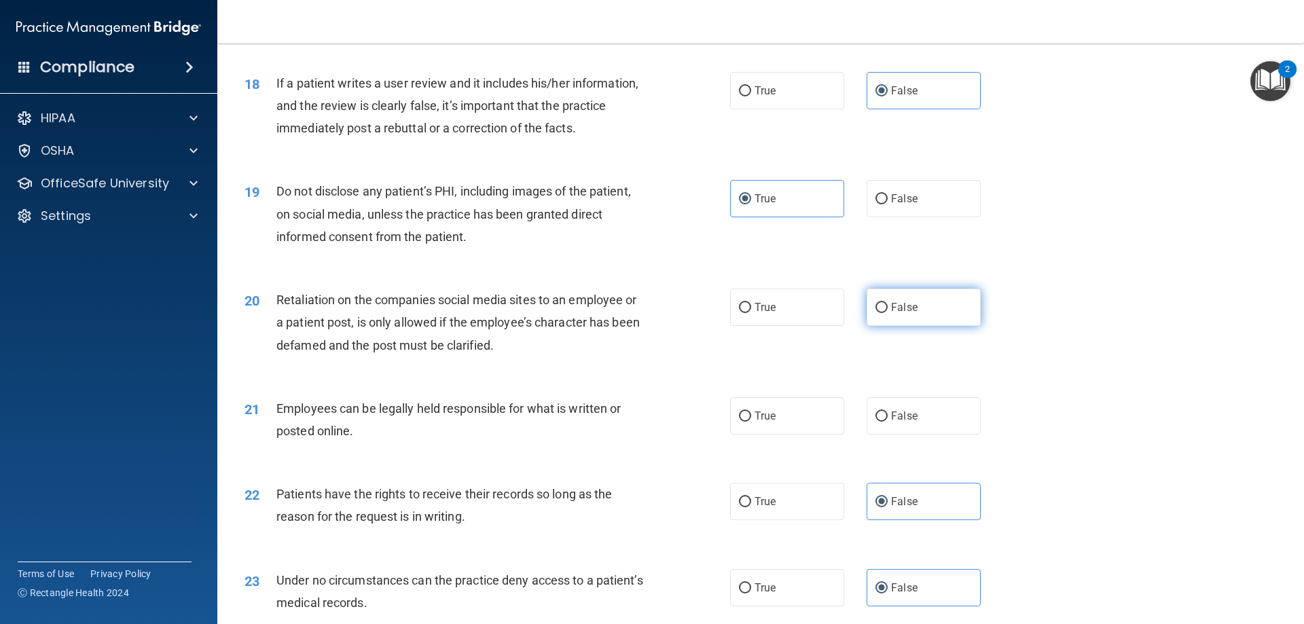
click at [866, 326] on label "False" at bounding box center [923, 307] width 114 height 37
click at [875, 313] on input "False" at bounding box center [881, 308] width 12 height 10
radio input "true"
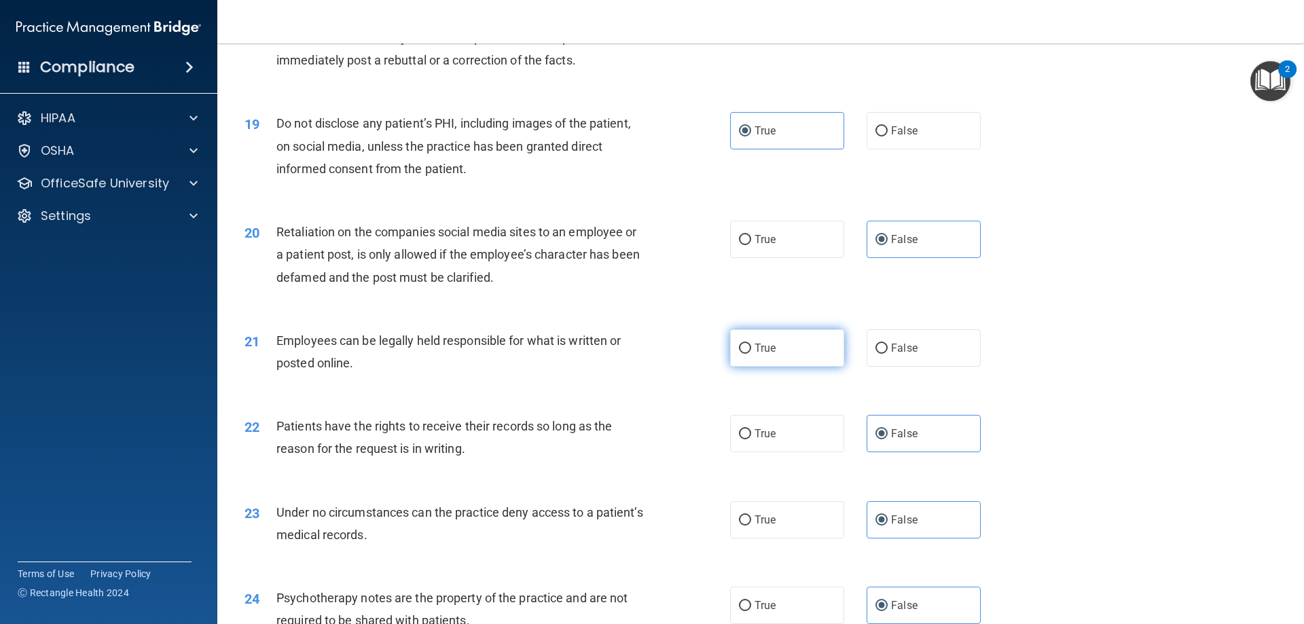
click at [801, 366] on label "True" at bounding box center [787, 347] width 114 height 37
click at [751, 354] on input "True" at bounding box center [745, 349] width 12 height 10
radio input "true"
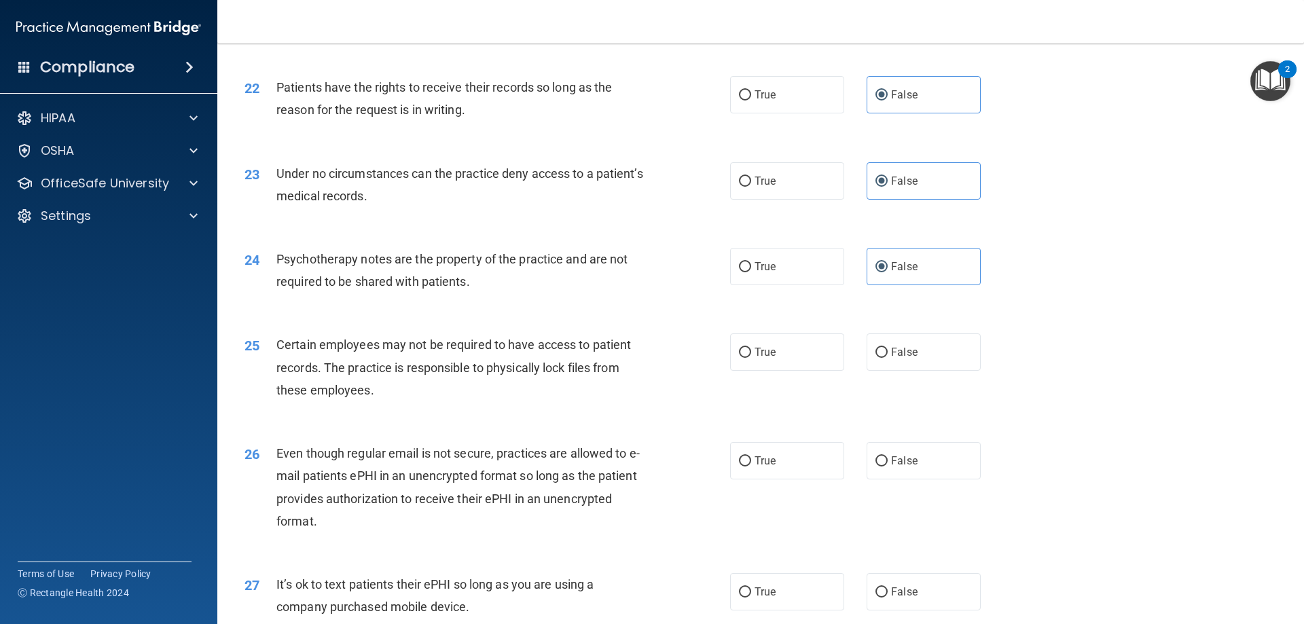
scroll to position [2308, 0]
click at [797, 402] on div "25 Certain employees may not be required to have access to patient records. The…" at bounding box center [760, 370] width 1052 height 109
click at [802, 370] on label "True" at bounding box center [787, 351] width 114 height 37
click at [751, 357] on input "True" at bounding box center [745, 352] width 12 height 10
radio input "true"
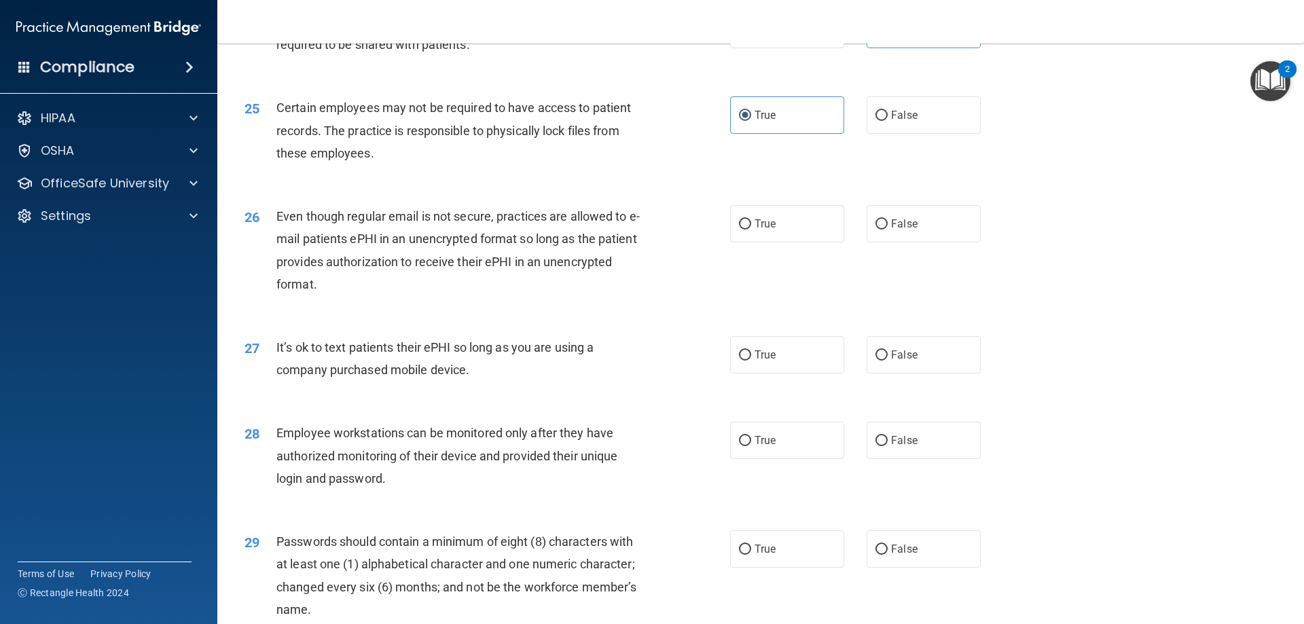
scroll to position [2580, 0]
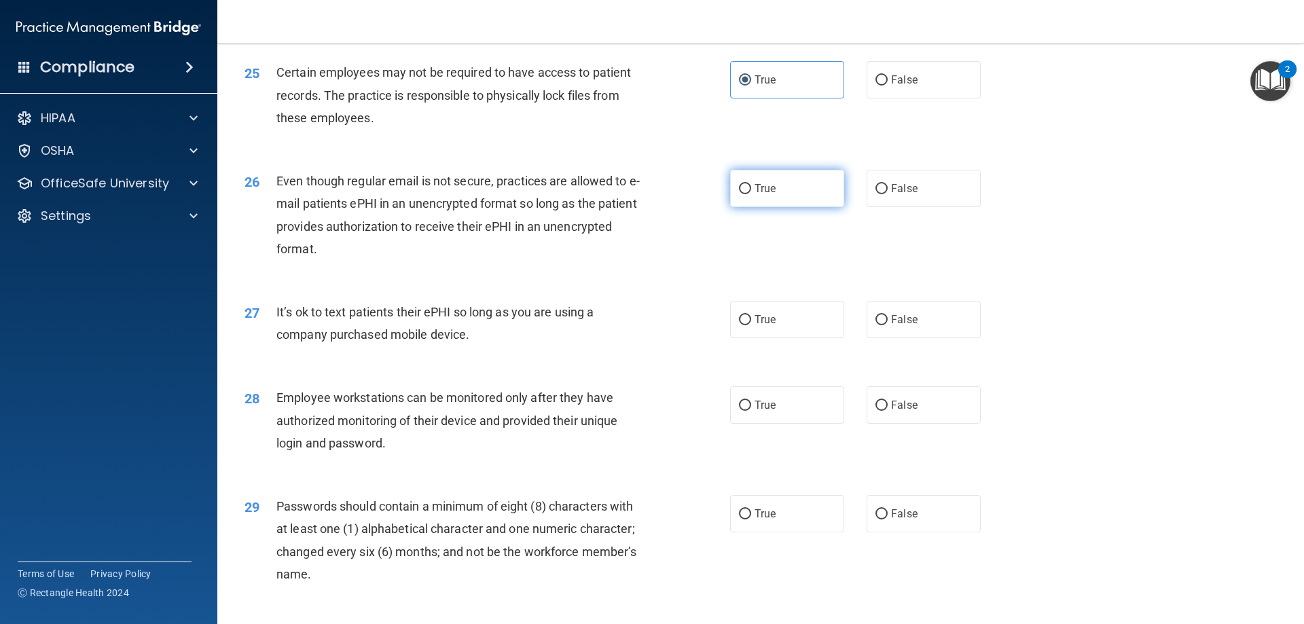
click at [754, 195] on span "True" at bounding box center [764, 188] width 21 height 13
click at [750, 194] on input "True" at bounding box center [745, 189] width 12 height 10
radio input "true"
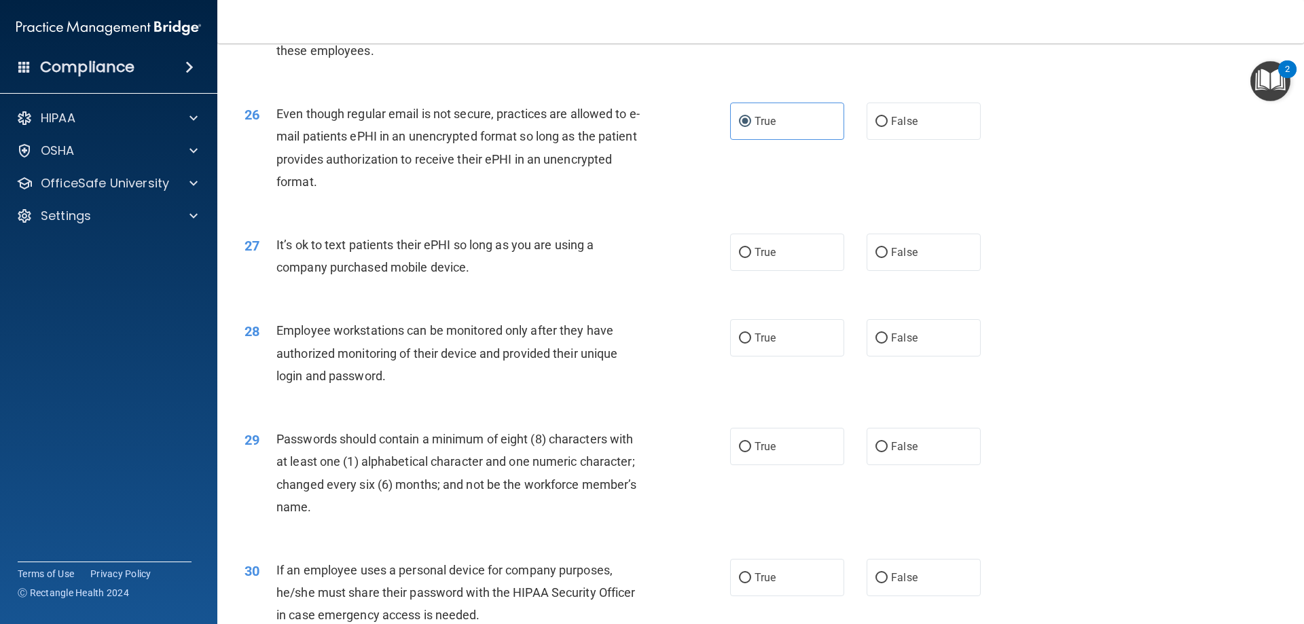
scroll to position [2648, 0]
click at [915, 266] on label "False" at bounding box center [923, 251] width 114 height 37
click at [887, 257] on input "False" at bounding box center [881, 252] width 12 height 10
radio input "true"
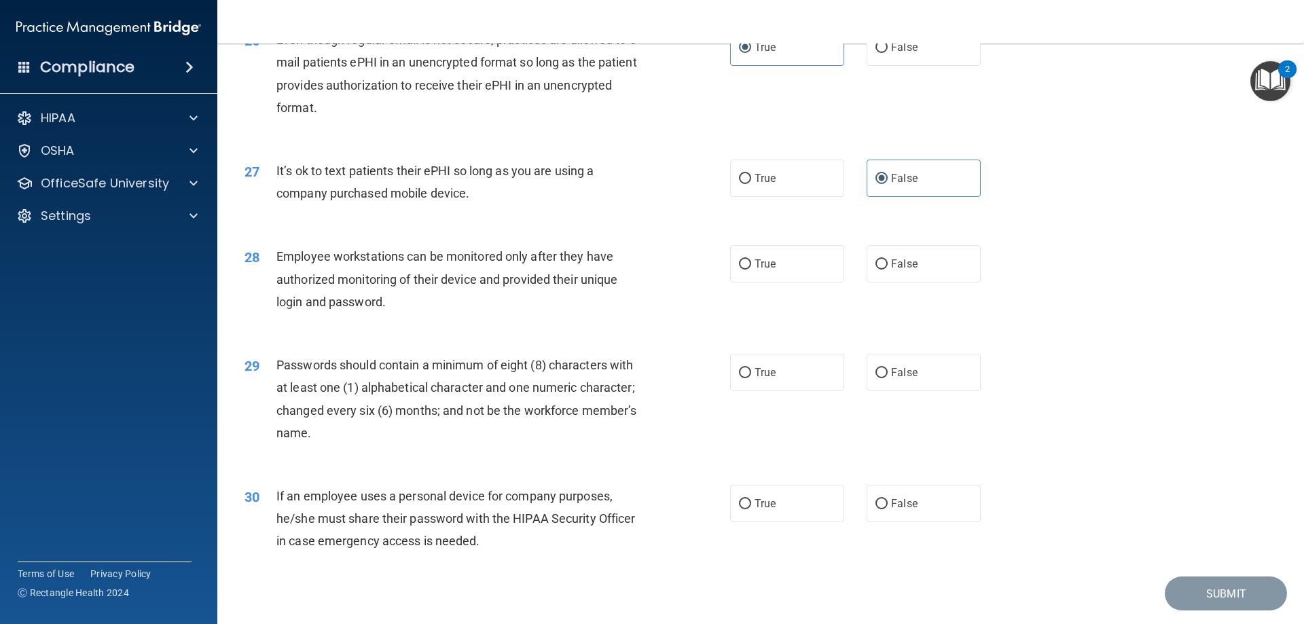
scroll to position [2784, 0]
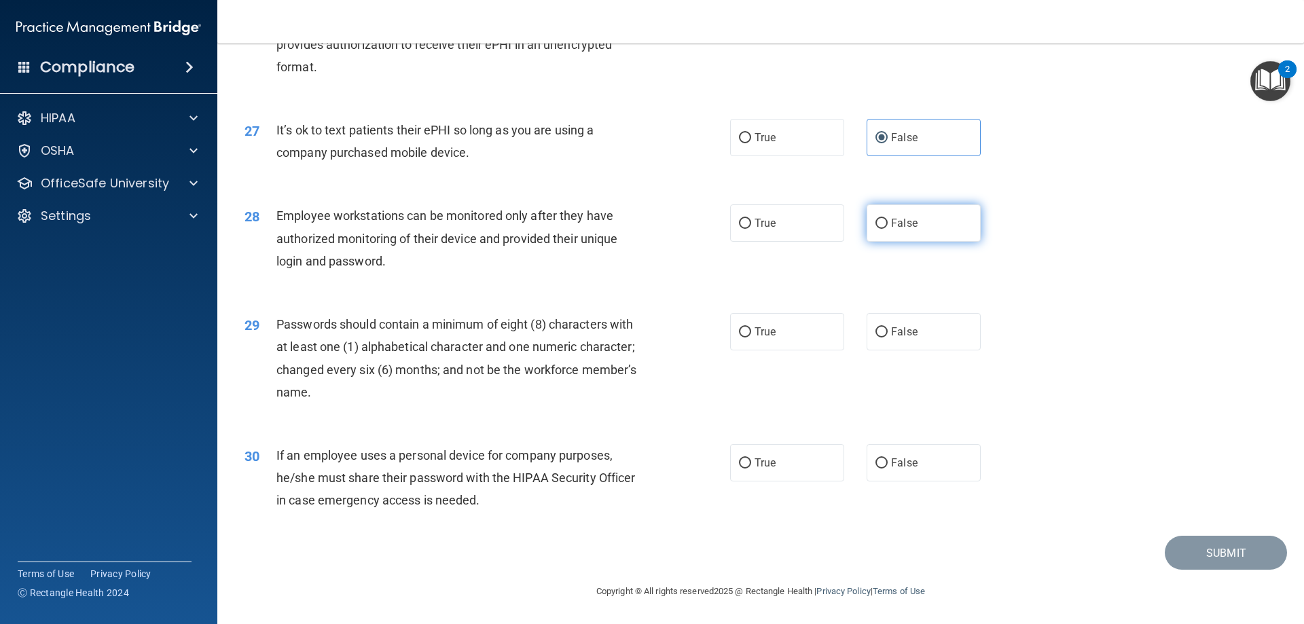
click at [906, 242] on label "False" at bounding box center [923, 222] width 114 height 37
click at [887, 229] on input "False" at bounding box center [881, 224] width 12 height 10
radio input "true"
click at [787, 332] on label "True" at bounding box center [787, 331] width 114 height 37
click at [751, 332] on input "True" at bounding box center [745, 332] width 12 height 10
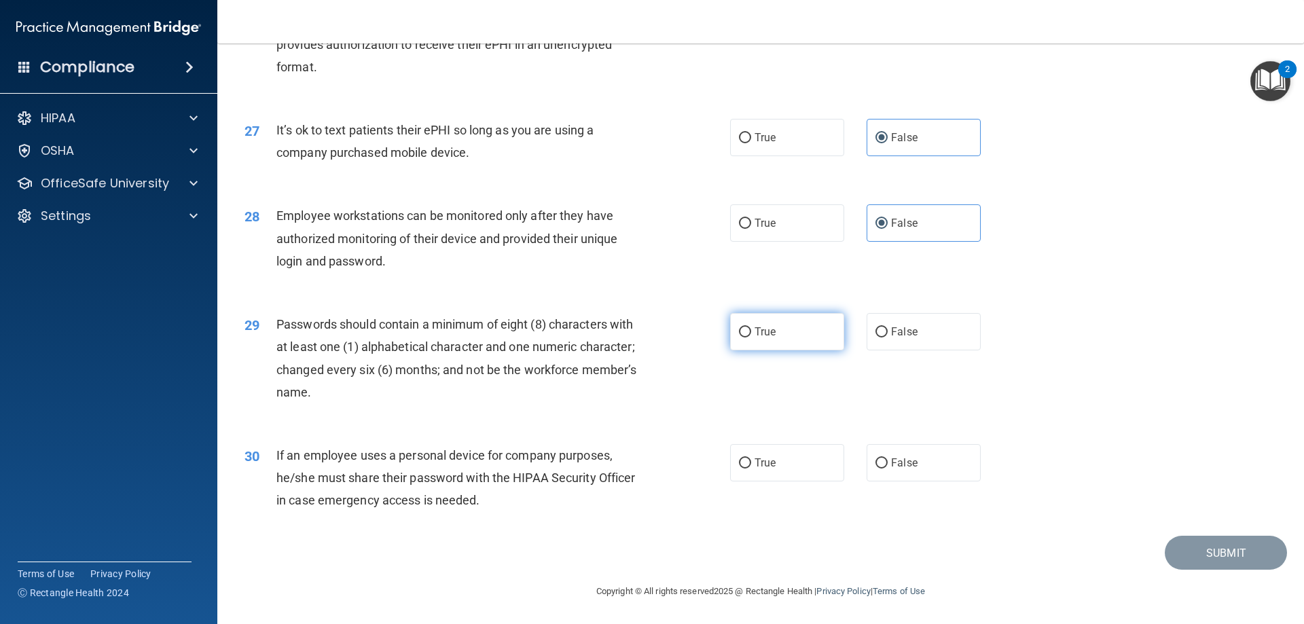
radio input "true"
click at [948, 468] on label "False" at bounding box center [923, 462] width 114 height 37
click at [887, 468] on input "False" at bounding box center [881, 463] width 12 height 10
radio input "true"
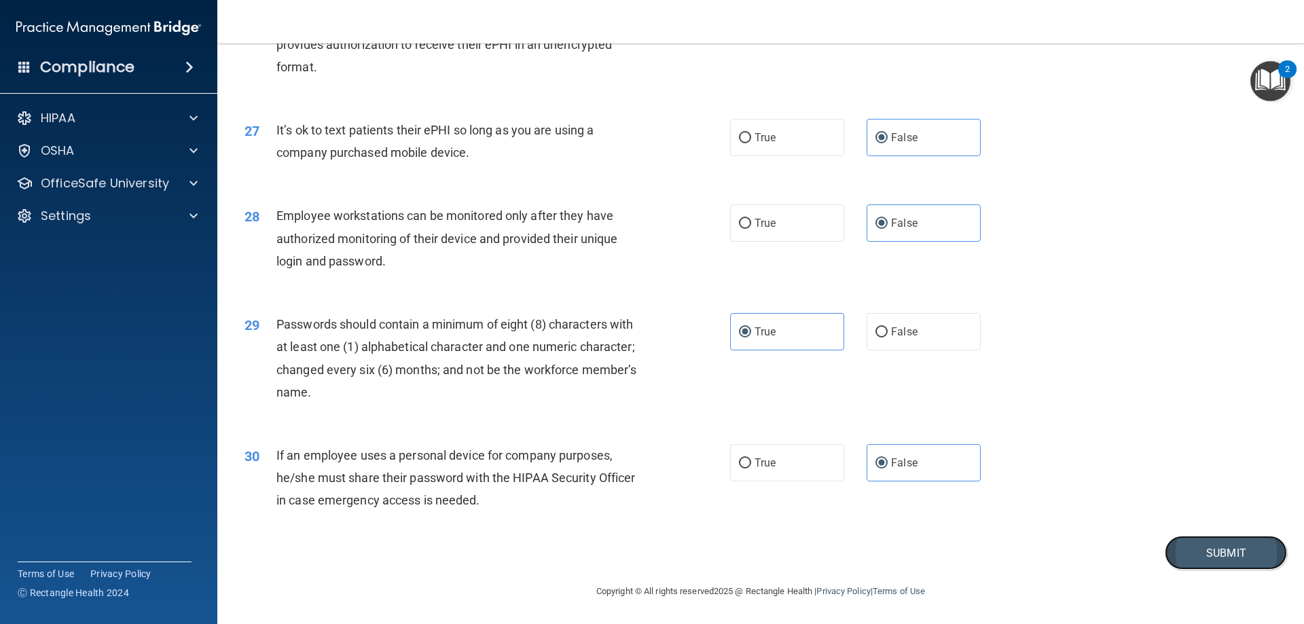
click at [1203, 557] on button "Submit" at bounding box center [1225, 553] width 122 height 35
click at [1166, 549] on button "Submit" at bounding box center [1225, 553] width 122 height 35
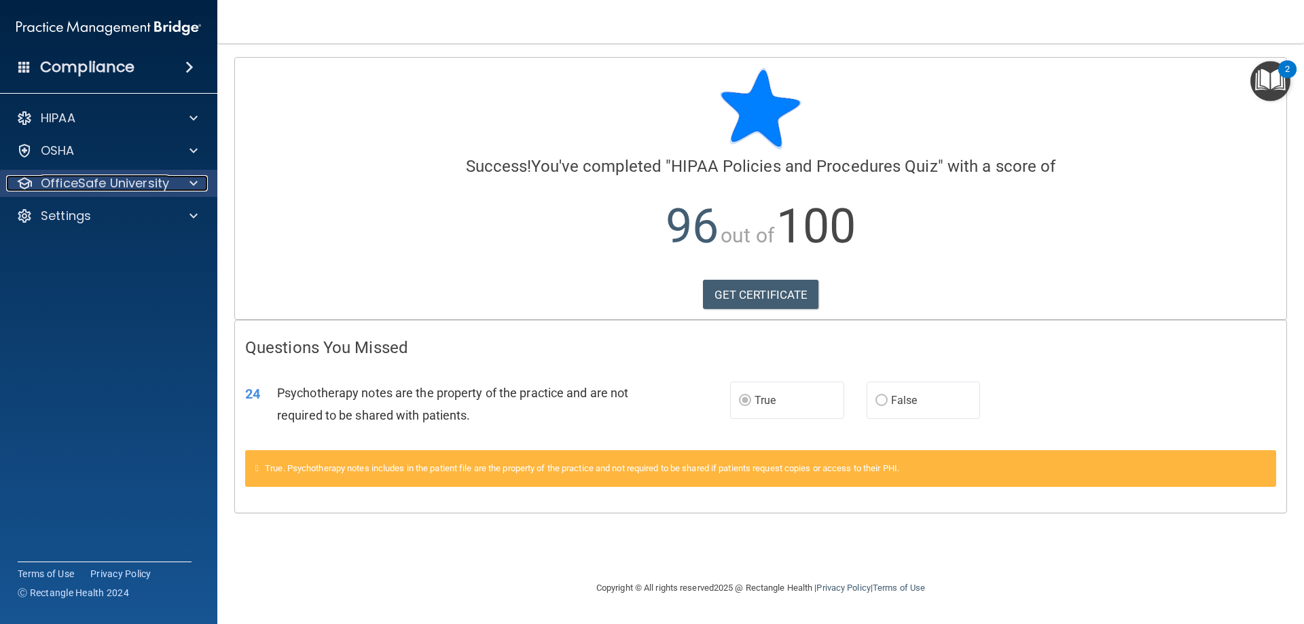
click at [166, 177] on p "OfficeSafe University" at bounding box center [105, 183] width 128 height 16
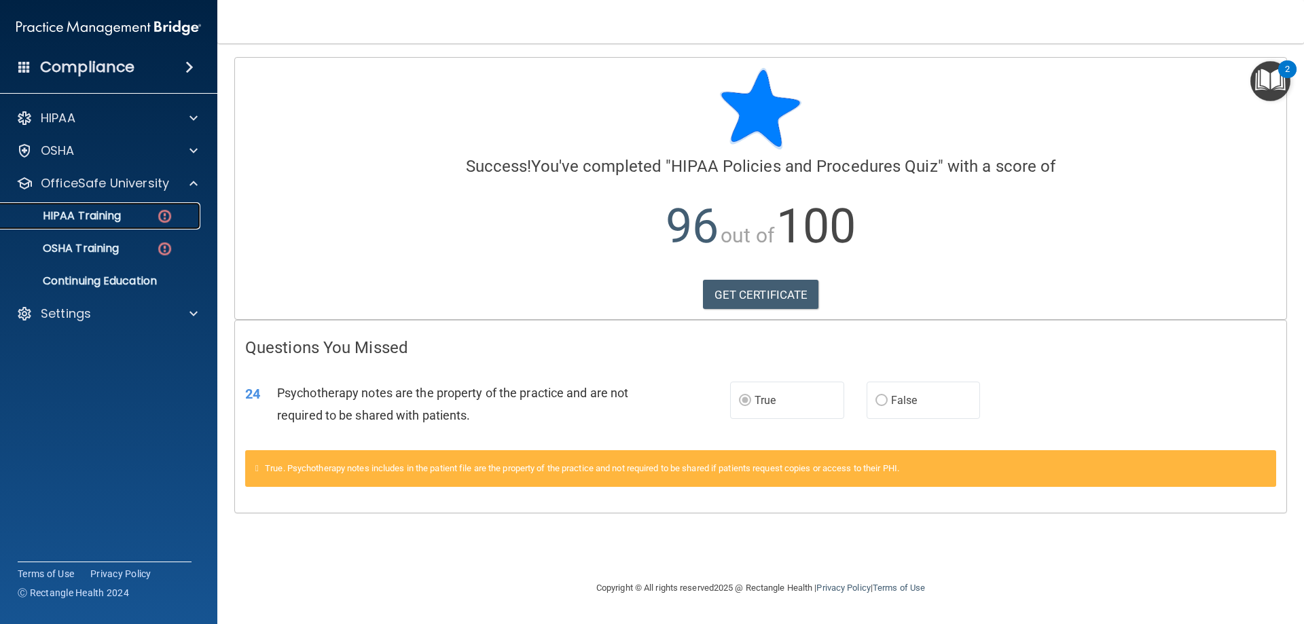
click at [156, 213] on img at bounding box center [164, 216] width 17 height 17
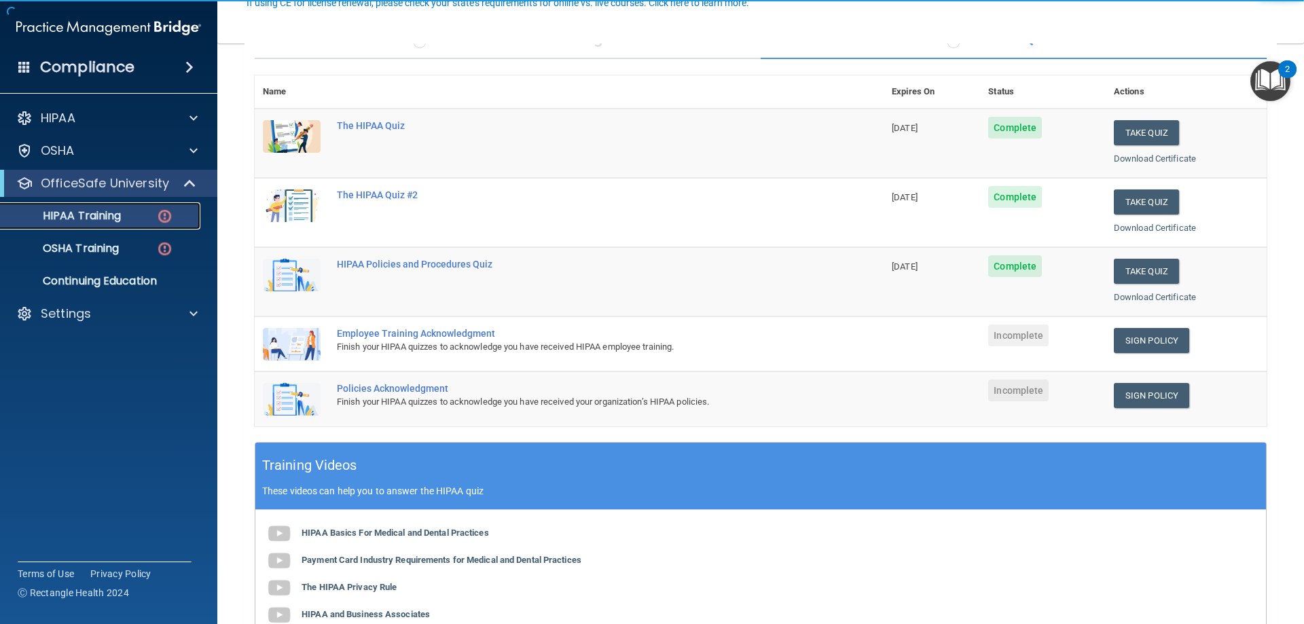
scroll to position [136, 0]
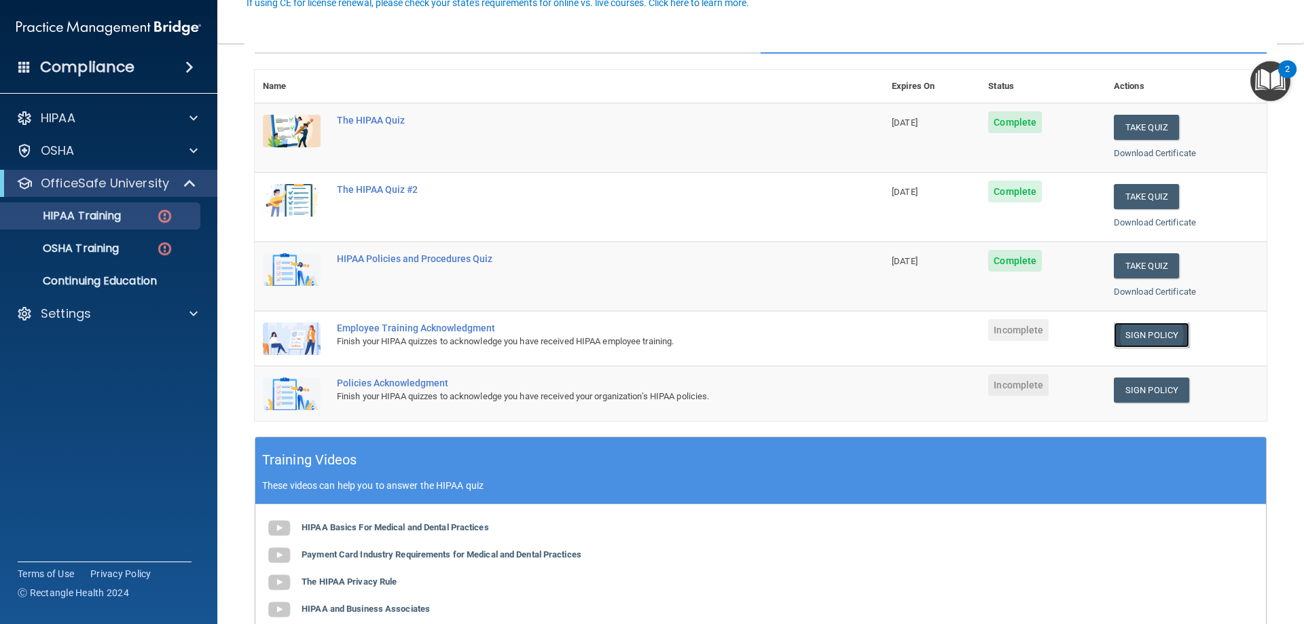
click at [1137, 333] on link "Sign Policy" at bounding box center [1150, 334] width 75 height 25
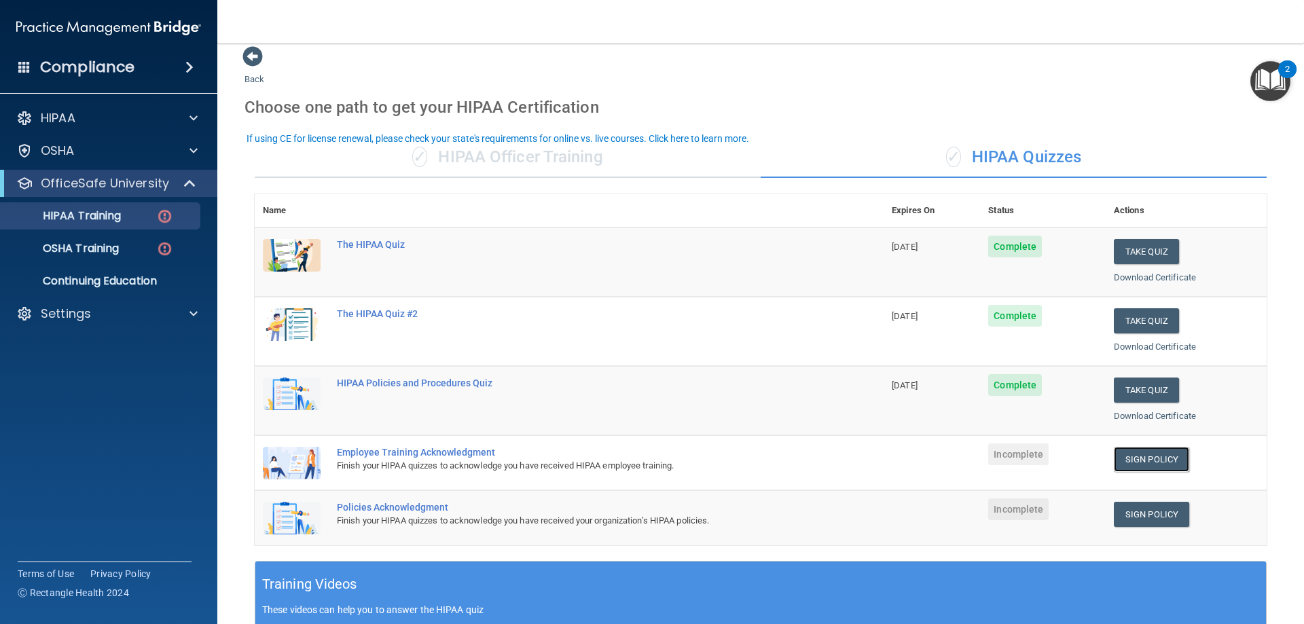
scroll to position [0, 0]
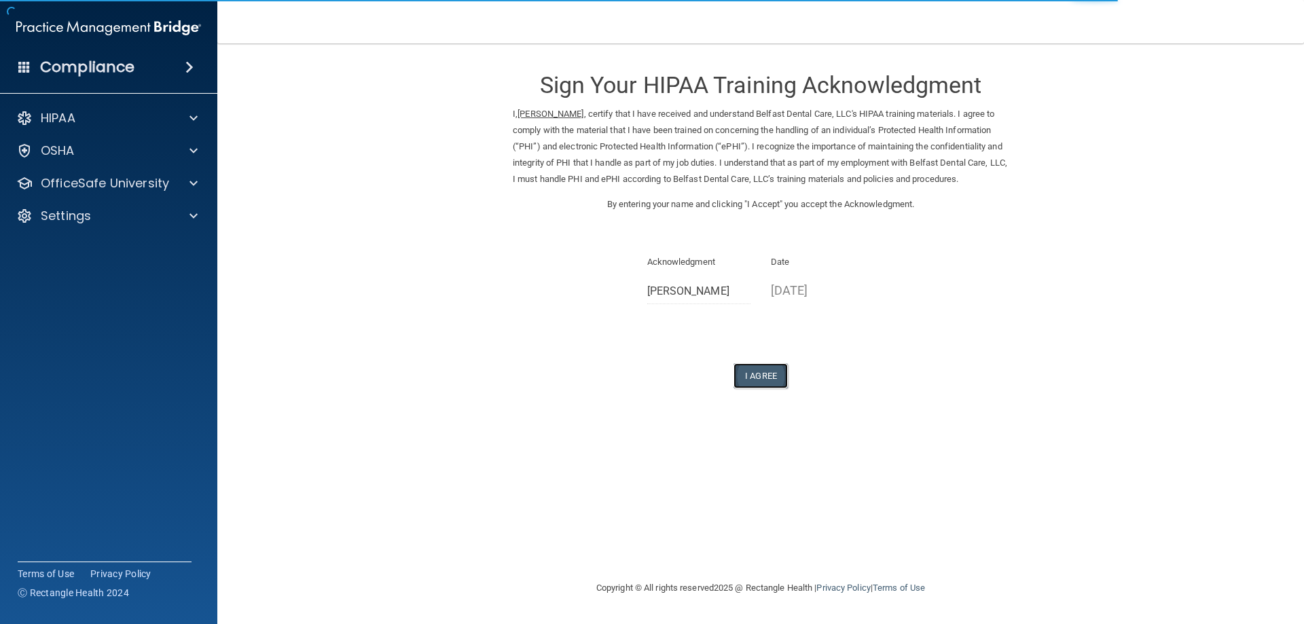
click at [764, 388] on button "I Agree" at bounding box center [760, 375] width 54 height 25
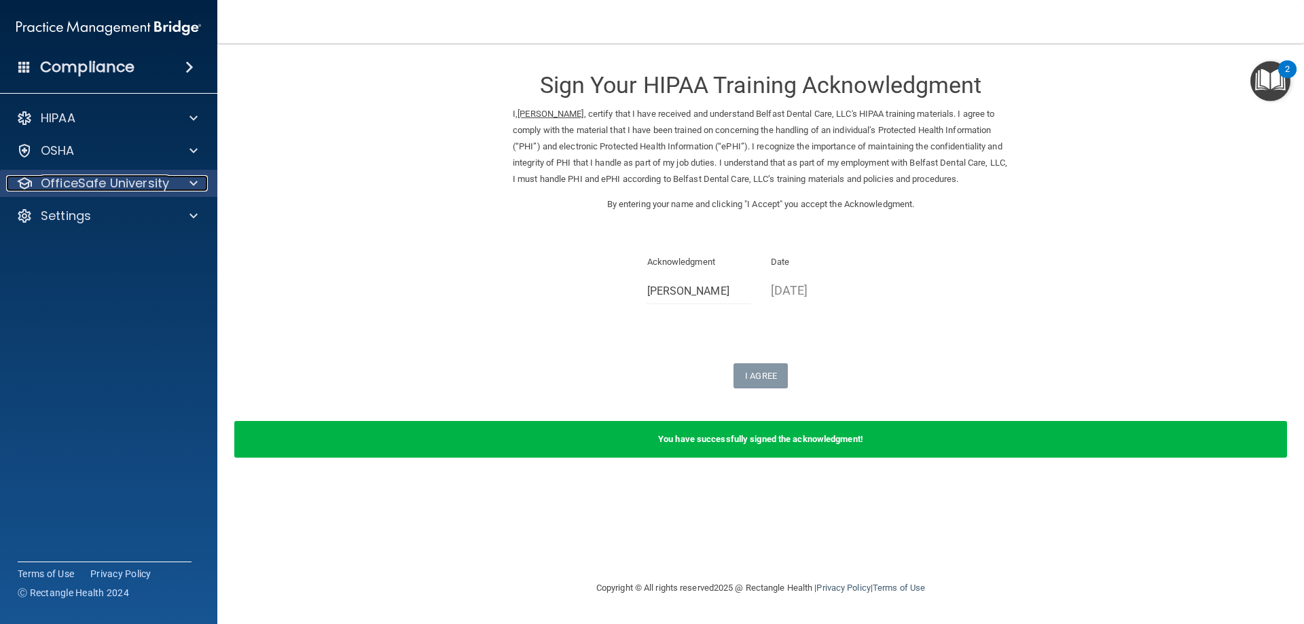
click at [192, 184] on span at bounding box center [193, 183] width 8 height 16
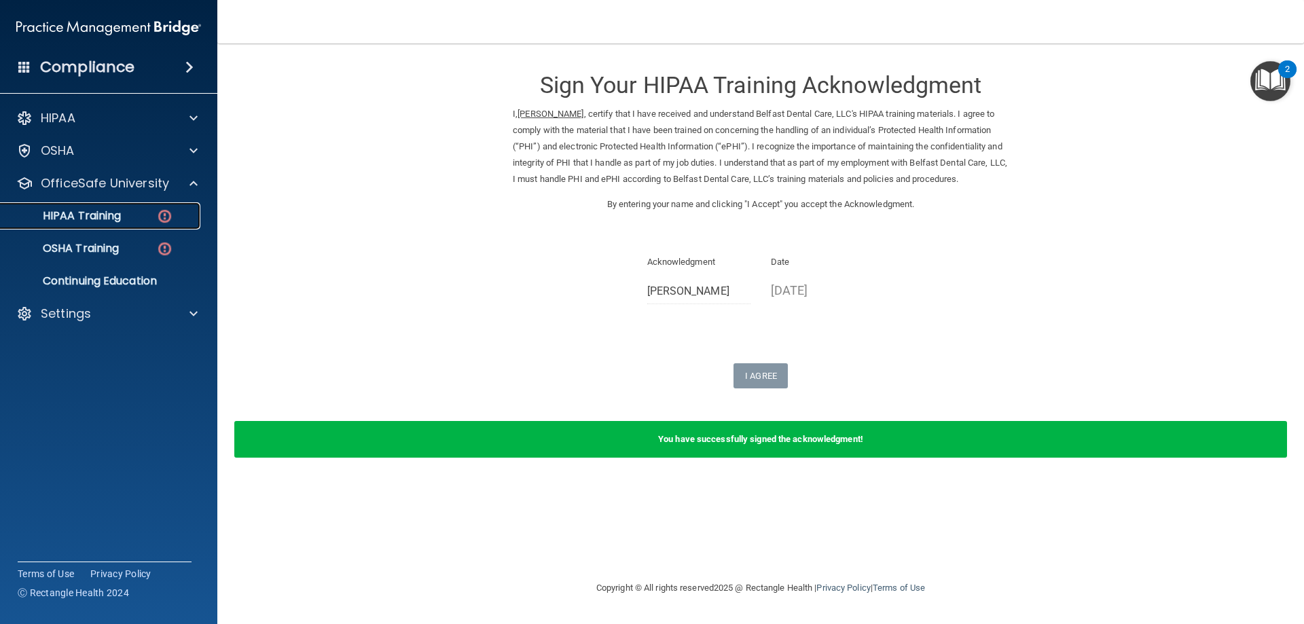
click at [154, 223] on link "HIPAA Training" at bounding box center [93, 215] width 214 height 27
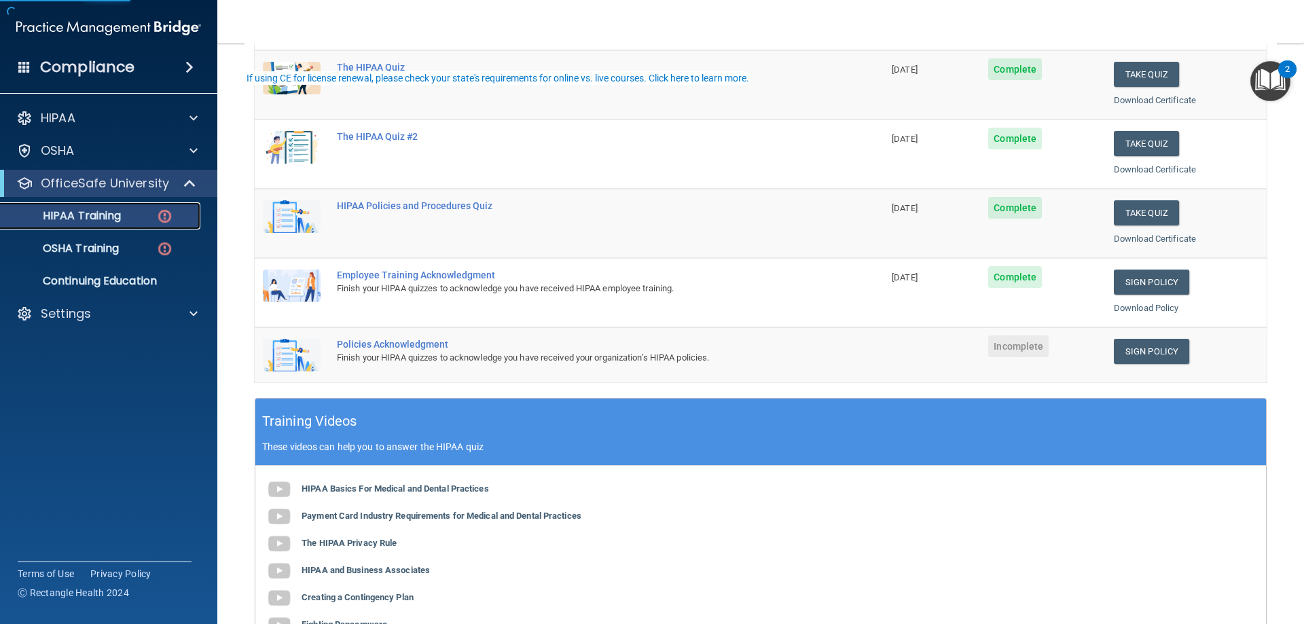
scroll to position [204, 0]
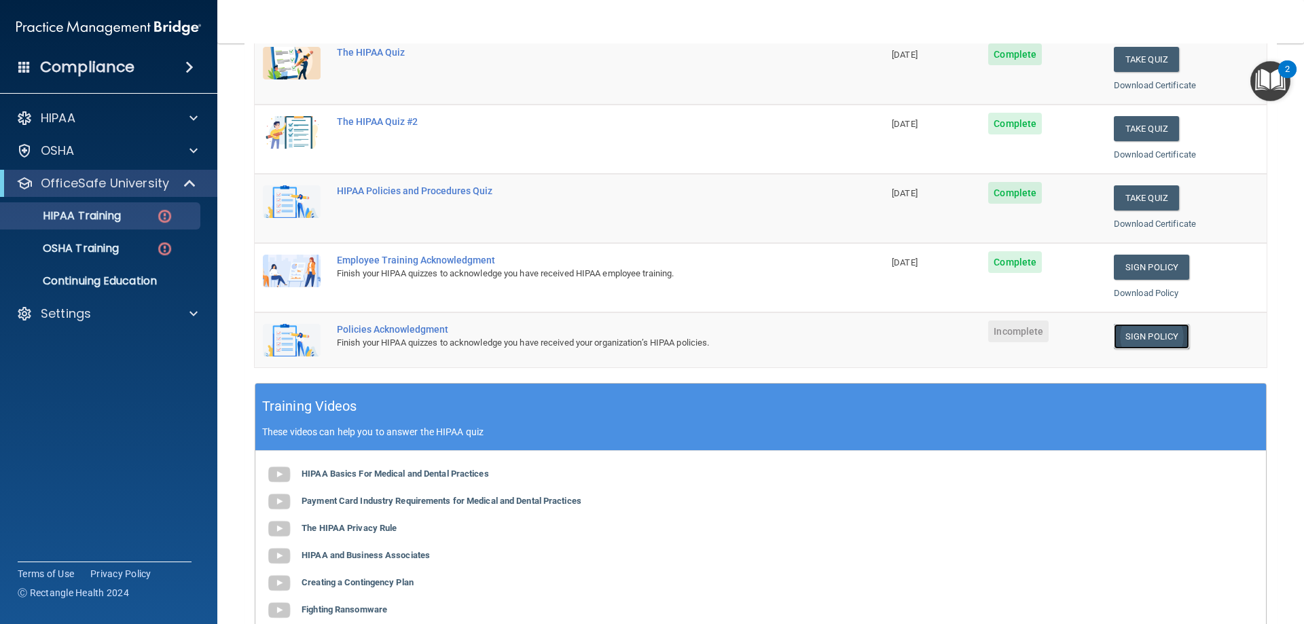
click at [1133, 334] on link "Sign Policy" at bounding box center [1150, 336] width 75 height 25
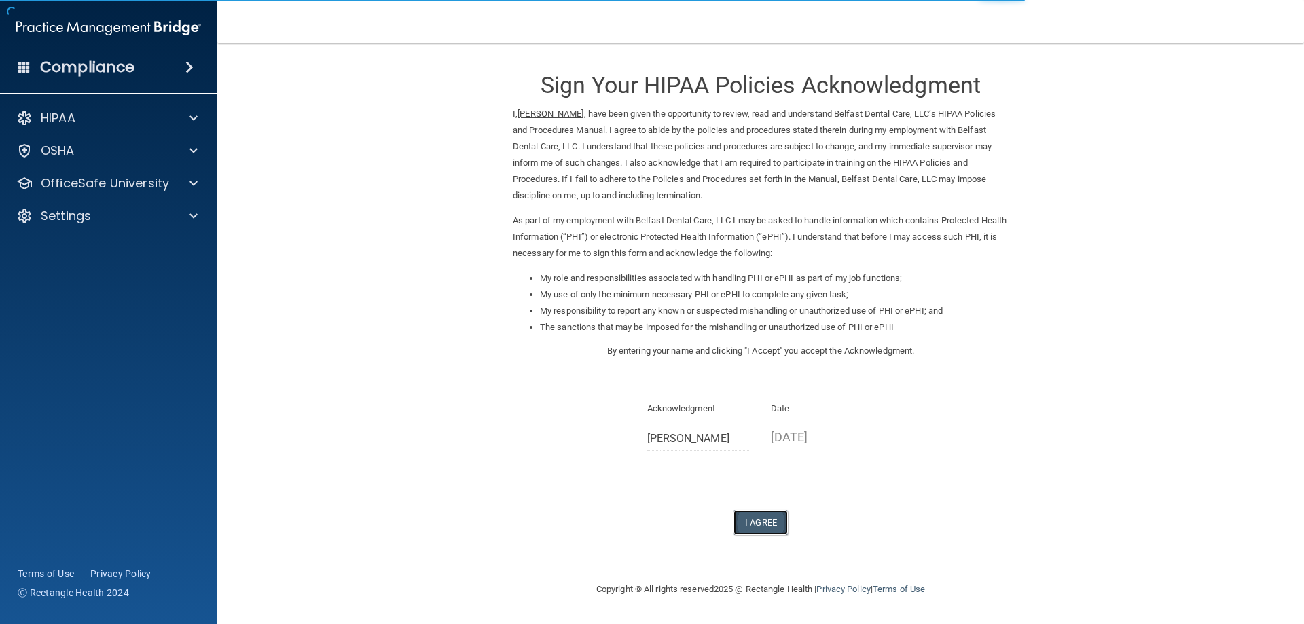
click at [769, 519] on button "I Agree" at bounding box center [760, 522] width 54 height 25
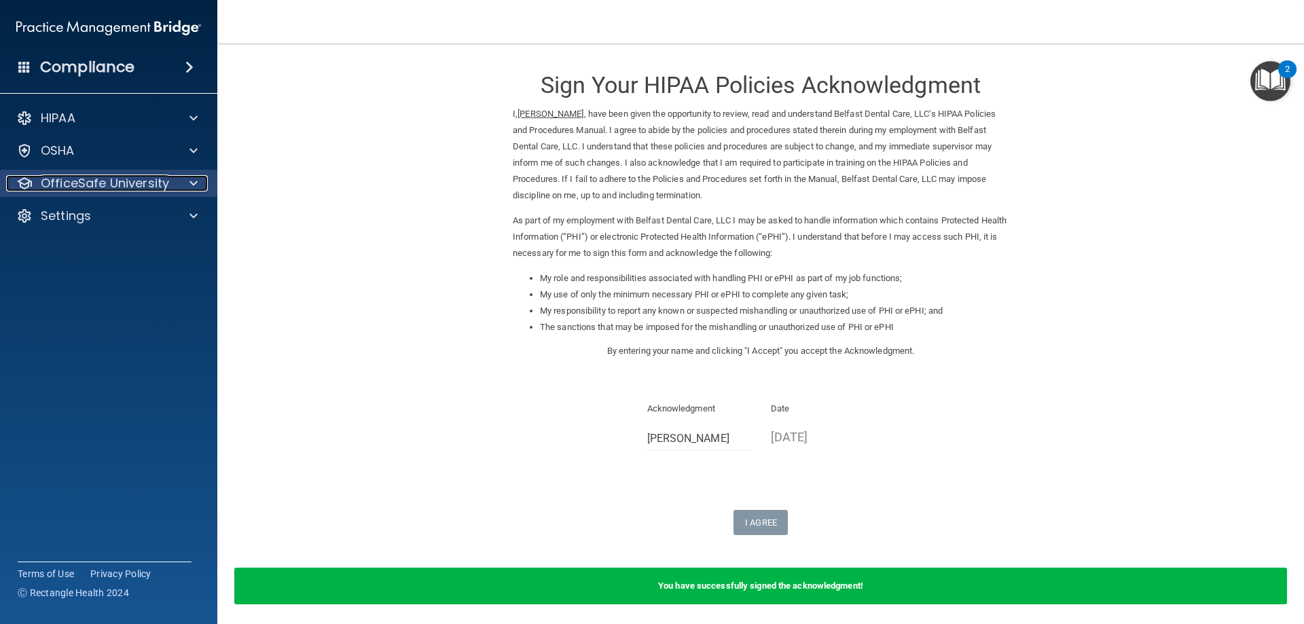
click at [193, 180] on span at bounding box center [193, 183] width 8 height 16
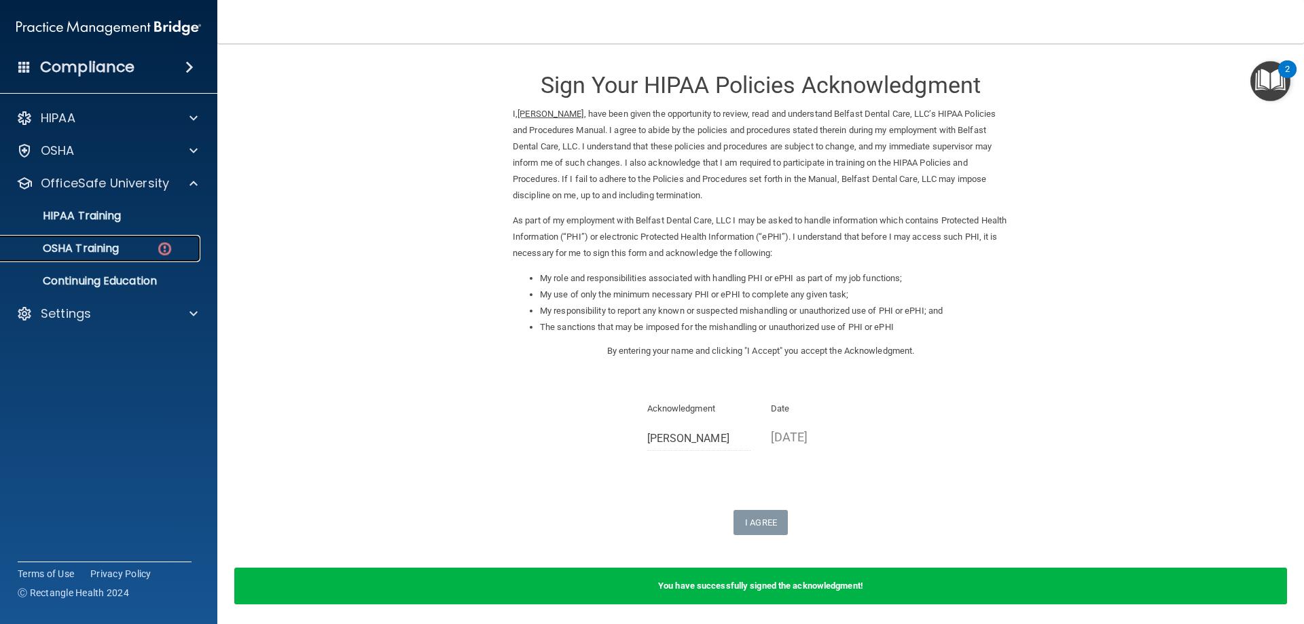
click at [147, 242] on div "OSHA Training" at bounding box center [101, 249] width 185 height 14
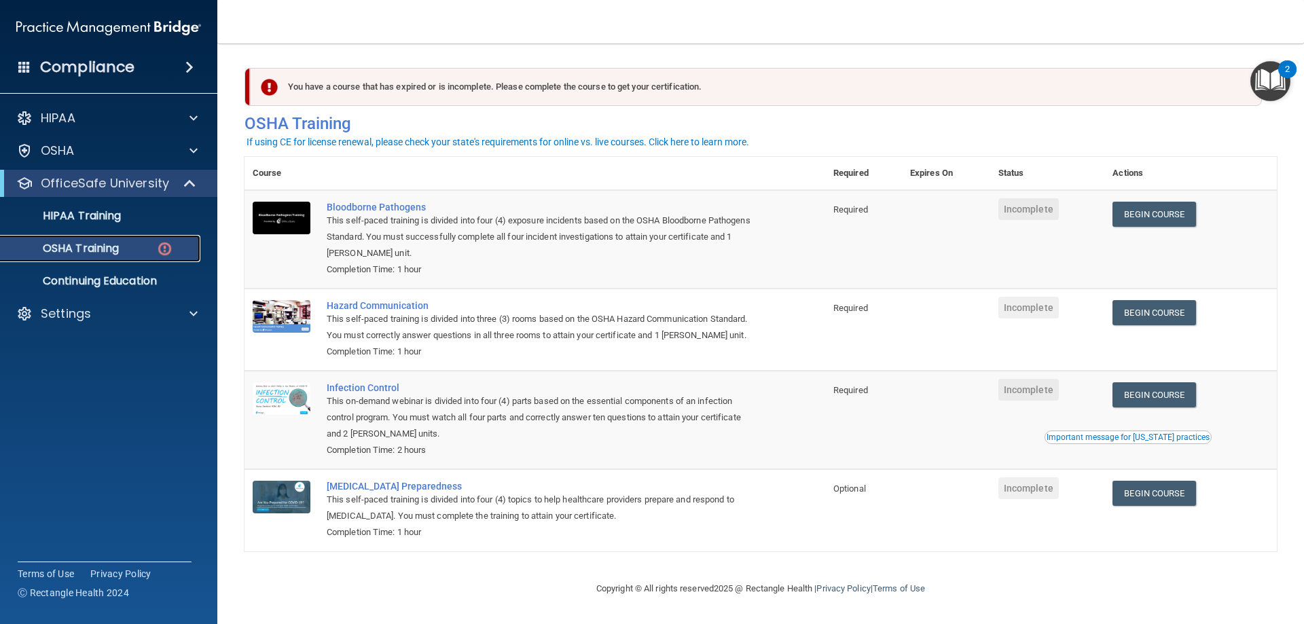
scroll to position [17, 0]
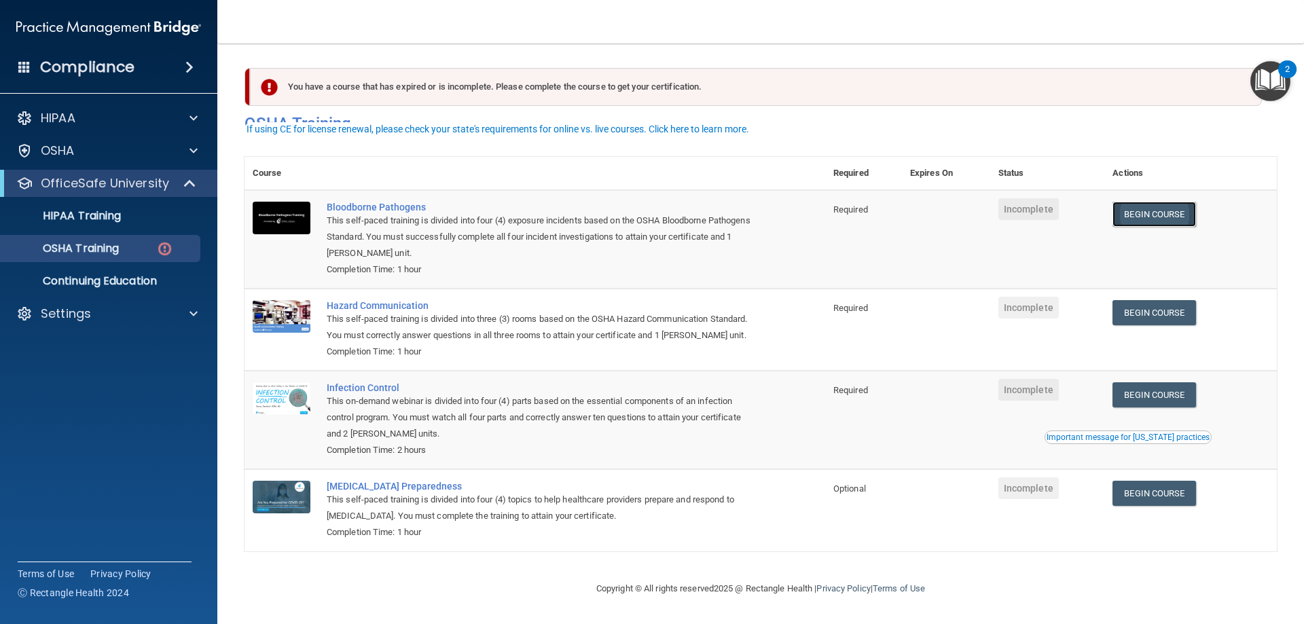
click at [1137, 202] on link "Begin Course" at bounding box center [1153, 214] width 83 height 25
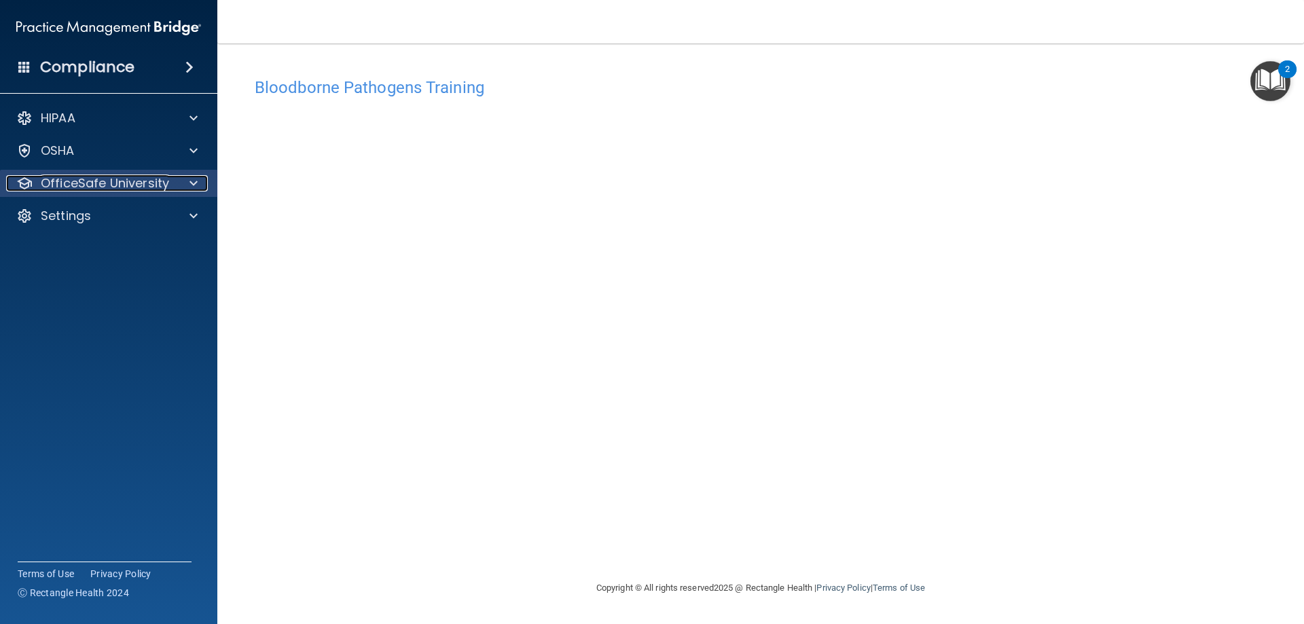
click at [187, 185] on div at bounding box center [191, 183] width 34 height 16
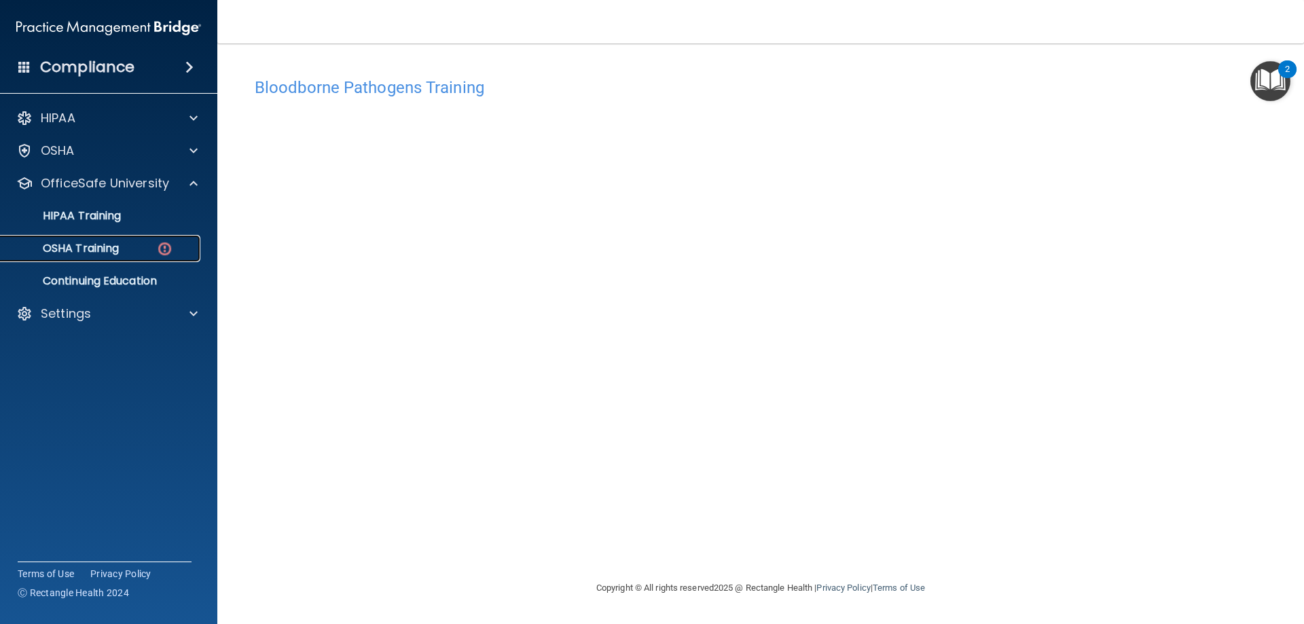
click at [137, 243] on div "OSHA Training" at bounding box center [101, 249] width 185 height 14
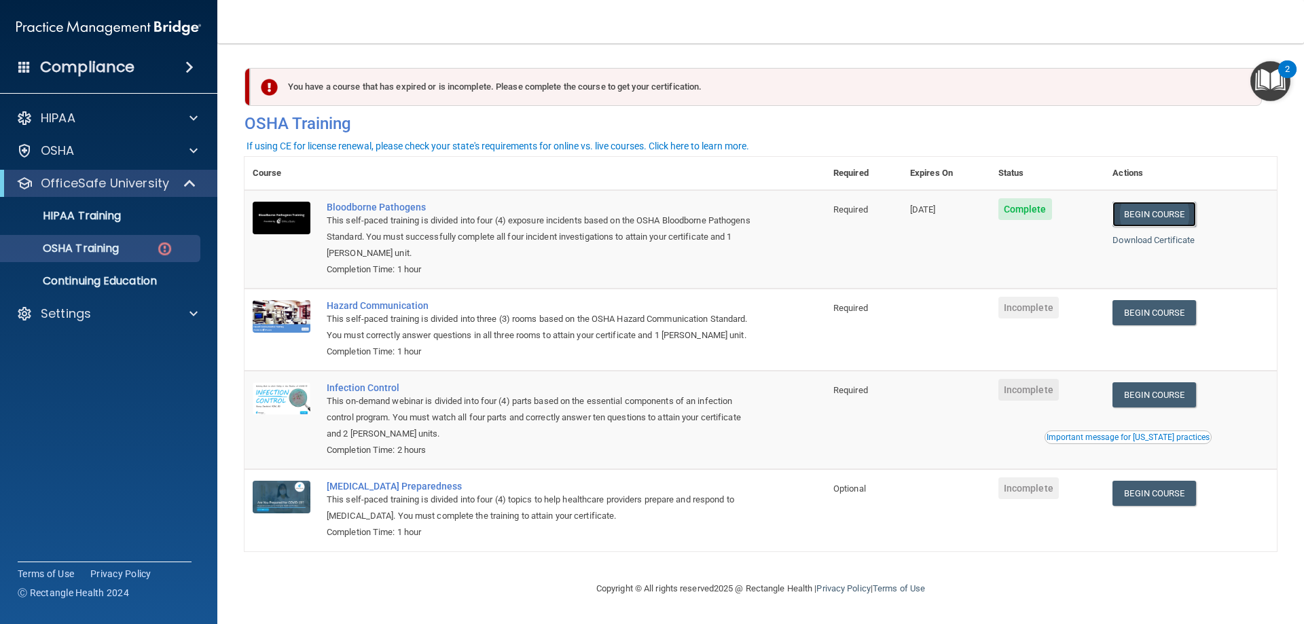
click at [1173, 217] on link "Begin Course" at bounding box center [1153, 214] width 83 height 25
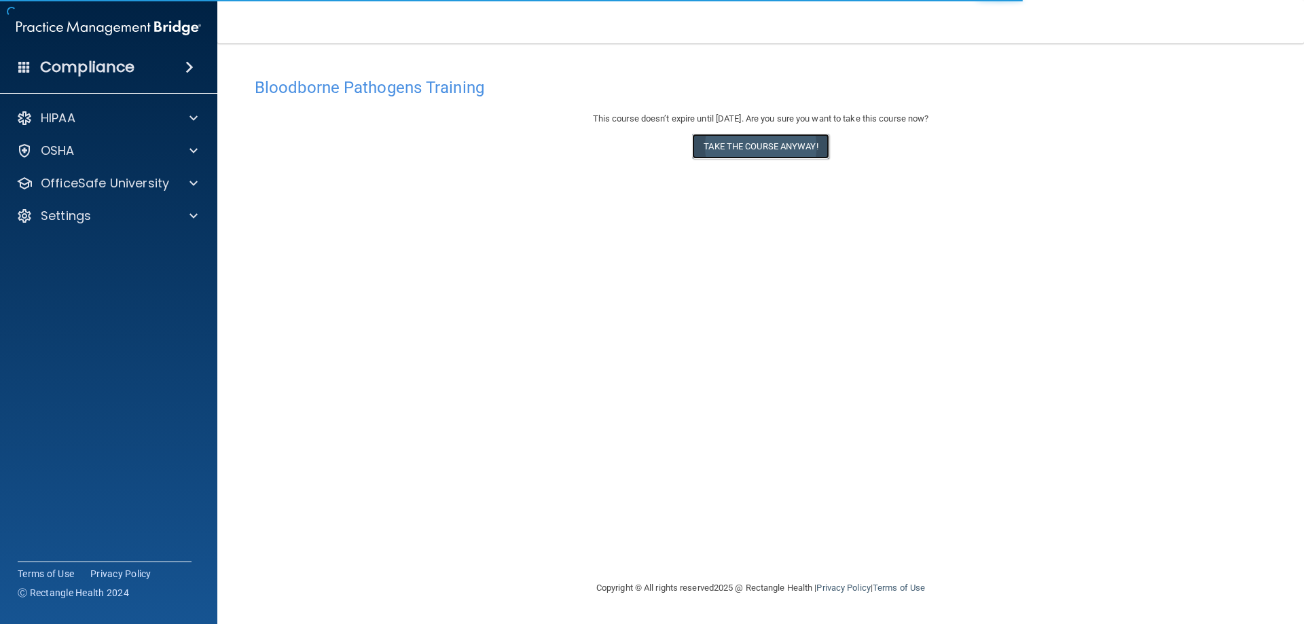
click at [791, 147] on button "Take the course anyway!" at bounding box center [760, 146] width 136 height 25
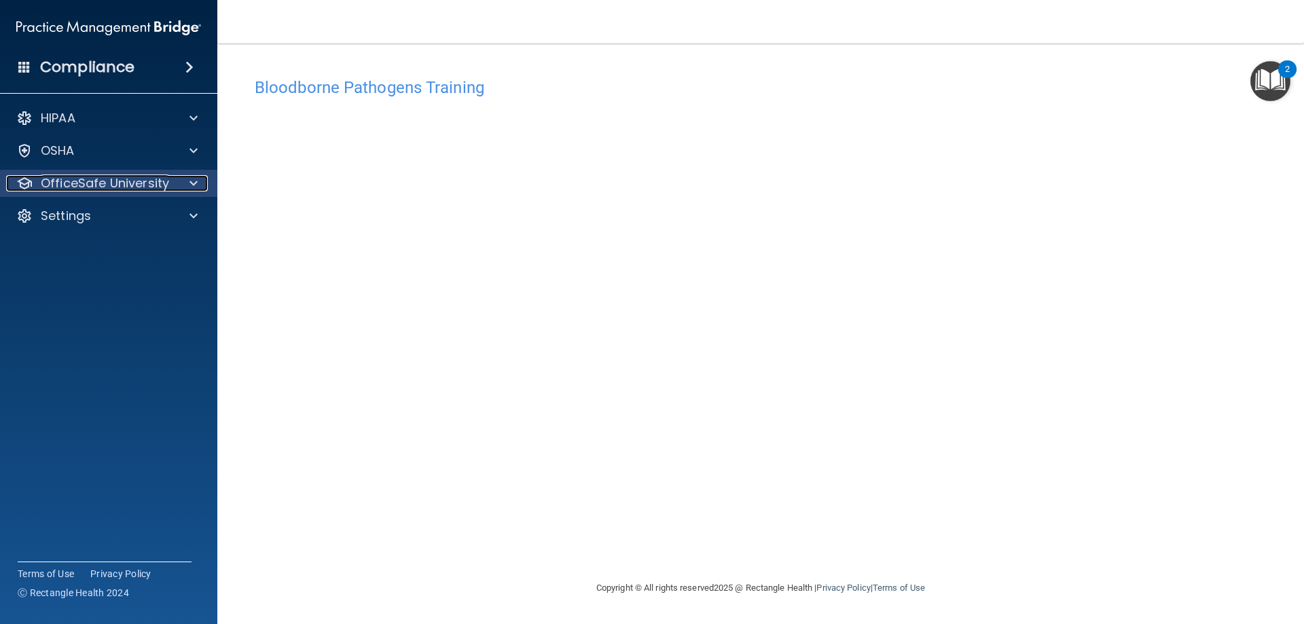
click at [168, 185] on div "OfficeSafe University" at bounding box center [90, 183] width 168 height 16
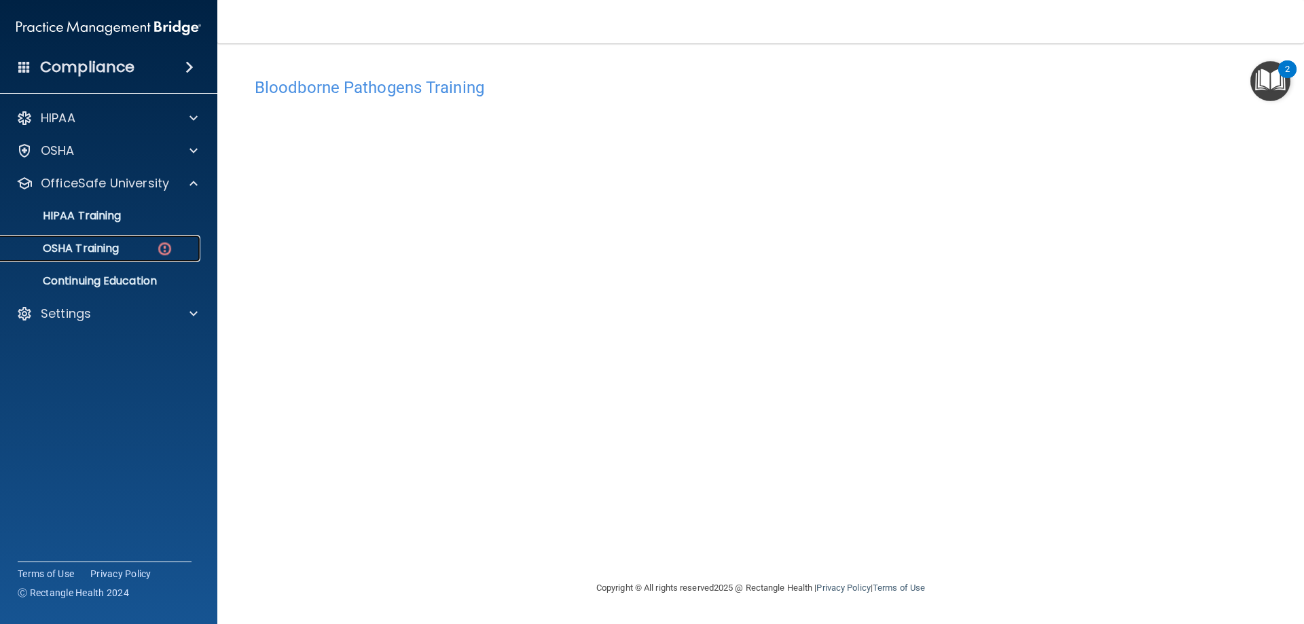
click at [158, 244] on img at bounding box center [164, 248] width 17 height 17
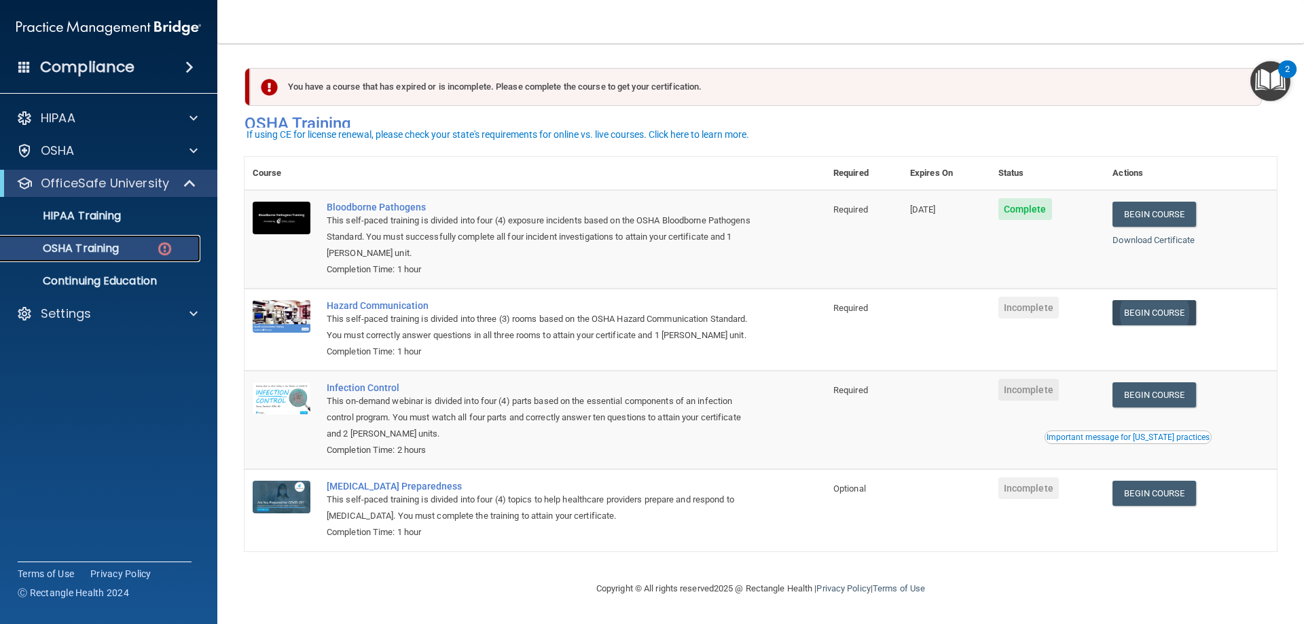
scroll to position [17, 0]
click at [1156, 308] on link "Begin Course" at bounding box center [1153, 312] width 83 height 25
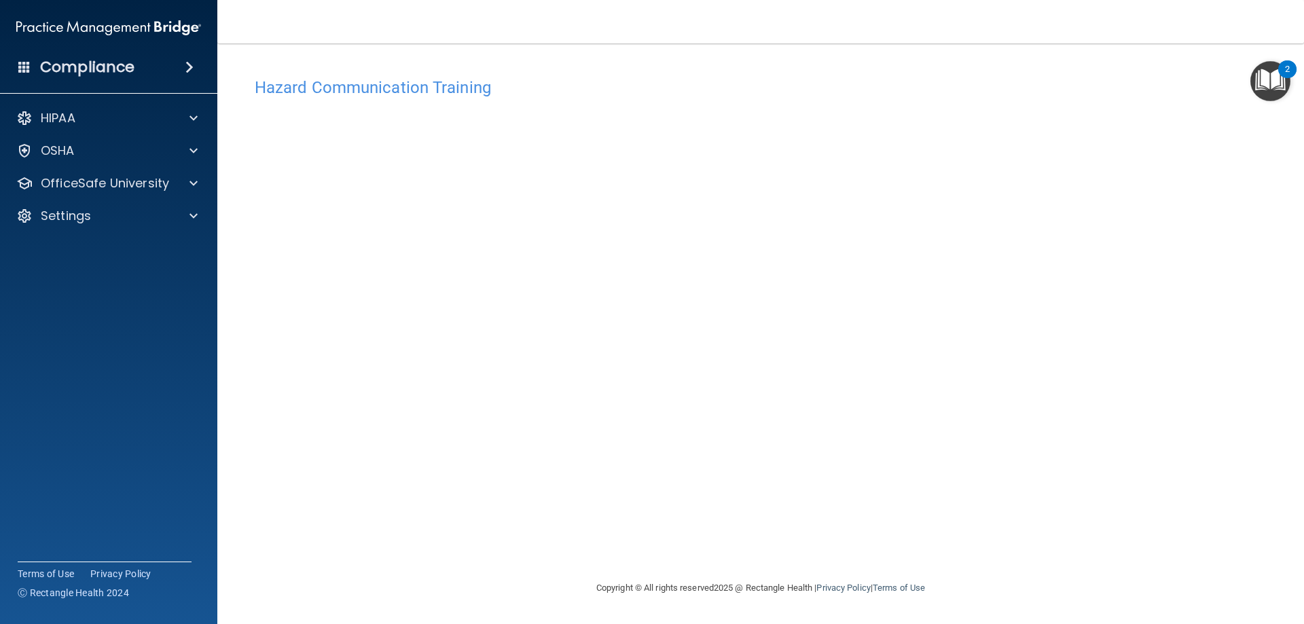
click at [1099, 486] on div "Hazard Communication Training This course doesn’t expire until . Are you sure y…" at bounding box center [760, 325] width 1032 height 509
click at [331, 88] on h4 "Hazard Communication Training" at bounding box center [761, 88] width 1012 height 18
click at [177, 179] on div at bounding box center [191, 183] width 34 height 16
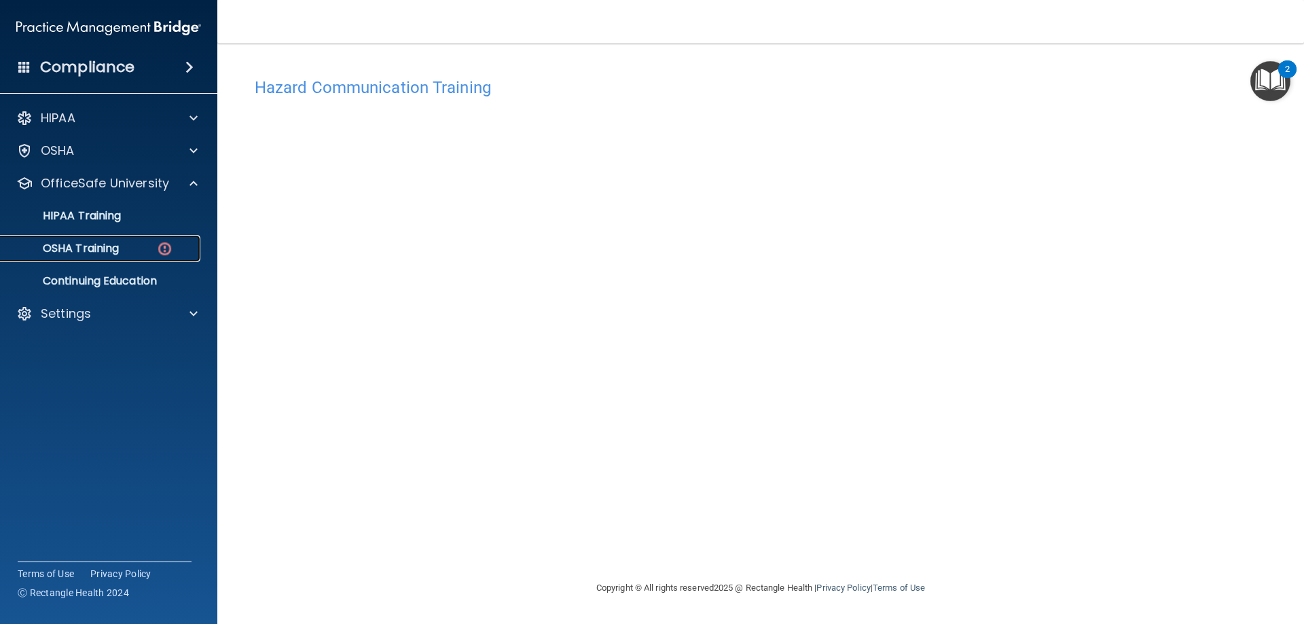
click at [155, 244] on div "OSHA Training" at bounding box center [101, 249] width 185 height 14
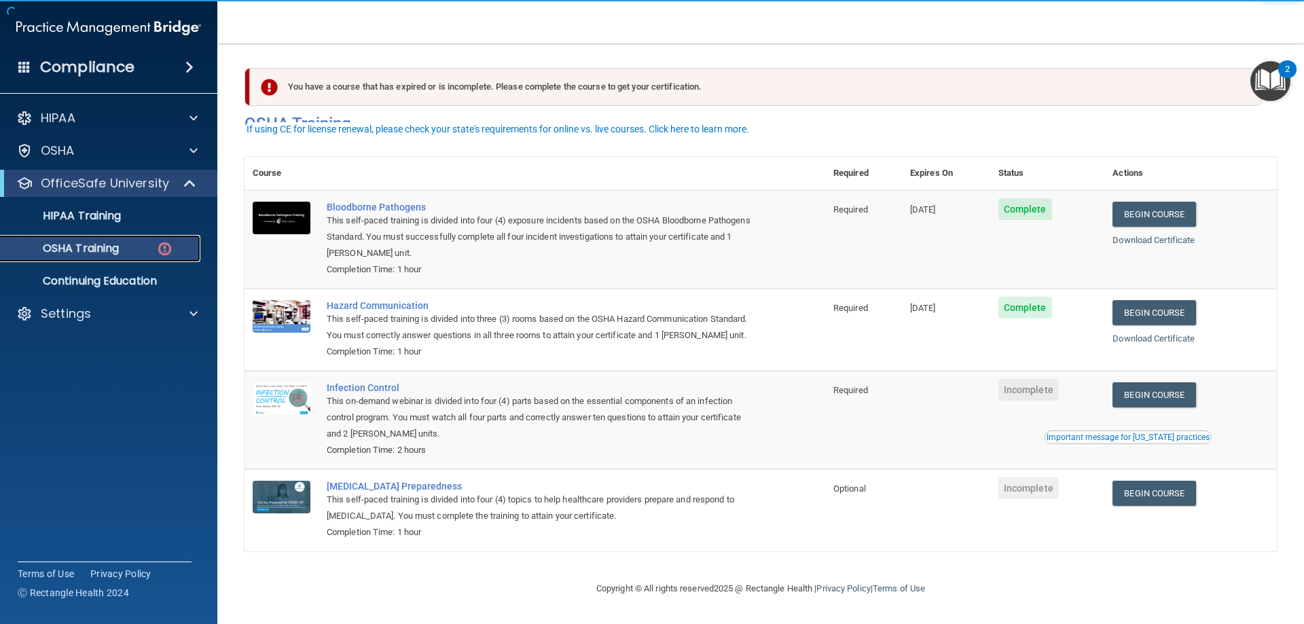
scroll to position [17, 0]
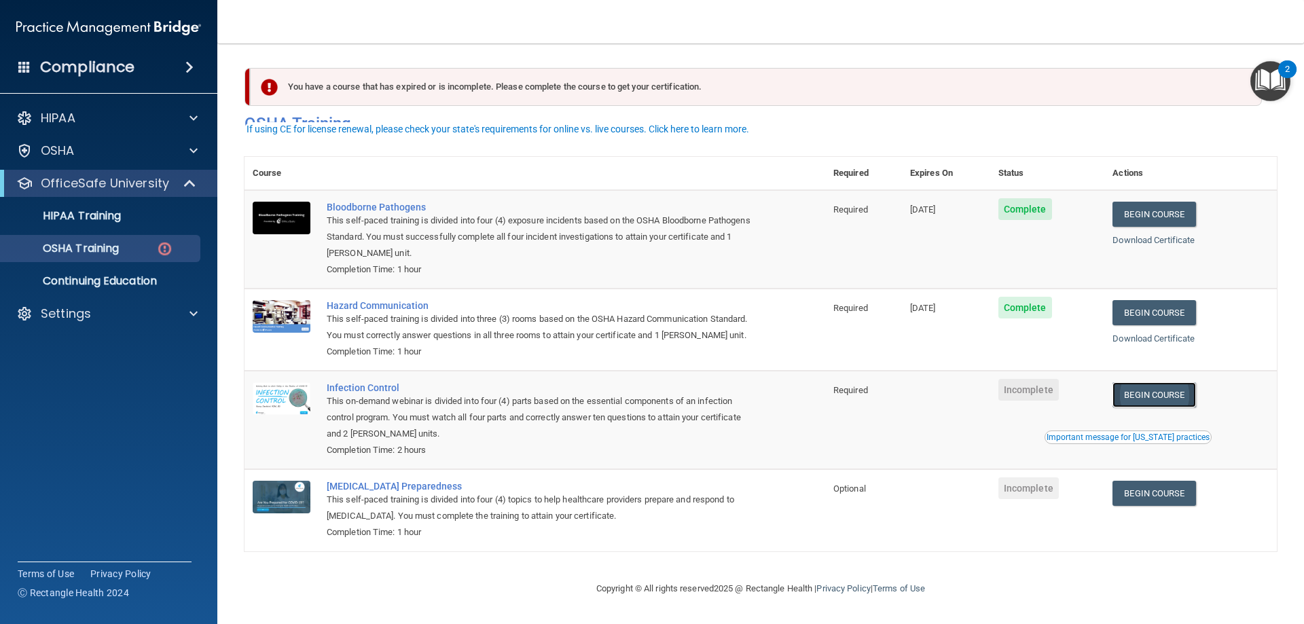
click at [1152, 391] on link "Begin Course" at bounding box center [1153, 394] width 83 height 25
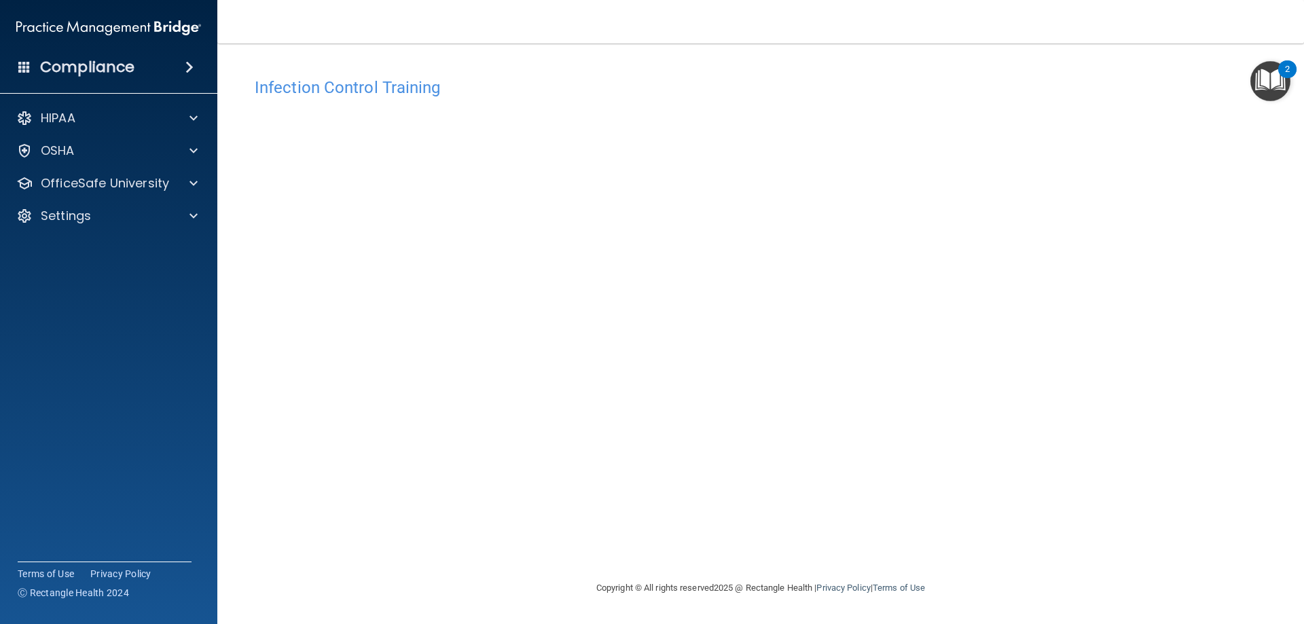
drag, startPoint x: 936, startPoint y: 375, endPoint x: 1051, endPoint y: 460, distance: 142.7
click at [1052, 456] on div "Infection Control Training This course doesn’t expire until . Are you sure you …" at bounding box center [760, 325] width 1032 height 509
click at [143, 186] on p "OfficeSafe University" at bounding box center [105, 183] width 128 height 16
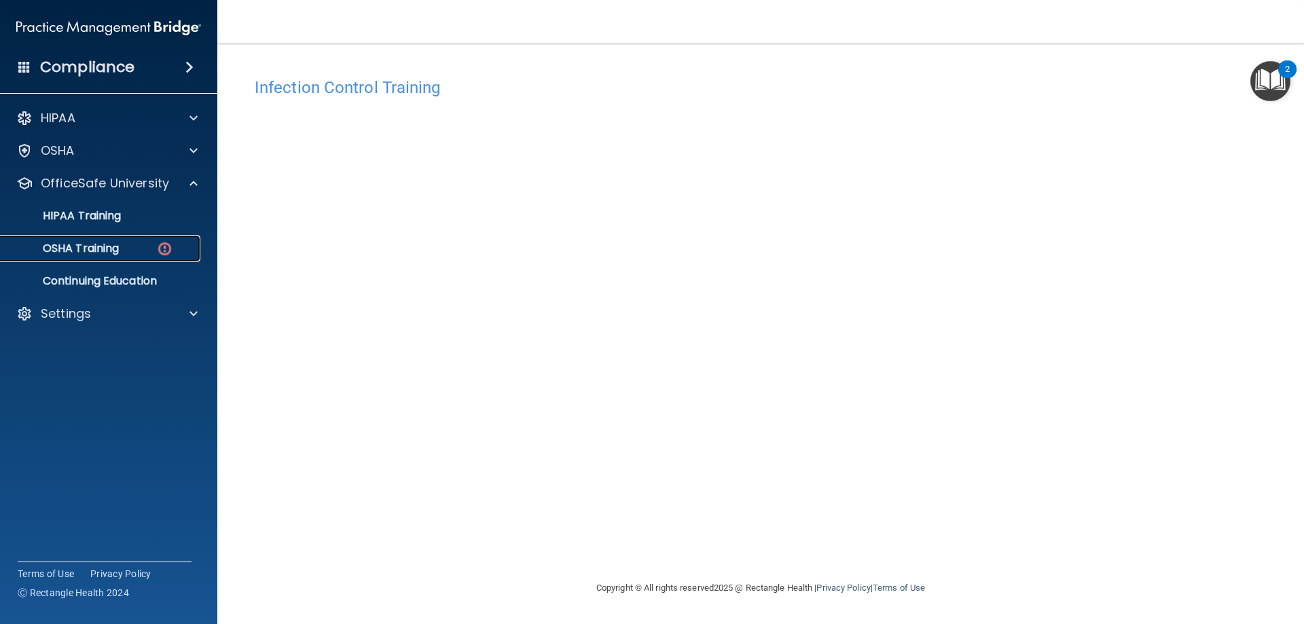
click at [155, 251] on div "OSHA Training" at bounding box center [101, 249] width 185 height 14
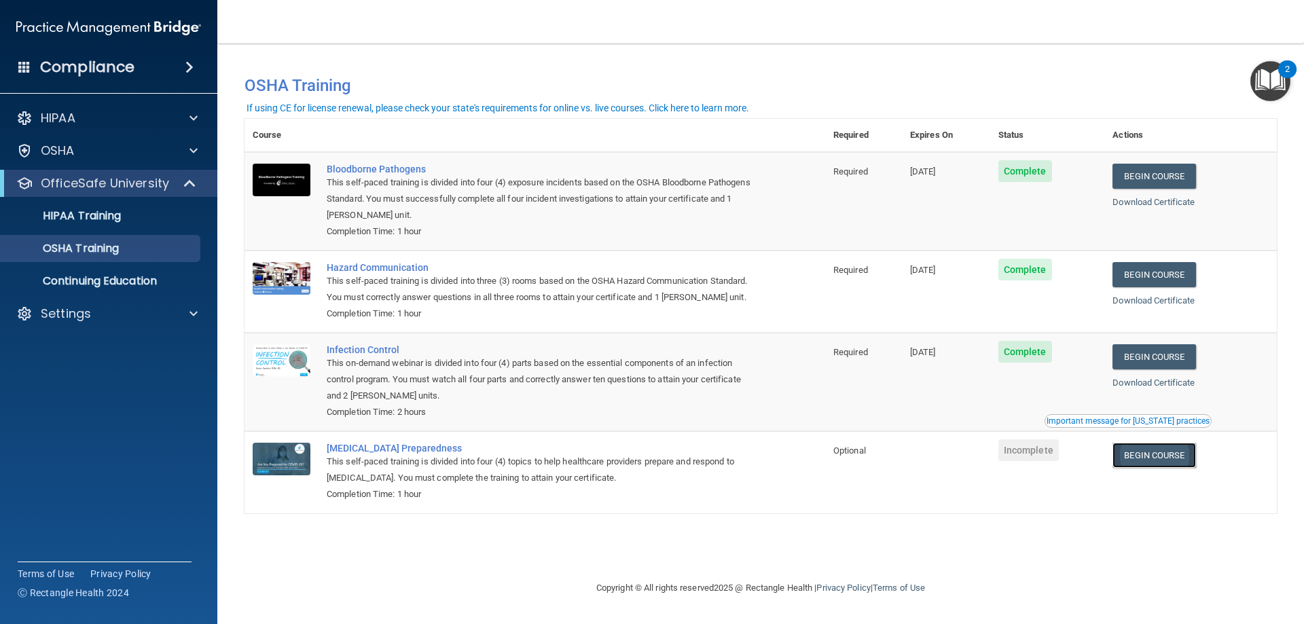
click at [1182, 463] on link "Begin Course" at bounding box center [1153, 455] width 83 height 25
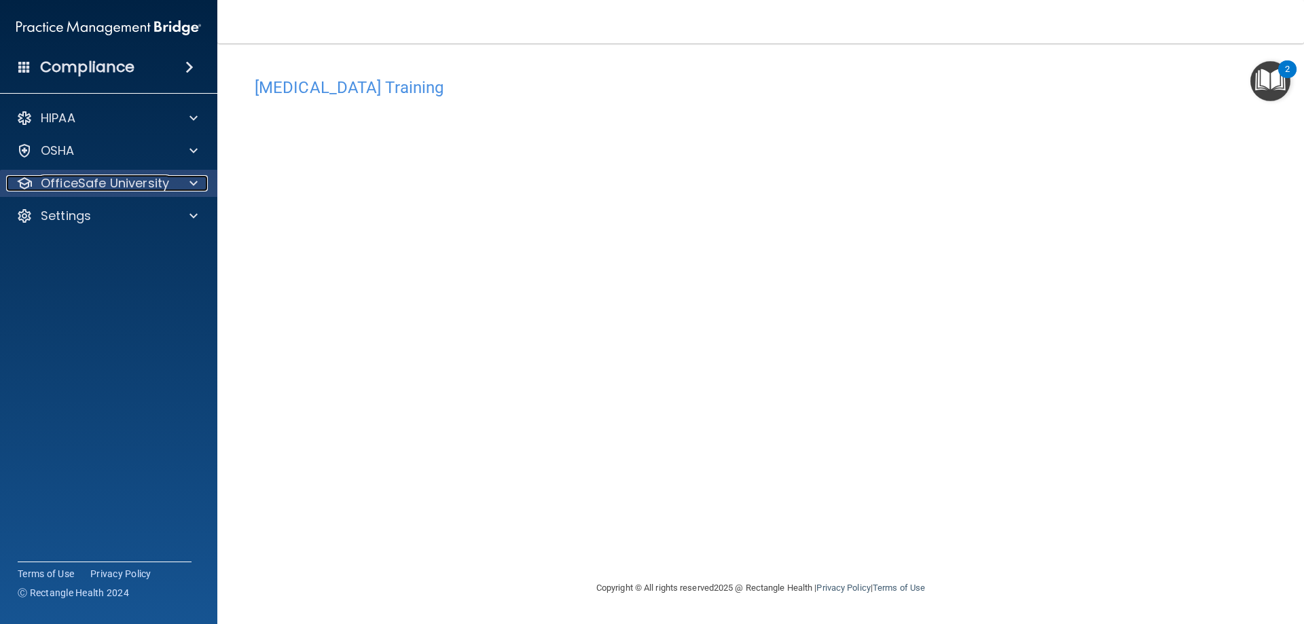
click at [206, 179] on div at bounding box center [191, 183] width 34 height 16
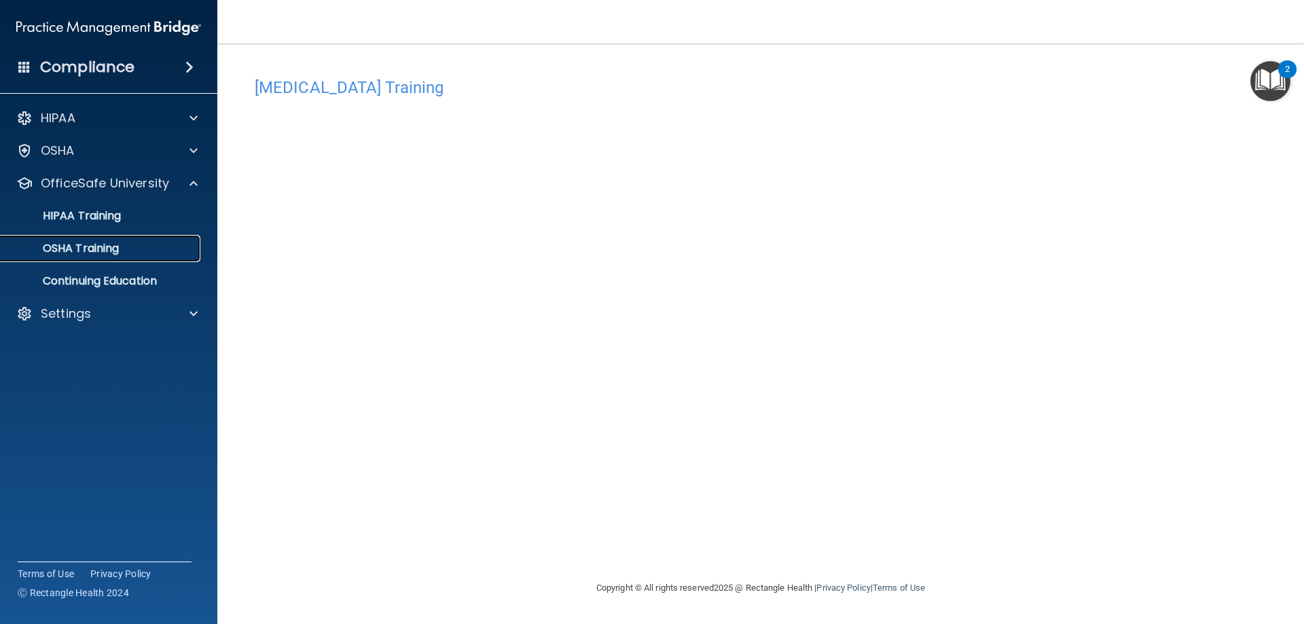
click at [144, 259] on link "OSHA Training" at bounding box center [93, 248] width 214 height 27
